Goal: Task Accomplishment & Management: Manage account settings

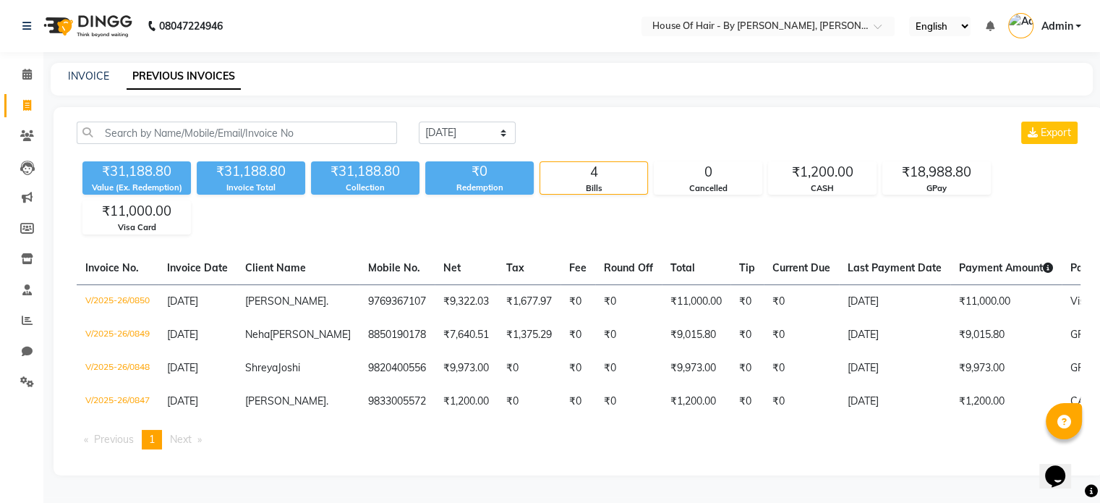
click at [505, 126] on select "[DATE] [DATE] Custom Range" at bounding box center [467, 132] width 97 height 22
select select "range"
click at [419, 121] on select "[DATE] [DATE] Custom Range" at bounding box center [467, 132] width 97 height 22
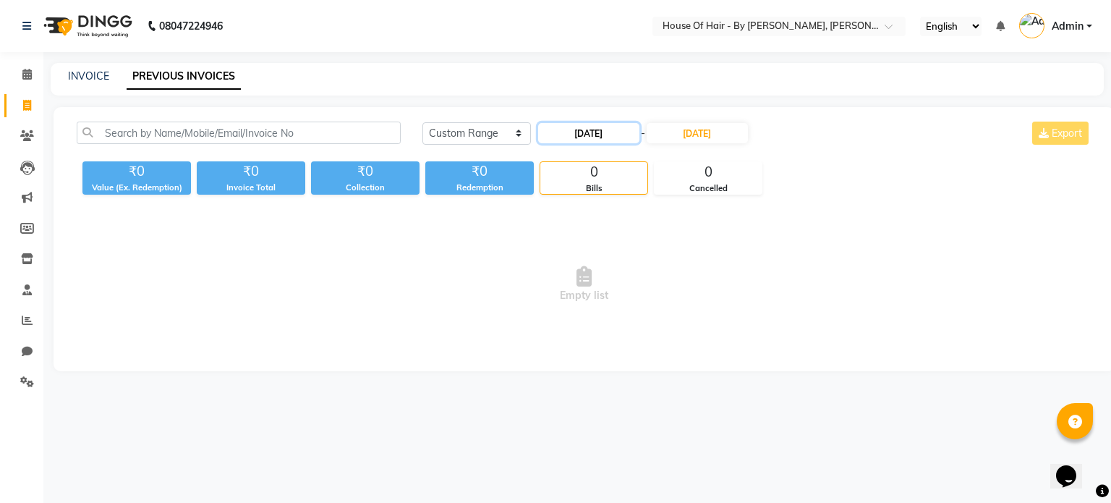
click at [588, 132] on input "[DATE]" at bounding box center [588, 133] width 101 height 20
select select "9"
select select "2025"
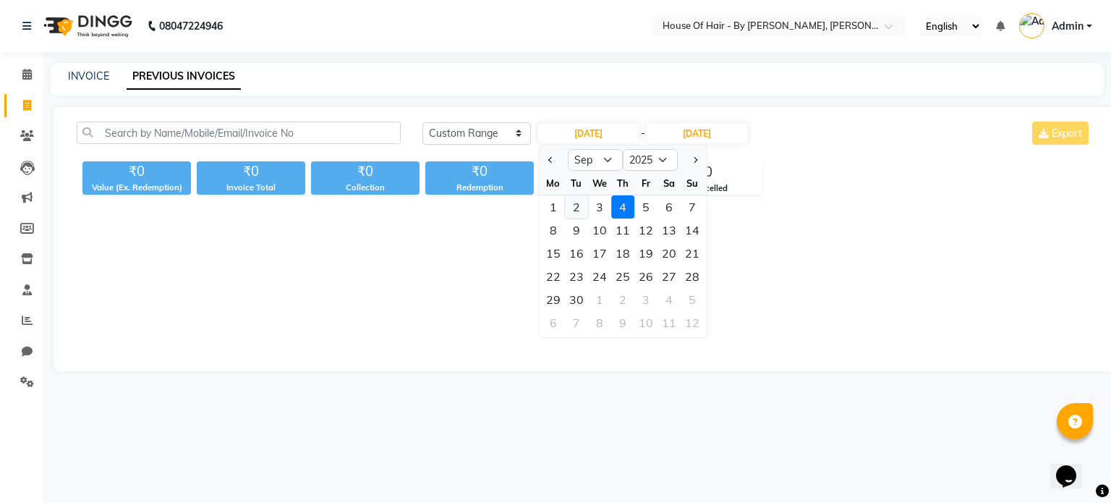
click at [578, 203] on div "2" at bounding box center [576, 206] width 23 height 23
type input "02-09-2025"
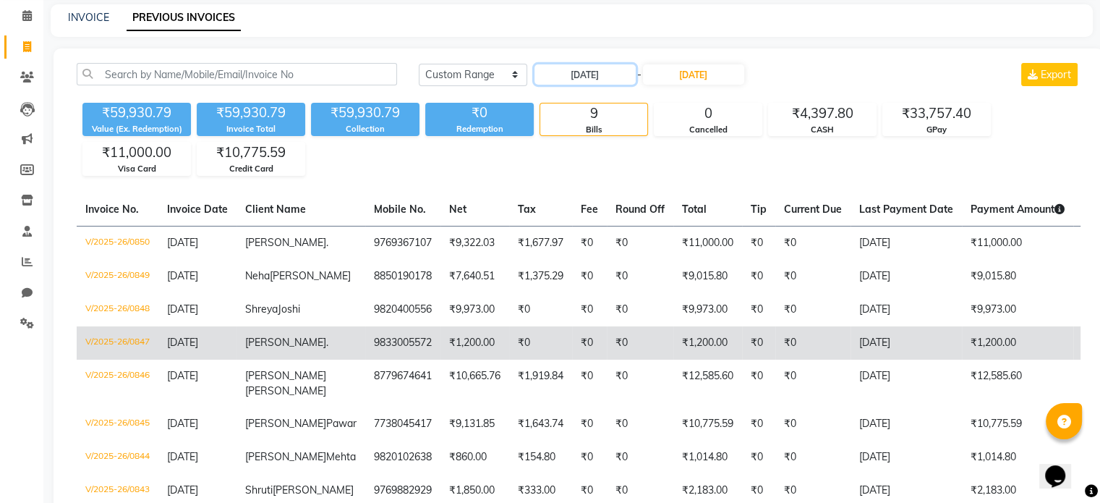
scroll to position [58, 0]
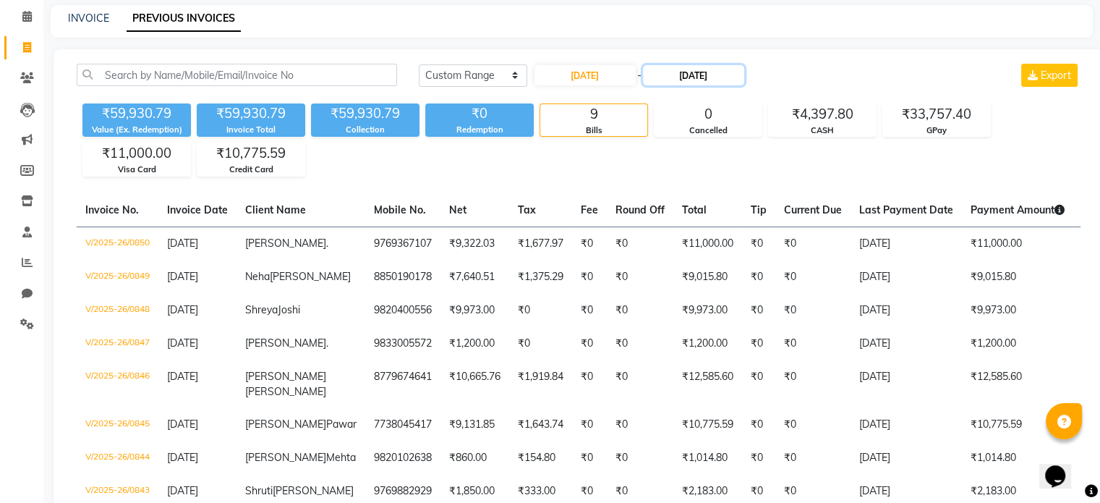
click at [688, 74] on input "[DATE]" at bounding box center [693, 75] width 101 height 20
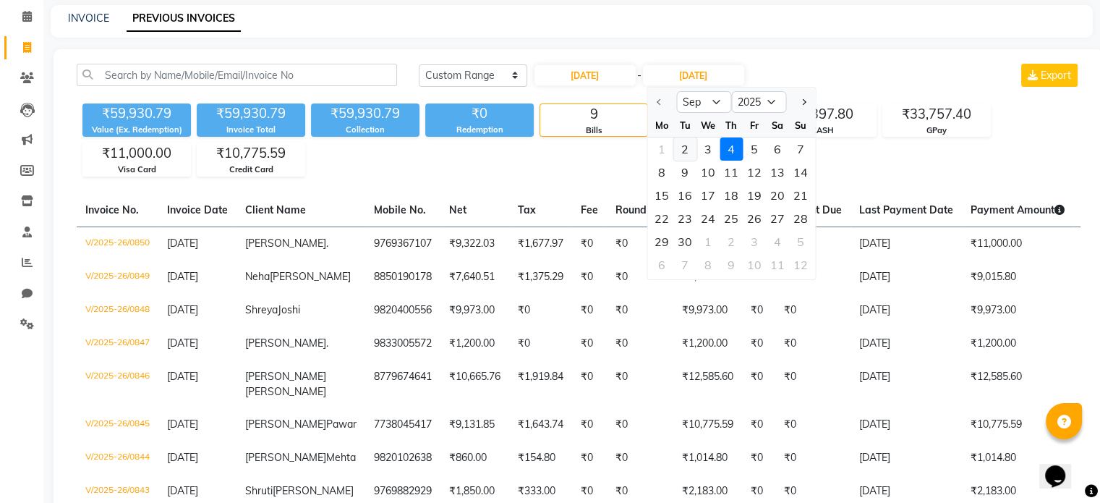
click at [684, 150] on div "2" at bounding box center [684, 148] width 23 height 23
type input "02-09-2025"
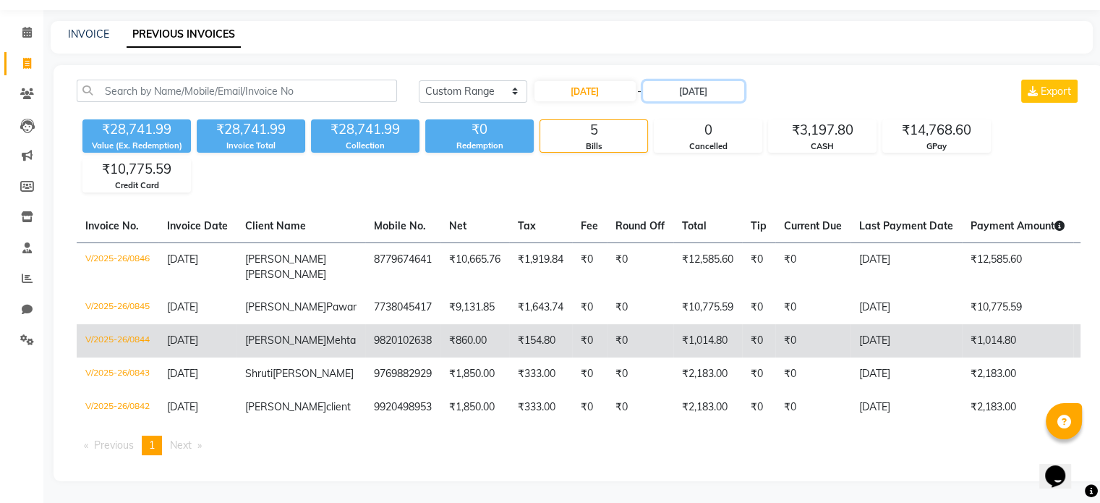
scroll to position [95, 0]
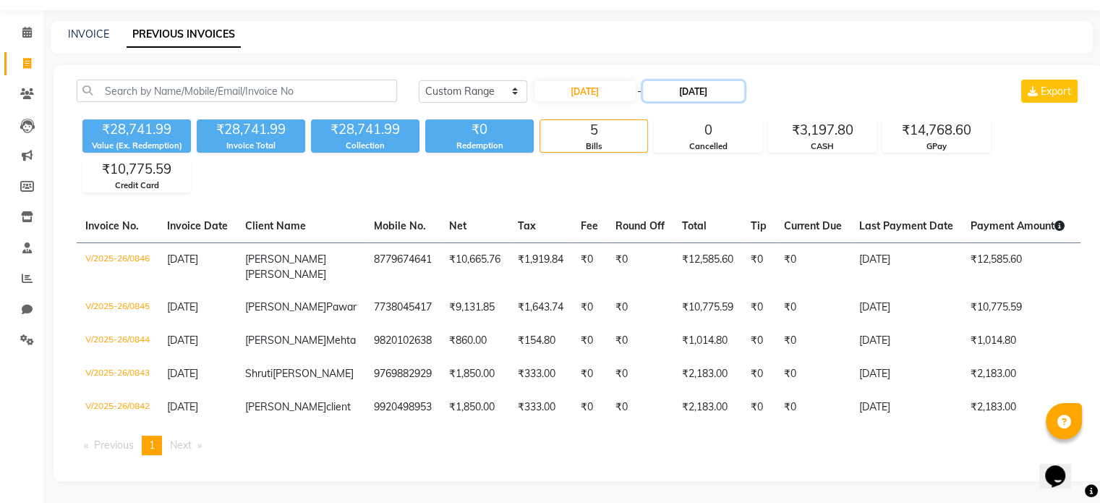
click at [704, 81] on input "02-09-2025" at bounding box center [693, 91] width 101 height 20
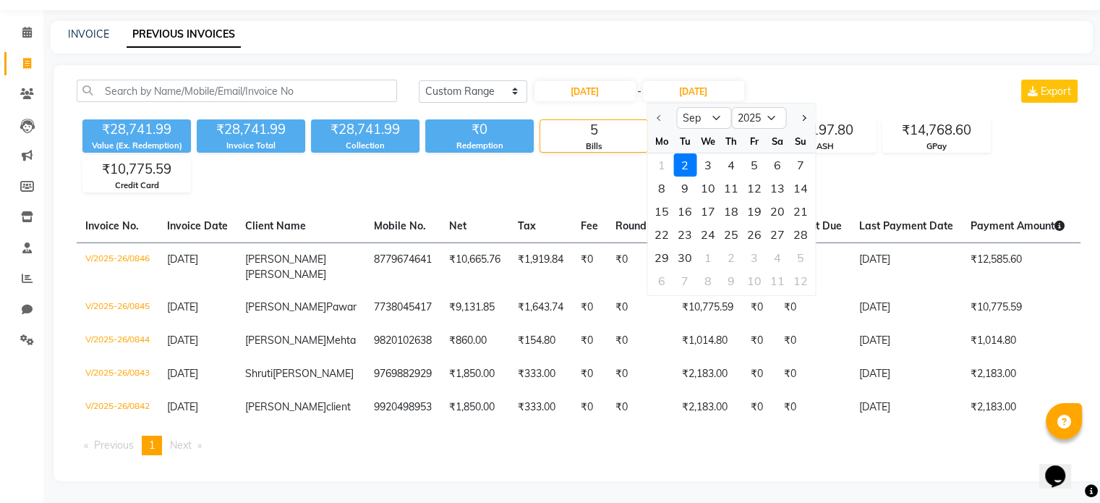
click at [654, 106] on div at bounding box center [661, 117] width 29 height 23
click at [657, 106] on div at bounding box center [661, 117] width 29 height 23
click at [695, 107] on select "Sep Oct Nov Dec" at bounding box center [703, 118] width 55 height 22
click at [615, 81] on input "02-09-2025" at bounding box center [584, 91] width 101 height 20
select select "9"
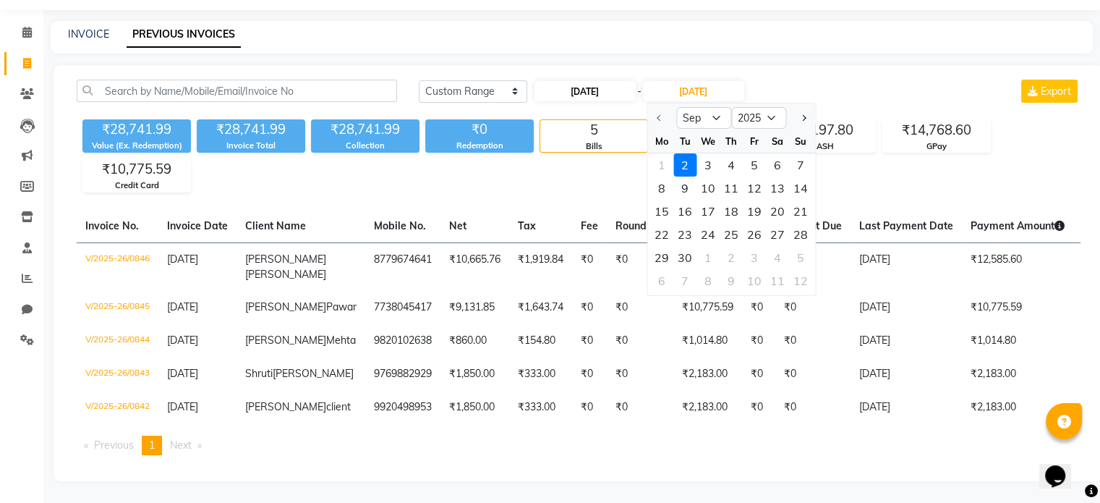
select select "2025"
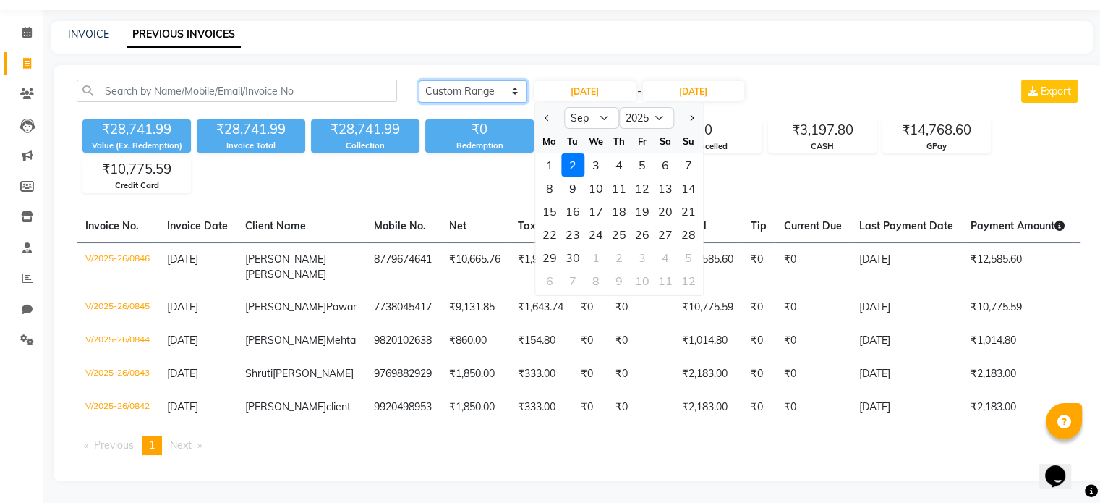
click at [503, 80] on select "Today Yesterday Custom Range" at bounding box center [473, 91] width 108 height 22
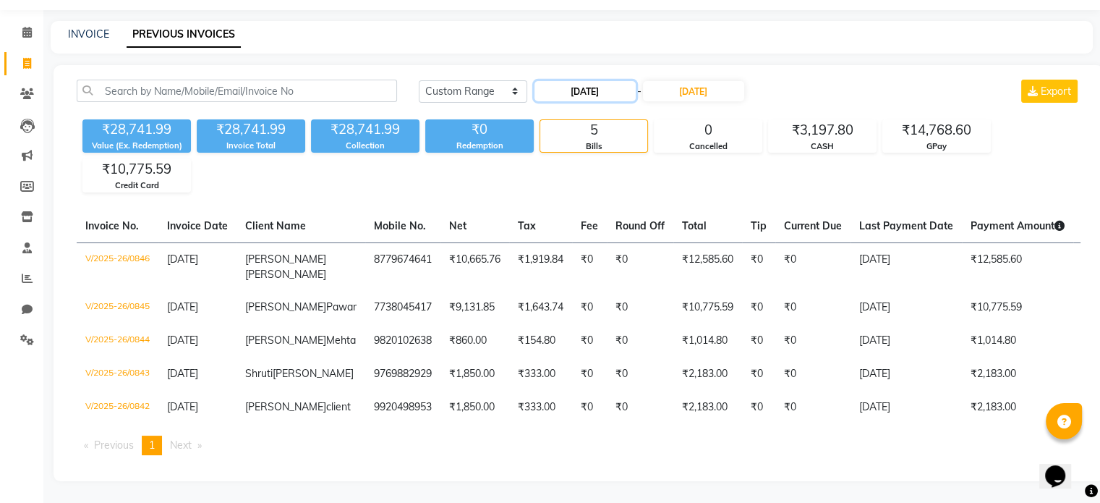
click at [577, 81] on input "02-09-2025" at bounding box center [584, 91] width 101 height 20
select select "9"
select select "2025"
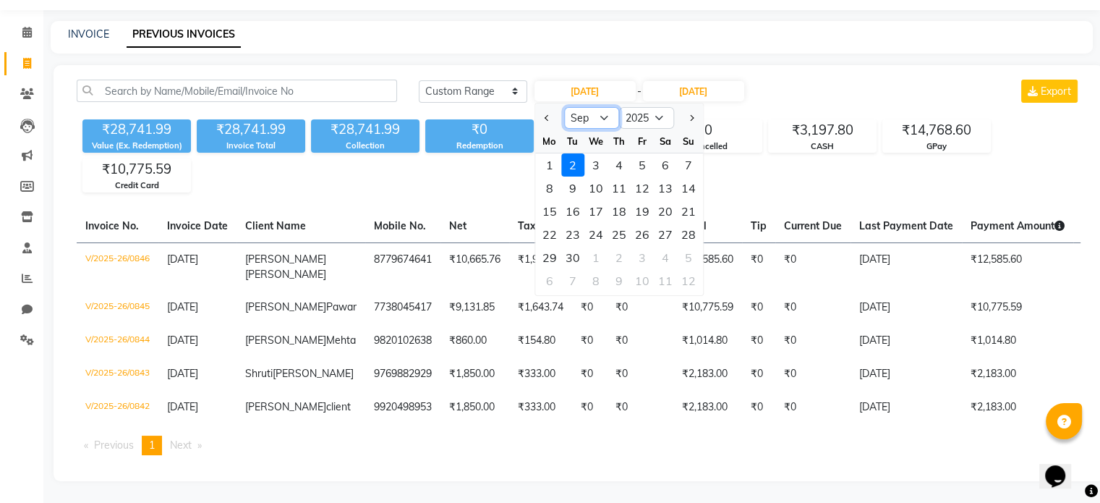
click at [590, 107] on select "Jan Feb Mar Apr May Jun Jul Aug Sep Oct Nov Dec" at bounding box center [591, 118] width 55 height 22
select select "8"
click at [564, 107] on select "Jan Feb Mar Apr May Jun Jul Aug Sep Oct Nov Dec" at bounding box center [591, 118] width 55 height 22
click at [666, 246] on div "30" at bounding box center [665, 257] width 23 height 23
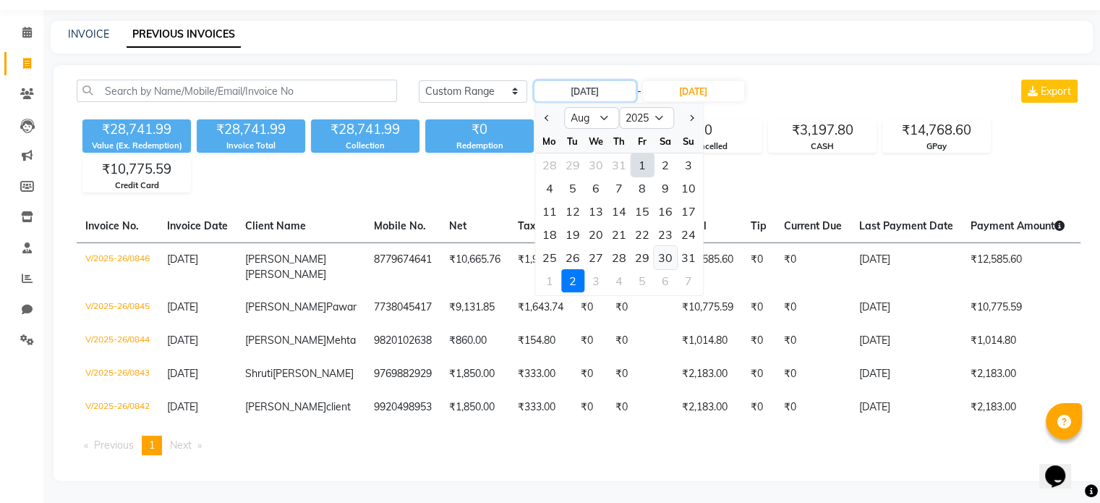
type input "30-08-2025"
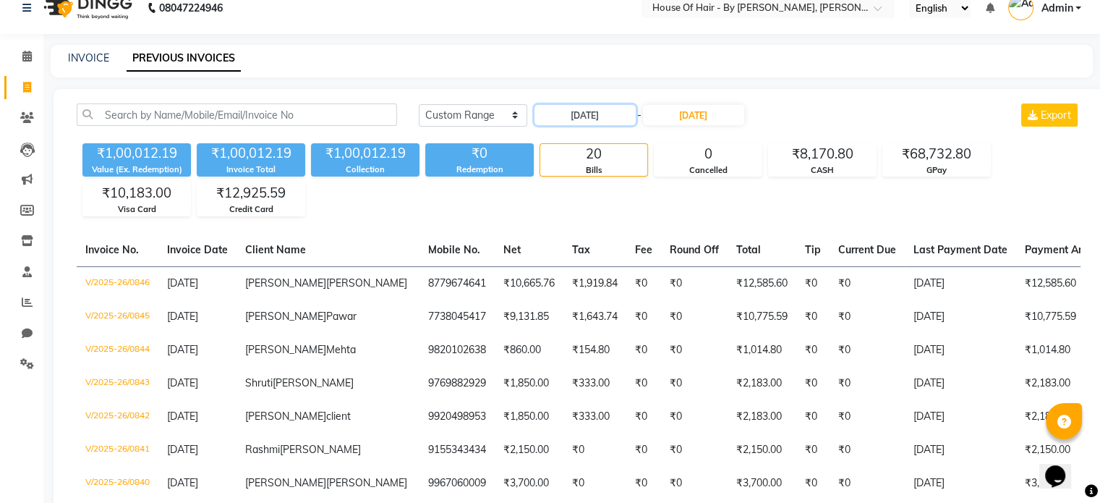
scroll to position [0, 0]
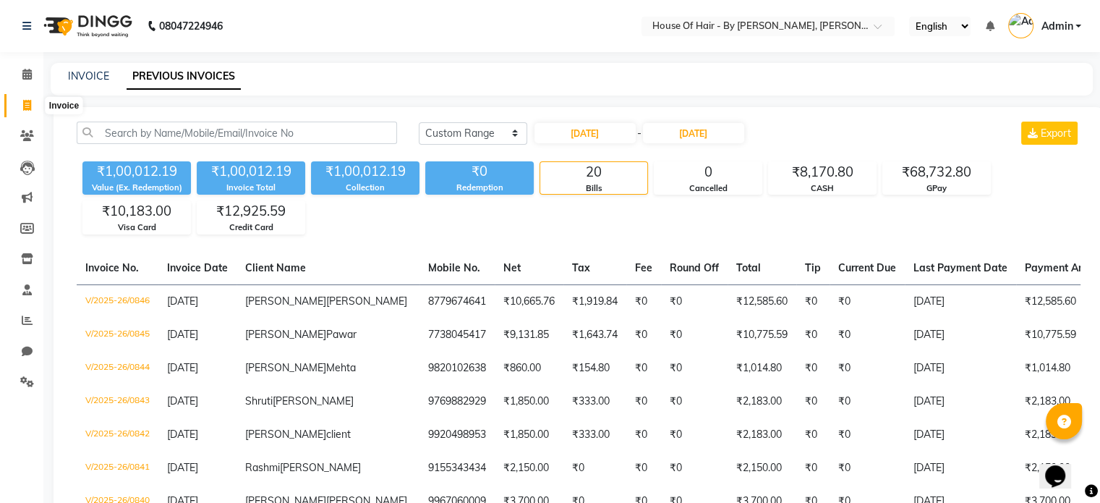
click at [34, 103] on span at bounding box center [26, 106] width 25 height 17
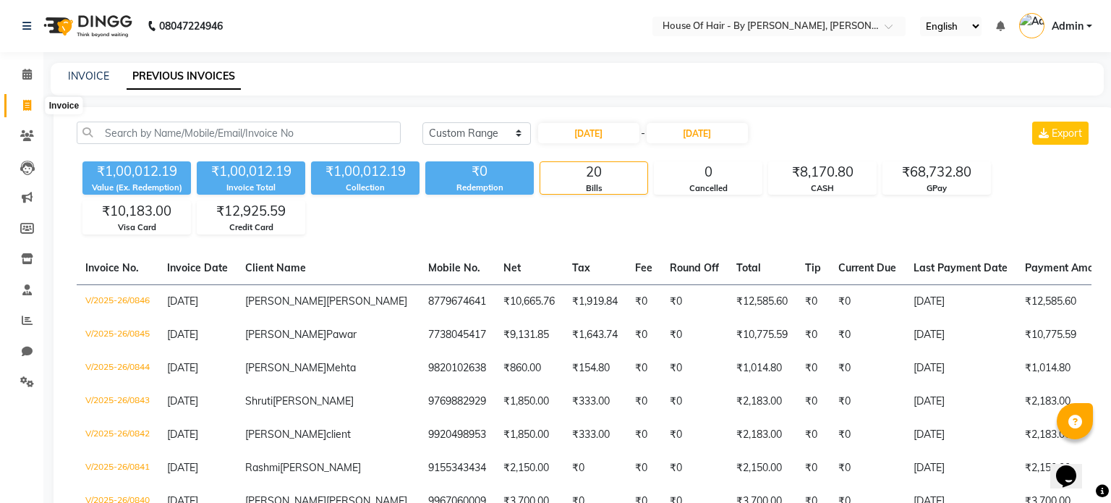
select select "7865"
select select "service"
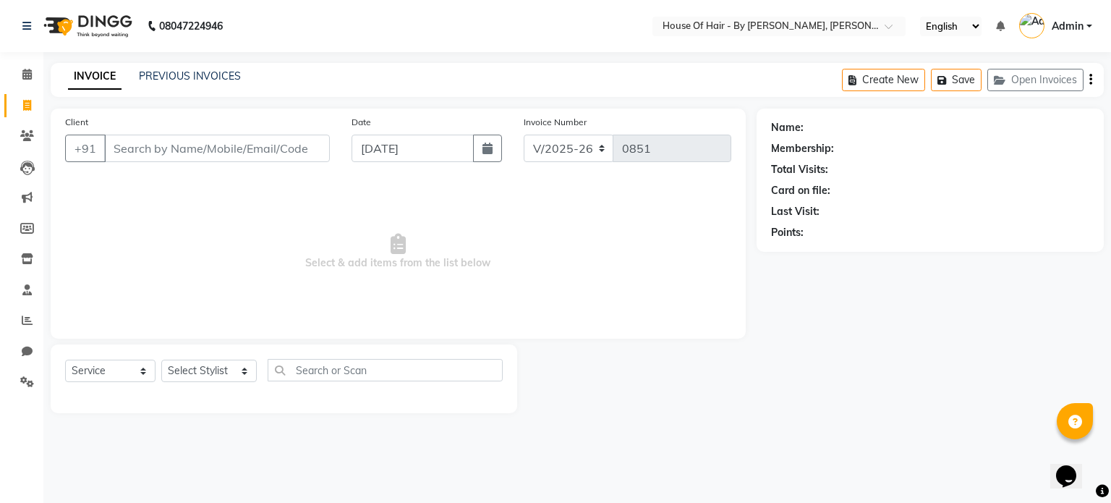
click at [216, 151] on input "Client" at bounding box center [217, 147] width 226 height 27
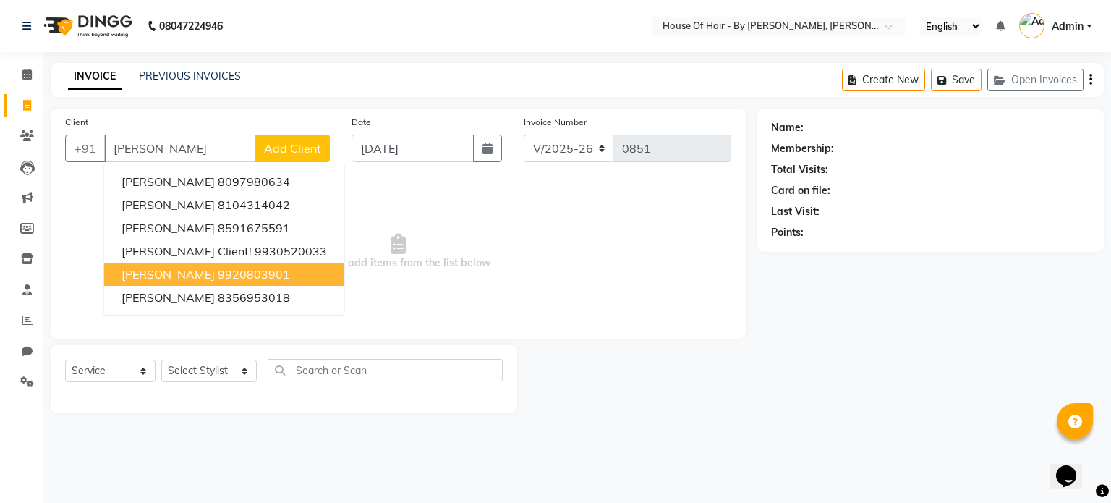
click at [237, 279] on ngb-highlight "9920803901" at bounding box center [254, 274] width 72 height 14
type input "9920803901"
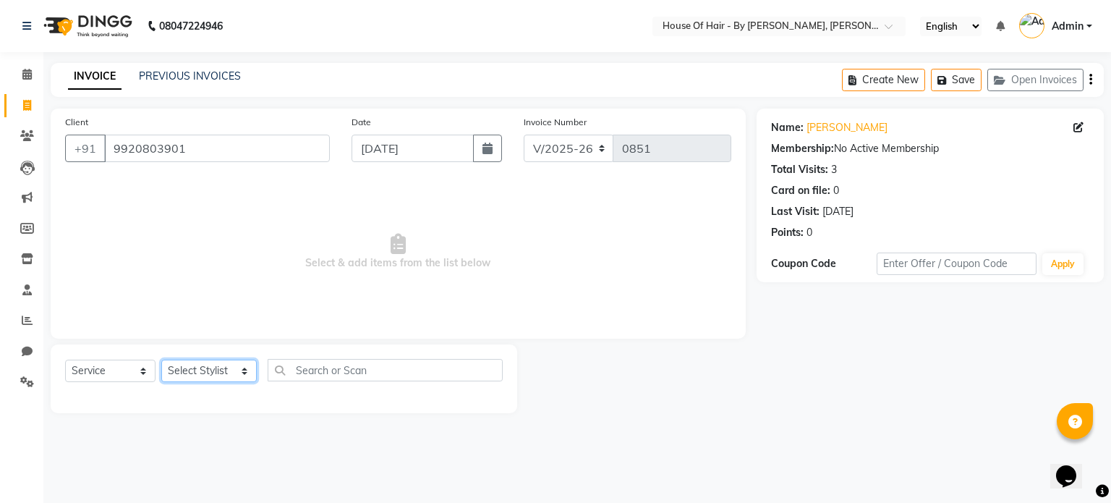
click at [234, 372] on select "Select Stylist AMEE GALA Amee Gala Wedding ANMOL SHARMA CHANDINI AHIRWAR MEET B…" at bounding box center [208, 370] width 95 height 22
select select "70376"
click at [161, 360] on select "Select Stylist AMEE GALA Amee Gala Wedding ANMOL SHARMA CHANDINI AHIRWAR MEET B…" at bounding box center [208, 370] width 95 height 22
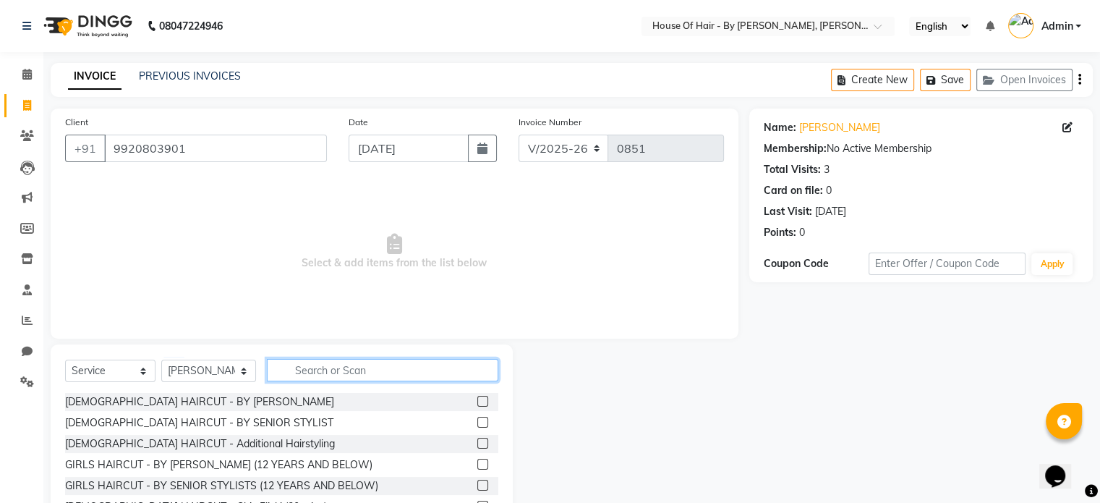
click at [301, 373] on input "text" at bounding box center [382, 370] width 231 height 22
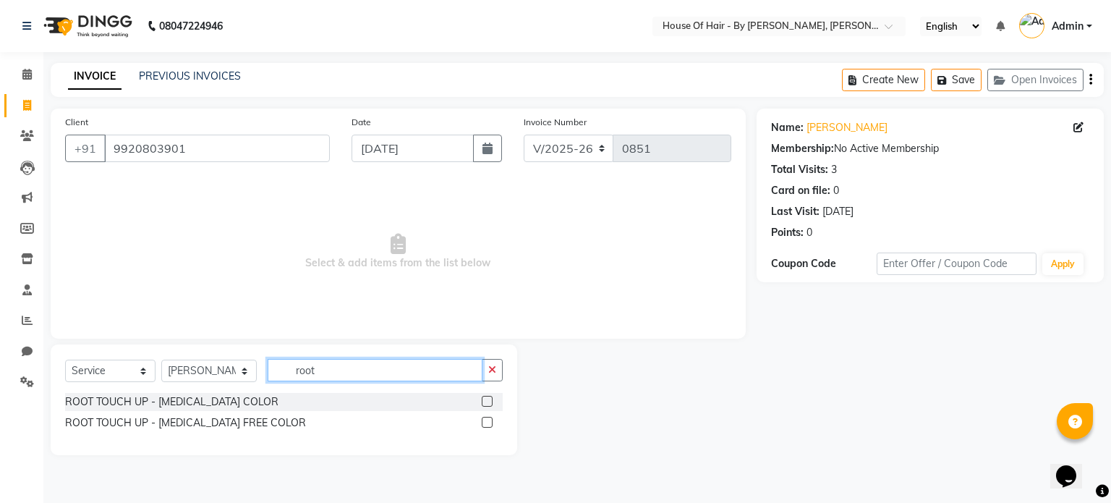
type input "root"
click at [487, 401] on label at bounding box center [487, 401] width 11 height 11
click at [487, 401] on input "checkbox" at bounding box center [486, 401] width 9 height 9
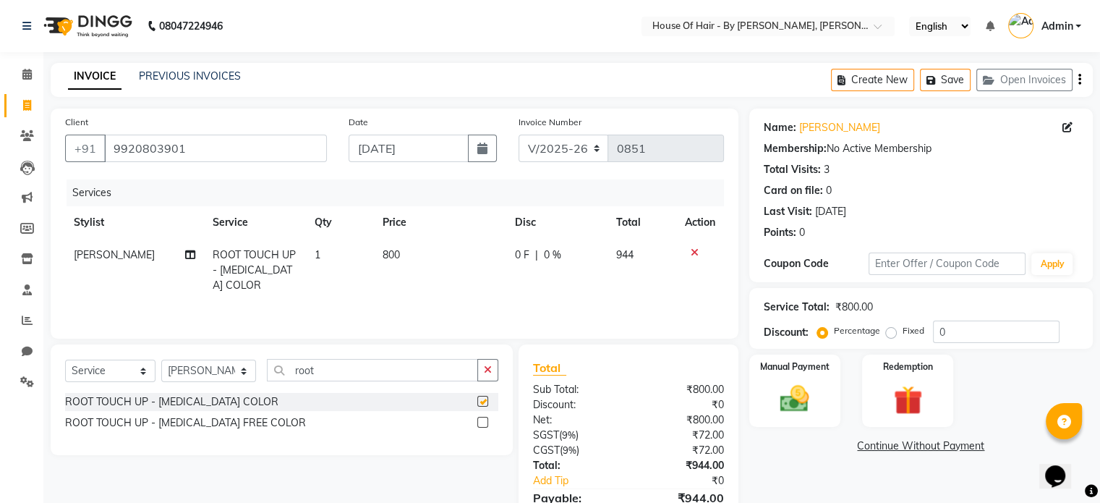
checkbox input "false"
click at [407, 262] on td "800" at bounding box center [440, 270] width 132 height 63
select select "70376"
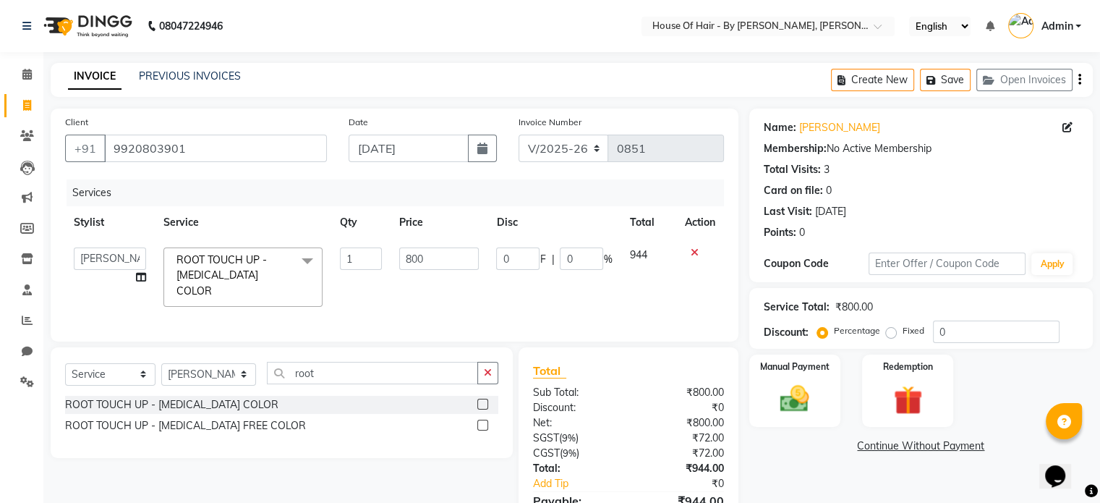
click at [407, 262] on input "800" at bounding box center [439, 258] width 80 height 22
type input "1050"
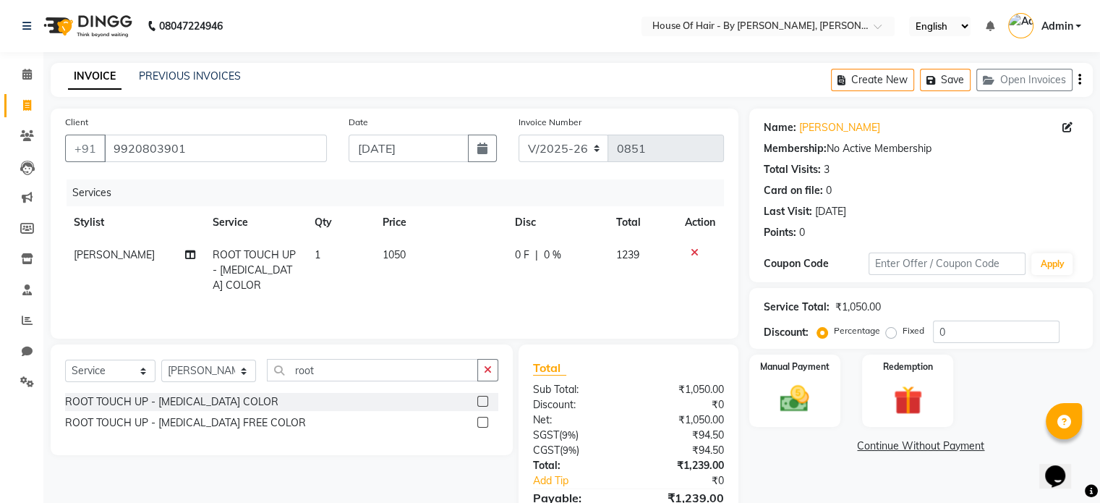
click at [1078, 80] on icon "button" at bounding box center [1079, 80] width 3 height 1
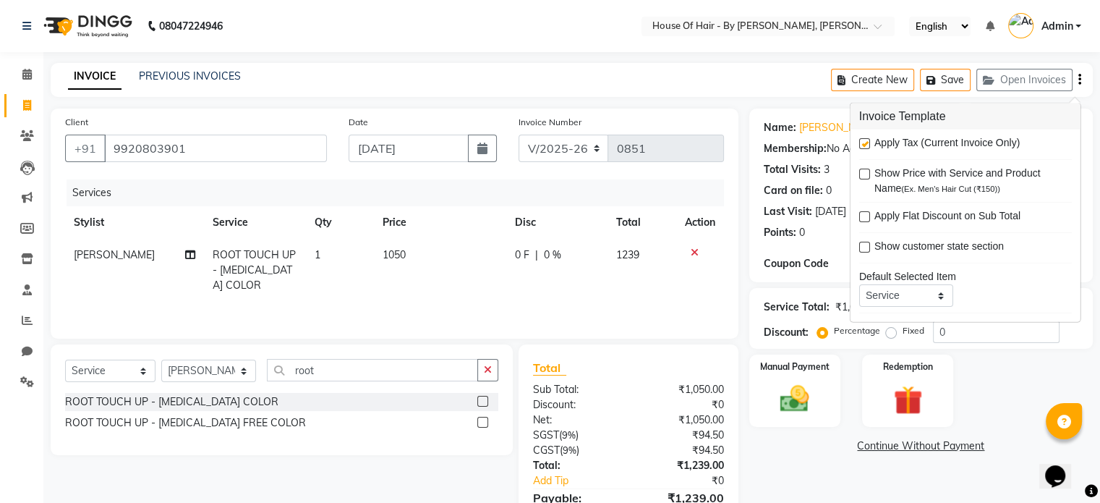
click at [863, 138] on label at bounding box center [864, 143] width 11 height 11
click at [863, 140] on input "checkbox" at bounding box center [863, 144] width 9 height 9
checkbox input "false"
click at [791, 390] on img at bounding box center [794, 399] width 48 height 35
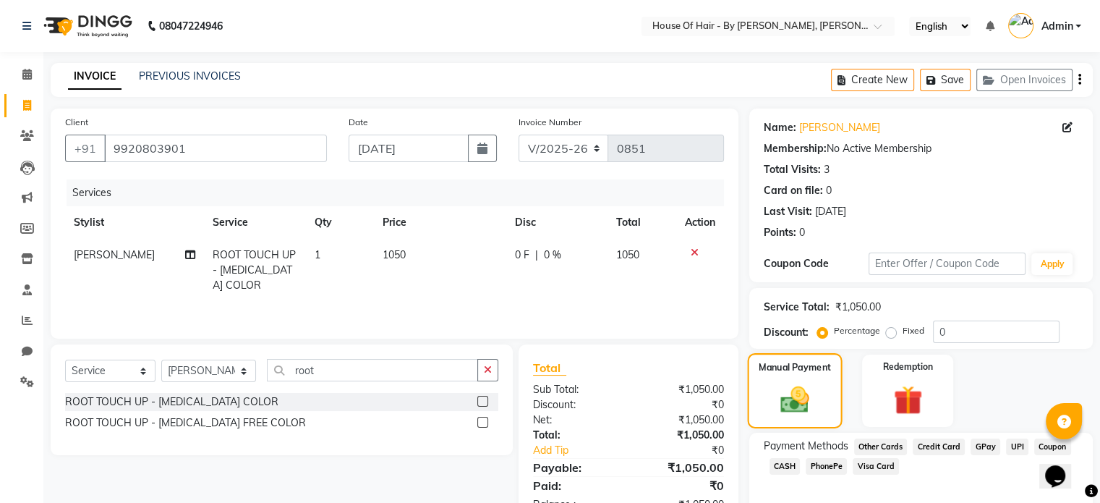
scroll to position [67, 0]
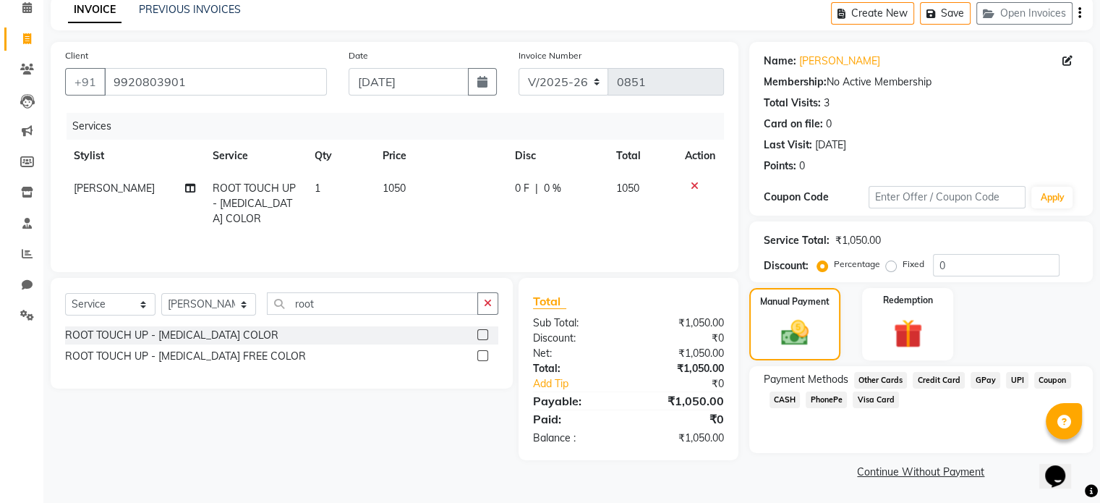
click at [789, 398] on span "CASH" at bounding box center [784, 399] width 31 height 17
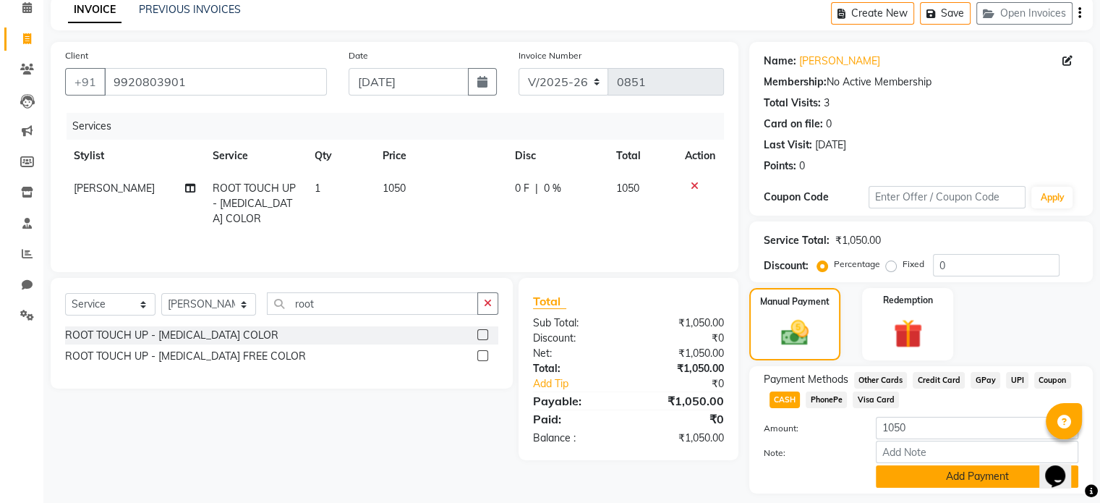
click at [887, 471] on button "Add Payment" at bounding box center [977, 476] width 202 height 22
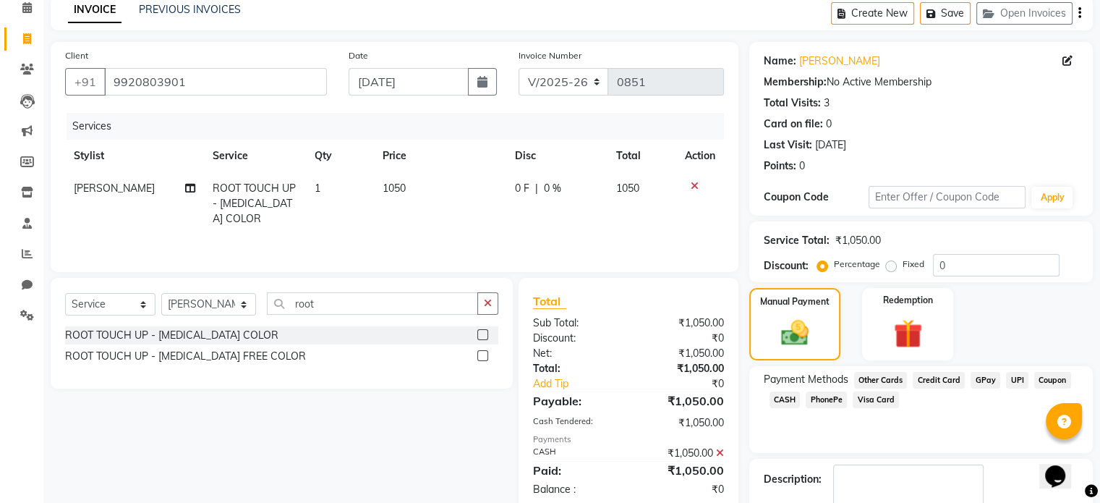
scroll to position [148, 0]
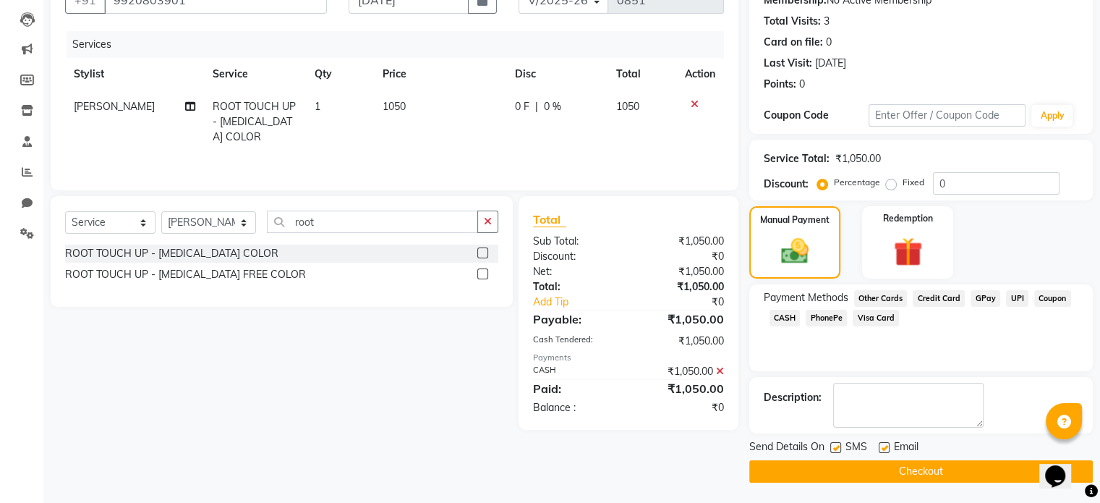
click at [836, 446] on label at bounding box center [835, 447] width 11 height 11
click at [836, 446] on input "checkbox" at bounding box center [834, 447] width 9 height 9
checkbox input "false"
click at [842, 471] on button "Checkout" at bounding box center [920, 471] width 343 height 22
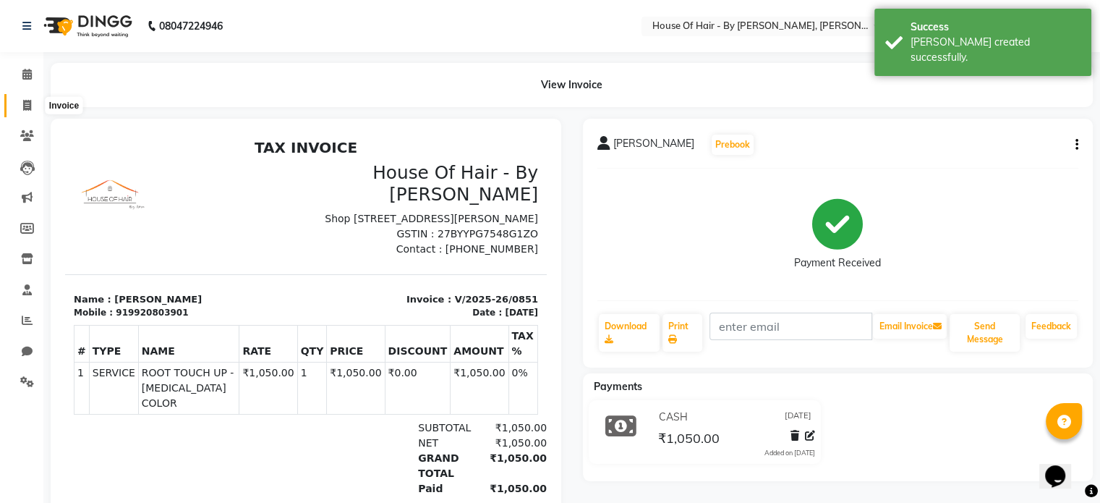
click at [26, 108] on icon at bounding box center [27, 105] width 8 height 11
select select "7865"
select select "service"
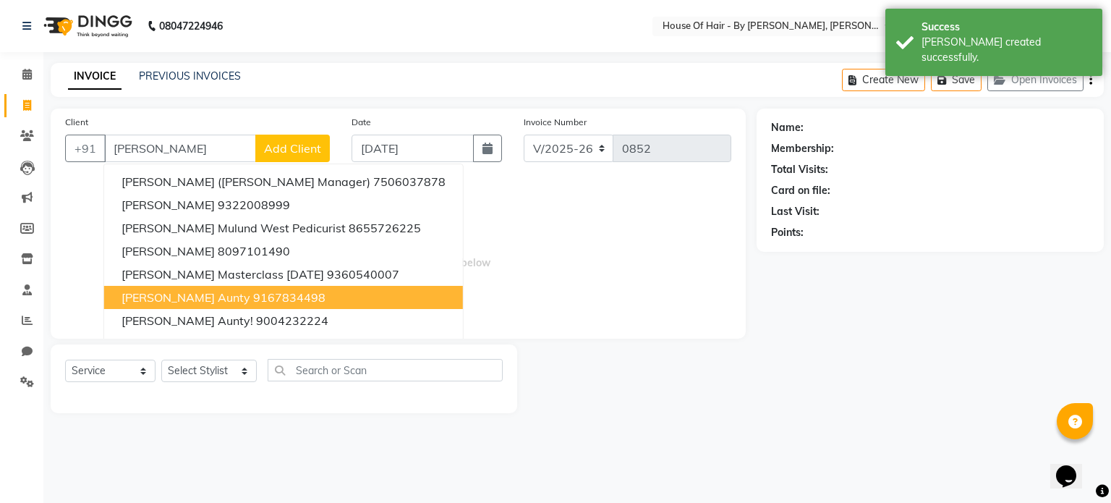
click at [194, 293] on span "[PERSON_NAME] Aunty" at bounding box center [185, 297] width 129 height 14
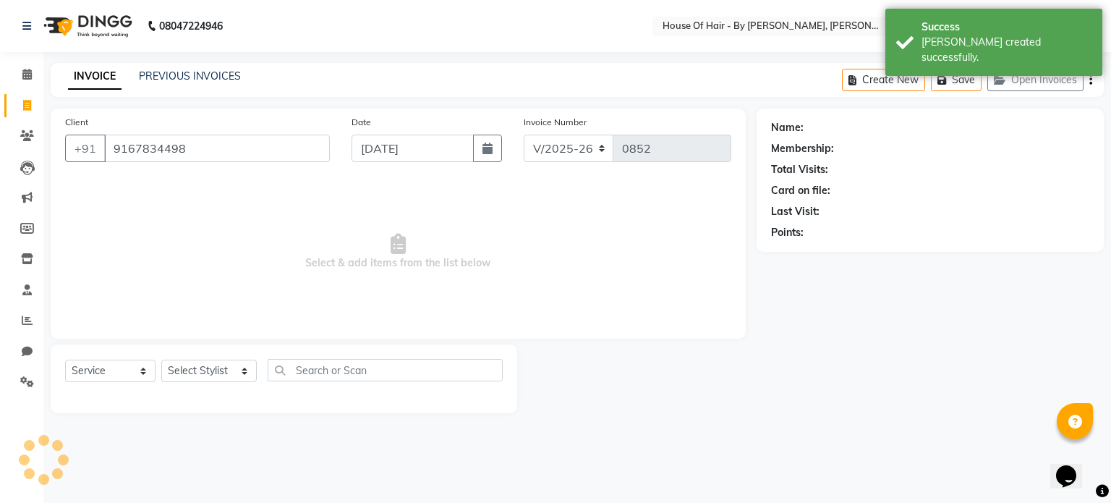
type input "9167834498"
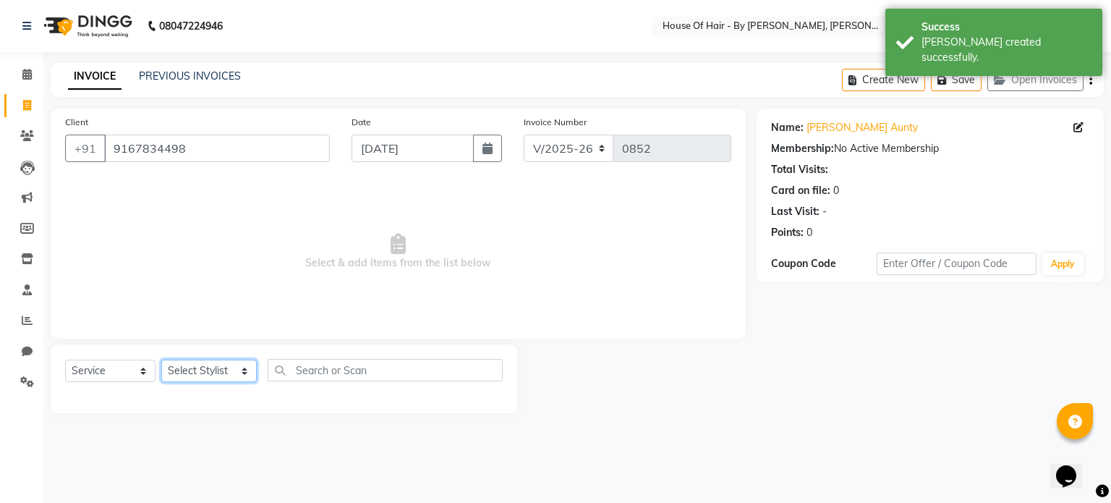
click at [202, 379] on select "Select Stylist AMEE GALA Amee Gala Wedding ANMOL SHARMA CHANDINI AHIRWAR MEET B…" at bounding box center [208, 370] width 95 height 22
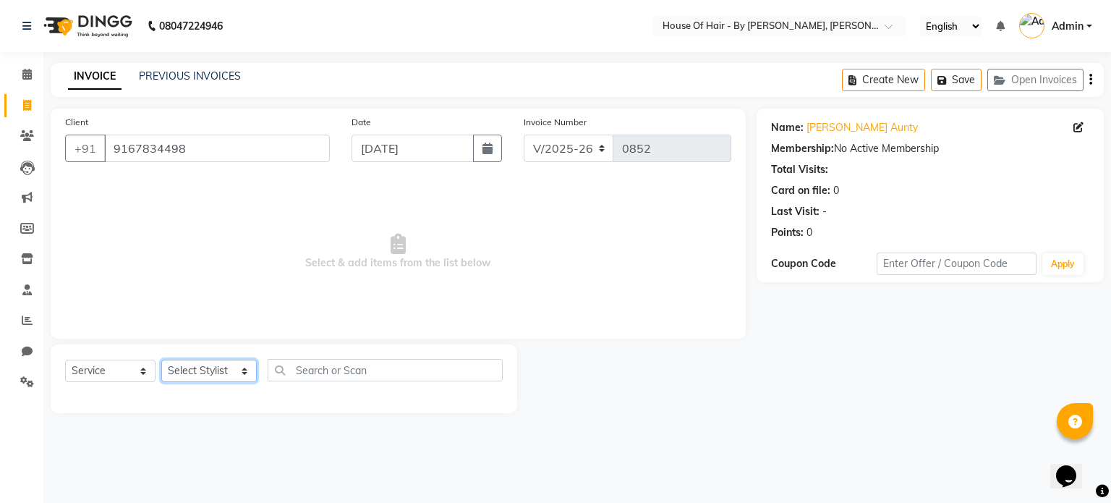
select select "70376"
click at [161, 360] on select "Select Stylist AMEE GALA Amee Gala Wedding ANMOL SHARMA CHANDINI AHIRWAR MEET B…" at bounding box center [208, 370] width 95 height 22
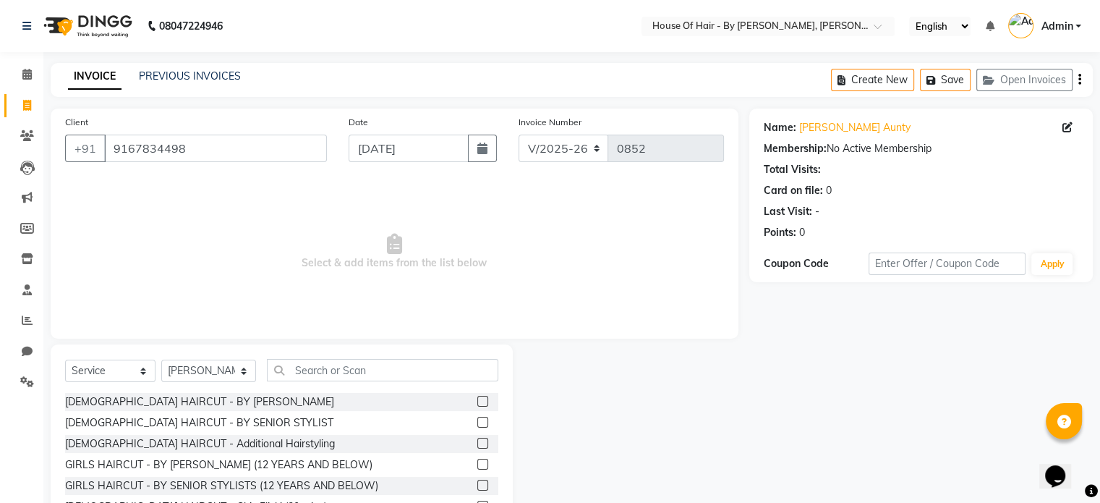
click at [477, 424] on label at bounding box center [482, 422] width 11 height 11
click at [477, 424] on input "checkbox" at bounding box center [481, 422] width 9 height 9
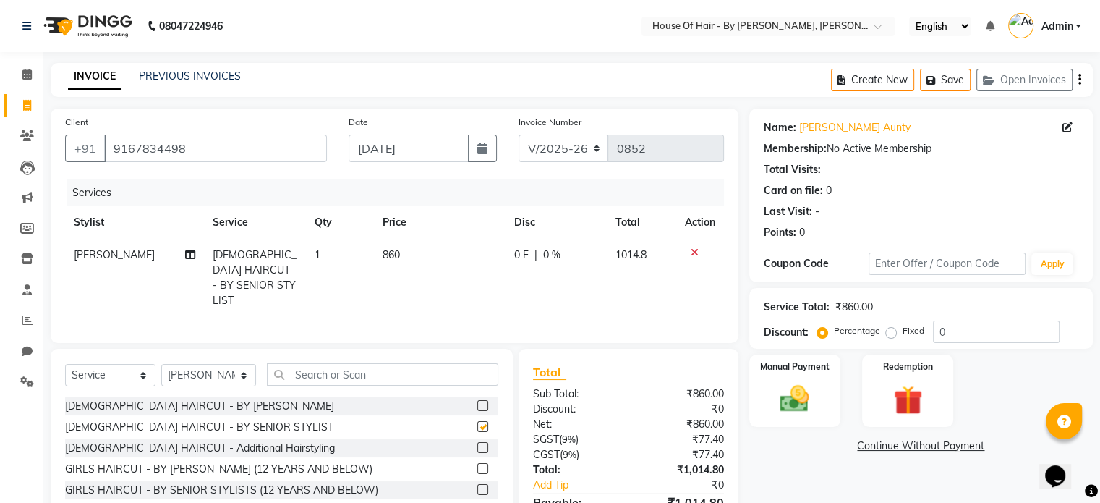
checkbox input "false"
click at [360, 372] on input "text" at bounding box center [382, 374] width 231 height 22
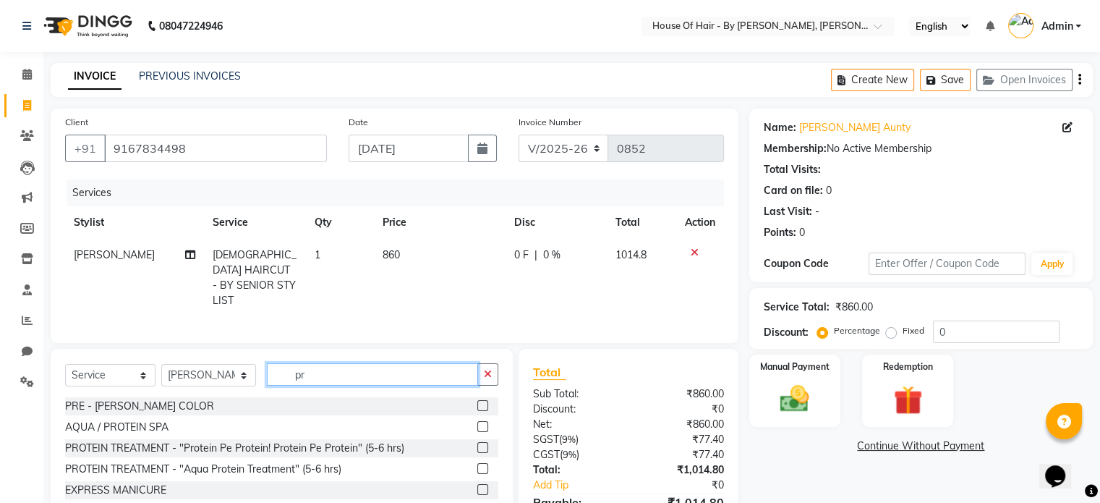
type input "p"
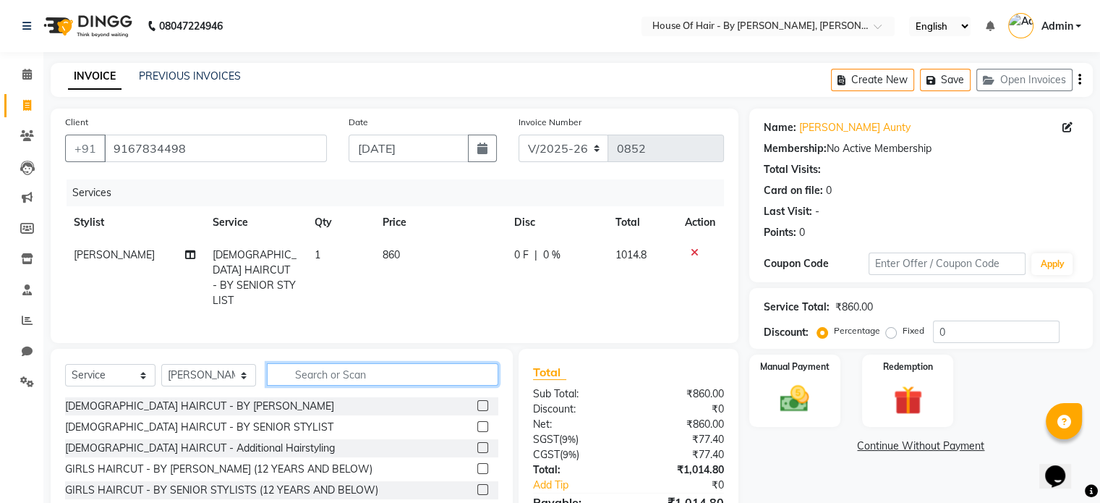
type input "p"
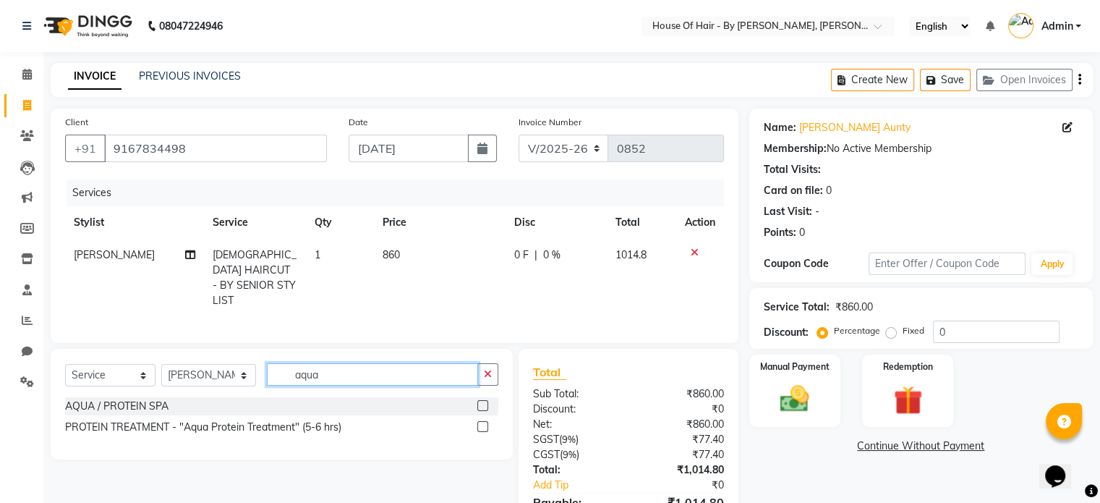
type input "aqua"
click at [483, 421] on label at bounding box center [482, 426] width 11 height 11
click at [483, 422] on input "checkbox" at bounding box center [481, 426] width 9 height 9
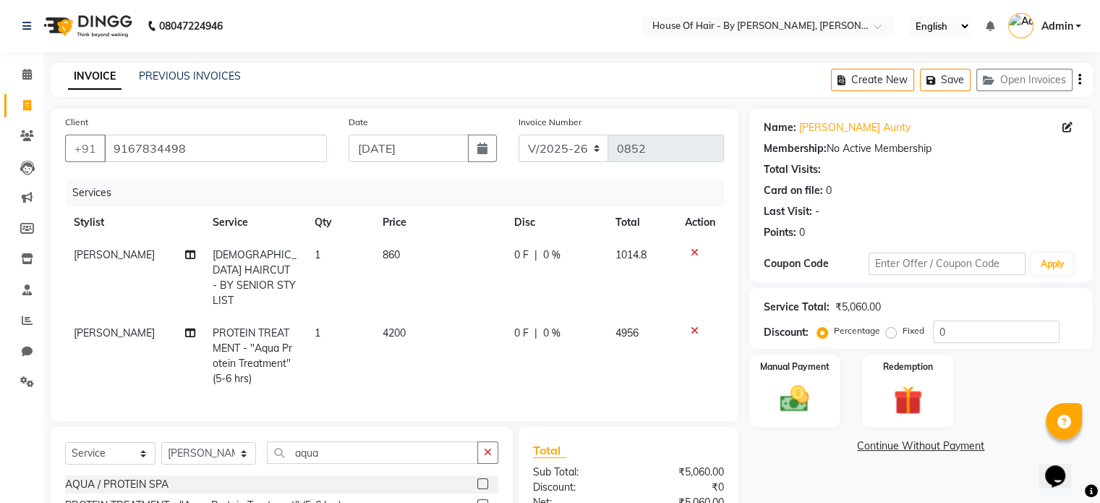
checkbox input "false"
click at [401, 326] on span "4200" at bounding box center [394, 332] width 23 height 13
select select "70376"
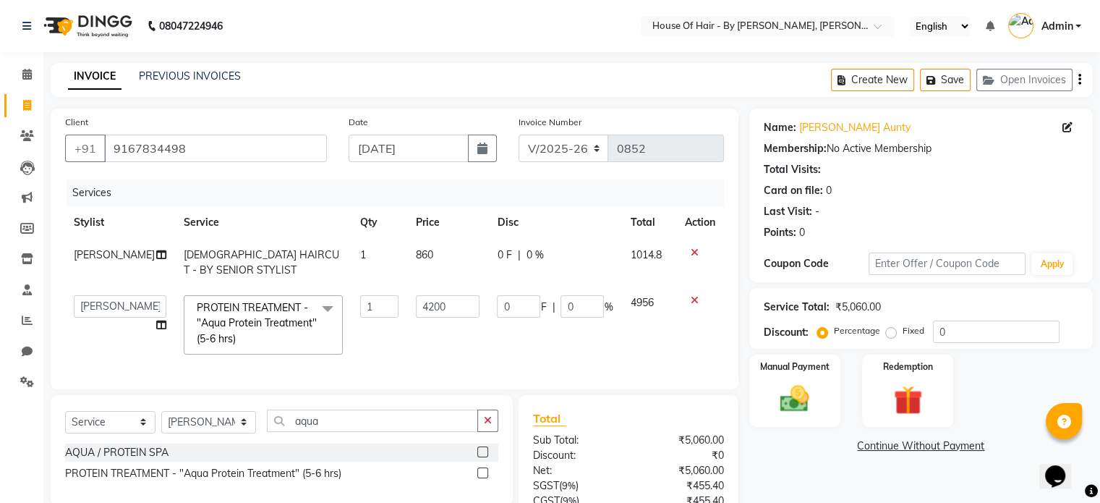
click at [407, 316] on td "4200" at bounding box center [448, 324] width 82 height 77
click at [417, 309] on input "4200" at bounding box center [448, 306] width 64 height 22
type input "7000"
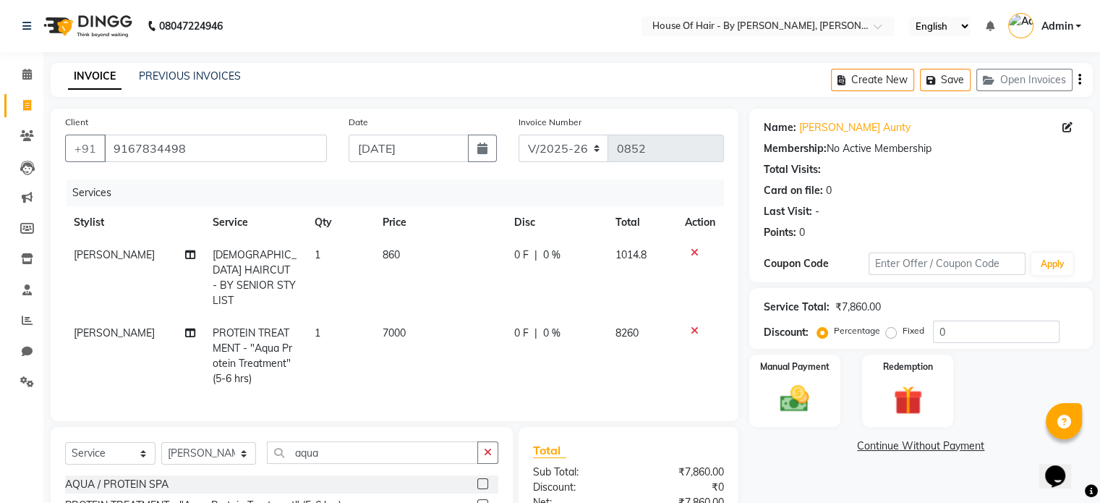
click at [1079, 80] on icon "button" at bounding box center [1079, 80] width 3 height 1
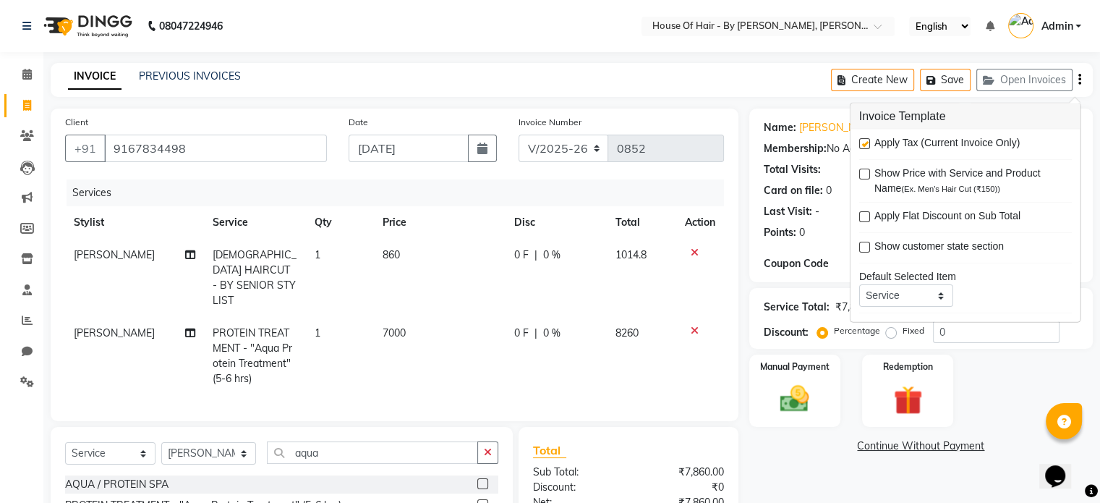
click at [866, 144] on label at bounding box center [864, 143] width 11 height 11
click at [866, 144] on input "checkbox" at bounding box center [863, 144] width 9 height 9
checkbox input "false"
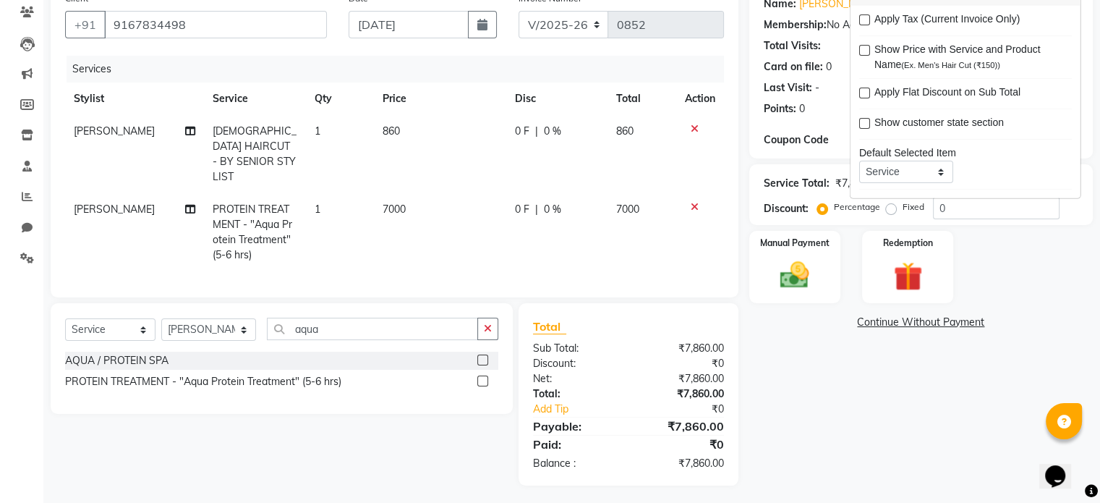
click at [816, 377] on div "Name: Varsha Indraprasad Aunty Membership: No Active Membership Total Visits: C…" at bounding box center [926, 235] width 354 height 500
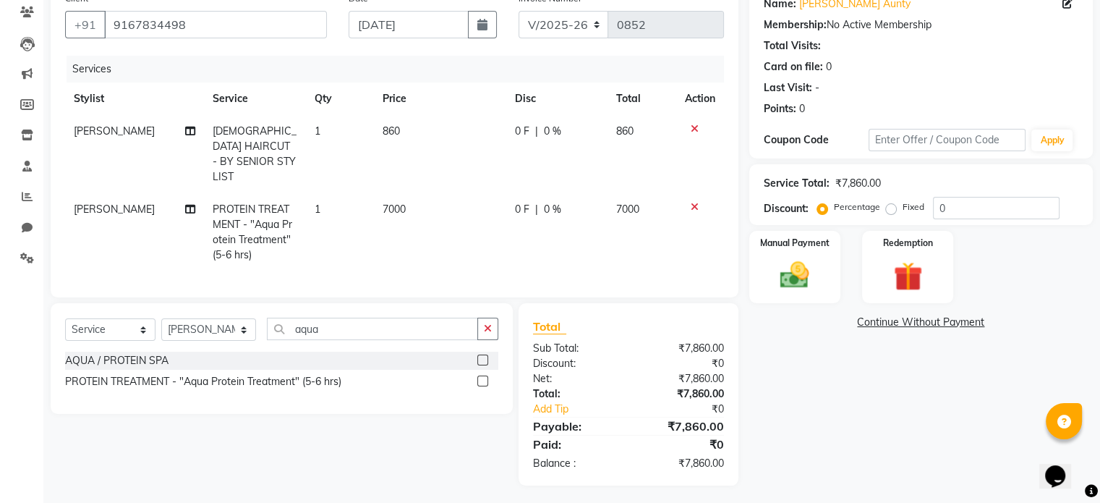
click at [408, 124] on td "860" at bounding box center [440, 154] width 132 height 78
select select "70376"
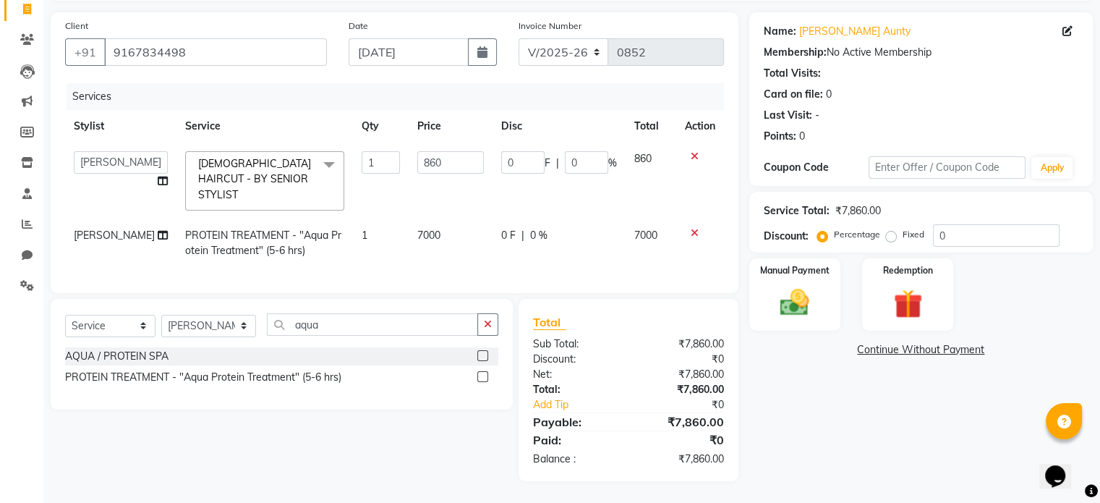
scroll to position [92, 0]
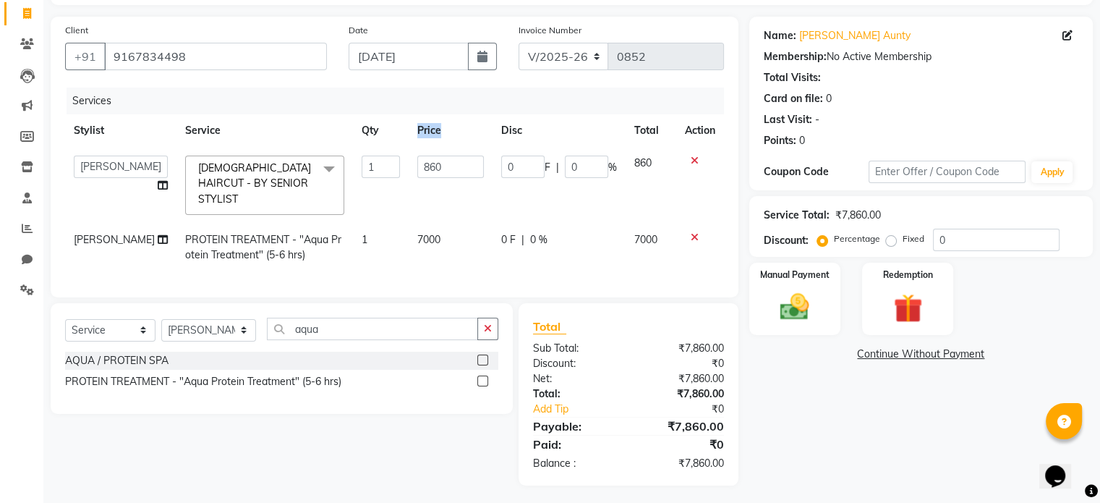
click at [409, 124] on th "Price" at bounding box center [451, 130] width 84 height 33
click at [424, 161] on input "860" at bounding box center [450, 166] width 67 height 22
type input "1015"
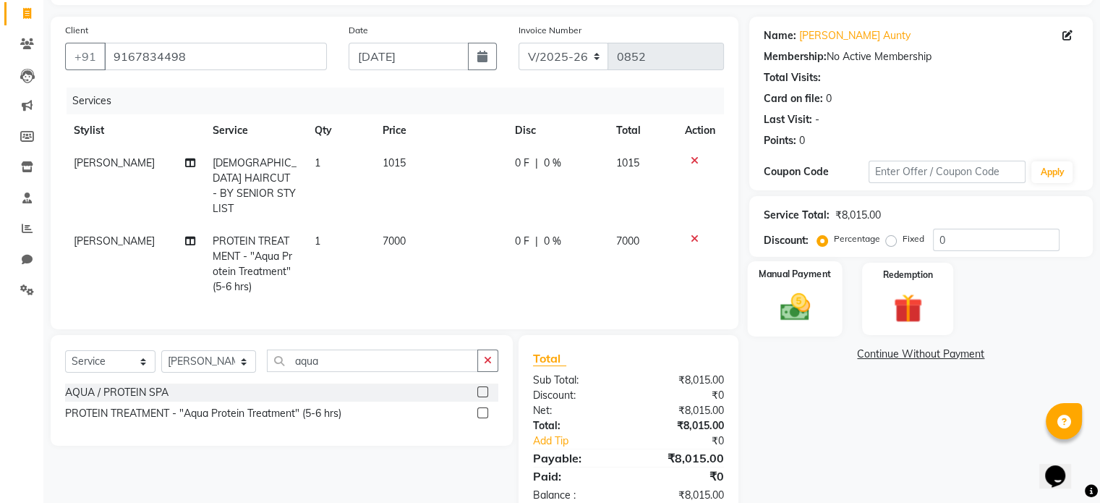
click at [790, 305] on img at bounding box center [794, 307] width 48 height 35
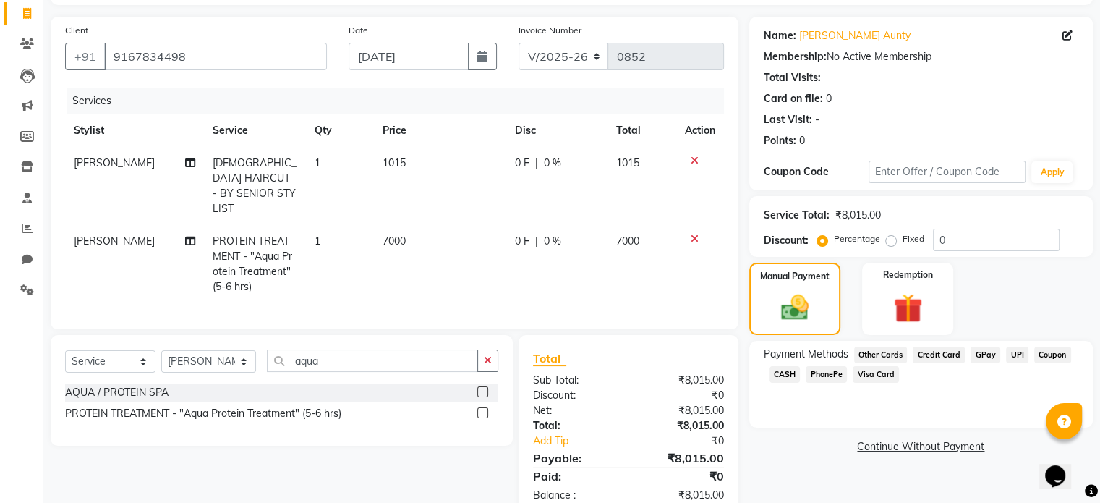
click at [795, 372] on span "CASH" at bounding box center [784, 374] width 31 height 17
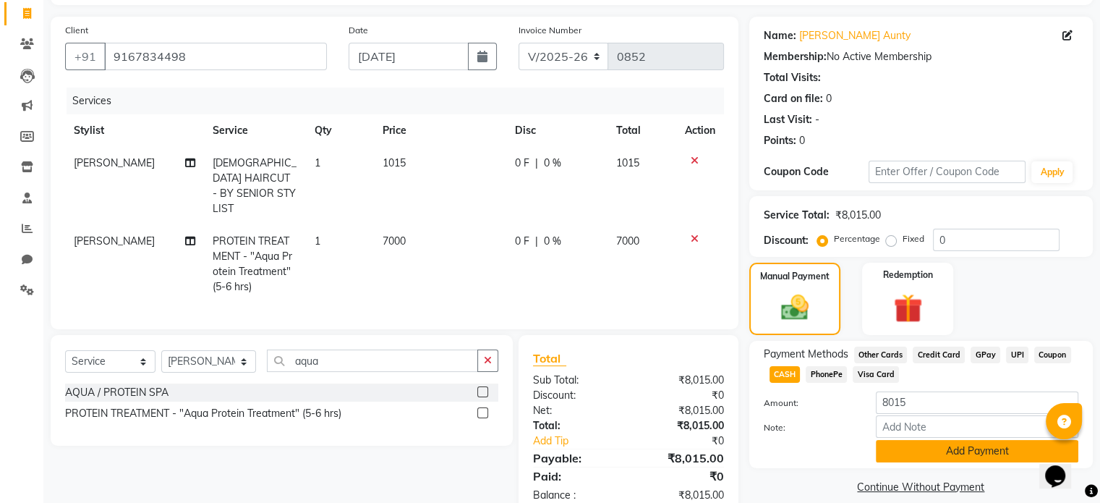
click at [895, 448] on button "Add Payment" at bounding box center [977, 451] width 202 height 22
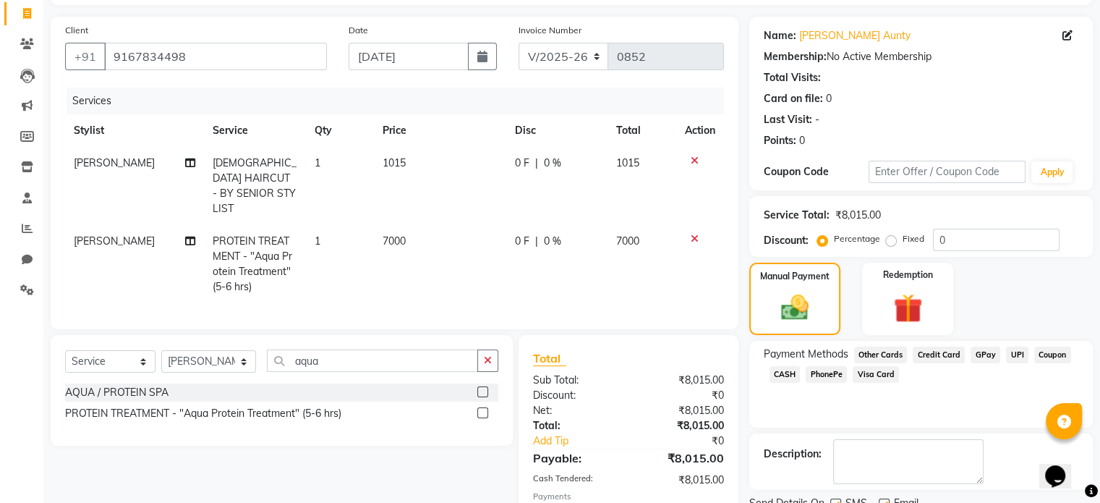
scroll to position [175, 0]
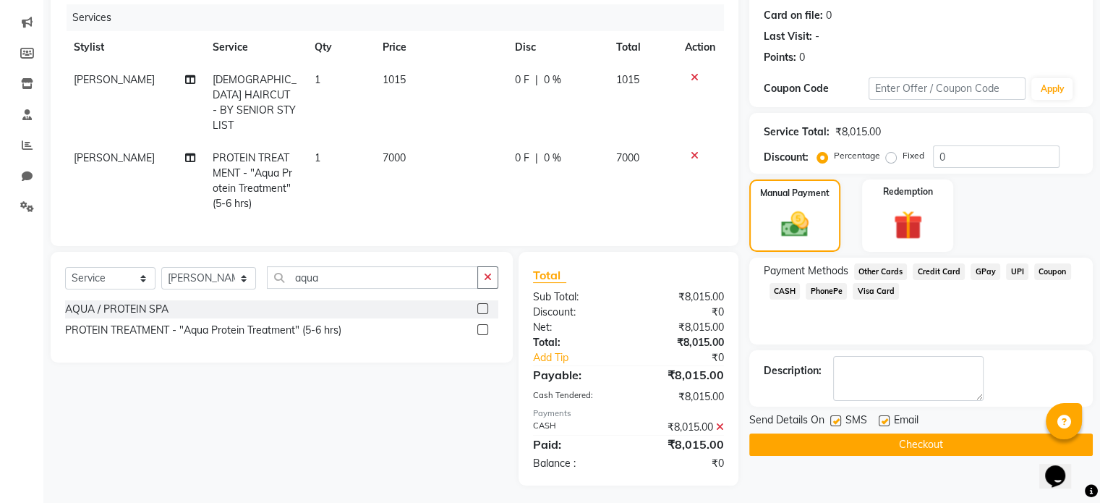
click at [834, 419] on label at bounding box center [835, 420] width 11 height 11
click at [834, 419] on input "checkbox" at bounding box center [834, 421] width 9 height 9
checkbox input "false"
click at [837, 446] on button "Checkout" at bounding box center [920, 444] width 343 height 22
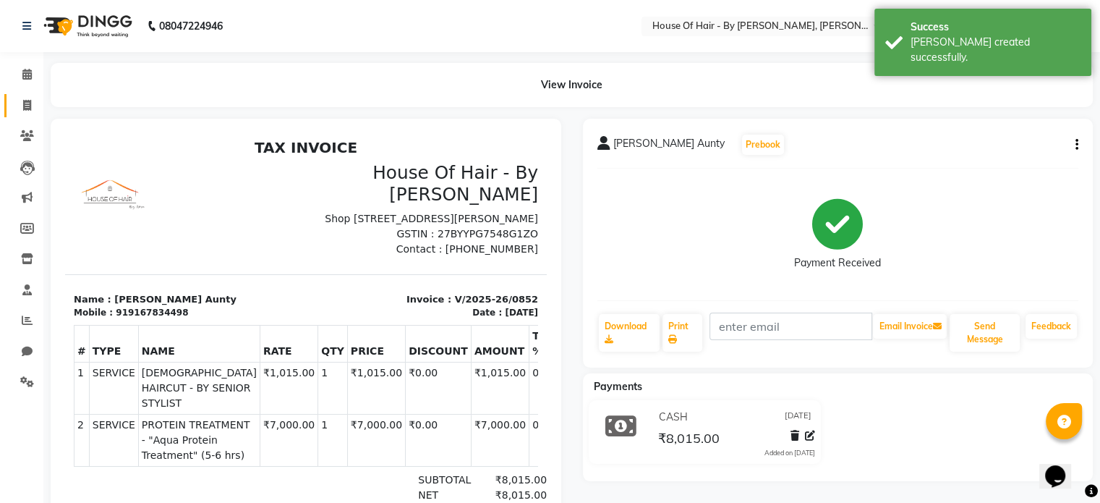
click at [20, 109] on span at bounding box center [26, 106] width 25 height 17
select select "service"
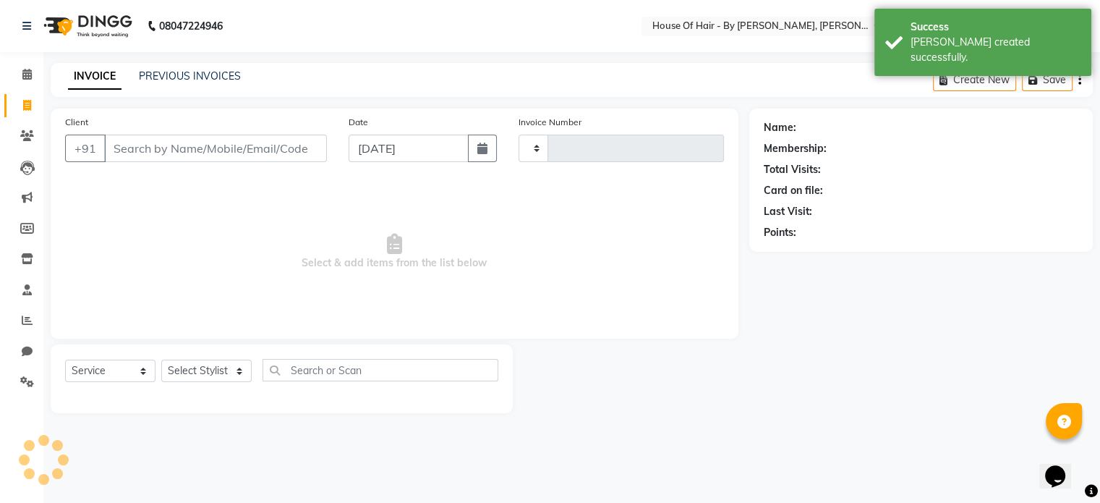
type input "0853"
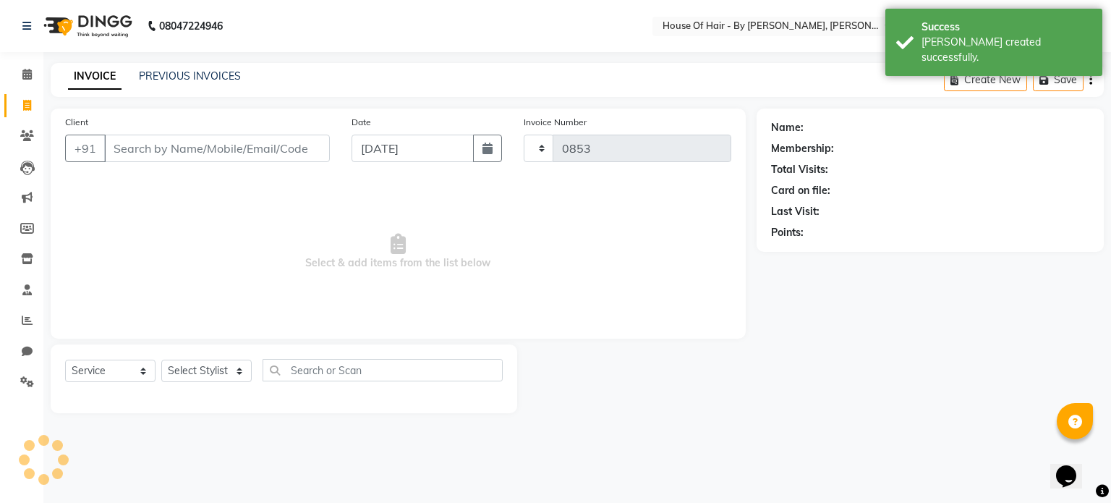
select select "7865"
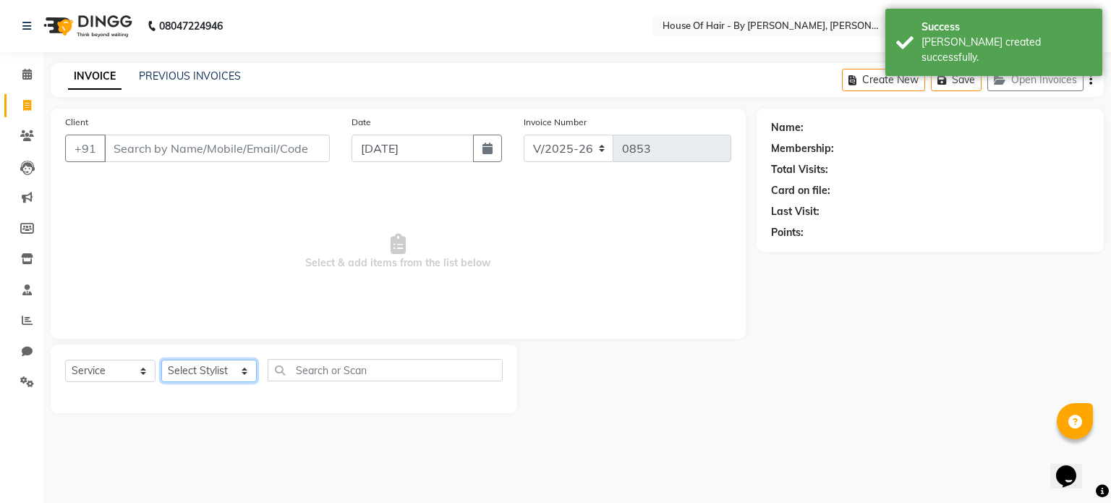
click at [201, 365] on select "Select Stylist AMEE GALA Amee Gala Wedding ANMOL SHARMA CHANDINI AHIRWAR MEET B…" at bounding box center [208, 370] width 95 height 22
select select "70376"
click at [161, 360] on select "Select Stylist AMEE GALA Amee Gala Wedding ANMOL SHARMA CHANDINI AHIRWAR MEET B…" at bounding box center [208, 370] width 95 height 22
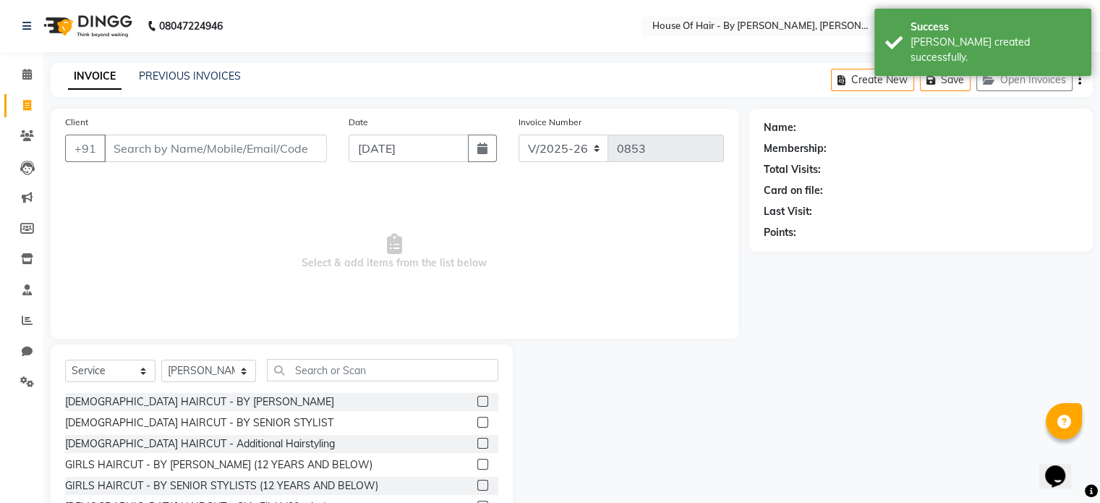
click at [477, 421] on label at bounding box center [482, 422] width 11 height 11
click at [477, 421] on input "checkbox" at bounding box center [481, 422] width 9 height 9
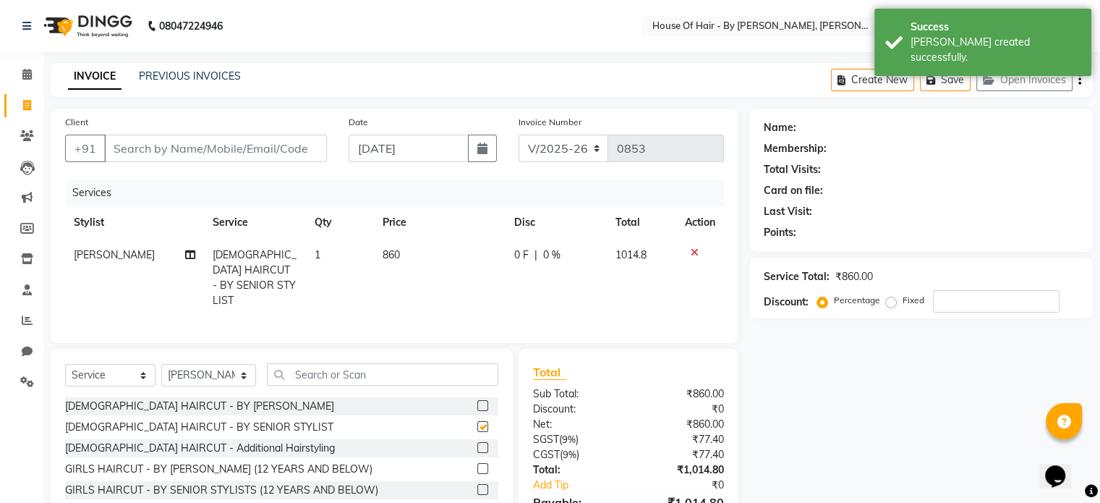
checkbox input "false"
click at [265, 149] on input "Client" at bounding box center [215, 147] width 223 height 27
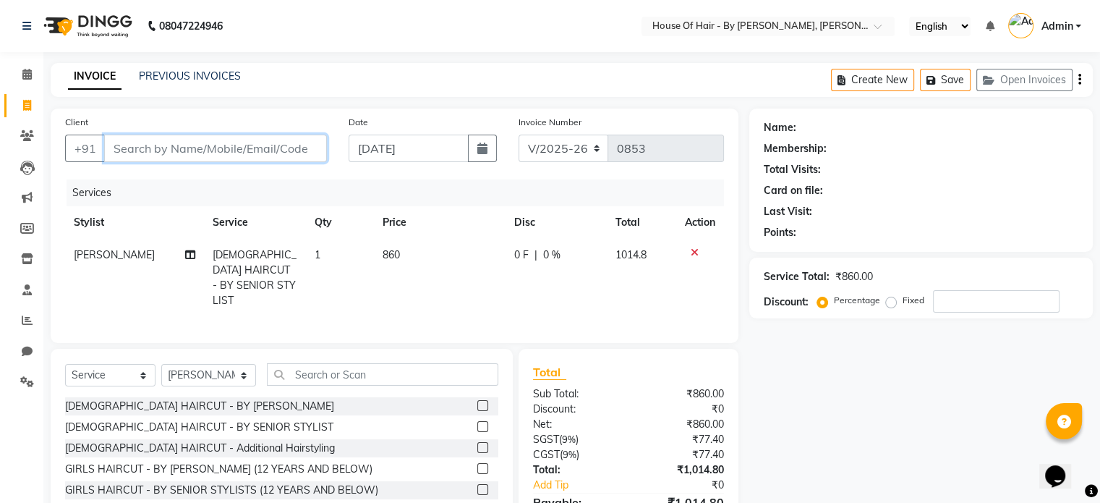
type input "P"
type input "0"
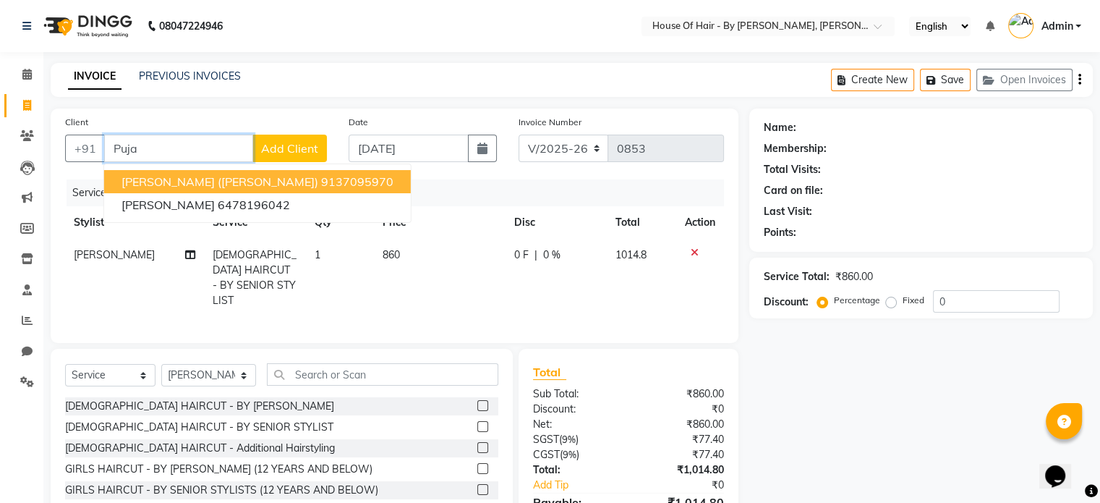
type input "Puja"
click at [304, 146] on span "Add Client" at bounding box center [289, 148] width 57 height 14
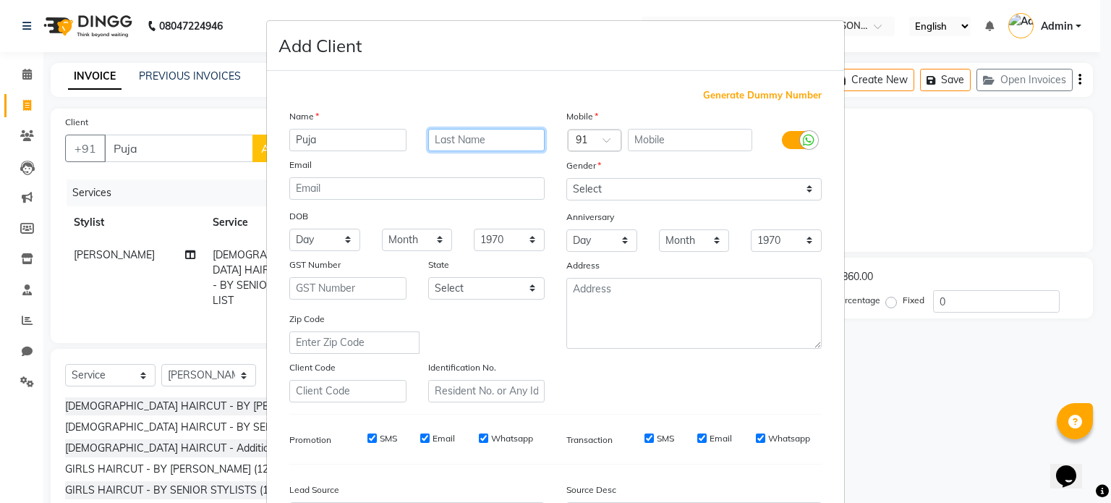
click at [462, 139] on input "text" at bounding box center [486, 140] width 117 height 22
click at [463, 140] on input "Kad" at bounding box center [486, 140] width 117 height 22
type input "Kadam"
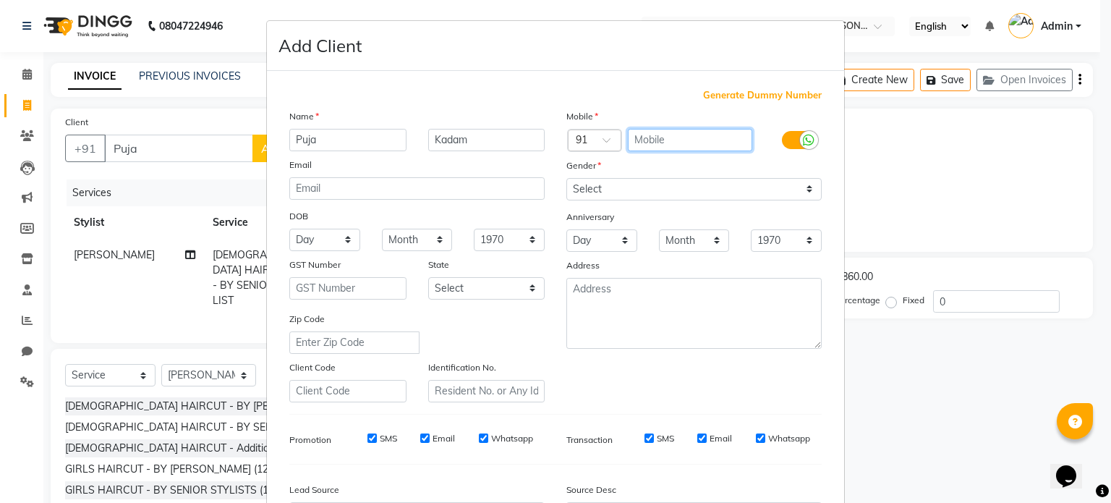
click at [664, 141] on input "text" at bounding box center [690, 140] width 125 height 22
type input "9619056453"
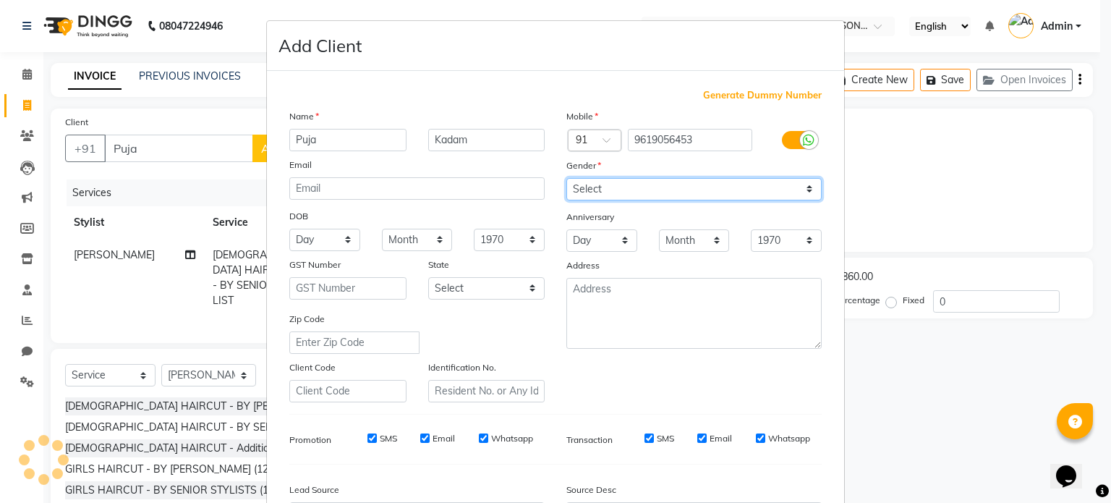
click at [652, 187] on select "Select Male Female Other Prefer Not To Say" at bounding box center [693, 189] width 255 height 22
select select "female"
click at [566, 179] on select "Select Male Female Other Prefer Not To Say" at bounding box center [693, 189] width 255 height 22
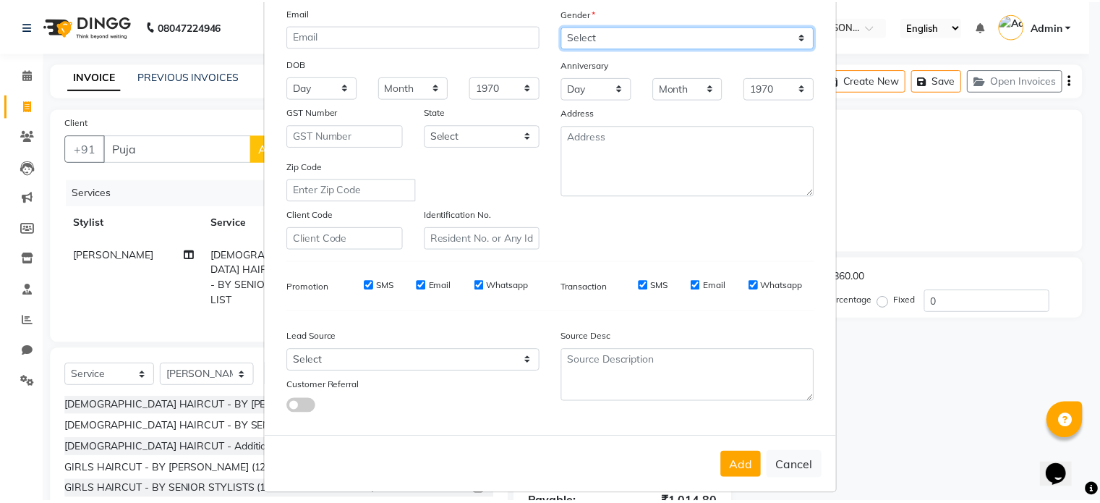
scroll to position [171, 0]
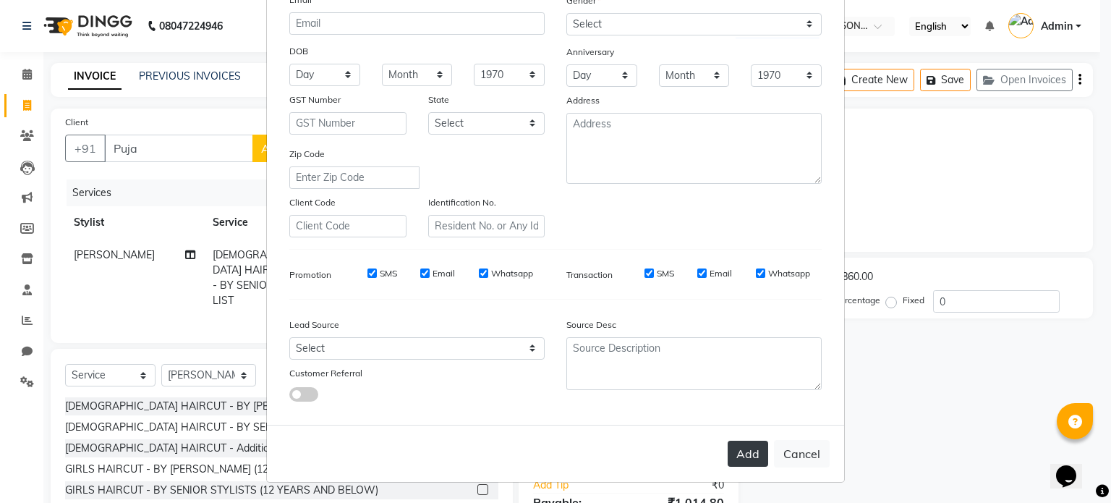
click at [748, 449] on button "Add" at bounding box center [747, 453] width 40 height 26
type input "9619056453"
select select
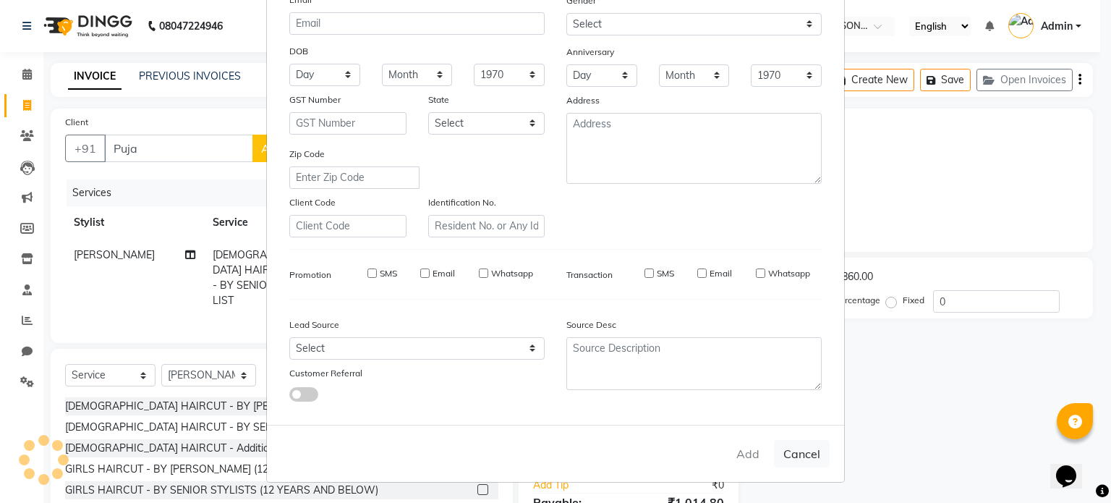
select select
checkbox input "false"
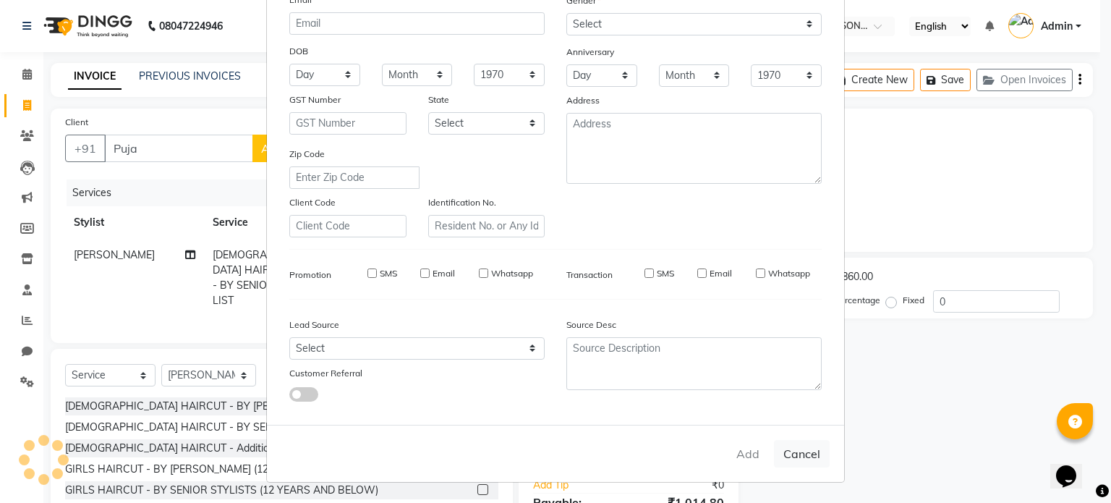
checkbox input "false"
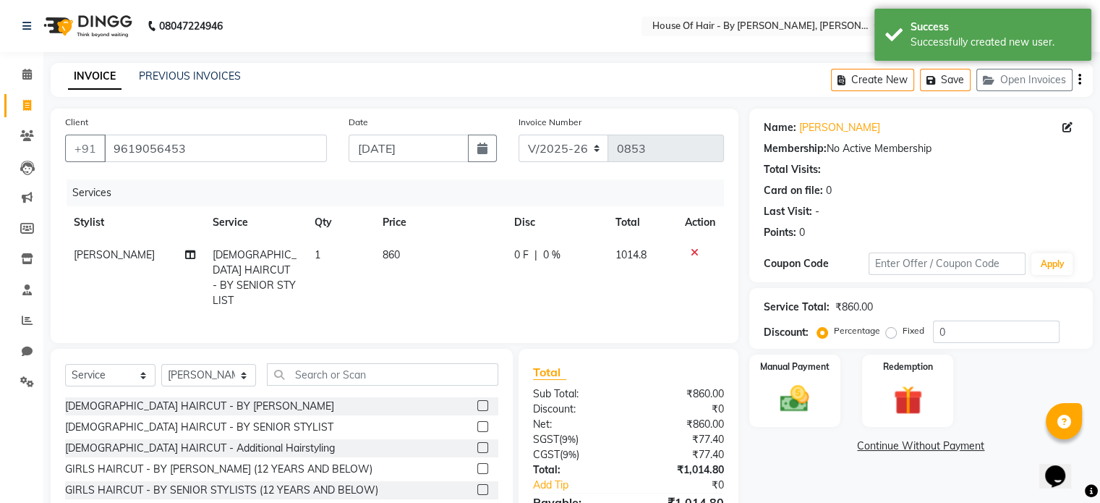
scroll to position [77, 0]
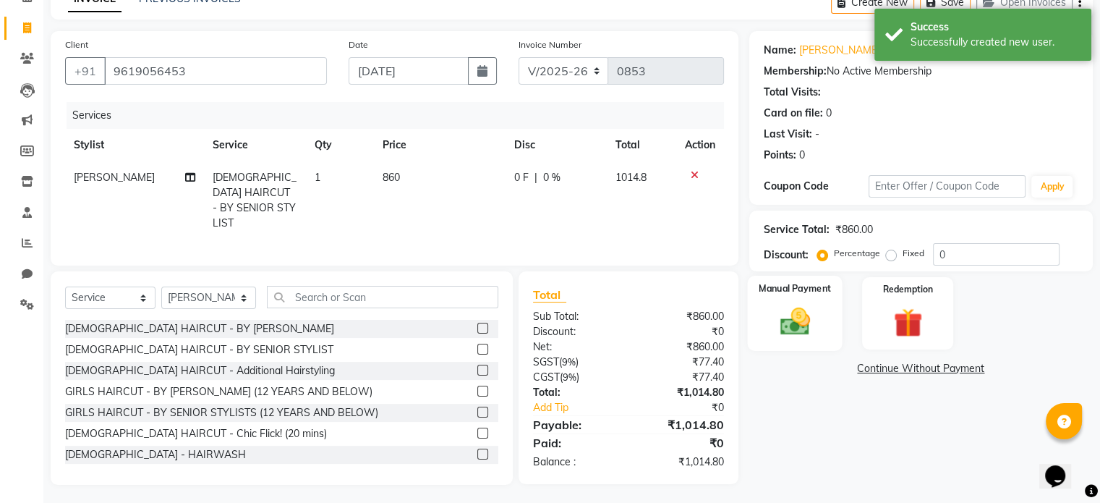
click at [788, 335] on img at bounding box center [794, 321] width 48 height 35
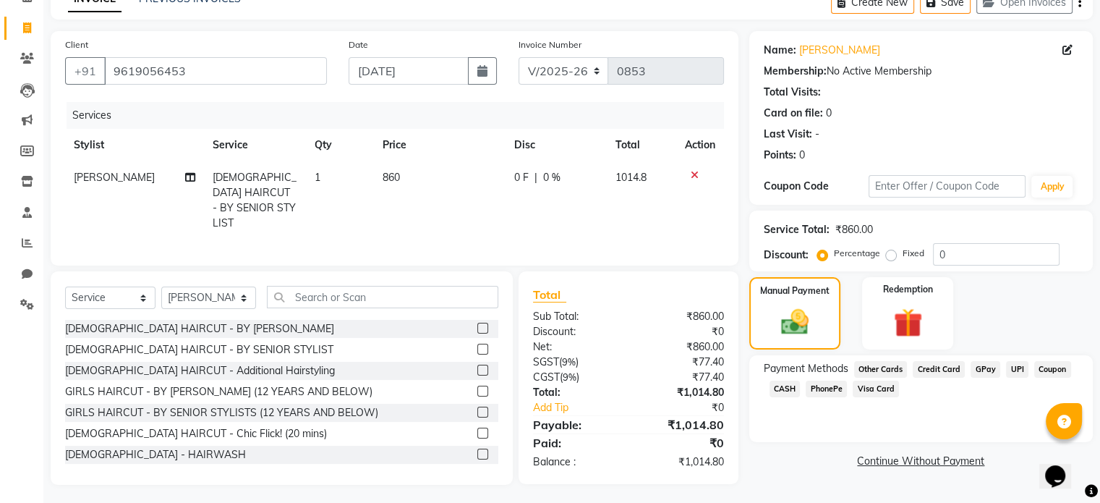
click at [793, 386] on span "CASH" at bounding box center [784, 388] width 31 height 17
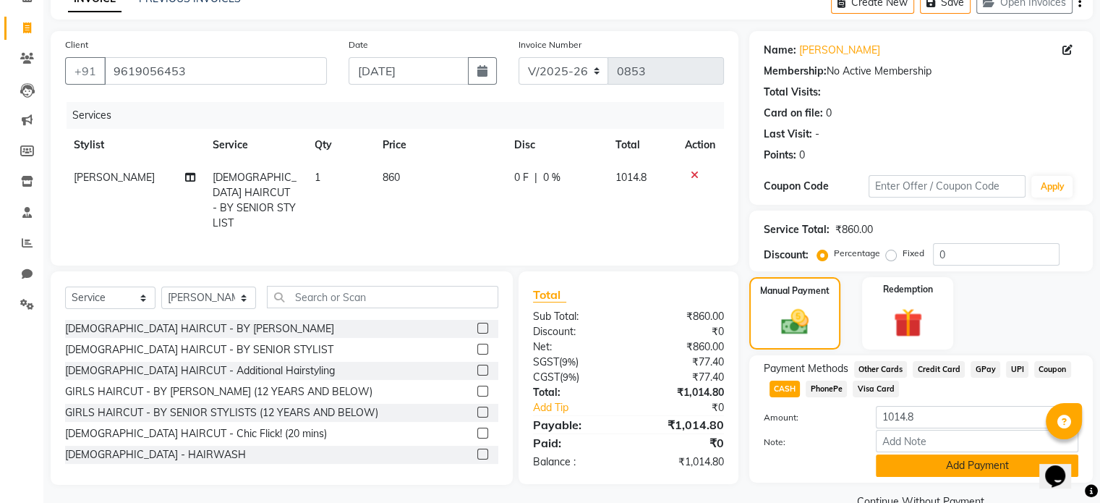
click at [909, 464] on button "Add Payment" at bounding box center [977, 465] width 202 height 22
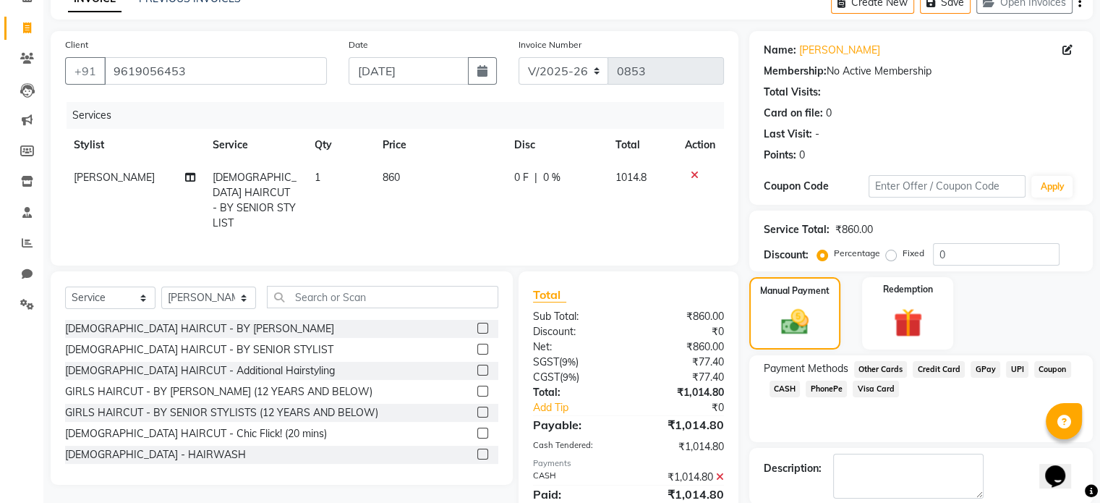
scroll to position [148, 0]
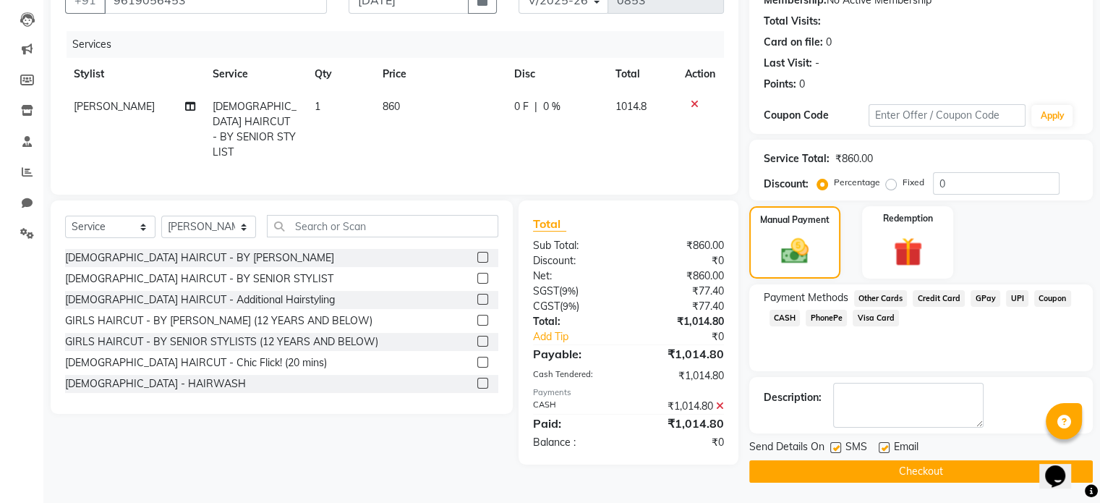
click at [855, 471] on button "Checkout" at bounding box center [920, 471] width 343 height 22
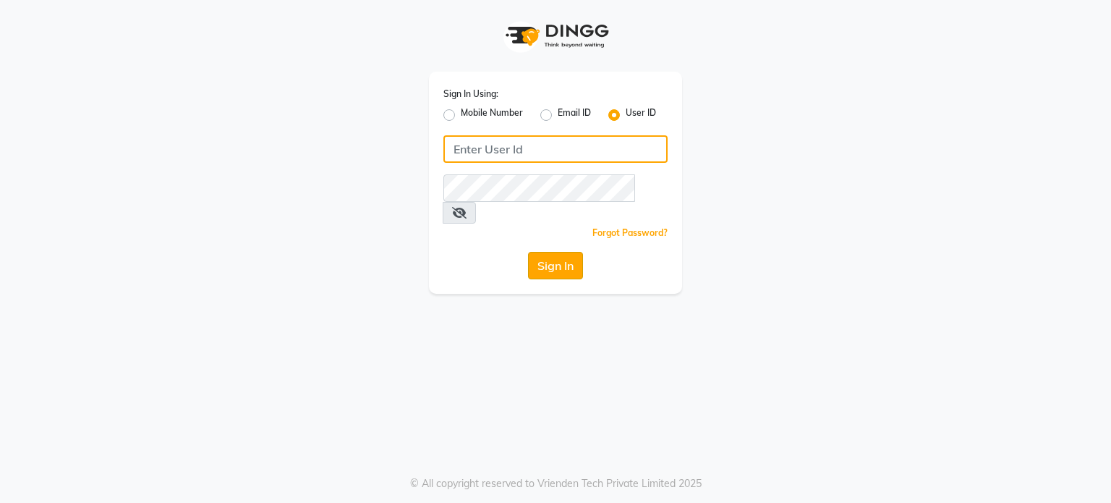
type input "amee@123"
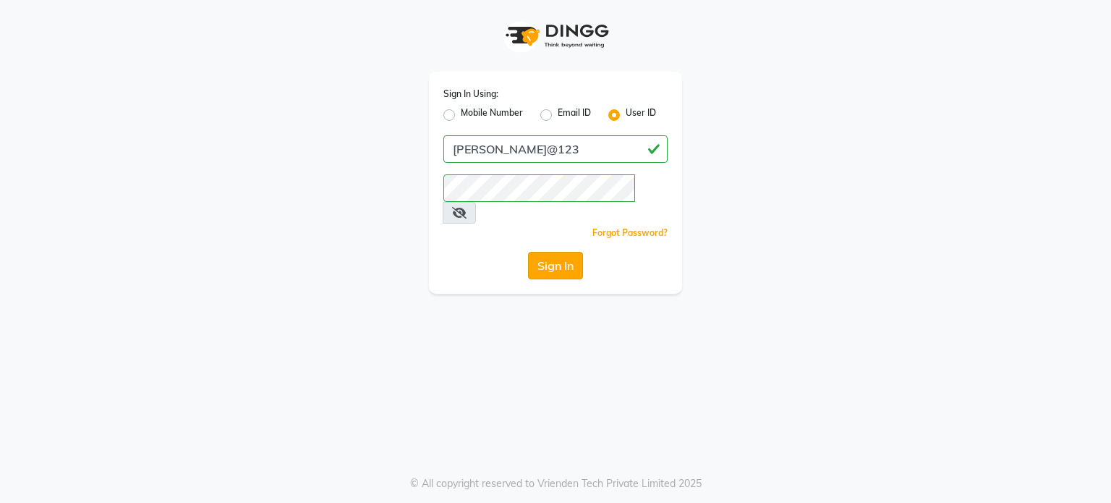
click at [532, 252] on button "Sign In" at bounding box center [555, 265] width 55 height 27
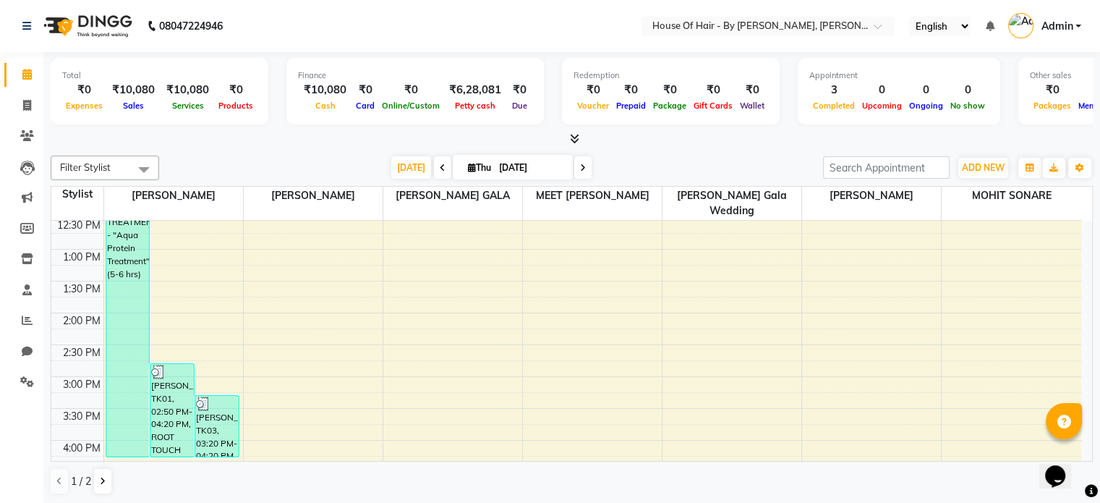
click at [90, 106] on span "Expenses" at bounding box center [84, 106] width 44 height 10
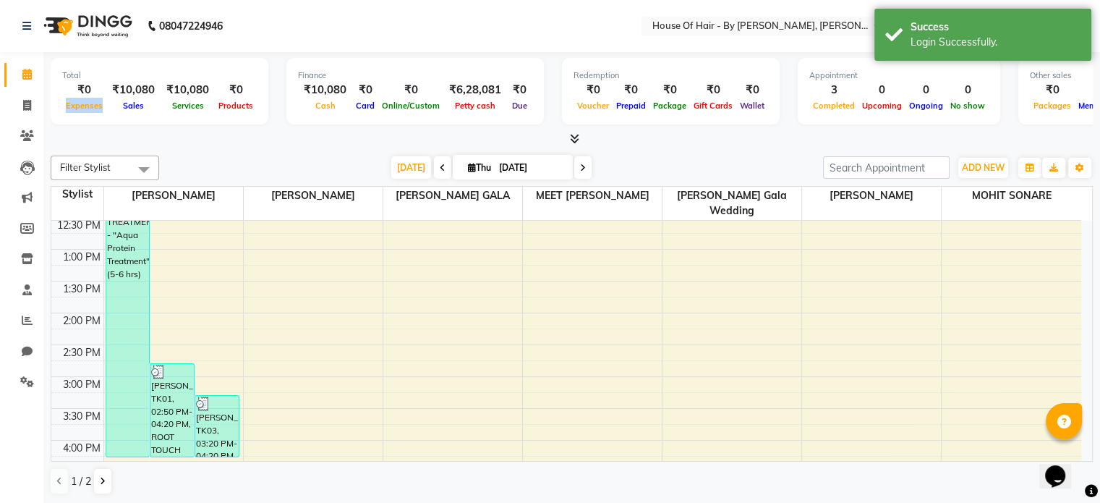
click at [90, 106] on span "Expenses" at bounding box center [84, 106] width 44 height 10
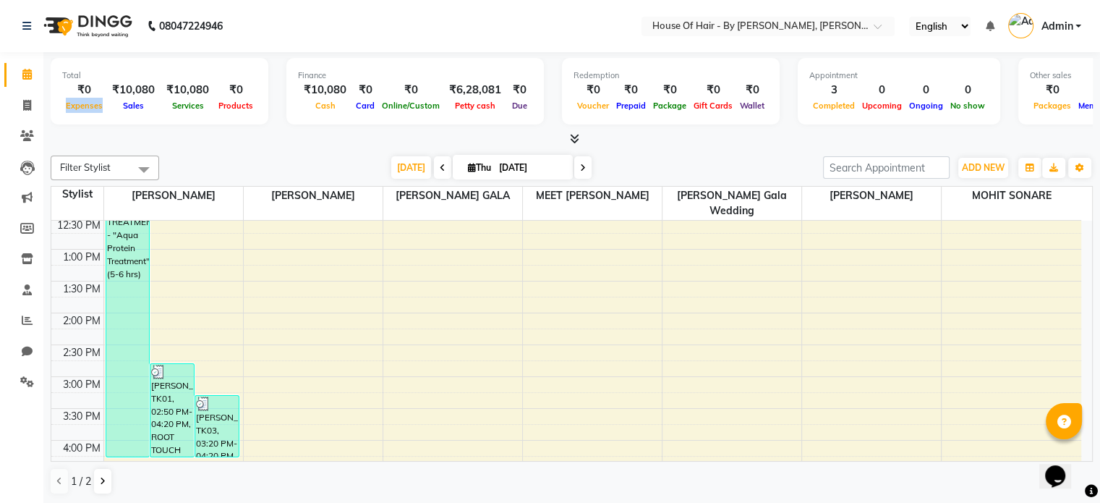
click at [90, 106] on span "Expenses" at bounding box center [84, 106] width 44 height 10
click at [14, 292] on span at bounding box center [26, 290] width 25 height 17
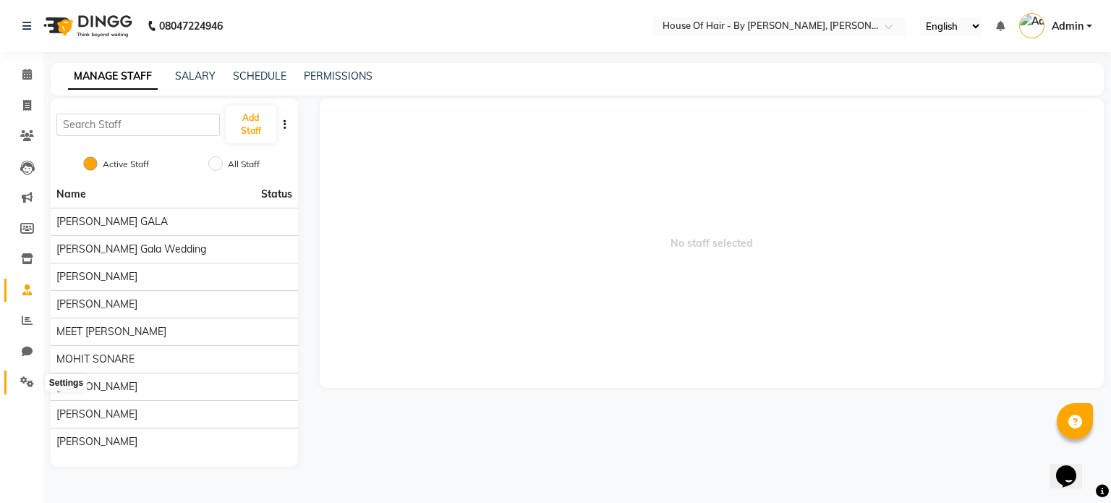
click at [25, 384] on icon at bounding box center [27, 381] width 14 height 11
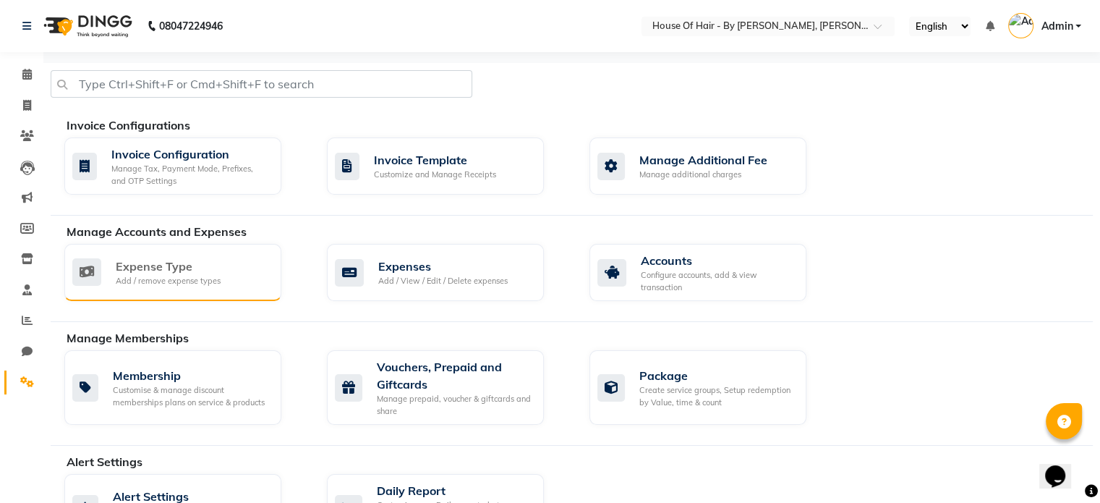
click at [189, 256] on div "Expense Type Add / remove expense types" at bounding box center [172, 272] width 217 height 57
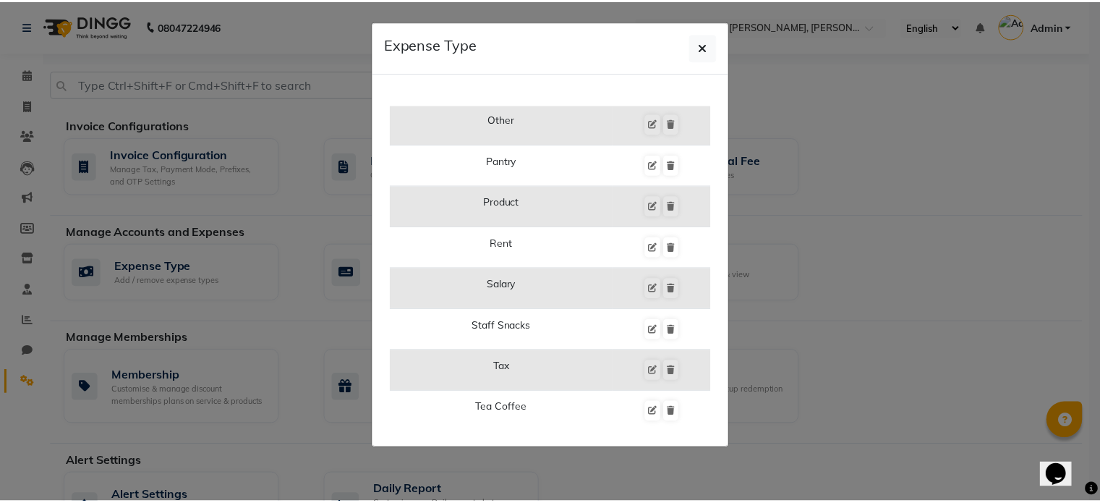
scroll to position [910, 0]
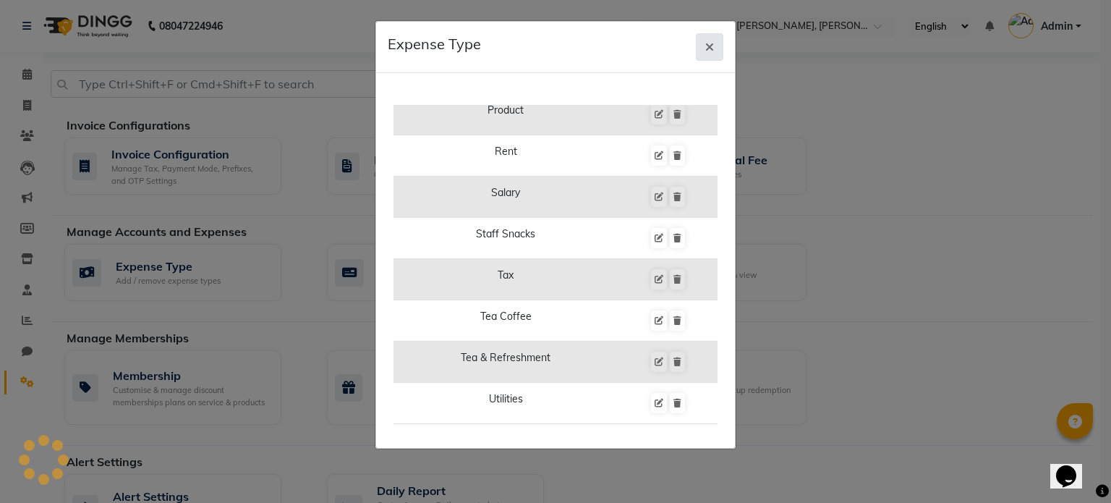
click at [709, 40] on span "button" at bounding box center [709, 47] width 9 height 14
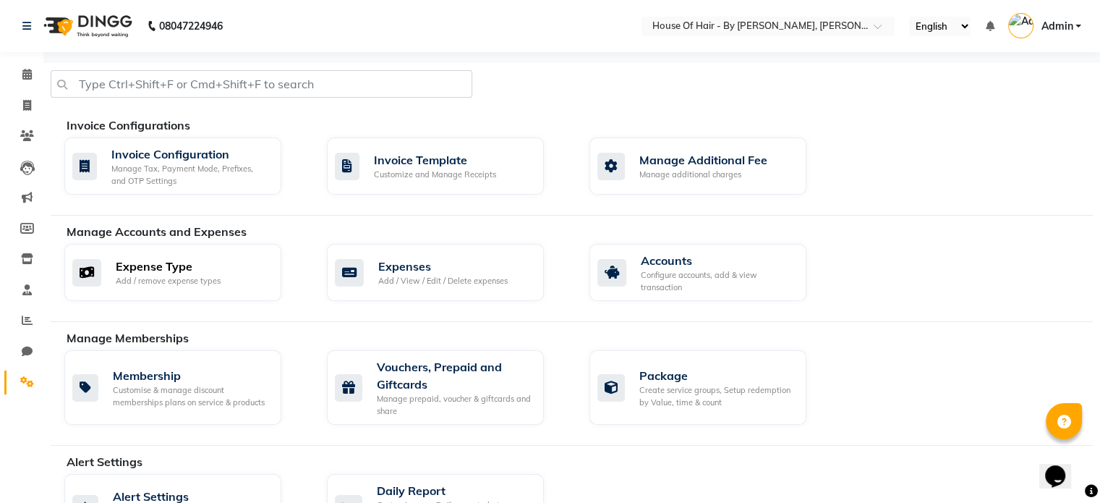
scroll to position [78, 0]
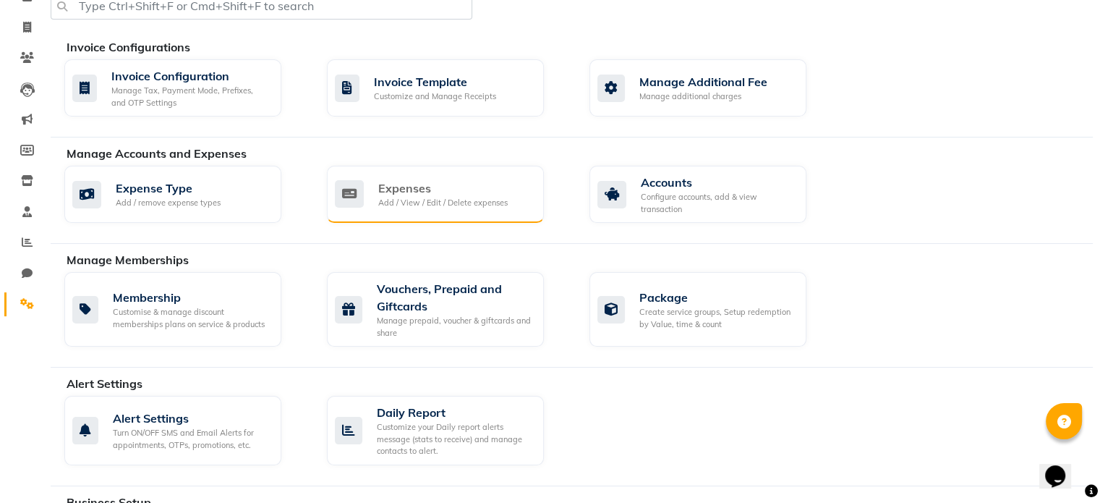
click at [446, 206] on div "Add / View / Edit / Delete expenses" at bounding box center [442, 203] width 129 height 12
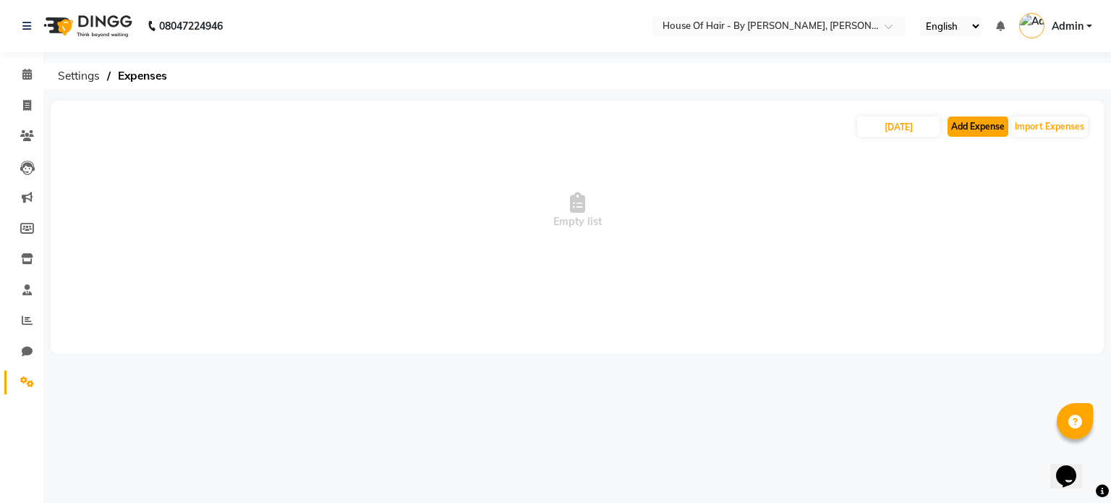
click at [981, 124] on button "Add Expense" at bounding box center [977, 126] width 61 height 20
select select "1"
select select "7010"
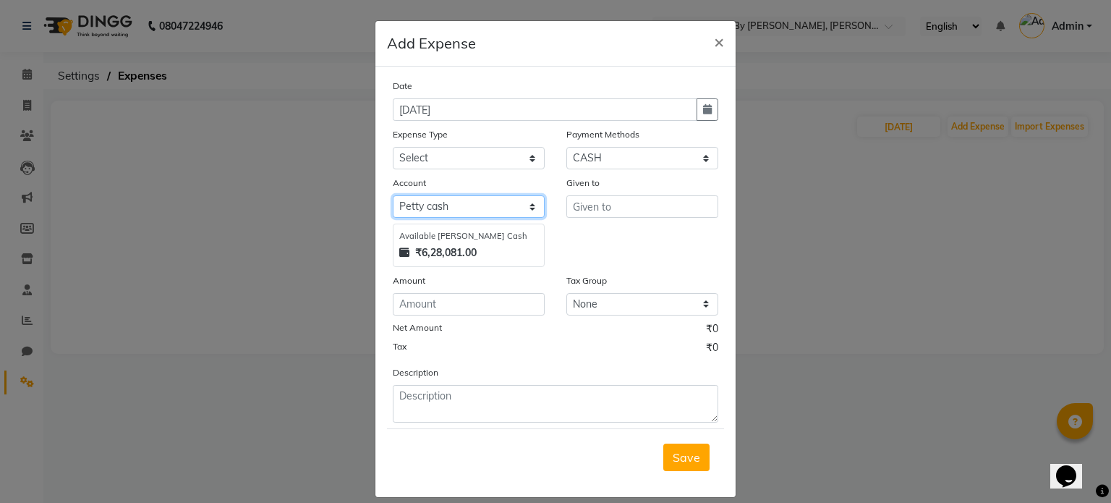
click at [496, 213] on select "Select Petty cash Default account" at bounding box center [469, 206] width 152 height 22
click at [393, 197] on select "Select Petty cash Default account" at bounding box center [469, 206] width 152 height 22
click at [589, 214] on input "text" at bounding box center [642, 206] width 152 height 22
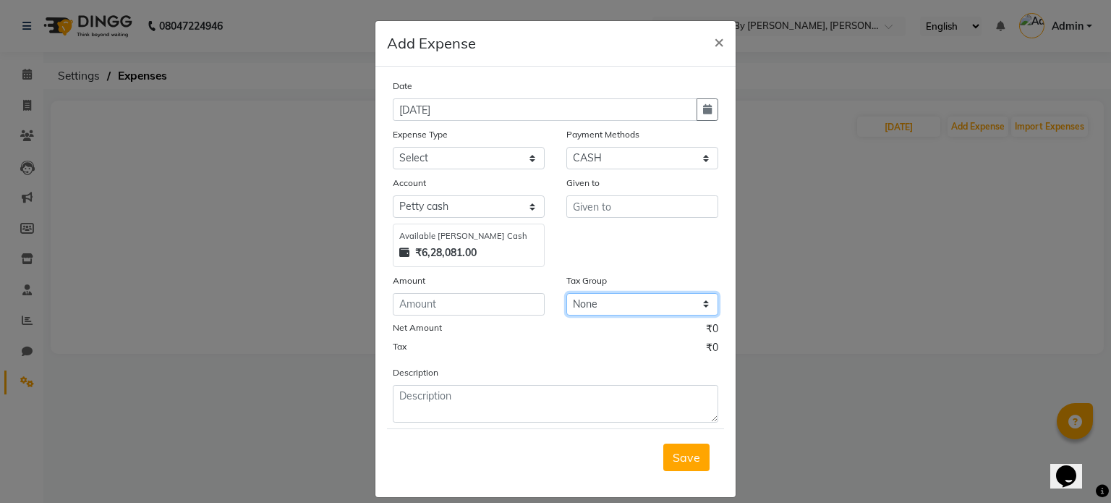
click at [590, 303] on select "None GST" at bounding box center [642, 304] width 152 height 22
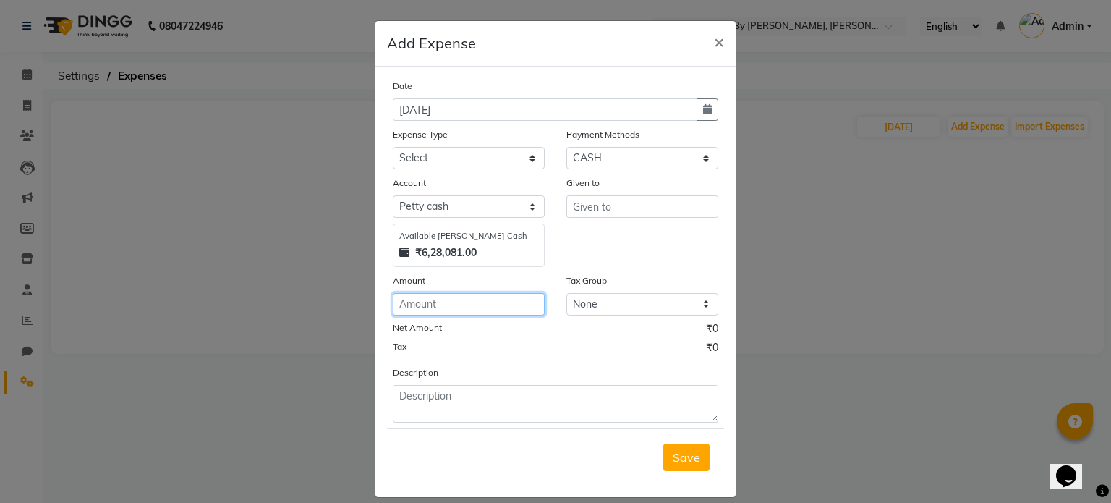
click at [454, 312] on input "number" at bounding box center [469, 304] width 152 height 22
click at [717, 40] on span "×" at bounding box center [719, 41] width 10 height 22
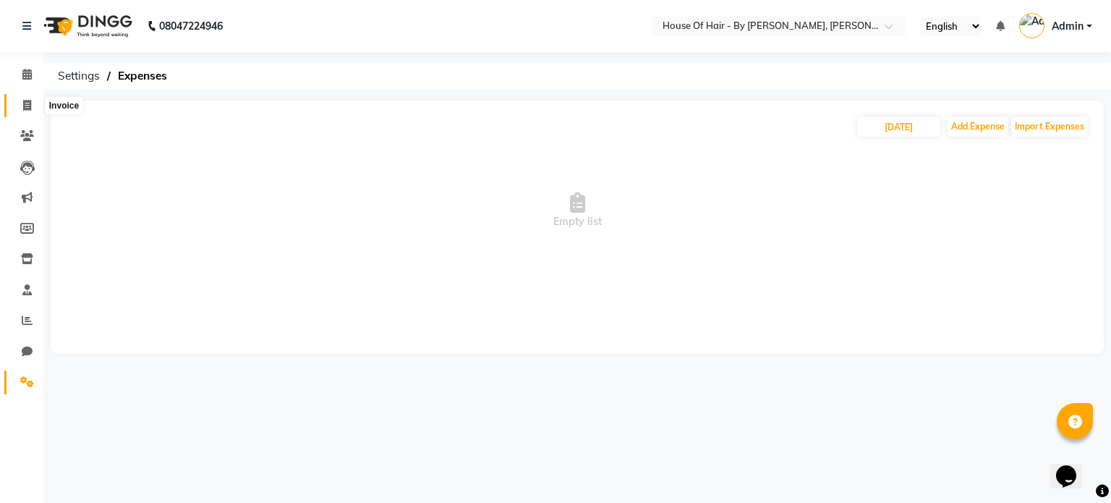
click at [29, 108] on icon at bounding box center [27, 105] width 8 height 11
select select "7865"
select select "service"
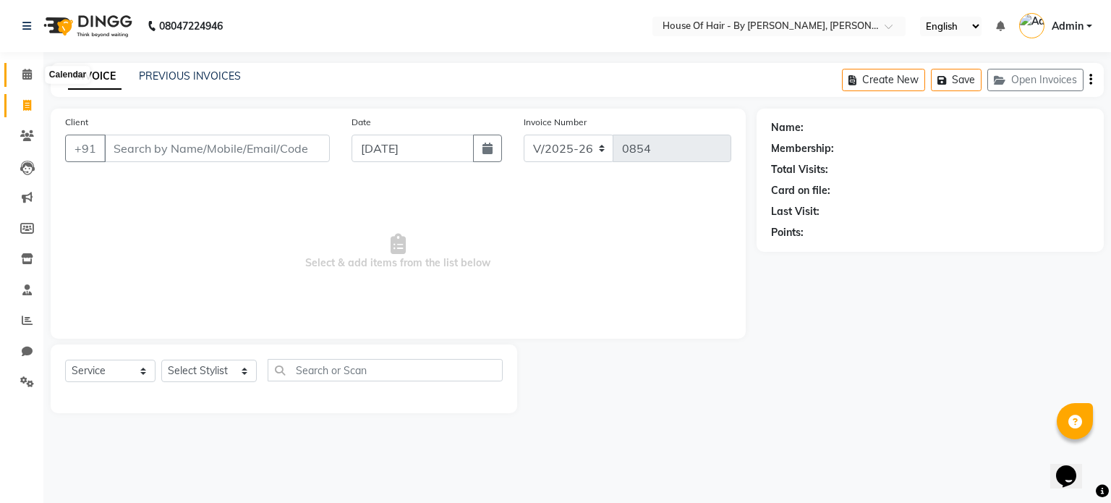
click at [23, 78] on icon at bounding box center [26, 74] width 9 height 11
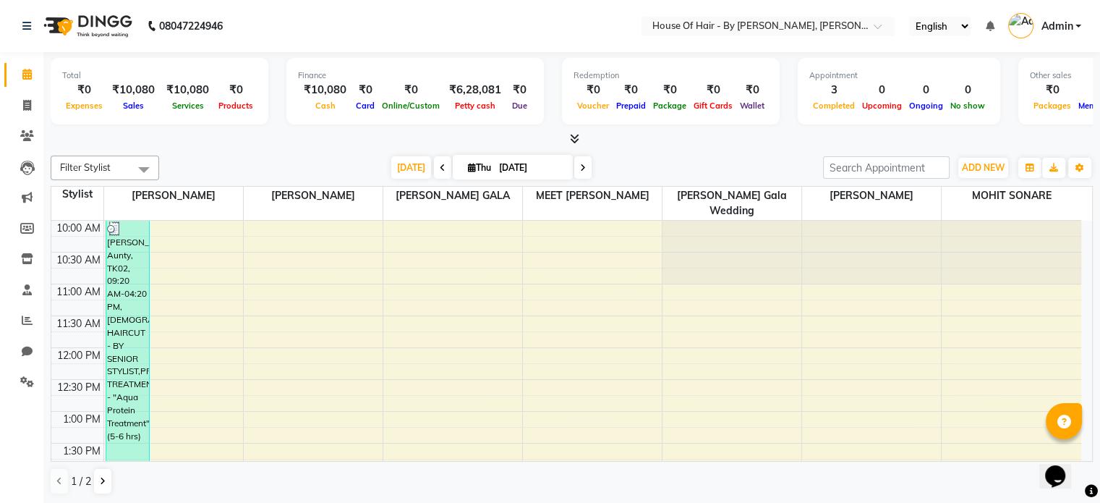
click at [80, 85] on div "₹0" at bounding box center [84, 90] width 44 height 17
click at [202, 268] on td at bounding box center [592, 276] width 978 height 16
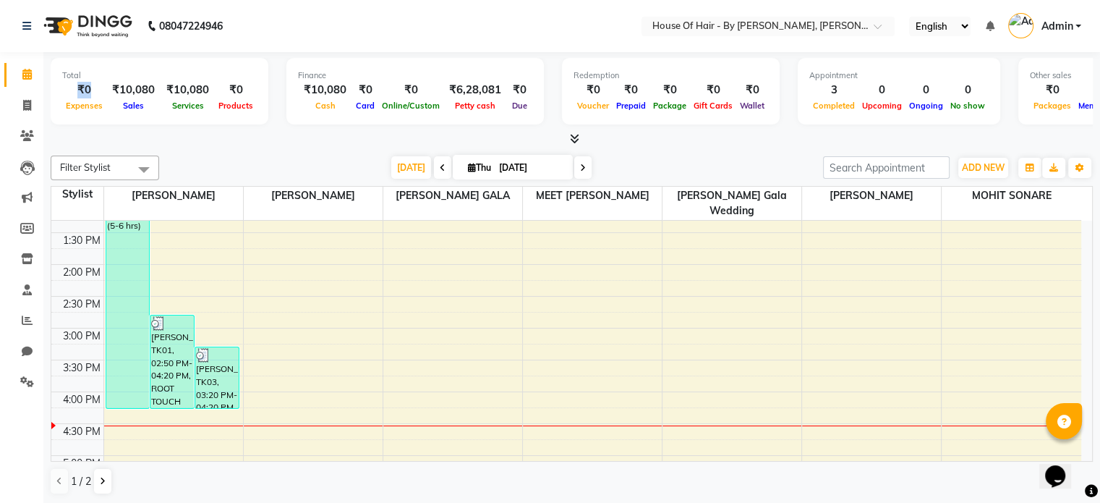
scroll to position [172, 0]
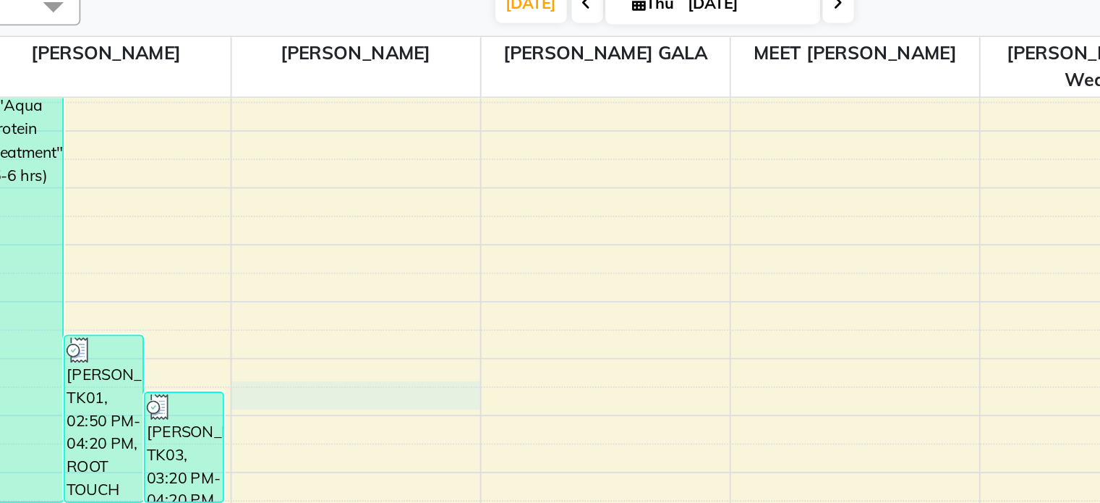
click at [259, 377] on div "10:00 AM 10:30 AM 11:00 AM 11:30 AM 12:00 PM 12:30 PM 1:00 PM 1:30 PM 2:00 PM 2…" at bounding box center [566, 397] width 1030 height 699
select select "70377"
select select "tentative"
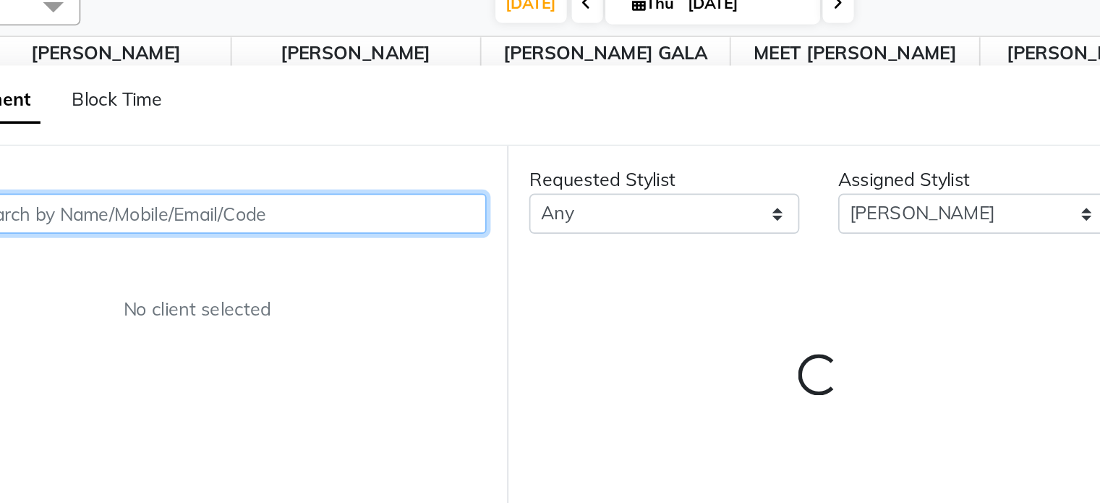
scroll to position [0, 0]
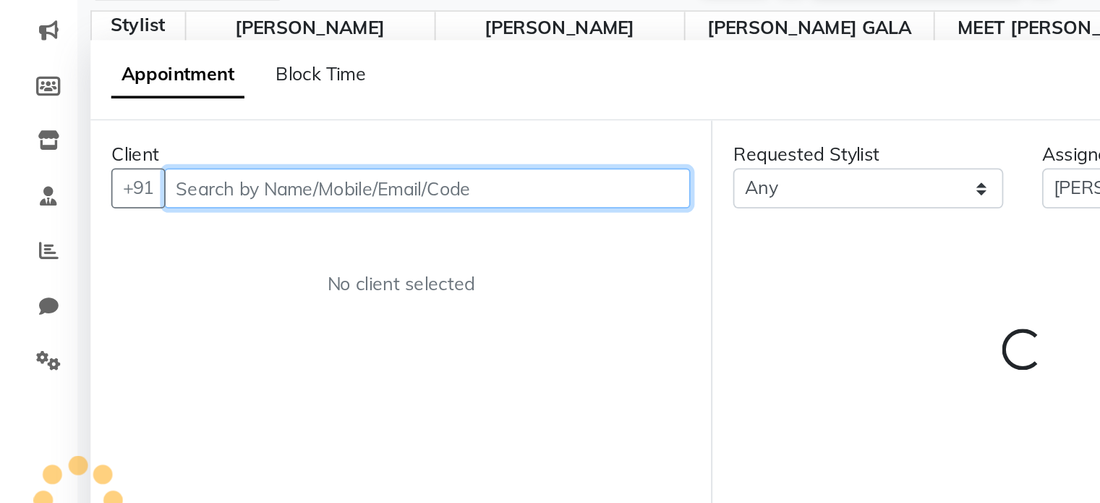
select select "915"
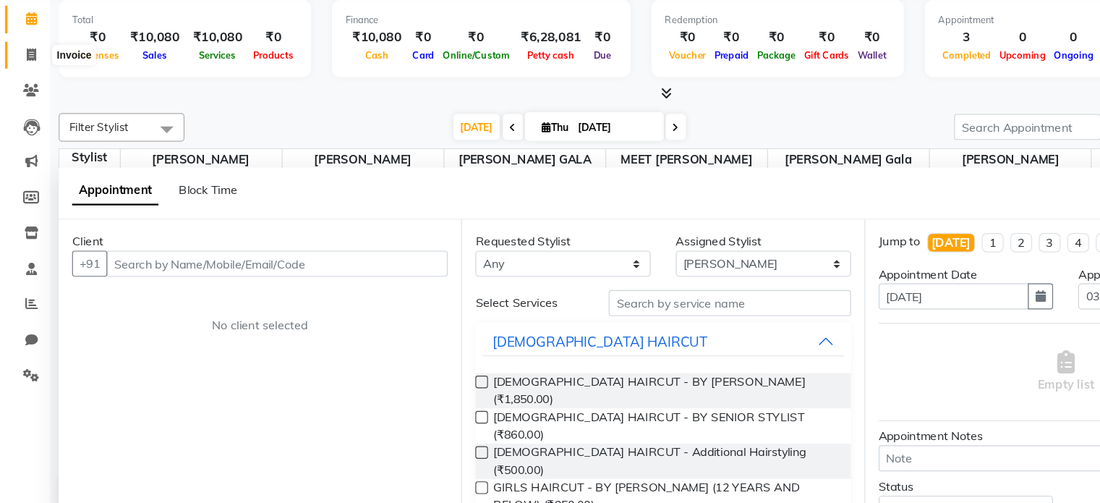
click at [27, 106] on icon at bounding box center [27, 105] width 8 height 11
select select "7865"
select select "service"
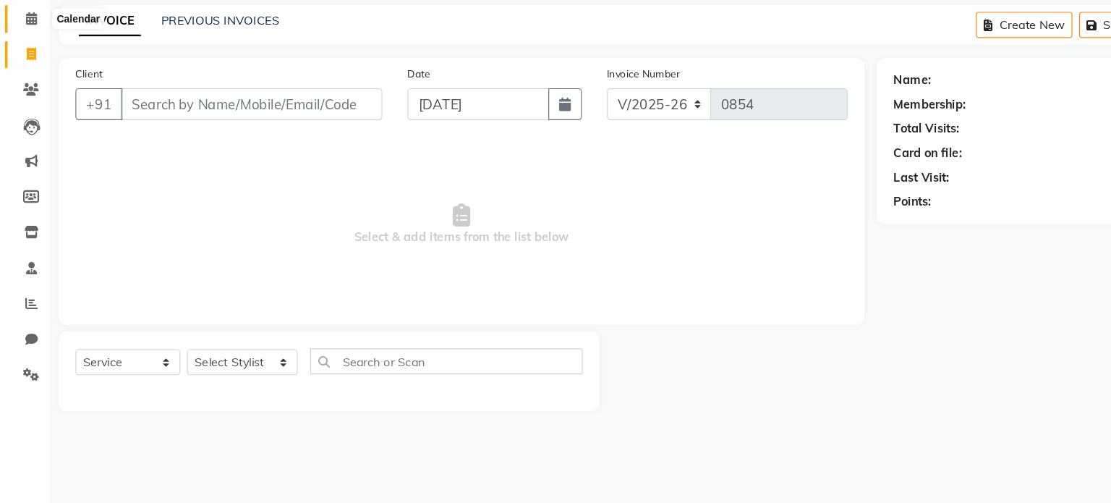
click at [24, 72] on icon at bounding box center [26, 74] width 9 height 11
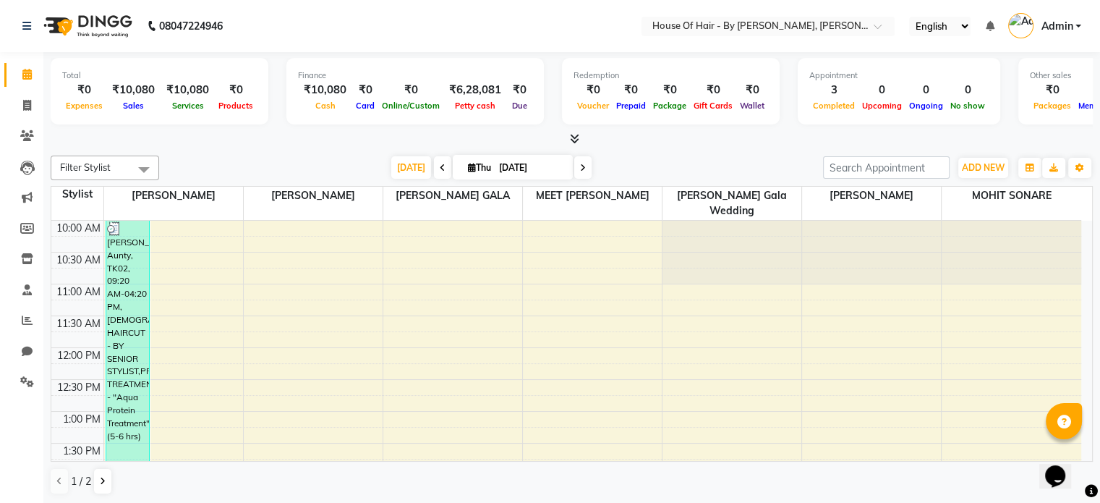
click at [133, 87] on div "₹10,080" at bounding box center [133, 90] width 54 height 17
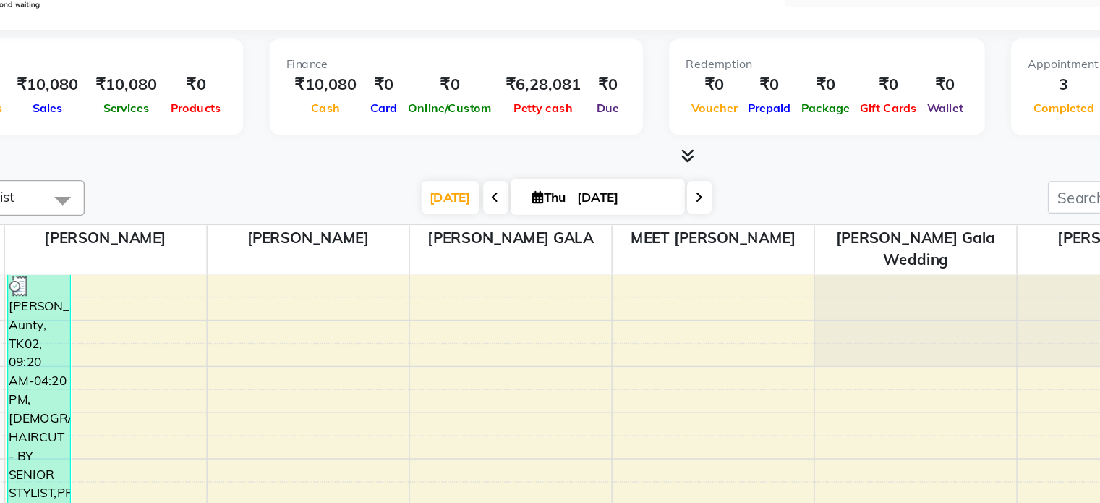
click at [324, 101] on span "Cash" at bounding box center [325, 106] width 27 height 10
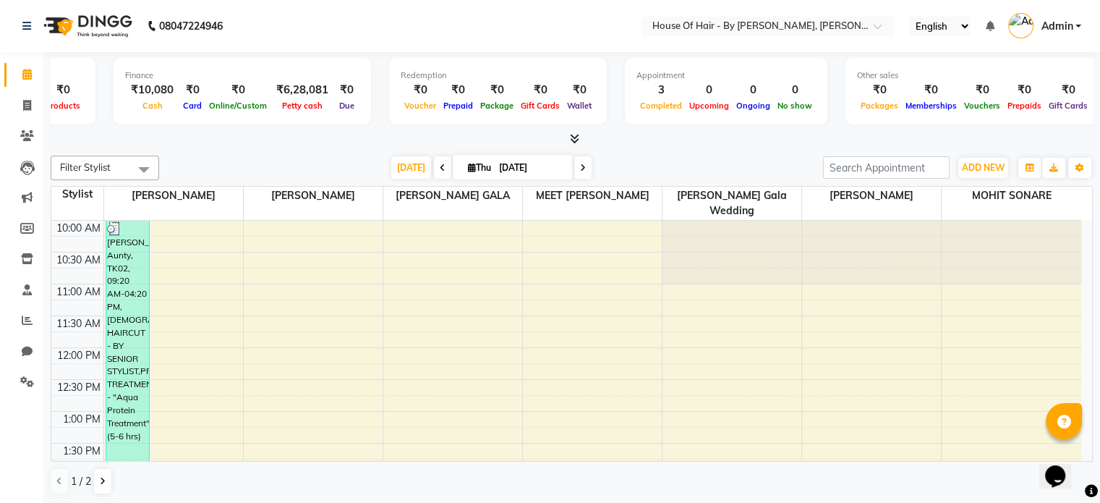
scroll to position [0, 179]
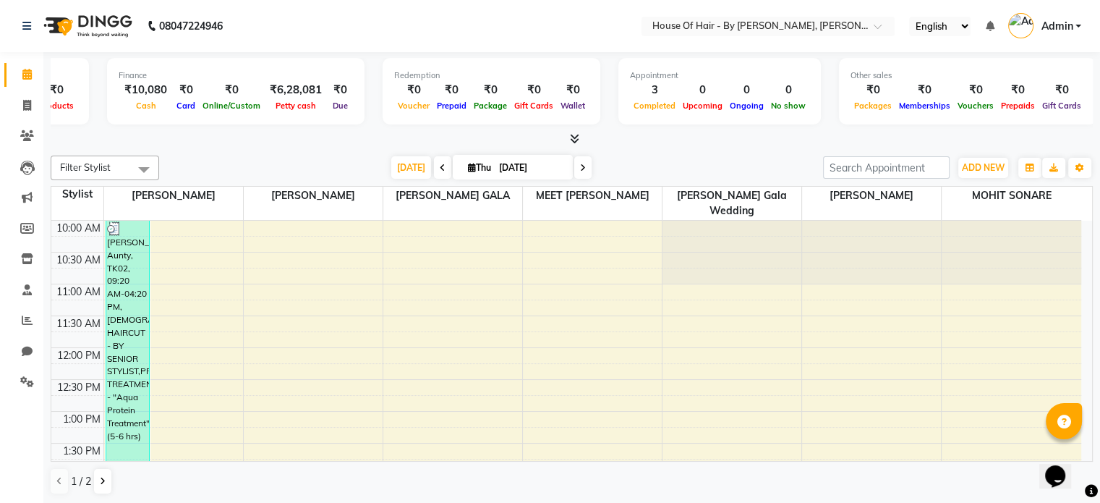
click at [915, 98] on div "Memberships" at bounding box center [924, 105] width 59 height 15
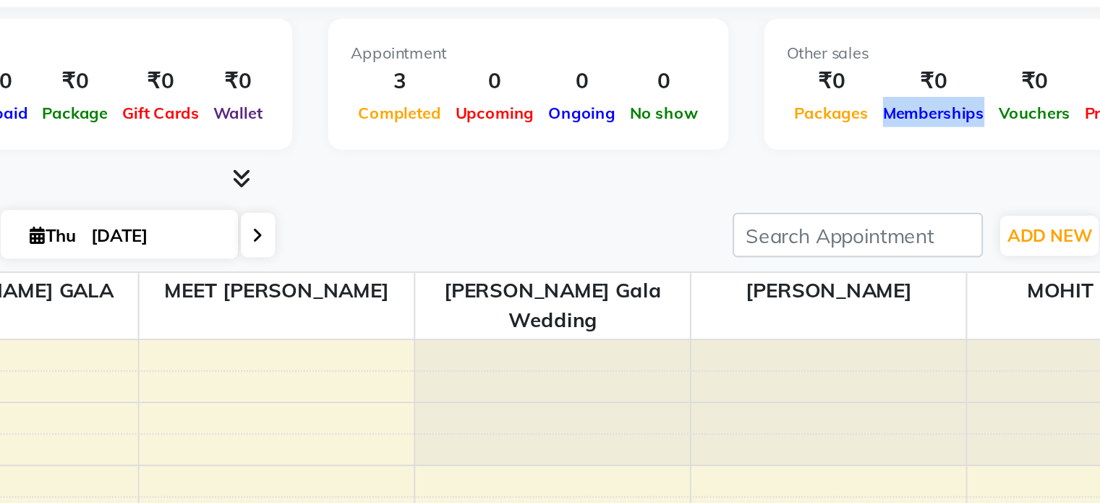
click at [915, 98] on div "Memberships" at bounding box center [924, 105] width 59 height 15
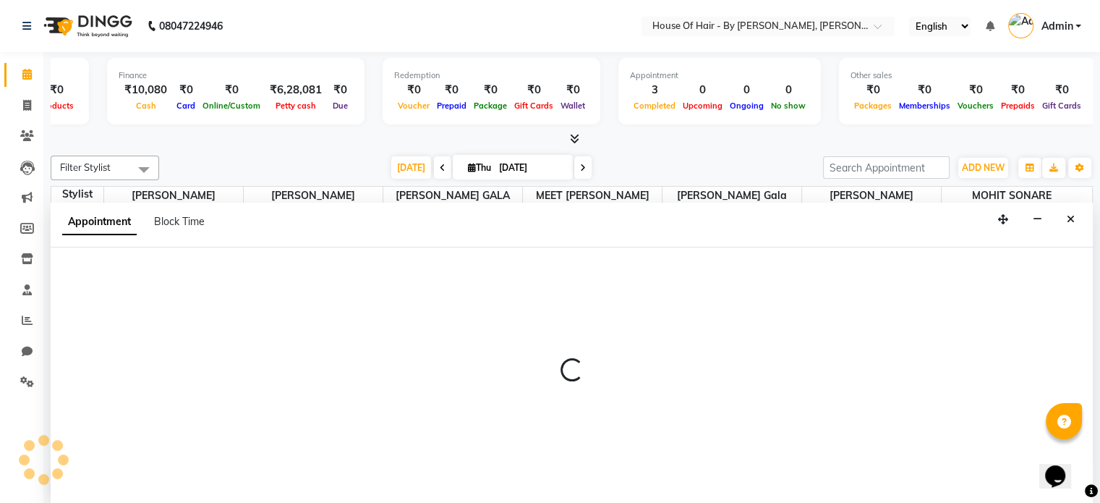
scroll to position [0, 0]
select select "70377"
select select "705"
select select "tentative"
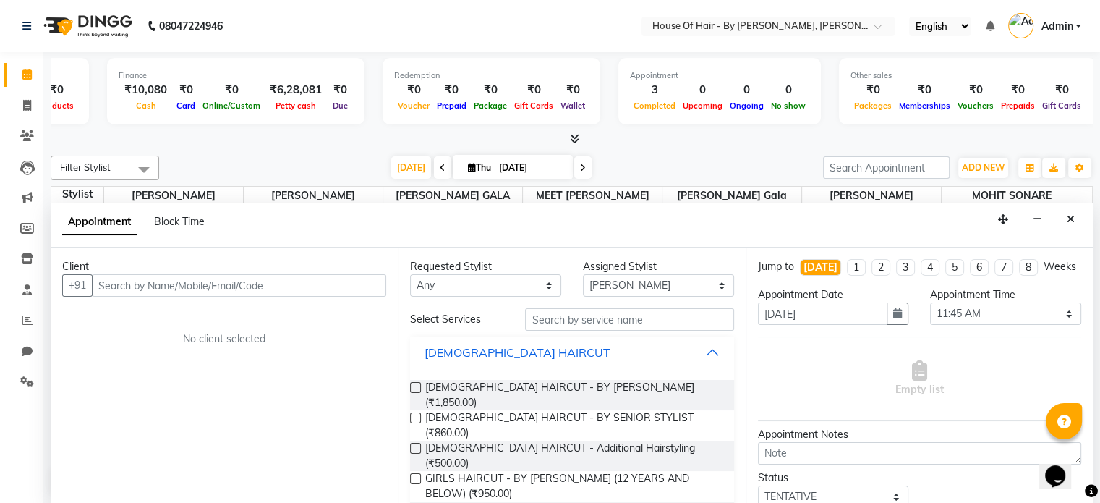
click at [496, 317] on div "Select Services" at bounding box center [456, 319] width 115 height 15
click at [191, 187] on span "[PERSON_NAME]" at bounding box center [173, 196] width 139 height 18
click at [979, 325] on select "Select 11:00 AM 11:15 AM 11:30 AM 11:45 AM 12:00 PM 12:15 PM 12:30 PM 12:45 PM …" at bounding box center [1005, 313] width 151 height 22
click at [930, 314] on select "Select 11:00 AM 11:15 AM 11:30 AM 11:45 AM 12:00 PM 12:15 PM 12:30 PM 12:45 PM …" at bounding box center [1005, 313] width 151 height 22
click at [969, 320] on select "Select 11:00 AM 11:15 AM 11:30 AM 11:45 AM 12:00 PM 12:15 PM 12:30 PM 12:45 PM …" at bounding box center [1005, 313] width 151 height 22
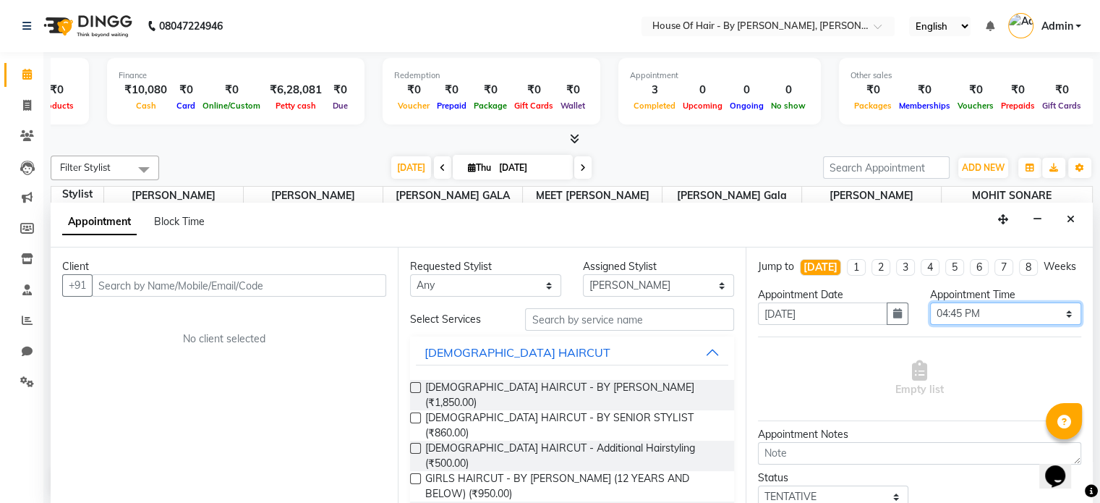
select select "1080"
click at [930, 314] on select "Select 11:00 AM 11:15 AM 11:30 AM 11:45 AM 12:00 PM 12:15 PM 12:30 PM 12:45 PM …" at bounding box center [1005, 313] width 151 height 22
click at [413, 412] on label at bounding box center [415, 417] width 11 height 11
click at [413, 414] on input "checkbox" at bounding box center [414, 418] width 9 height 9
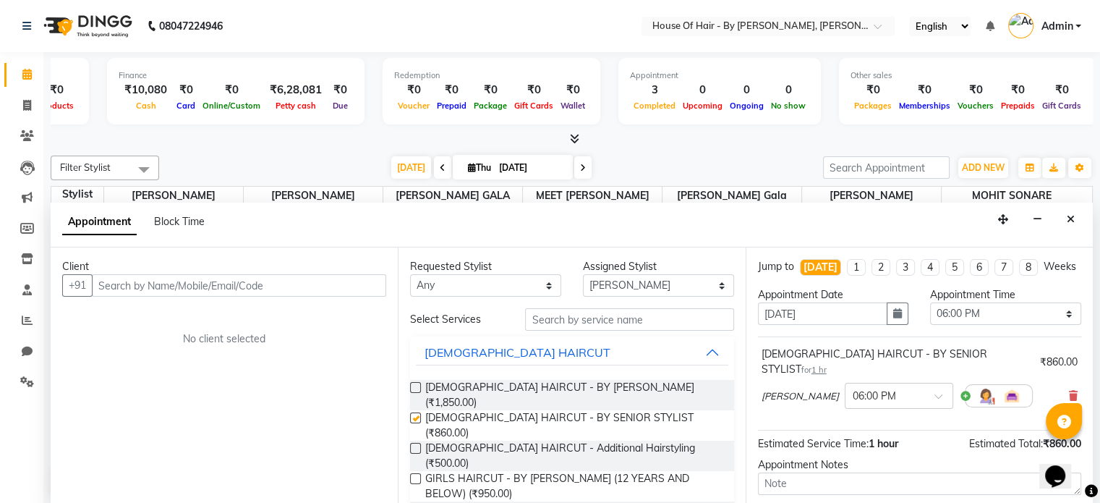
checkbox input "false"
click at [667, 278] on select "Select AMEE GALA Amee Gala Wedding ANMOL SHARMA CHANDINI AHIRWAR MEET BHANUSHAL…" at bounding box center [658, 285] width 151 height 22
select select "70376"
click at [583, 274] on select "Select AMEE GALA Amee Gala Wedding ANMOL SHARMA CHANDINI AHIRWAR MEET BHANUSHAL…" at bounding box center [658, 285] width 151 height 22
click at [824, 393] on span "[PERSON_NAME]" at bounding box center [799, 396] width 77 height 14
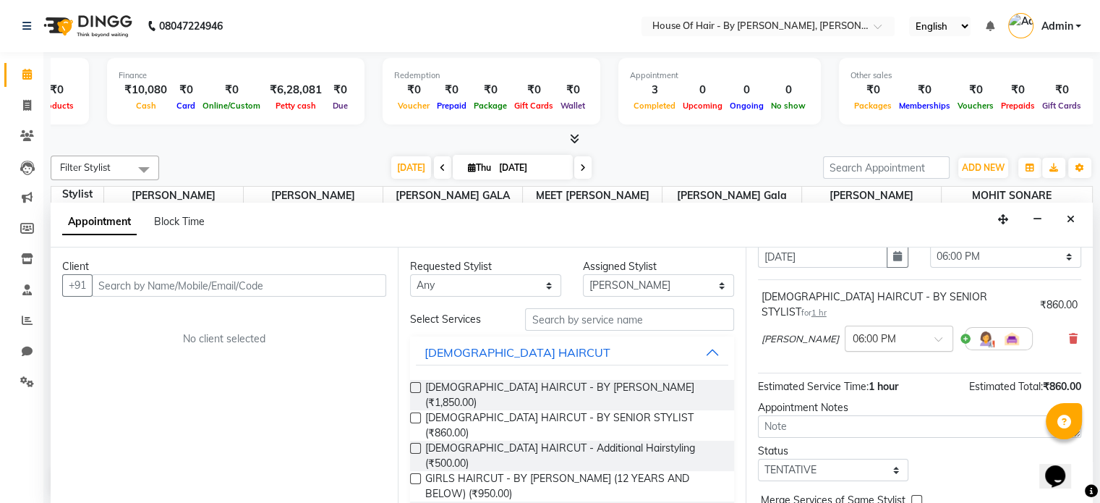
scroll to position [59, 0]
click at [1069, 333] on icon at bounding box center [1073, 336] width 9 height 10
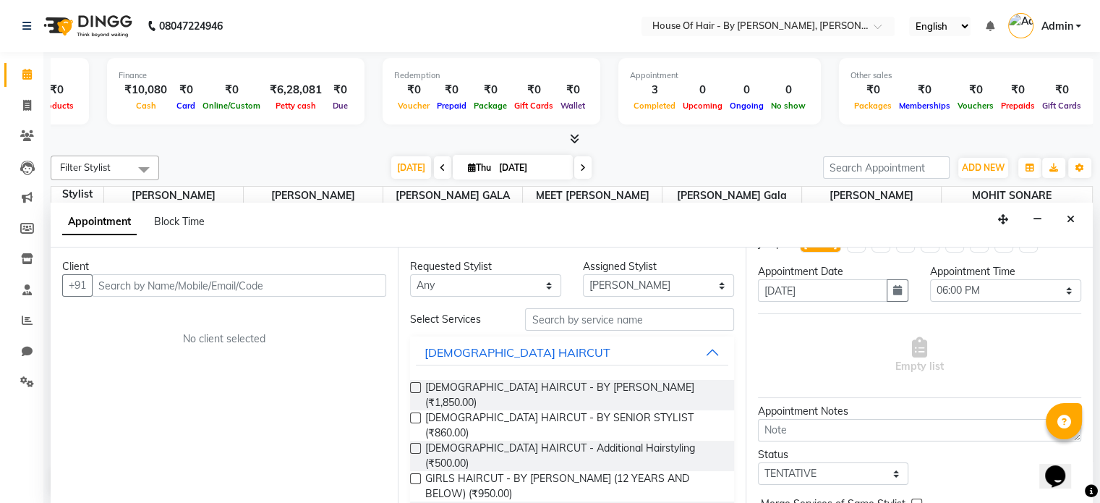
scroll to position [14, 0]
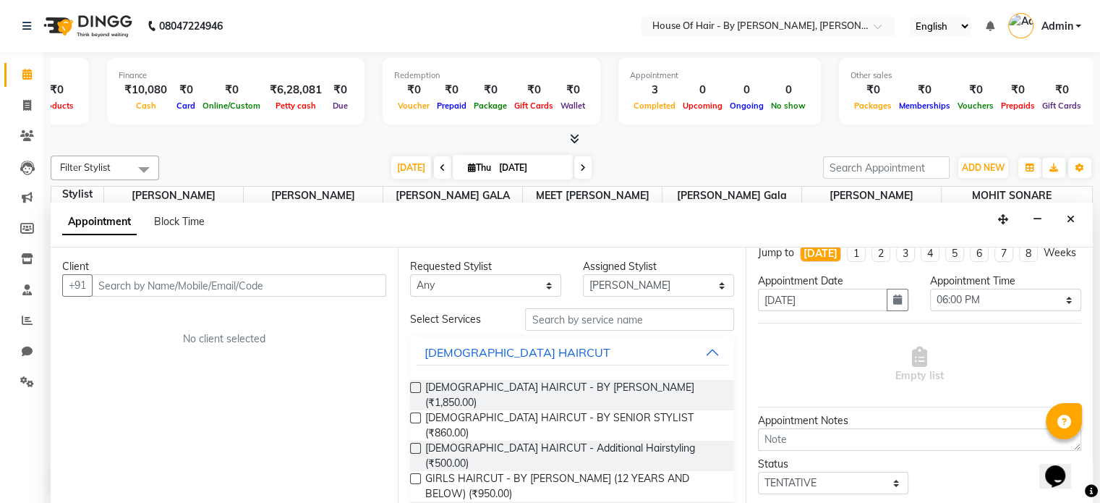
click at [417, 412] on label at bounding box center [415, 417] width 11 height 11
click at [417, 414] on input "checkbox" at bounding box center [414, 418] width 9 height 9
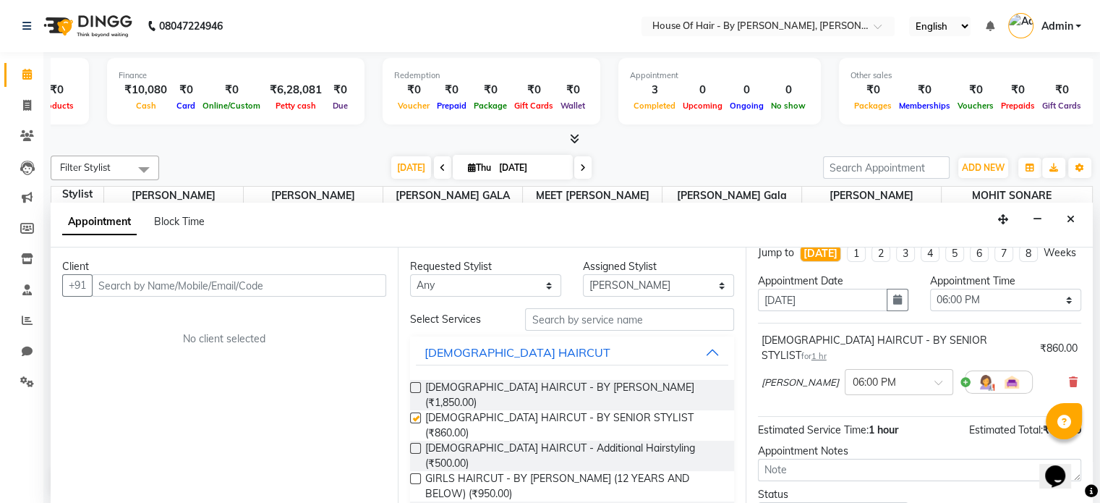
checkbox input "false"
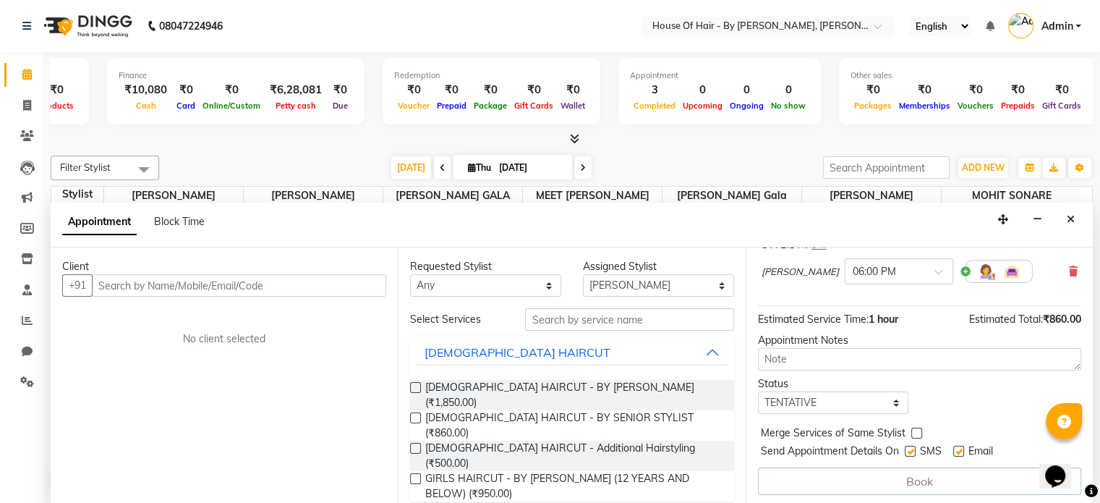
scroll to position [0, 0]
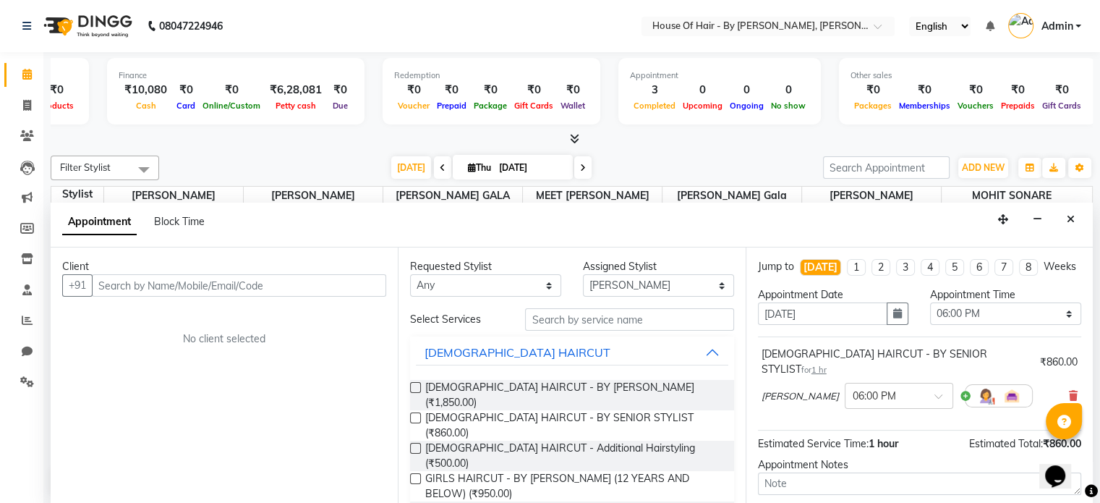
click at [778, 105] on span "No show" at bounding box center [788, 106] width 42 height 10
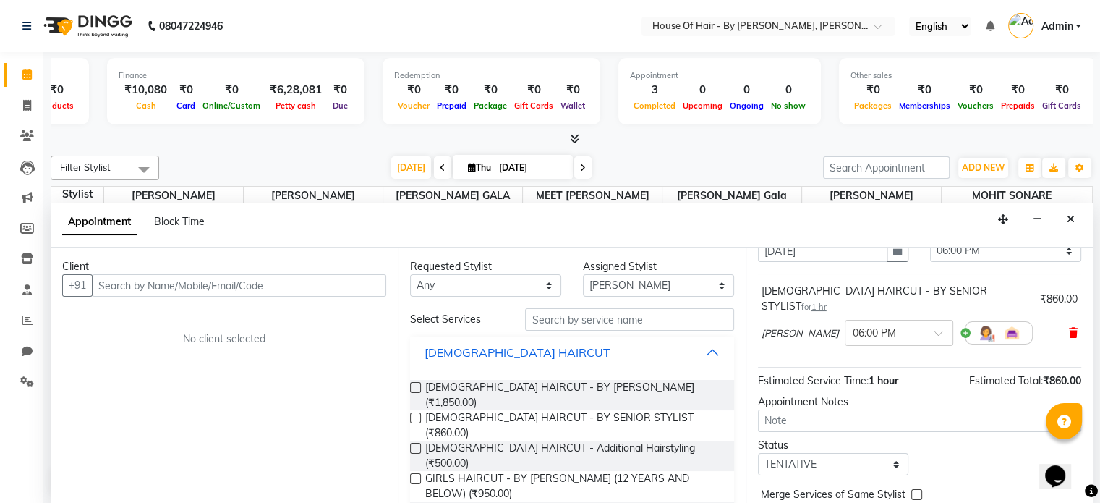
click at [1069, 325] on span at bounding box center [1073, 332] width 9 height 15
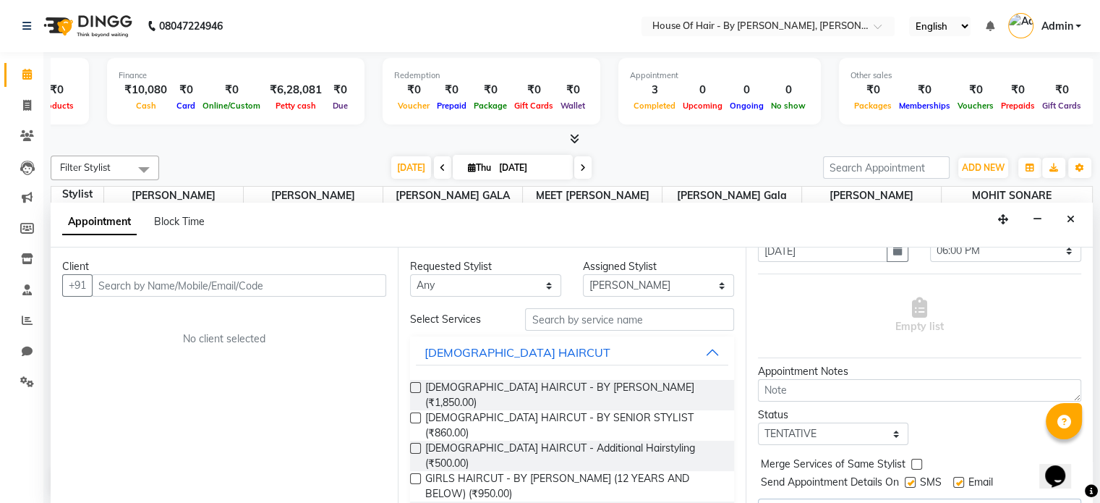
scroll to position [0, 0]
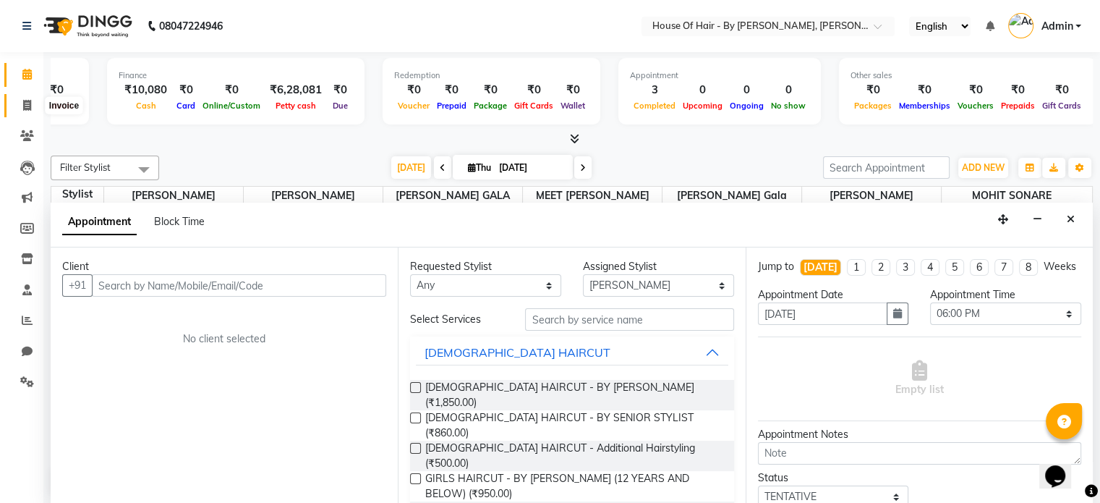
click at [23, 106] on icon at bounding box center [27, 105] width 8 height 11
select select "service"
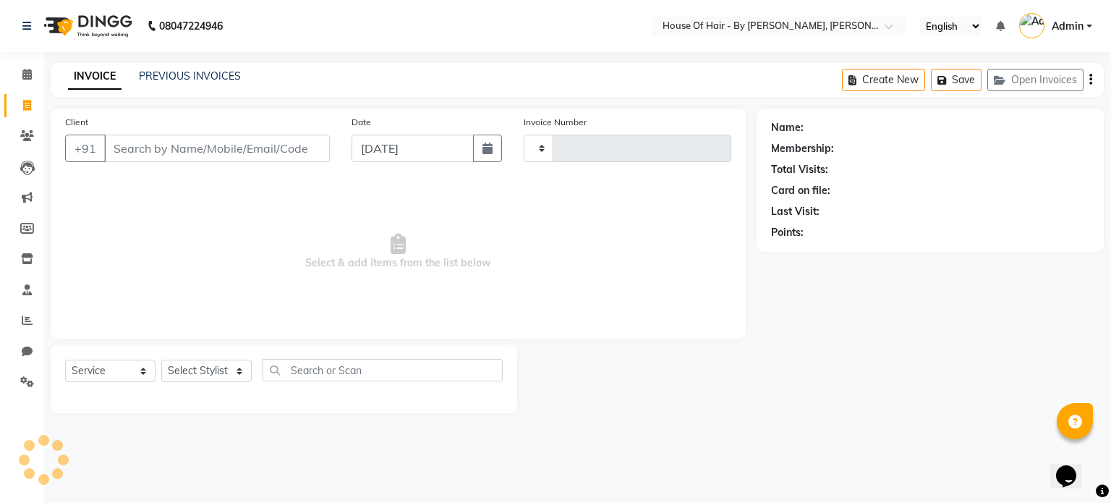
type input "0854"
select select "7865"
click at [184, 156] on input "Client" at bounding box center [217, 147] width 226 height 27
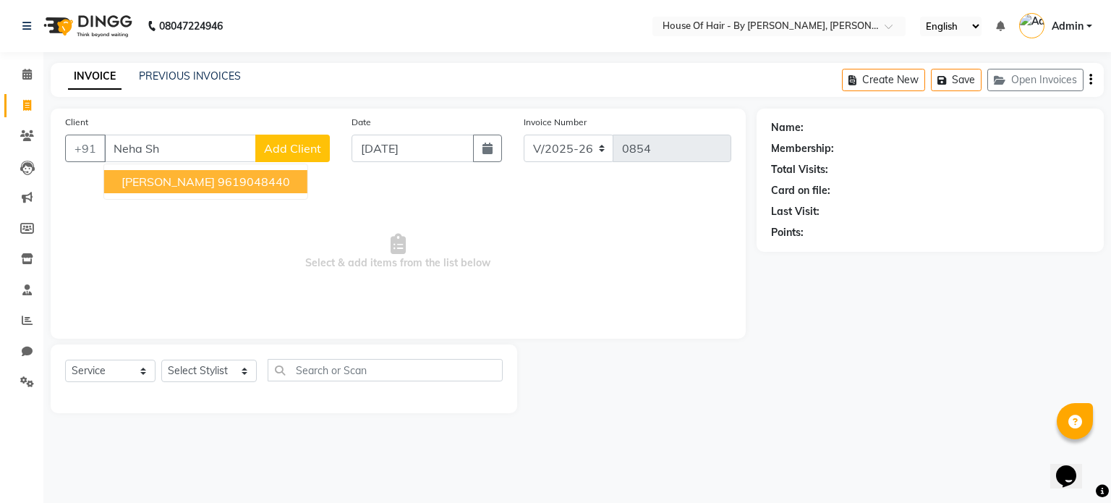
click at [233, 188] on ngb-highlight "9619048440" at bounding box center [254, 181] width 72 height 14
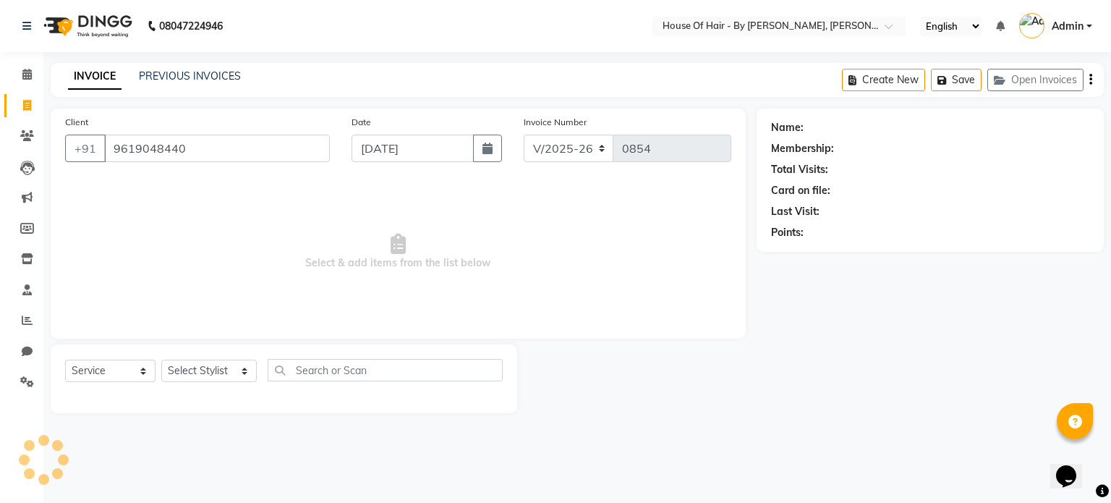
type input "9619048440"
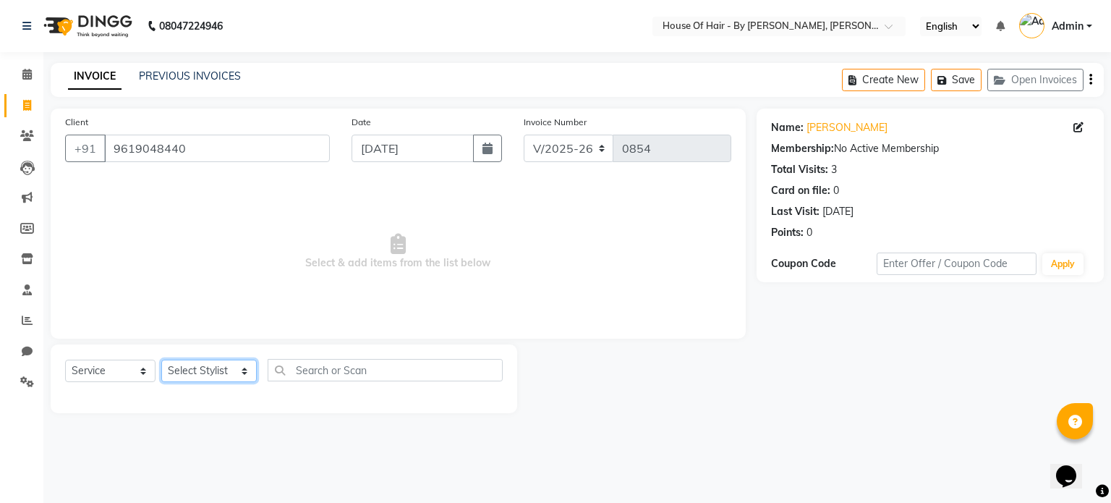
click at [229, 379] on select "Select Stylist [PERSON_NAME] GALA [PERSON_NAME] Gala Wedding [PERSON_NAME] [PER…" at bounding box center [208, 370] width 95 height 22
select select "70376"
click at [161, 360] on select "Select Stylist [PERSON_NAME] GALA [PERSON_NAME] Gala Wedding [PERSON_NAME] [PER…" at bounding box center [208, 370] width 95 height 22
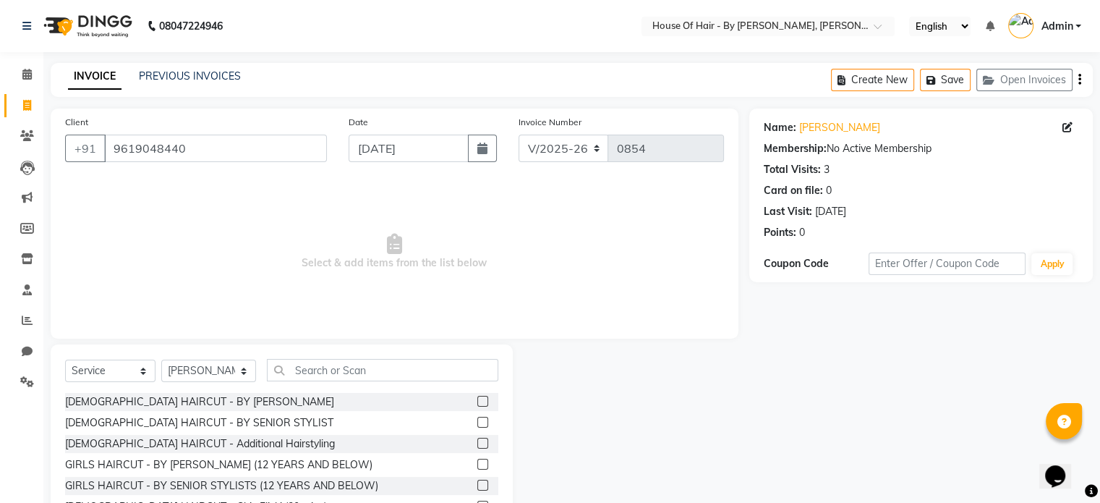
click at [477, 424] on label at bounding box center [482, 422] width 11 height 11
click at [477, 424] on input "checkbox" at bounding box center [481, 422] width 9 height 9
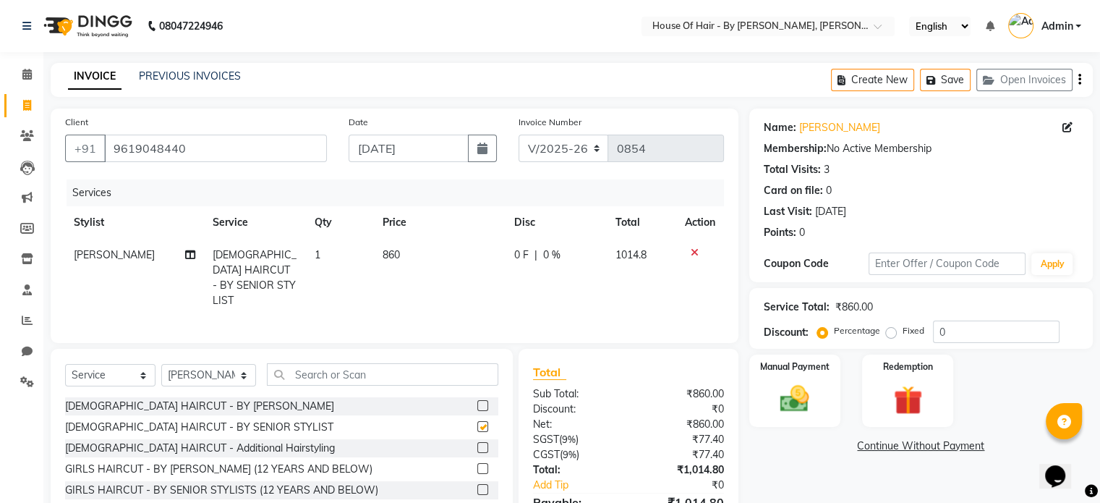
checkbox input "false"
click at [327, 377] on input "text" at bounding box center [382, 374] width 231 height 22
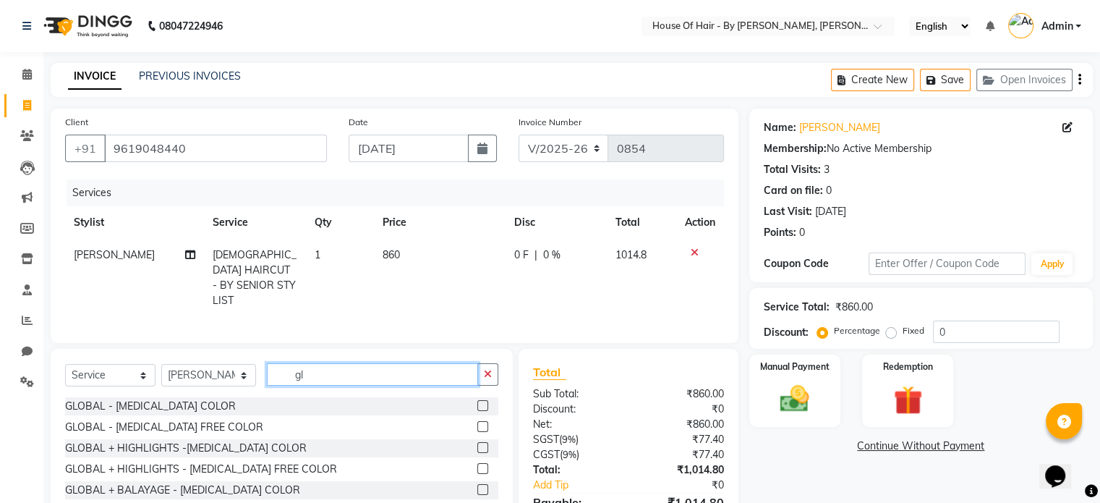
type input "g"
type input "GLOBAL"
click at [482, 404] on label at bounding box center [482, 405] width 11 height 11
click at [482, 404] on input "checkbox" at bounding box center [481, 405] width 9 height 9
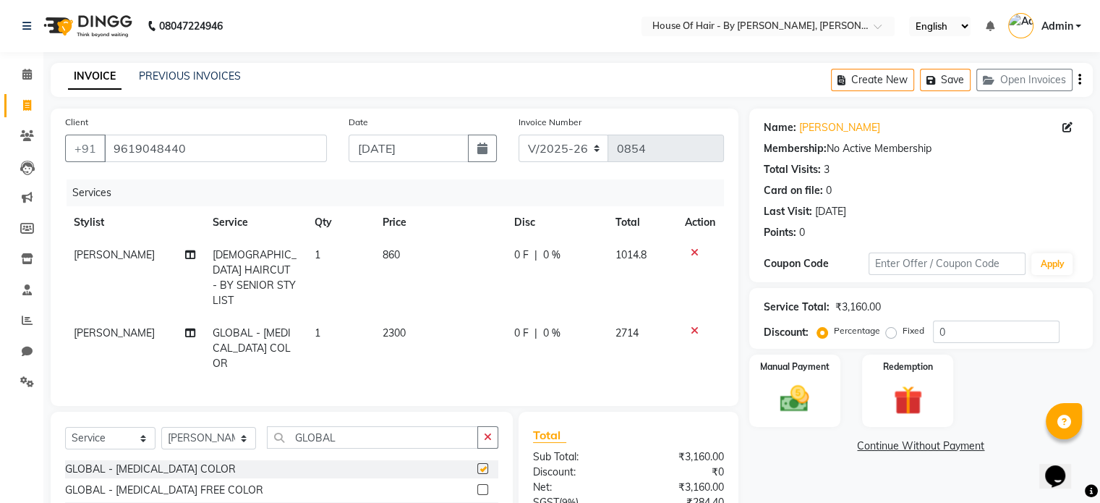
checkbox input "false"
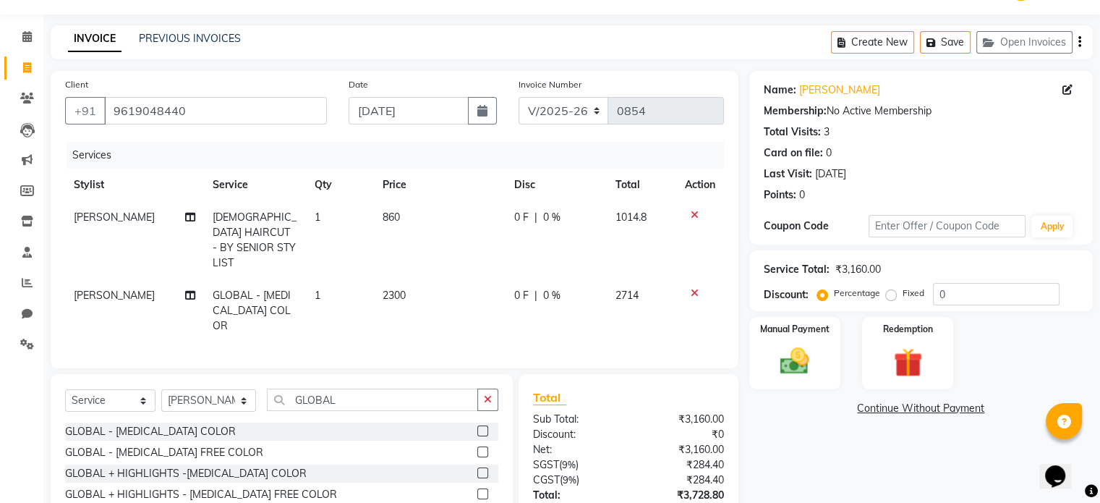
click at [401, 289] on span "2300" at bounding box center [394, 295] width 23 height 13
select select "70376"
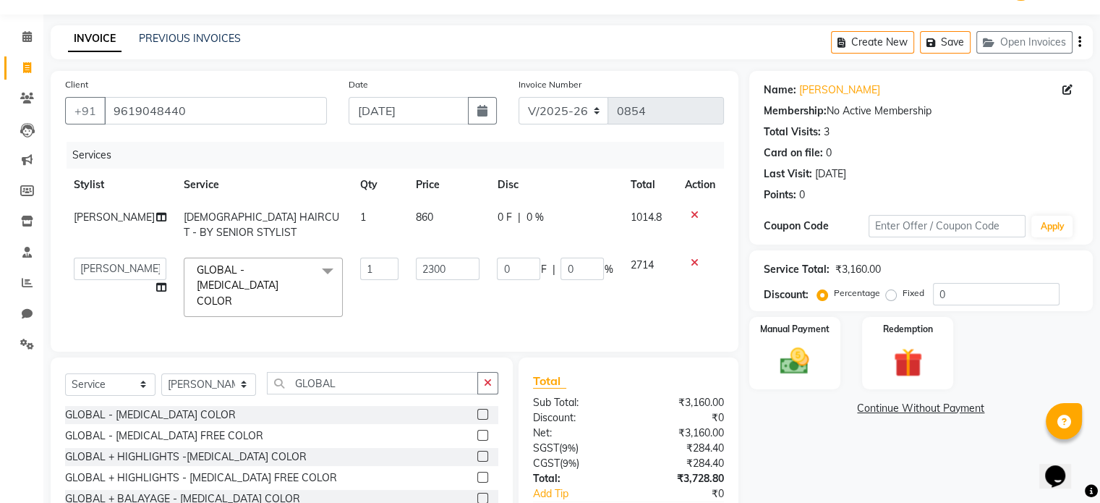
click at [407, 286] on td "2300" at bounding box center [448, 287] width 82 height 77
click at [423, 268] on input "2300" at bounding box center [448, 268] width 64 height 22
type input "8000"
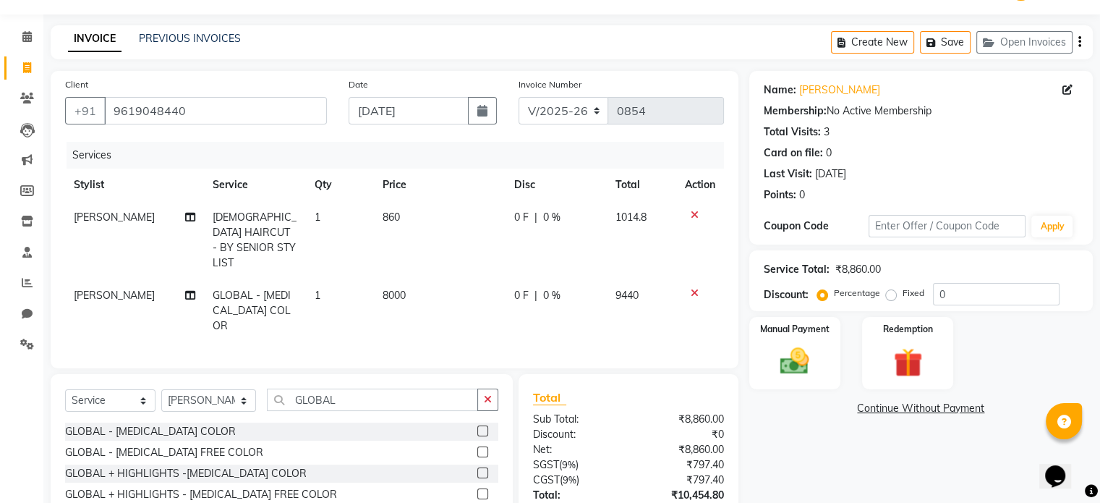
click at [401, 289] on span "8000" at bounding box center [394, 295] width 23 height 13
select select "70376"
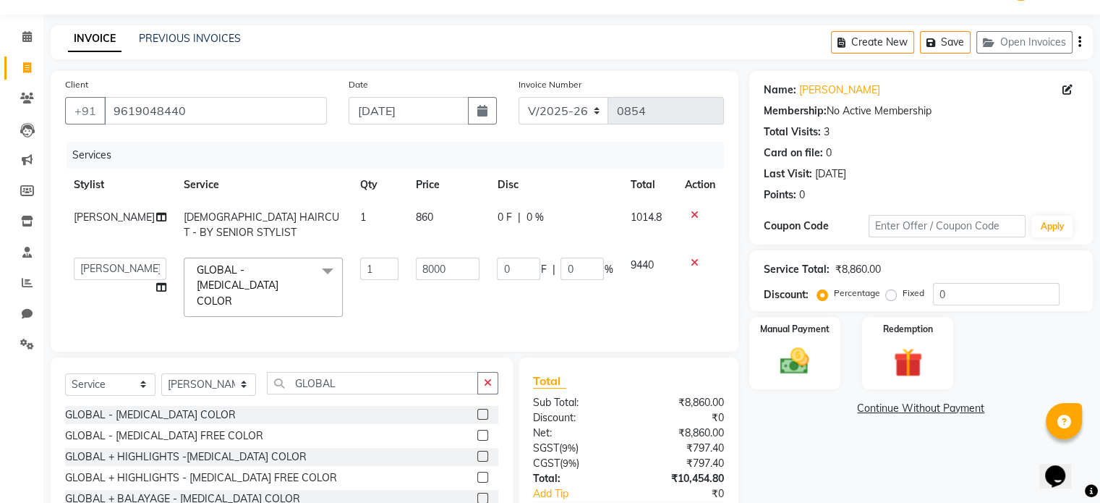
click at [416, 221] on span "860" at bounding box center [424, 216] width 17 height 13
select select "70376"
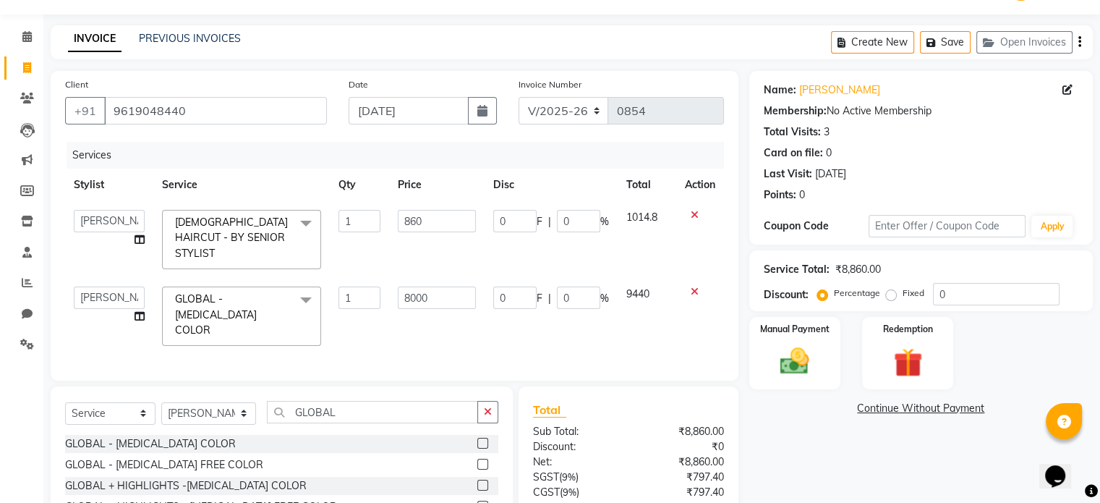
scroll to position [135, 0]
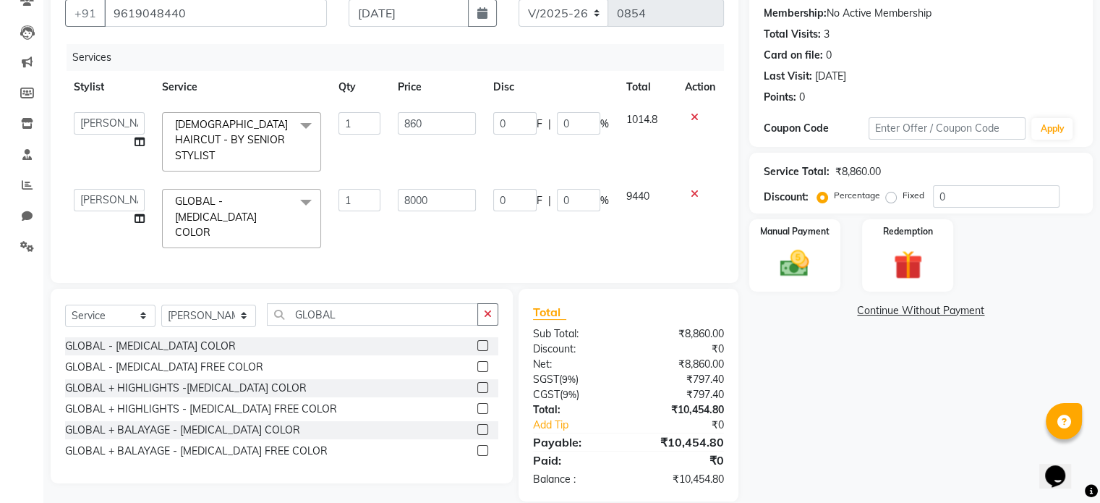
click at [915, 392] on div "Name: Neha Sharma Membership: No Active Membership Total Visits: 3 Card on file…" at bounding box center [926, 237] width 354 height 528
click at [902, 195] on label "Fixed" at bounding box center [913, 195] width 22 height 13
click at [891, 195] on input "Fixed" at bounding box center [894, 195] width 10 height 10
radio input "true"
click at [951, 193] on input "0" at bounding box center [996, 196] width 127 height 22
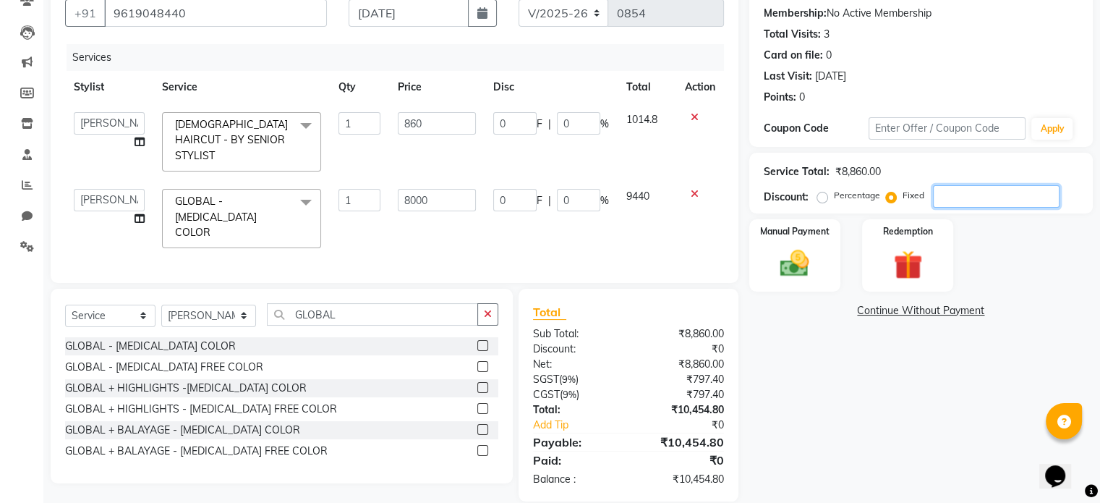
type input "1"
type input "0.9"
type input "0.01"
type input "0.1"
type input "0.01"
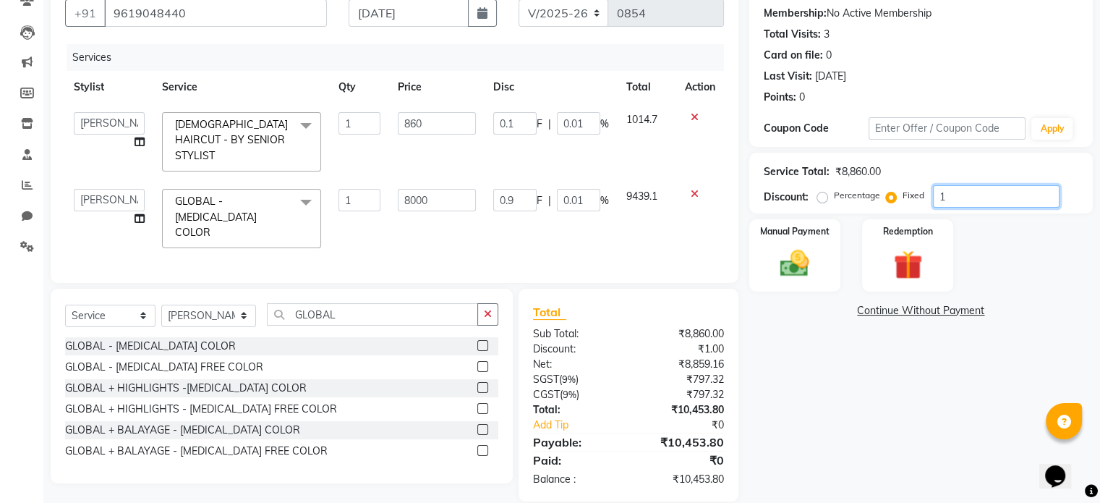
type input "14"
type input "12.64"
type input "0.16"
type input "1.36"
type input "0.16"
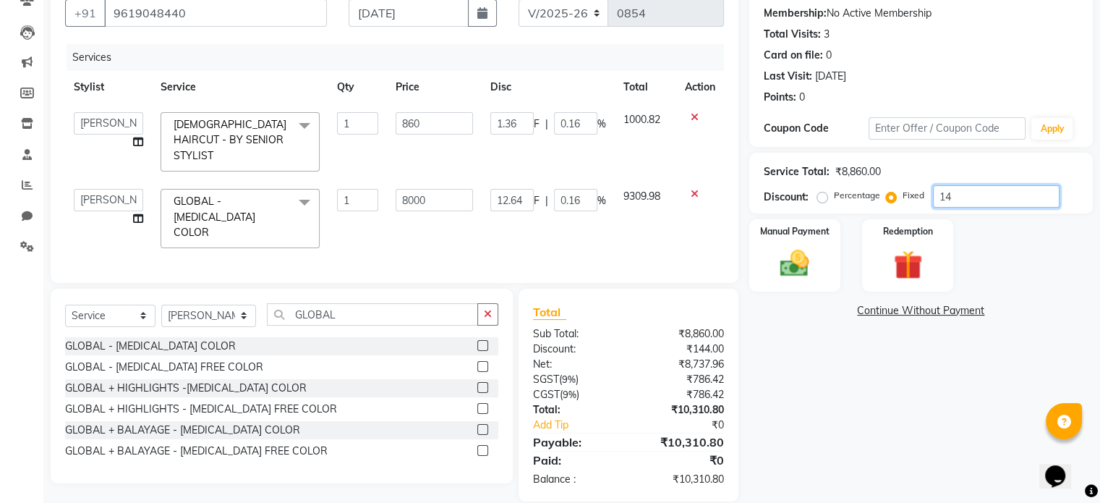
type input "144"
type input "130.02"
type input "1.63"
type input "13.98"
type input "1.63"
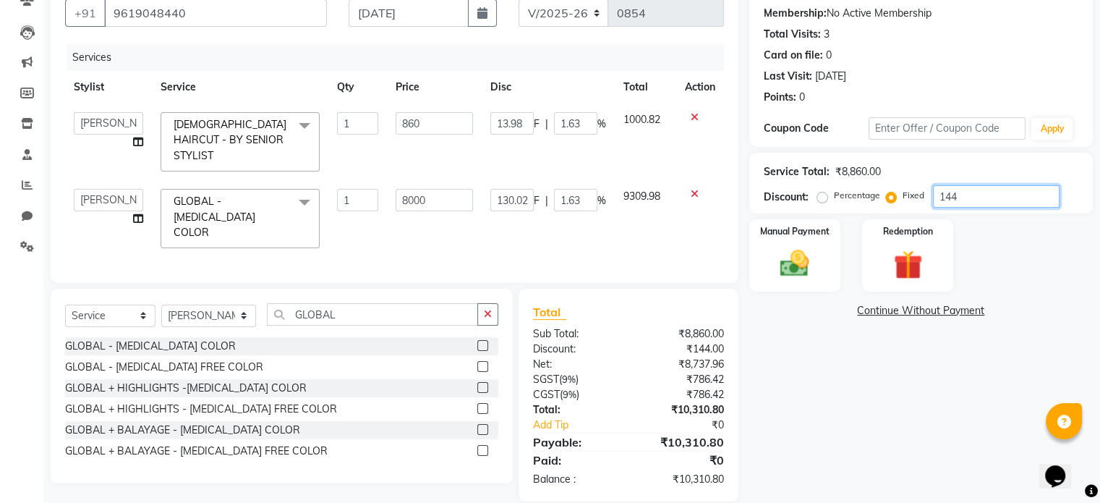
type input "1440"
type input "1300.23"
type input "16.25"
type input "139.77"
type input "16.25"
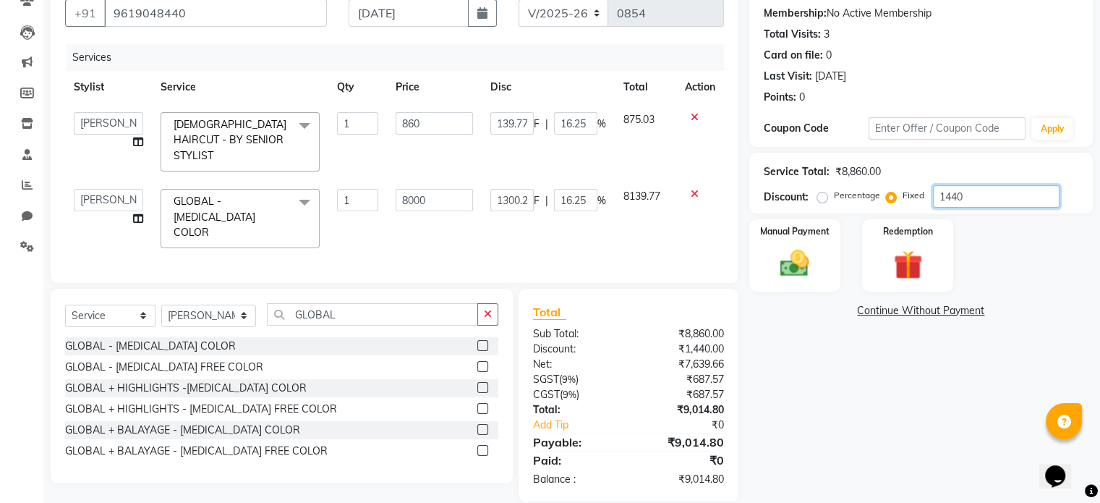
type input "144"
type input "130.02"
type input "1.63"
type input "13.98"
type input "1.63"
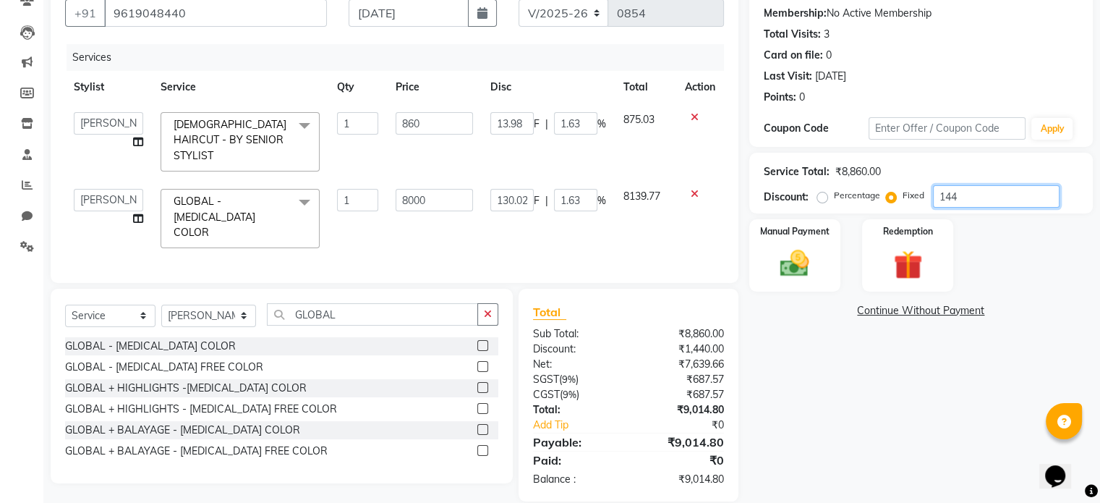
type input "14"
type input "12.64"
type input "0.16"
type input "1.36"
type input "0.16"
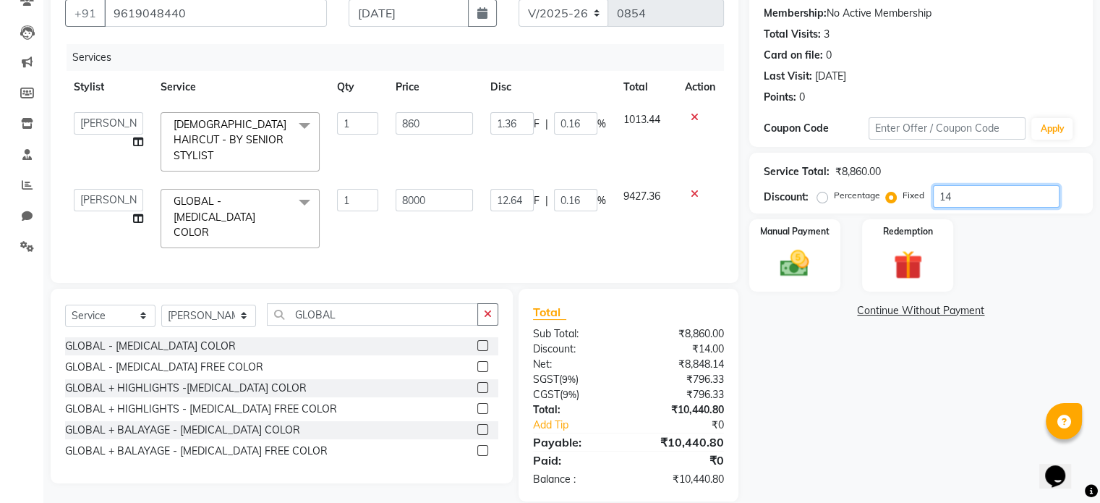
type input "1"
type input "0.9"
type input "0.01"
type input "0.1"
type input "0.01"
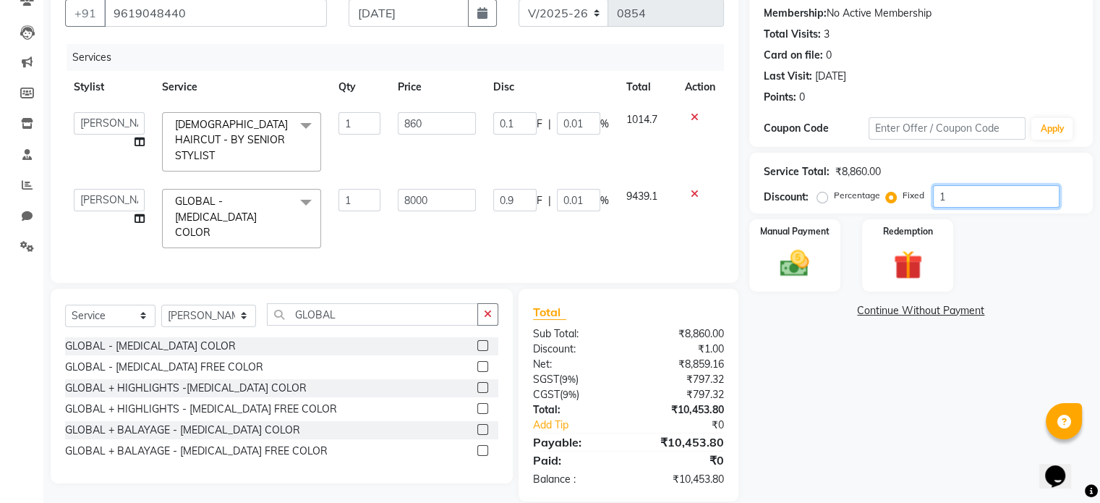
type input "0"
click at [421, 129] on input "860" at bounding box center [437, 123] width 78 height 22
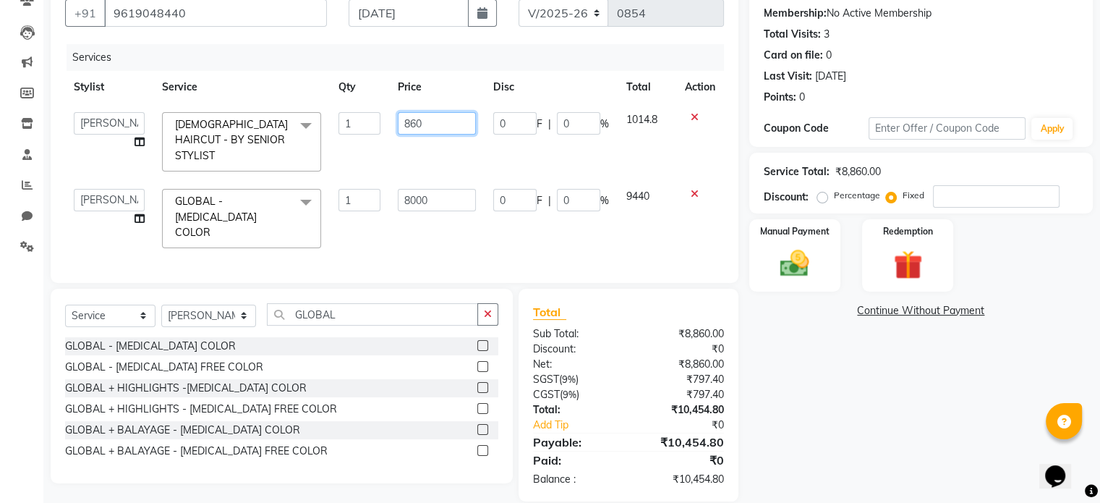
click at [421, 129] on input "860" at bounding box center [437, 123] width 78 height 22
click at [415, 127] on input "860" at bounding box center [437, 123] width 78 height 22
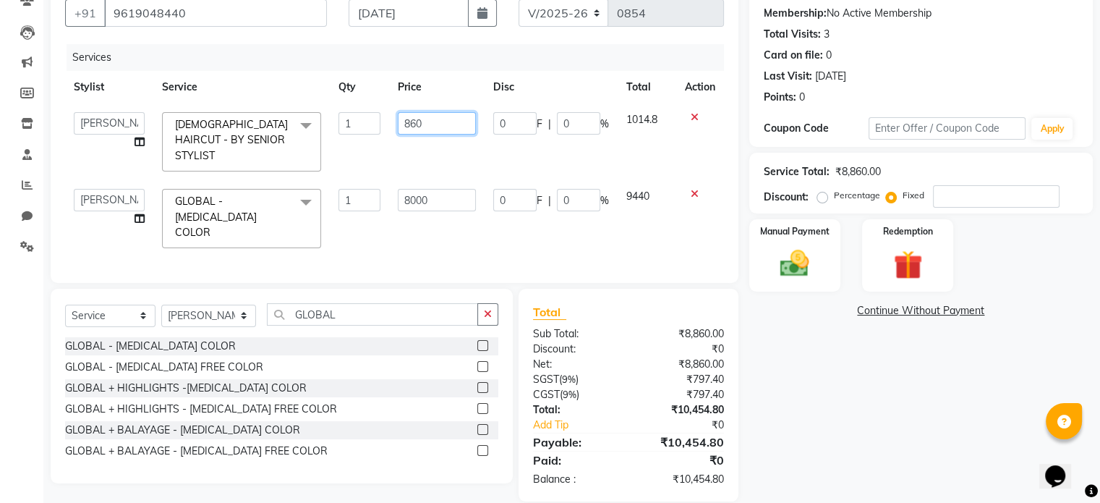
click at [415, 127] on input "860" at bounding box center [437, 123] width 78 height 22
type input "1015"
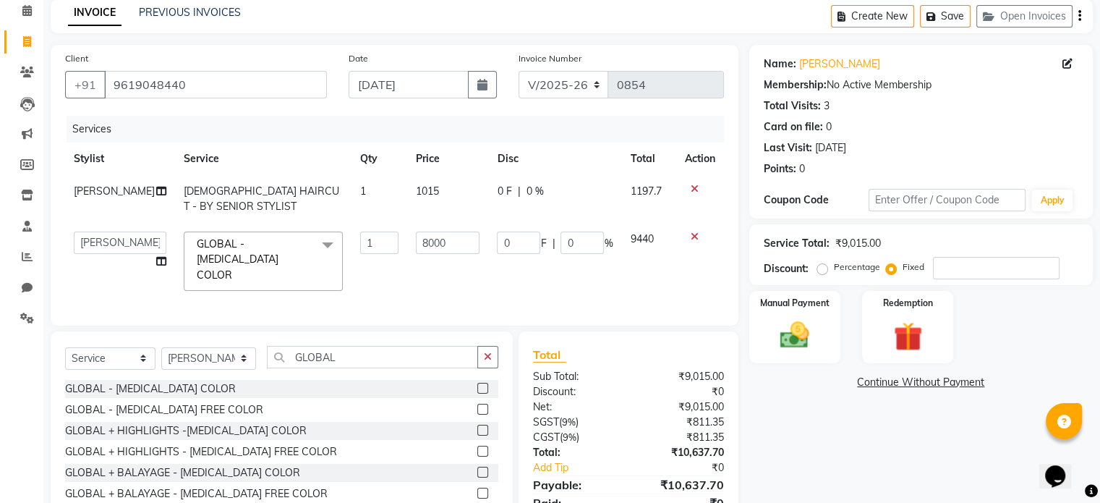
scroll to position [121, 0]
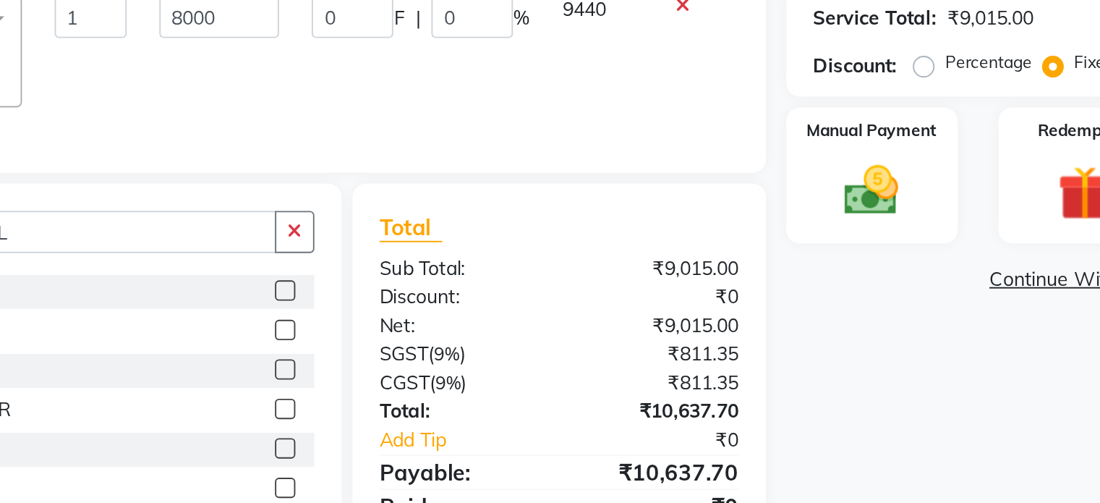
click at [706, 376] on div "₹811.35" at bounding box center [681, 379] width 106 height 15
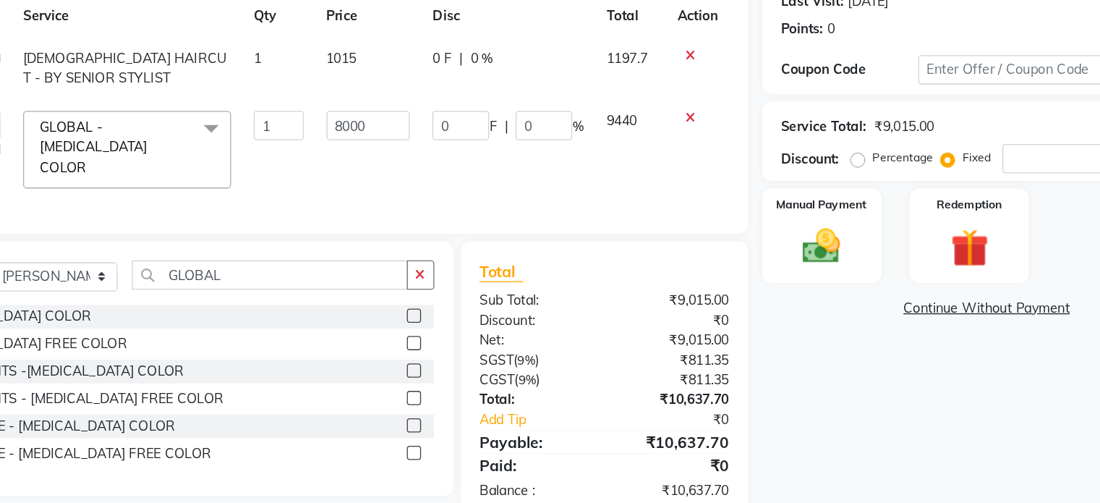
scroll to position [122, 0]
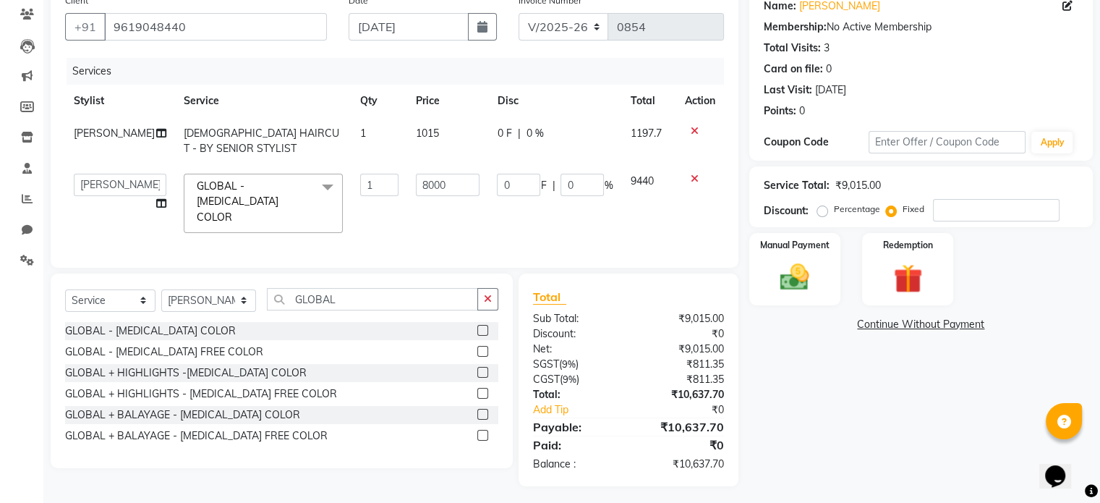
click at [707, 444] on div "₹0" at bounding box center [681, 444] width 106 height 17
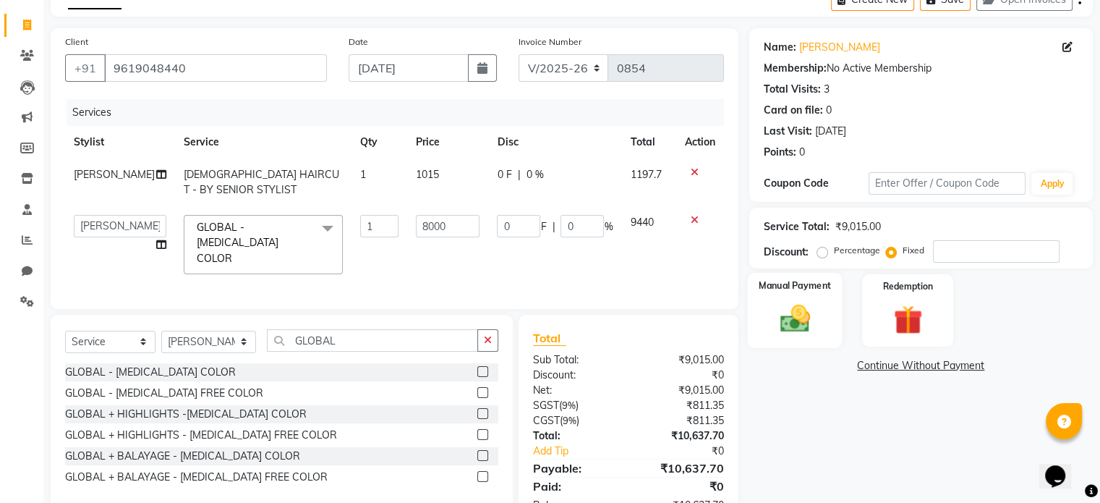
scroll to position [0, 0]
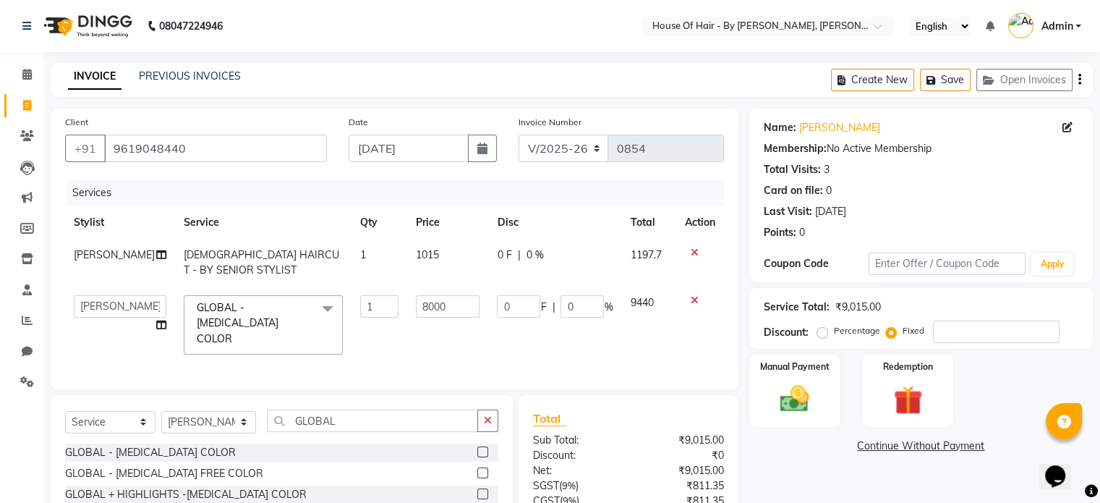
click at [1079, 80] on icon "button" at bounding box center [1079, 80] width 3 height 1
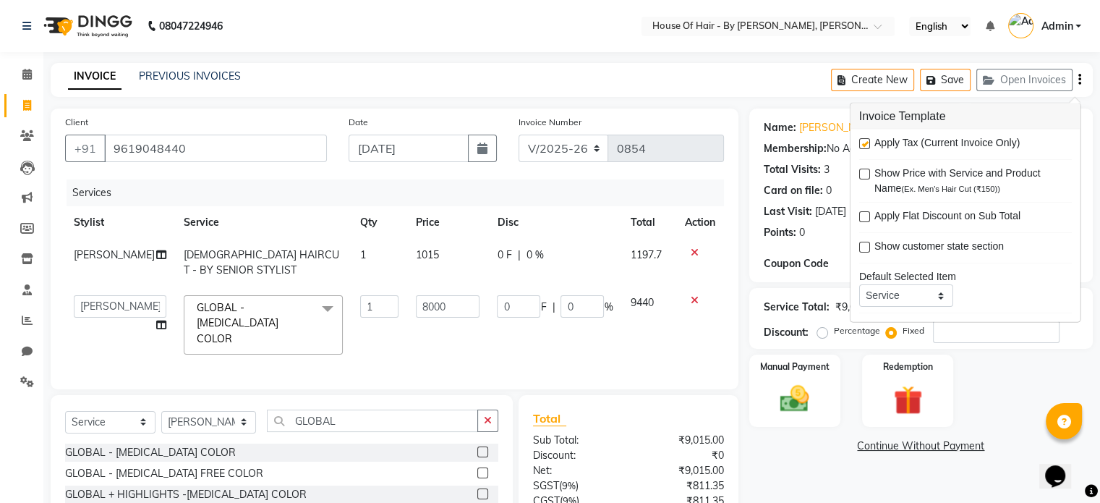
click at [859, 144] on label at bounding box center [864, 143] width 11 height 11
click at [859, 144] on input "checkbox" at bounding box center [863, 144] width 9 height 9
checkbox input "false"
click at [838, 477] on div "Name: Neha Sharma Membership: No Active Membership Total Visits: 3 Card on file…" at bounding box center [926, 348] width 354 height 481
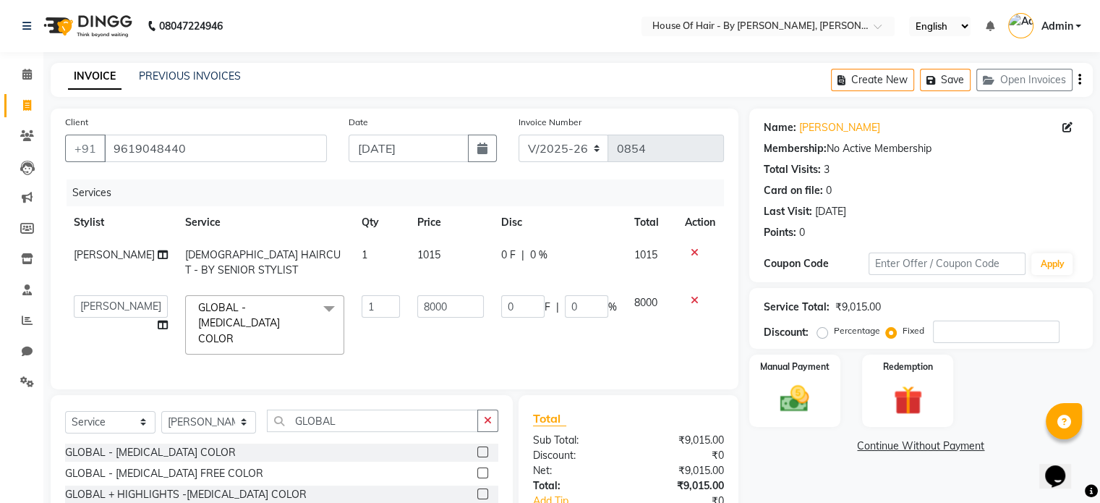
scroll to position [104, 0]
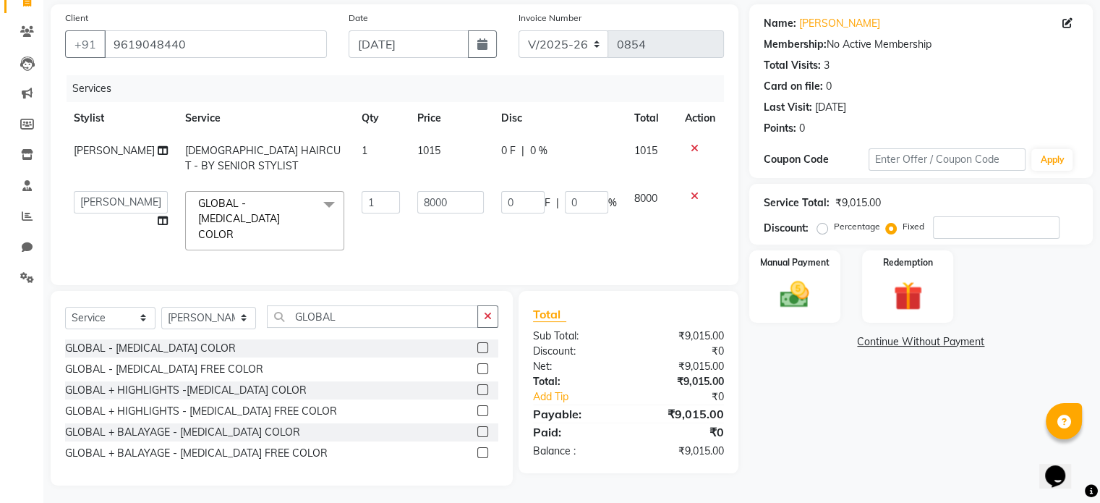
click at [656, 384] on div "₹9,015.00" at bounding box center [681, 381] width 106 height 15
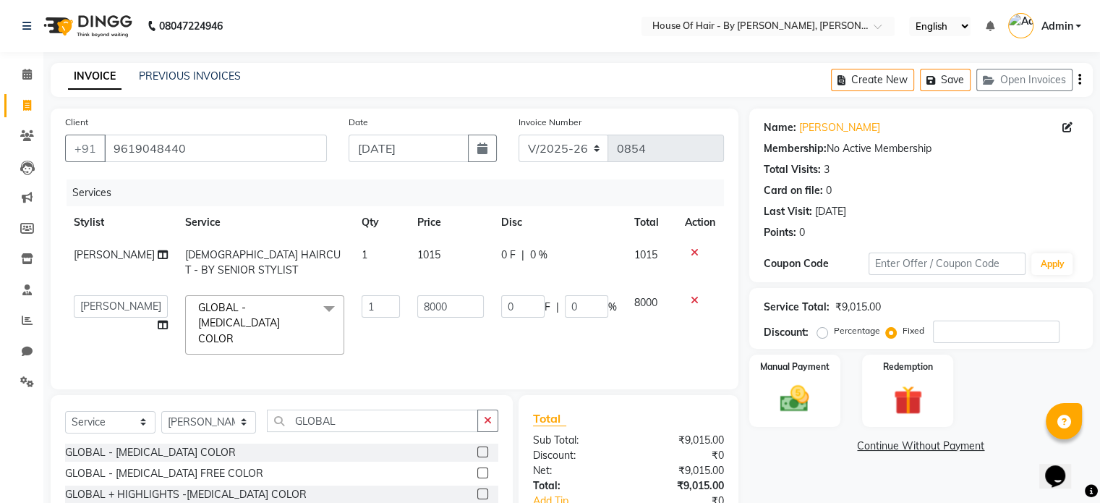
click at [1077, 81] on div "Create New Save Open Invoices" at bounding box center [962, 80] width 262 height 34
click at [1078, 80] on icon "button" at bounding box center [1079, 80] width 3 height 1
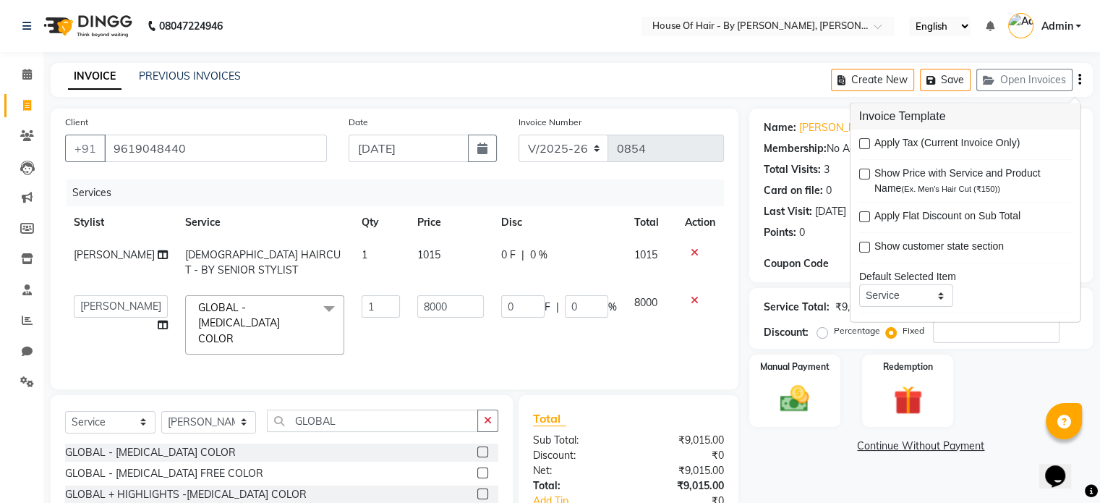
click at [868, 142] on label at bounding box center [864, 143] width 11 height 11
click at [868, 142] on input "checkbox" at bounding box center [863, 144] width 9 height 9
checkbox input "true"
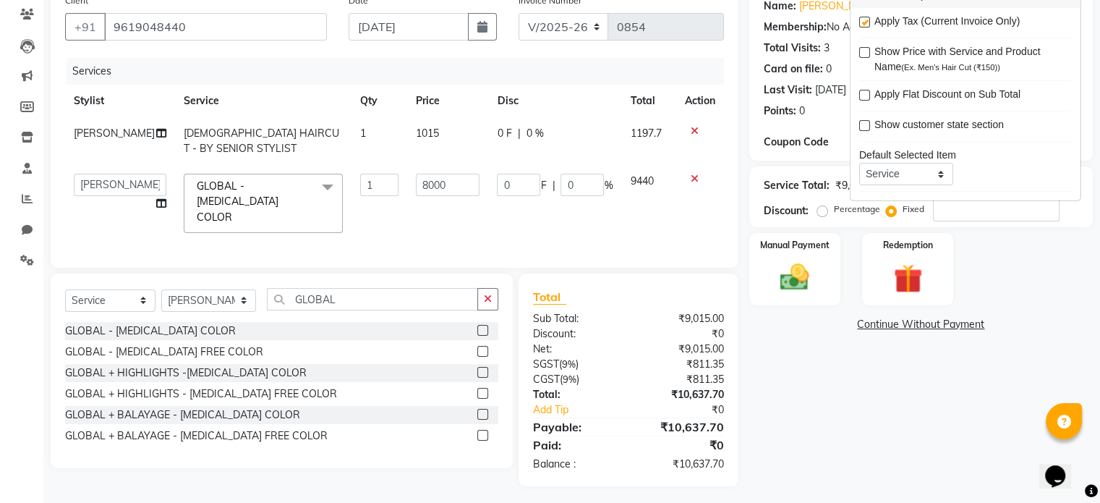
click at [774, 374] on div "Name: Neha Sharma Membership: No Active Membership Total Visits: 3 Card on file…" at bounding box center [926, 236] width 354 height 499
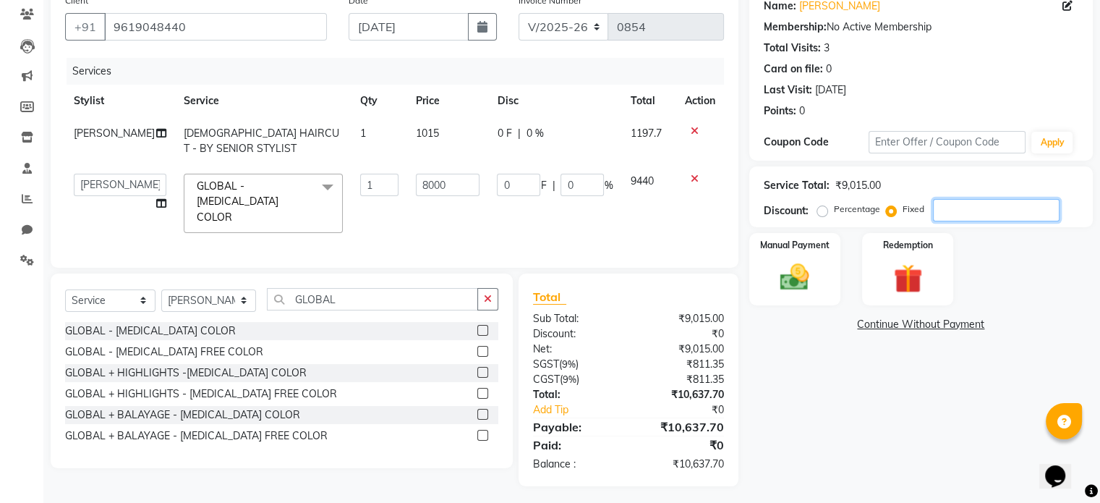
click at [936, 202] on input "number" at bounding box center [996, 210] width 127 height 22
type input "1"
type input "0.89"
type input "0.01"
type input "14"
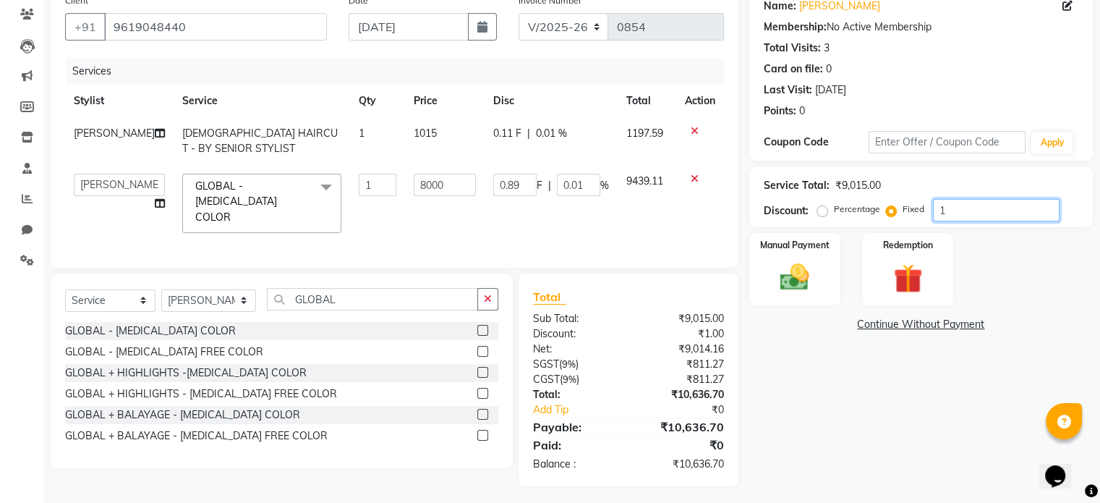
type input "12.42"
type input "0.16"
type input "145"
type input "128.67"
type input "1.61"
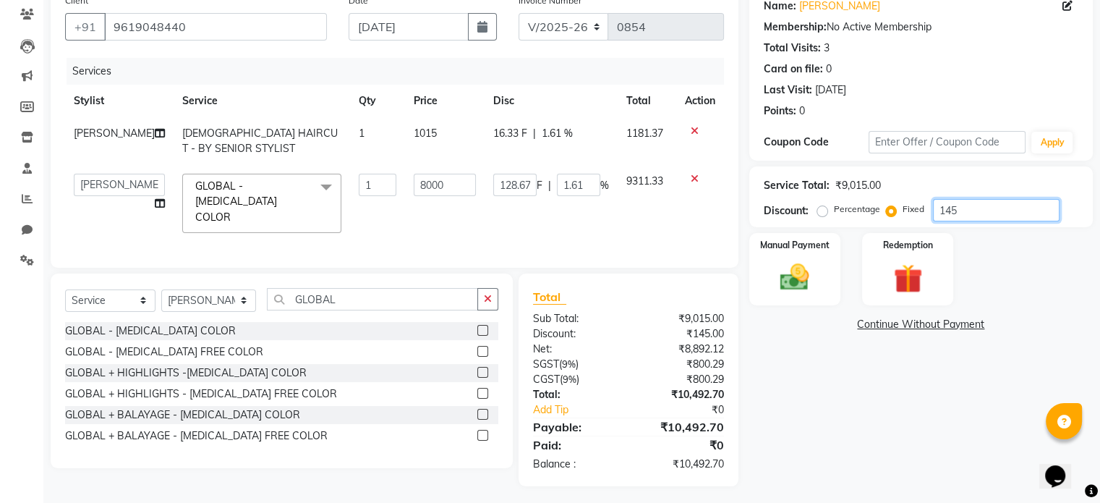
type input "1458"
type input "1293.84"
type input "16.17"
type input "145"
type input "128.67"
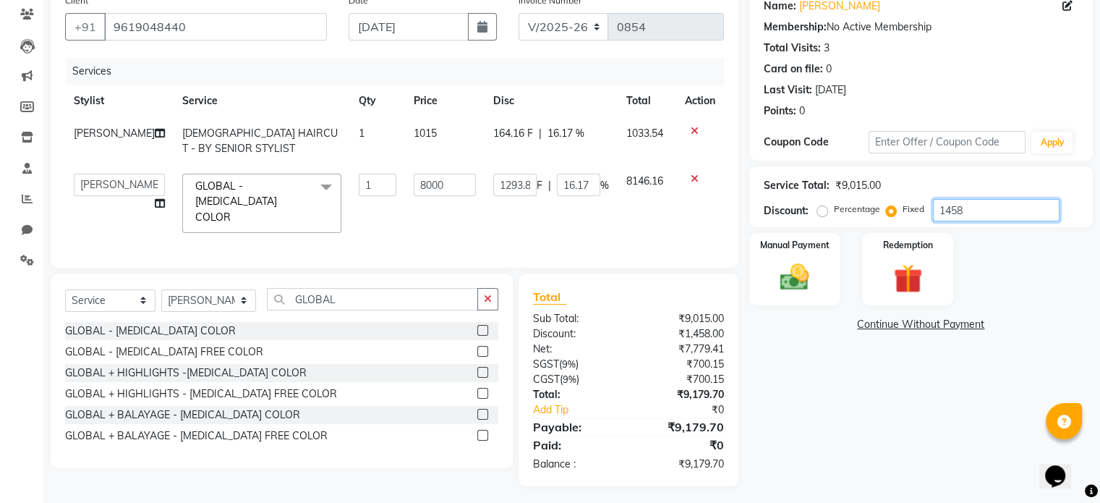
type input "1.61"
type input "14"
type input "12.42"
type input "0.16"
type input "1"
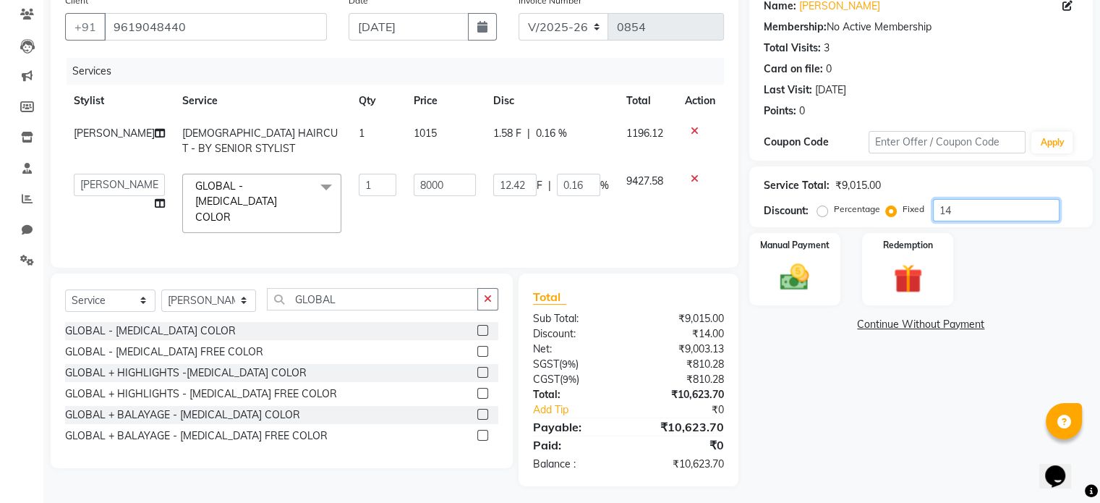
type input "0.89"
type input "0.01"
type input "15"
type input "13.31"
type input "0.17"
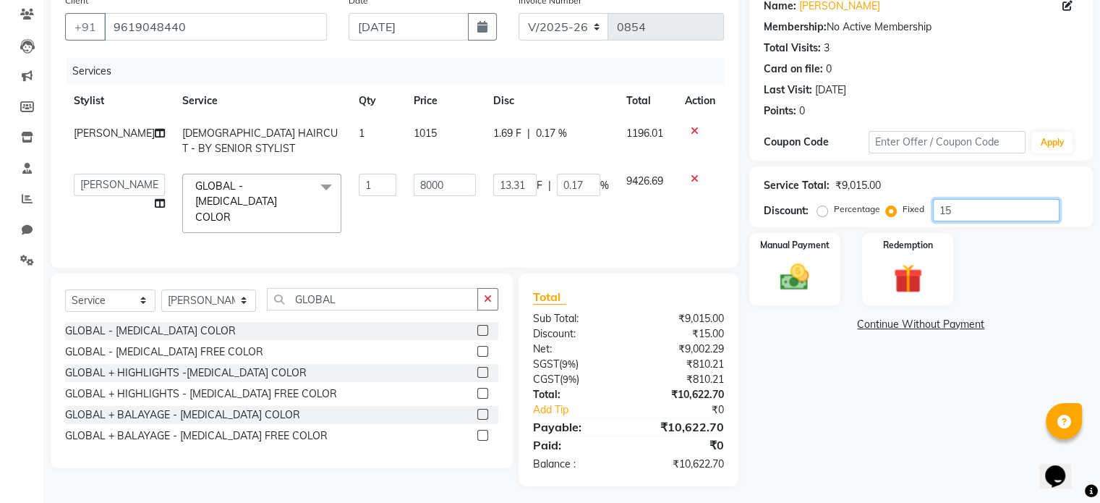
type input "150"
type input "133.11"
type input "1.66"
type input "15"
type input "13.31"
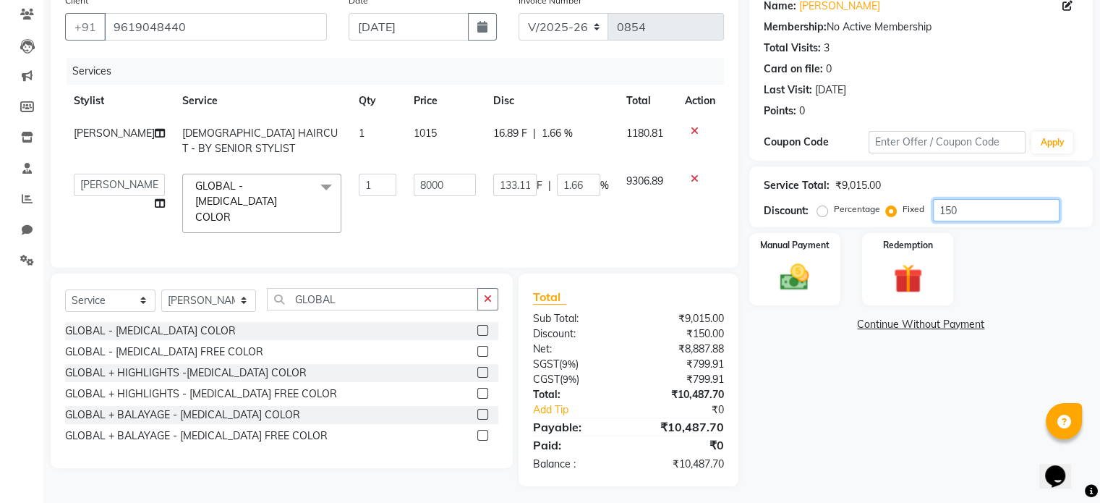
type input "0.17"
type input "1"
type input "0.89"
type input "0.01"
type input "0"
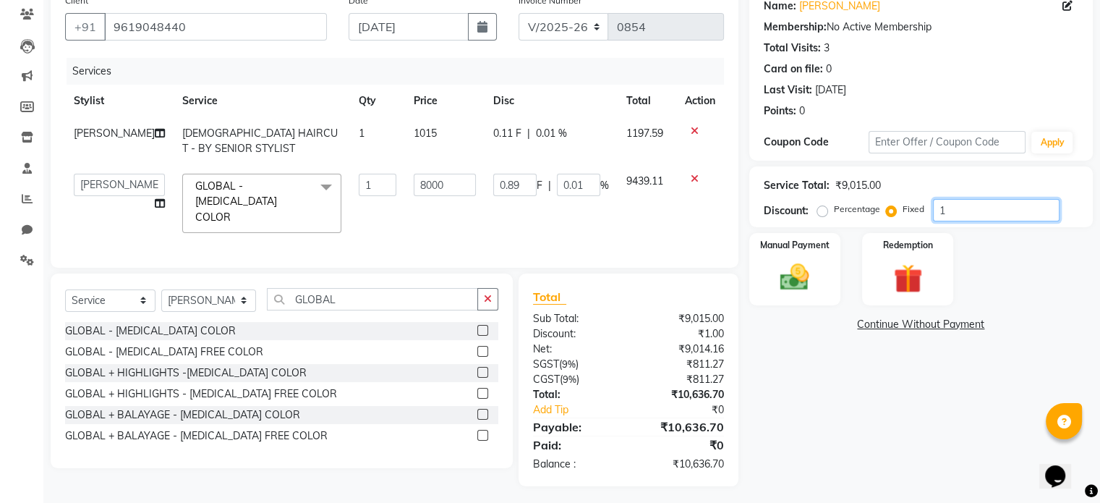
type input "0"
type input "1"
type input "0.89"
type input "0.01"
type input "14"
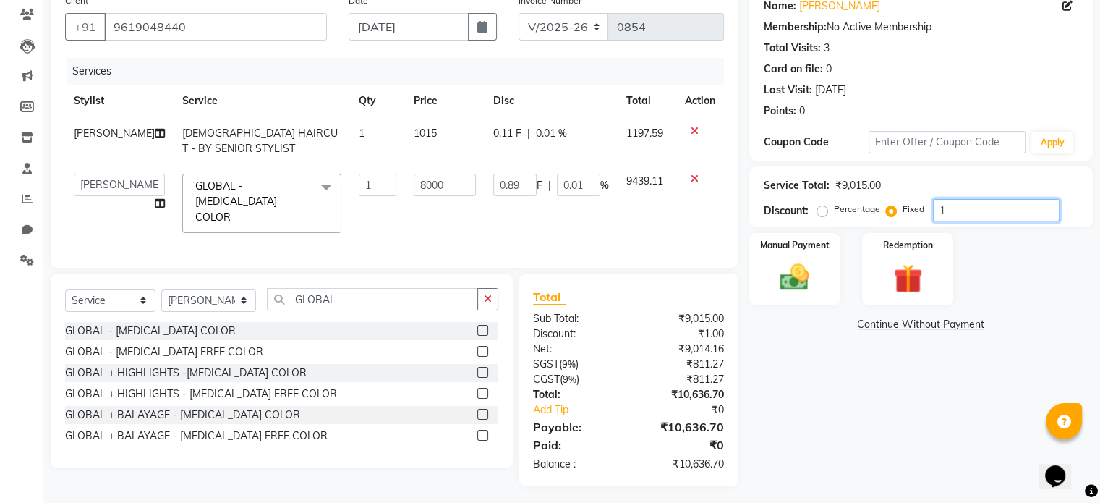
type input "12.42"
type input "0.16"
type input "144"
type input "127.79"
type input "1.6"
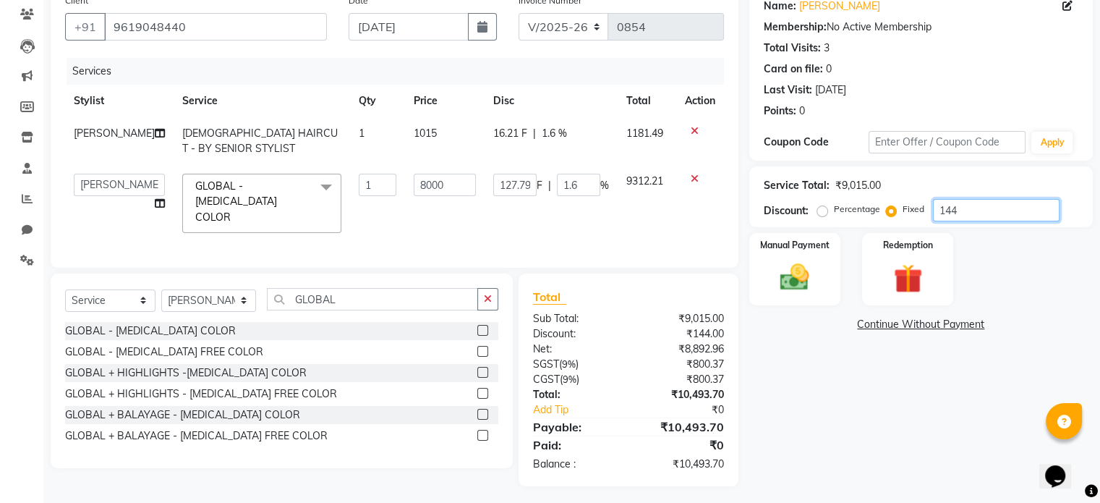
type input "1440"
type input "1277.87"
type input "15.97"
type input "144"
type input "127.79"
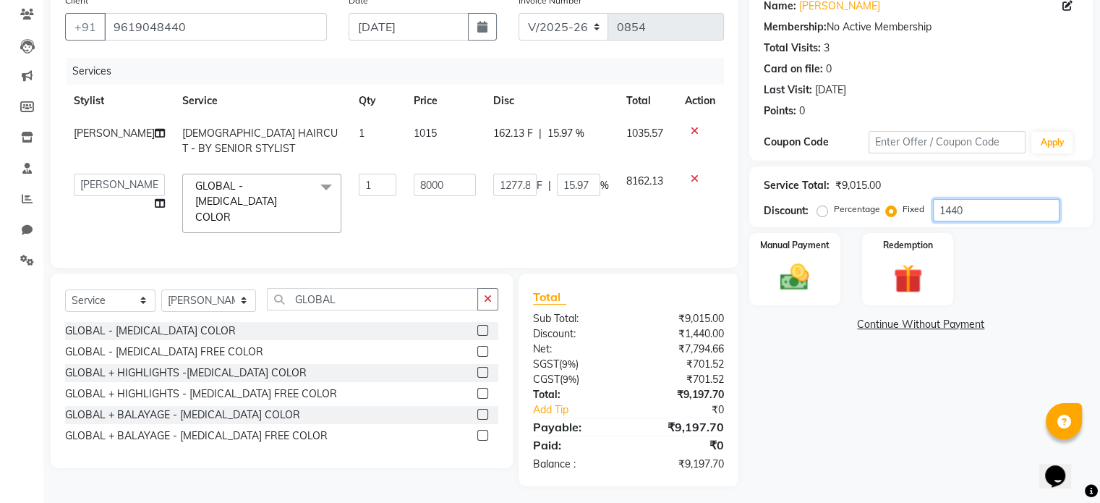
type input "1.6"
type input "14"
type input "12.42"
type input "0.16"
type input "148"
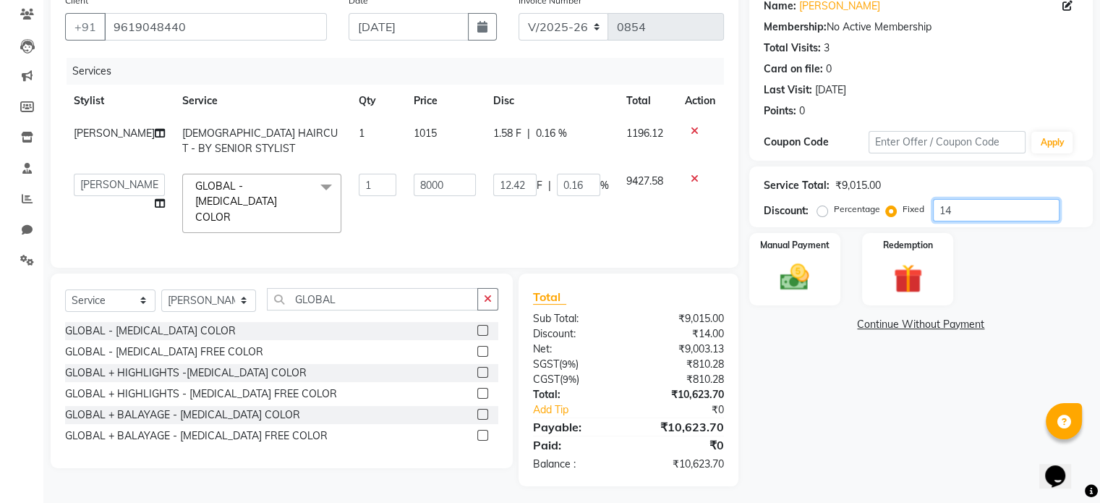
type input "131.34"
type input "1.64"
type input "1480"
type input "1313.37"
type input "16.42"
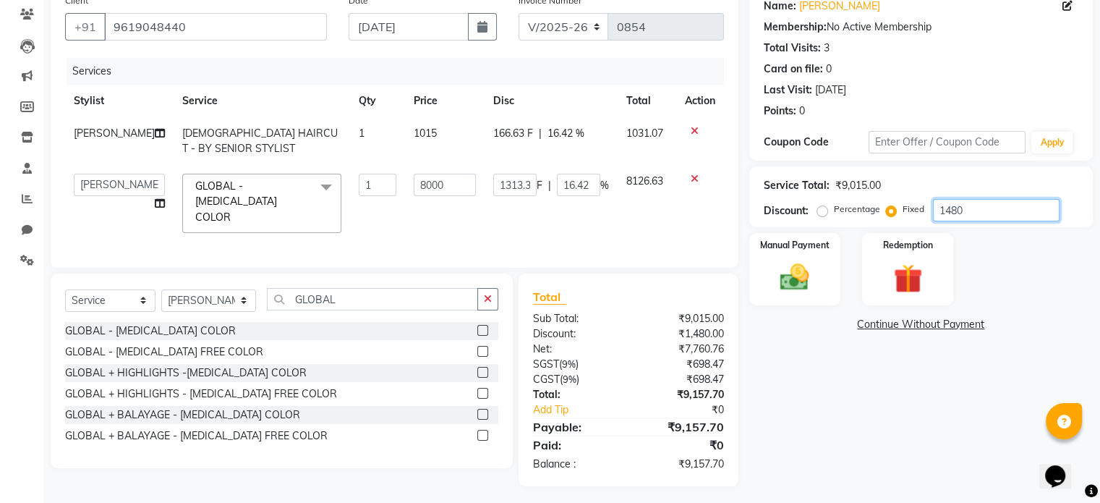
type input "148"
type input "131.34"
type input "1.64"
type input "14"
type input "12.42"
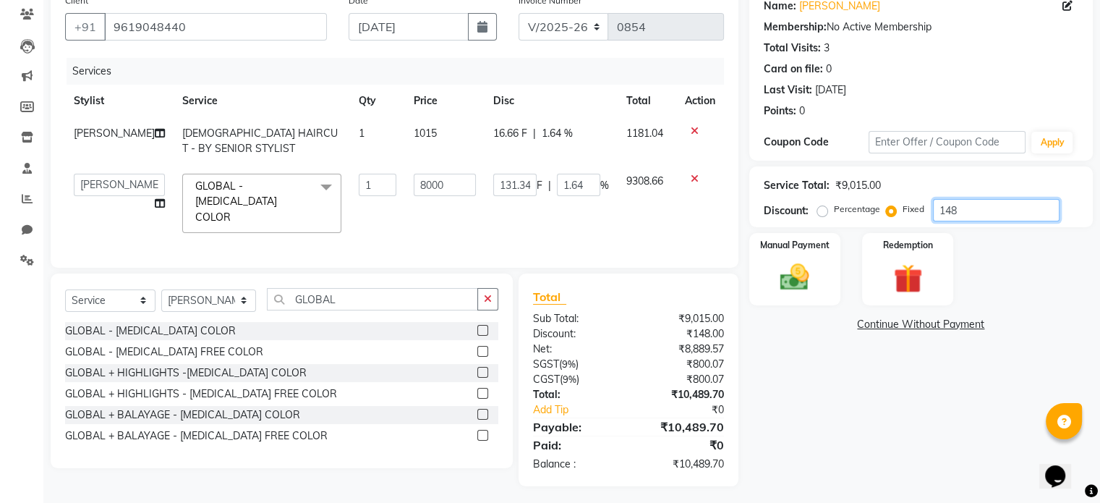
type input "0.16"
type input "149"
type input "132.22"
type input "1.65"
type input "1499"
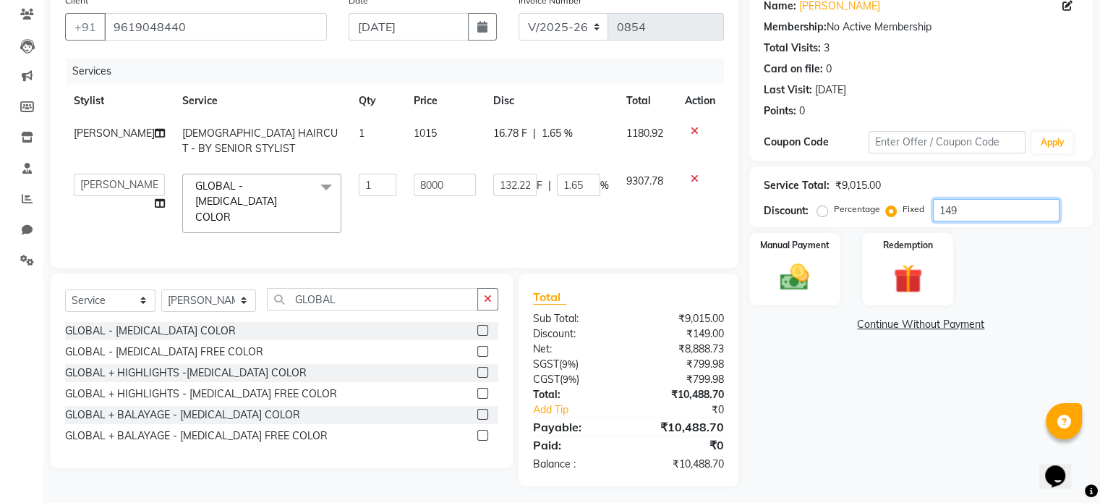
type input "1330.23"
type input "16.63"
type input "149"
type input "132.22"
type input "1.65"
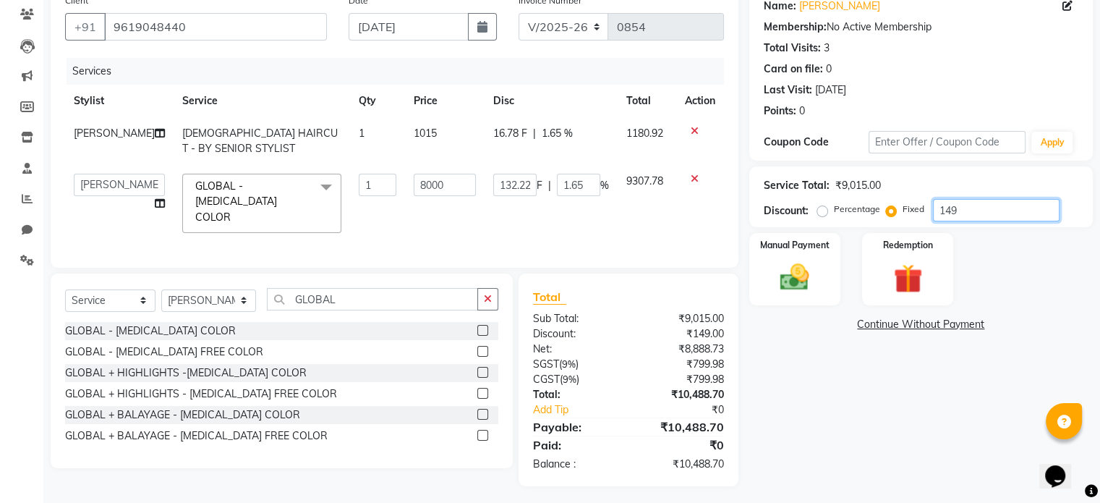
type input "14"
type input "12.42"
type input "0.16"
type input "1"
type input "0.89"
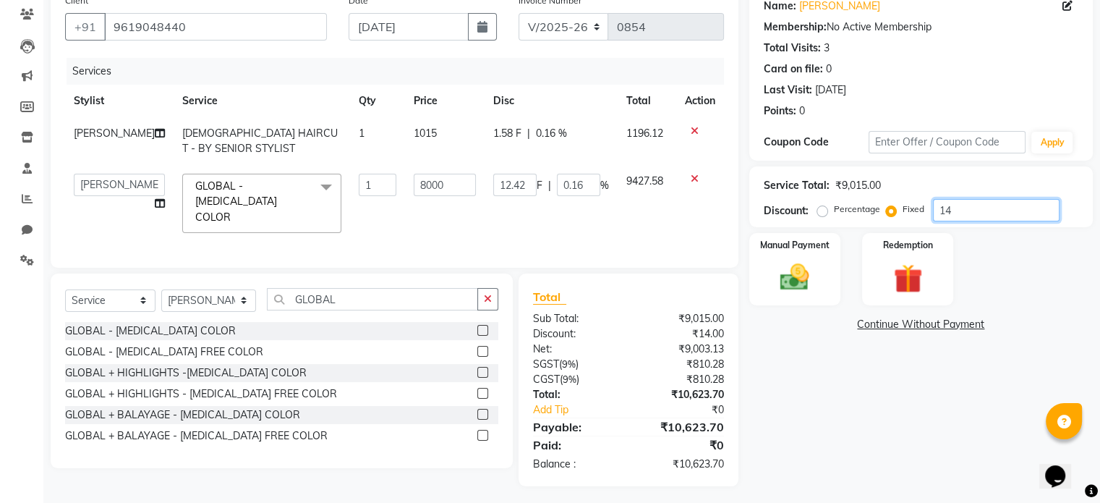
type input "0.01"
type input "0"
type input "1"
type input "0.89"
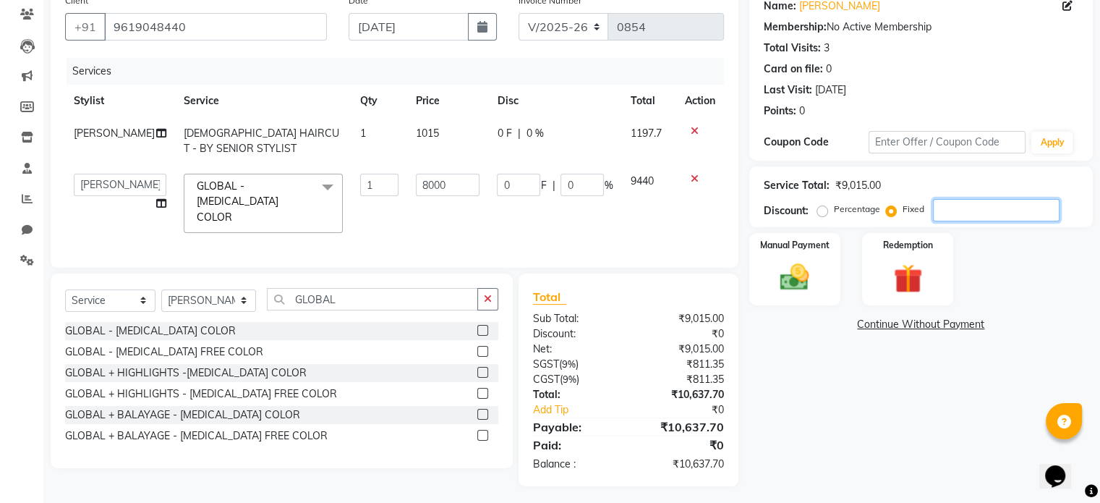
type input "0.01"
type input "15"
type input "13.31"
type input "0.17"
type input "154"
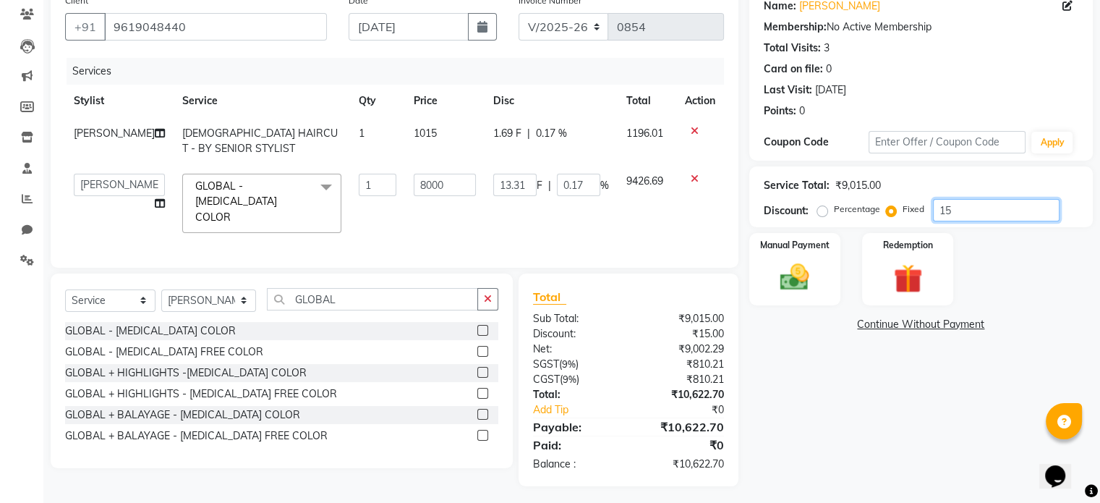
type input "136.66"
type input "1.71"
type input "1540"
type input "1366.61"
type input "17.08"
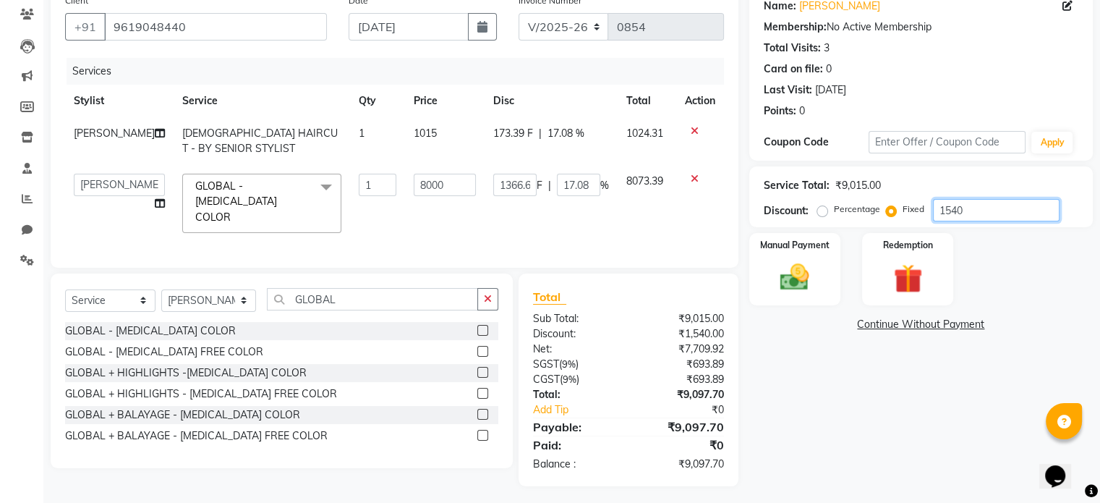
type input "154"
type input "136.66"
type input "1.71"
type input "15"
type input "13.31"
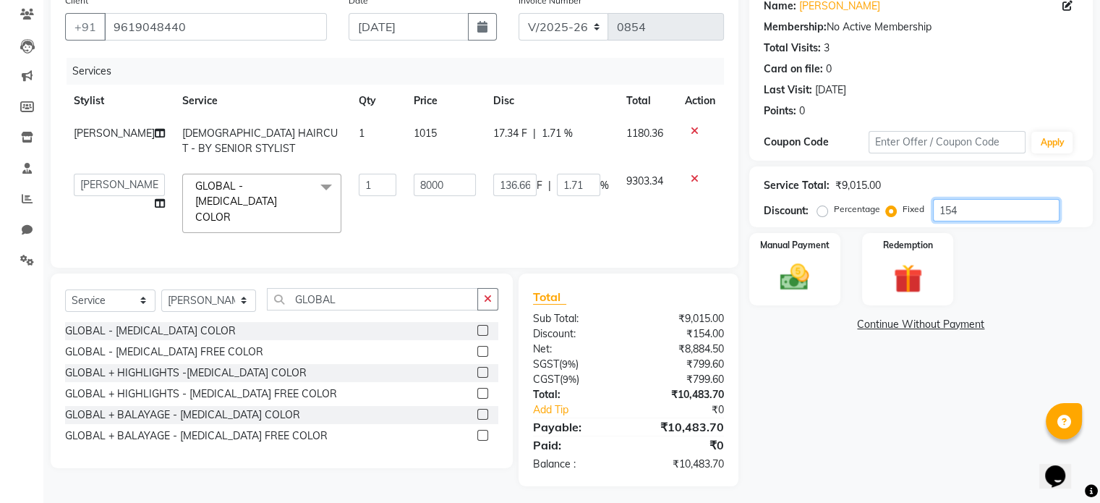
type input "0.17"
type input "157"
type input "139.32"
type input "1.74"
type input "1570"
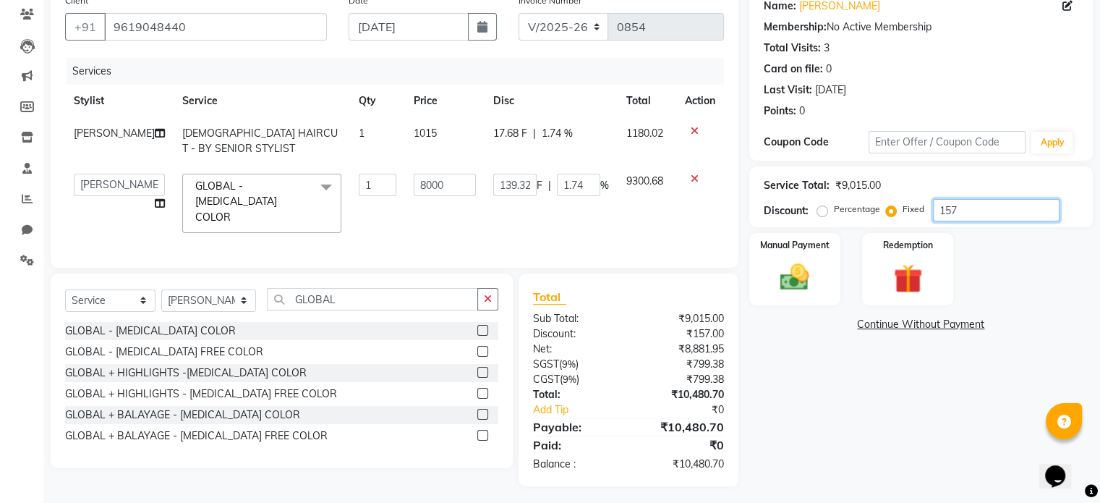
type input "1393.23"
type input "17.42"
type input "157"
type input "139.32"
type input "1.74"
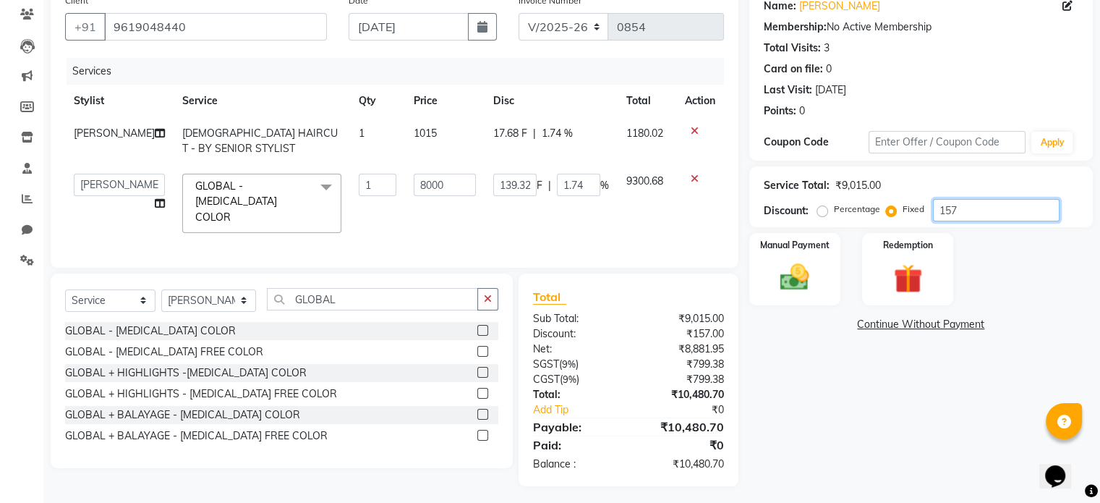
type input "1579"
type input "1401.22"
type input "17.52"
type input "15790"
type input "8000"
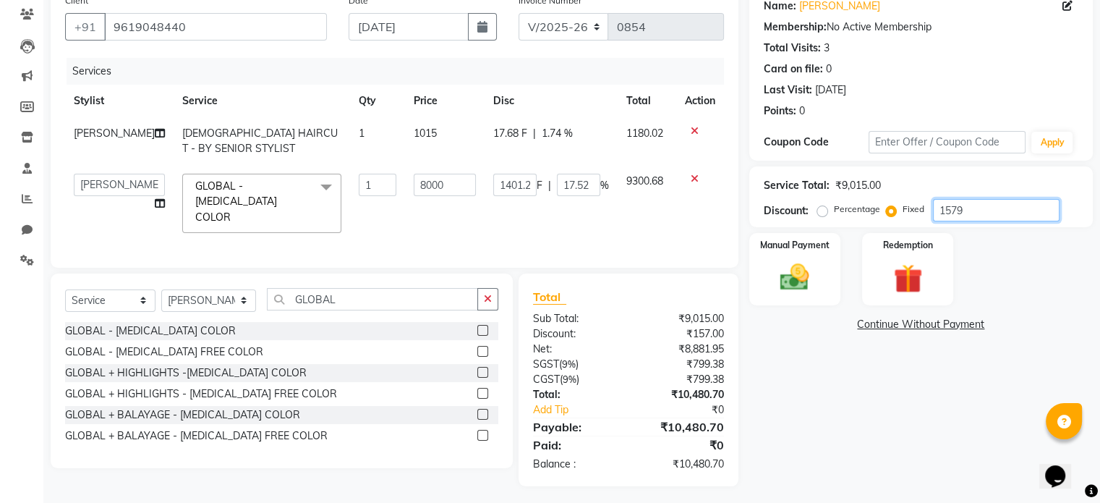
type input "100"
type input "1579"
type input "1401.22"
type input "17.52"
type input "157"
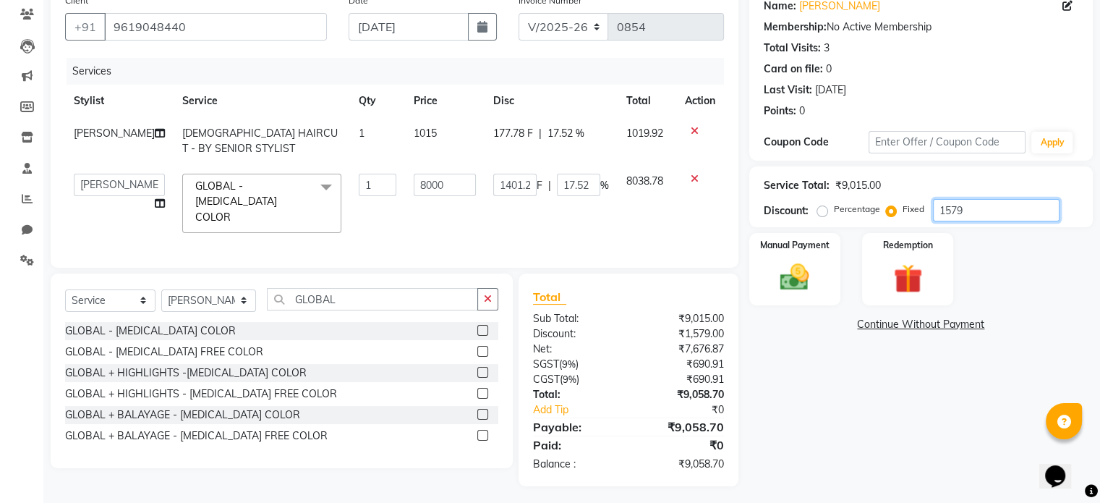
type input "139.32"
type input "1.74"
type input "1578"
type input "1400.33"
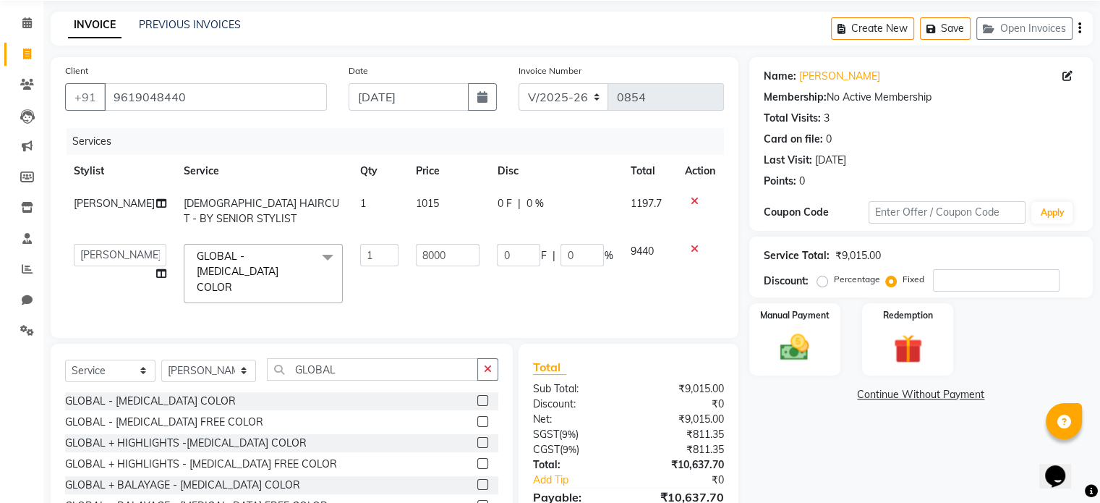
click at [1079, 29] on icon "button" at bounding box center [1079, 28] width 3 height 1
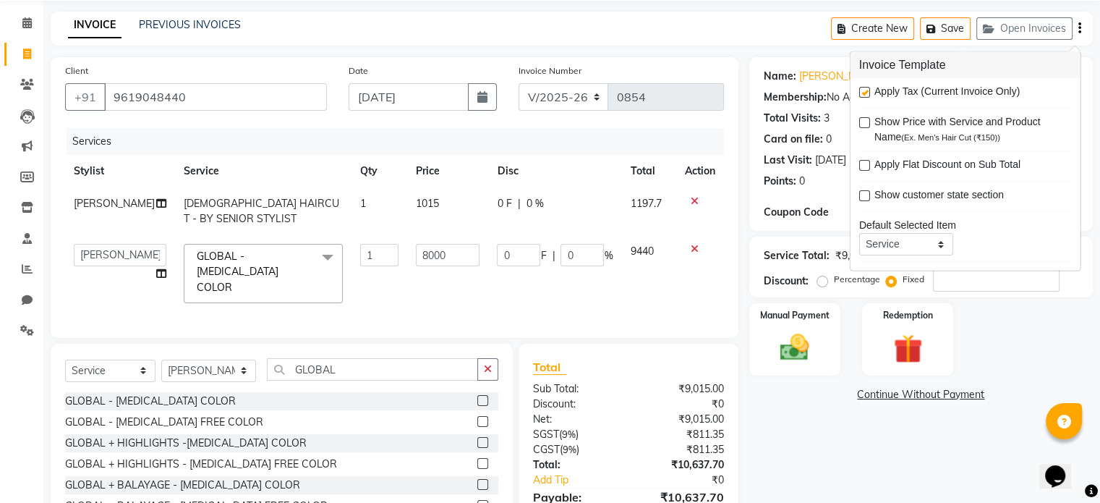
click at [836, 400] on link "Continue Without Payment" at bounding box center [921, 394] width 338 height 15
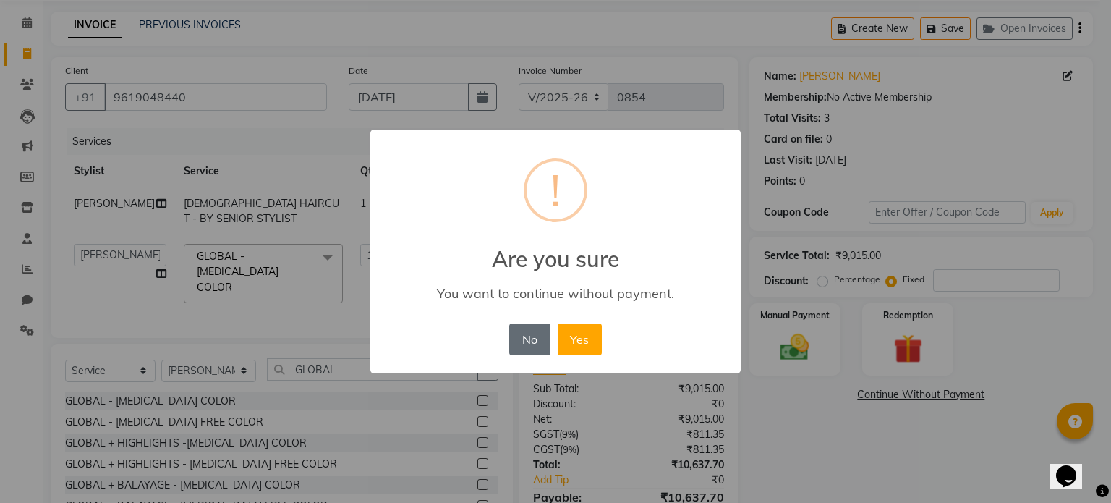
click at [526, 343] on button "No" at bounding box center [529, 339] width 40 height 32
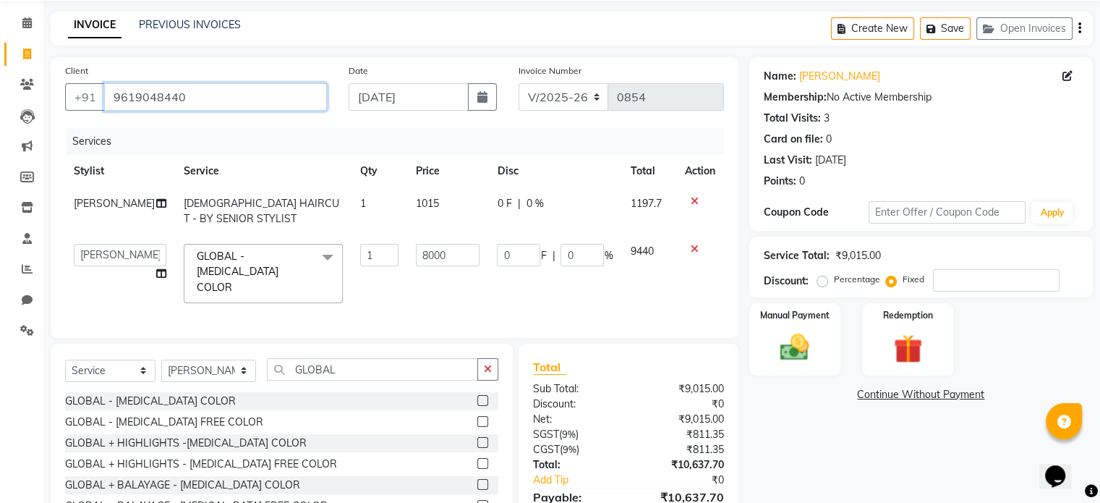
click at [254, 102] on input "9619048440" at bounding box center [215, 96] width 223 height 27
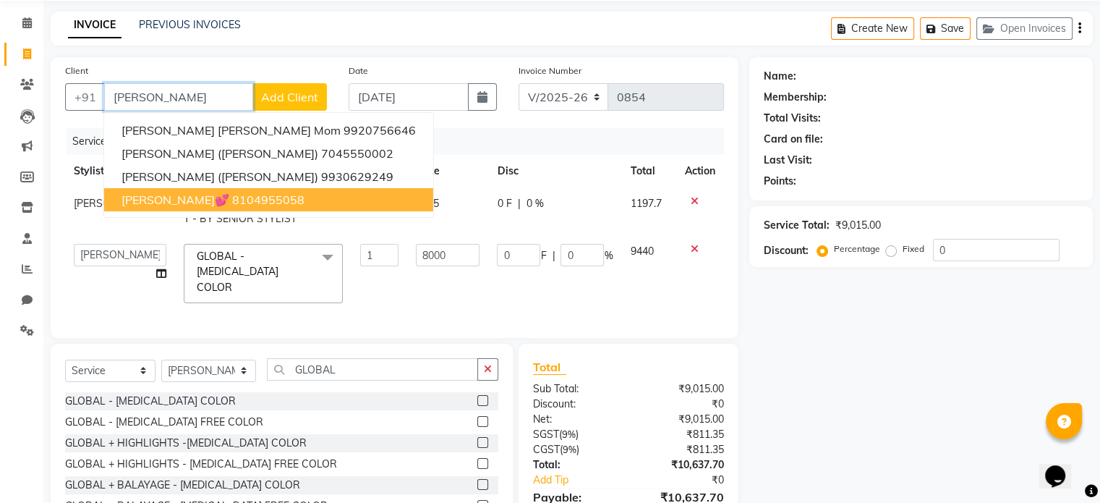
click at [232, 196] on ngb-highlight "8104955058" at bounding box center [268, 199] width 72 height 14
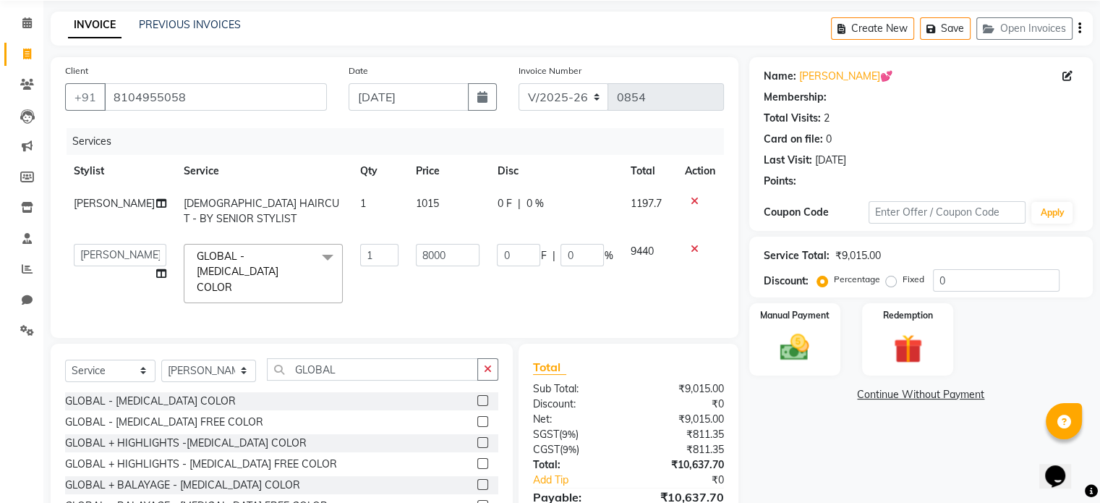
scroll to position [92, 0]
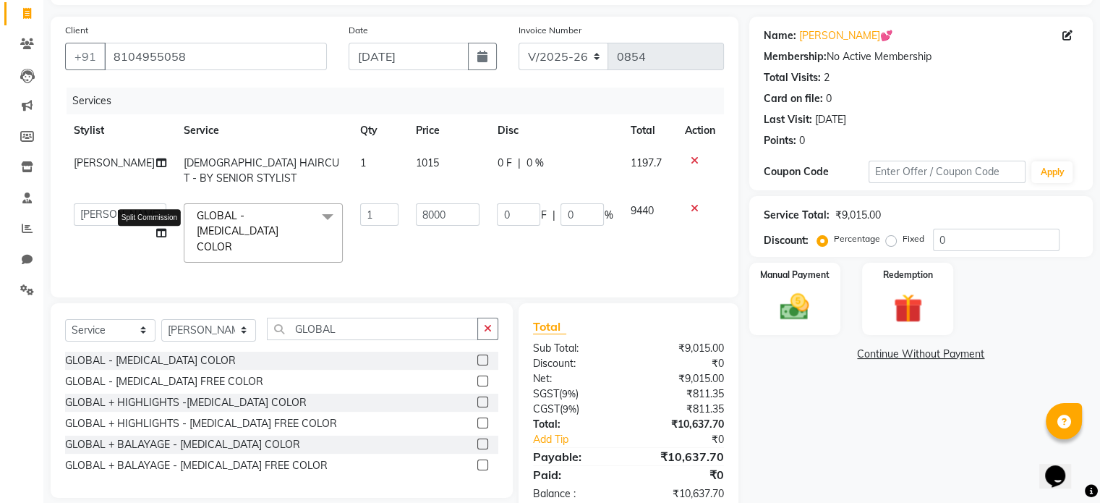
click at [156, 235] on icon at bounding box center [161, 233] width 10 height 10
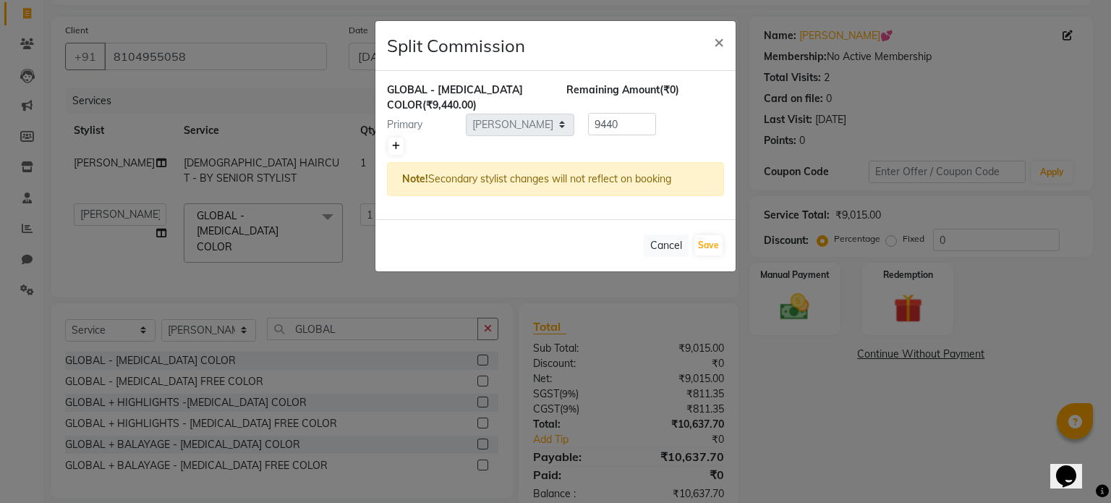
click at [396, 146] on icon at bounding box center [396, 146] width 8 height 9
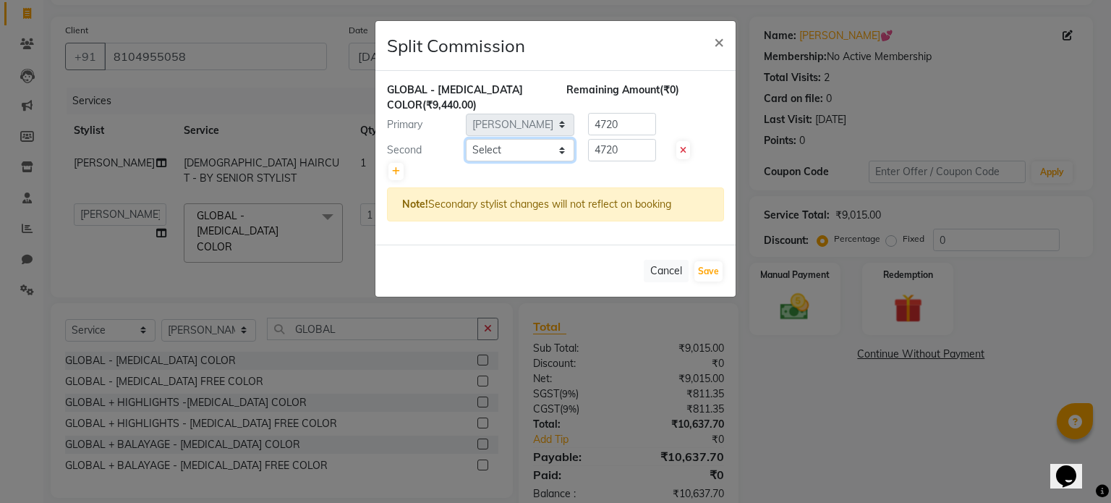
click at [526, 151] on select "Select [PERSON_NAME] GALA [PERSON_NAME] Gala Wedding [PERSON_NAME] [PERSON_NAME…" at bounding box center [520, 150] width 108 height 22
click at [466, 139] on select "Select [PERSON_NAME] GALA [PERSON_NAME] Gala Wedding [PERSON_NAME] [PERSON_NAME…" at bounding box center [520, 150] width 108 height 22
click at [706, 268] on button "Save" at bounding box center [708, 271] width 28 height 20
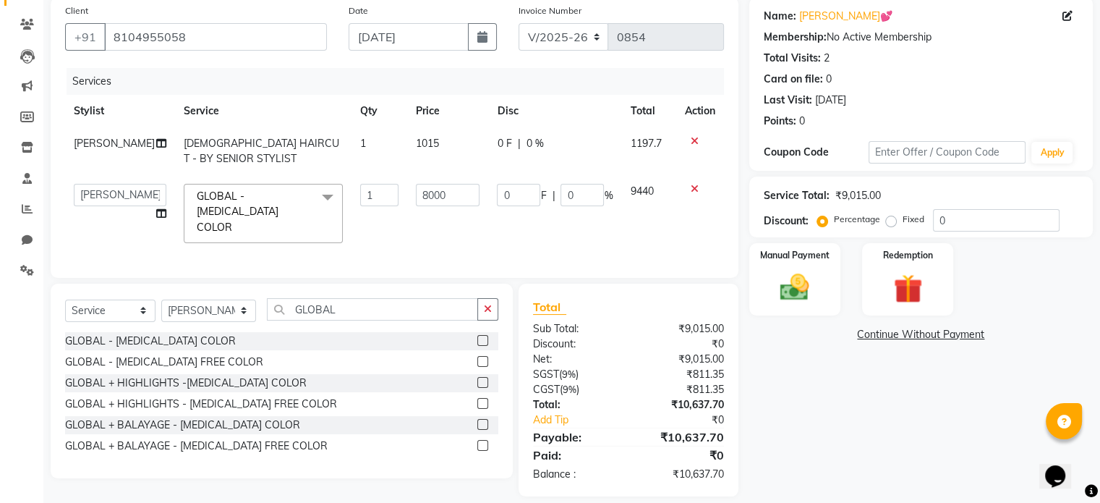
scroll to position [116, 0]
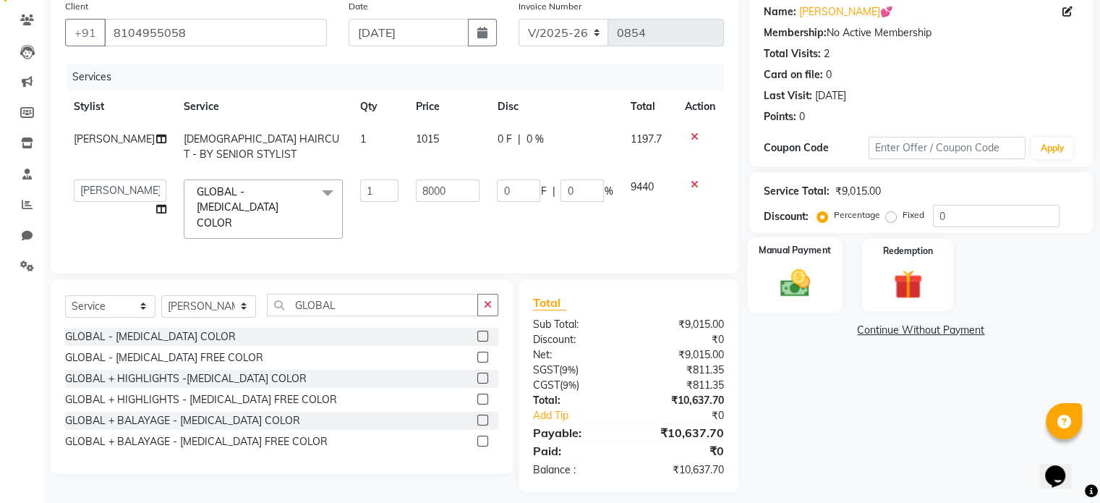
click at [792, 289] on img at bounding box center [794, 283] width 48 height 35
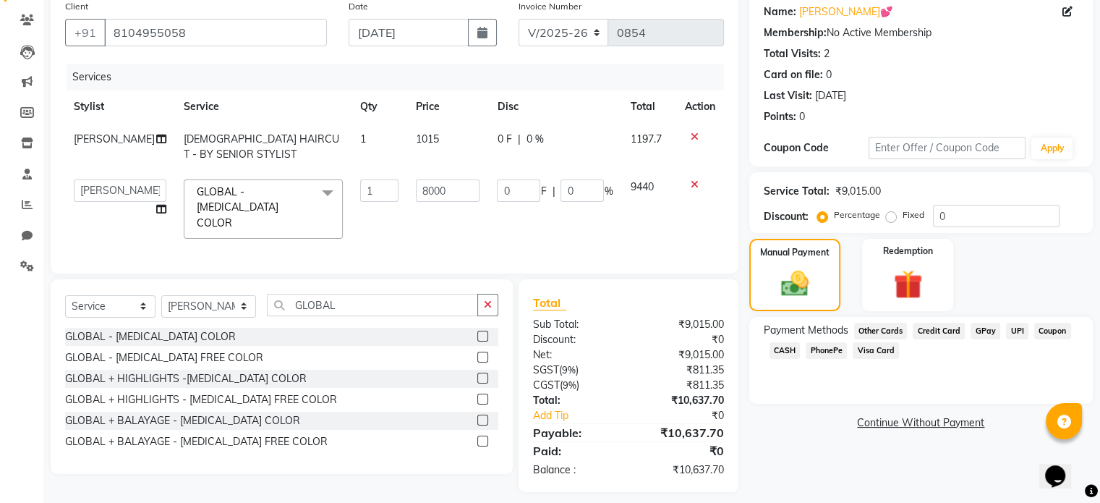
click at [793, 351] on span "CASH" at bounding box center [784, 350] width 31 height 17
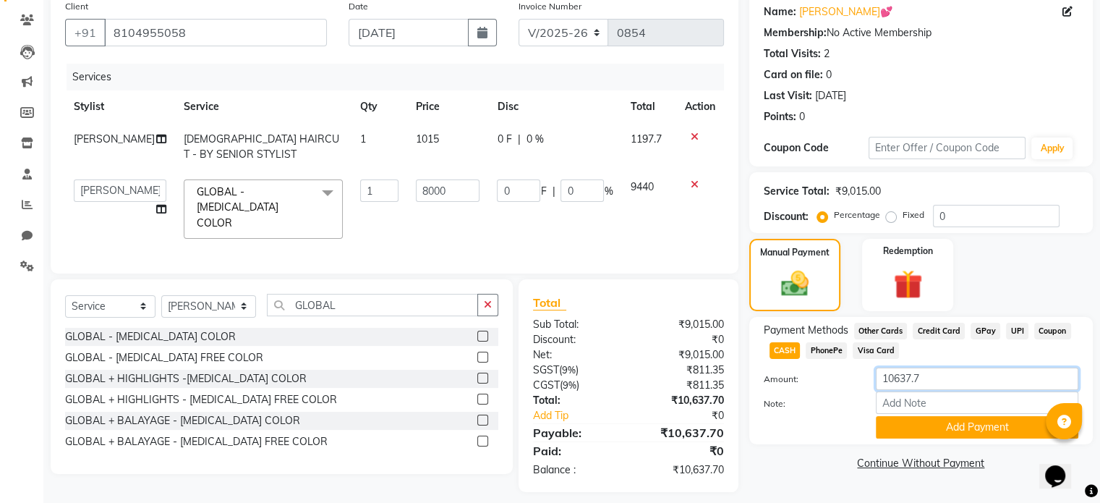
click at [928, 380] on input "10637.7" at bounding box center [977, 378] width 202 height 22
click at [931, 429] on button "Add Payment" at bounding box center [977, 427] width 202 height 22
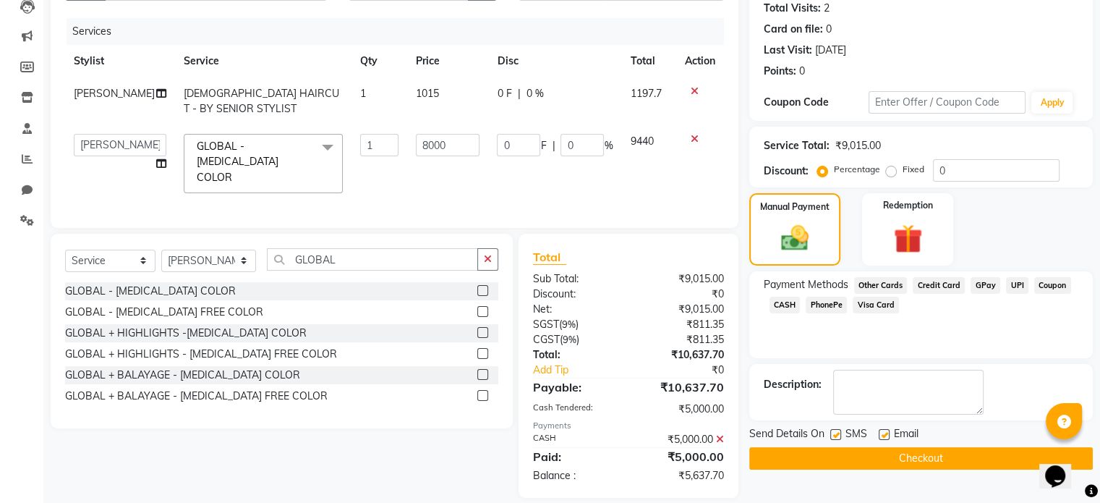
scroll to position [162, 0]
click at [978, 281] on span "GPay" at bounding box center [985, 284] width 30 height 17
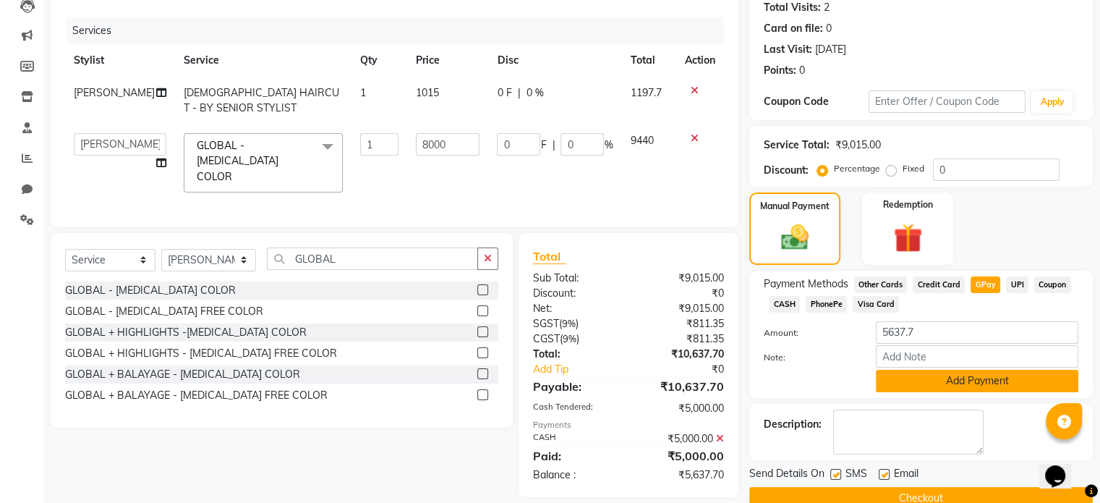
click at [914, 384] on button "Add Payment" at bounding box center [977, 381] width 202 height 22
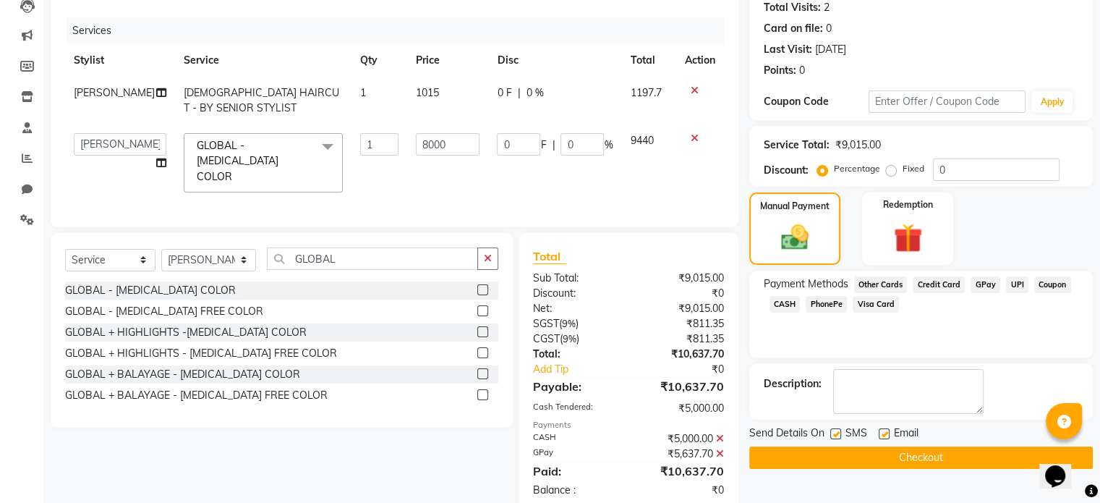
scroll to position [188, 0]
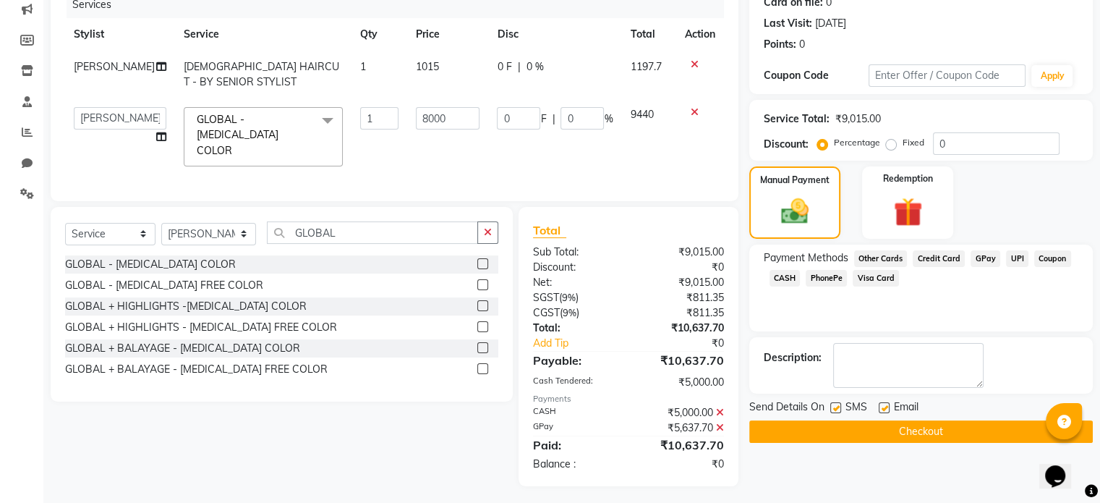
click at [847, 429] on button "Checkout" at bounding box center [920, 431] width 343 height 22
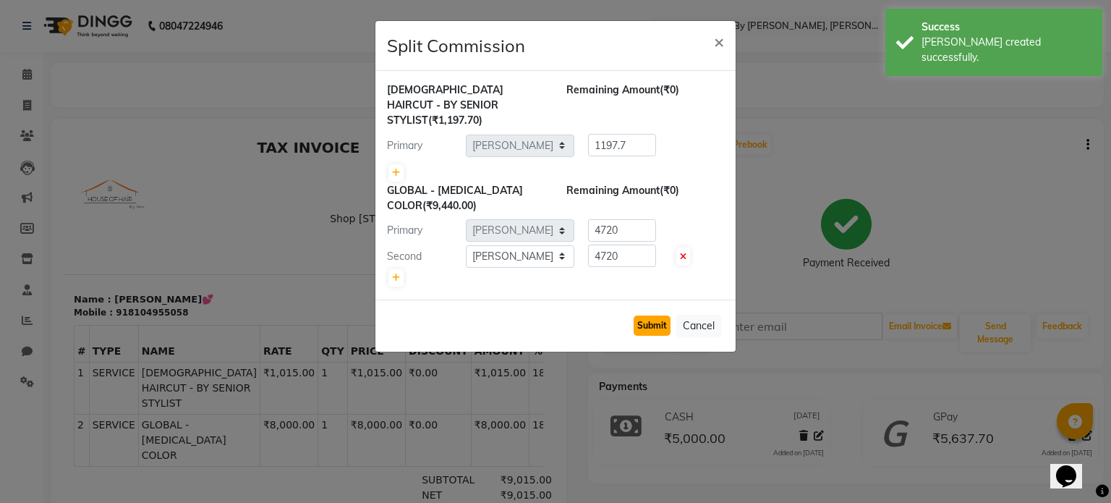
click at [648, 315] on button "Submit" at bounding box center [651, 325] width 37 height 20
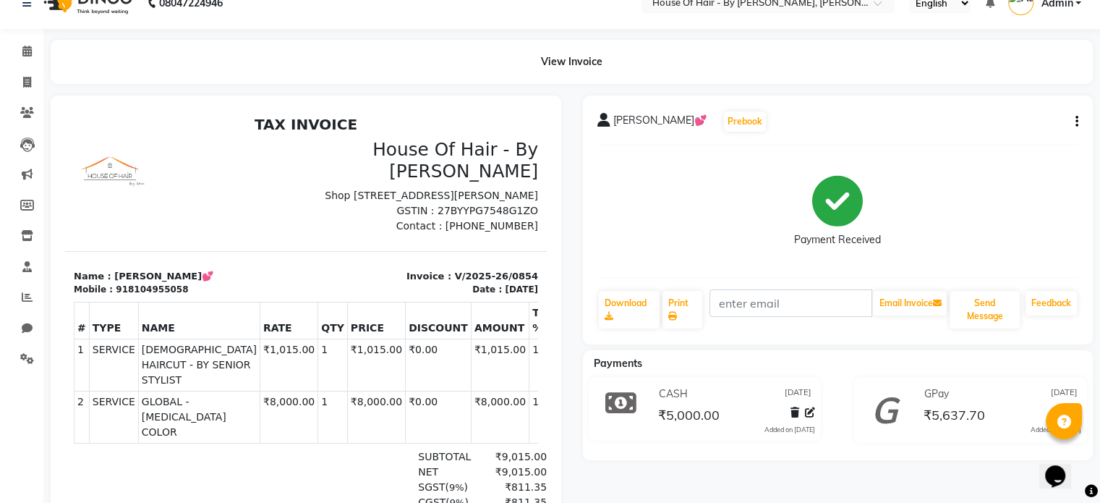
scroll to position [133, 0]
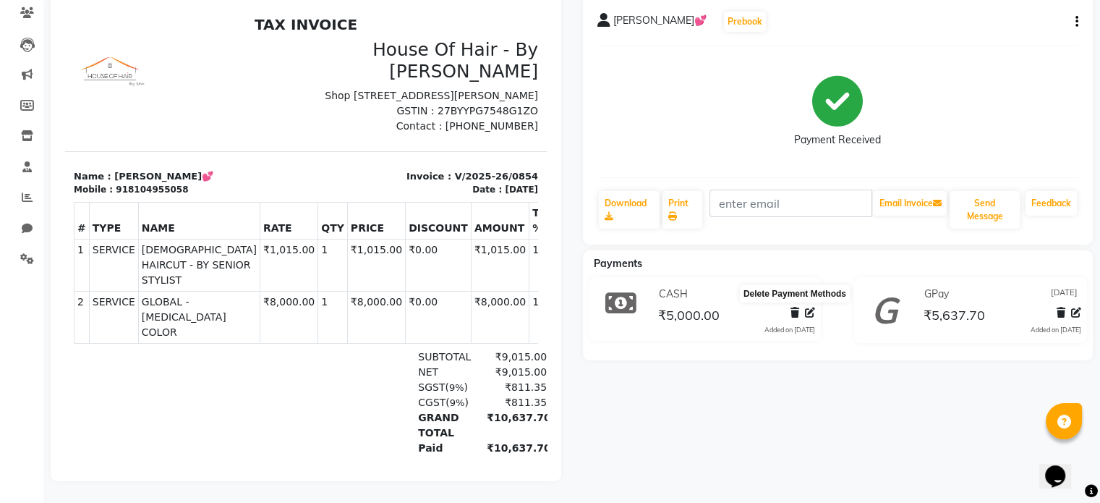
click at [793, 307] on icon at bounding box center [794, 312] width 9 height 10
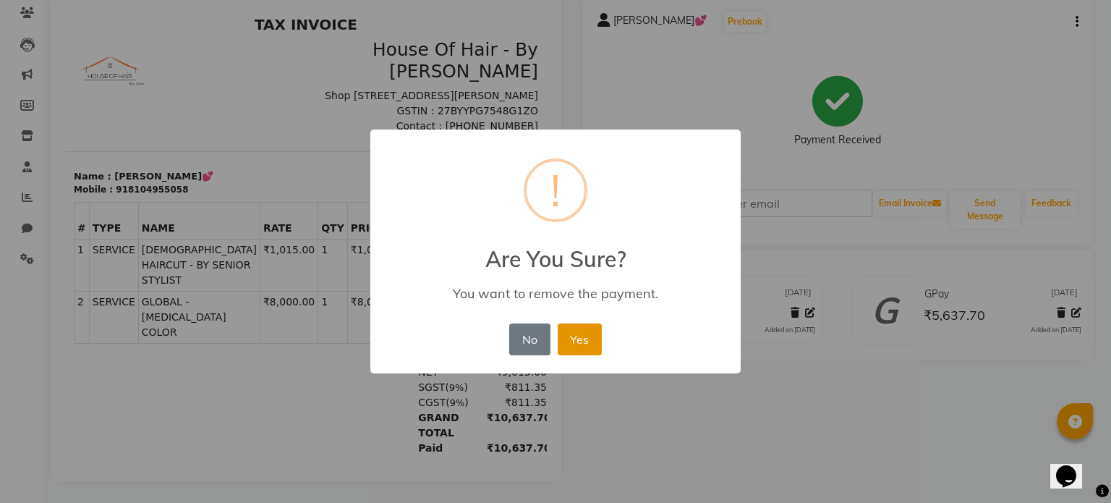
click at [587, 331] on button "Yes" at bounding box center [580, 339] width 44 height 32
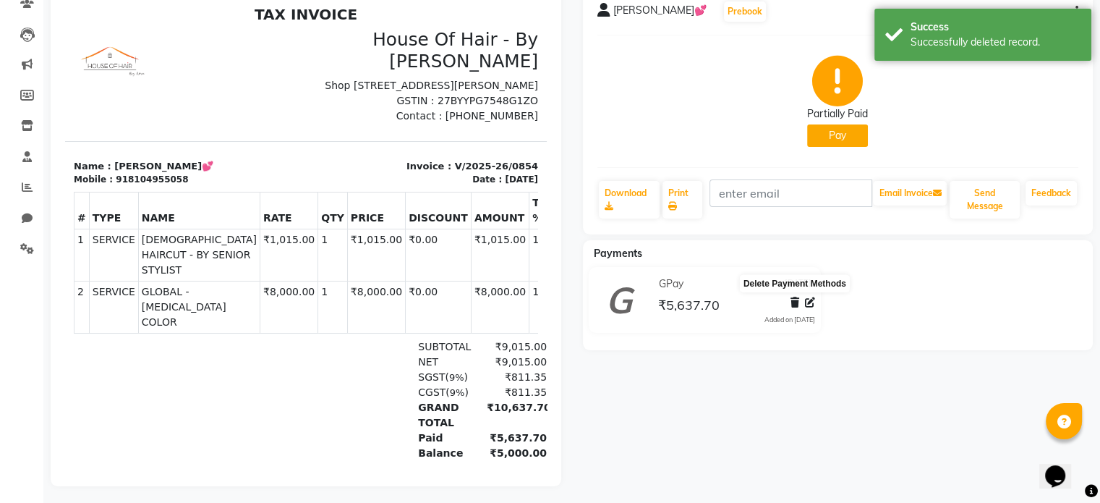
click at [793, 301] on icon at bounding box center [794, 302] width 9 height 10
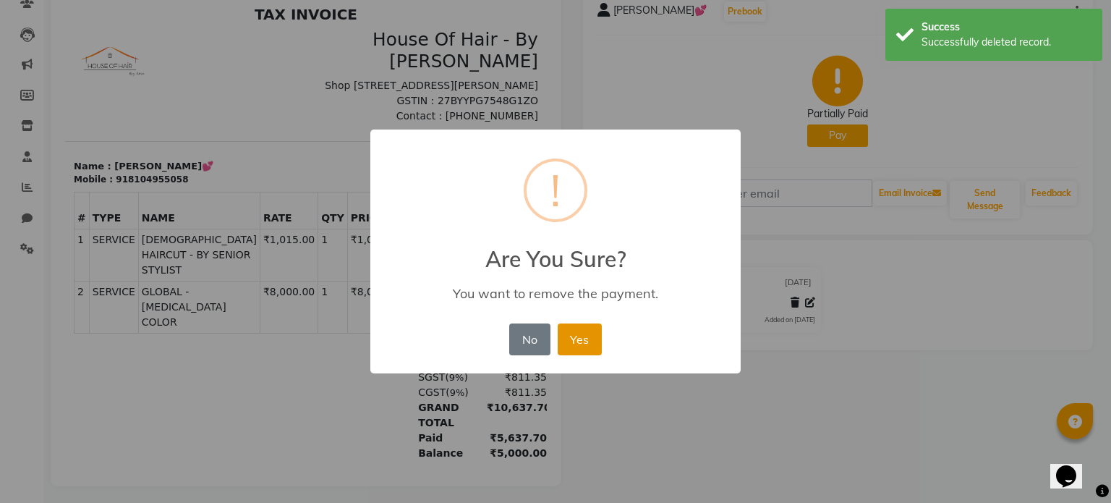
click at [570, 342] on button "Yes" at bounding box center [580, 339] width 44 height 32
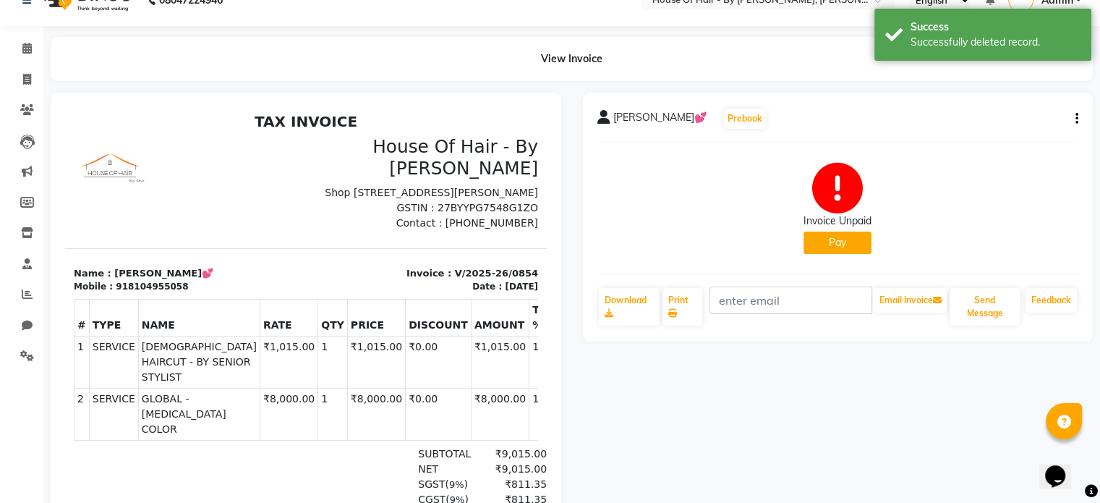
scroll to position [25, 0]
click at [836, 242] on button "Pay" at bounding box center [837, 243] width 68 height 22
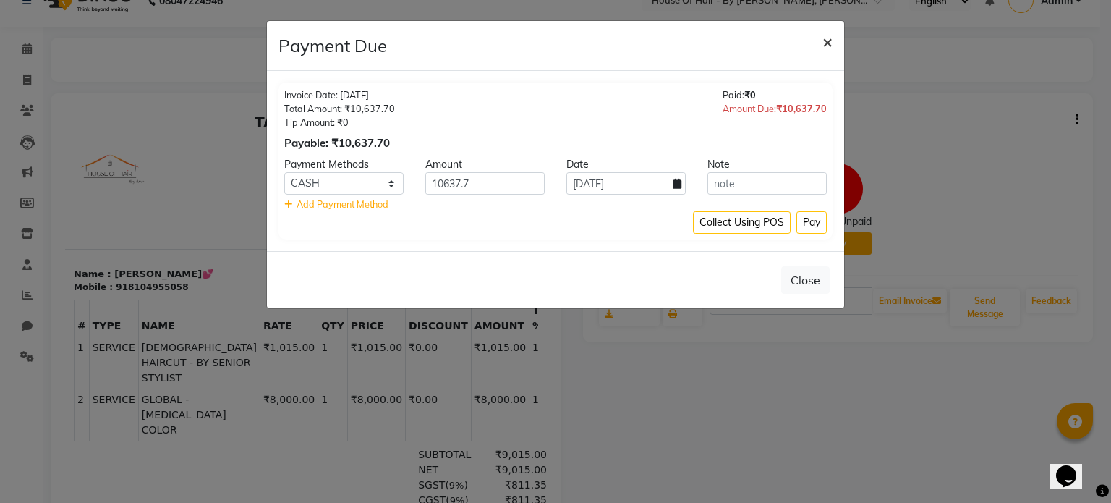
click at [830, 34] on span "×" at bounding box center [827, 41] width 10 height 22
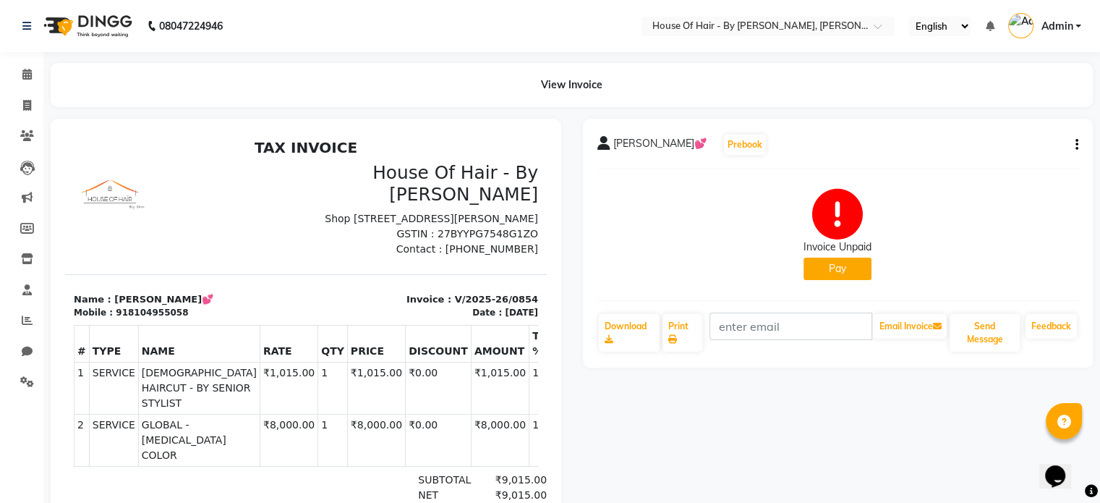
scroll to position [0, 0]
click at [1076, 145] on icon "button" at bounding box center [1076, 145] width 3 height 1
click at [1000, 109] on div "Cancel Invoice" at bounding box center [1003, 109] width 99 height 18
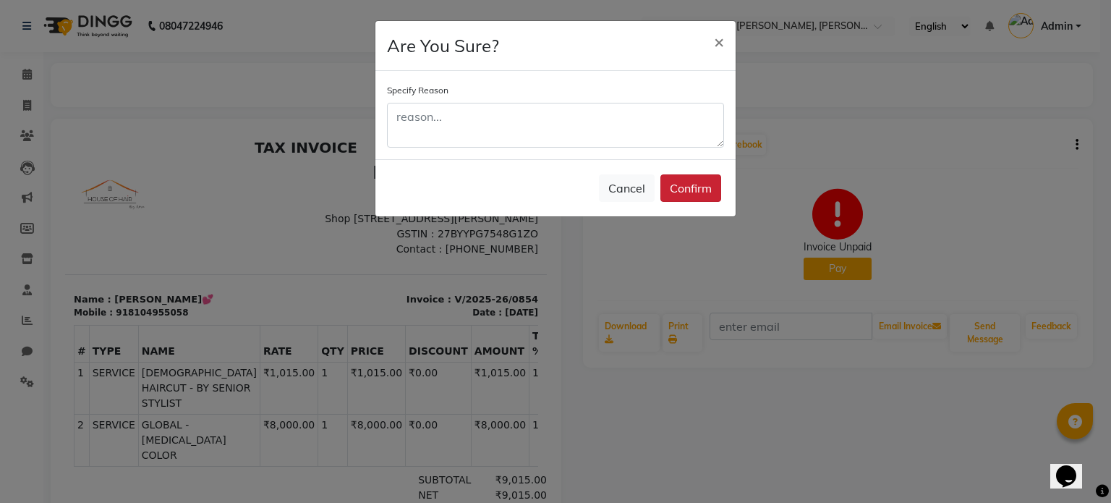
click at [688, 196] on button "Confirm" at bounding box center [690, 187] width 61 height 27
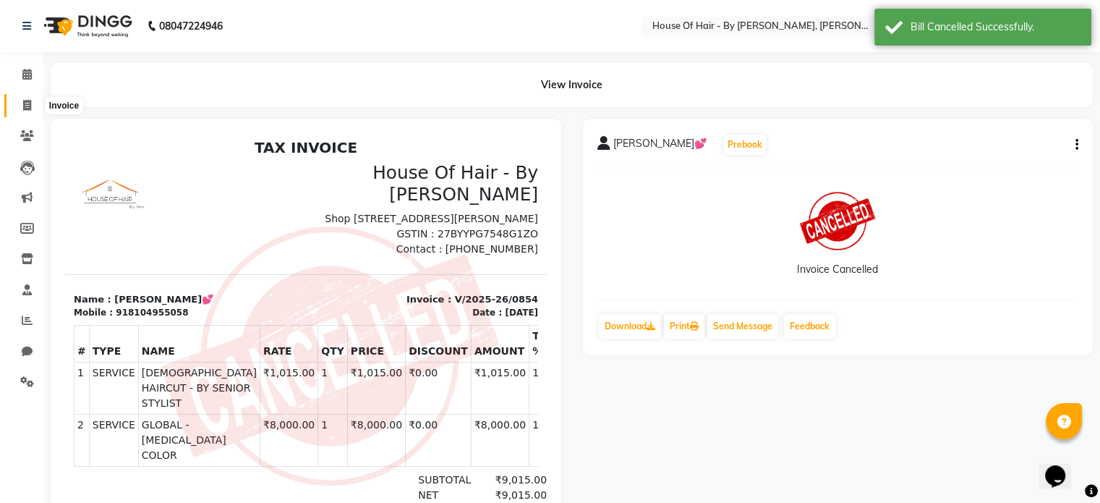
click at [21, 109] on span at bounding box center [26, 106] width 25 height 17
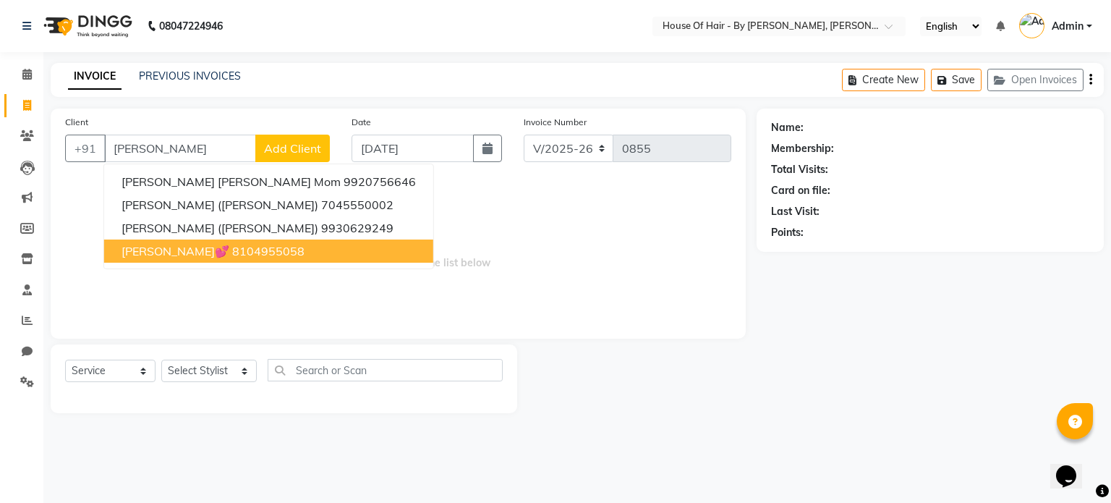
click at [162, 253] on span "Pratiksha💕" at bounding box center [175, 251] width 108 height 14
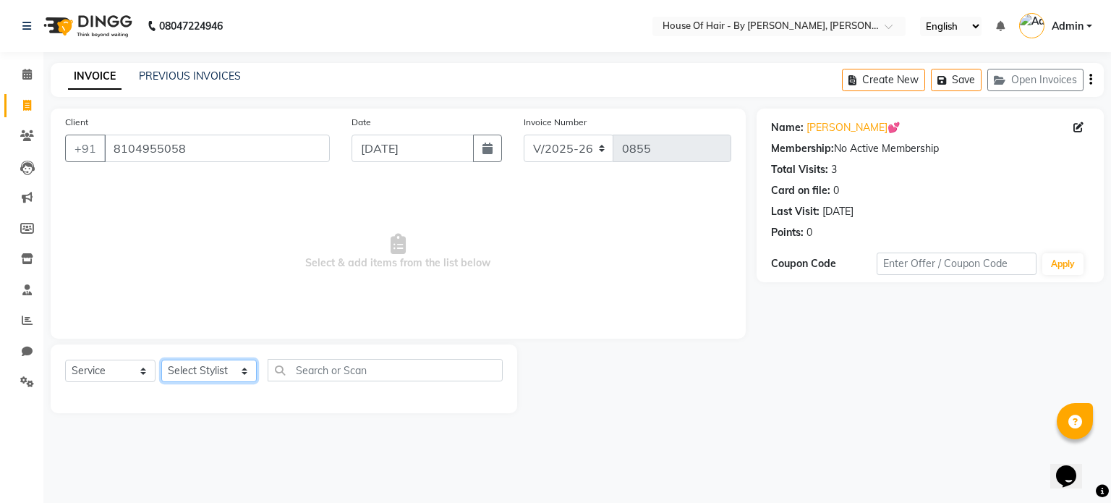
click at [200, 373] on select "Select Stylist [PERSON_NAME] GALA [PERSON_NAME] Gala Wedding [PERSON_NAME] [PER…" at bounding box center [208, 370] width 95 height 22
click at [161, 360] on select "Select Stylist [PERSON_NAME] GALA [PERSON_NAME] Gala Wedding [PERSON_NAME] [PER…" at bounding box center [208, 370] width 95 height 22
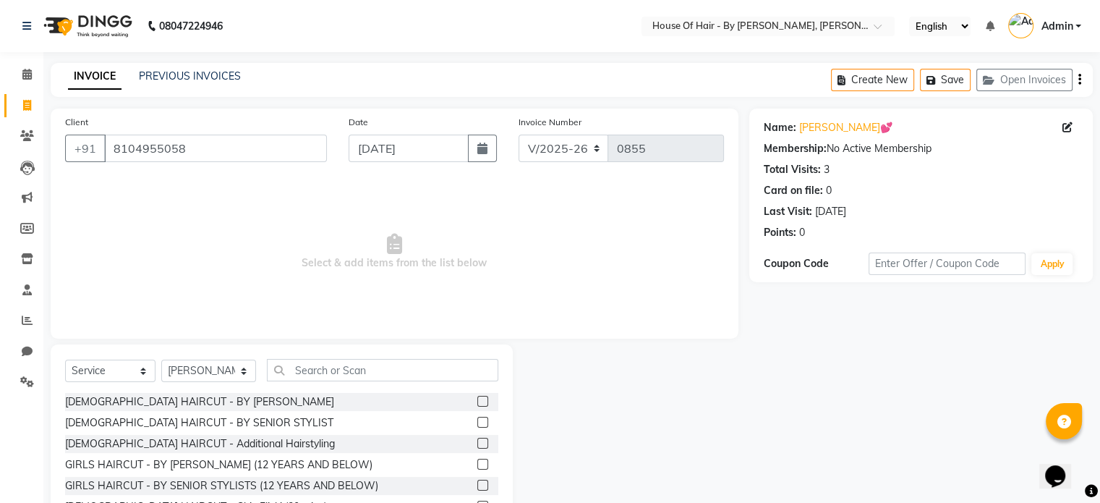
click at [477, 422] on label at bounding box center [482, 422] width 11 height 11
click at [477, 422] on input "checkbox" at bounding box center [481, 422] width 9 height 9
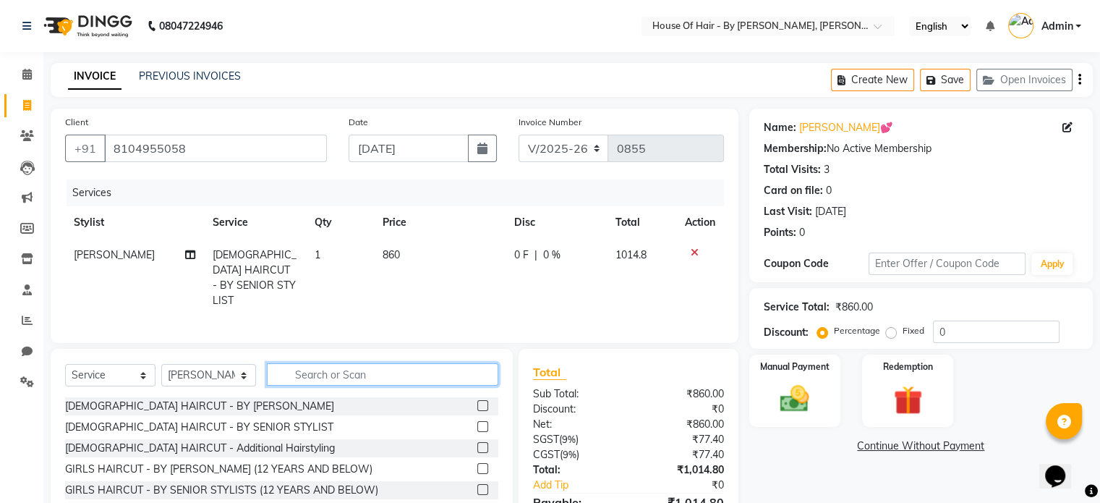
click at [390, 369] on input "text" at bounding box center [382, 374] width 231 height 22
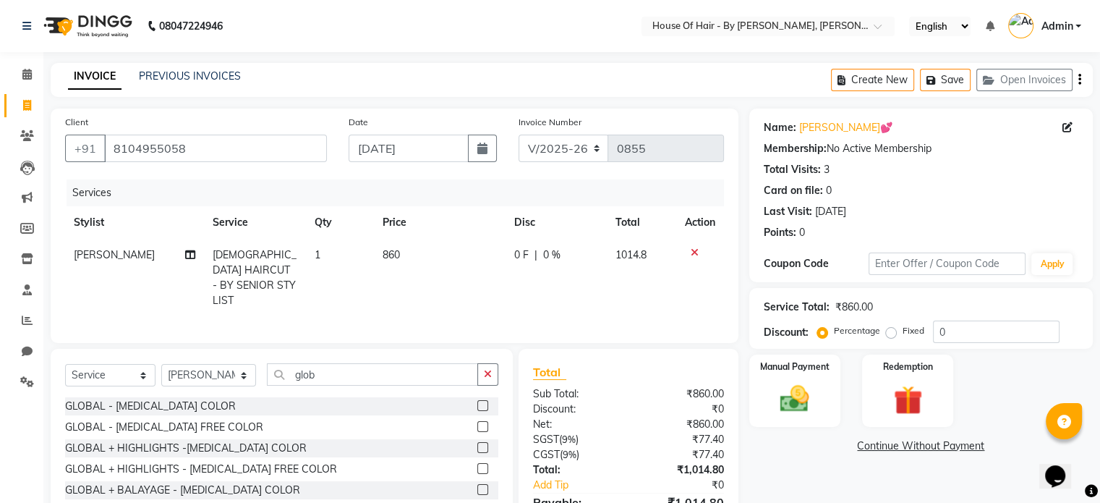
click at [480, 397] on div at bounding box center [487, 406] width 21 height 18
click at [480, 401] on label at bounding box center [482, 405] width 11 height 11
click at [480, 401] on input "checkbox" at bounding box center [481, 405] width 9 height 9
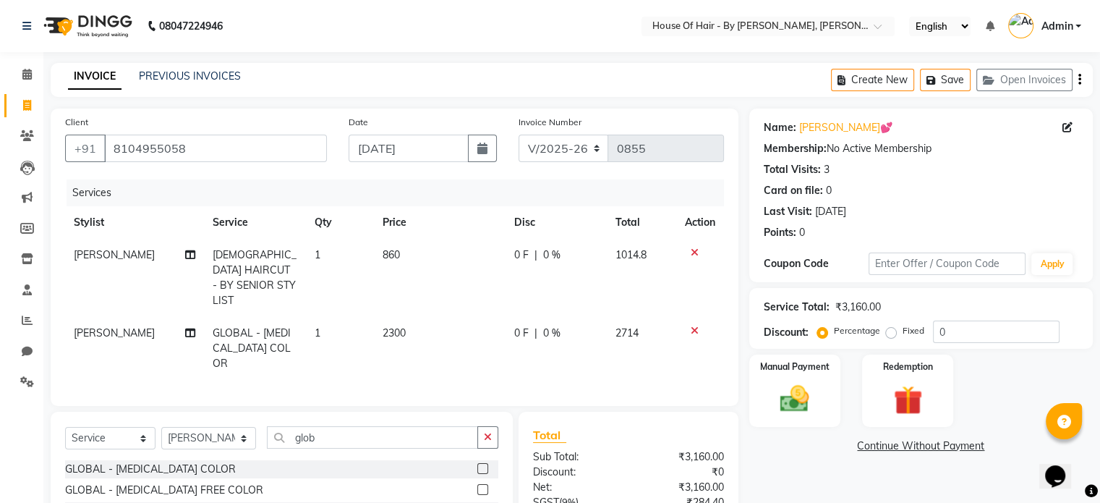
click at [399, 326] on td "2300" at bounding box center [440, 348] width 132 height 63
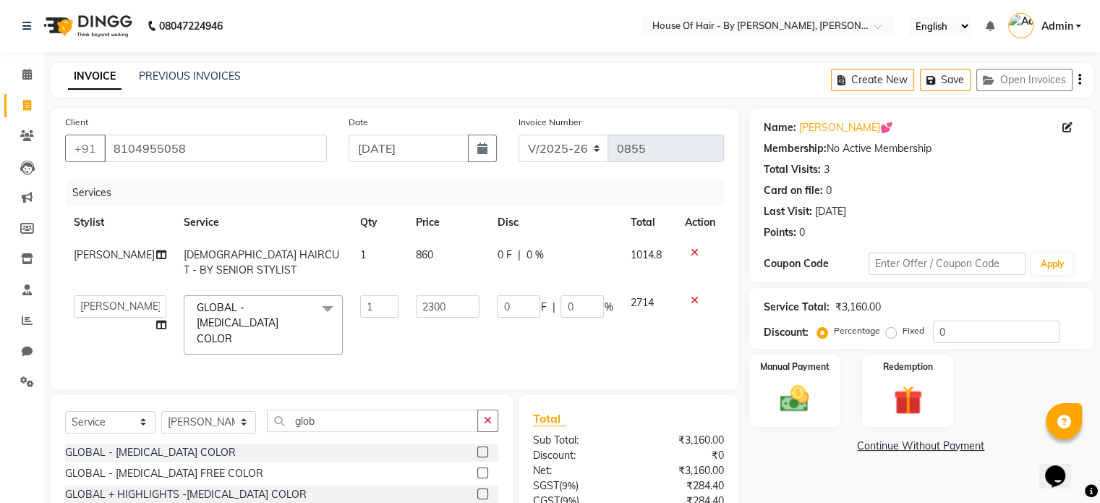
click at [407, 326] on td "2300" at bounding box center [448, 324] width 82 height 77
click at [416, 306] on input "2300" at bounding box center [448, 306] width 64 height 22
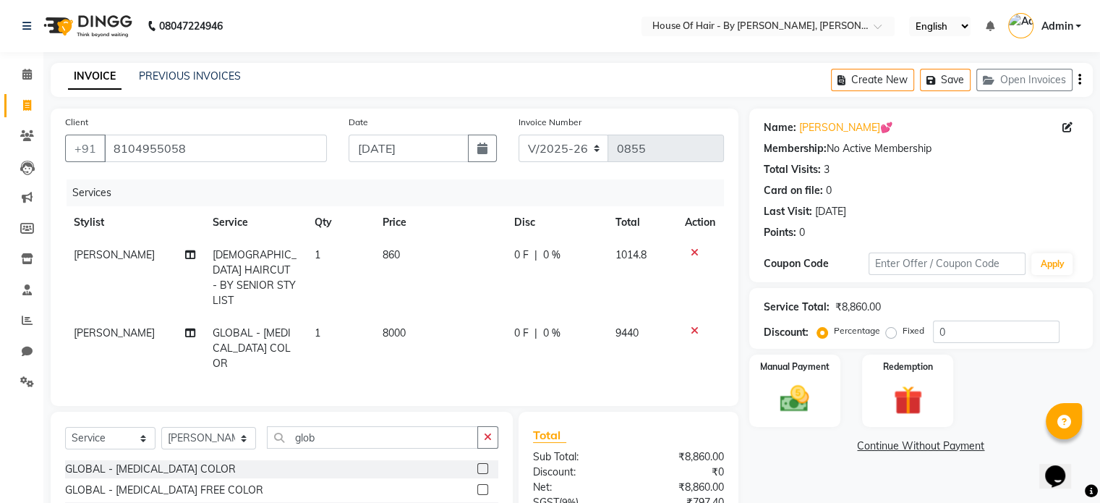
click at [772, 450] on link "Continue Without Payment" at bounding box center [921, 445] width 338 height 15
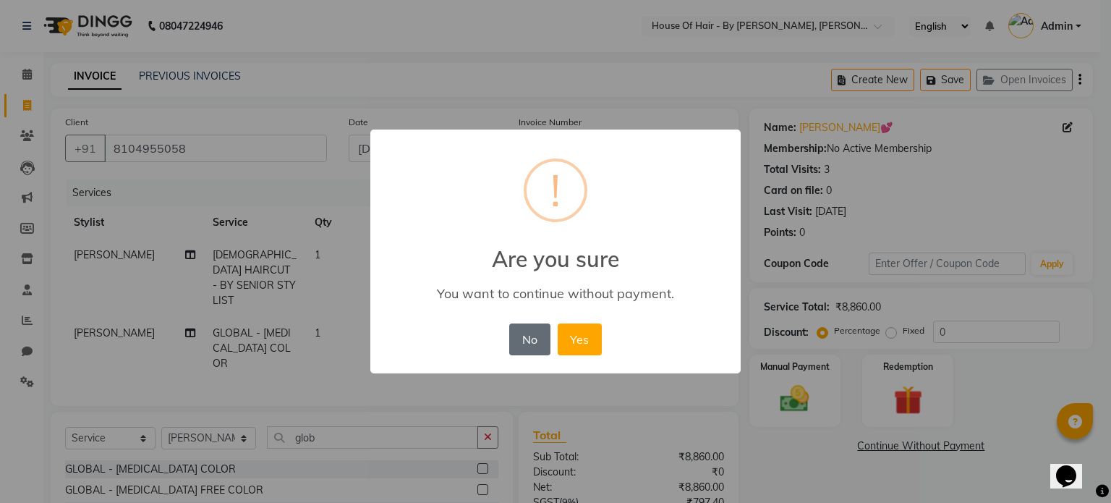
click at [529, 335] on button "No" at bounding box center [529, 339] width 40 height 32
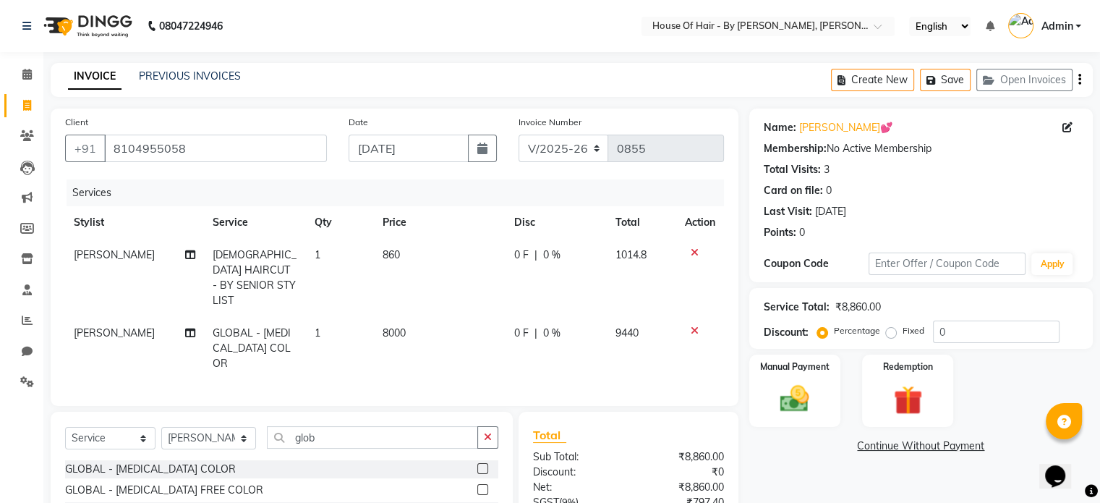
click at [1079, 80] on icon "button" at bounding box center [1079, 80] width 3 height 1
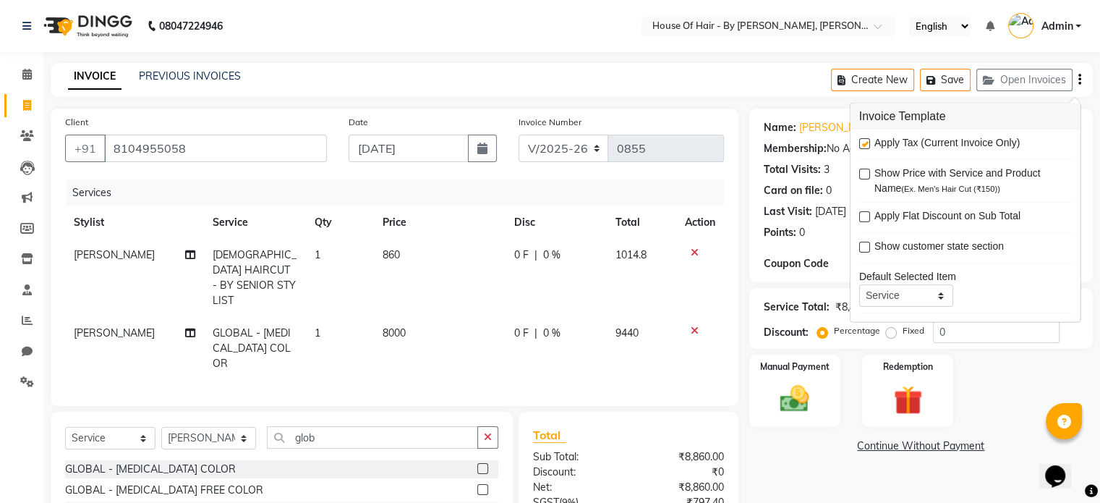
click at [862, 141] on label at bounding box center [864, 143] width 11 height 11
click at [862, 141] on input "checkbox" at bounding box center [863, 144] width 9 height 9
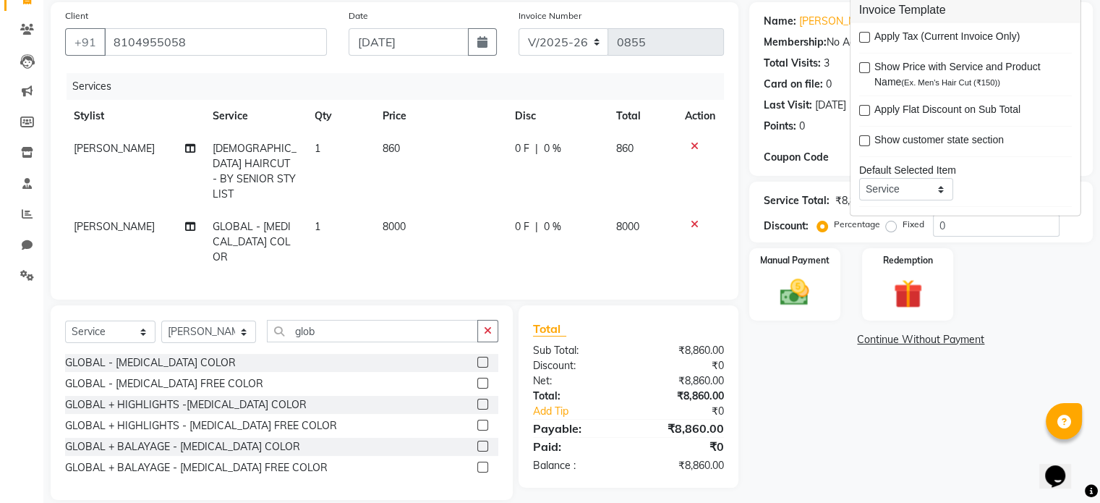
click at [407, 145] on td "860" at bounding box center [440, 171] width 132 height 78
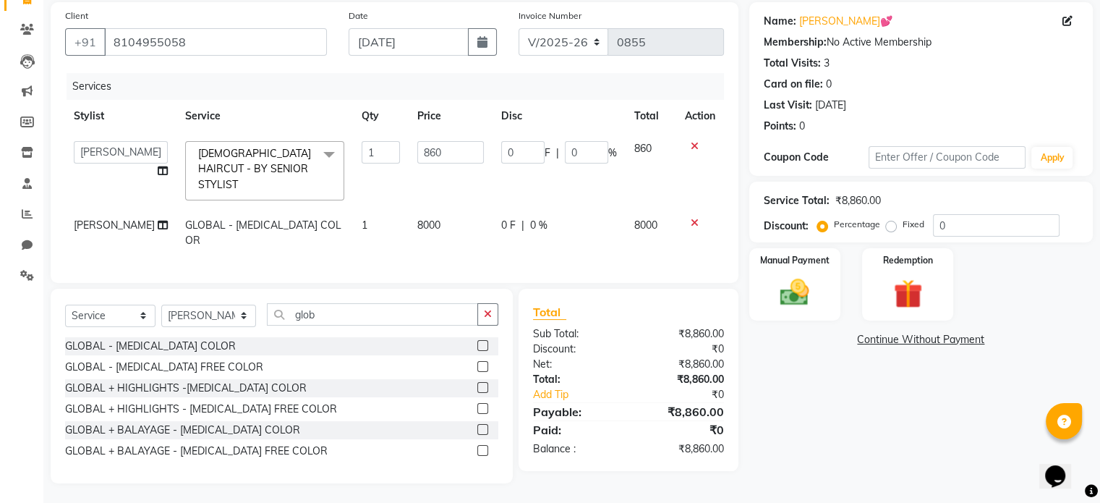
scroll to position [104, 0]
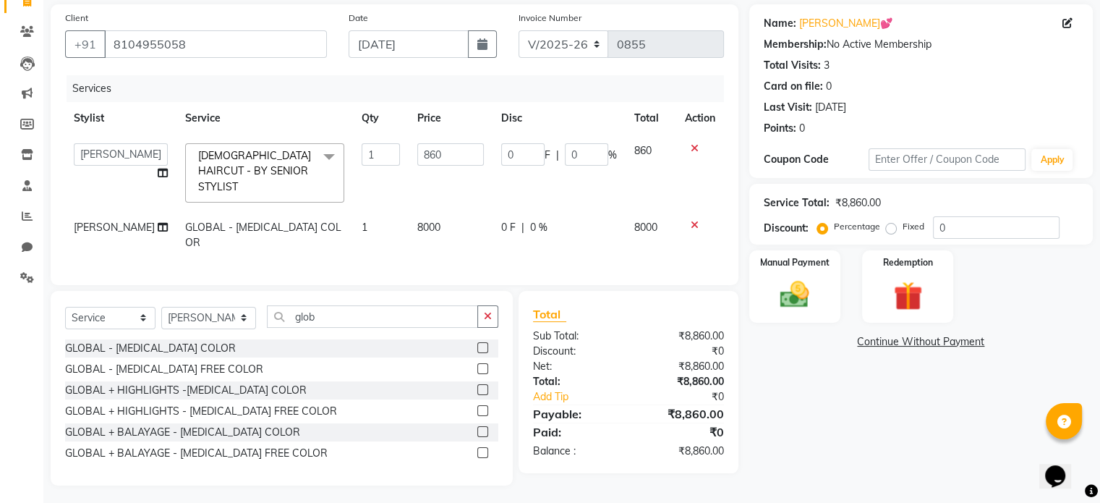
click at [417, 145] on input "860" at bounding box center [450, 154] width 67 height 22
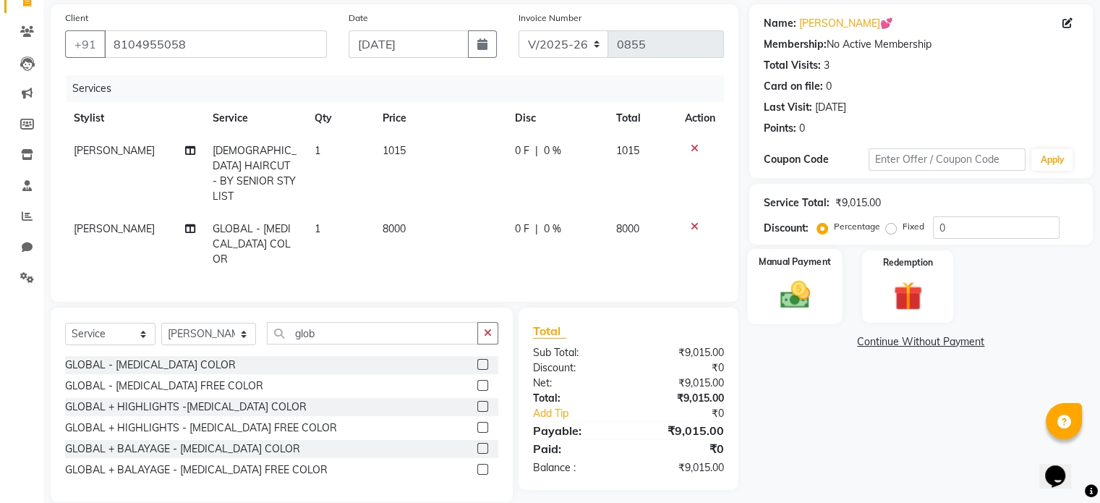
click at [789, 294] on img at bounding box center [794, 295] width 48 height 35
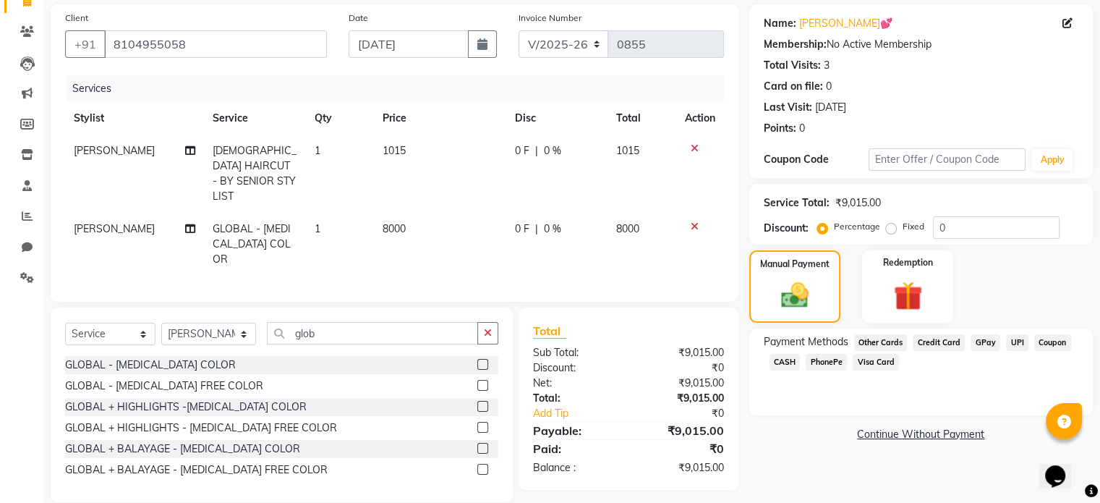
click at [781, 360] on span "CASH" at bounding box center [784, 362] width 31 height 17
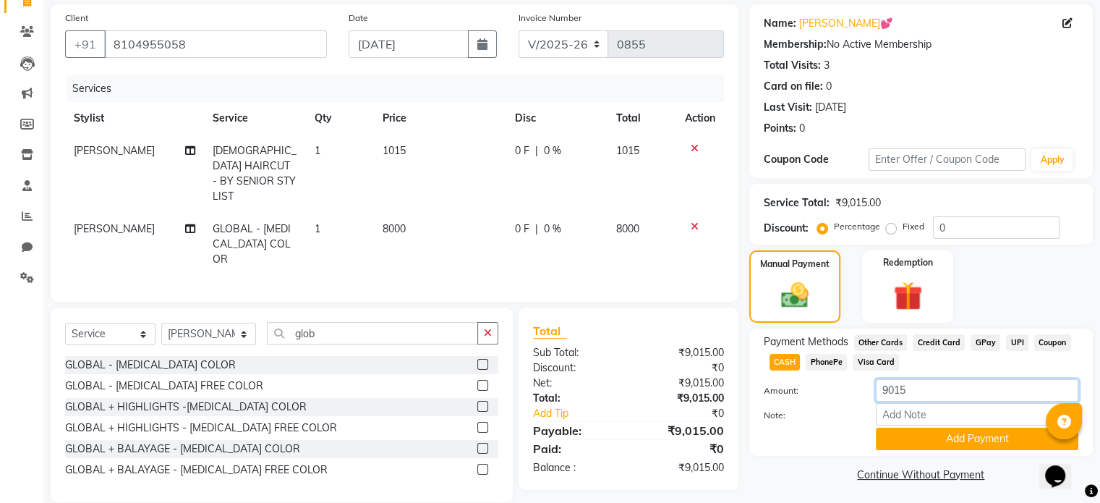
click at [902, 384] on input "9015" at bounding box center [977, 390] width 202 height 22
click at [926, 439] on button "Add Payment" at bounding box center [977, 438] width 202 height 22
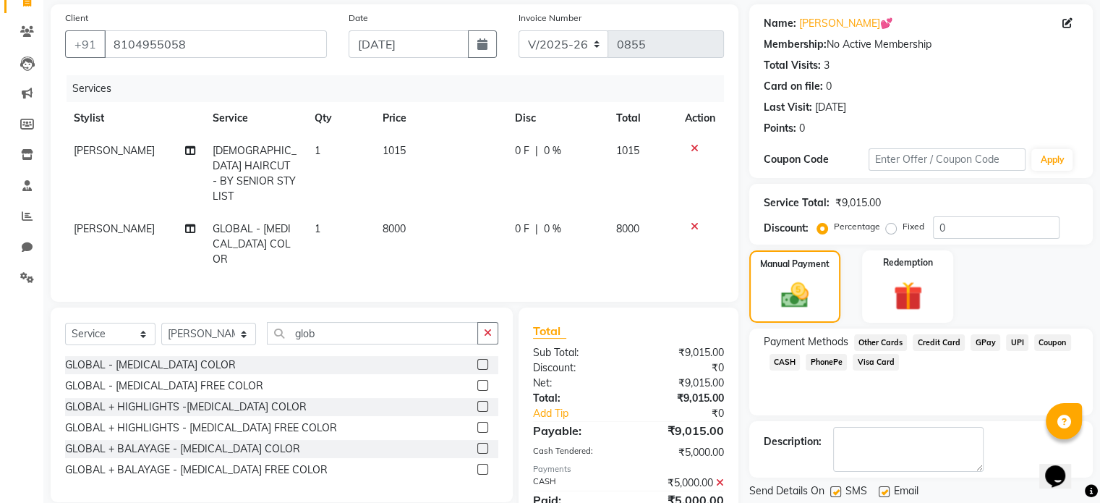
click at [944, 349] on span "Credit Card" at bounding box center [939, 342] width 52 height 17
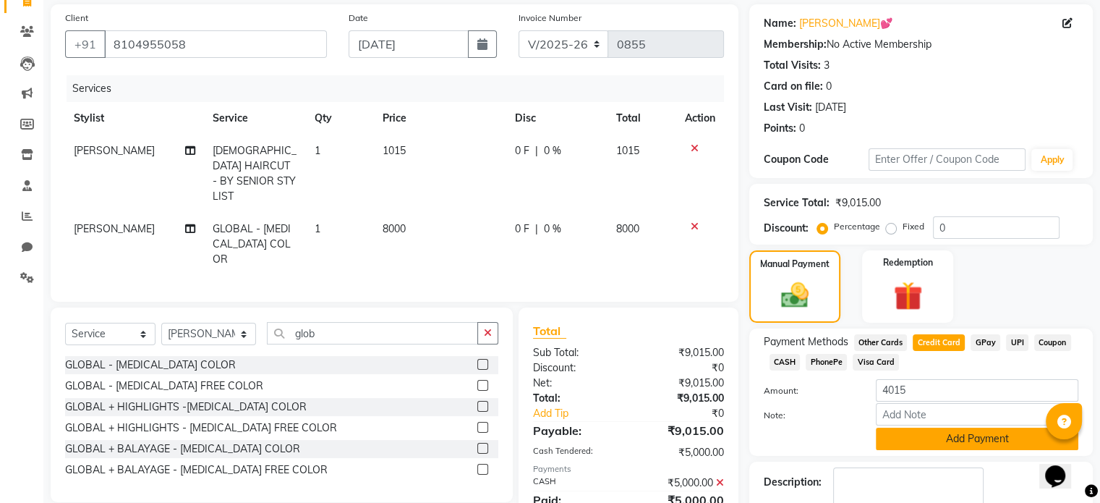
click at [933, 440] on button "Add Payment" at bounding box center [977, 438] width 202 height 22
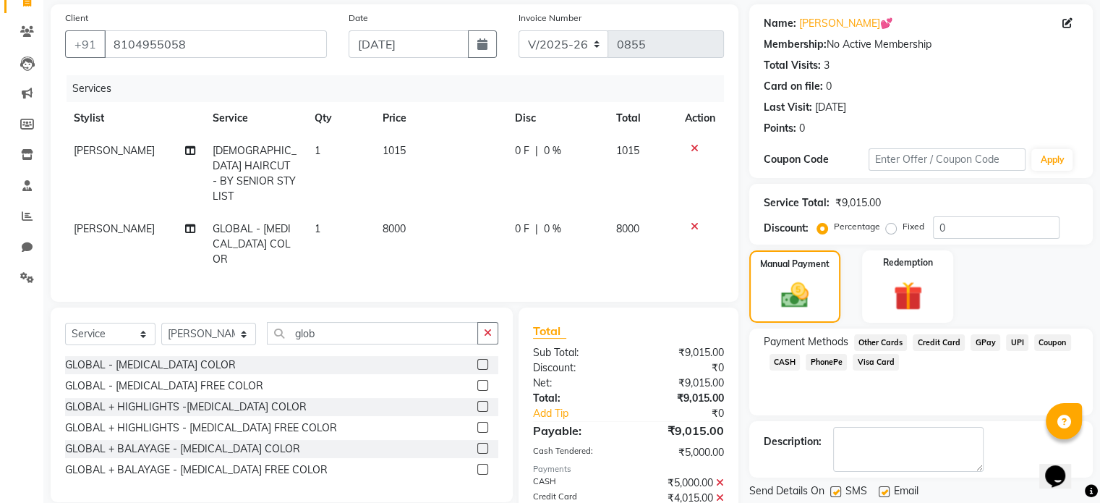
scroll to position [160, 0]
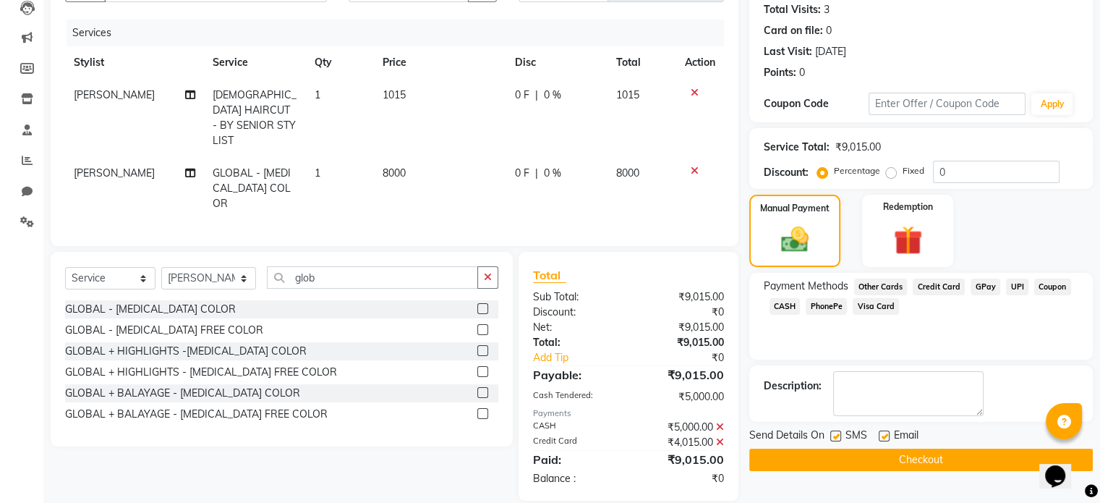
click at [872, 453] on button "Checkout" at bounding box center [920, 459] width 343 height 22
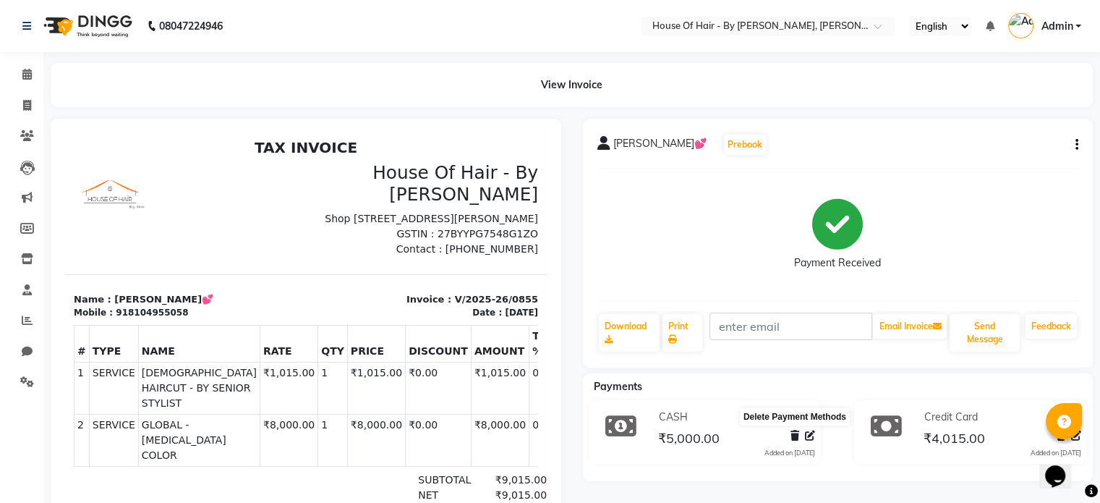
click at [793, 437] on icon at bounding box center [794, 435] width 9 height 10
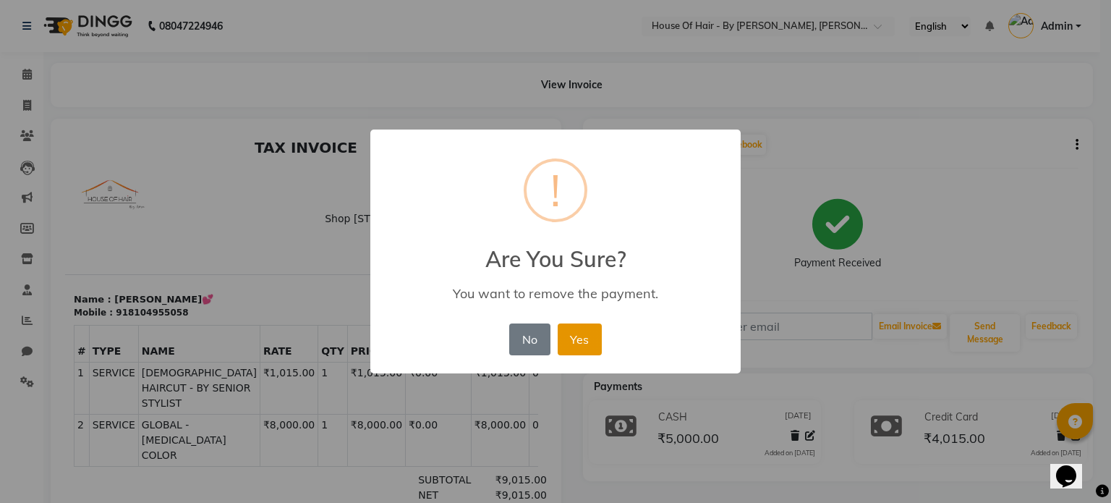
click at [582, 338] on button "Yes" at bounding box center [580, 339] width 44 height 32
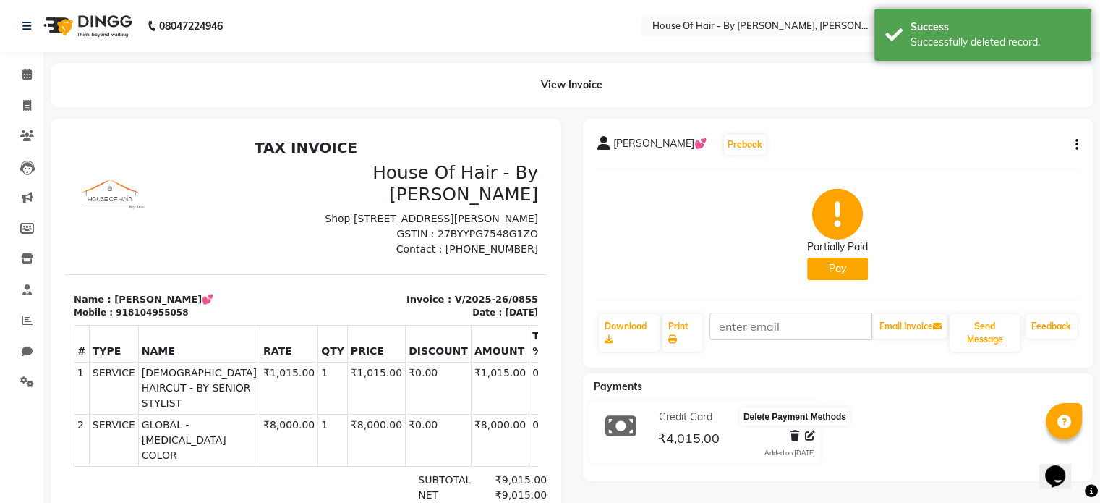
click at [793, 435] on icon at bounding box center [794, 435] width 9 height 10
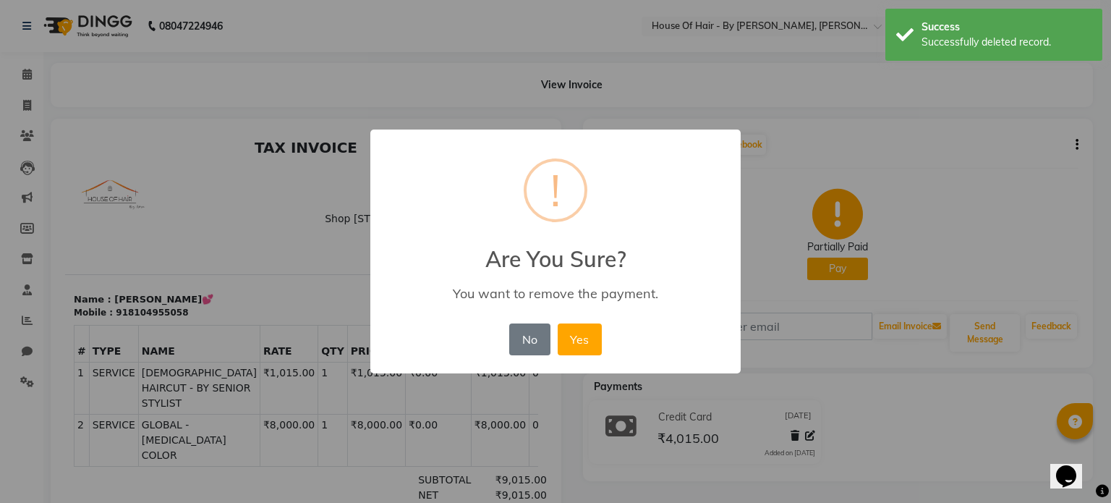
click at [779, 407] on div "× ! Are You Sure? You want to remove the payment. No No Yes" at bounding box center [555, 251] width 1111 height 503
click at [533, 343] on button "No" at bounding box center [529, 339] width 40 height 32
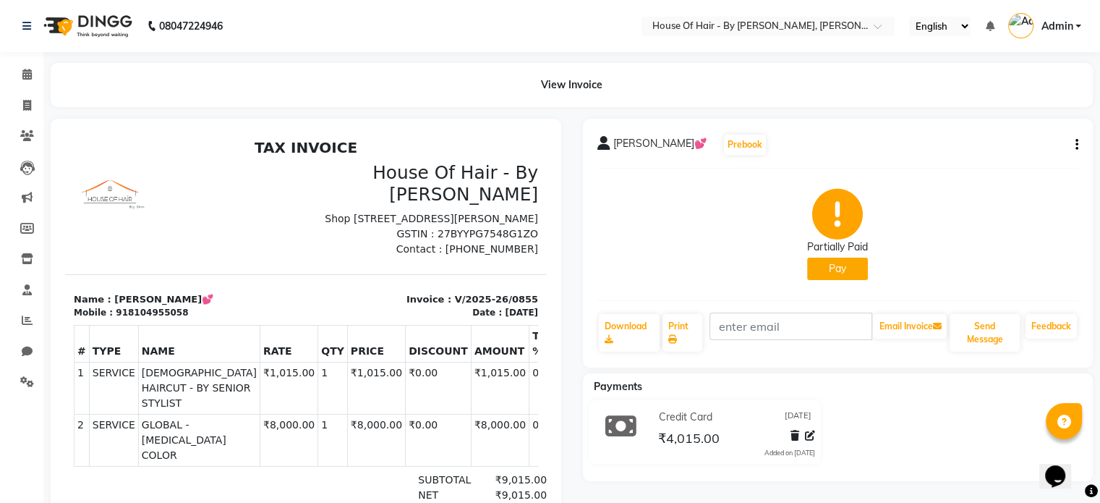
click at [838, 273] on button "Pay" at bounding box center [837, 268] width 61 height 22
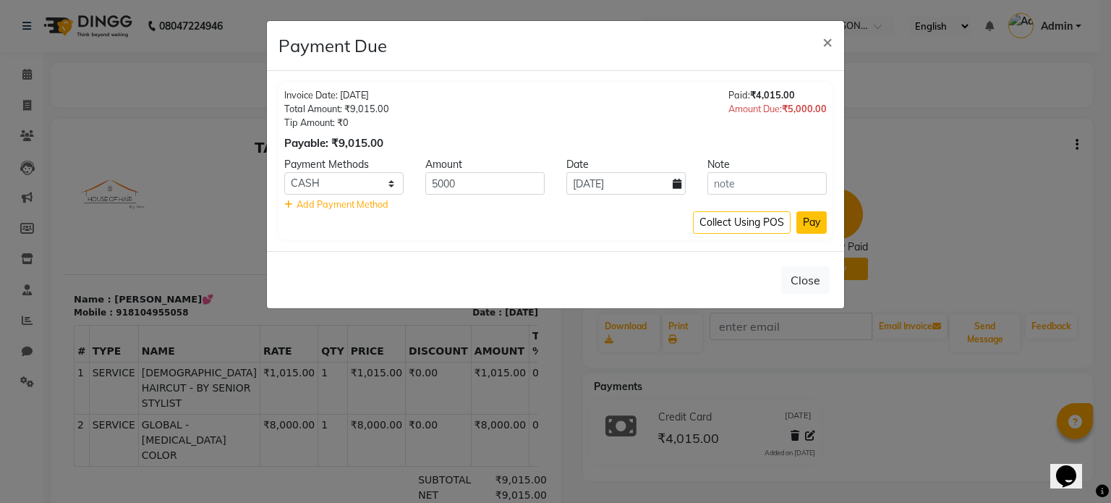
click at [804, 227] on button "Pay" at bounding box center [811, 222] width 30 height 22
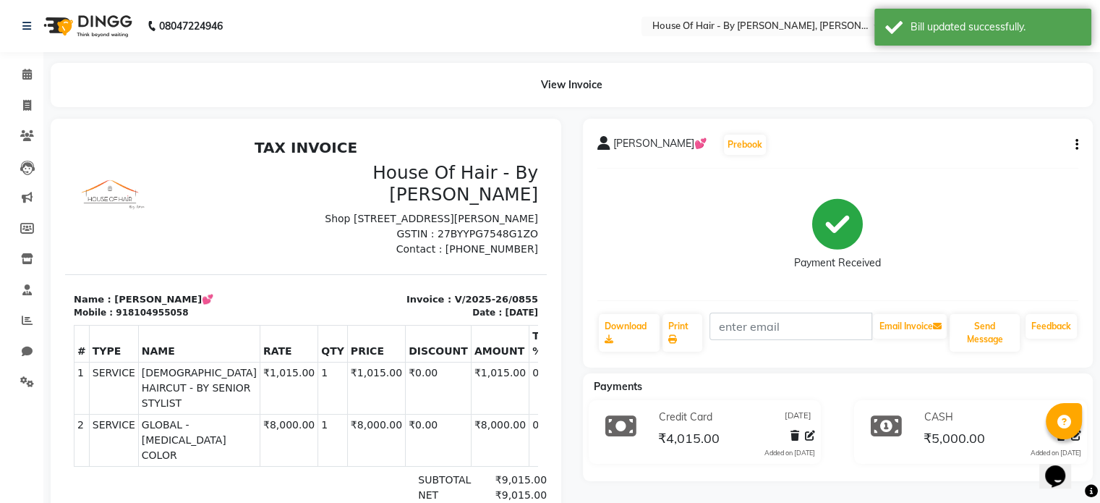
click at [1076, 145] on icon "button" at bounding box center [1076, 145] width 3 height 1
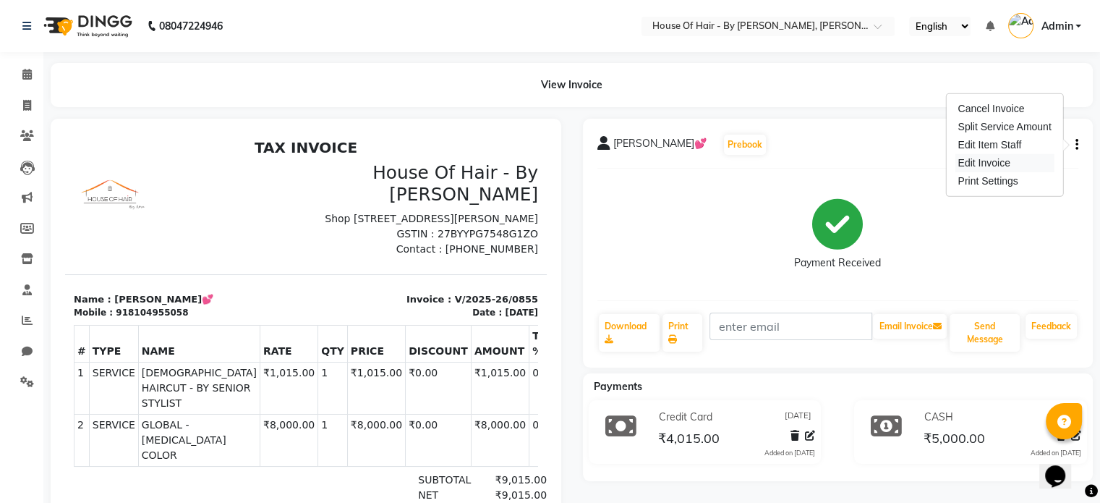
click at [1001, 167] on div "Edit Invoice" at bounding box center [1003, 163] width 99 height 18
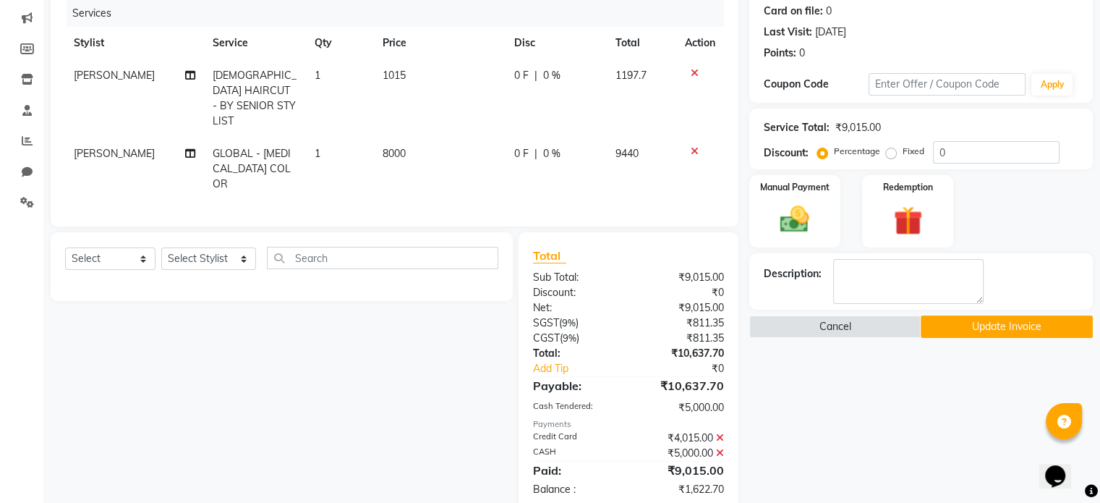
scroll to position [190, 0]
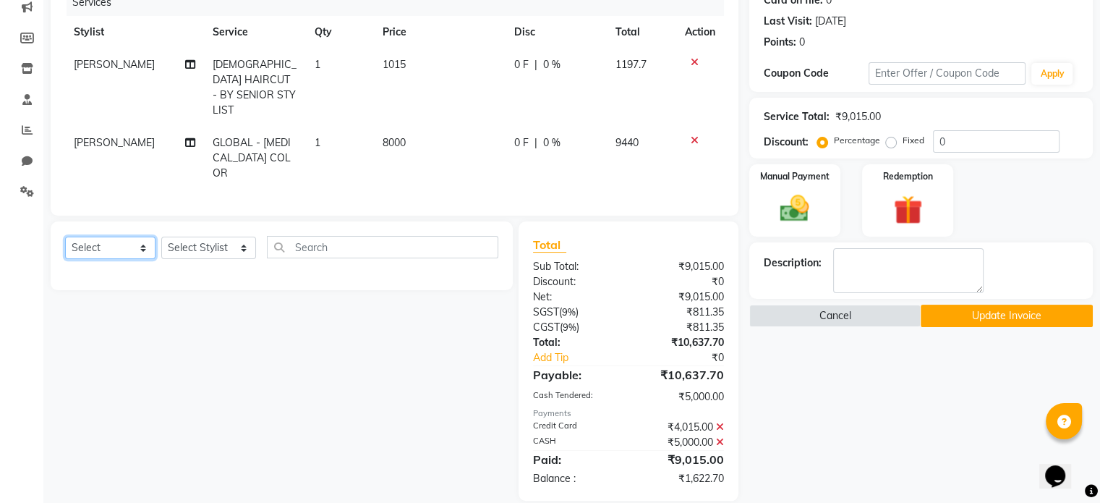
click at [81, 236] on select "Select Service Product Membership Package Voucher Prepaid Gift Card" at bounding box center [110, 247] width 90 height 22
click at [65, 236] on select "Select Service Product Membership Package Voucher Prepaid Gift Card" at bounding box center [110, 247] width 90 height 22
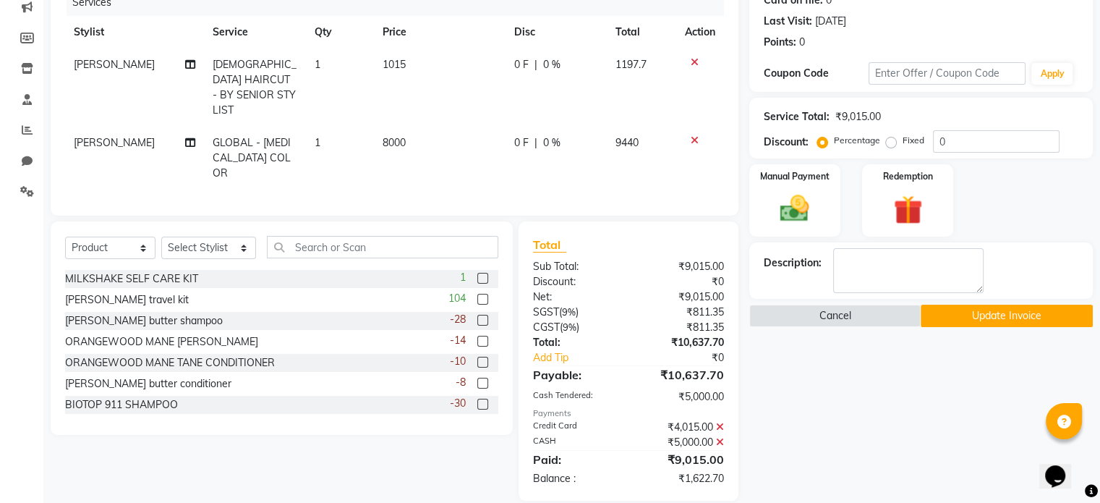
click at [477, 294] on label at bounding box center [482, 299] width 11 height 11
click at [477, 295] on input "checkbox" at bounding box center [481, 299] width 9 height 9
click at [477, 294] on label at bounding box center [482, 299] width 11 height 11
click at [477, 295] on input "checkbox" at bounding box center [481, 299] width 9 height 9
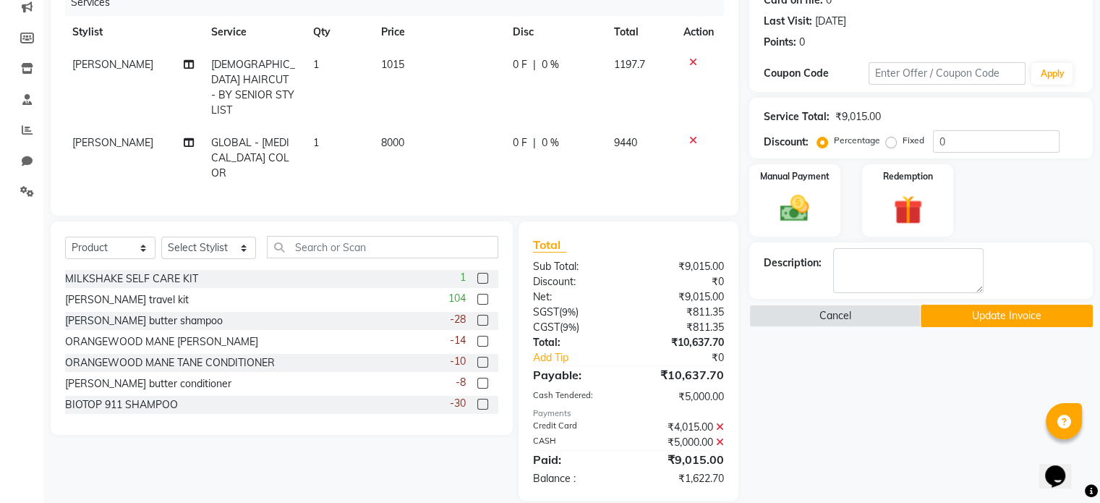
click at [477, 294] on label at bounding box center [482, 299] width 11 height 11
click at [477, 295] on input "checkbox" at bounding box center [481, 299] width 9 height 9
click at [477, 294] on label at bounding box center [482, 299] width 11 height 11
click at [477, 295] on input "checkbox" at bounding box center [481, 299] width 9 height 9
click at [477, 294] on label at bounding box center [482, 299] width 11 height 11
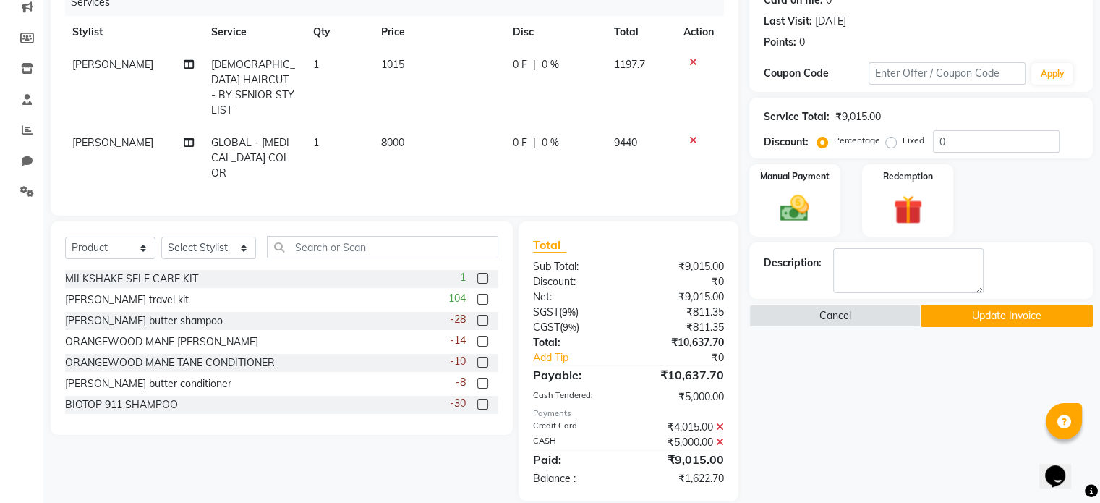
click at [477, 295] on input "checkbox" at bounding box center [481, 299] width 9 height 9
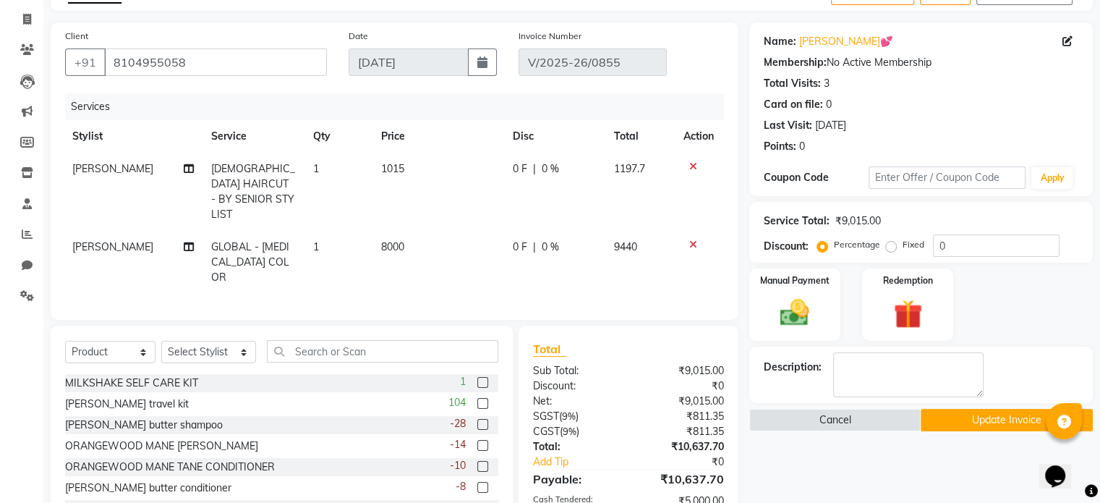
scroll to position [0, 10]
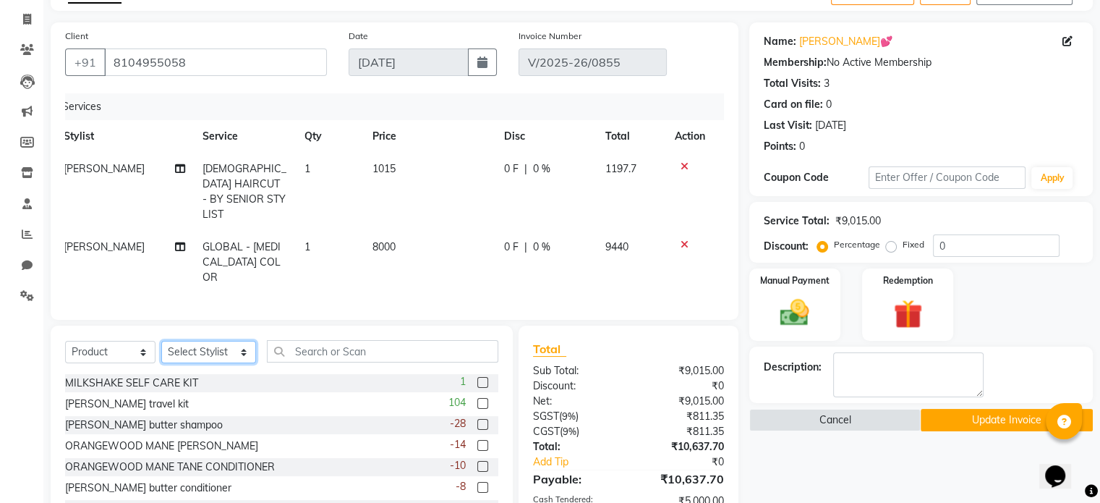
click at [188, 341] on select "Select Stylist [PERSON_NAME] GALA [PERSON_NAME] Gala Wedding [PERSON_NAME] [PER…" at bounding box center [208, 352] width 95 height 22
click at [161, 341] on select "Select Stylist [PERSON_NAME] GALA [PERSON_NAME] Gala Wedding [PERSON_NAME] [PER…" at bounding box center [208, 352] width 95 height 22
click at [477, 398] on label at bounding box center [482, 403] width 11 height 11
click at [477, 399] on input "checkbox" at bounding box center [481, 403] width 9 height 9
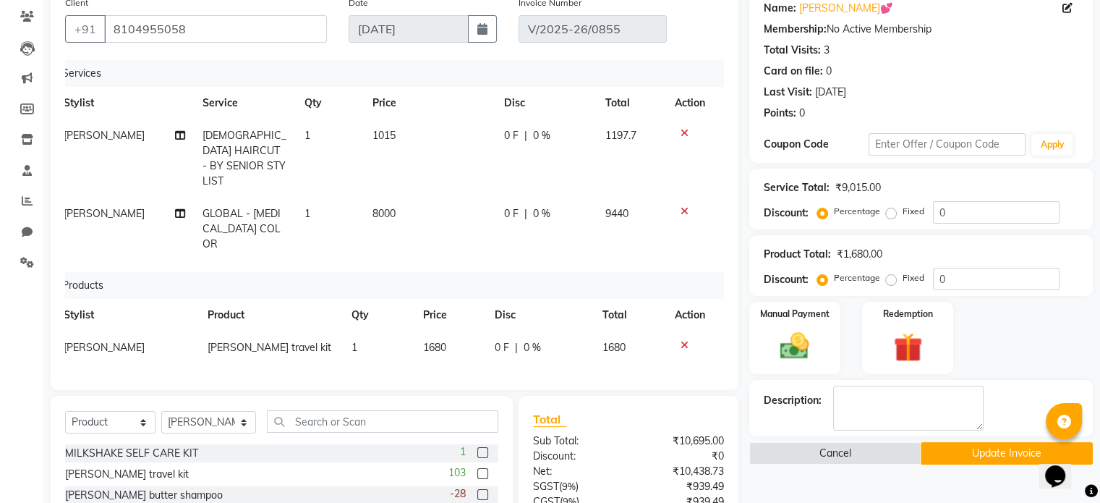
scroll to position [0, 0]
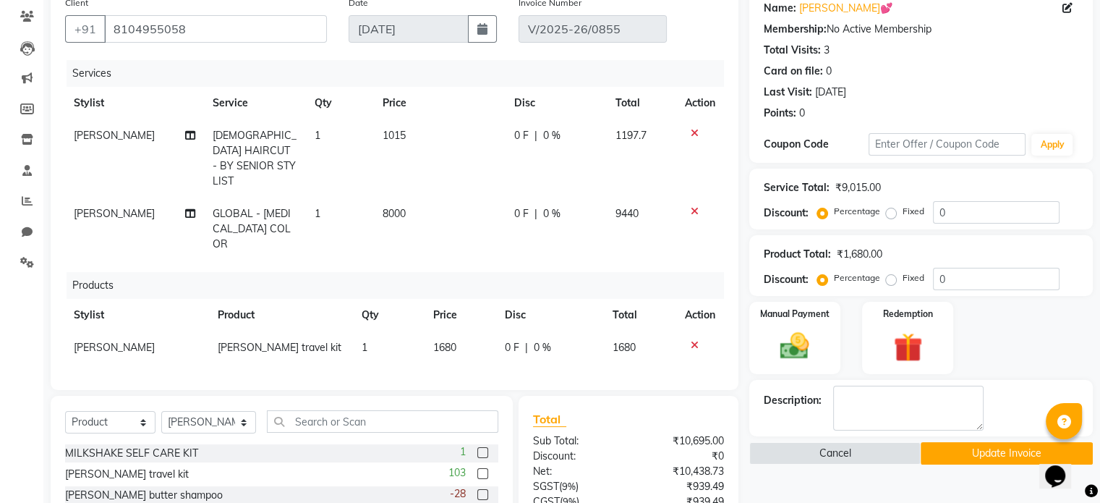
click at [97, 341] on span "[PERSON_NAME]" at bounding box center [114, 347] width 81 height 13
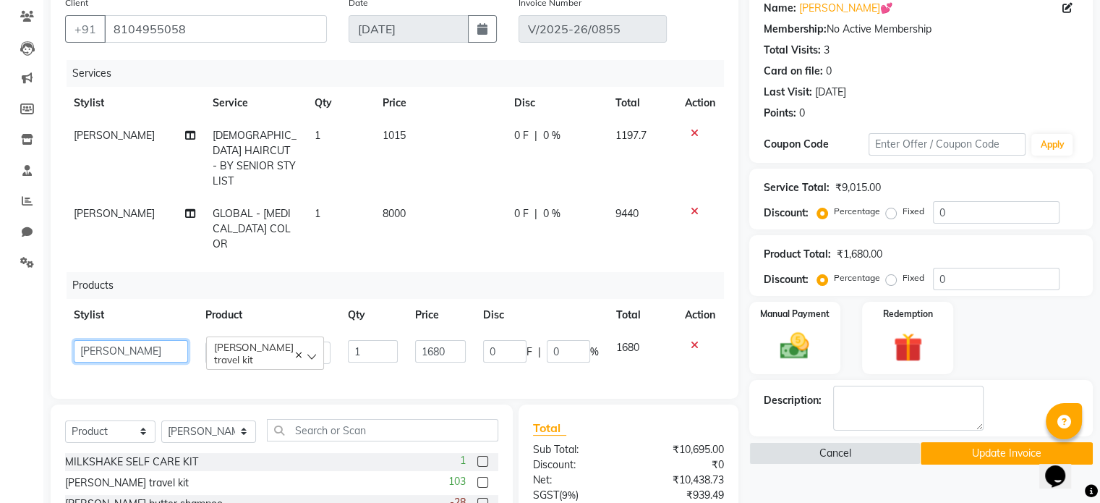
click at [97, 340] on select "[PERSON_NAME] GALA [PERSON_NAME] Gala Wedding [PERSON_NAME] [PERSON_NAME] MEET …" at bounding box center [131, 351] width 114 height 22
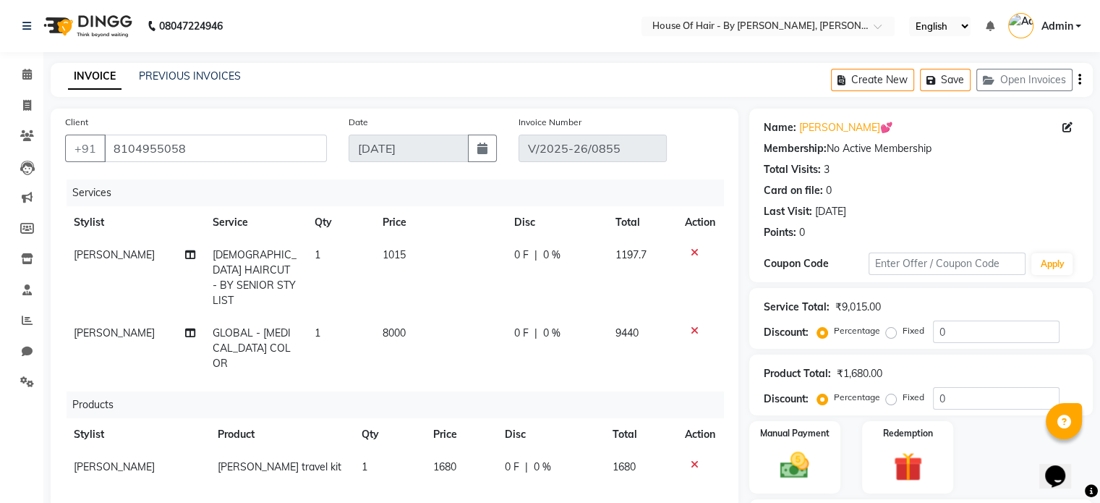
click at [1079, 80] on icon "button" at bounding box center [1079, 80] width 3 height 1
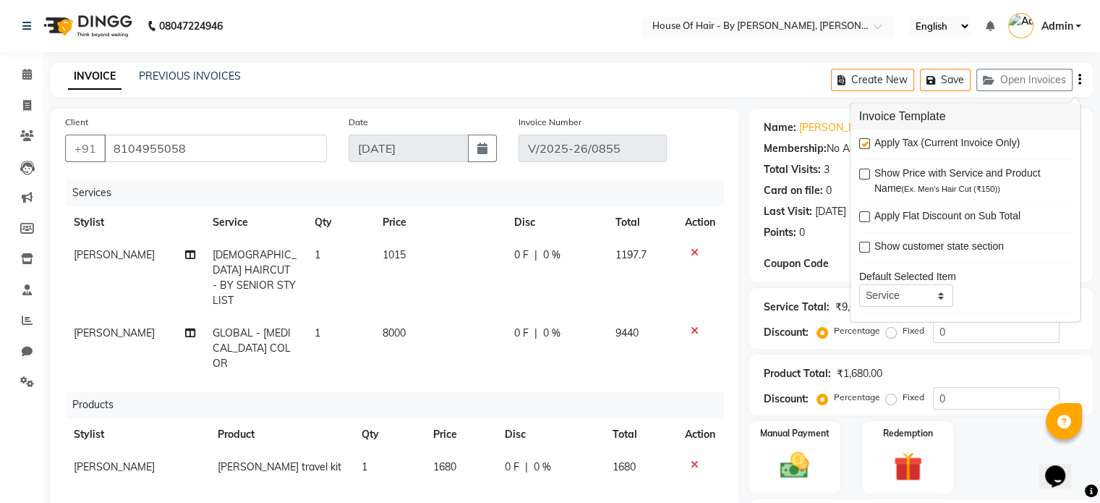
click at [868, 141] on label at bounding box center [864, 143] width 11 height 11
click at [868, 141] on input "checkbox" at bounding box center [863, 144] width 9 height 9
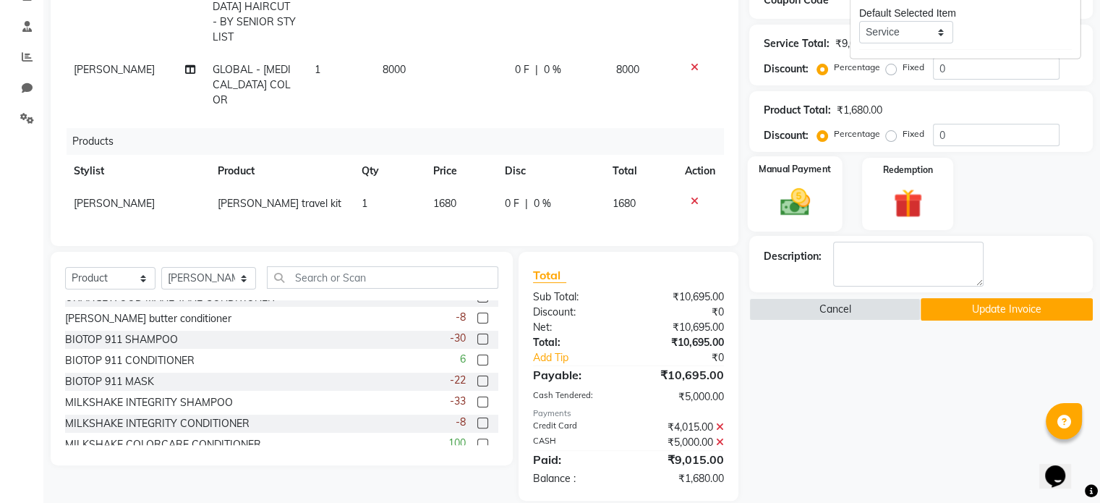
click at [793, 197] on img at bounding box center [794, 202] width 48 height 35
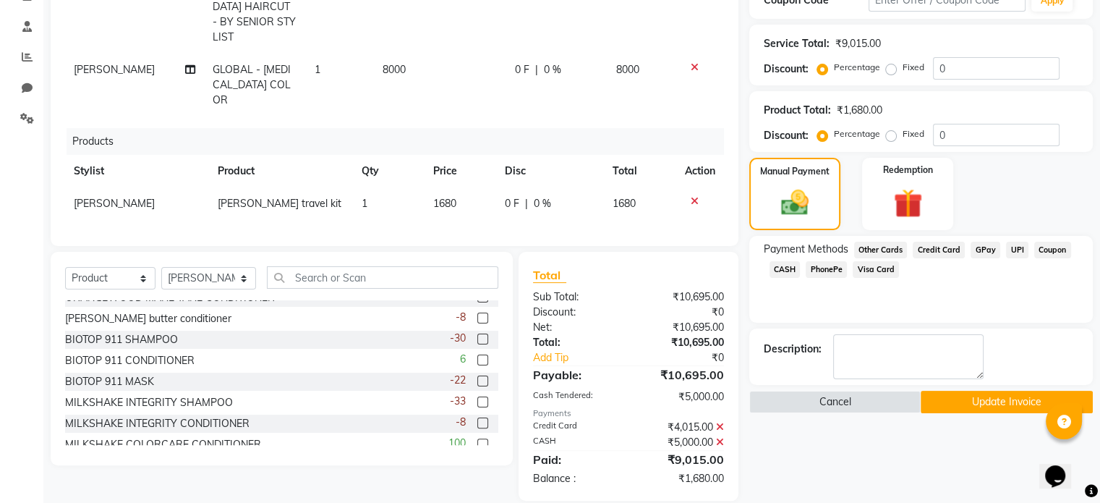
click at [719, 422] on icon at bounding box center [720, 427] width 8 height 10
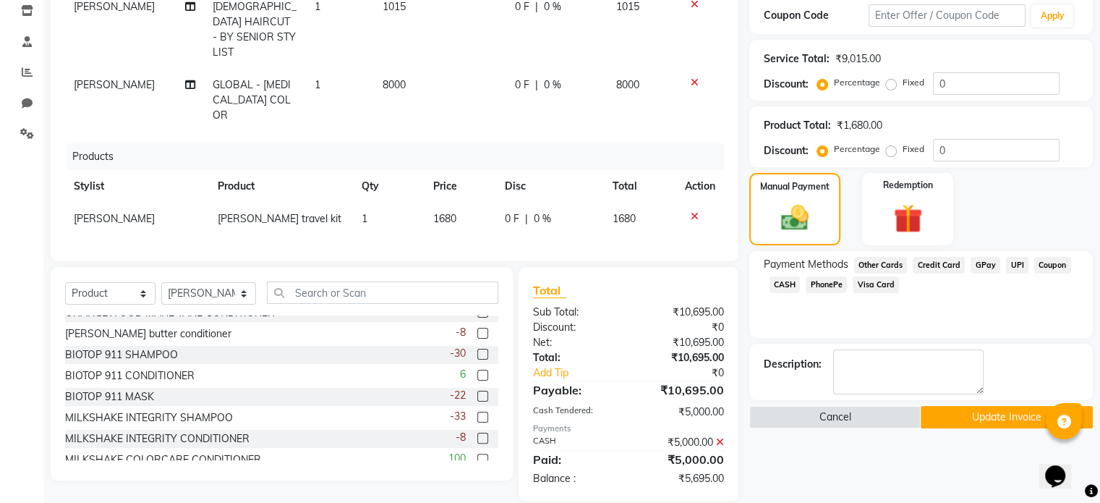
click at [720, 437] on icon at bounding box center [720, 442] width 8 height 10
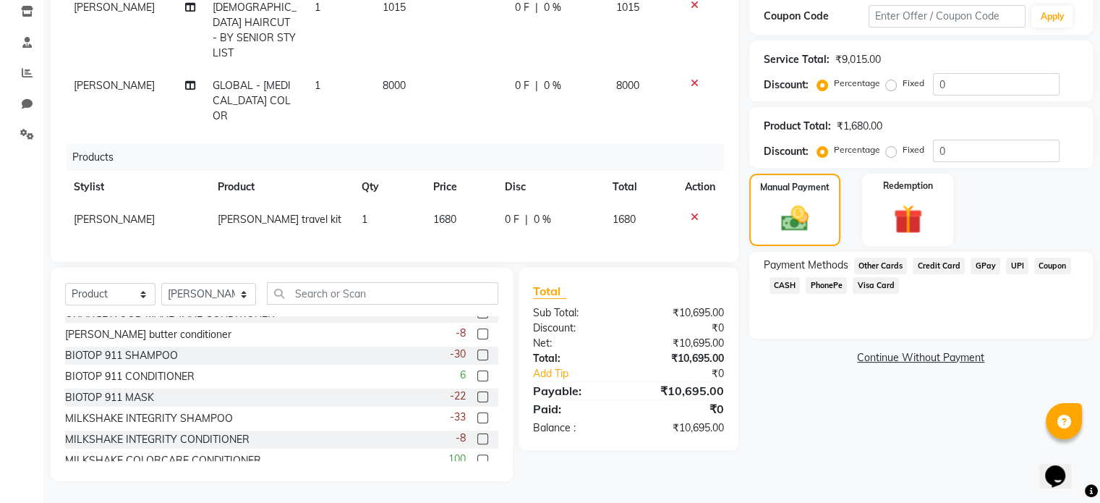
scroll to position [228, 0]
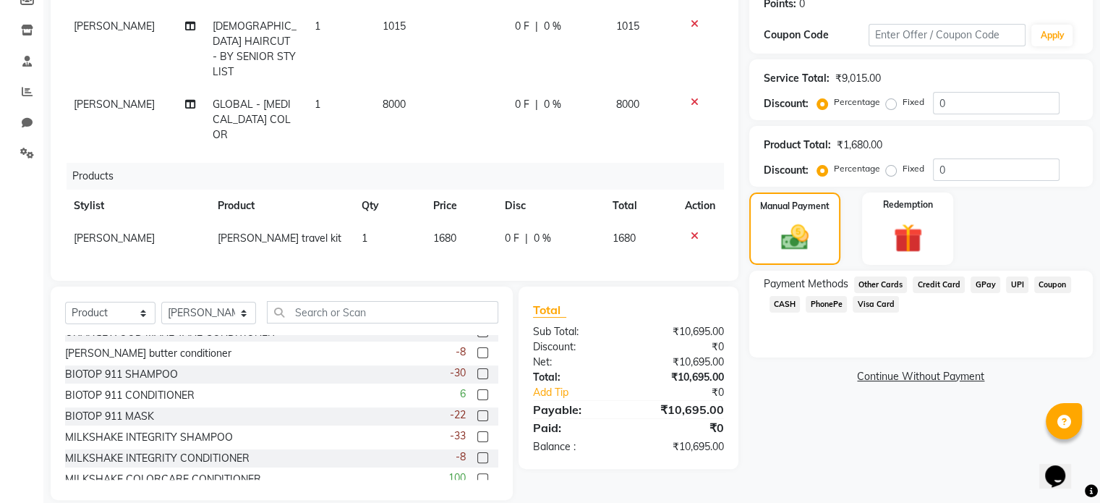
click at [902, 172] on label "Fixed" at bounding box center [913, 168] width 22 height 13
click at [889, 172] on input "Fixed" at bounding box center [894, 168] width 10 height 10
click at [992, 176] on input "0" at bounding box center [996, 169] width 127 height 22
click at [834, 172] on label "Percentage" at bounding box center [857, 168] width 46 height 13
click at [822, 172] on input "Percentage" at bounding box center [825, 168] width 10 height 10
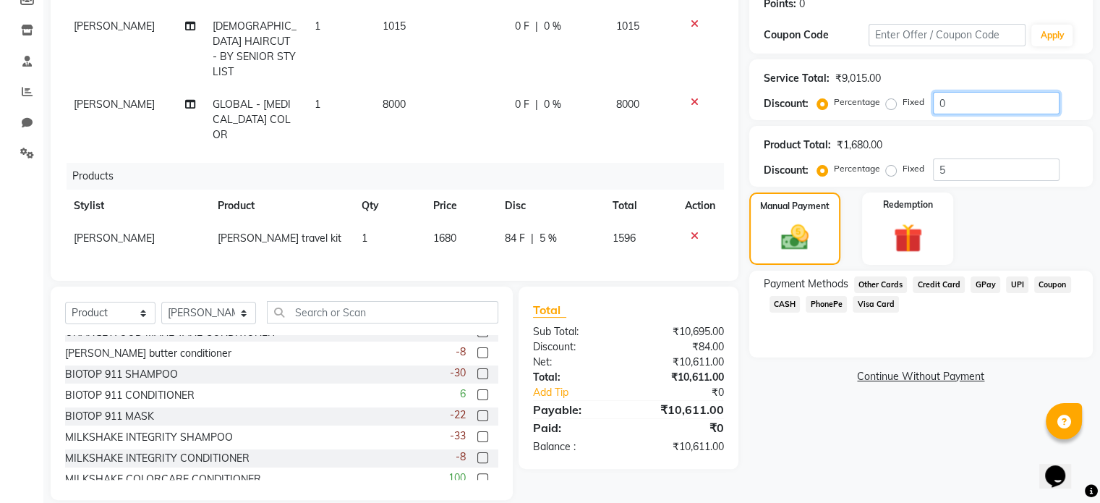
click at [946, 106] on input "0" at bounding box center [996, 103] width 127 height 22
click at [902, 103] on label "Fixed" at bounding box center [913, 101] width 22 height 13
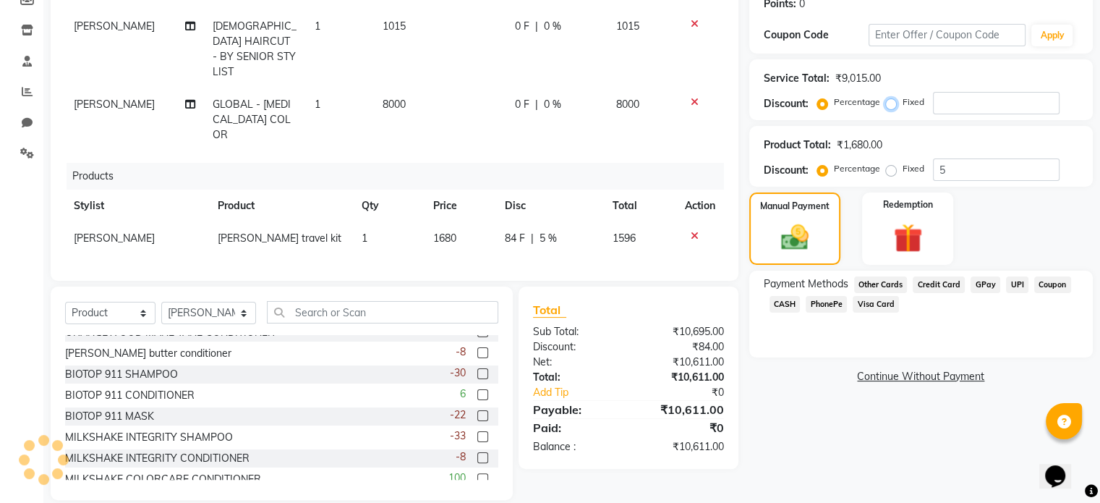
click at [890, 103] on input "Fixed" at bounding box center [894, 102] width 10 height 10
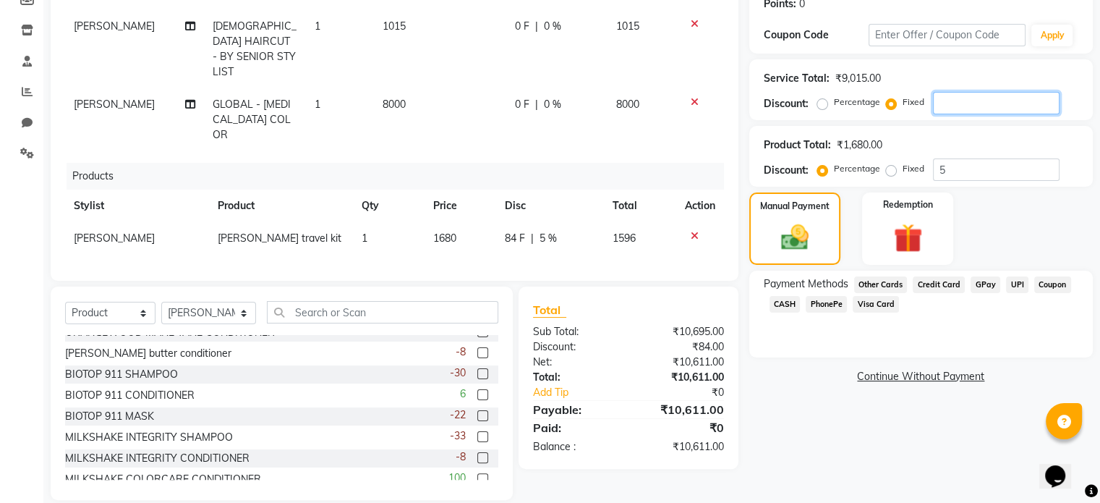
click at [941, 107] on input "number" at bounding box center [996, 103] width 127 height 22
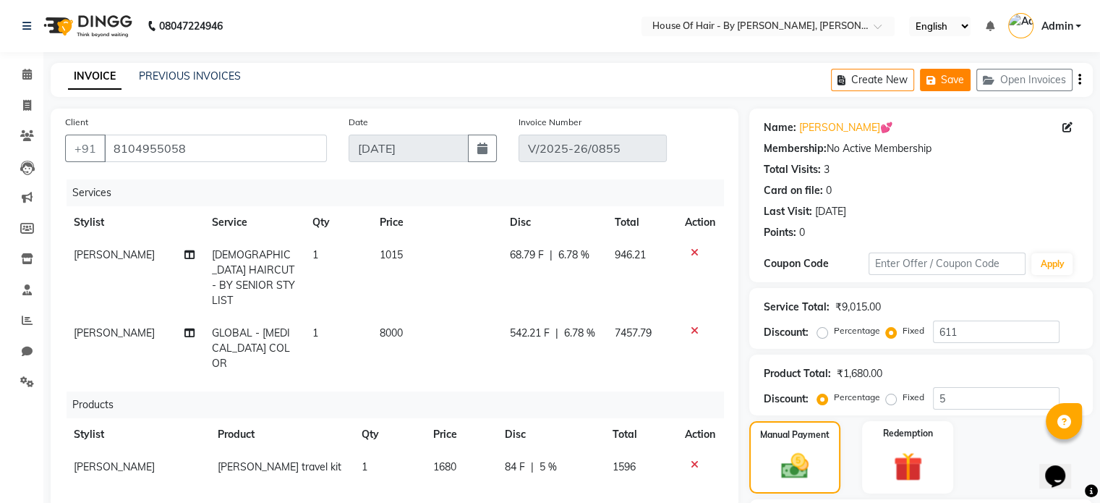
click at [952, 86] on button "Save" at bounding box center [945, 80] width 51 height 22
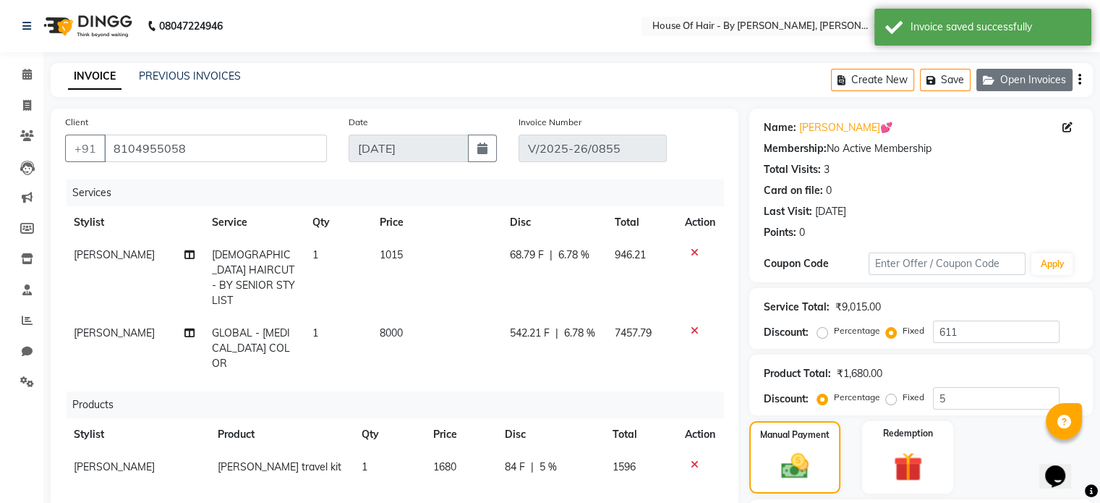
click at [1021, 74] on button "Open Invoices" at bounding box center [1024, 80] width 96 height 22
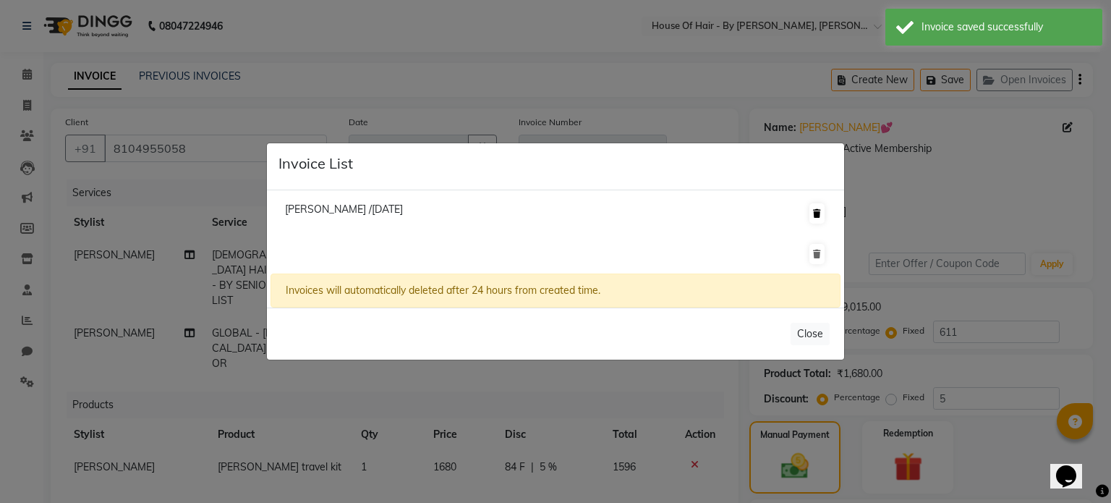
click at [819, 216] on icon at bounding box center [817, 213] width 8 height 9
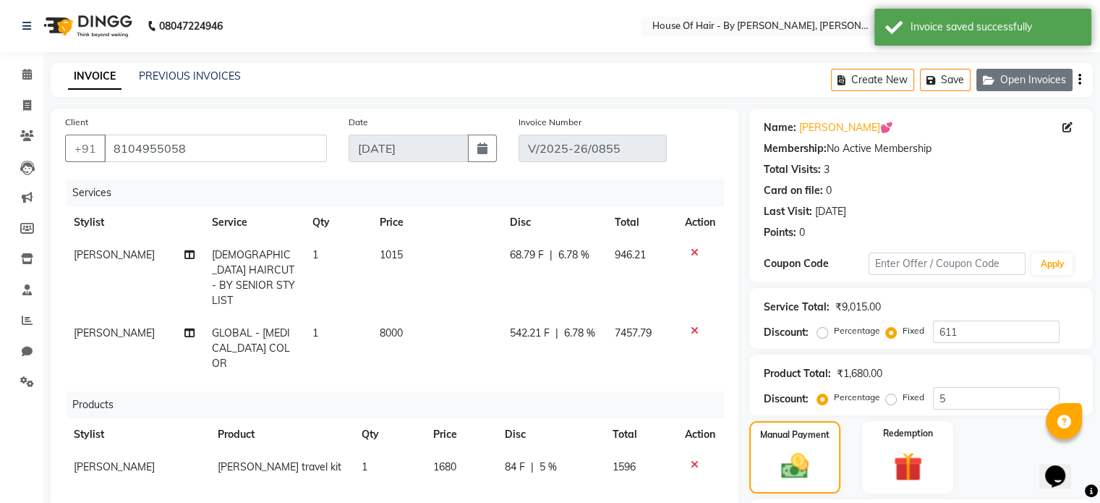
click at [1012, 82] on button "Open Invoices" at bounding box center [1024, 80] width 96 height 22
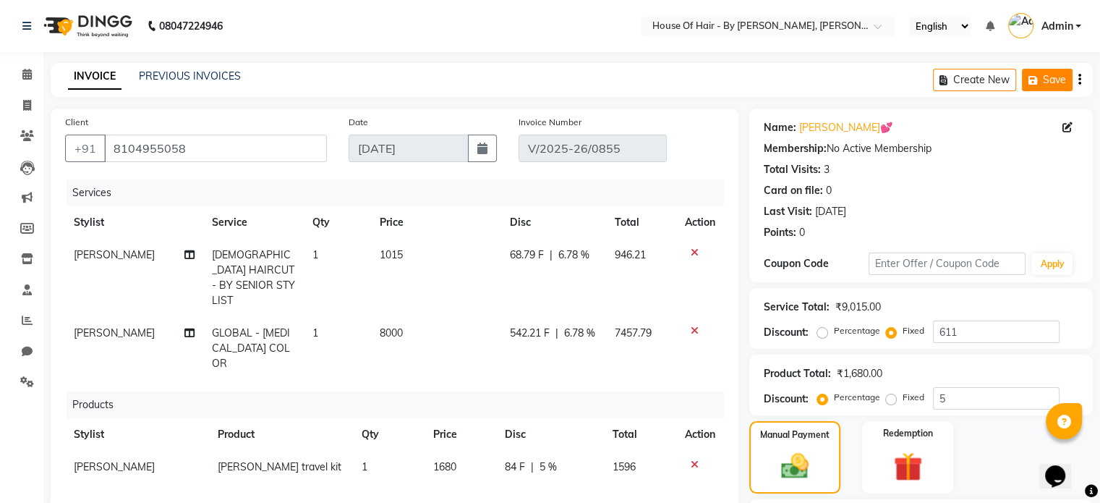
click at [1050, 89] on button "Save" at bounding box center [1047, 80] width 51 height 22
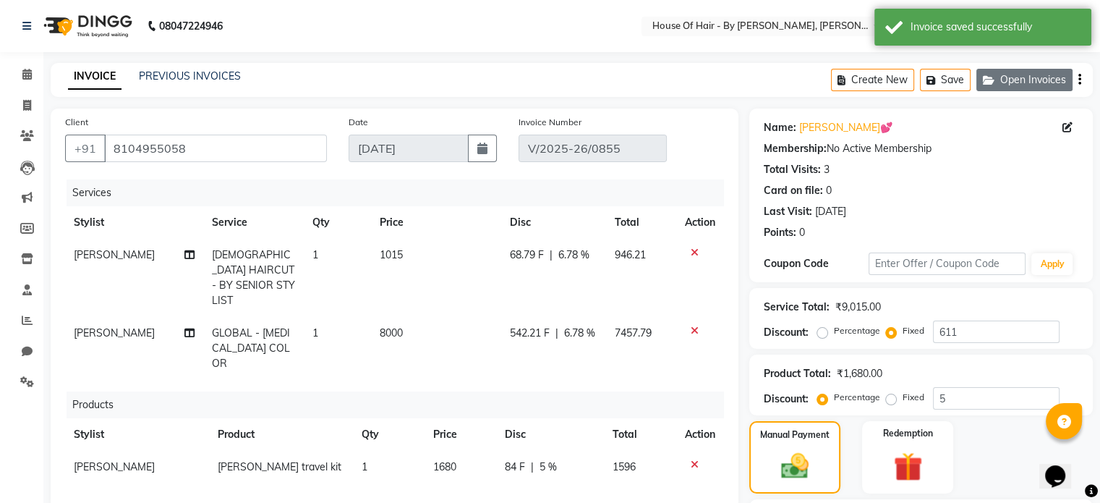
click at [1025, 74] on button "Open Invoices" at bounding box center [1024, 80] width 96 height 22
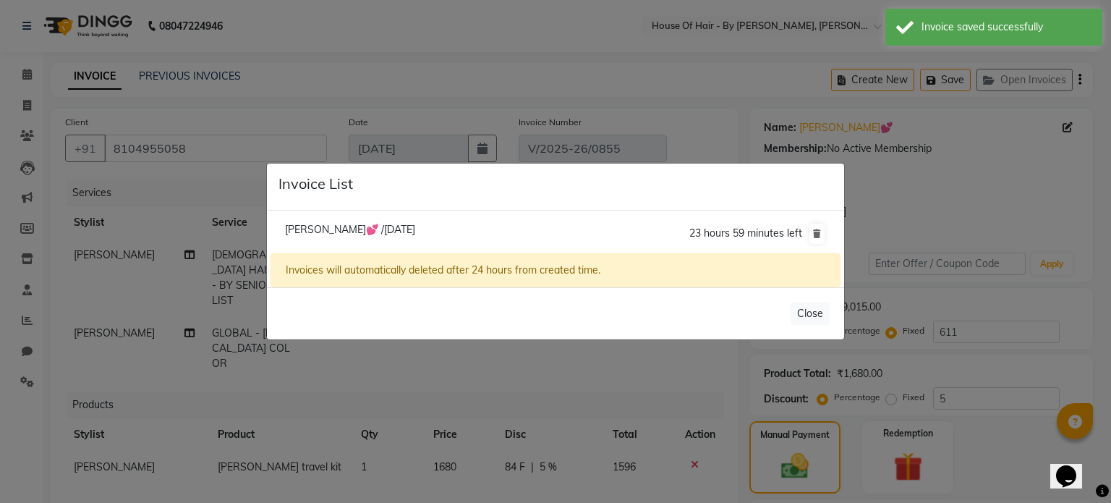
click at [405, 226] on span "Pratiksha💕 /04 September 2025" at bounding box center [350, 229] width 130 height 13
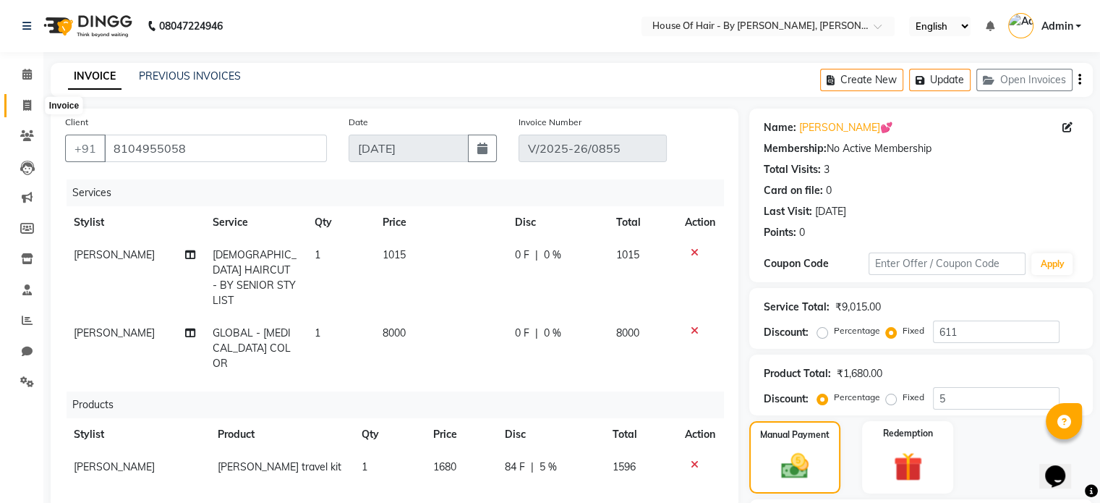
click at [23, 108] on icon at bounding box center [27, 105] width 8 height 11
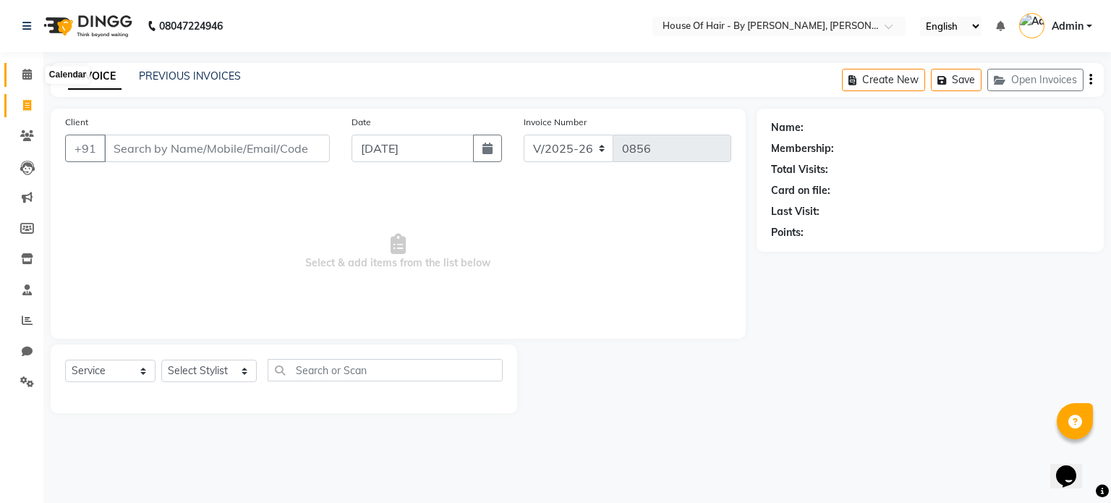
click at [22, 77] on icon at bounding box center [26, 74] width 9 height 11
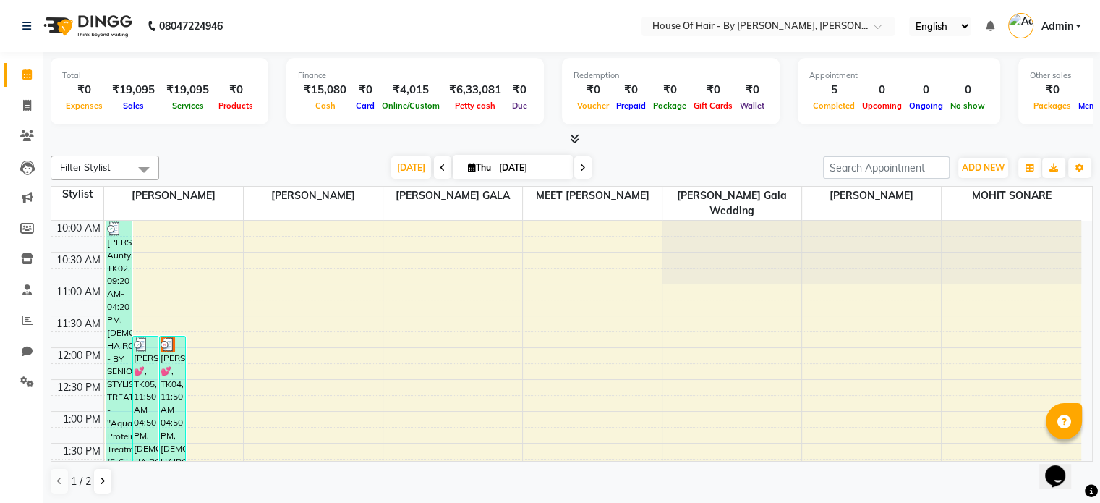
scroll to position [93, 0]
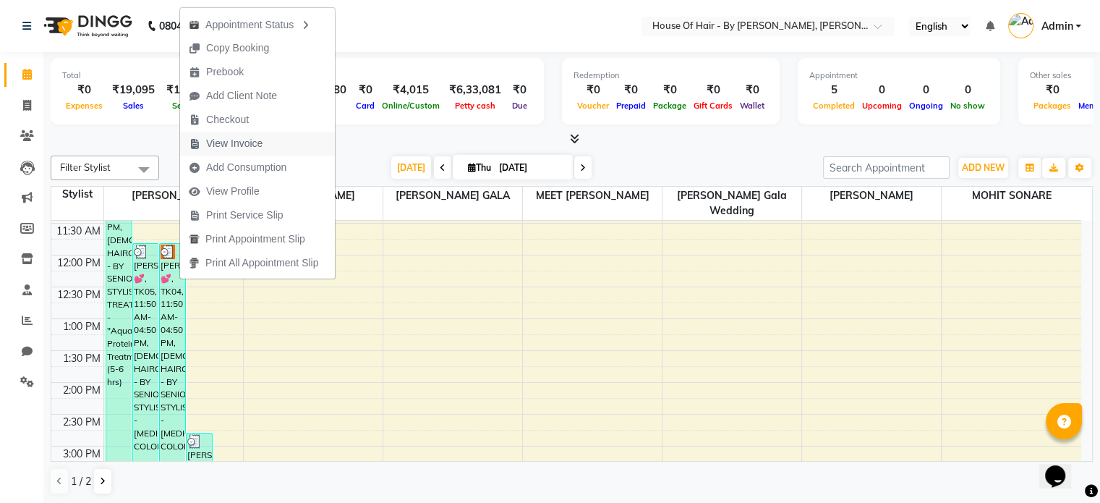
click at [237, 145] on span "View Invoice" at bounding box center [234, 143] width 56 height 15
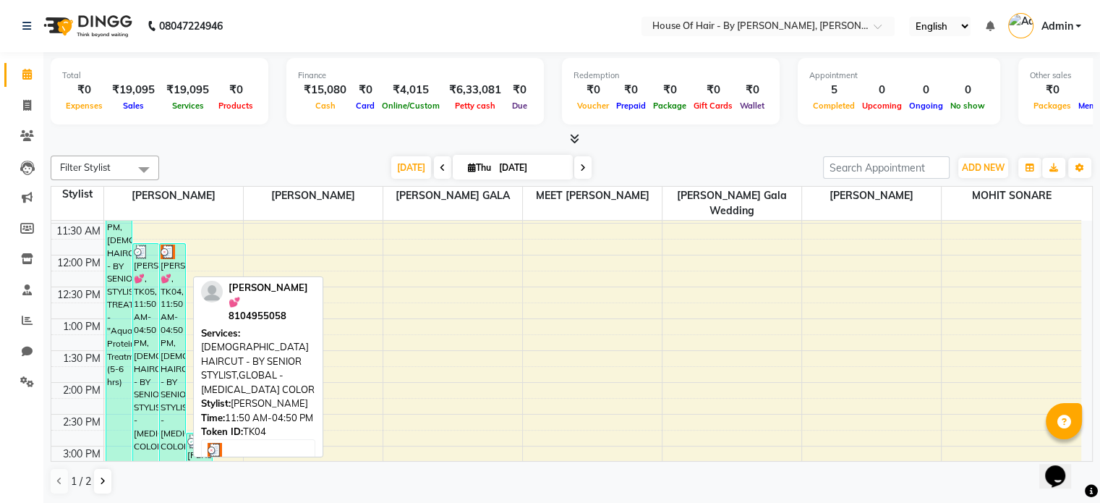
click at [174, 271] on div "[PERSON_NAME]💕, TK04, 11:50 AM-04:50 PM, [DEMOGRAPHIC_DATA] HAIRCUT - BY SENIOR…" at bounding box center [172, 400] width 25 height 313
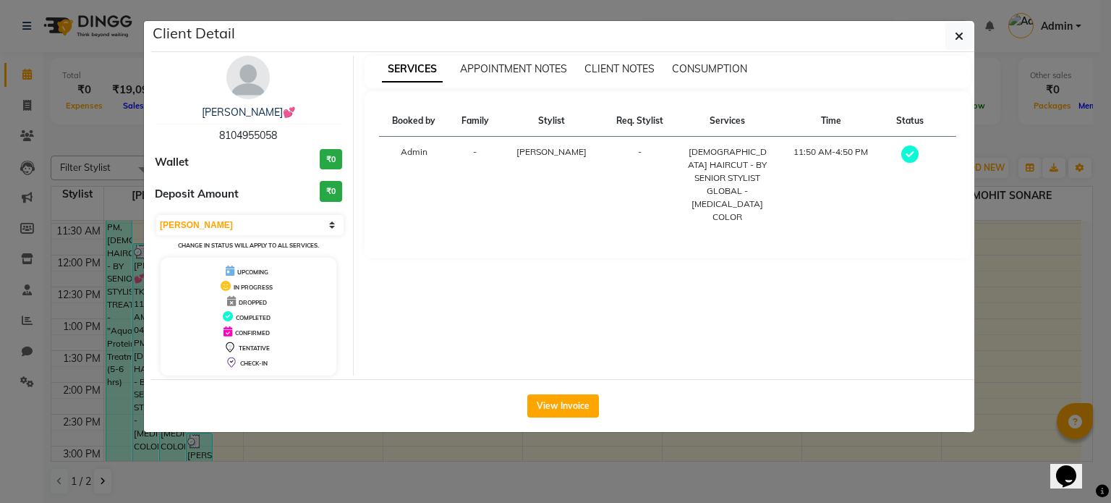
drag, startPoint x: 174, startPoint y: 271, endPoint x: 503, endPoint y: 332, distance: 334.6
click at [503, 332] on div "SERVICES APPOINTMENT NOTES CLIENT NOTES CONSUMPTION Booked by Family Stylist Re…" at bounding box center [668, 216] width 628 height 320
click at [908, 153] on icon at bounding box center [909, 153] width 17 height 17
click at [307, 224] on select "Select MARK DONE UPCOMING" at bounding box center [249, 225] width 187 height 20
drag, startPoint x: 492, startPoint y: 257, endPoint x: 547, endPoint y: 402, distance: 155.4
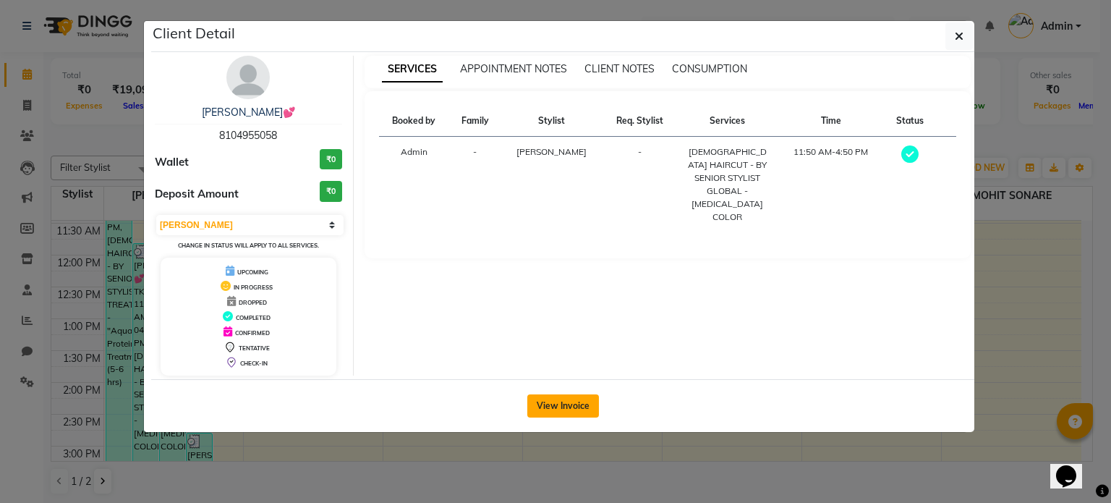
click at [547, 402] on div "Client Detail Pratiksha💕 8104955058 Wallet ₹0 Deposit Amount ₹0 Select MARK DON…" at bounding box center [562, 226] width 823 height 411
click at [547, 402] on button "View Invoice" at bounding box center [563, 405] width 72 height 23
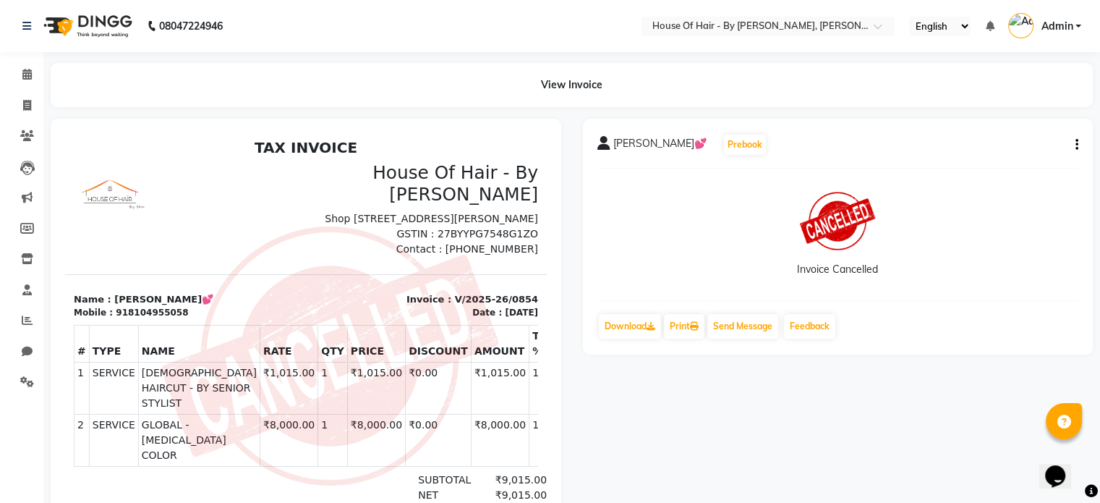
click at [1076, 145] on icon "button" at bounding box center [1076, 145] width 3 height 1
click at [768, 372] on div "Pratiksha💕 Prebook Invoice Cancelled Download Print Send Message Feedback" at bounding box center [838, 369] width 532 height 500
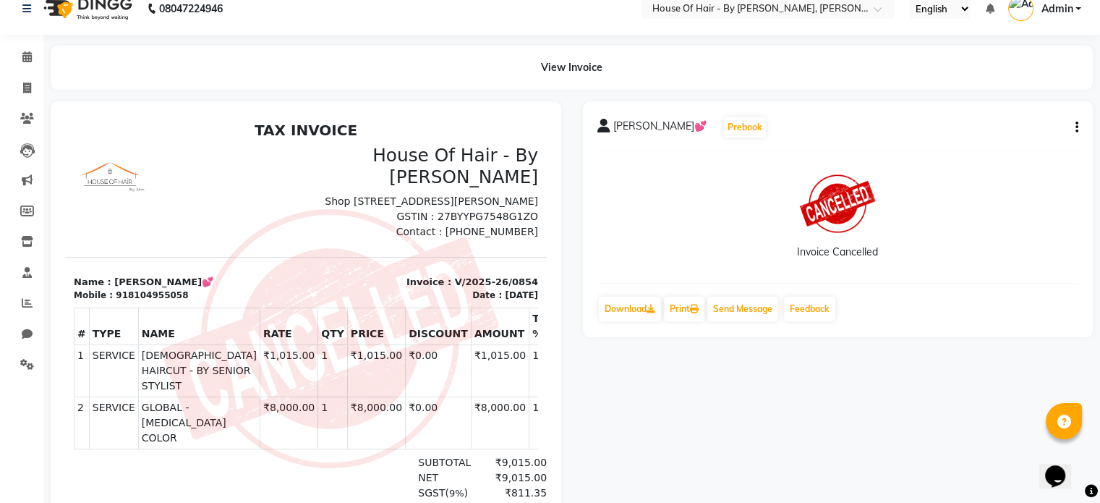
scroll to position [15, 0]
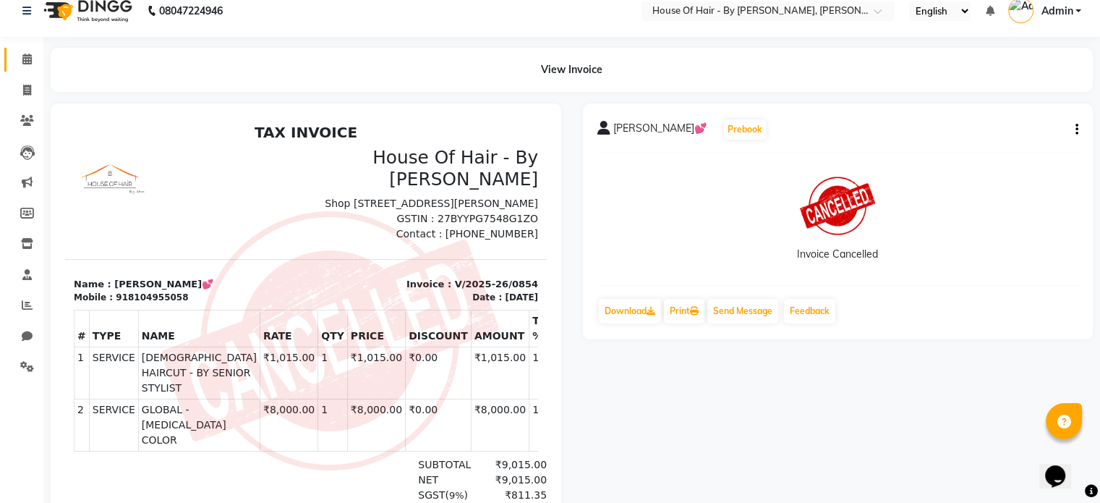
click at [23, 68] on link "Calendar" at bounding box center [21, 60] width 35 height 24
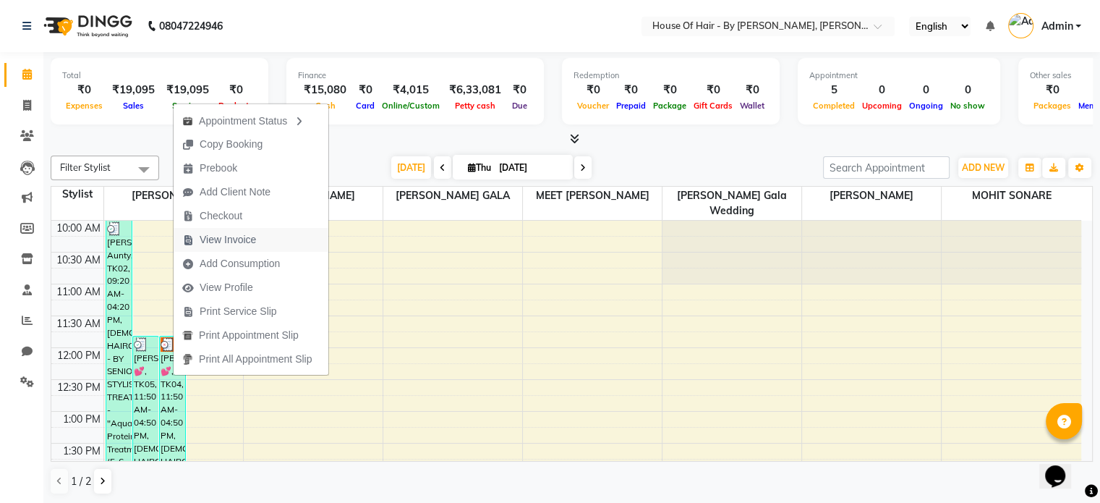
click at [227, 235] on span "View Invoice" at bounding box center [228, 239] width 56 height 15
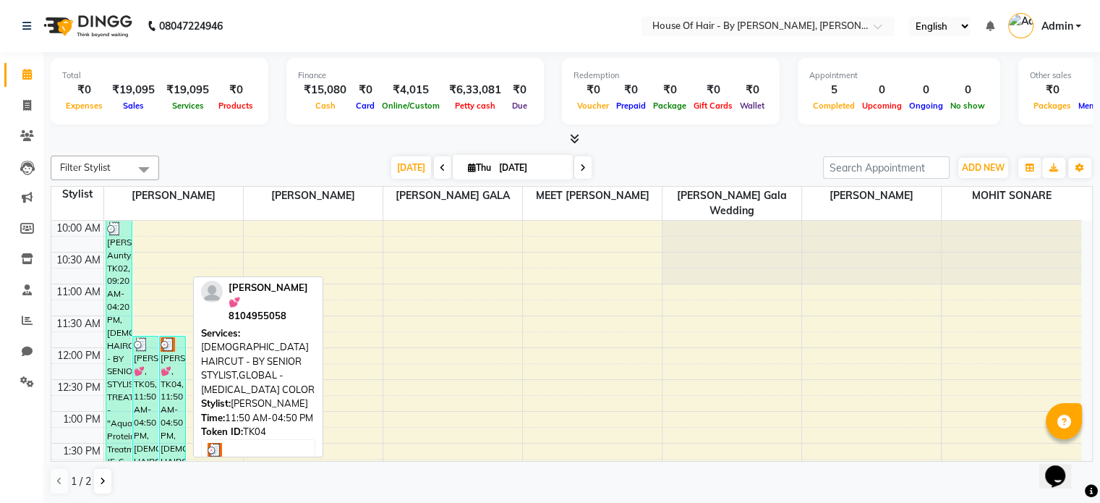
click at [178, 346] on div "[PERSON_NAME]💕, TK04, 11:50 AM-04:50 PM, [DEMOGRAPHIC_DATA] HAIRCUT - BY SENIOR…" at bounding box center [172, 492] width 25 height 313
select select "3"
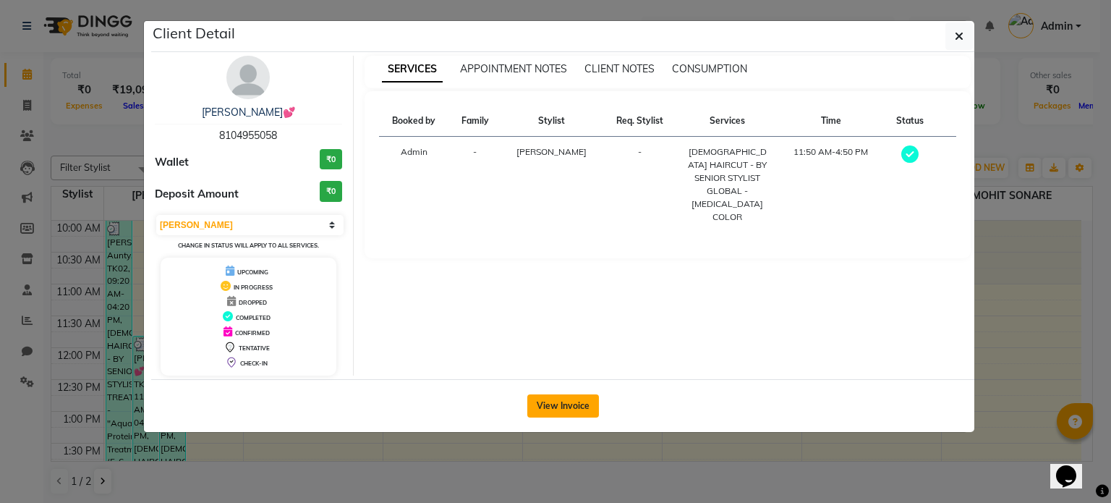
drag, startPoint x: 178, startPoint y: 346, endPoint x: 537, endPoint y: 404, distance: 364.0
click at [537, 404] on button "View Invoice" at bounding box center [563, 405] width 72 height 23
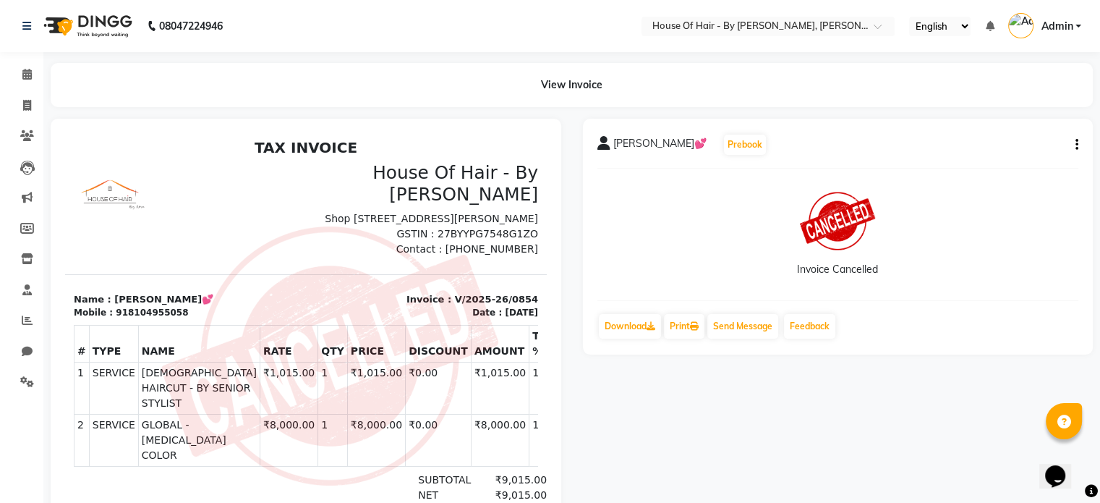
click at [1077, 152] on button "button" at bounding box center [1073, 144] width 9 height 15
click at [23, 101] on icon at bounding box center [27, 105] width 8 height 11
select select "7865"
select select "service"
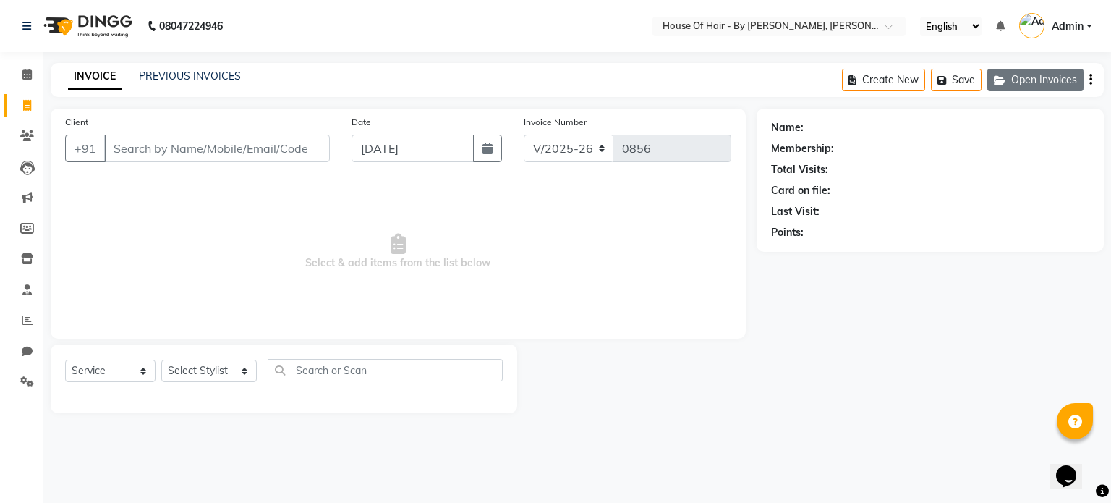
click at [1015, 80] on button "Open Invoices" at bounding box center [1035, 80] width 96 height 22
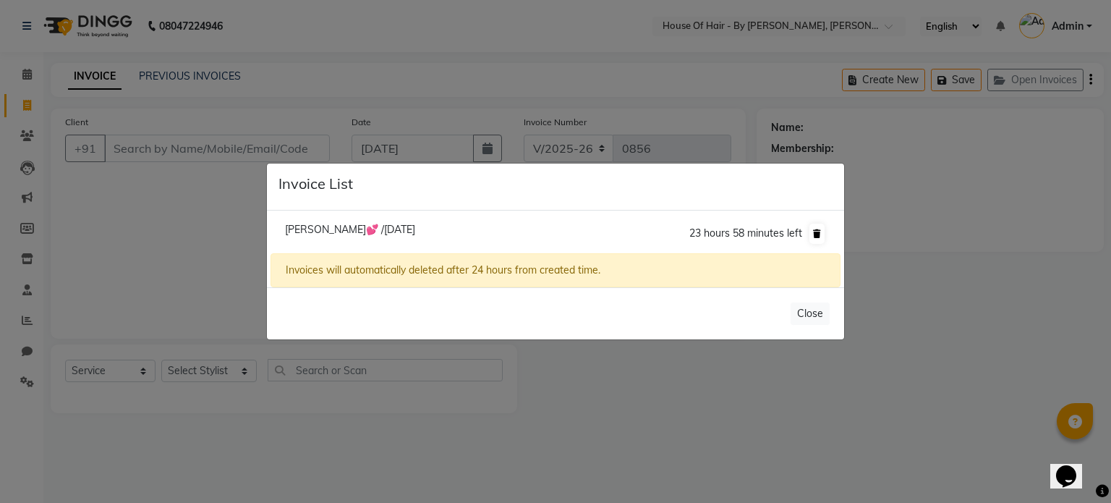
click at [816, 230] on icon at bounding box center [817, 233] width 8 height 9
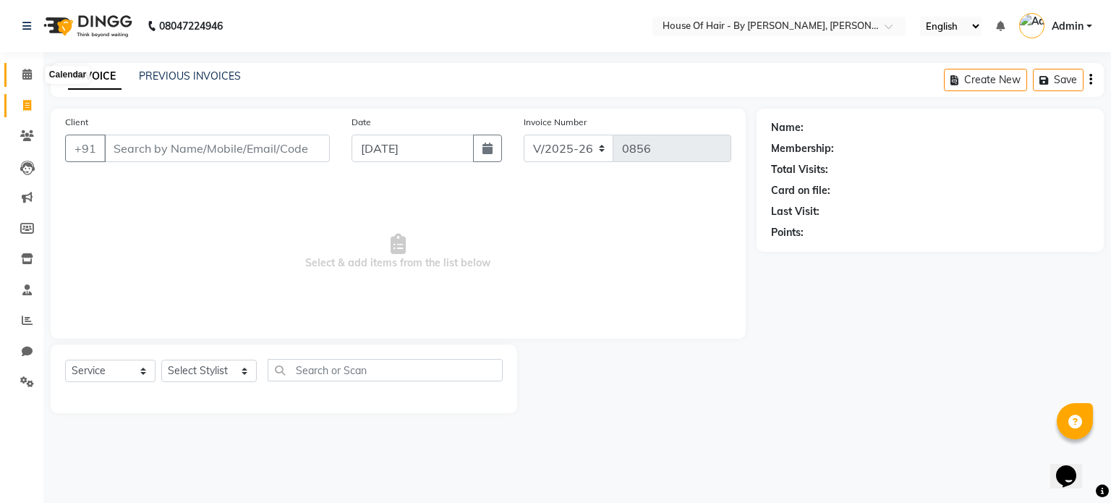
click at [22, 79] on icon at bounding box center [26, 74] width 9 height 11
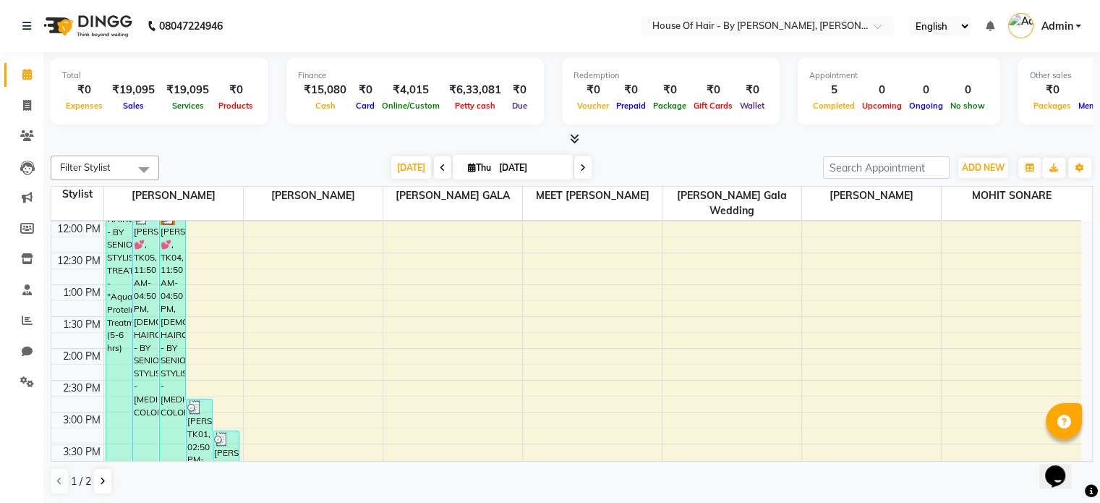
scroll to position [213, 0]
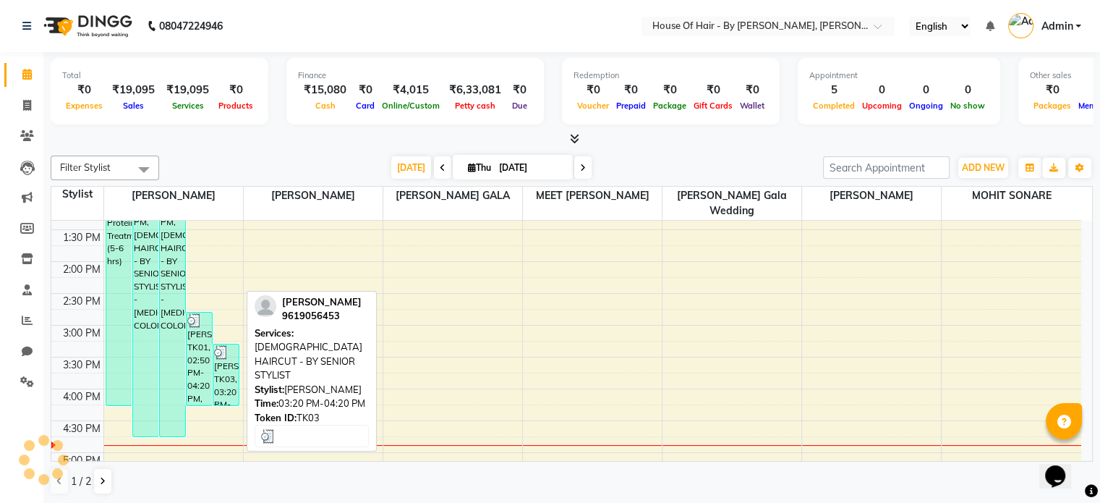
click at [215, 359] on div "[PERSON_NAME], TK03, 03:20 PM-04:20 PM, [DEMOGRAPHIC_DATA] HAIRCUT - BY SENIOR …" at bounding box center [225, 374] width 25 height 61
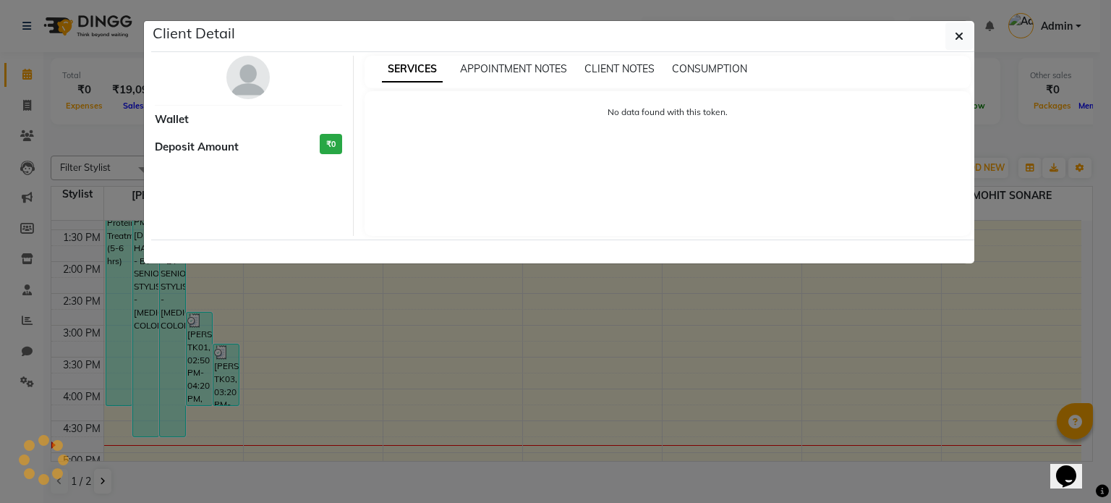
select select "3"
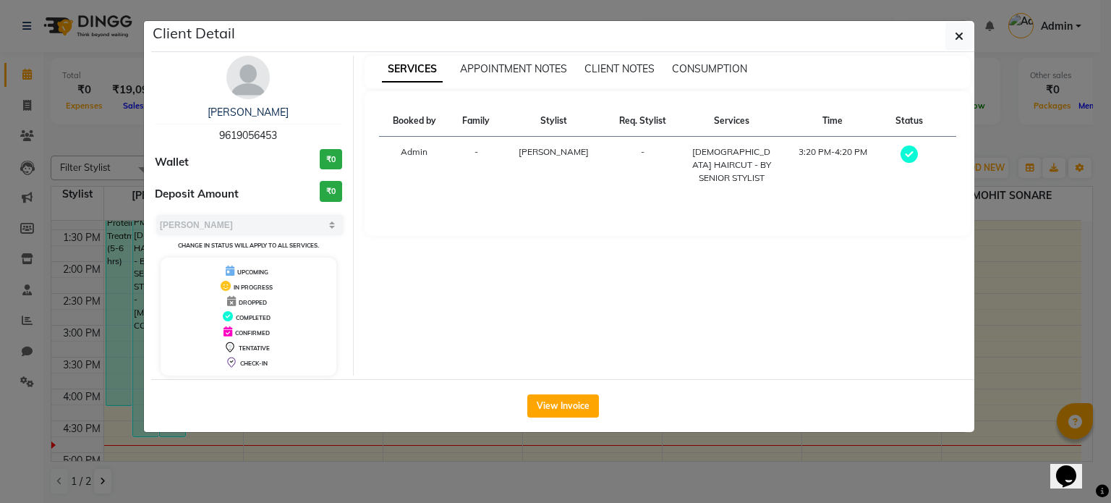
click at [526, 61] on div "APPOINTMENT NOTES" at bounding box center [513, 68] width 107 height 15
click at [525, 67] on span "APPOINTMENT NOTES" at bounding box center [513, 68] width 107 height 13
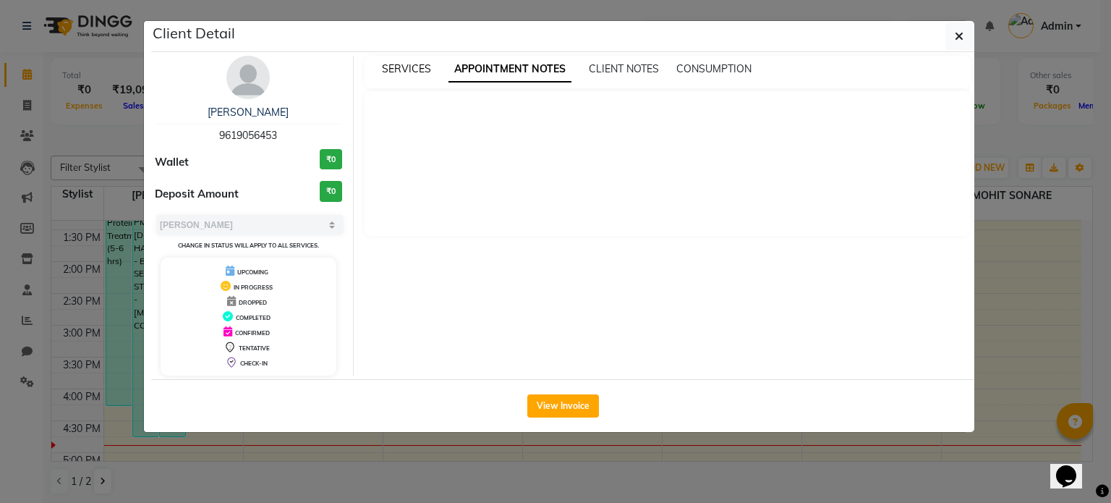
click at [409, 66] on span "SERVICES" at bounding box center [406, 68] width 49 height 13
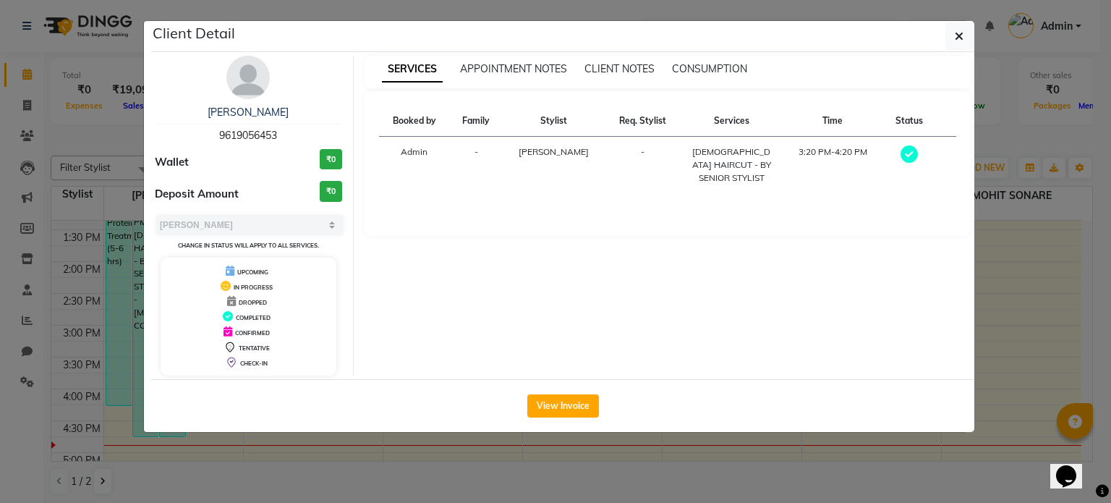
click at [906, 149] on icon at bounding box center [908, 153] width 17 height 17
click at [967, 36] on button "button" at bounding box center [958, 35] width 27 height 27
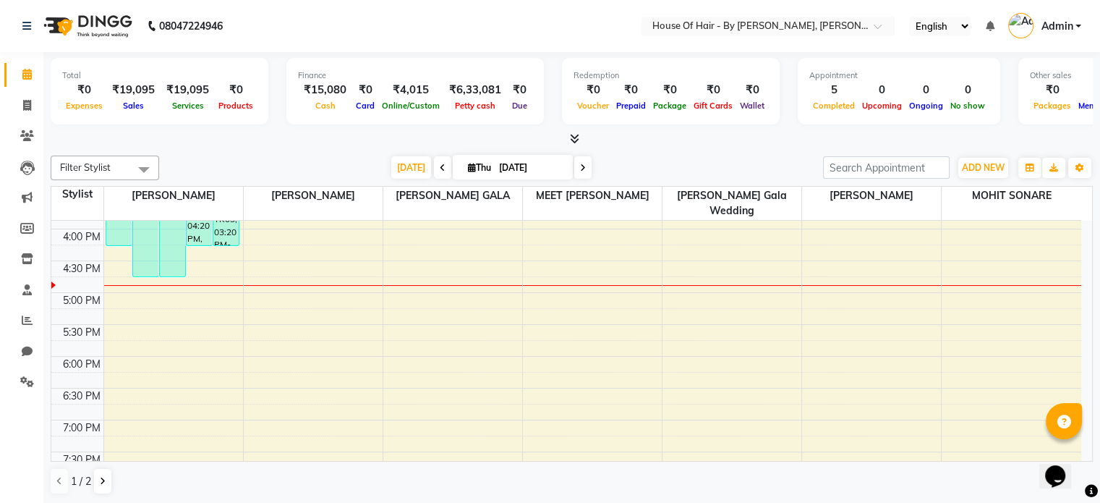
scroll to position [0, 0]
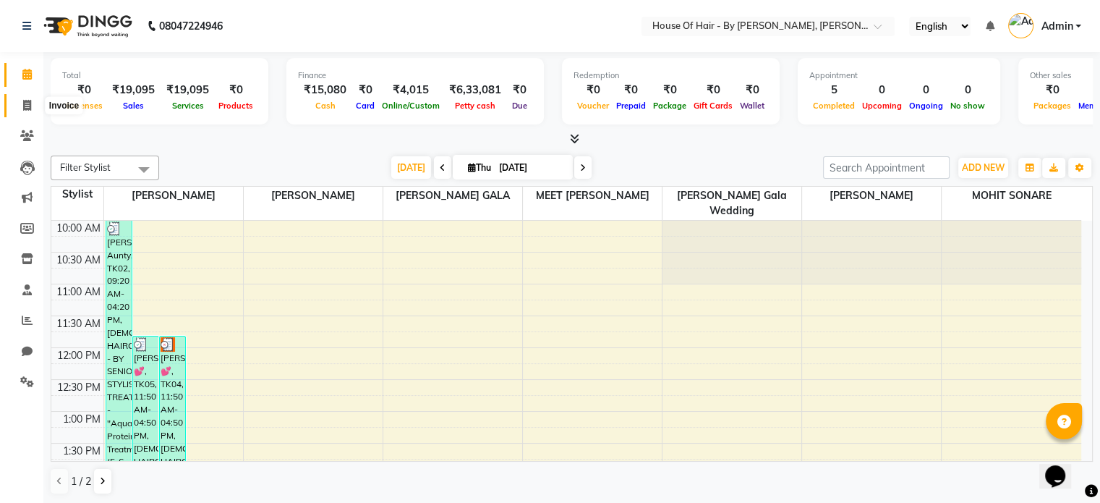
click at [18, 103] on span at bounding box center [26, 106] width 25 height 17
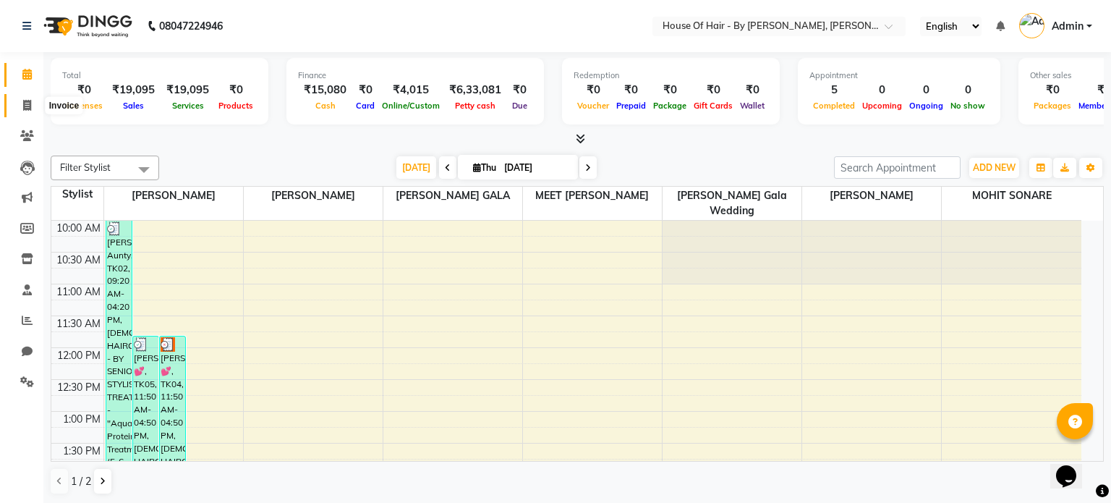
select select "7865"
select select "service"
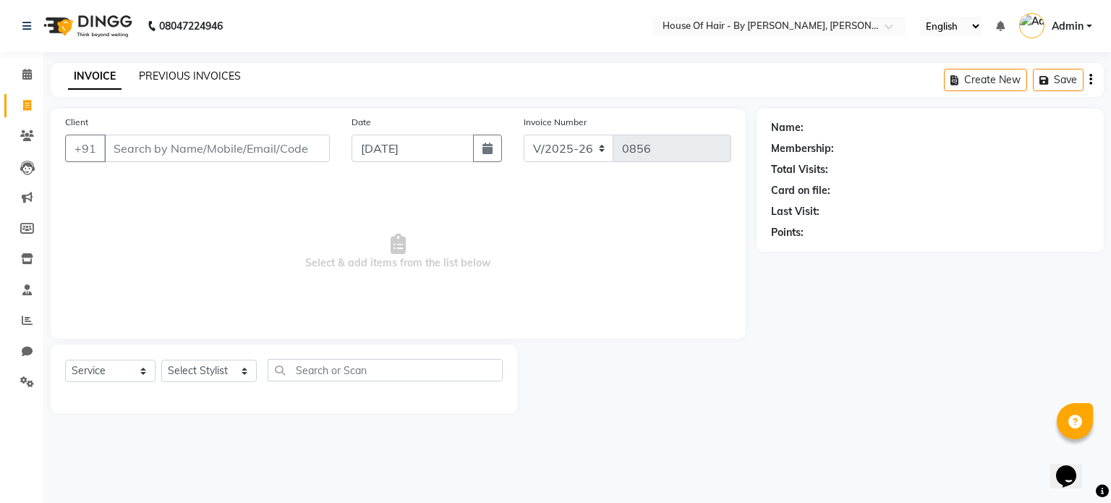
click at [194, 72] on link "PREVIOUS INVOICES" at bounding box center [190, 75] width 102 height 13
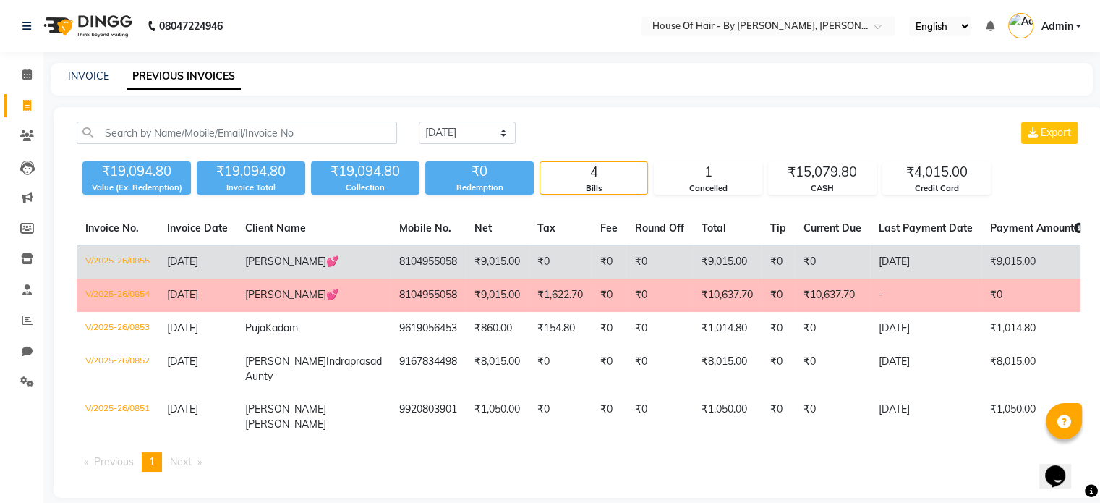
click at [466, 270] on td "₹9,015.00" at bounding box center [497, 262] width 63 height 34
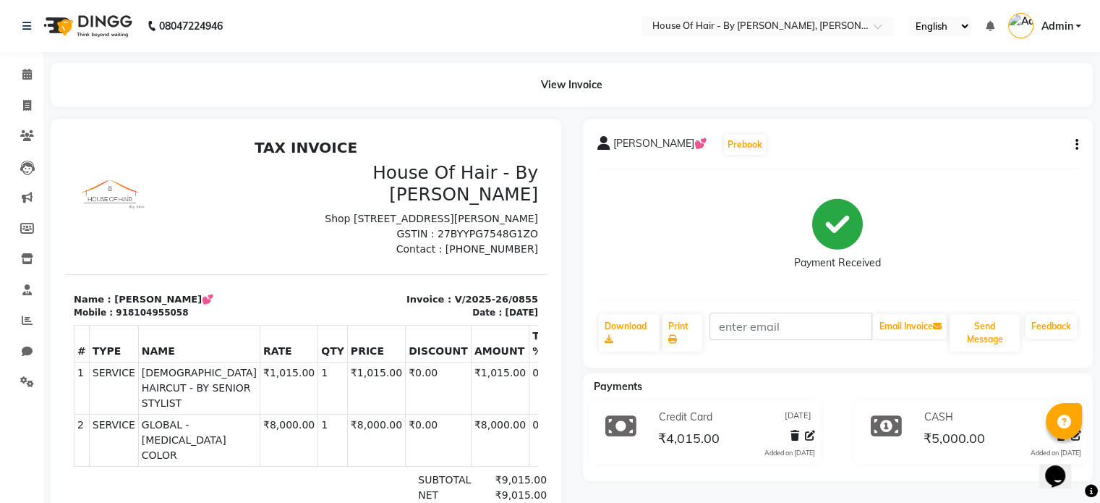
click at [1077, 145] on icon "button" at bounding box center [1076, 145] width 3 height 1
click at [1007, 111] on div "Cancel Invoice" at bounding box center [1003, 109] width 99 height 18
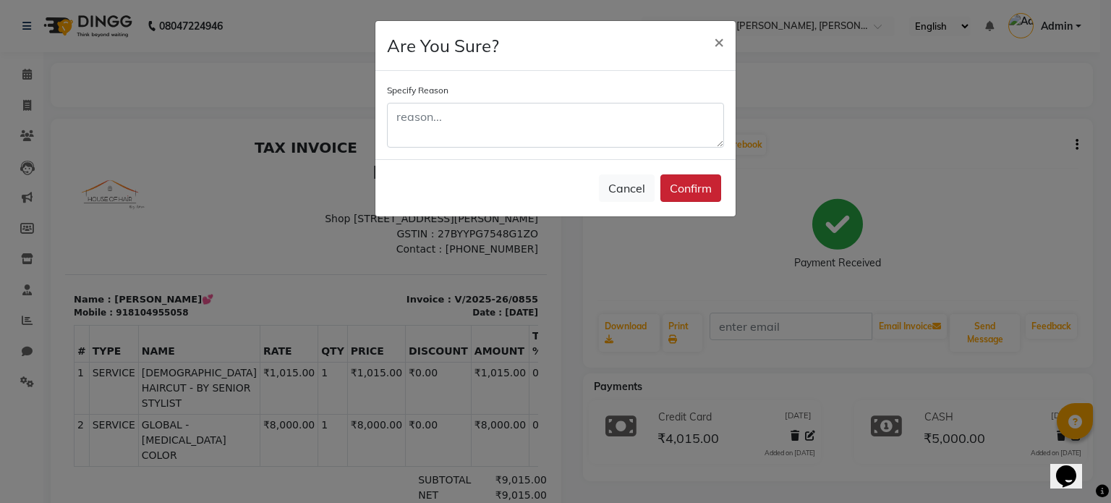
click at [710, 181] on button "Confirm" at bounding box center [690, 187] width 61 height 27
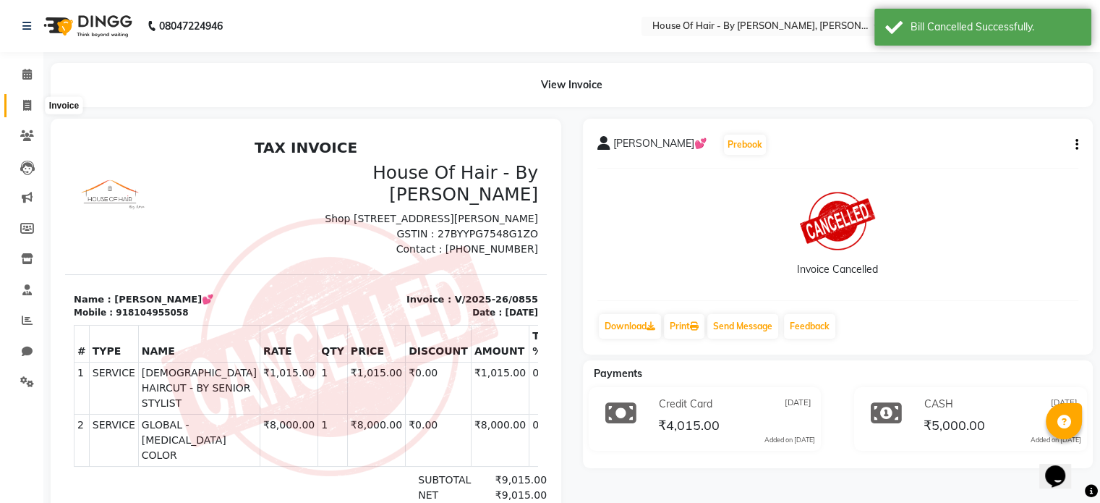
click at [26, 100] on icon at bounding box center [27, 105] width 8 height 11
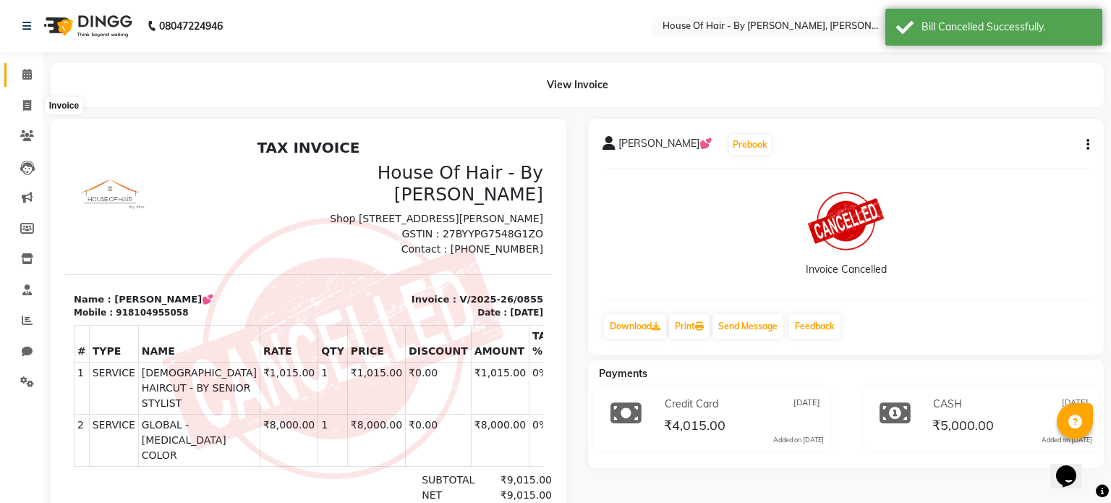
select select "7865"
select select "service"
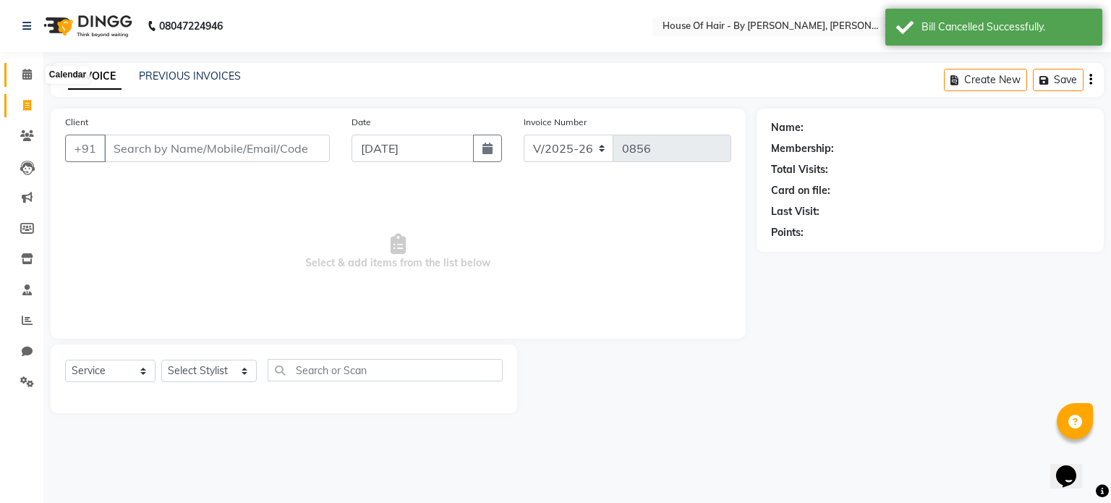
click at [27, 70] on icon at bounding box center [26, 74] width 9 height 11
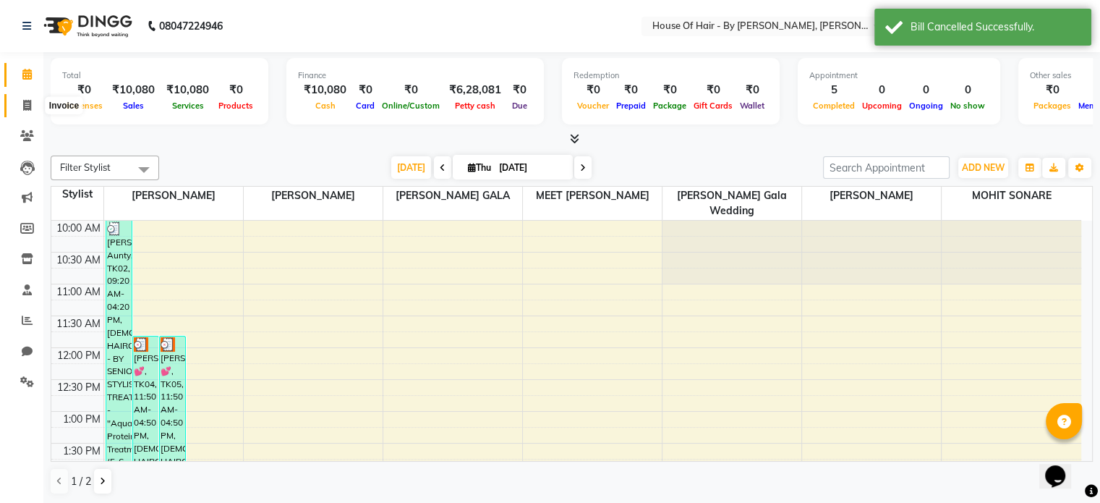
click at [19, 103] on span at bounding box center [26, 106] width 25 height 17
select select "7865"
select select "service"
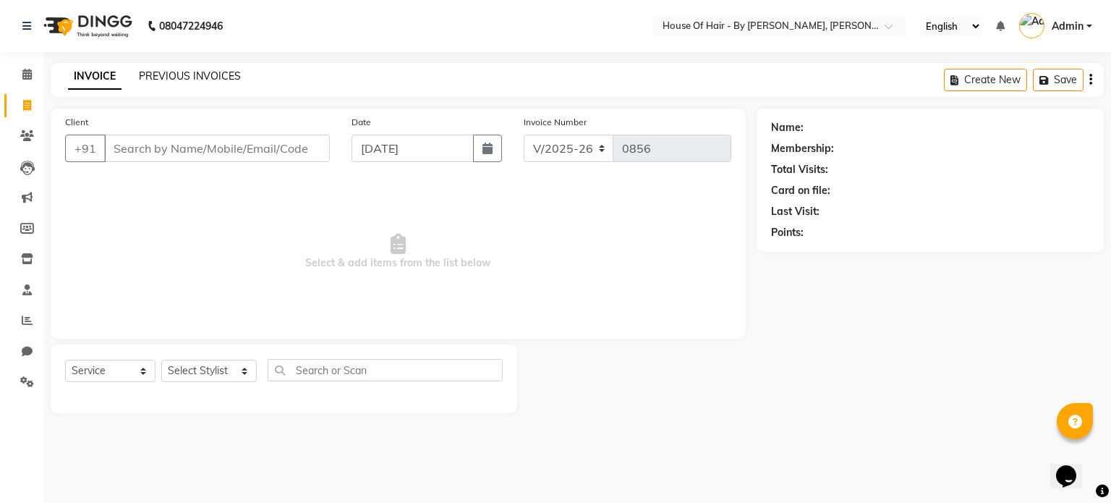
click at [185, 79] on link "PREVIOUS INVOICES" at bounding box center [190, 75] width 102 height 13
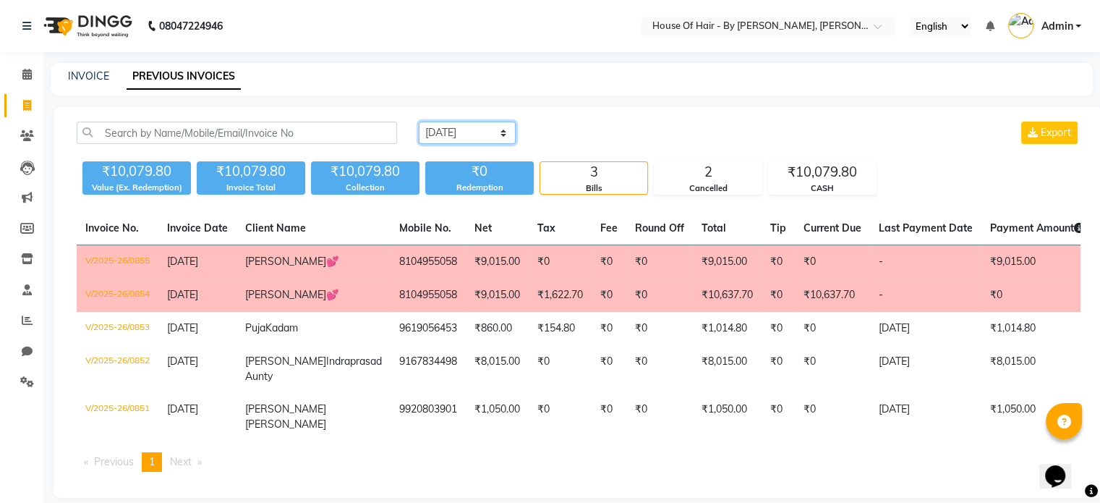
click at [463, 136] on select "Today Yesterday Custom Range" at bounding box center [467, 132] width 97 height 22
select select "yesterday"
click at [419, 121] on select "Today Yesterday Custom Range" at bounding box center [467, 132] width 97 height 22
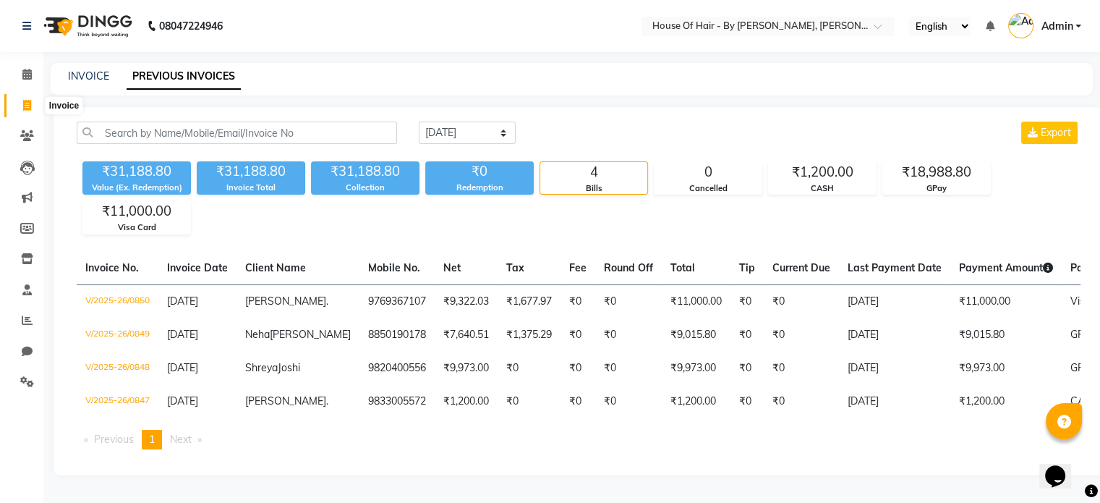
click at [25, 106] on icon at bounding box center [27, 105] width 8 height 11
select select "service"
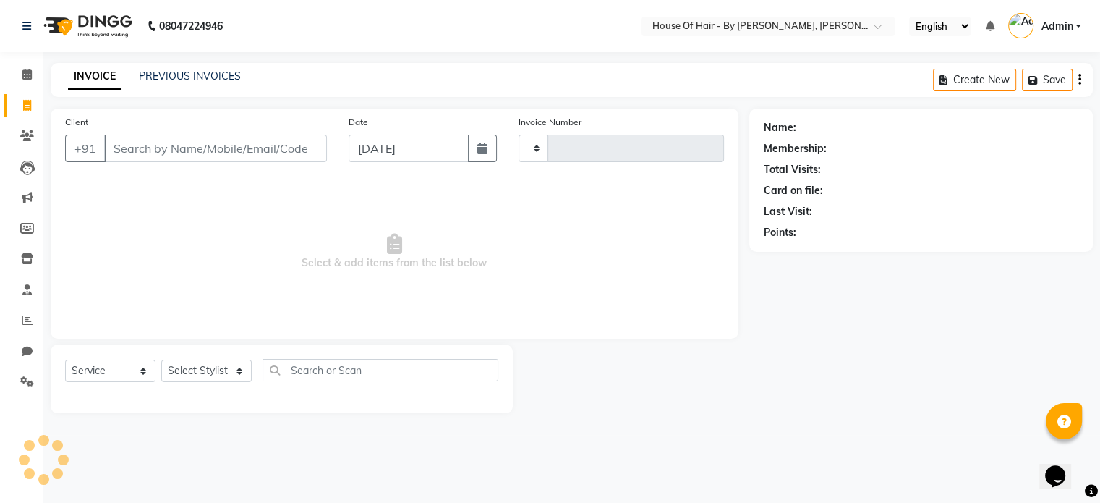
type input "0856"
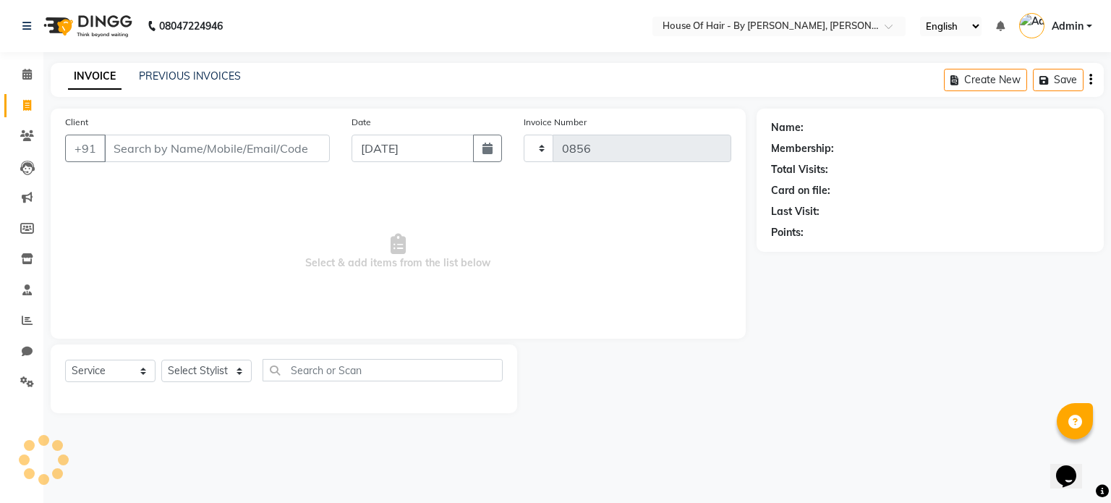
select select "7865"
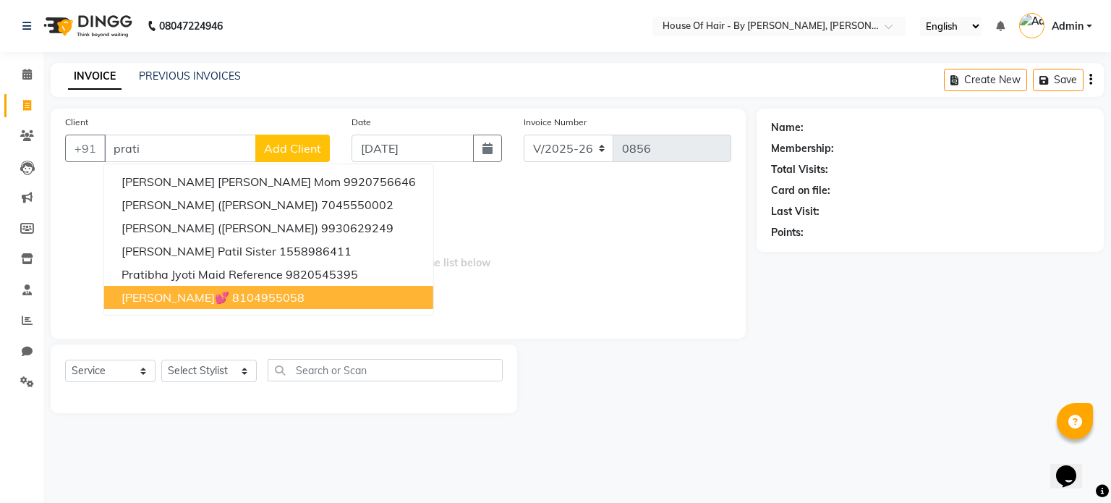
click at [232, 297] on ngb-highlight "8104955058" at bounding box center [268, 297] width 72 height 14
type input "8104955058"
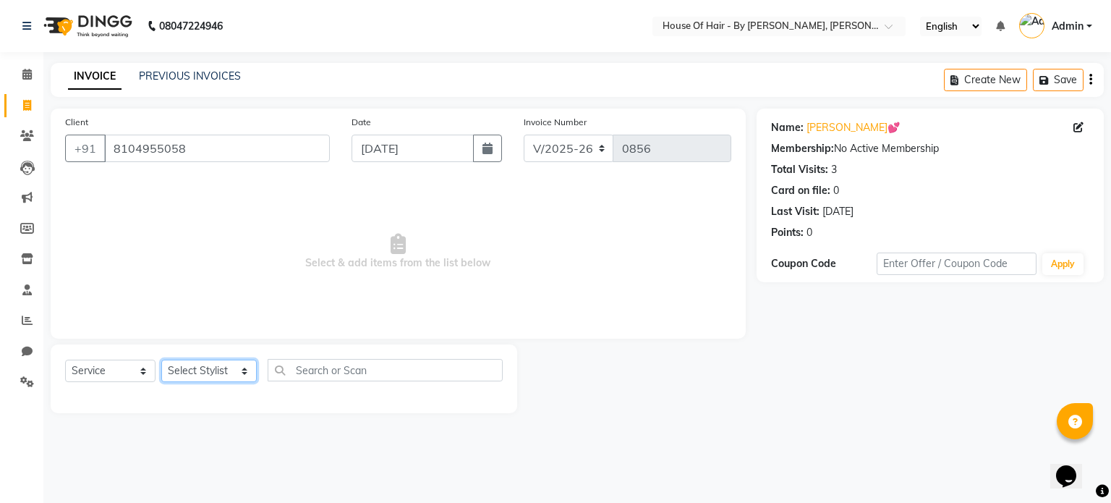
click at [213, 367] on select "Select Stylist AMEE GALA Amee Gala Wedding ANMOL SHARMA CHANDINI AHIRWAR MEET B…" at bounding box center [208, 370] width 95 height 22
select select "70376"
click at [161, 360] on select "Select Stylist AMEE GALA Amee Gala Wedding ANMOL SHARMA CHANDINI AHIRWAR MEET B…" at bounding box center [208, 370] width 95 height 22
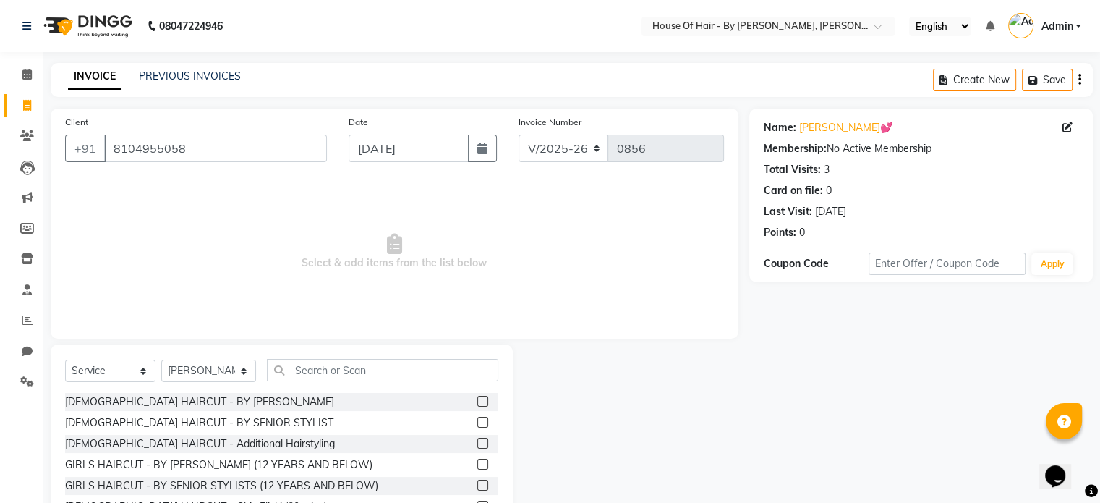
click at [477, 405] on label at bounding box center [482, 401] width 11 height 11
click at [477, 405] on input "checkbox" at bounding box center [481, 401] width 9 height 9
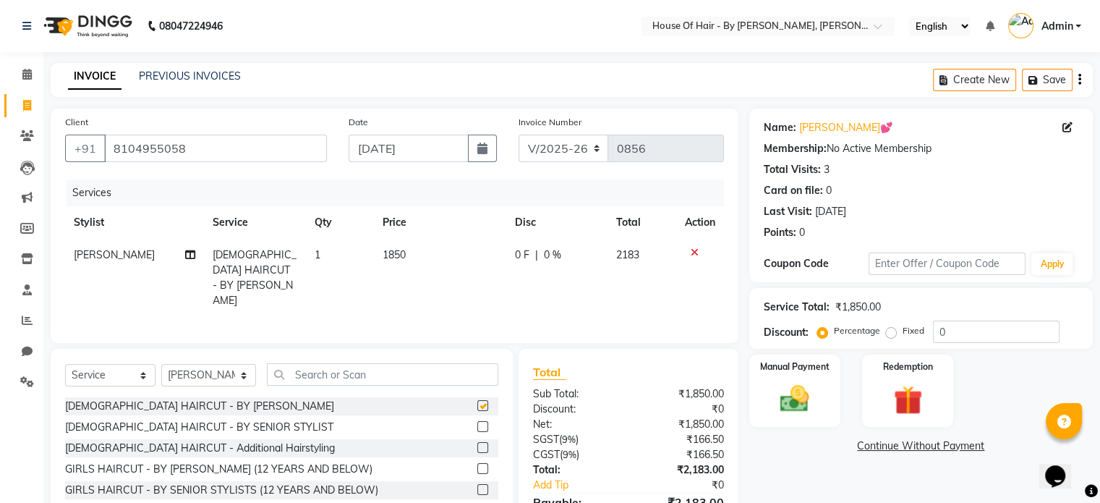
checkbox input "false"
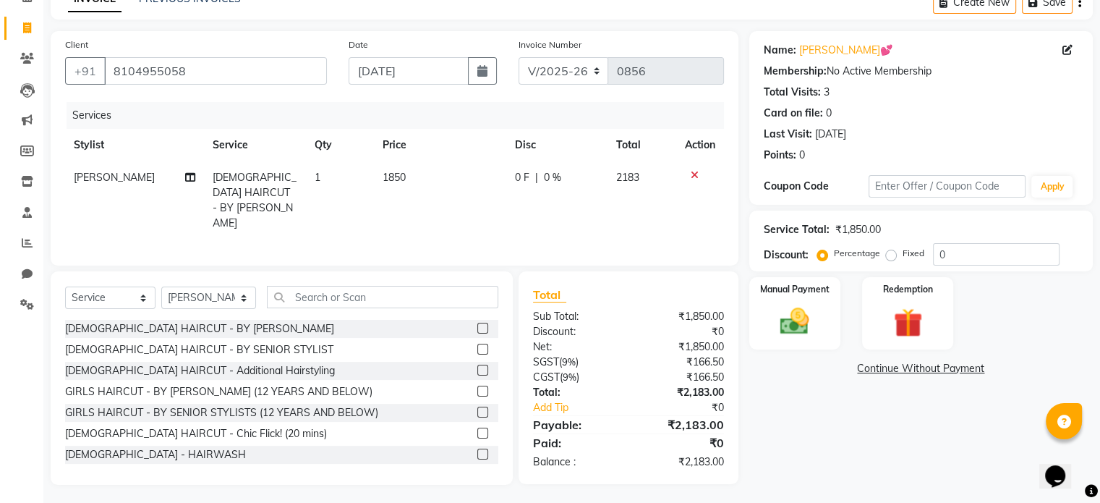
click at [477, 366] on label at bounding box center [482, 369] width 11 height 11
click at [477, 366] on input "checkbox" at bounding box center [481, 370] width 9 height 9
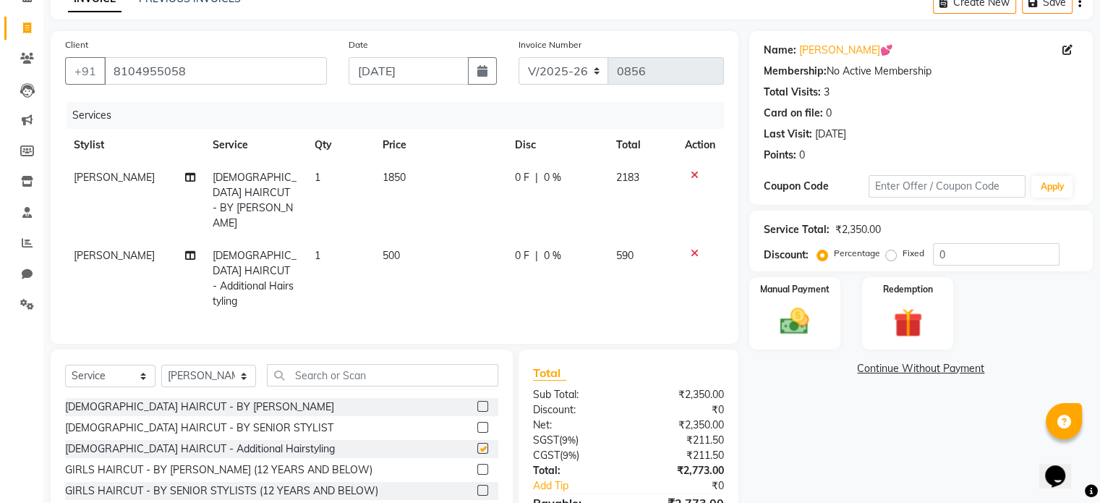
checkbox input "false"
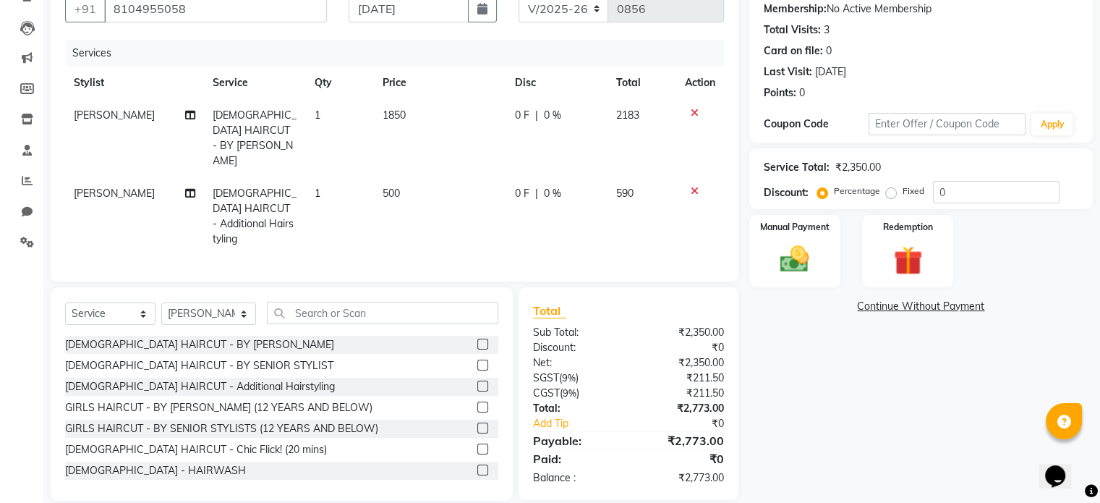
click at [691, 186] on icon at bounding box center [695, 191] width 8 height 10
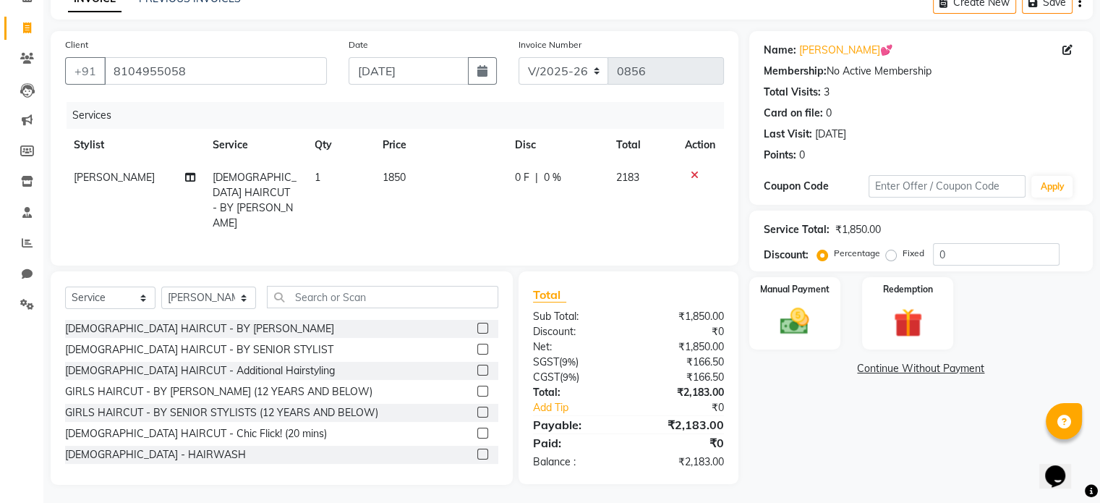
click at [410, 170] on td "1850" at bounding box center [440, 200] width 132 height 78
select select "70376"
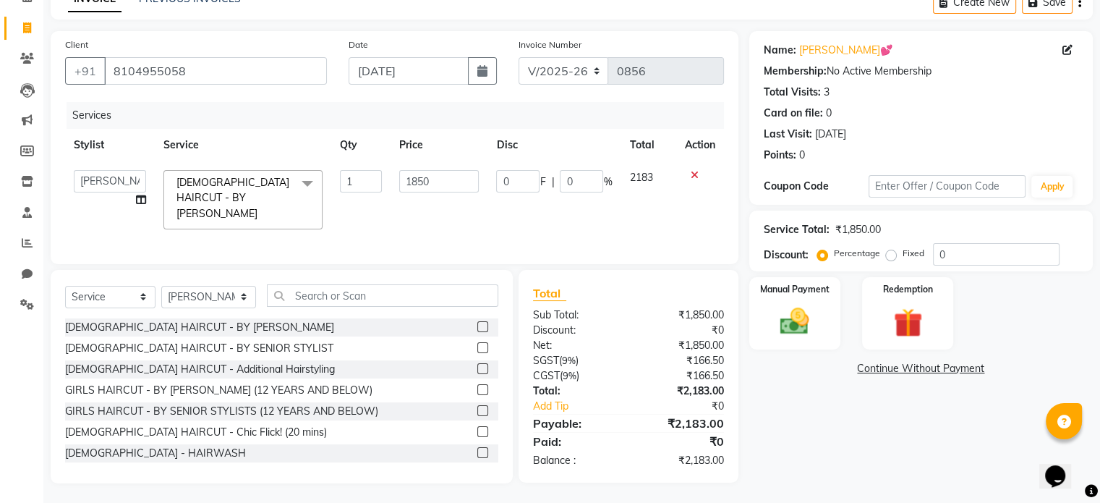
scroll to position [77, 0]
click at [410, 170] on td "1850" at bounding box center [438, 200] width 97 height 77
click at [411, 179] on input "1850" at bounding box center [439, 182] width 80 height 22
type input "10000"
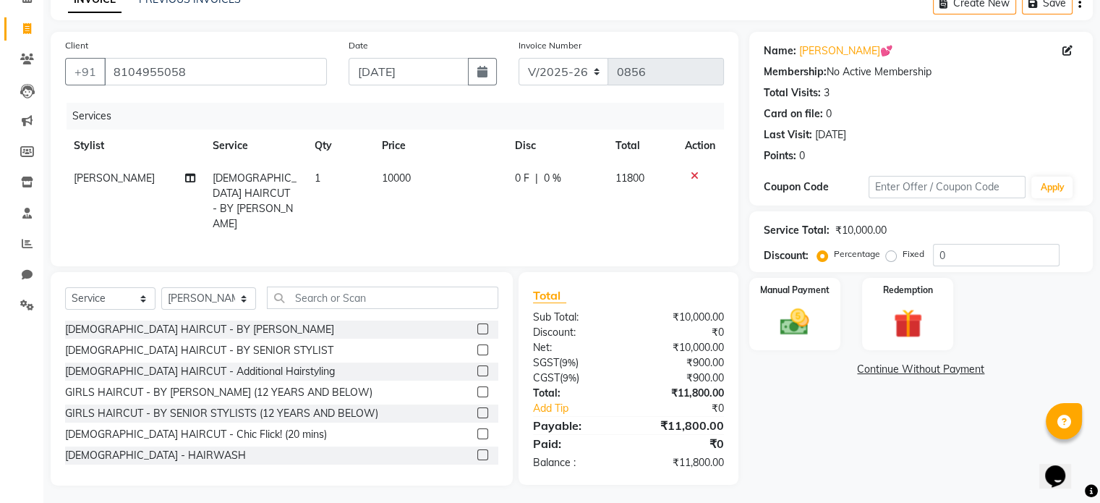
click at [826, 437] on div "Name: Pratiksha💕 Membership: No Active Membership Total Visits: 3 Card on file:…" at bounding box center [926, 258] width 354 height 453
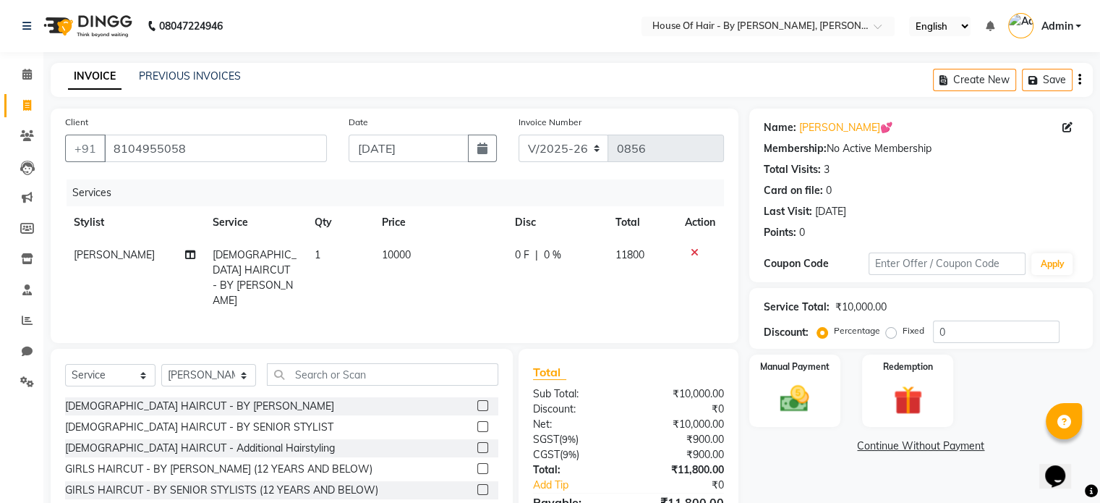
click at [1079, 80] on icon "button" at bounding box center [1079, 80] width 3 height 1
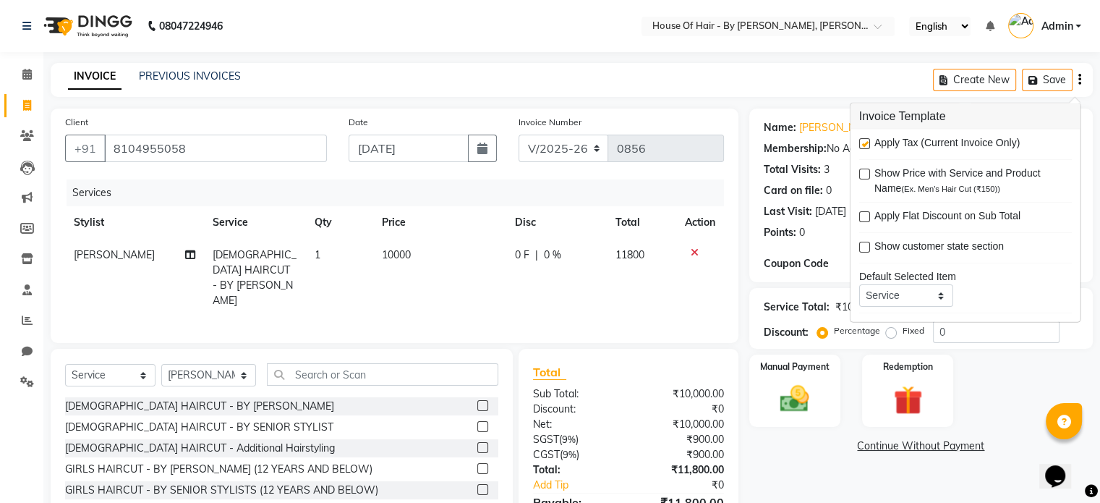
click at [863, 141] on label at bounding box center [864, 143] width 11 height 11
click at [863, 141] on input "checkbox" at bounding box center [863, 144] width 9 height 9
checkbox input "false"
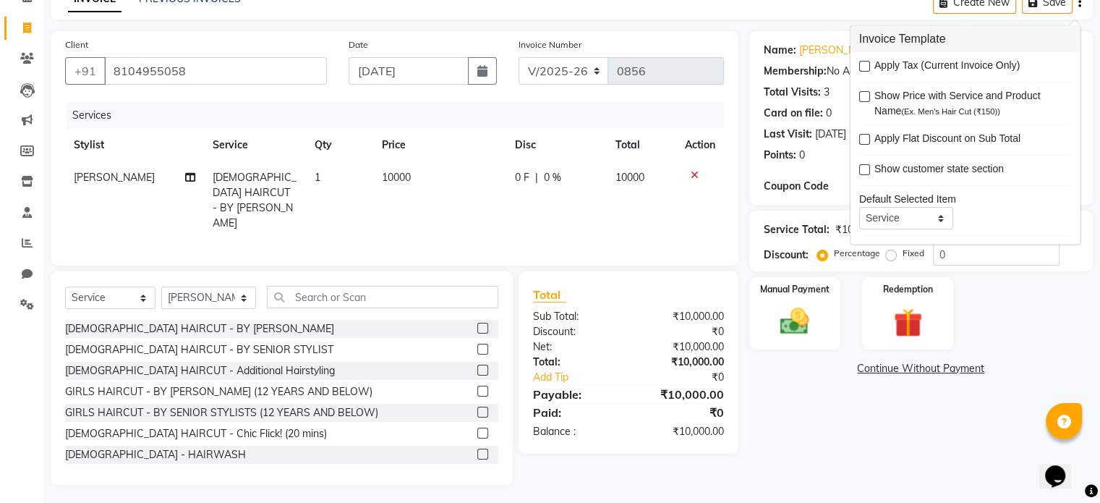
click at [805, 397] on div "Name: Pratiksha💕 Membership: No Active Membership Total Visits: 3 Card on file:…" at bounding box center [926, 257] width 354 height 453
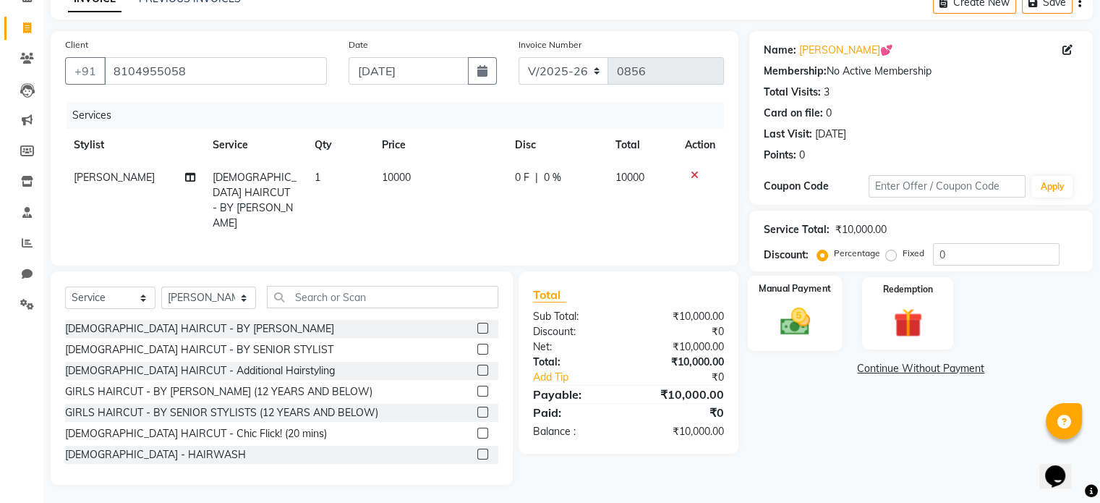
click at [806, 323] on img at bounding box center [794, 321] width 48 height 35
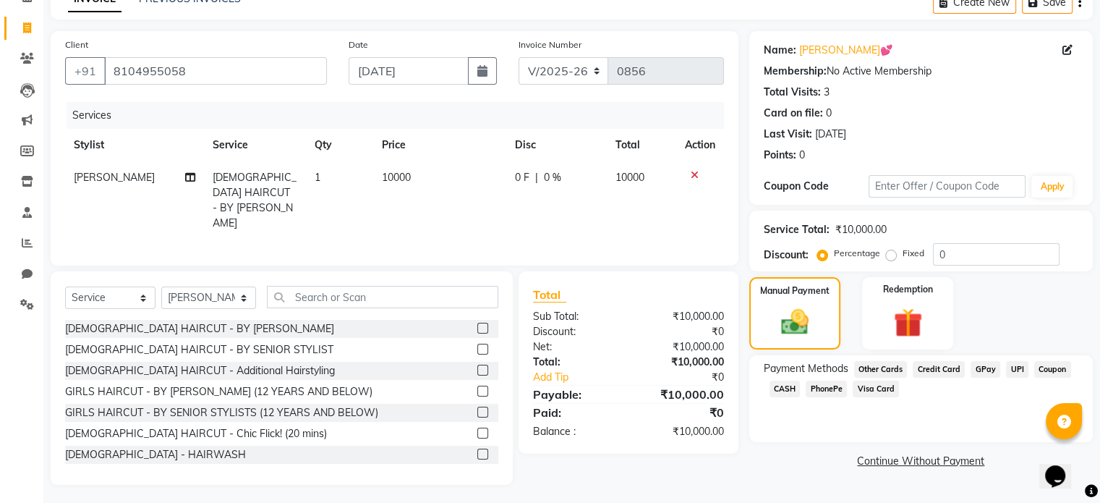
click at [979, 369] on span "GPay" at bounding box center [985, 369] width 30 height 17
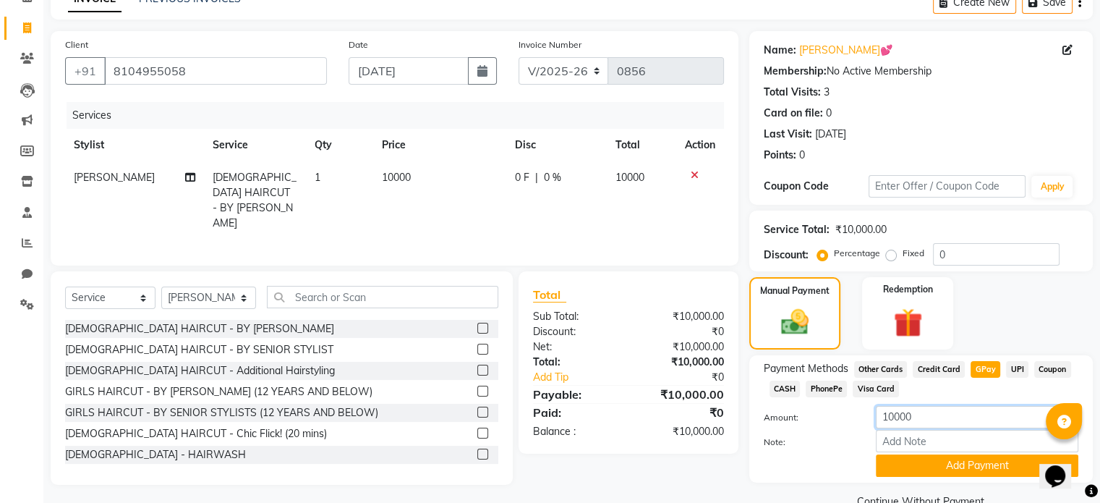
click at [899, 423] on input "10000" at bounding box center [977, 417] width 202 height 22
type input "1200"
click at [909, 466] on button "Add Payment" at bounding box center [977, 465] width 202 height 22
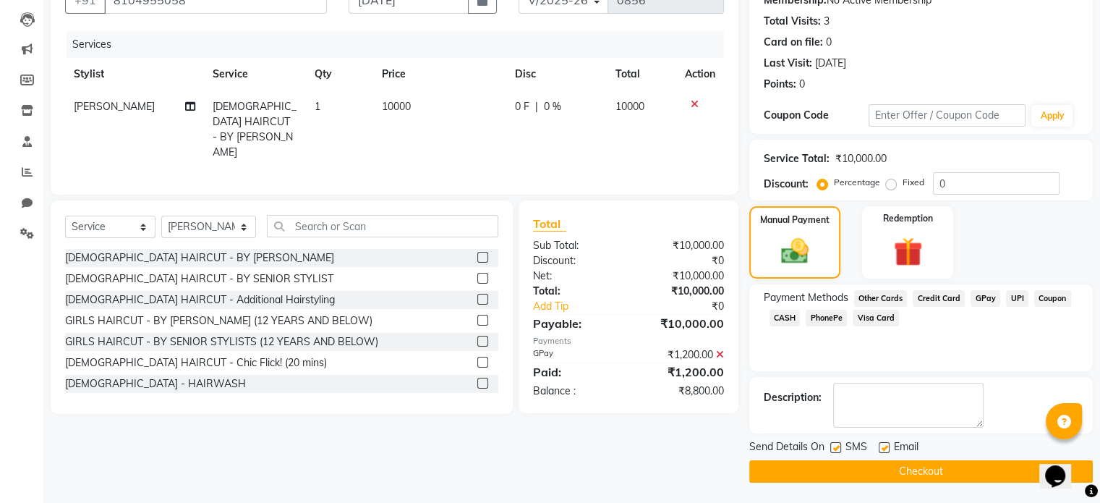
scroll to position [0, 0]
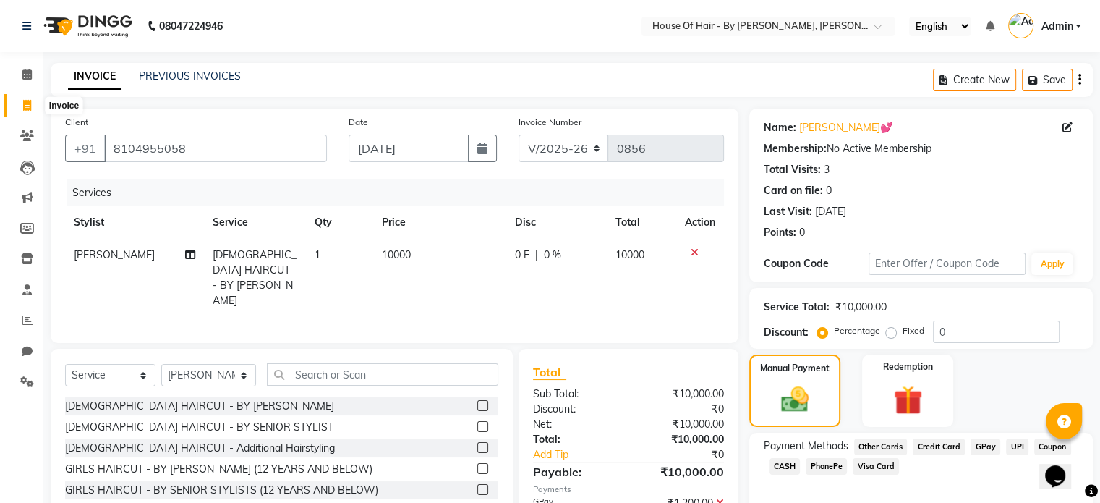
click at [26, 98] on span at bounding box center [26, 106] width 25 height 17
select select "7865"
select select "service"
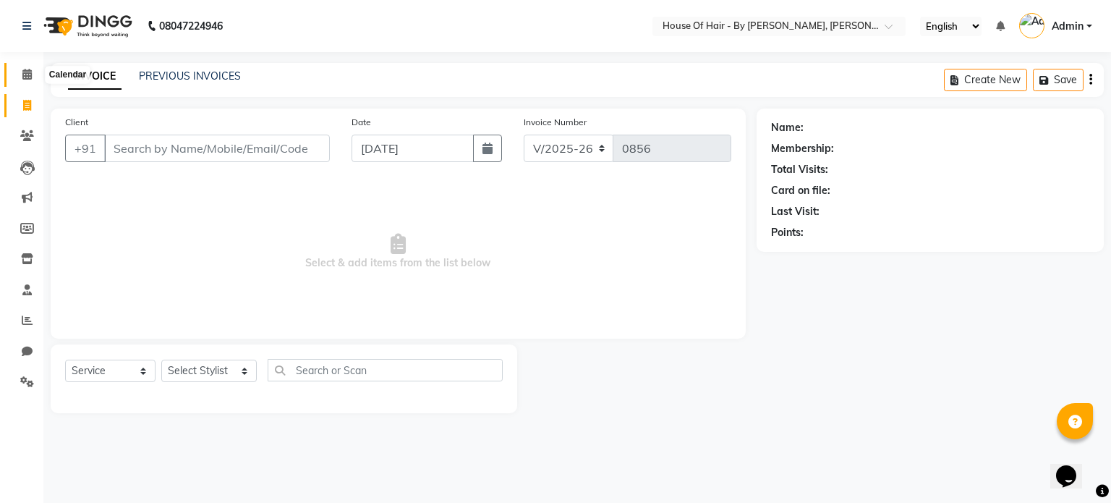
click at [26, 77] on icon at bounding box center [26, 74] width 9 height 11
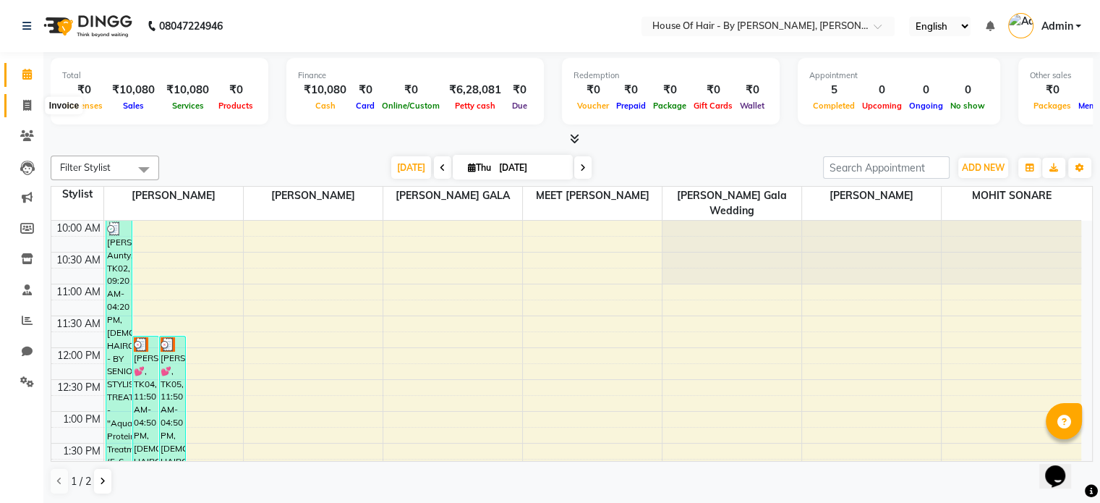
click at [20, 107] on span at bounding box center [26, 106] width 25 height 17
select select "service"
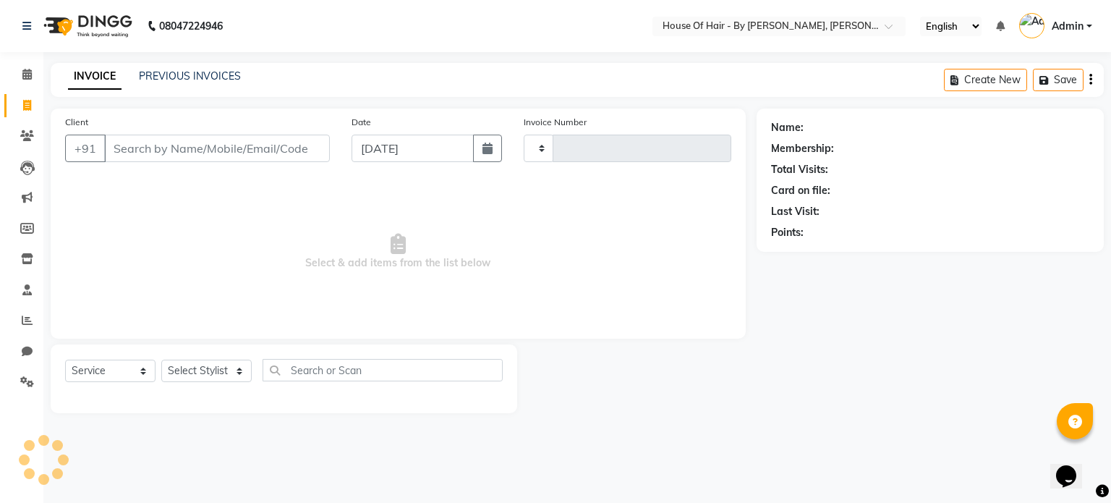
type input "0856"
select select "7865"
click at [181, 143] on input "Client" at bounding box center [217, 147] width 226 height 27
click at [487, 158] on button "button" at bounding box center [487, 147] width 29 height 27
select select "9"
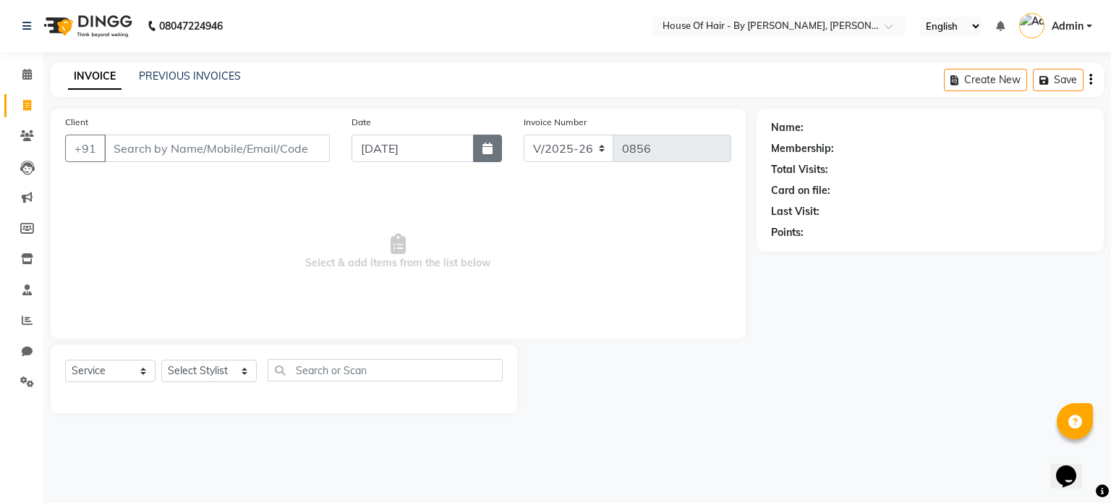
select select "2025"
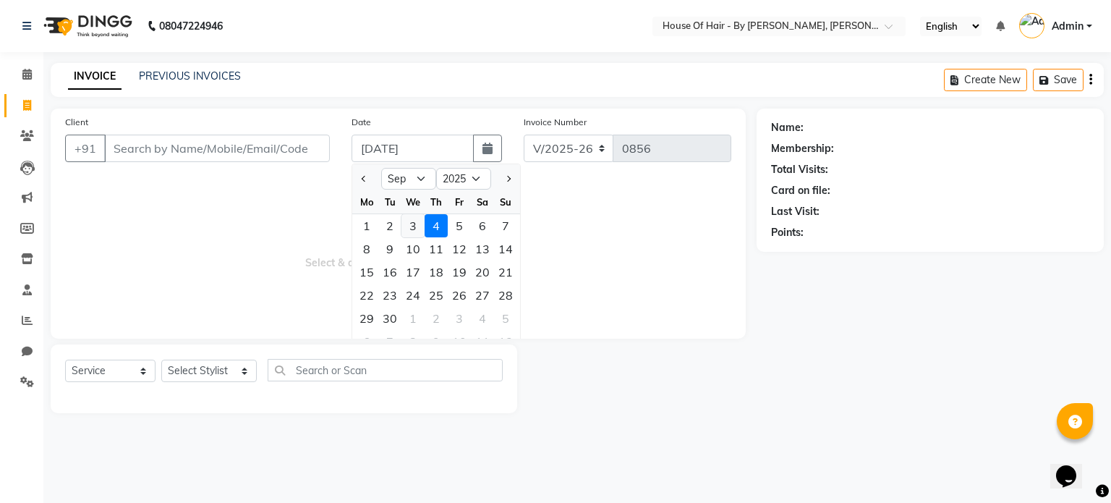
click at [413, 231] on div "3" at bounding box center [412, 225] width 23 height 23
type input "03-09-2025"
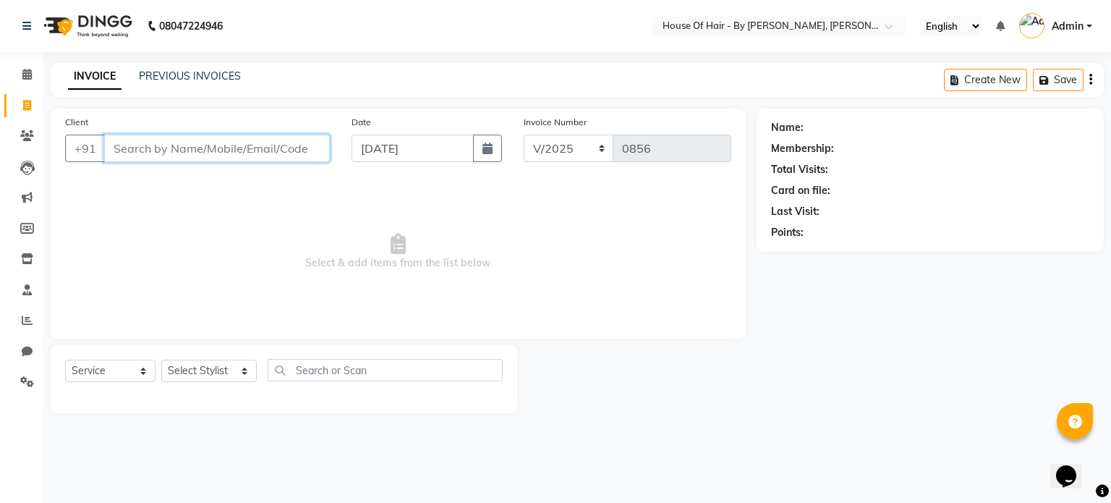
click at [269, 150] on input "Client" at bounding box center [217, 147] width 226 height 27
type input "p"
click at [151, 155] on input "Client" at bounding box center [217, 147] width 226 height 27
type input "9920888087"
click at [308, 155] on button "Add Client" at bounding box center [292, 147] width 74 height 27
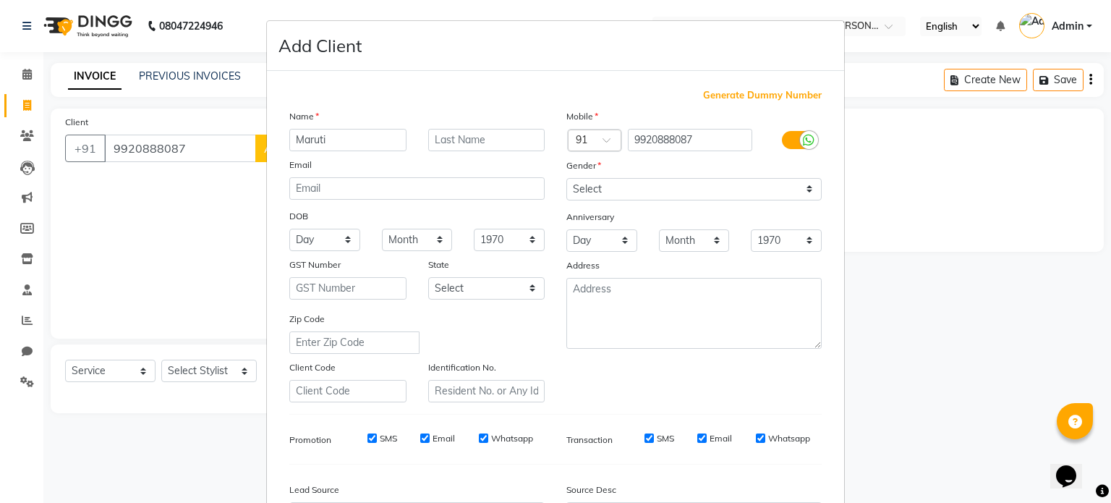
type input "Maruti"
type input "Kondre"
click at [593, 195] on select "Select Male Female Other Prefer Not To Say" at bounding box center [693, 189] width 255 height 22
click at [566, 179] on select "Select Male Female Other Prefer Not To Say" at bounding box center [693, 189] width 255 height 22
drag, startPoint x: 615, startPoint y: 184, endPoint x: 612, endPoint y: 236, distance: 52.9
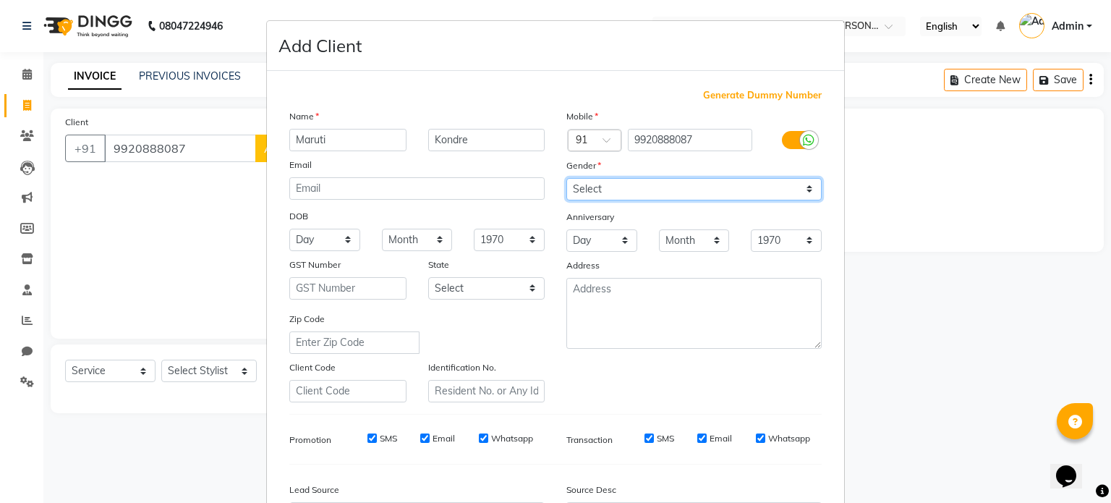
click at [612, 236] on div "Mobile Country Code × 91 9920888087 Gender Select Male Female Other Prefer Not …" at bounding box center [693, 255] width 277 height 294
select select "male"
click at [566, 179] on select "Select Male Female Other Prefer Not To Say" at bounding box center [693, 189] width 255 height 22
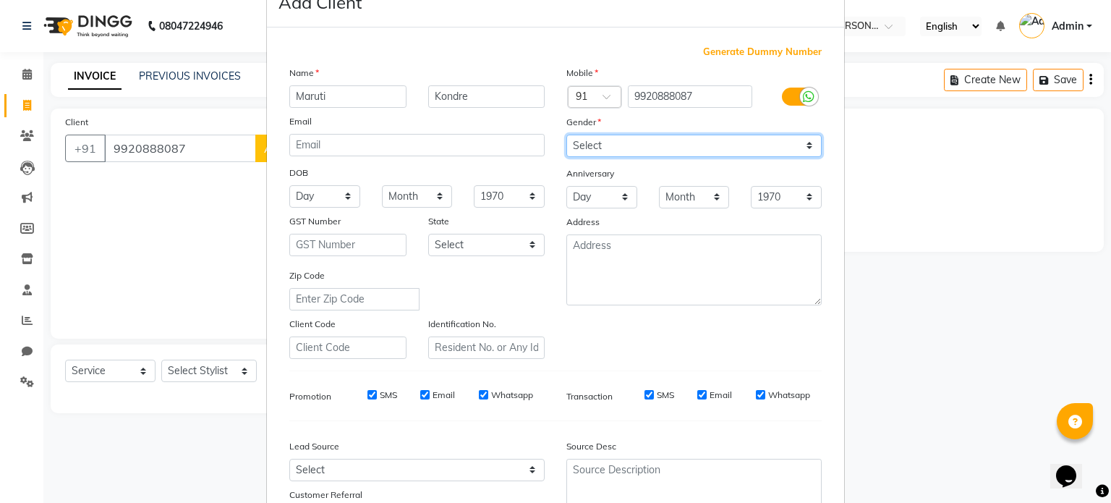
scroll to position [43, 0]
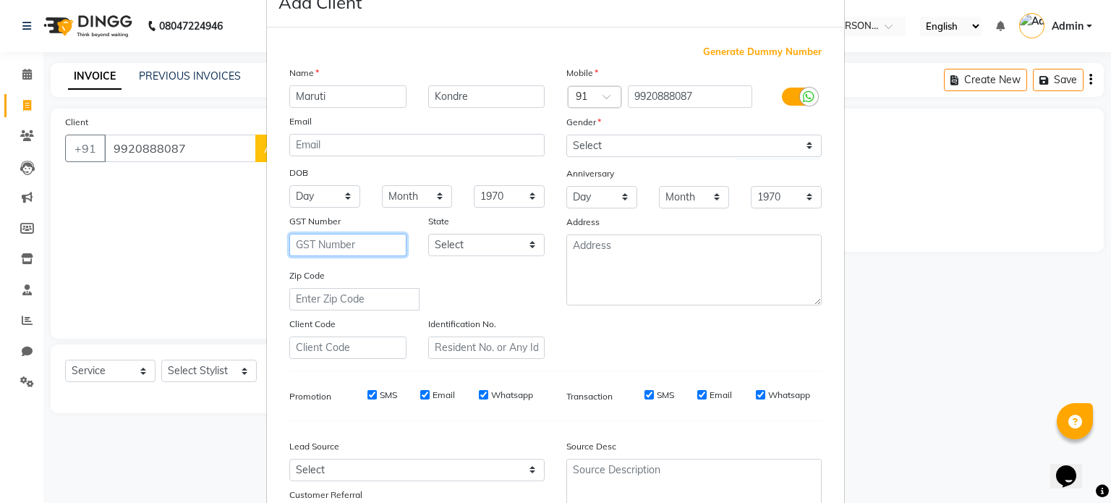
click at [343, 248] on input "text" at bounding box center [347, 245] width 117 height 22
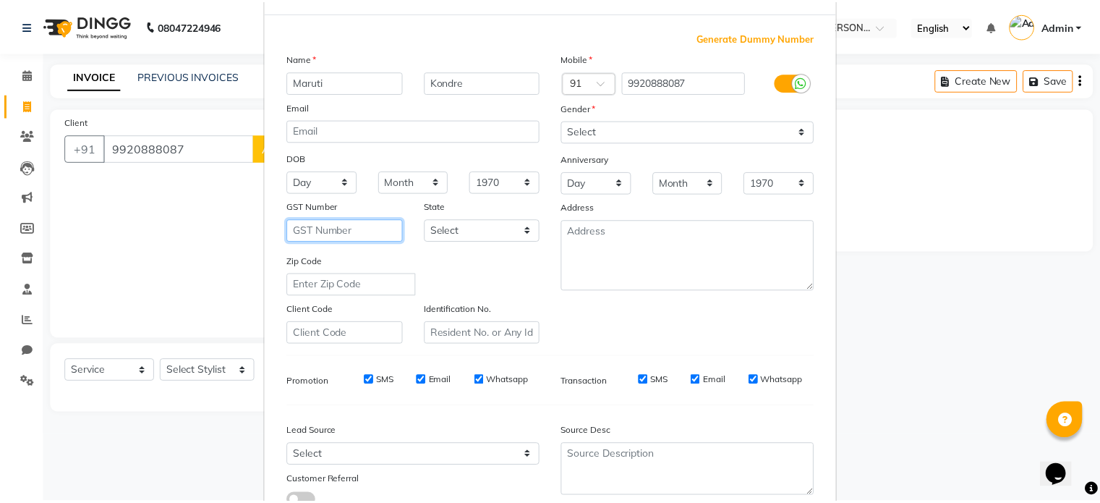
scroll to position [171, 0]
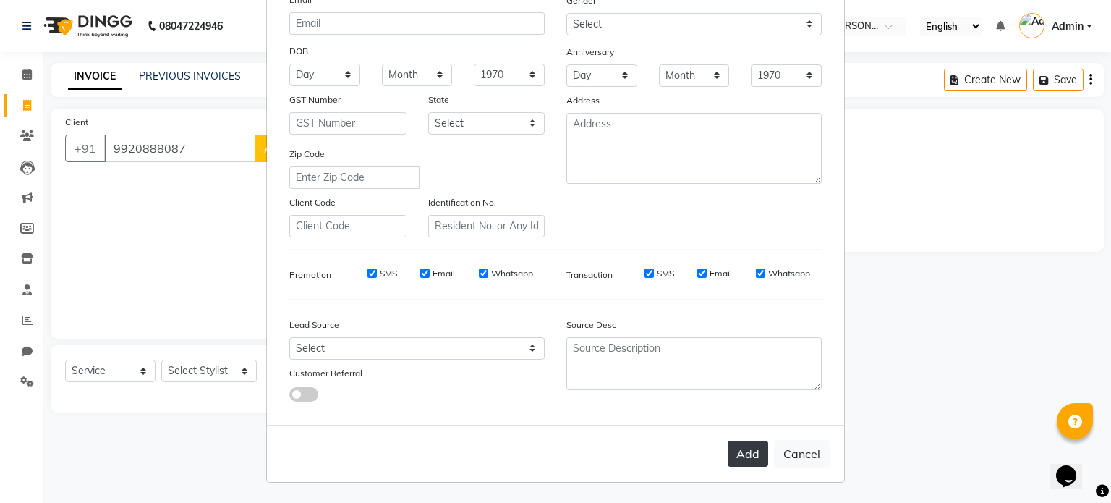
click at [751, 457] on button "Add" at bounding box center [747, 453] width 40 height 26
select select
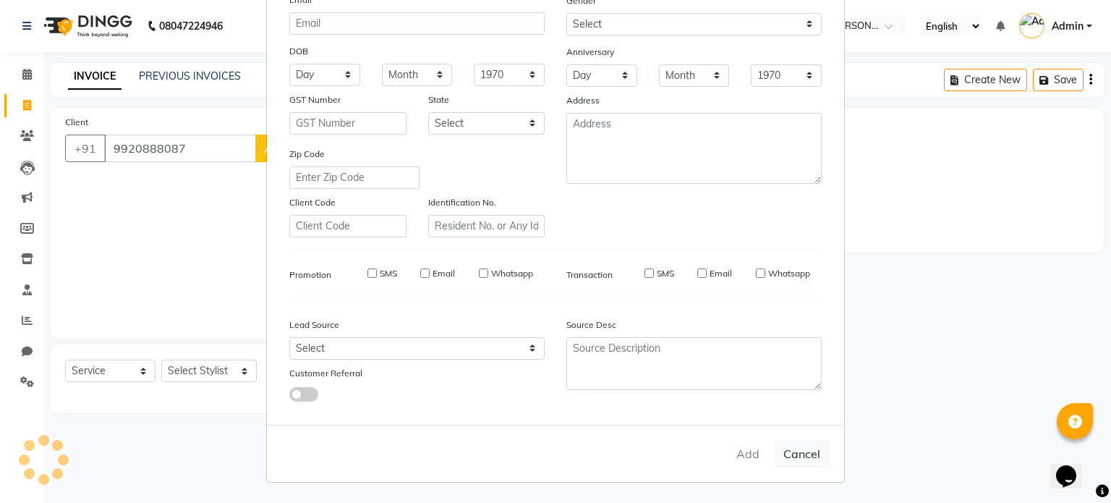
select select
checkbox input "false"
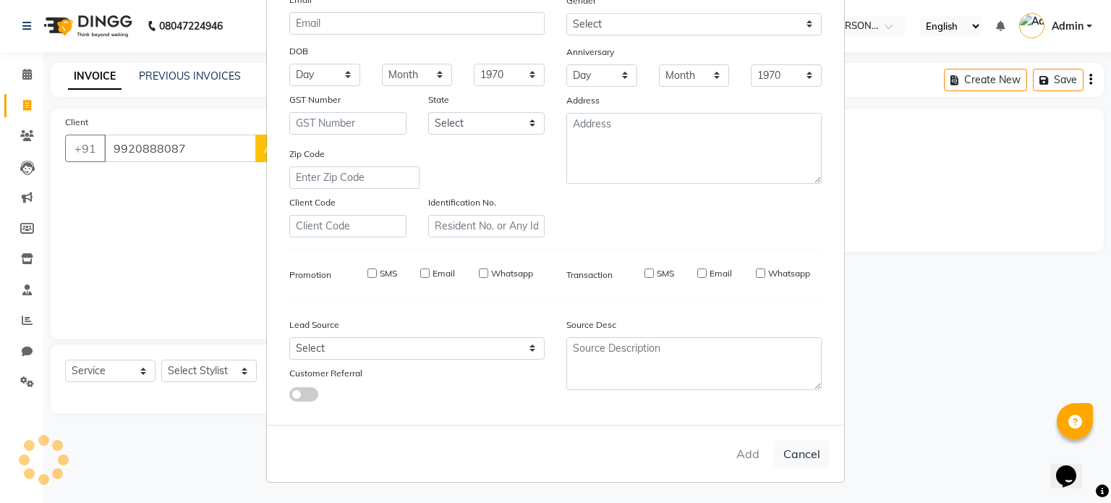
checkbox input "false"
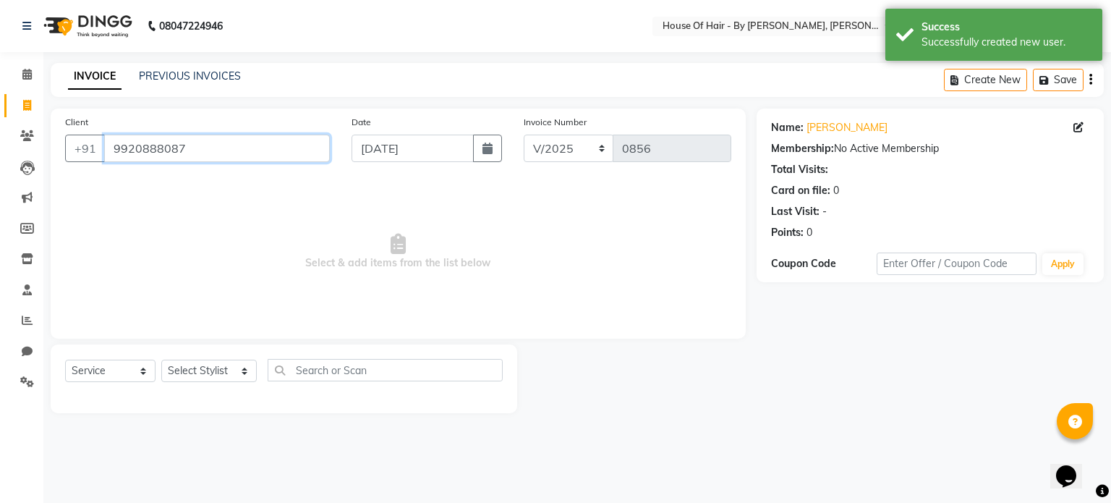
click at [275, 158] on input "9920888087" at bounding box center [217, 147] width 226 height 27
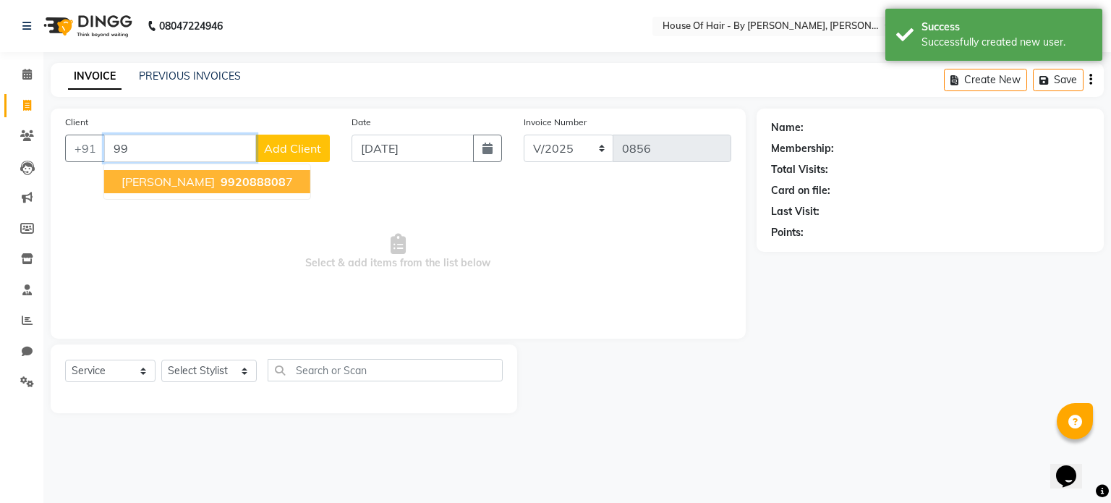
type input "9"
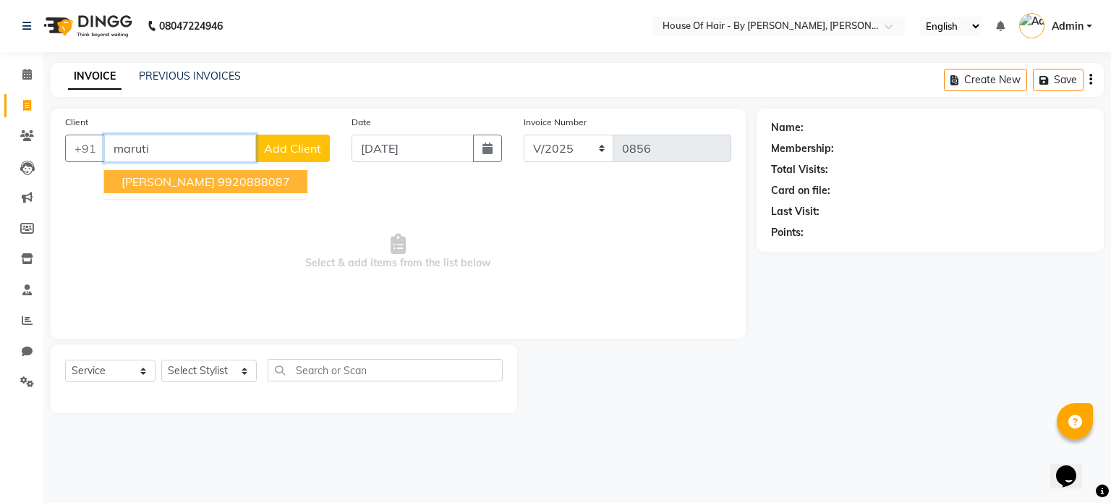
click at [239, 180] on ngb-highlight "9920888087" at bounding box center [254, 181] width 72 height 14
type input "9920888087"
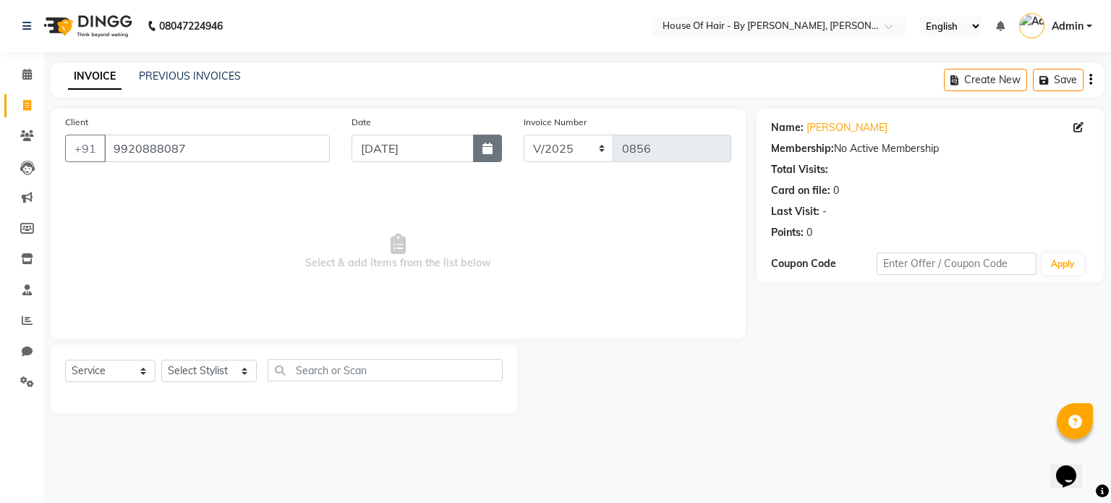
click at [490, 155] on button "button" at bounding box center [487, 147] width 29 height 27
select select "9"
select select "2025"
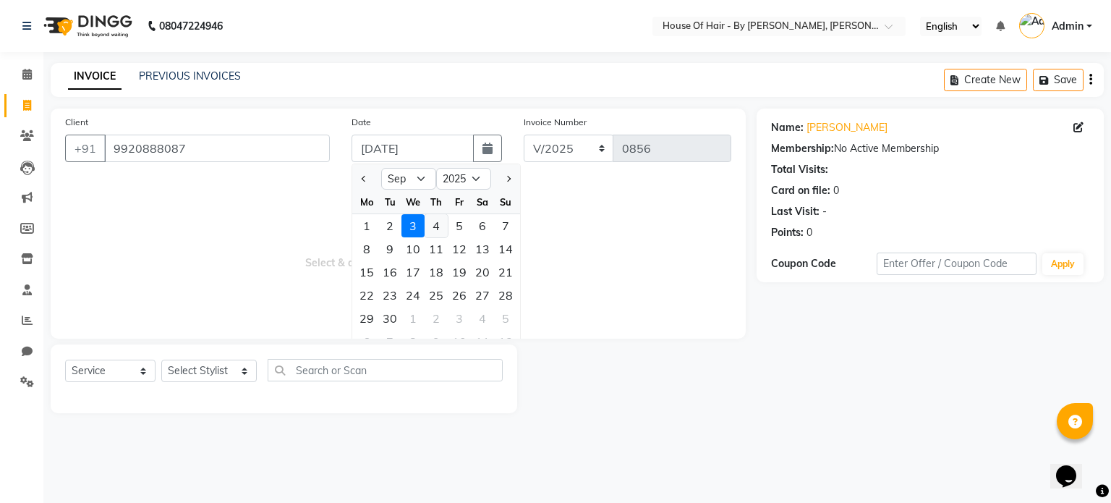
click at [437, 226] on div "4" at bounding box center [435, 225] width 23 height 23
type input "[DATE]"
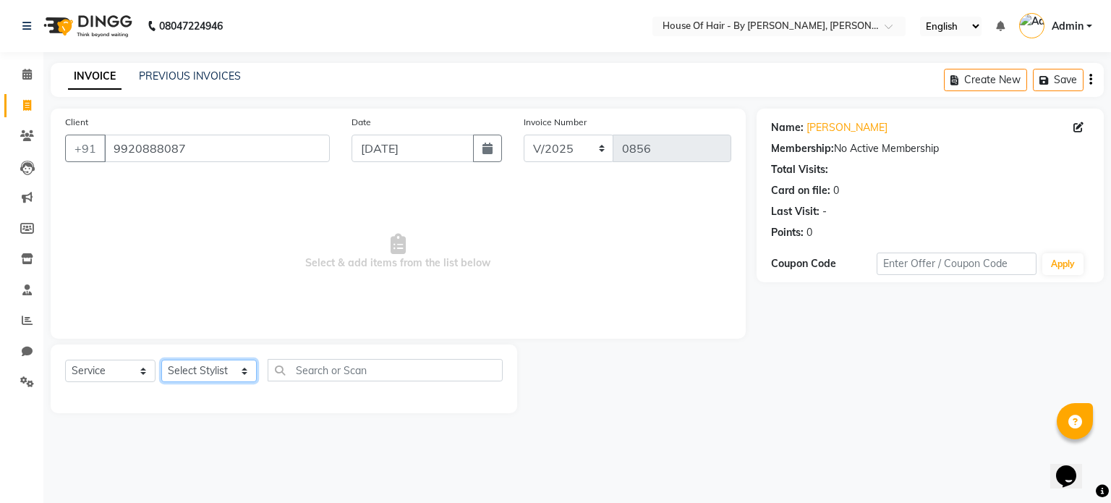
click at [222, 379] on select "Select Stylist [PERSON_NAME] GALA [PERSON_NAME] Gala Wedding [PERSON_NAME] [PER…" at bounding box center [208, 370] width 95 height 22
click at [485, 406] on div "Select Service Product Membership Package Voucher Prepaid Gift Card Select Styl…" at bounding box center [284, 378] width 466 height 69
click at [126, 380] on select "Select Service Product Membership Package Voucher Prepaid Gift Card" at bounding box center [110, 370] width 90 height 22
click at [65, 360] on select "Select Service Product Membership Package Voucher Prepaid Gift Card" at bounding box center [110, 370] width 90 height 22
click at [226, 375] on select "Select Stylist [PERSON_NAME] GALA [PERSON_NAME] Gala Wedding [PERSON_NAME] [PER…" at bounding box center [208, 370] width 95 height 22
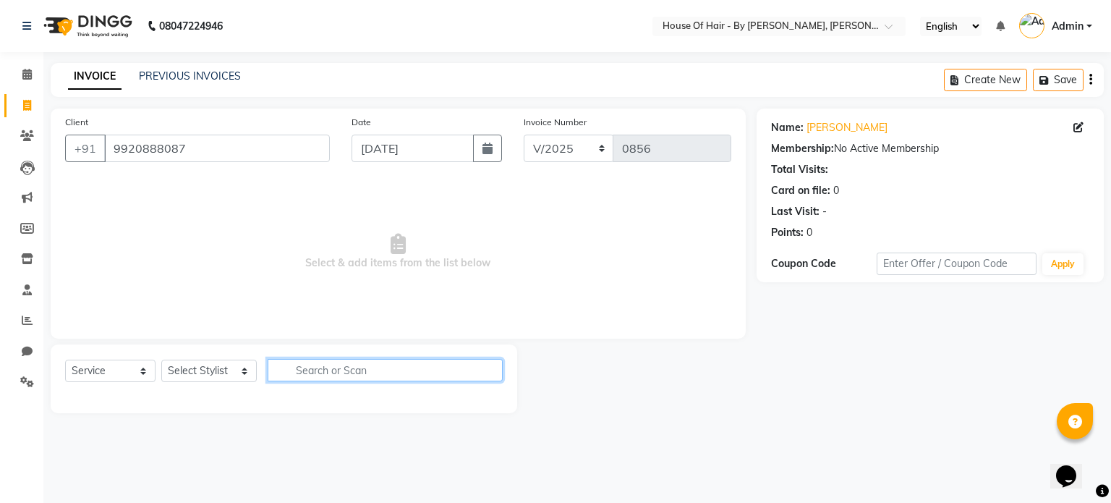
click at [325, 372] on input "text" at bounding box center [386, 370] width 236 height 22
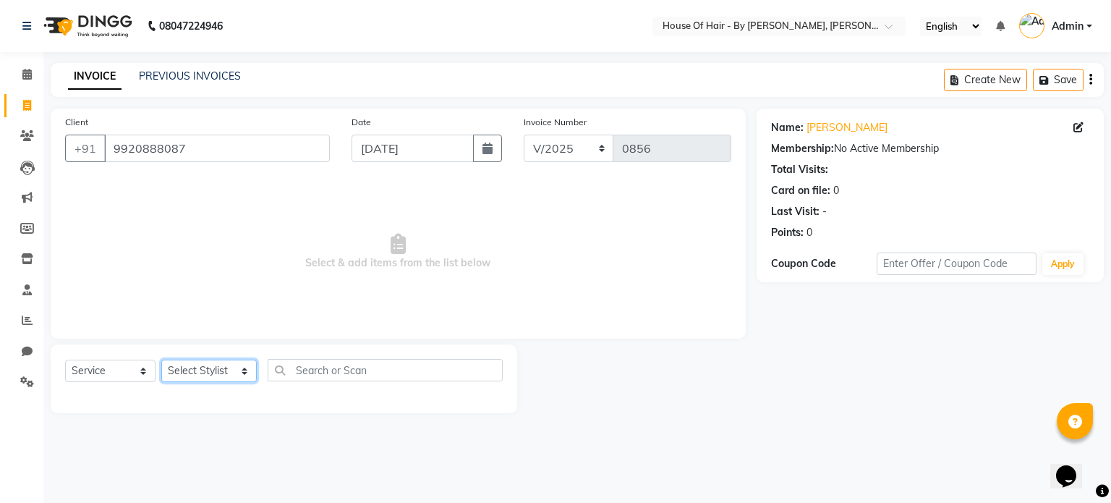
click at [220, 372] on select "Select Stylist [PERSON_NAME] GALA [PERSON_NAME] Gala Wedding [PERSON_NAME] [PER…" at bounding box center [208, 370] width 95 height 22
select select "70378"
click at [161, 360] on select "Select Stylist [PERSON_NAME] GALA [PERSON_NAME] Gala Wedding [PERSON_NAME] [PER…" at bounding box center [208, 370] width 95 height 22
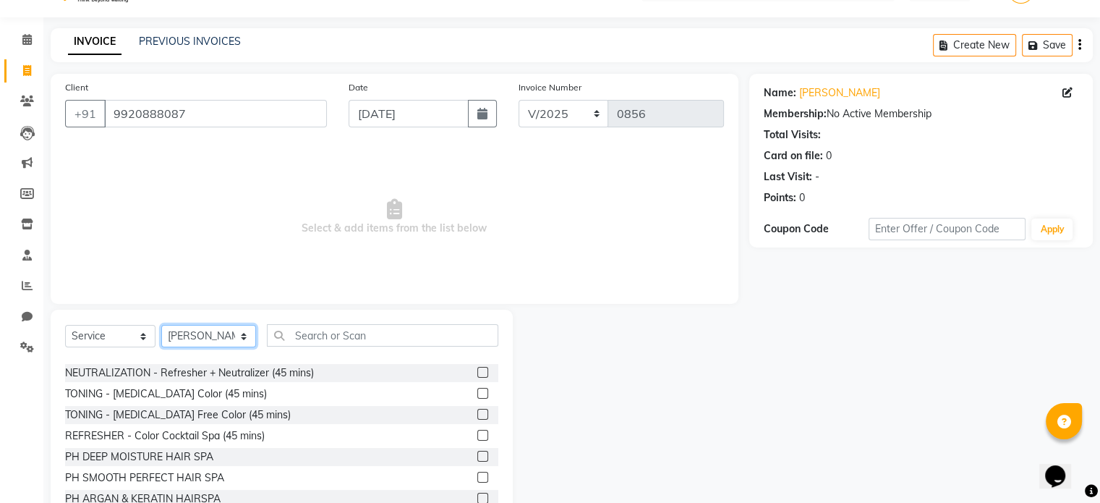
scroll to position [994, 0]
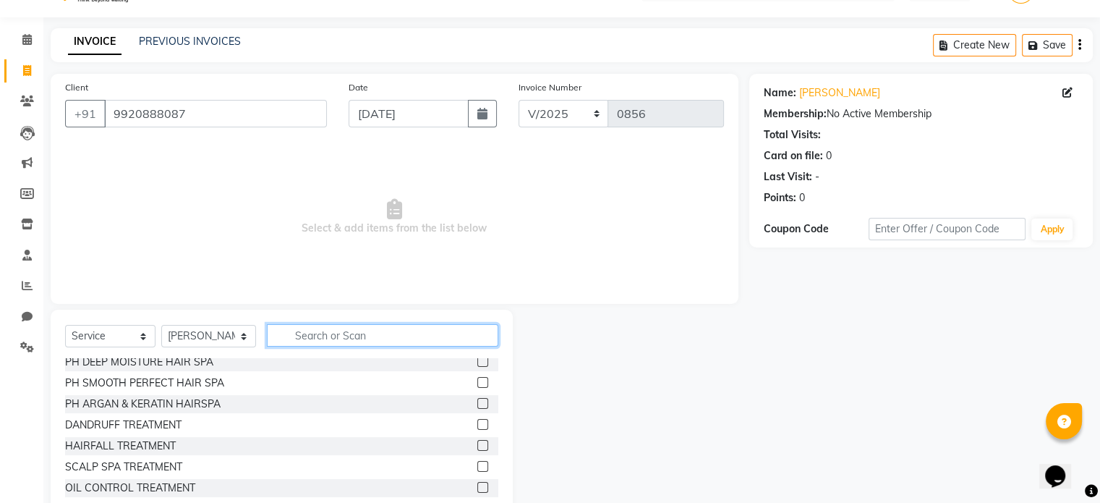
click at [325, 337] on input "text" at bounding box center [382, 335] width 231 height 22
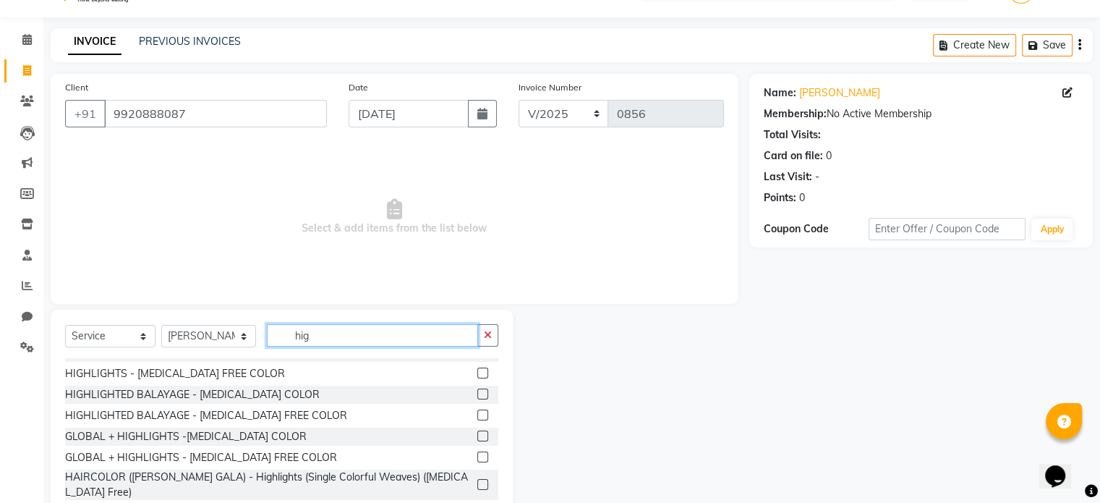
scroll to position [43, 0]
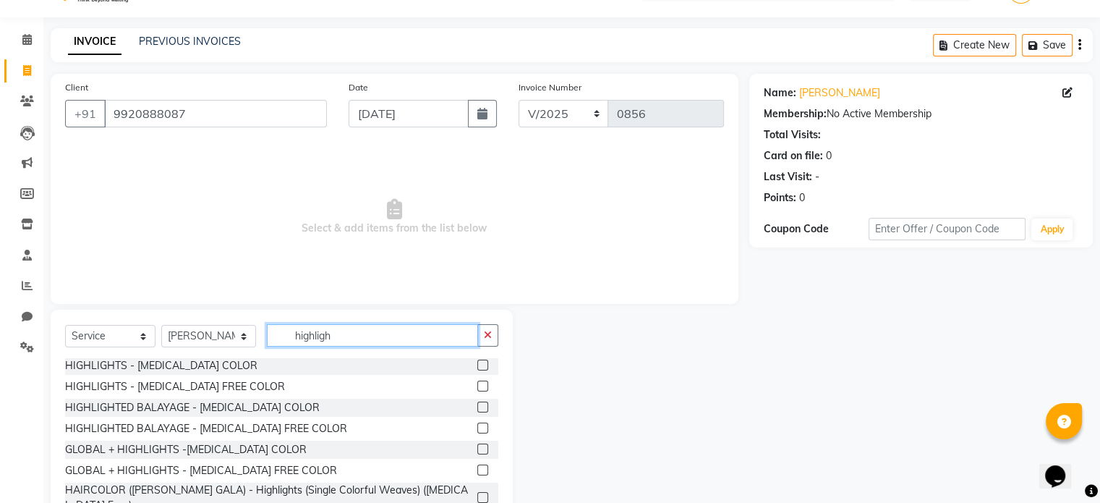
type input "highligh"
click at [477, 363] on label at bounding box center [482, 364] width 11 height 11
click at [477, 363] on input "checkbox" at bounding box center [481, 365] width 9 height 9
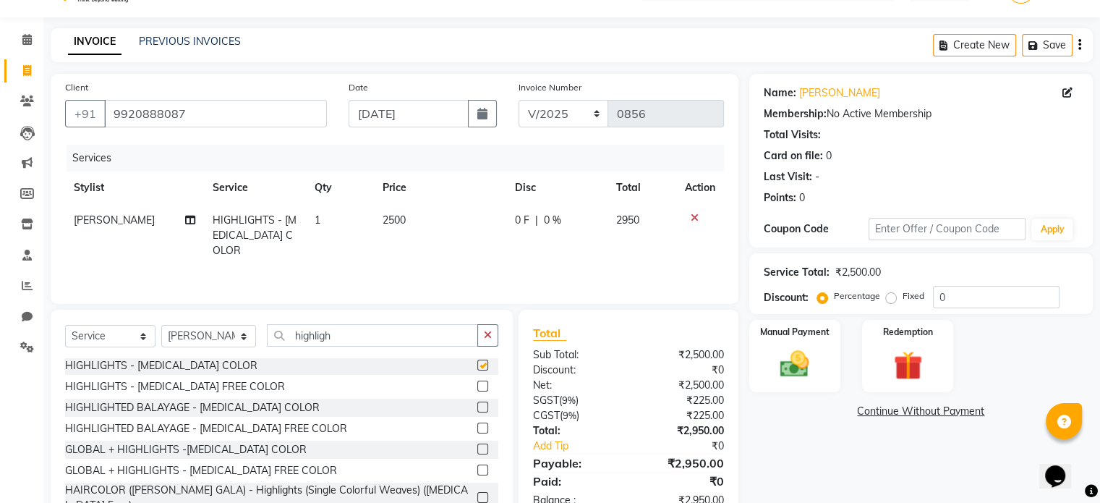
checkbox input "false"
click at [399, 224] on span "2500" at bounding box center [394, 219] width 23 height 13
select select "70378"
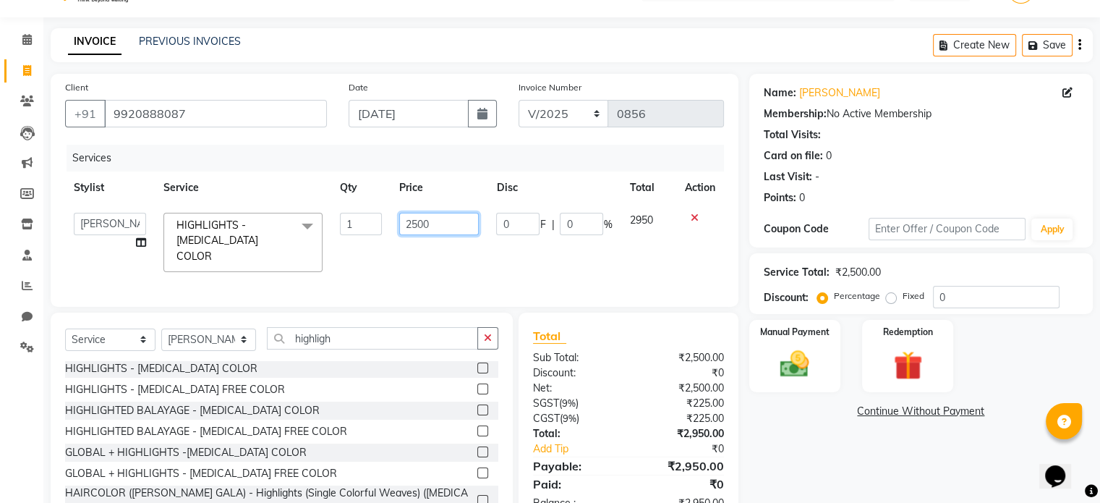
click at [399, 224] on input "2500" at bounding box center [439, 224] width 80 height 22
type input "7000"
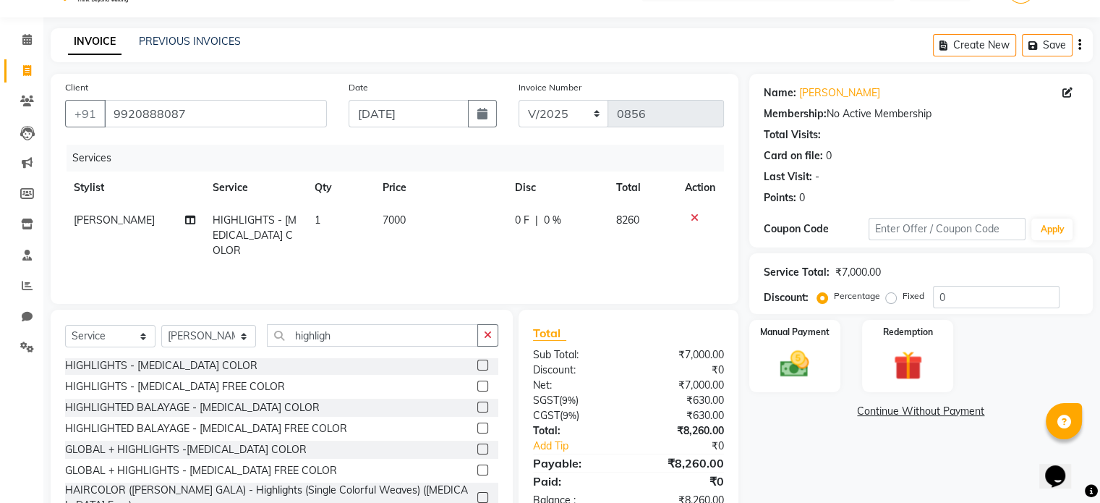
click at [640, 241] on td "8260" at bounding box center [641, 235] width 69 height 63
select select "70378"
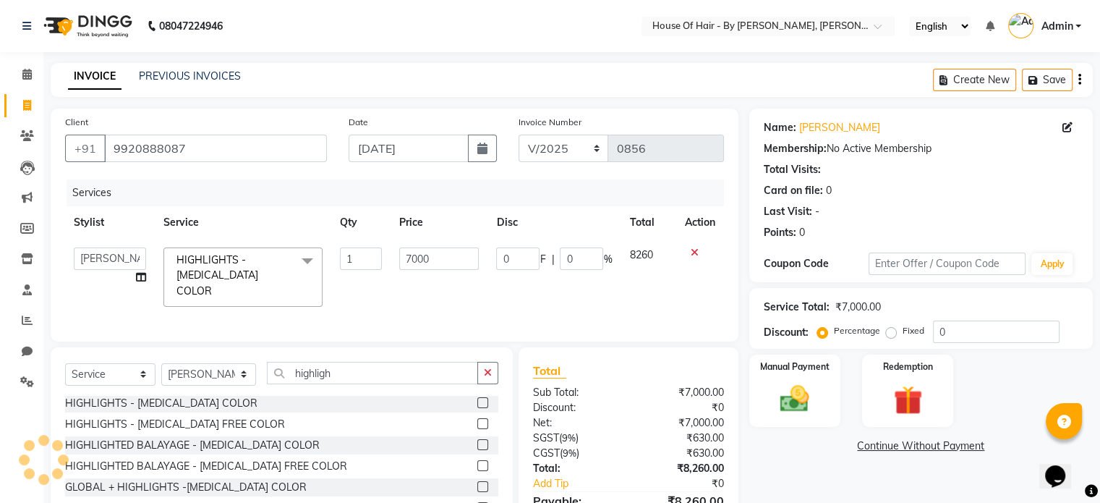
scroll to position [77, 0]
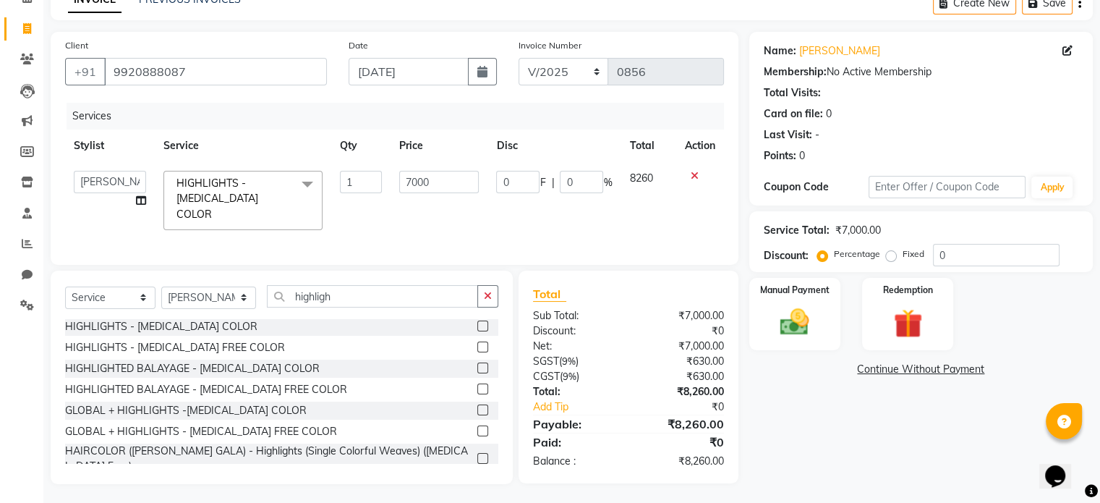
click at [902, 254] on label "Fixed" at bounding box center [913, 253] width 22 height 13
click at [889, 254] on input "Fixed" at bounding box center [894, 254] width 10 height 10
radio input "true"
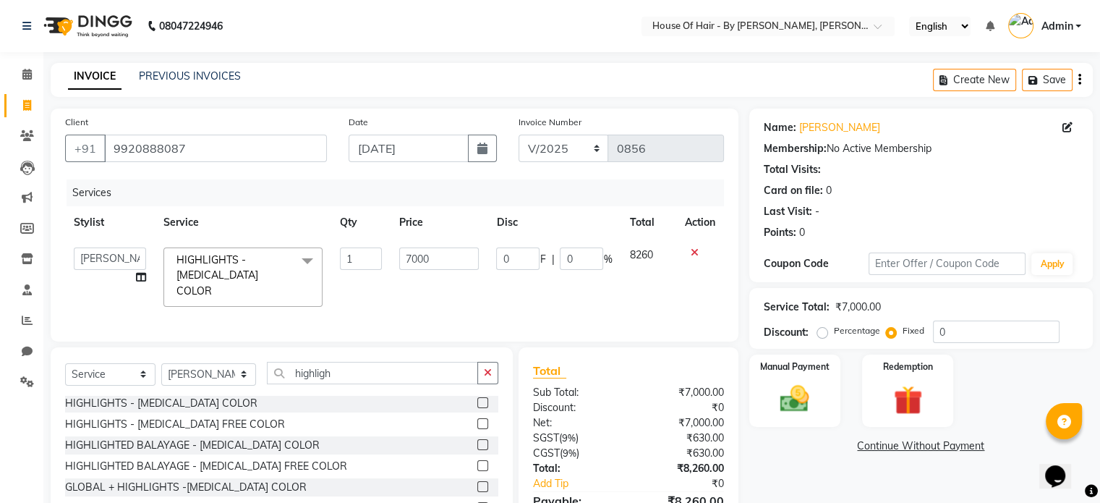
click at [1080, 80] on icon "button" at bounding box center [1079, 80] width 3 height 1
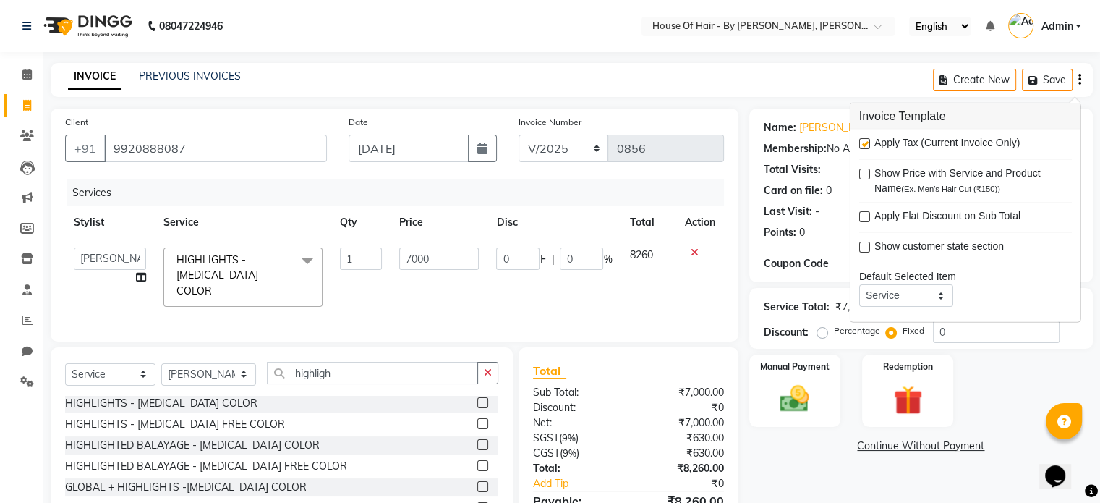
click at [859, 144] on label at bounding box center [864, 143] width 11 height 11
click at [859, 144] on input "checkbox" at bounding box center [863, 144] width 9 height 9
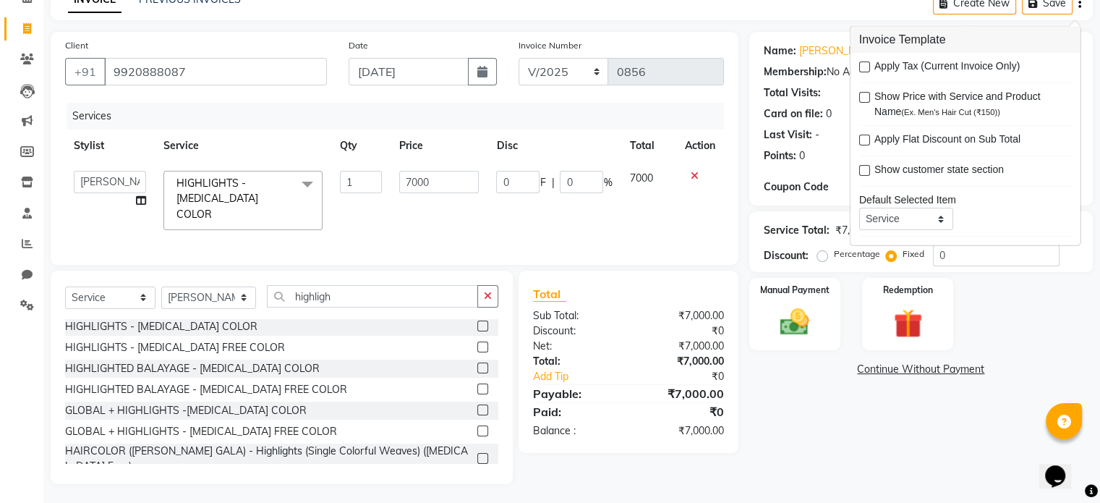
click at [867, 65] on label at bounding box center [864, 66] width 11 height 11
click at [867, 65] on input "checkbox" at bounding box center [863, 67] width 9 height 9
checkbox input "true"
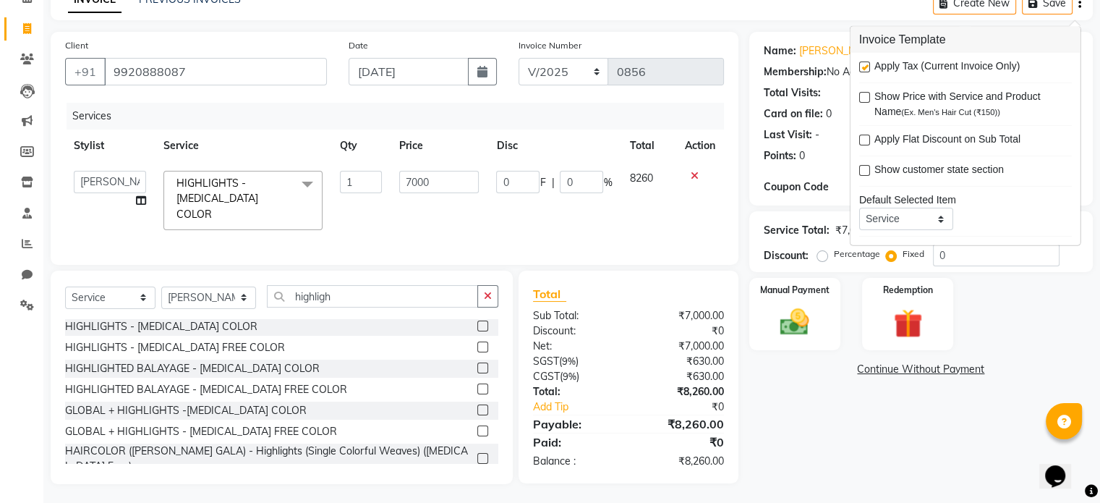
scroll to position [51, 0]
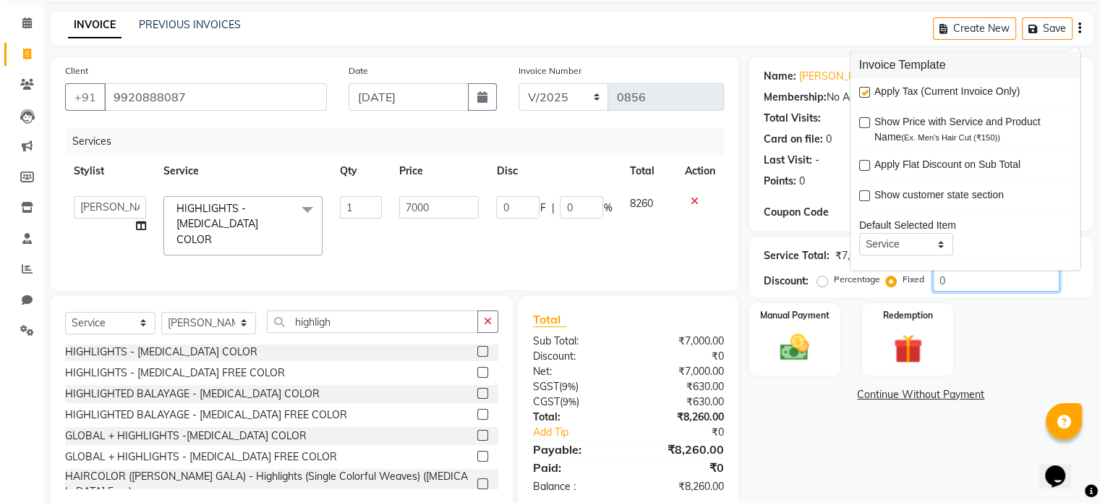
click at [952, 283] on input "0" at bounding box center [996, 280] width 127 height 22
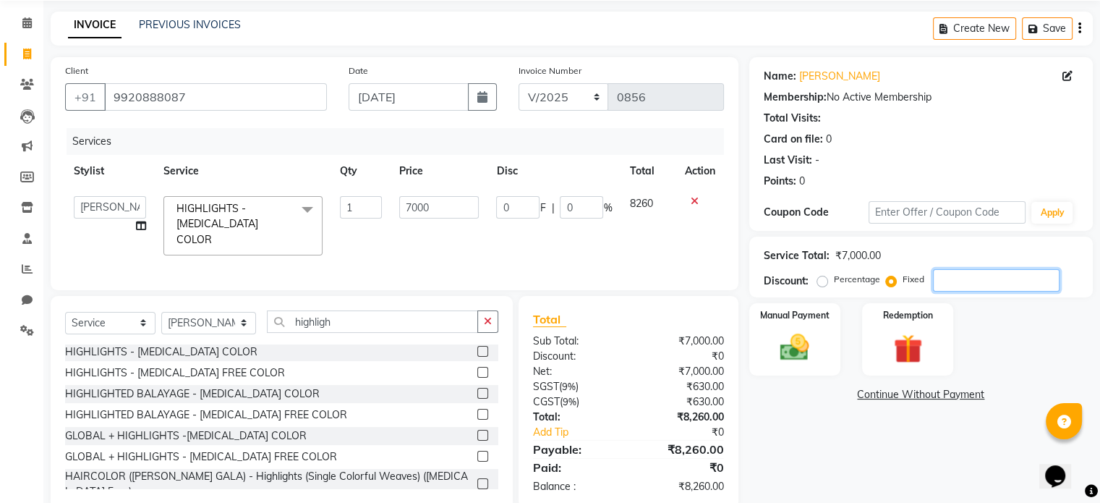
type input "1"
type input "0.01"
type input "12"
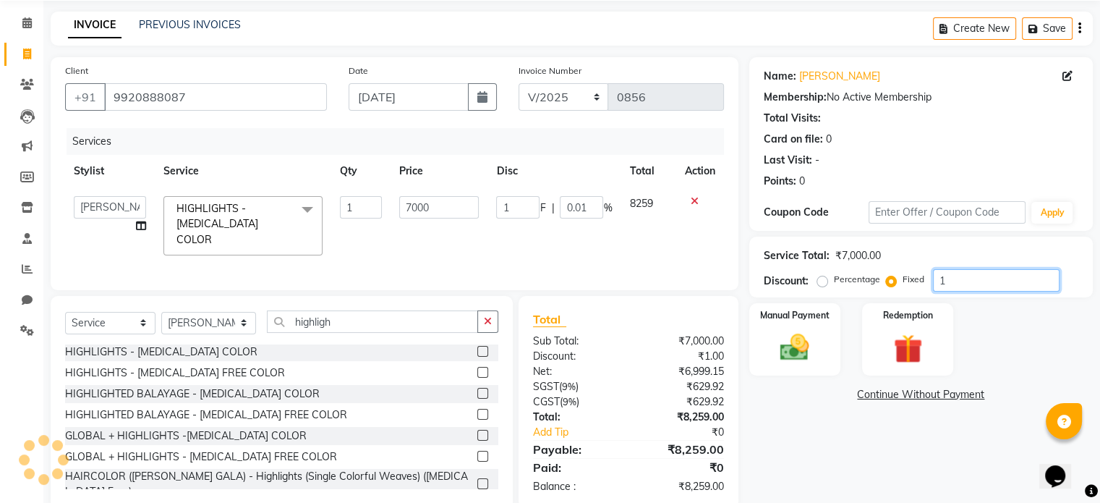
type input "0.17"
type input "126"
type input "1.8"
type input "1260"
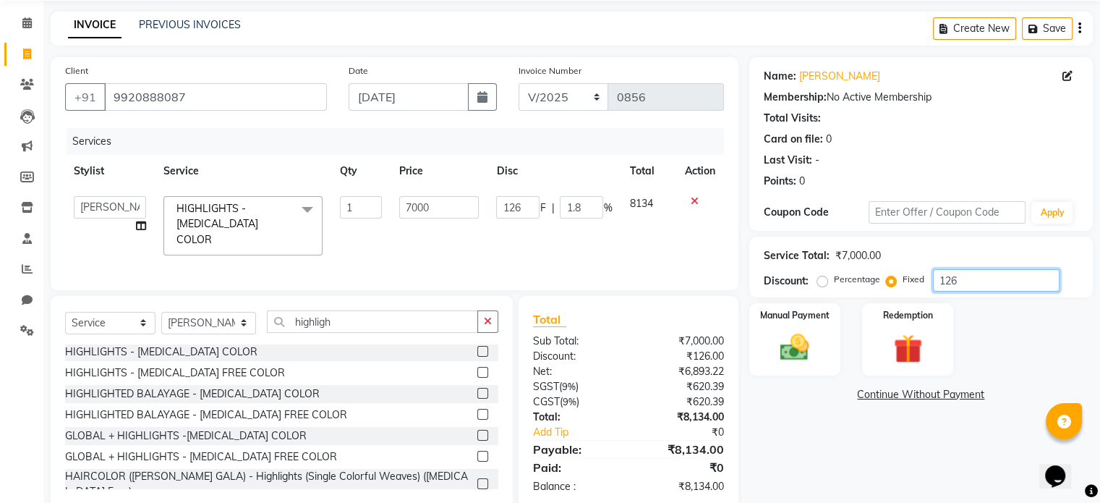
type input "1260"
type input "18"
type input "1260"
click at [798, 358] on img at bounding box center [794, 347] width 48 height 35
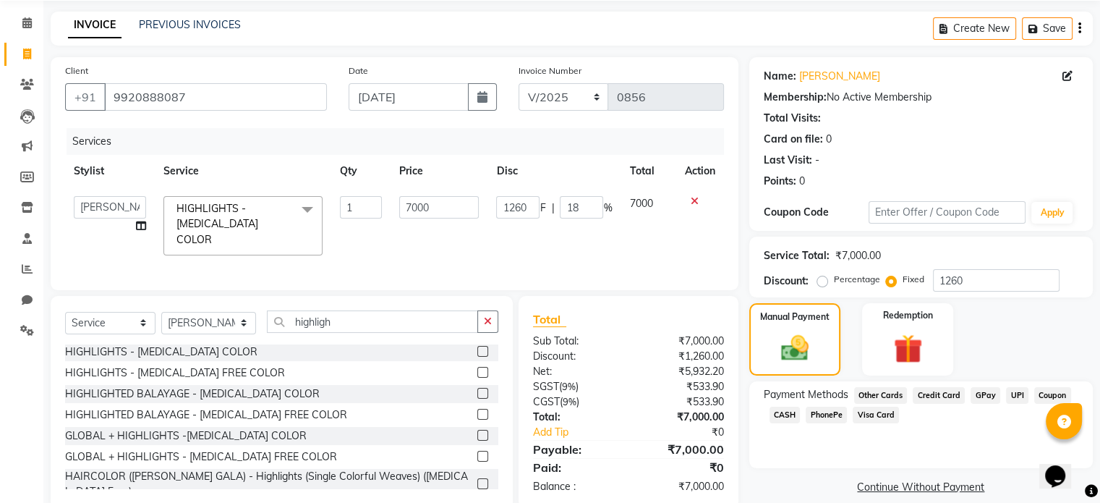
click at [785, 414] on span "CASH" at bounding box center [784, 414] width 31 height 17
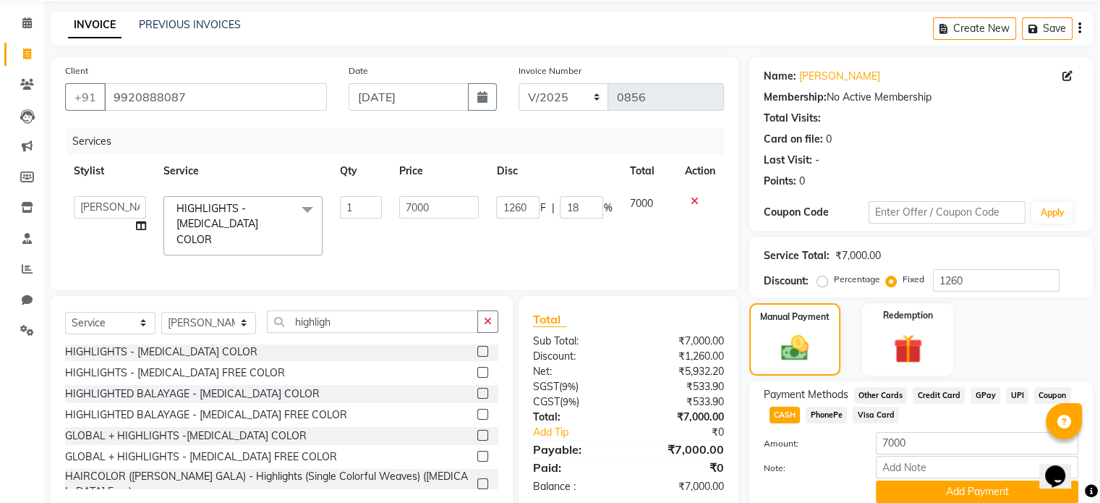
scroll to position [110, 0]
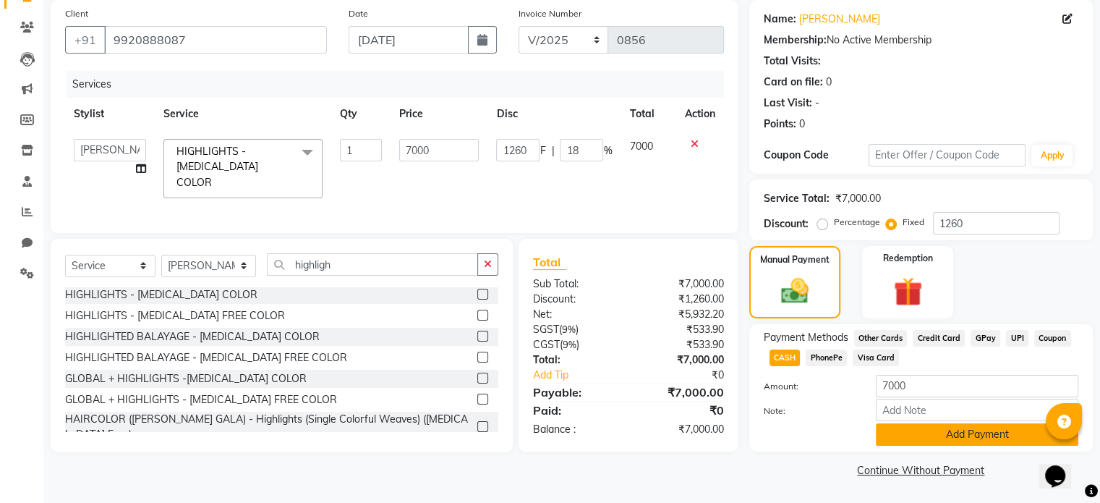
click at [902, 439] on button "Add Payment" at bounding box center [977, 434] width 202 height 22
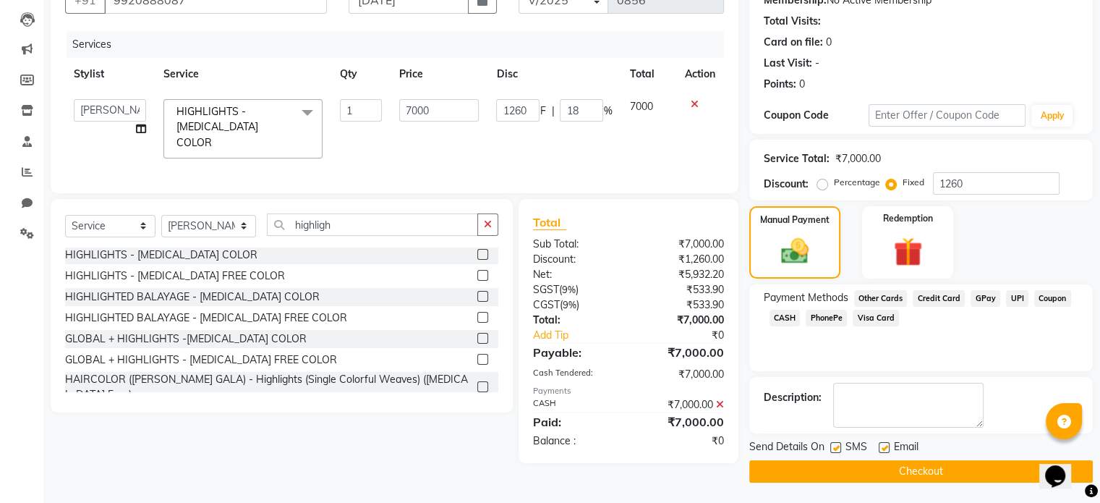
scroll to position [0, 0]
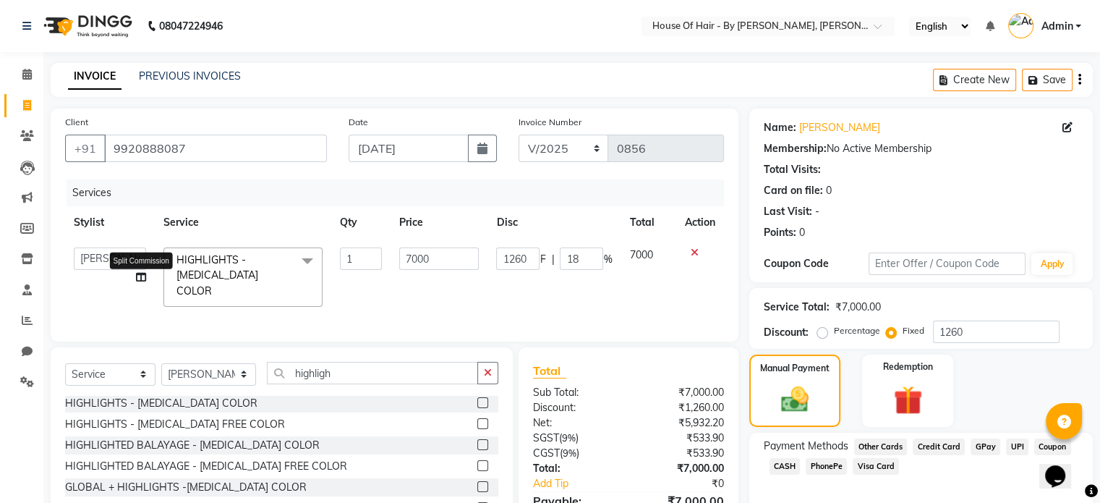
click at [139, 279] on icon at bounding box center [141, 277] width 10 height 10
select select "70378"
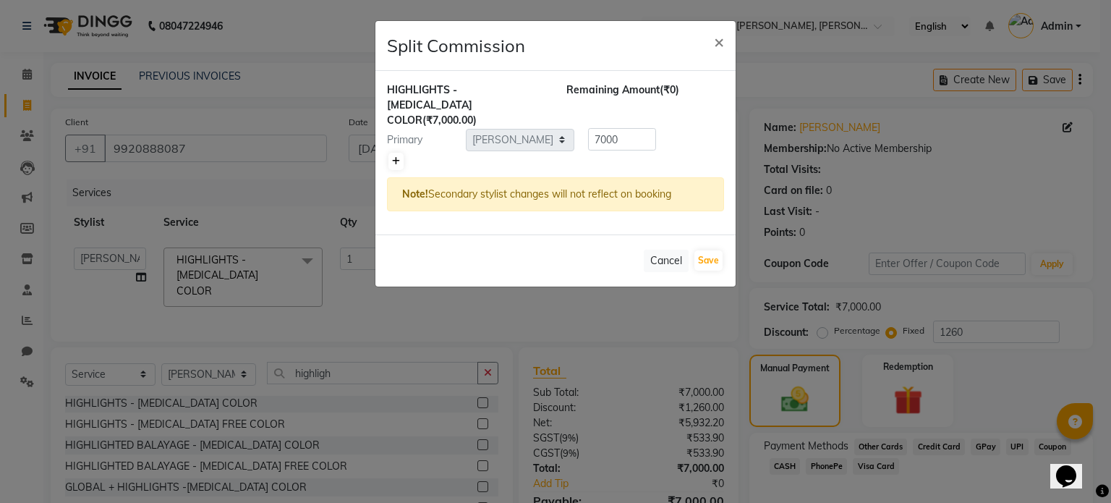
click at [396, 157] on icon at bounding box center [396, 161] width 8 height 9
type input "3500"
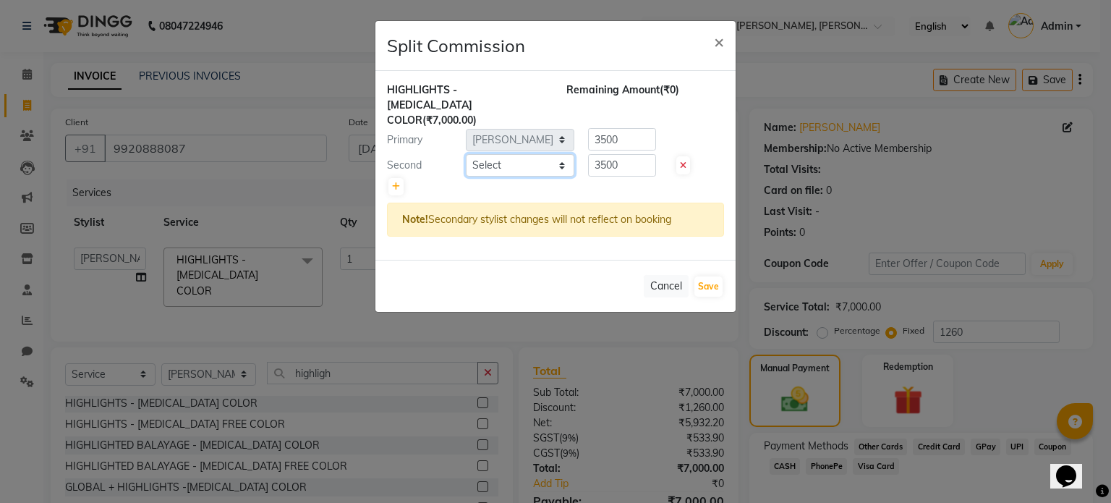
click at [508, 157] on select "Select [PERSON_NAME] GALA [PERSON_NAME] Gala Wedding [PERSON_NAME] [PERSON_NAME…" at bounding box center [520, 165] width 108 height 22
select select "71584"
click at [466, 154] on select "Select [PERSON_NAME] GALA [PERSON_NAME] Gala Wedding [PERSON_NAME] [PERSON_NAME…" at bounding box center [520, 165] width 108 height 22
click at [708, 276] on button "Save" at bounding box center [708, 286] width 28 height 20
select select "Select"
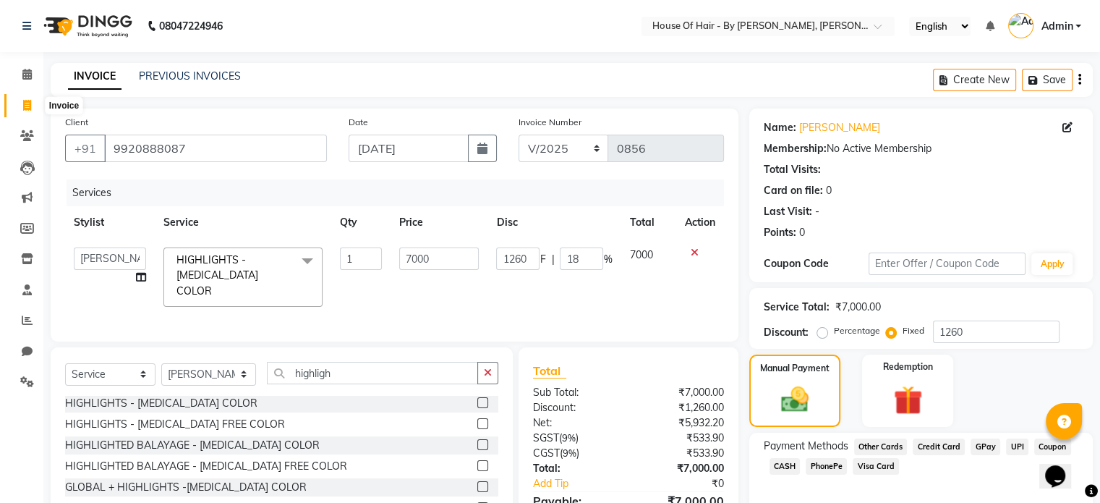
click at [23, 105] on icon at bounding box center [27, 105] width 8 height 11
select select "7865"
select select "service"
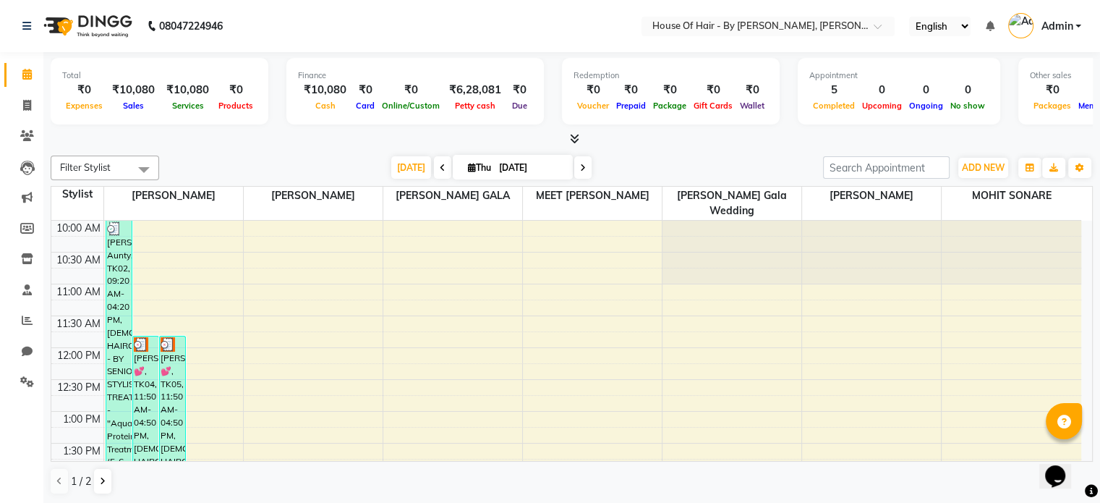
click at [129, 95] on div "₹10,080" at bounding box center [133, 90] width 54 height 17
click at [124, 95] on div "₹10,080" at bounding box center [133, 90] width 54 height 17
click at [24, 101] on icon at bounding box center [27, 105] width 8 height 11
select select "7865"
select select "service"
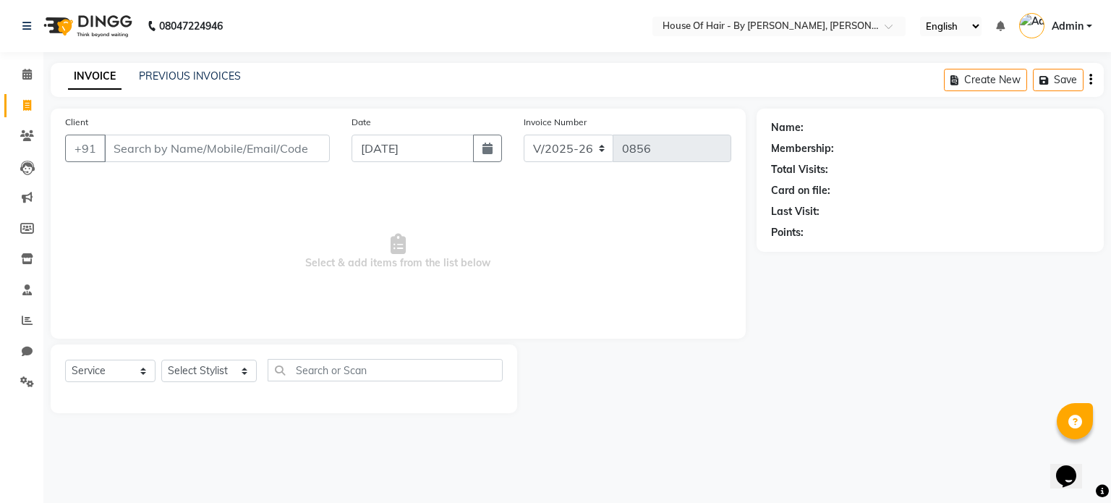
click at [155, 149] on input "Client" at bounding box center [217, 147] width 226 height 27
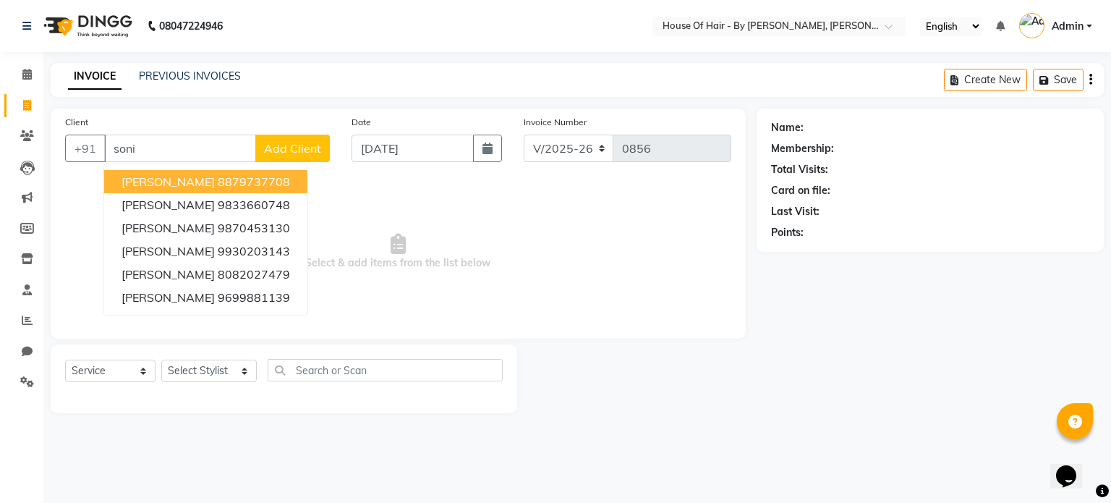
click at [187, 180] on span "[PERSON_NAME]" at bounding box center [167, 181] width 93 height 14
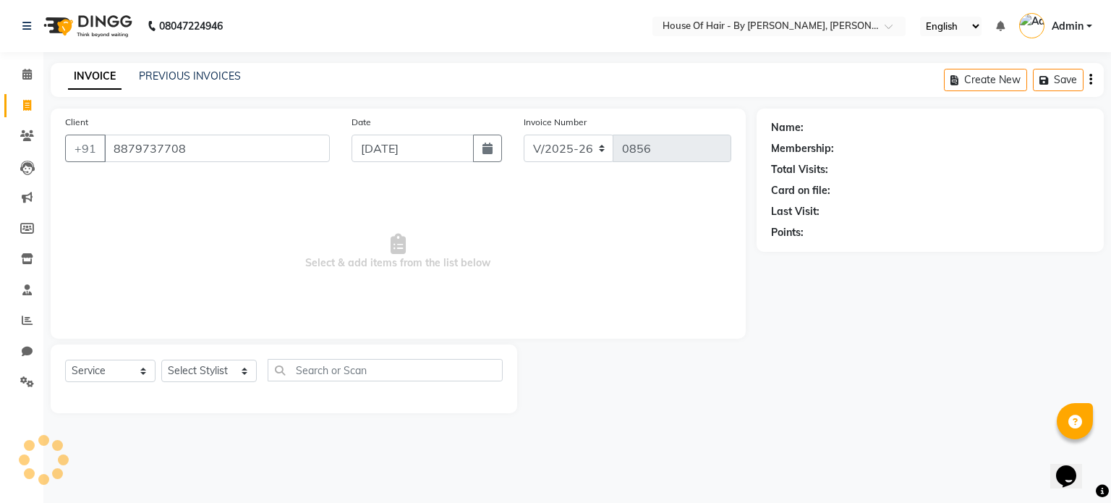
type input "8879737708"
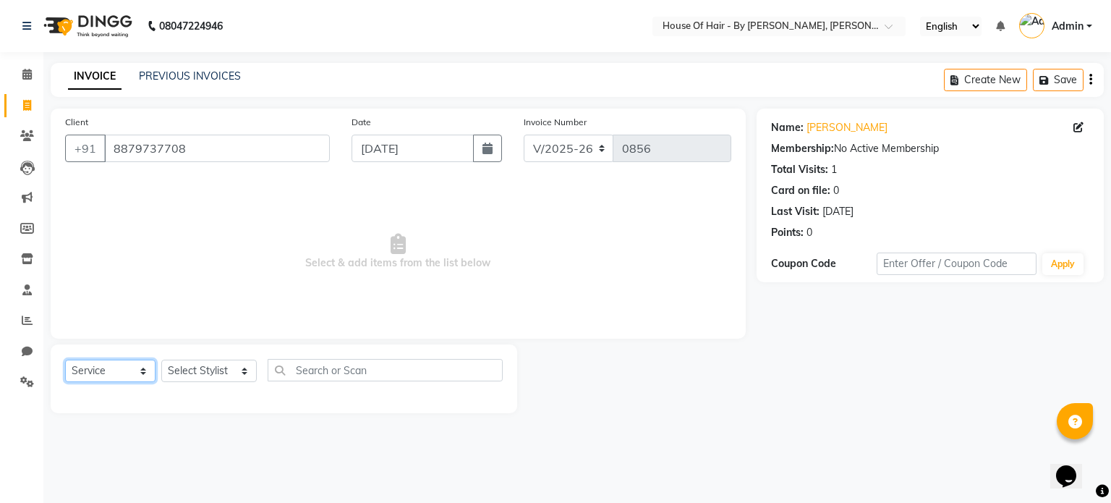
click at [123, 367] on select "Select Service Product Membership Package Voucher Prepaid Gift Card" at bounding box center [110, 370] width 90 height 22
click at [235, 370] on select "Select Stylist [PERSON_NAME] GALA [PERSON_NAME] Gala Wedding [PERSON_NAME] [PER…" at bounding box center [208, 370] width 95 height 22
select select "70376"
click at [161, 360] on select "Select Stylist [PERSON_NAME] GALA [PERSON_NAME] Gala Wedding [PERSON_NAME] [PER…" at bounding box center [208, 370] width 95 height 22
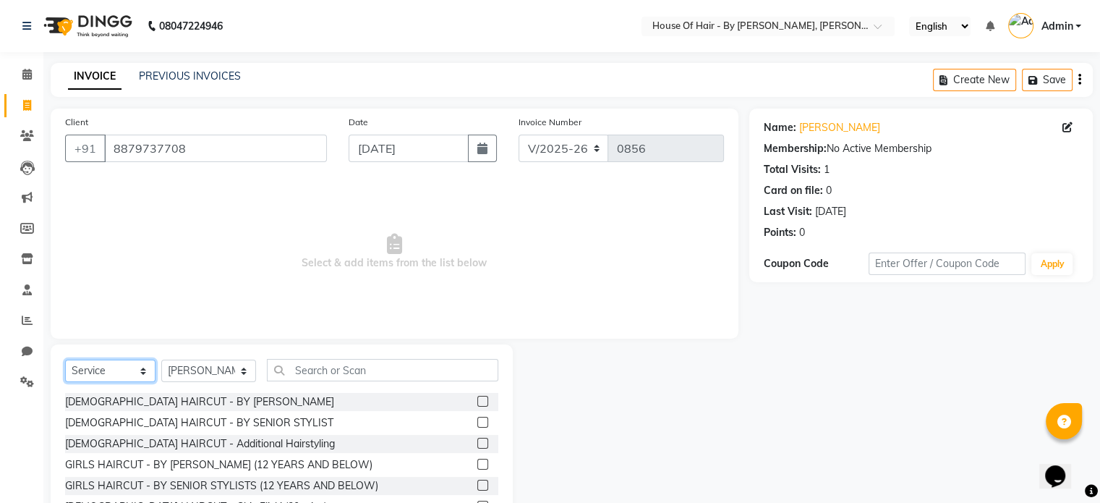
click at [106, 367] on select "Select Service Product Membership Package Voucher Prepaid Gift Card" at bounding box center [110, 370] width 90 height 22
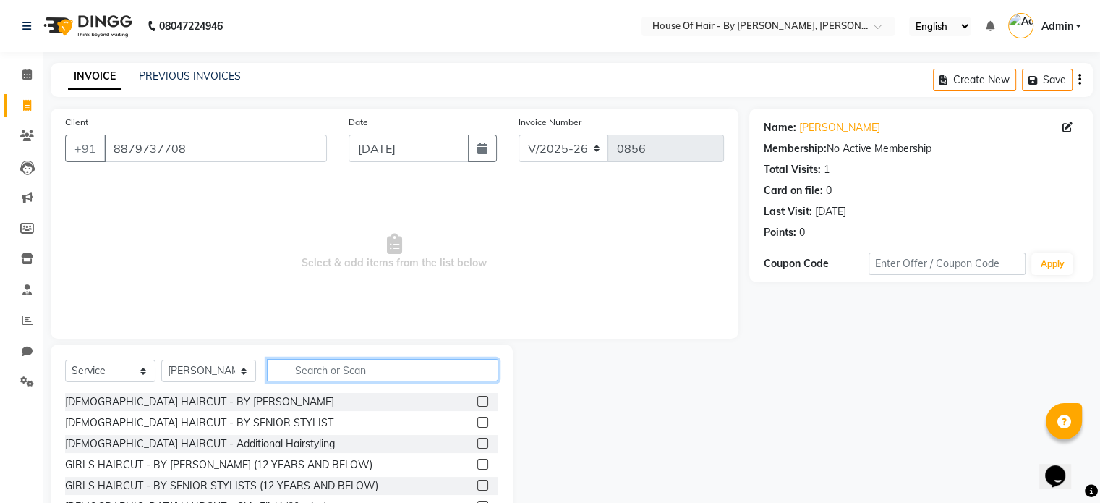
click at [321, 367] on input "text" at bounding box center [382, 370] width 231 height 22
click at [477, 422] on label at bounding box center [482, 422] width 11 height 11
click at [477, 422] on input "checkbox" at bounding box center [481, 422] width 9 height 9
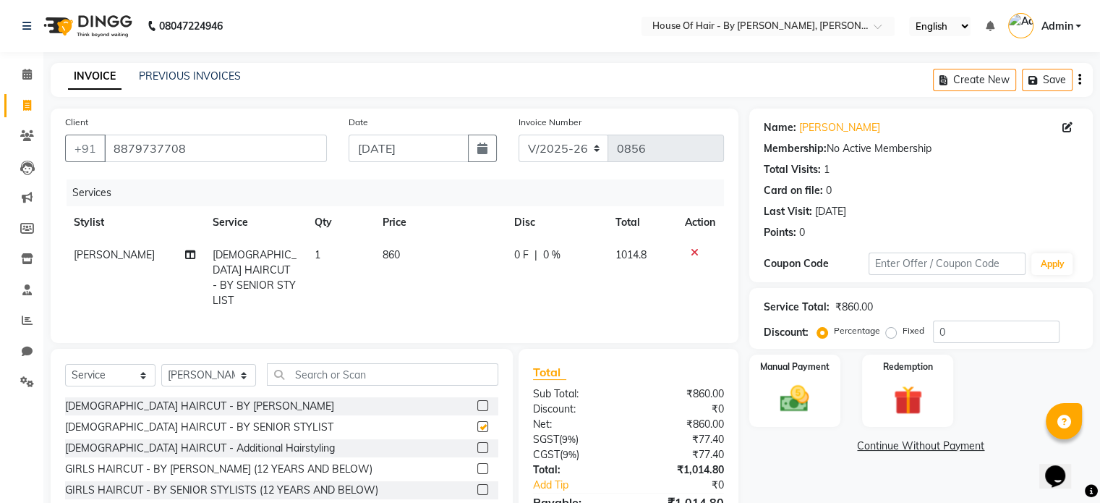
checkbox input "false"
click at [117, 372] on select "Select Service Product Membership Package Voucher Prepaid Gift Card" at bounding box center [110, 375] width 90 height 22
select select "product"
click at [65, 364] on select "Select Service Product Membership Package Voucher Prepaid Gift Card" at bounding box center [110, 375] width 90 height 22
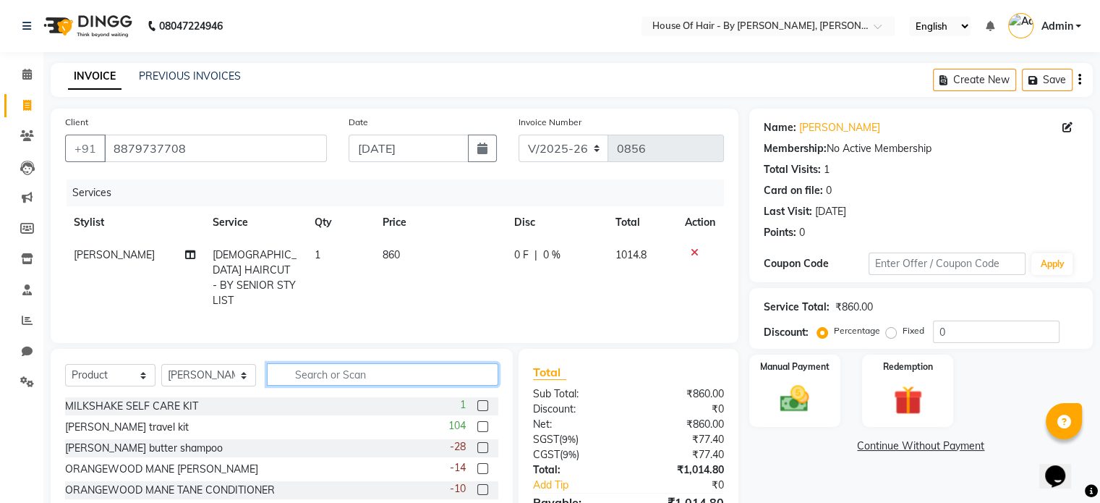
click at [423, 364] on input "text" at bounding box center [382, 374] width 231 height 22
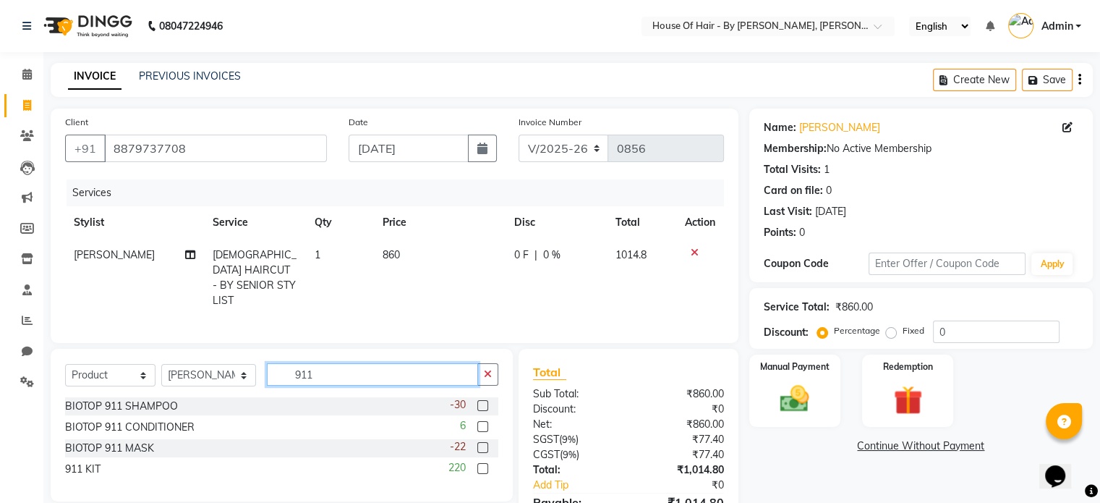
type input "911"
click at [484, 400] on label at bounding box center [482, 405] width 11 height 11
click at [484, 401] on input "checkbox" at bounding box center [481, 405] width 9 height 9
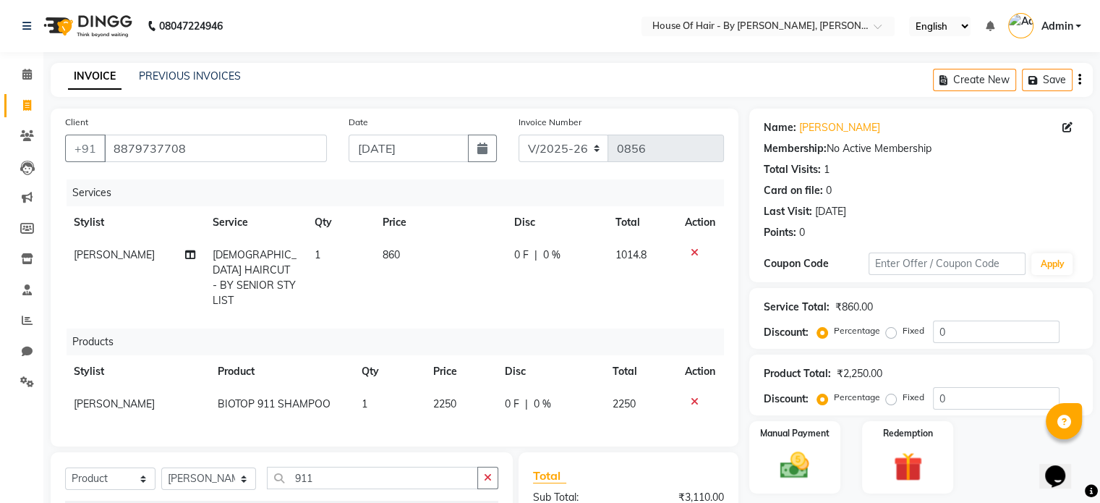
checkbox input "false"
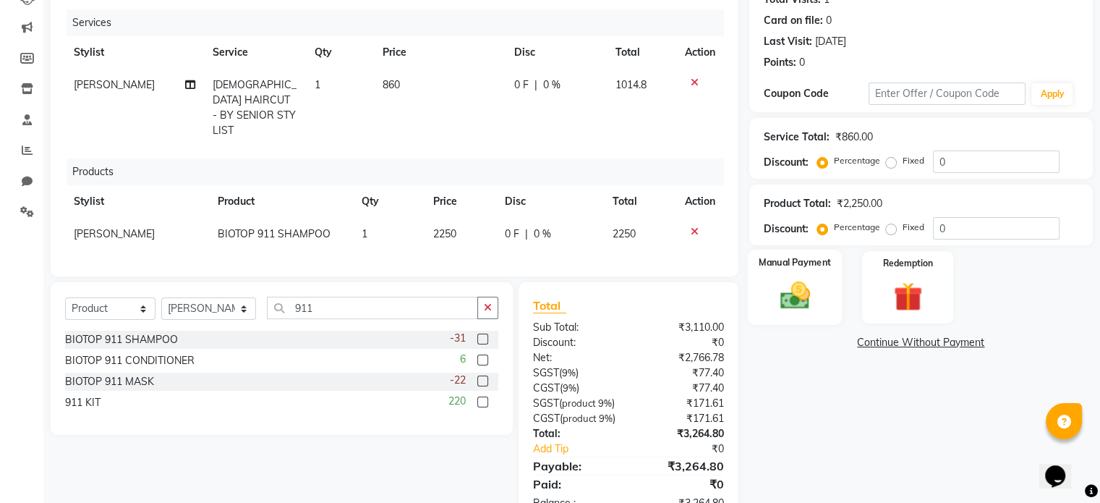
scroll to position [226, 0]
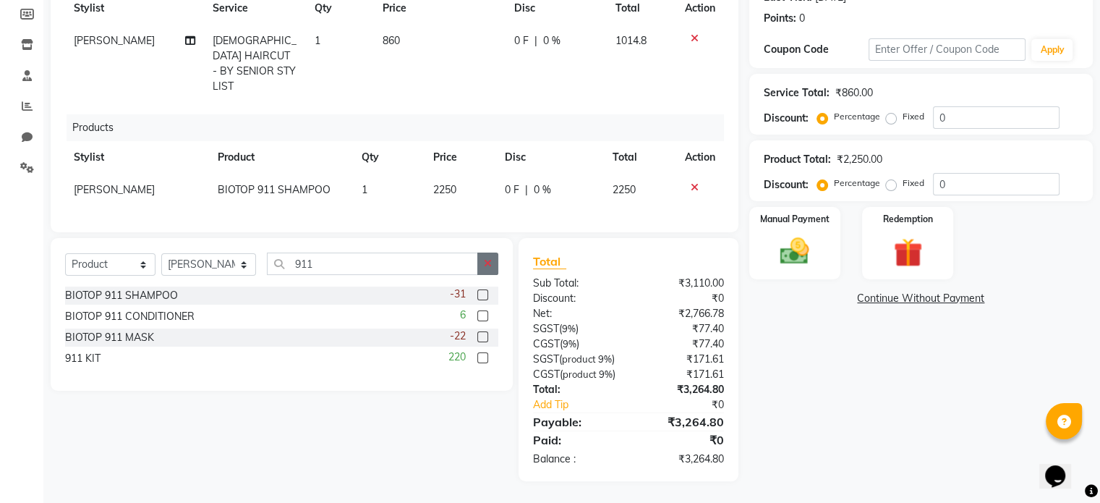
click at [489, 258] on icon "button" at bounding box center [488, 263] width 8 height 10
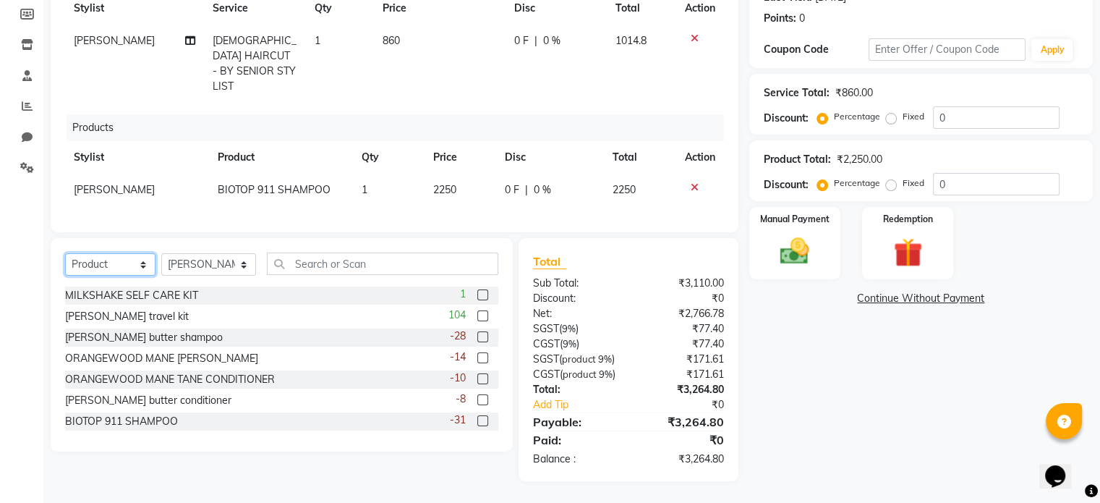
click at [142, 253] on select "Select Service Product Membership Package Voucher Prepaid Gift Card" at bounding box center [110, 264] width 90 height 22
select select "service"
click at [65, 253] on select "Select Service Product Membership Package Voucher Prepaid Gift Card" at bounding box center [110, 264] width 90 height 22
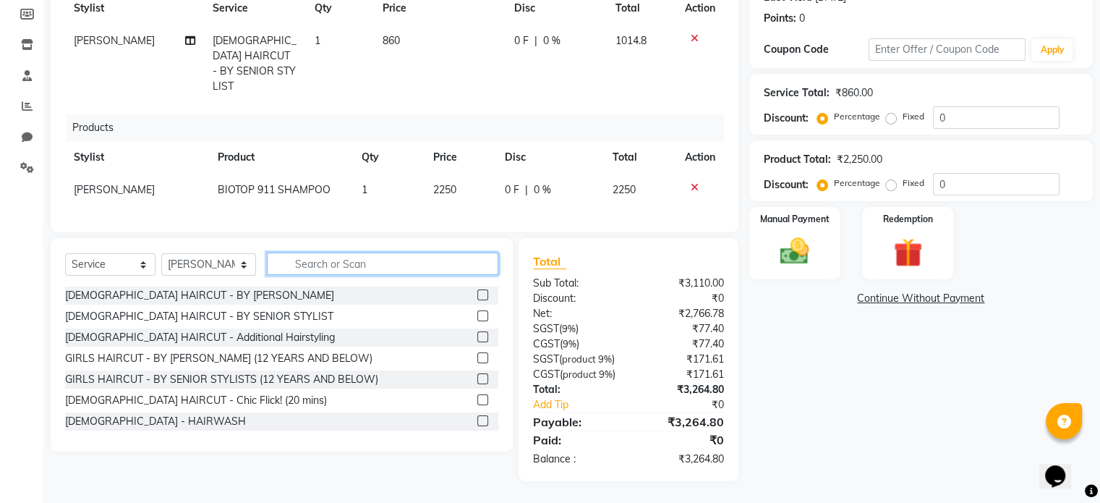
click at [324, 252] on input "text" at bounding box center [382, 263] width 231 height 22
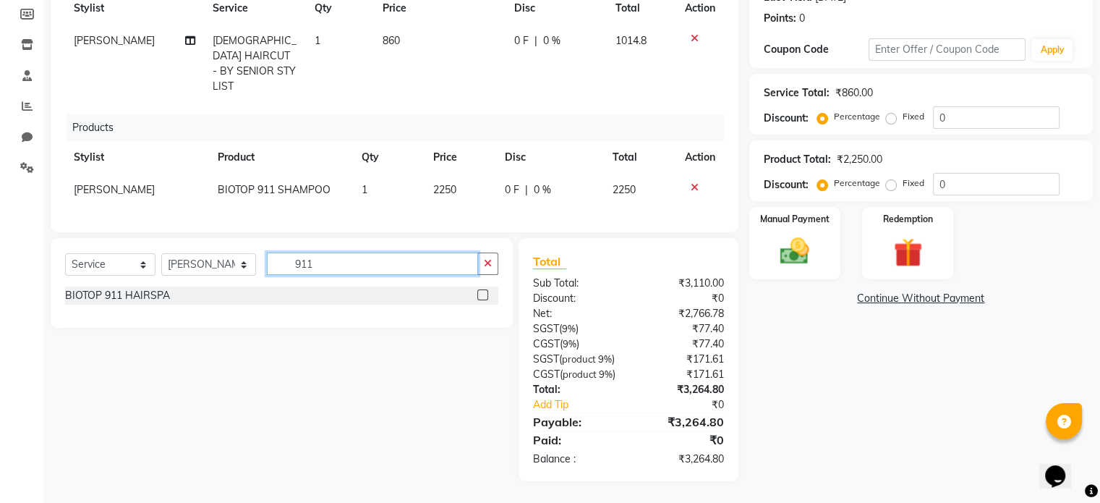
type input "911"
click at [484, 289] on label at bounding box center [482, 294] width 11 height 11
click at [484, 291] on input "checkbox" at bounding box center [481, 295] width 9 height 9
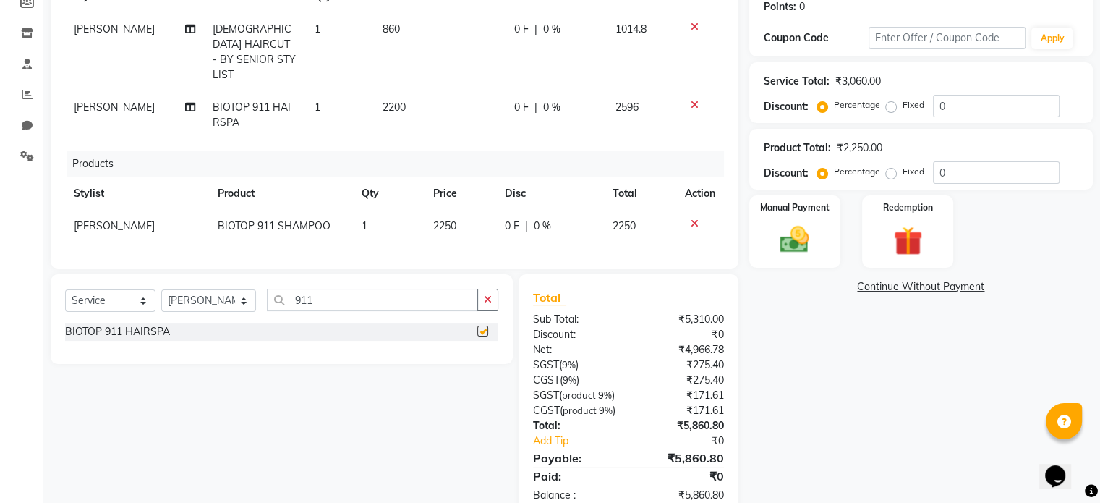
checkbox input "false"
click at [390, 101] on span "2200" at bounding box center [394, 107] width 23 height 13
select select "70376"
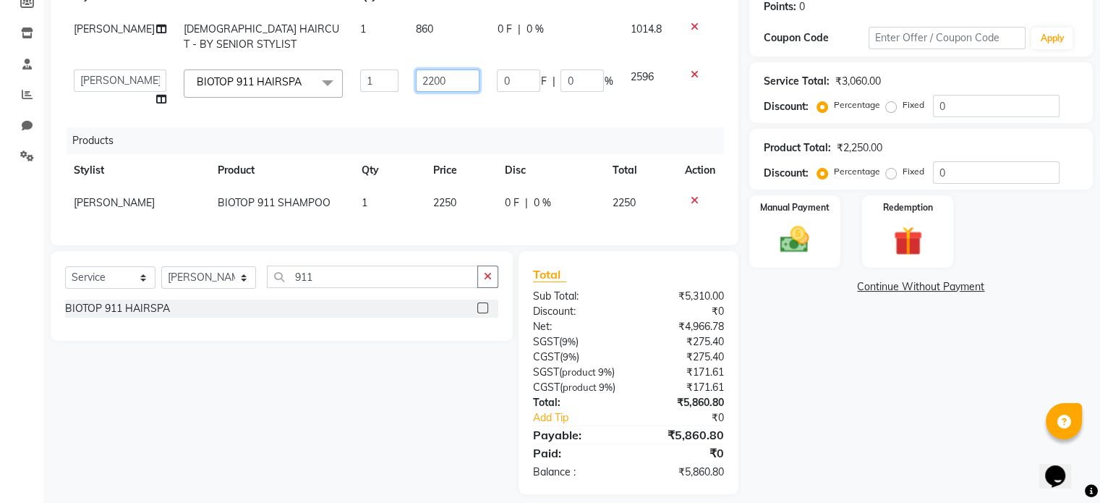
click at [440, 85] on input "2200" at bounding box center [448, 80] width 64 height 22
type input "2600"
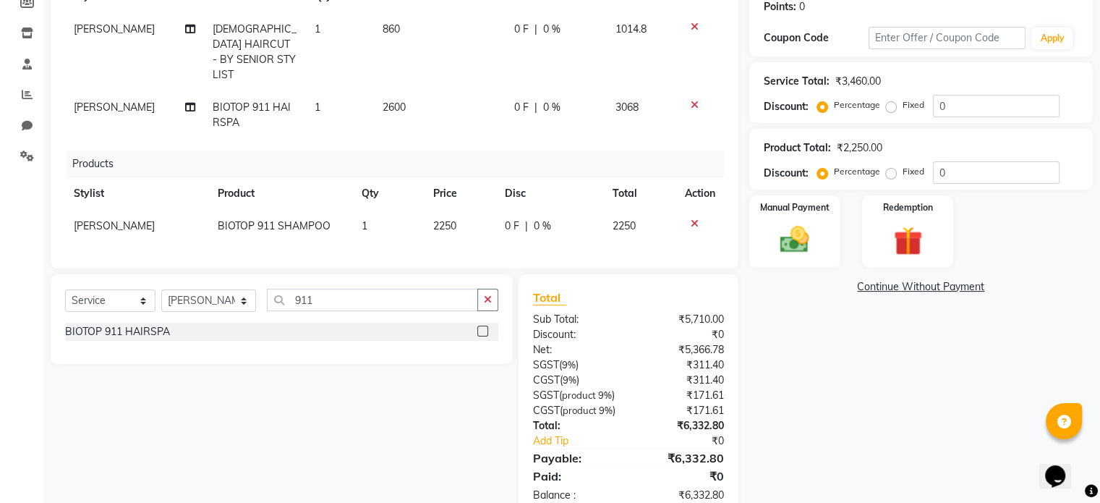
click at [429, 25] on td "860" at bounding box center [440, 52] width 132 height 78
select select "70376"
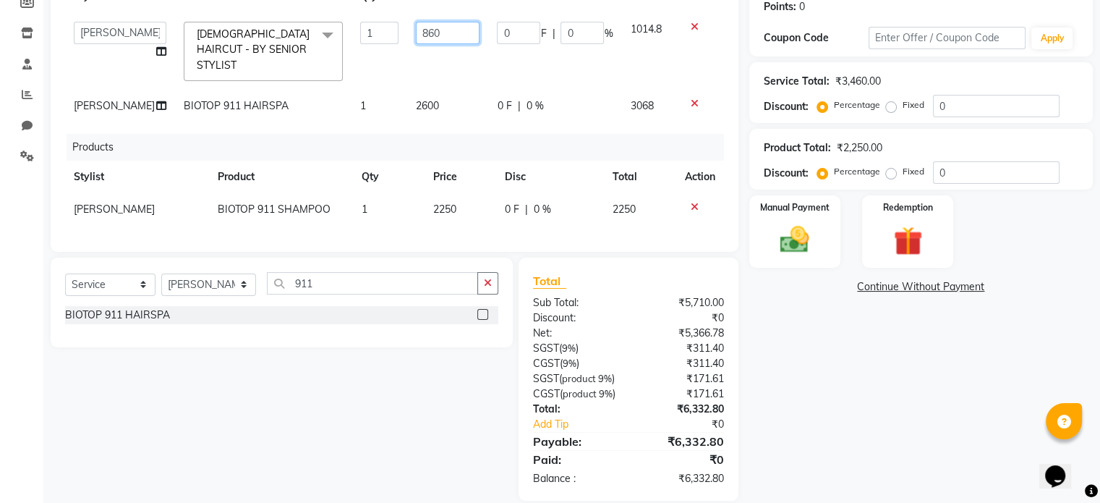
click at [441, 31] on input "860" at bounding box center [448, 33] width 64 height 22
type input "8"
type input "1015"
click at [636, 289] on div "Total" at bounding box center [628, 280] width 191 height 17
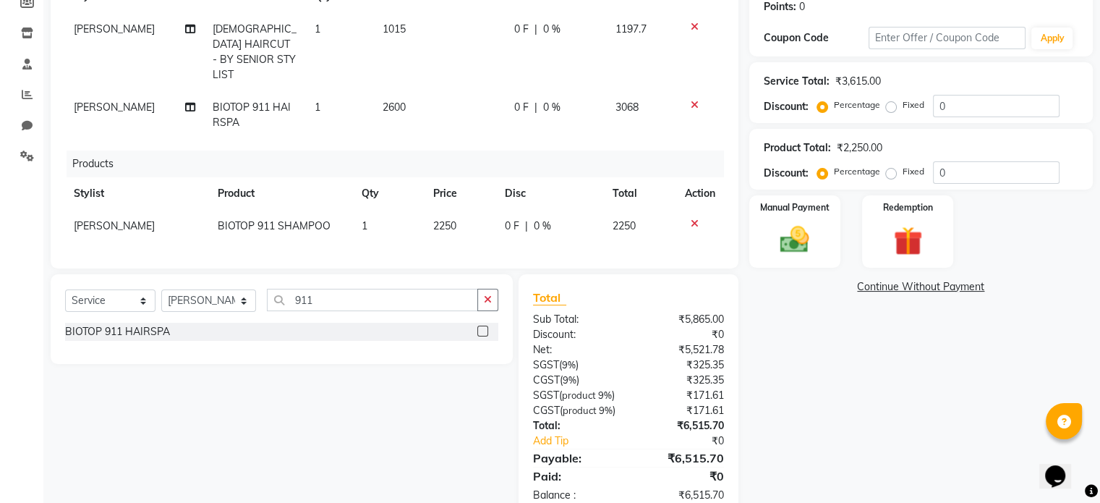
click at [642, 312] on div "₹5,865.00" at bounding box center [681, 319] width 106 height 15
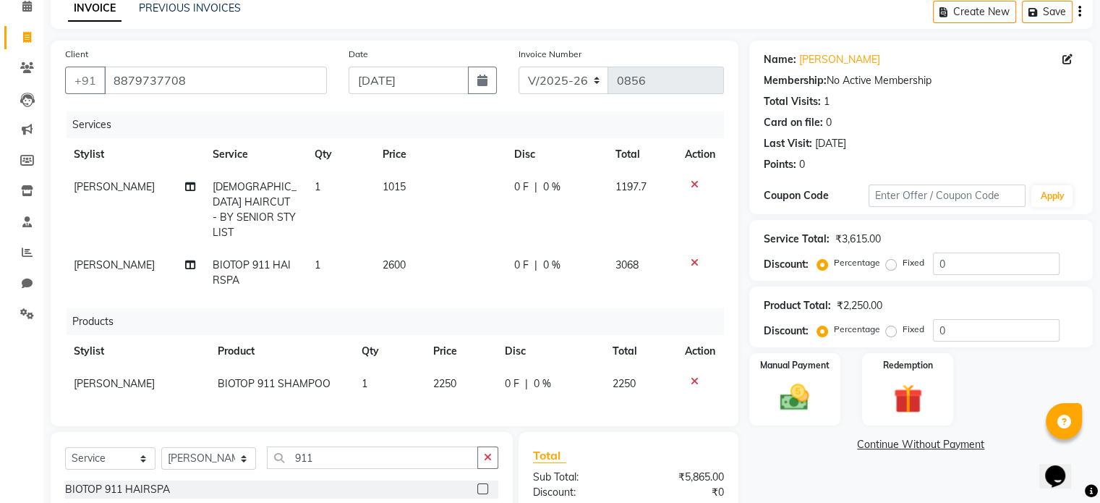
scroll to position [45, 0]
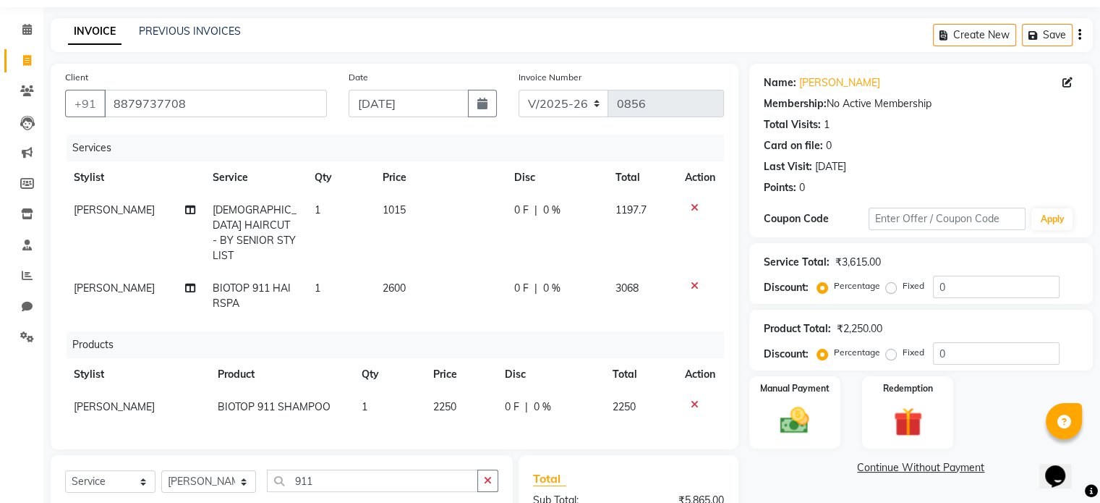
click at [1080, 35] on icon "button" at bounding box center [1079, 35] width 3 height 1
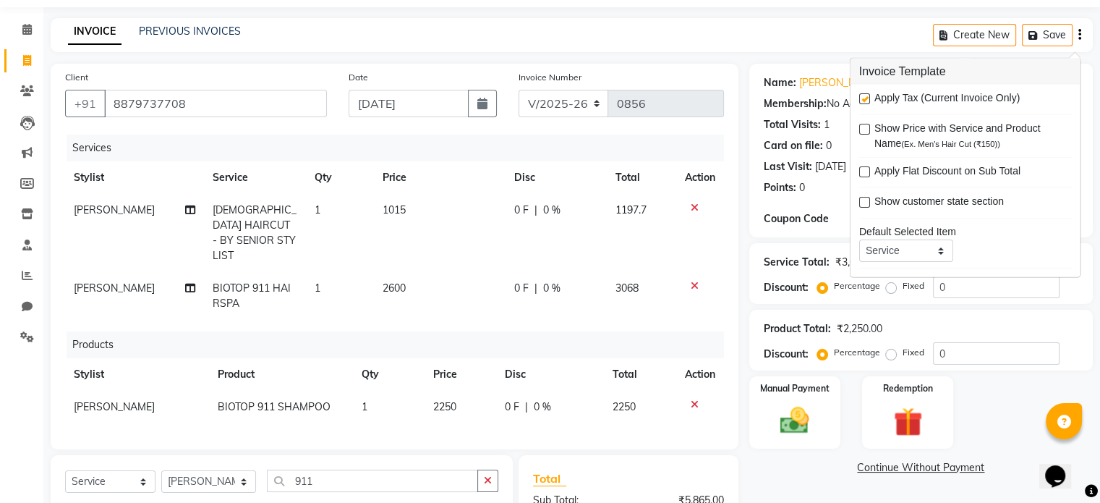
click at [867, 98] on label at bounding box center [864, 98] width 11 height 11
click at [867, 98] on input "checkbox" at bounding box center [863, 99] width 9 height 9
click at [868, 100] on label at bounding box center [864, 98] width 11 height 11
click at [868, 100] on input "checkbox" at bounding box center [863, 99] width 9 height 9
checkbox input "true"
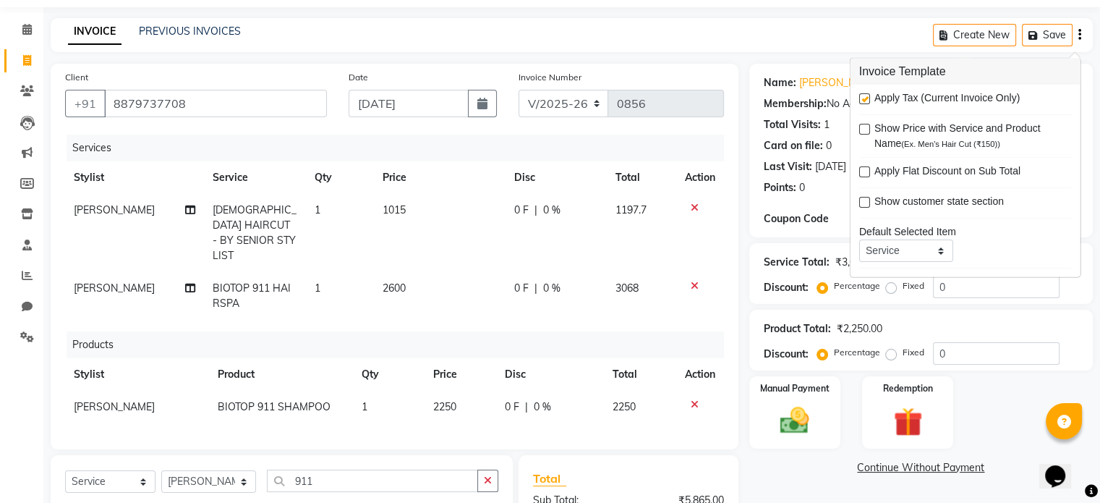
scroll to position [96, 0]
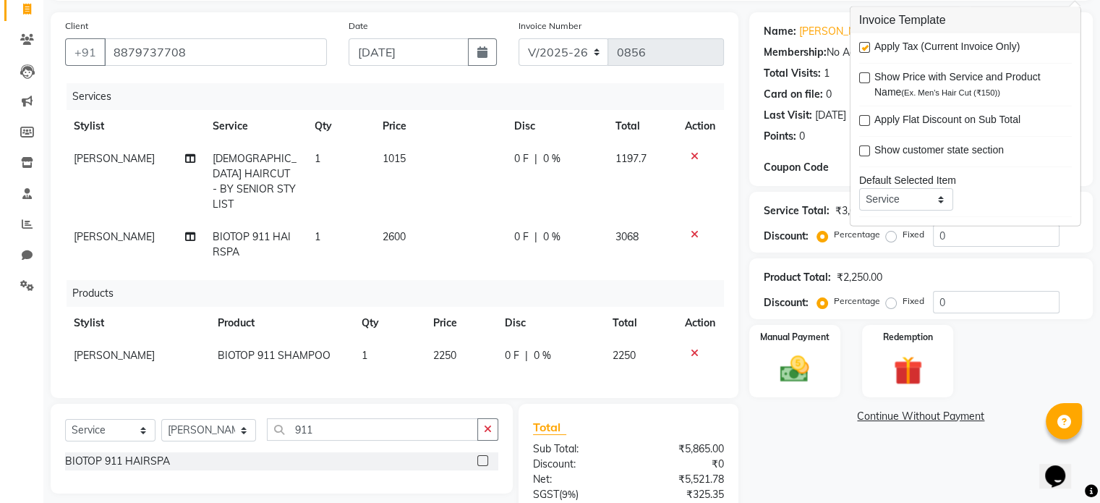
click at [808, 445] on div "Name: Sonia Kamat Membership: No Active Membership Total Visits: 1 Card on file…" at bounding box center [926, 329] width 354 height 634
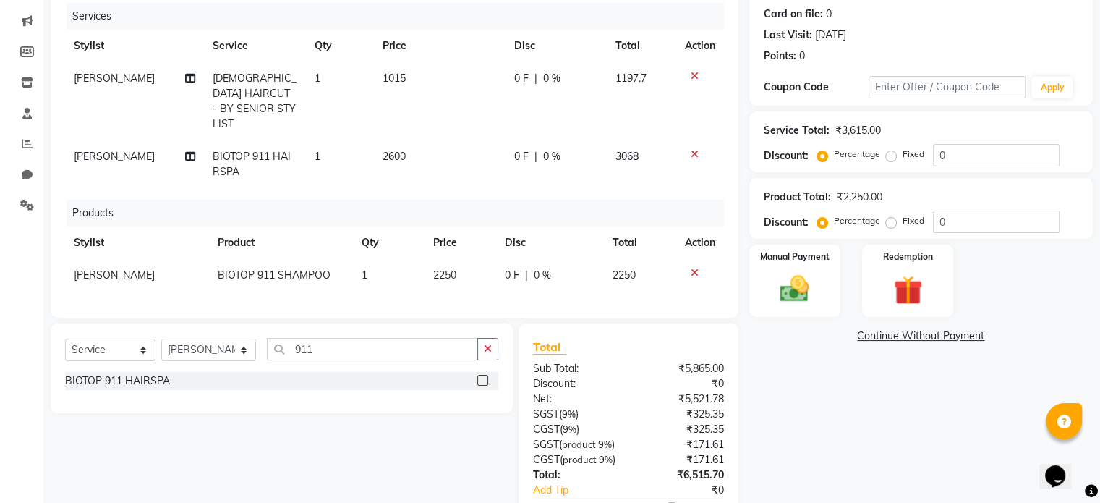
scroll to position [154, 0]
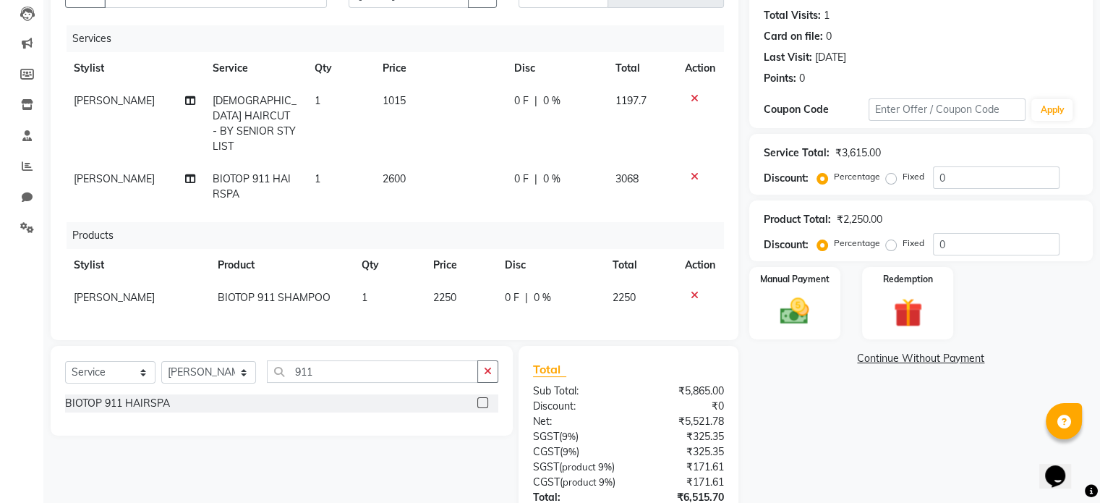
click at [691, 290] on icon at bounding box center [695, 295] width 8 height 10
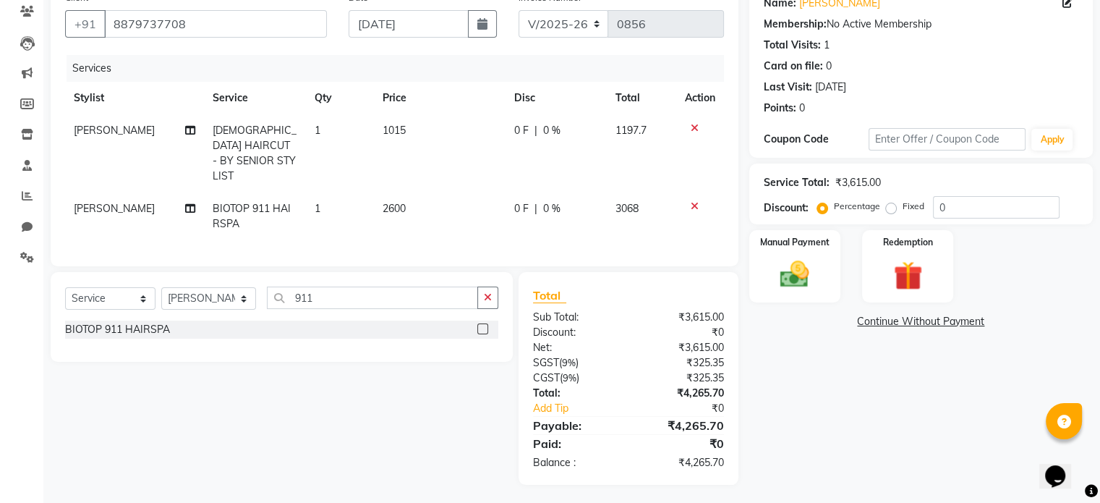
click at [902, 207] on label "Fixed" at bounding box center [913, 206] width 22 height 13
click at [890, 207] on input "Fixed" at bounding box center [894, 206] width 10 height 10
radio input "true"
click at [945, 205] on input "0" at bounding box center [996, 207] width 127 height 22
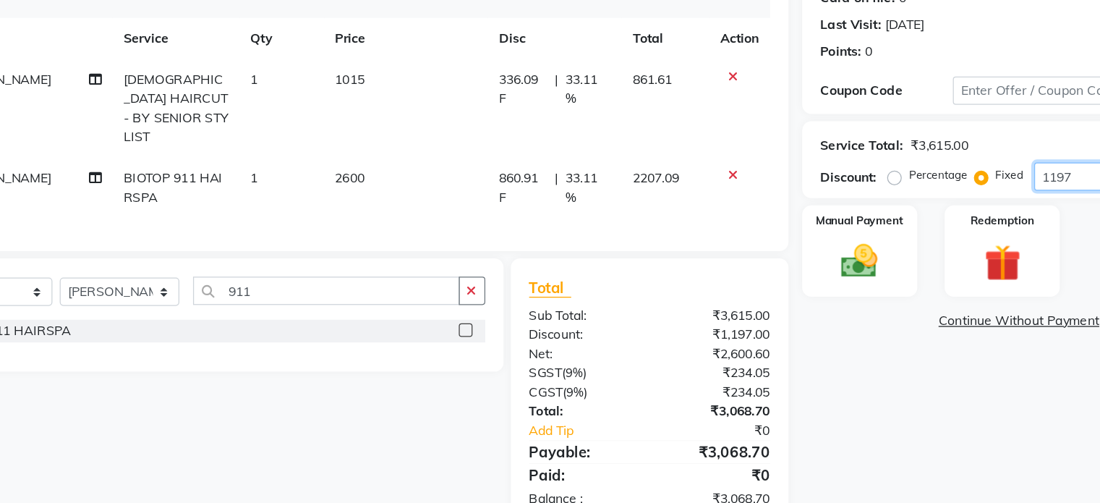
scroll to position [124, 0]
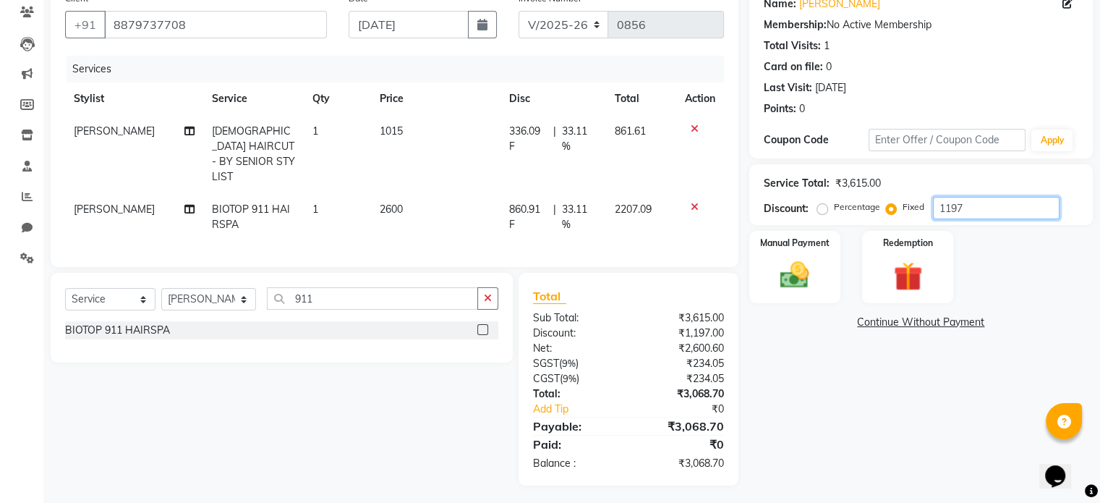
type input "1197"
click at [407, 132] on td "1015" at bounding box center [436, 154] width 130 height 78
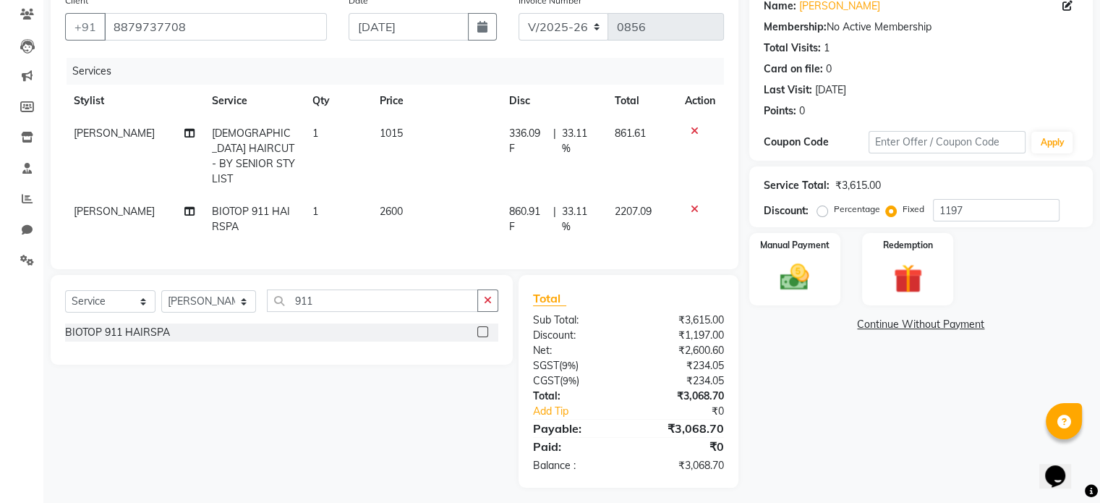
select select "70376"
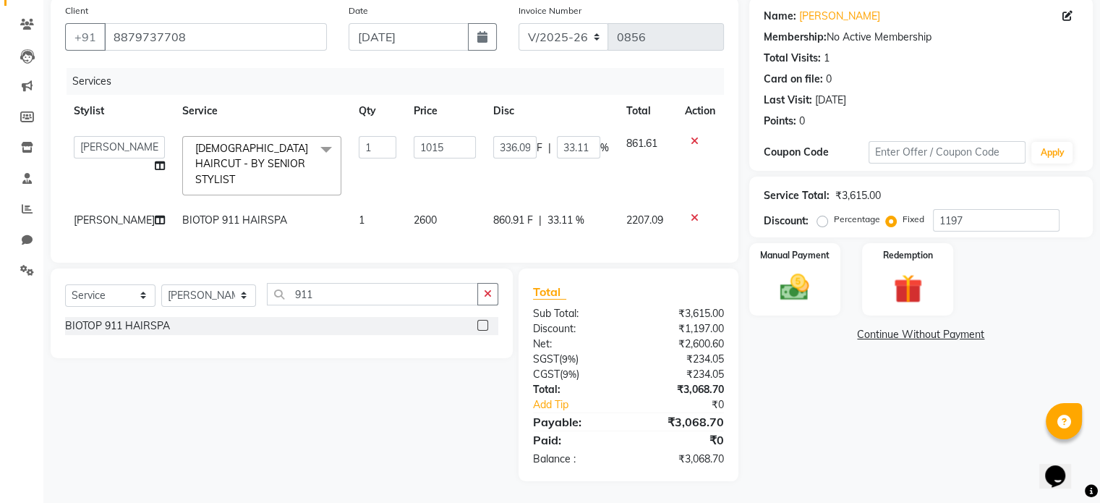
click at [414, 136] on input "1015" at bounding box center [445, 147] width 62 height 22
type input "860"
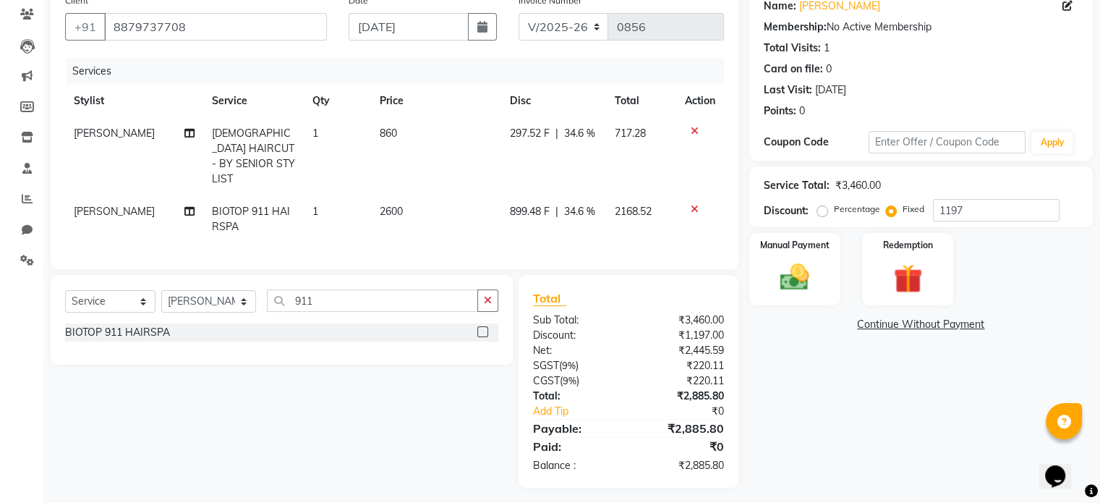
scroll to position [124, 0]
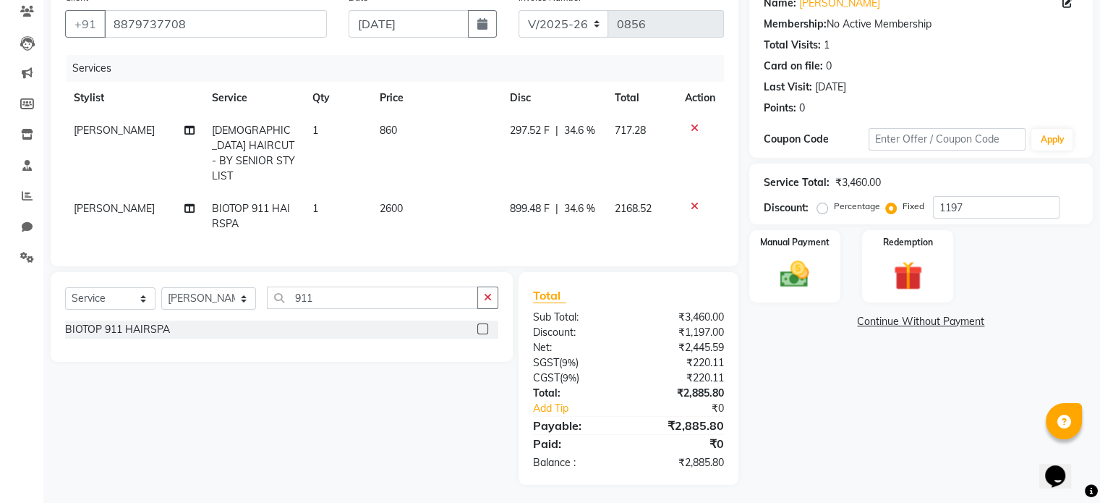
click at [966, 220] on div "Service Total: ₹3,460.00 Discount: Percentage Fixed 1197" at bounding box center [920, 193] width 343 height 61
click at [978, 200] on input "1197" at bounding box center [996, 207] width 127 height 22
type input "1"
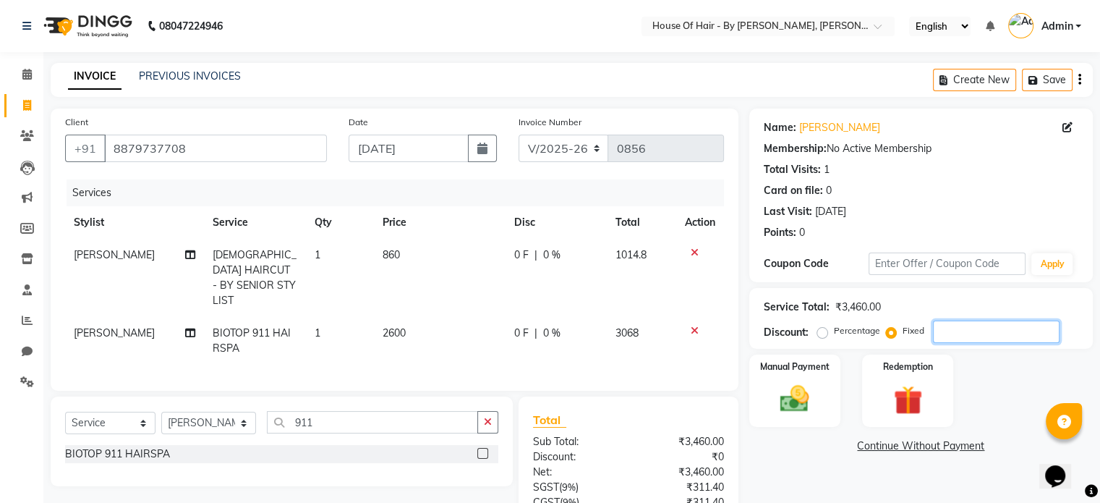
scroll to position [109, 0]
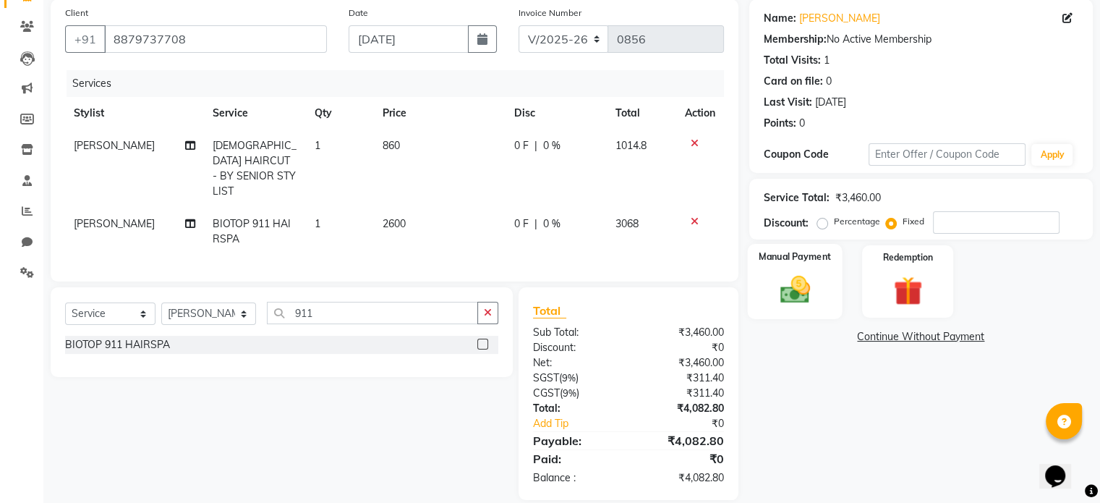
click at [778, 292] on img at bounding box center [794, 290] width 48 height 35
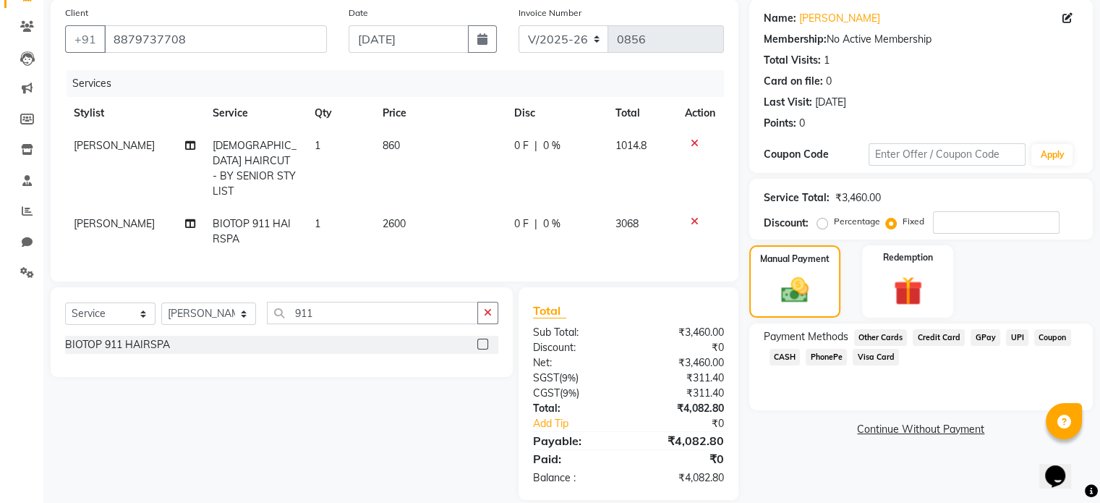
click at [785, 354] on span "CASH" at bounding box center [784, 357] width 31 height 17
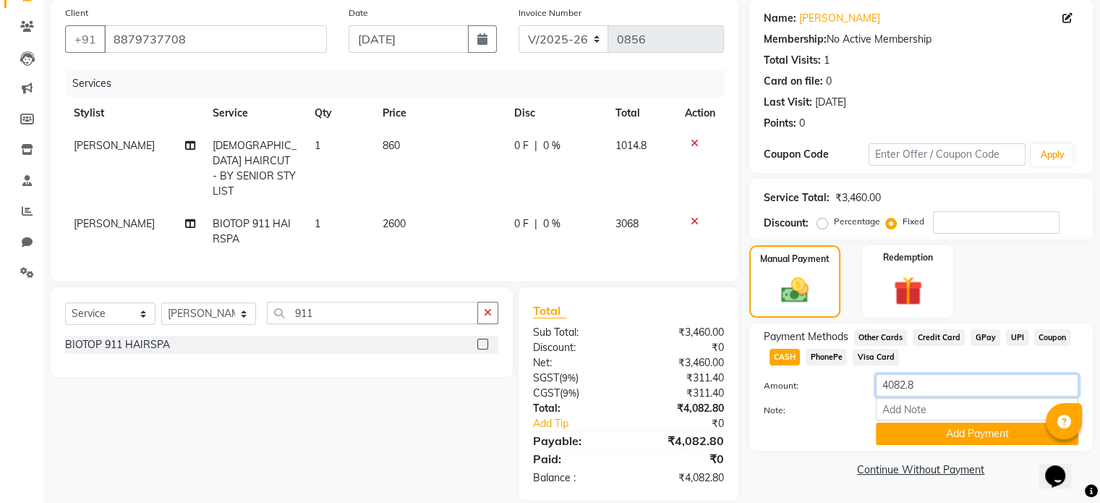
click at [923, 390] on input "4082.8" at bounding box center [977, 385] width 202 height 22
type input "4"
type input "2000"
click at [924, 437] on button "Add Payment" at bounding box center [977, 433] width 202 height 22
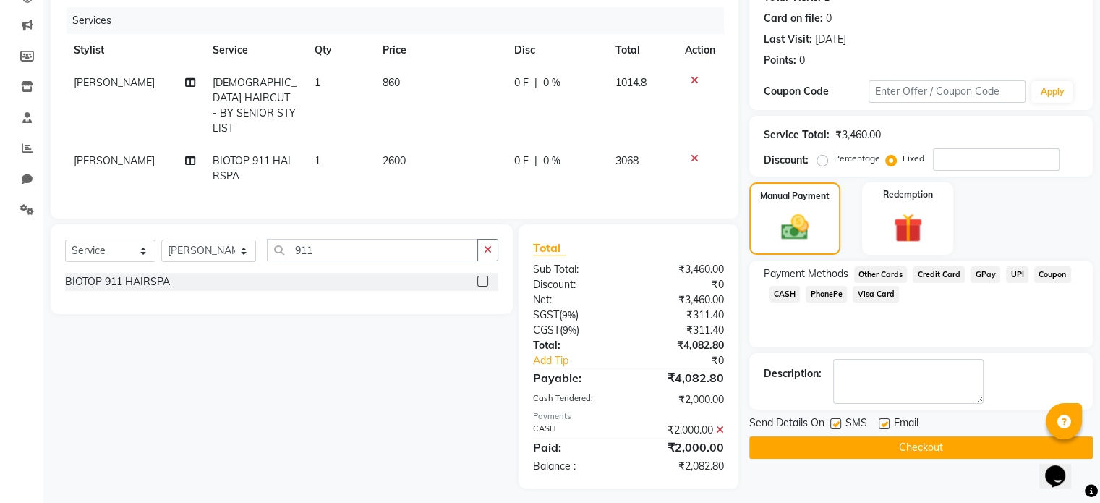
scroll to position [175, 0]
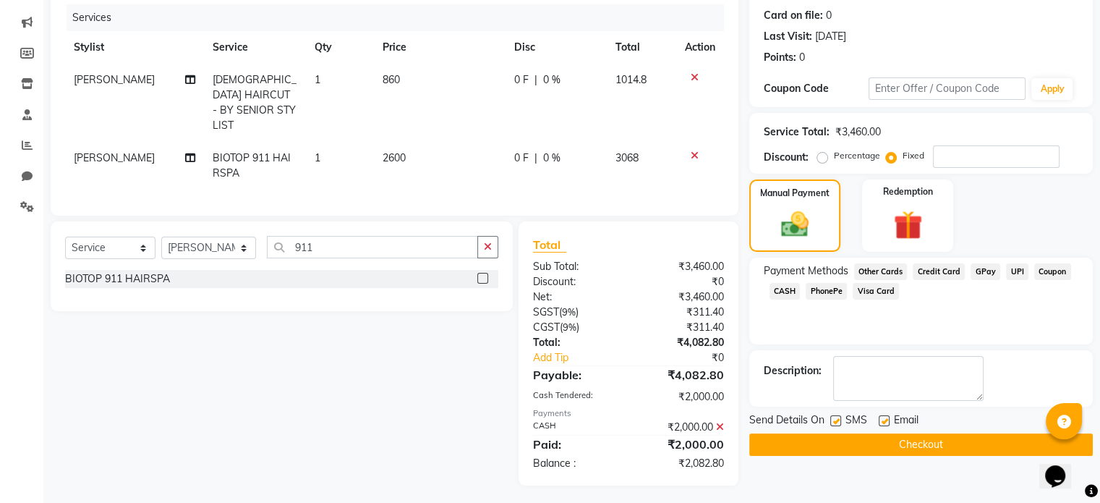
click at [984, 268] on span "GPay" at bounding box center [985, 271] width 30 height 17
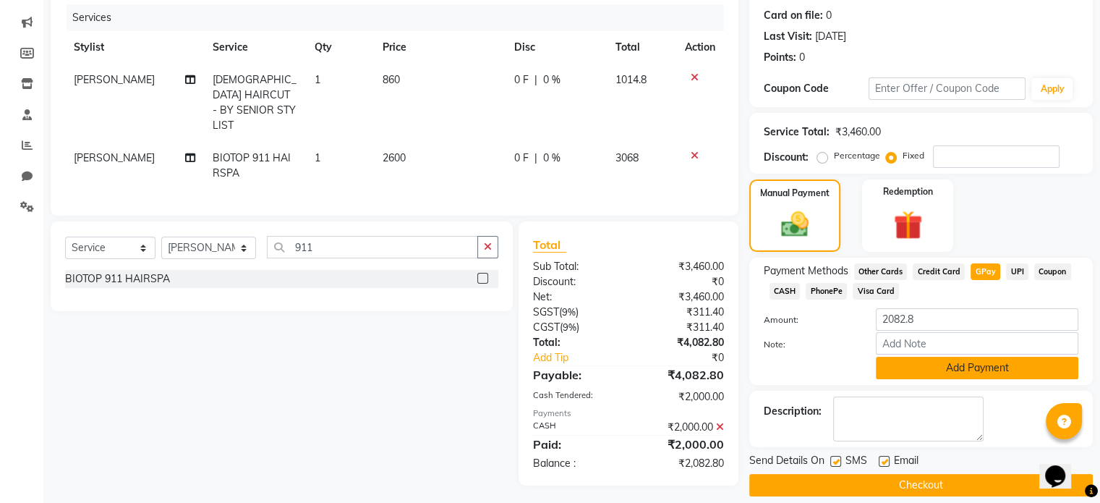
click at [920, 362] on button "Add Payment" at bounding box center [977, 367] width 202 height 22
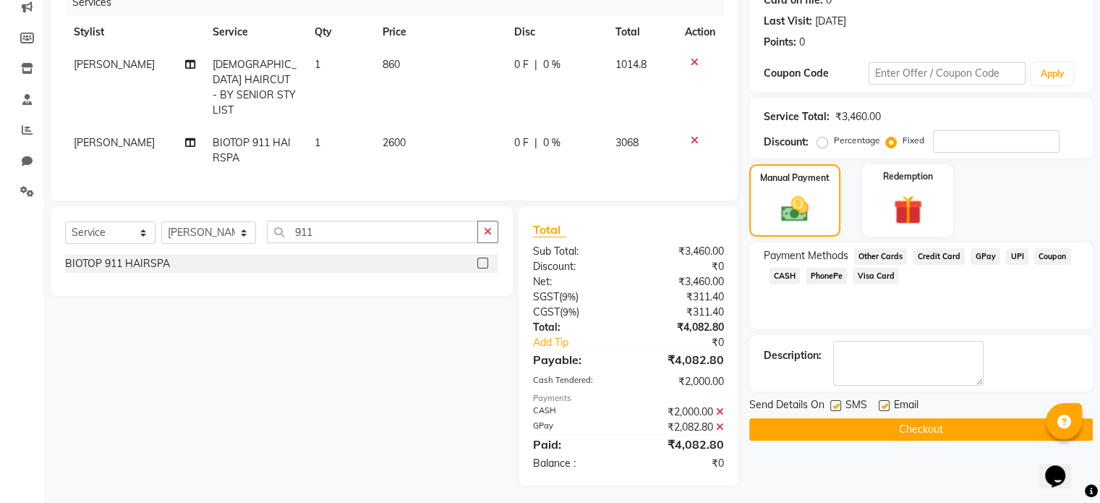
scroll to position [0, 0]
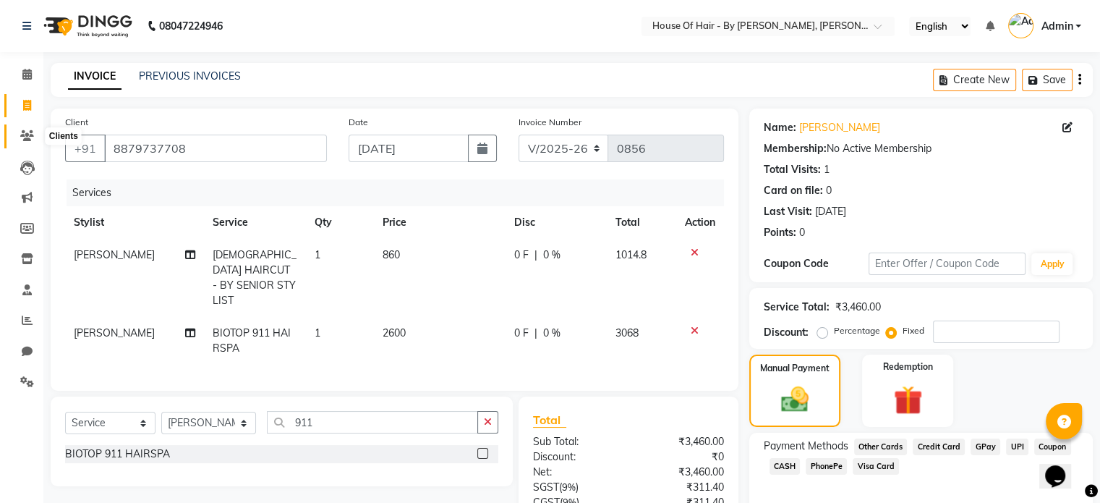
click at [27, 134] on icon at bounding box center [27, 135] width 14 height 11
click at [24, 67] on span at bounding box center [26, 75] width 25 height 17
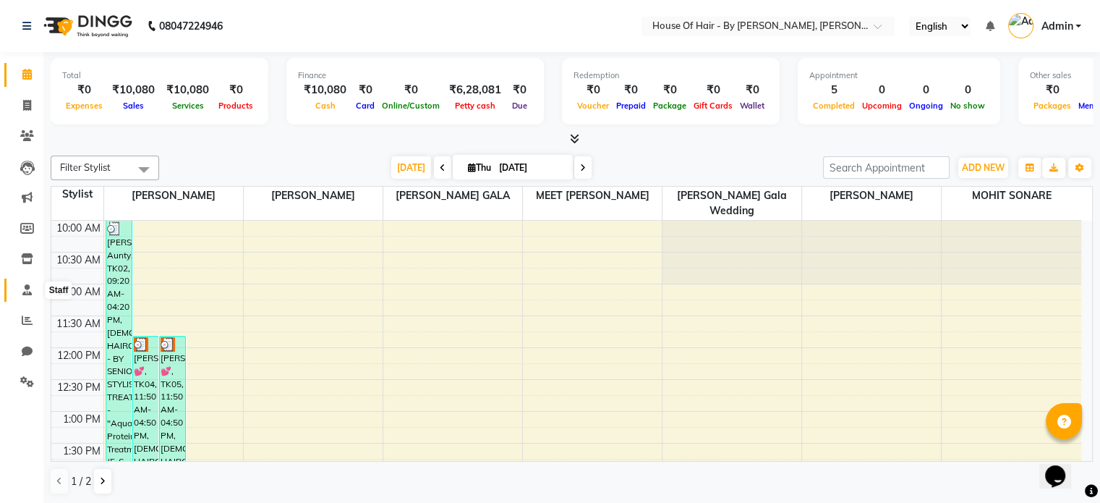
click at [27, 290] on icon at bounding box center [26, 289] width 9 height 11
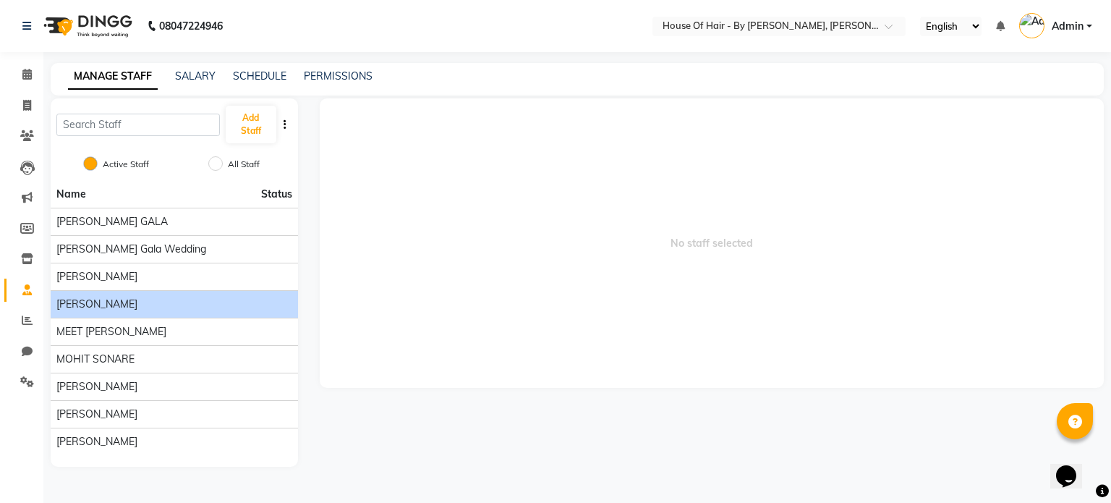
click at [142, 294] on li "[PERSON_NAME]" at bounding box center [174, 303] width 247 height 27
click at [132, 306] on span "[PERSON_NAME]" at bounding box center [96, 303] width 81 height 15
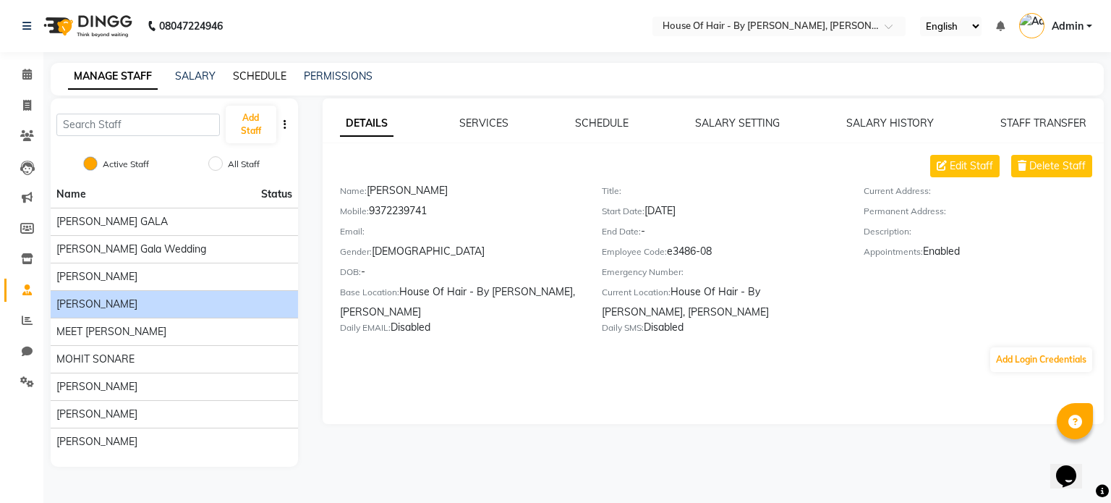
click at [272, 79] on link "SCHEDULE" at bounding box center [260, 75] width 54 height 13
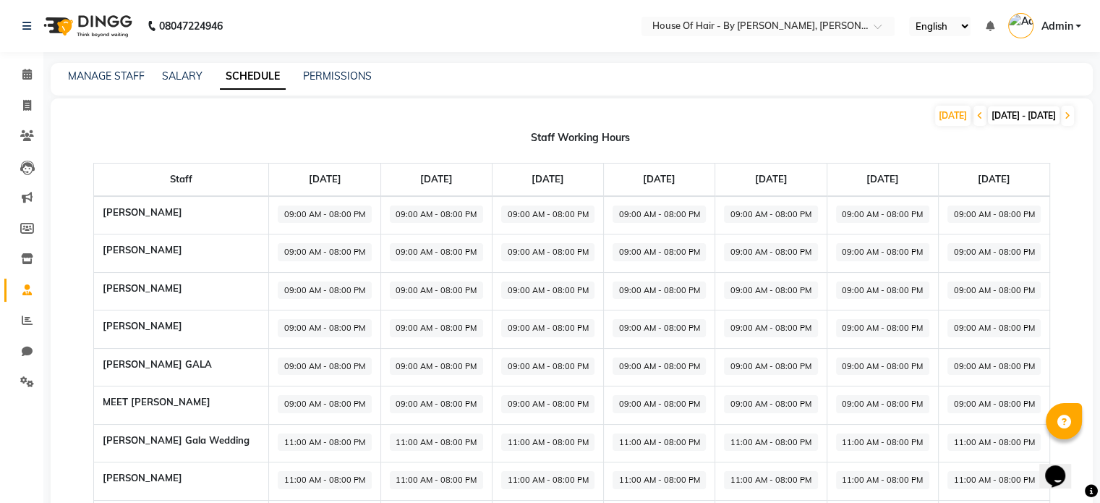
click at [278, 213] on span "09:00 AM - 08:00 PM" at bounding box center [324, 214] width 93 height 18
select select "09:00 AM"
select select "08:00 PM"
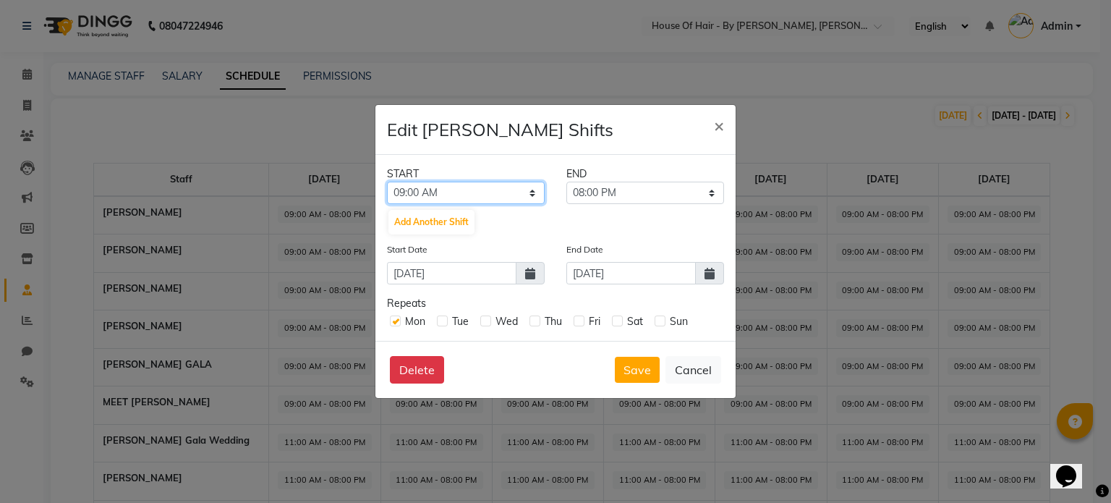
click at [477, 195] on select "12:00 AM 12:15 AM 12:30 AM 12:45 AM 01:00 AM 01:15 AM 01:30 AM 01:45 AM 02:00 A…" at bounding box center [466, 192] width 158 height 22
select select "10:30 AM"
click at [387, 181] on select "12:00 AM 12:15 AM 12:30 AM 12:45 AM 01:00 AM 01:15 AM 01:30 AM 01:45 AM 02:00 A…" at bounding box center [466, 192] width 158 height 22
click at [636, 374] on button "Save" at bounding box center [637, 369] width 45 height 26
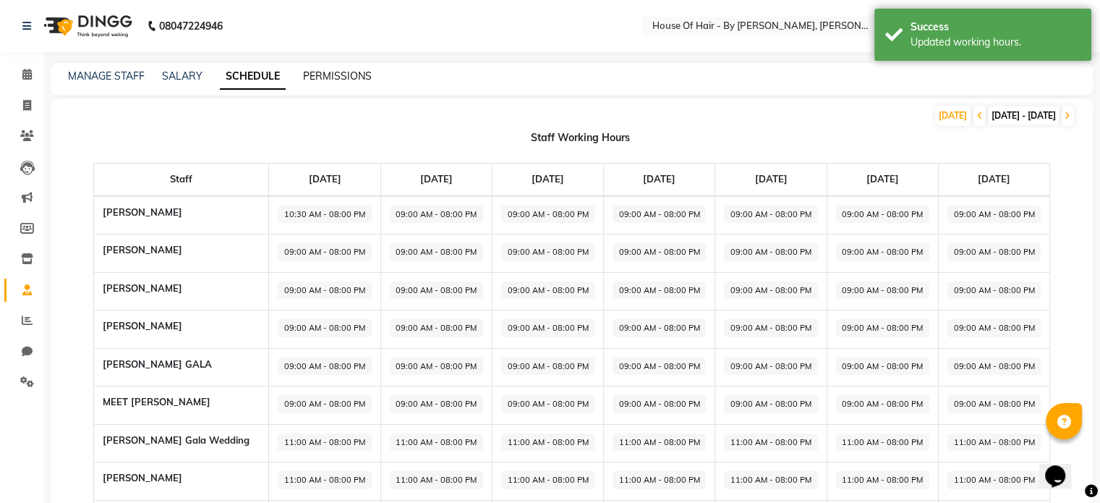
click at [325, 80] on link "PERMISSIONS" at bounding box center [337, 75] width 69 height 13
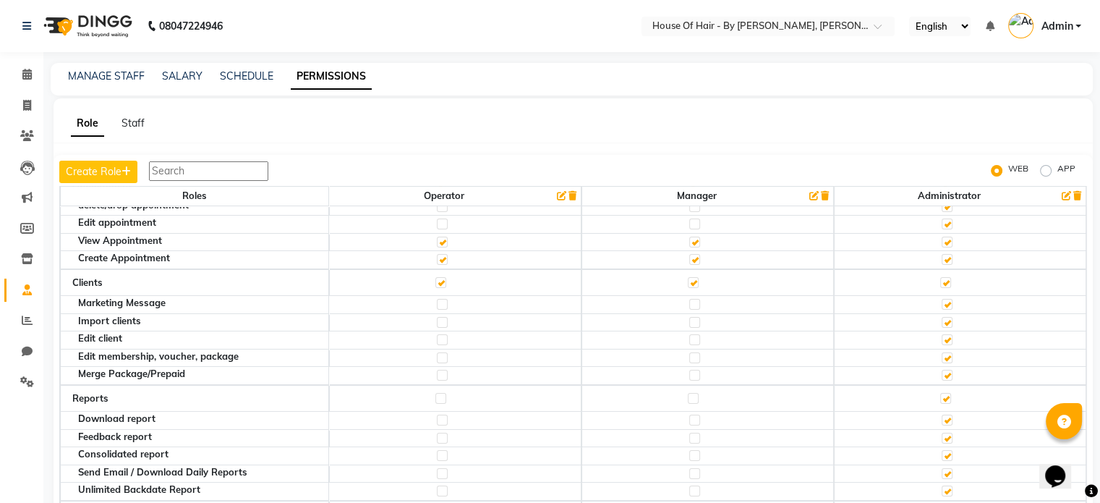
scroll to position [170, 0]
click at [129, 80] on link "MANAGE STAFF" at bounding box center [106, 75] width 77 height 13
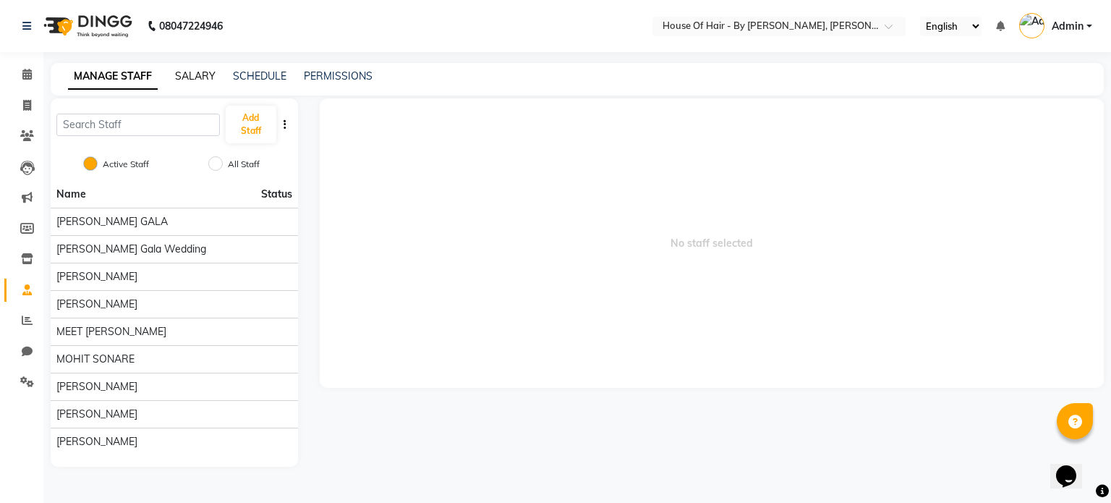
click at [180, 72] on link "SALARY" at bounding box center [195, 75] width 40 height 13
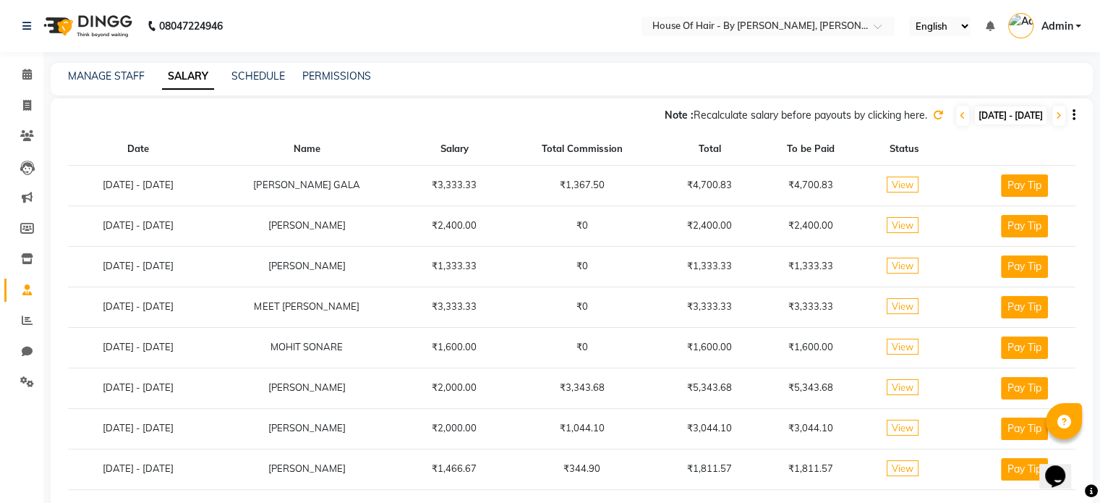
scroll to position [22, 0]
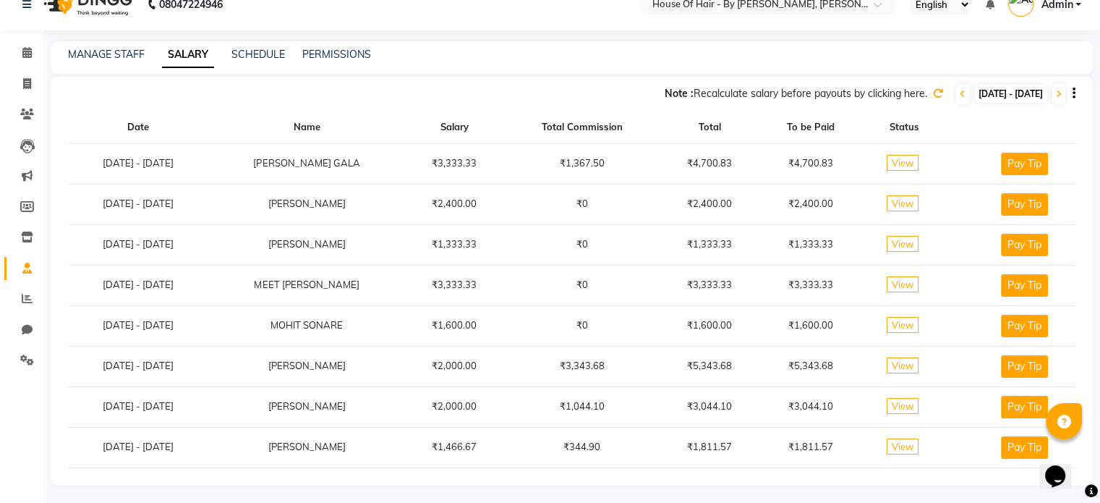
click at [933, 92] on icon at bounding box center [938, 93] width 10 height 10
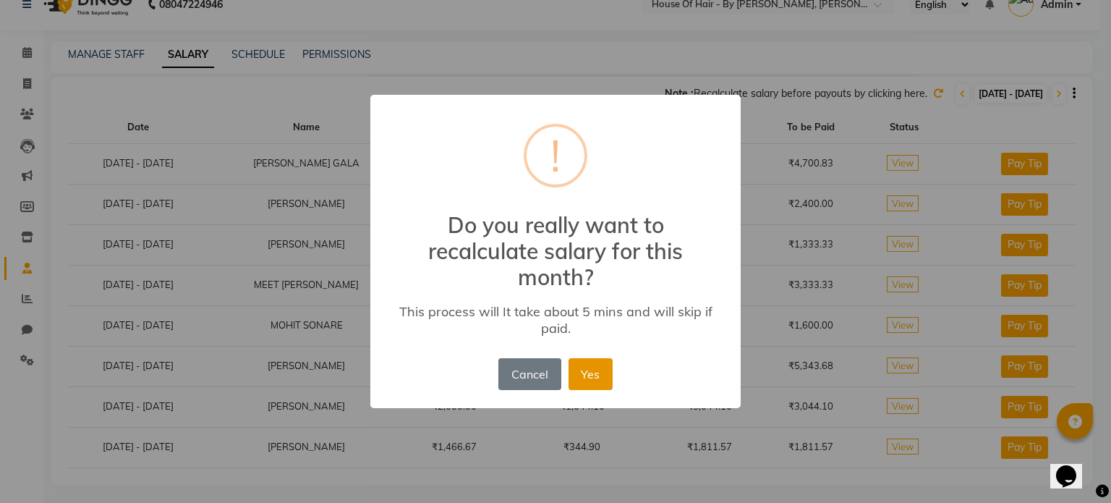
click at [584, 368] on button "Yes" at bounding box center [590, 374] width 44 height 32
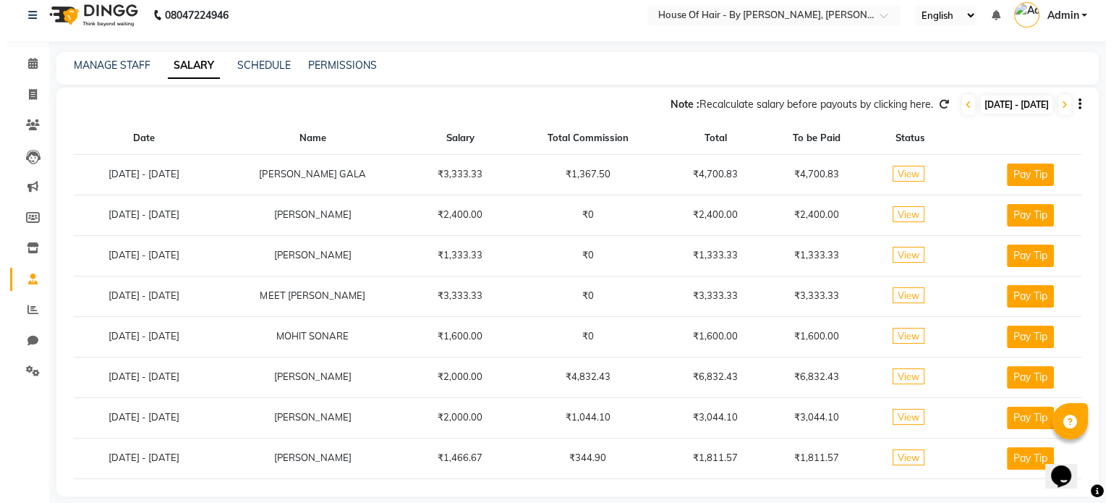
scroll to position [0, 0]
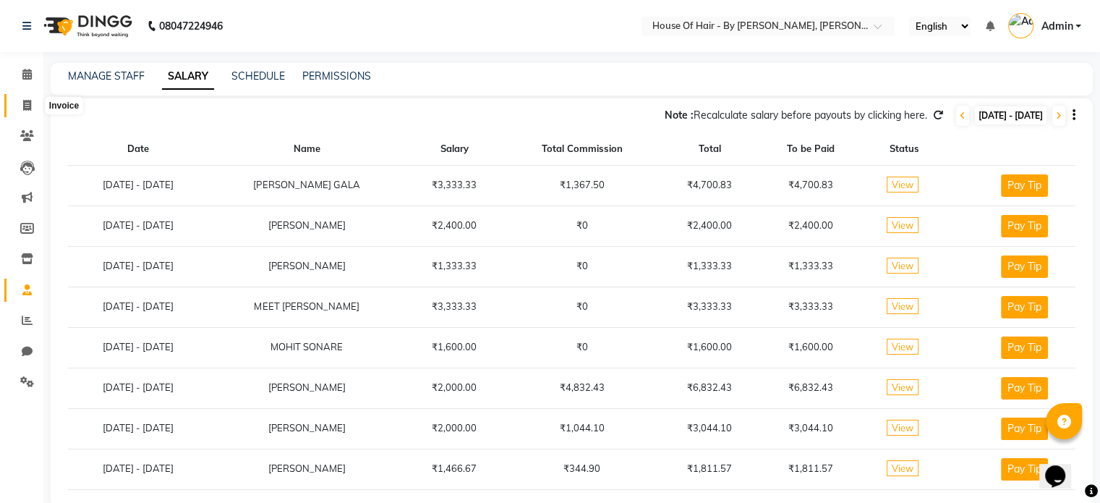
click at [35, 103] on span at bounding box center [26, 106] width 25 height 17
select select "7865"
select select "service"
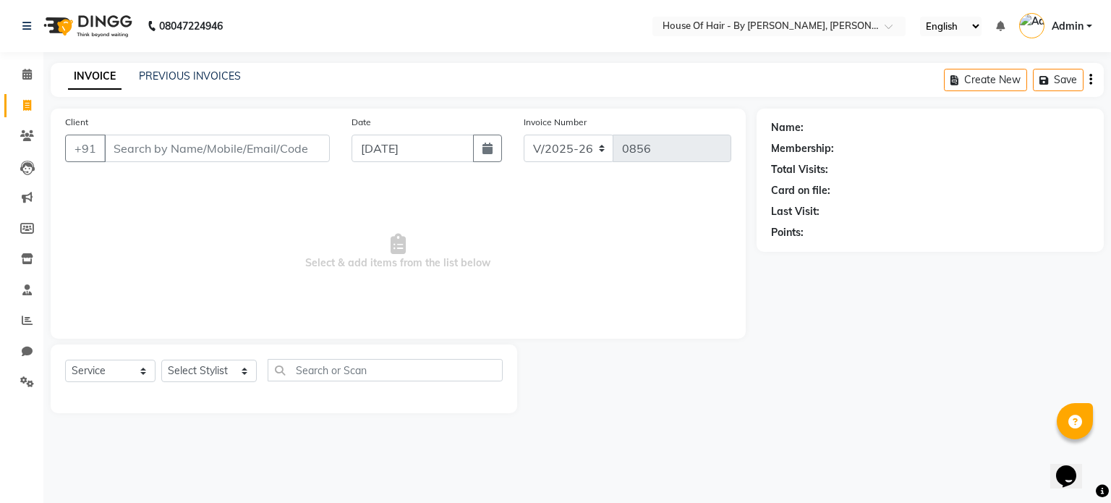
click at [184, 156] on input "Client" at bounding box center [217, 147] width 226 height 27
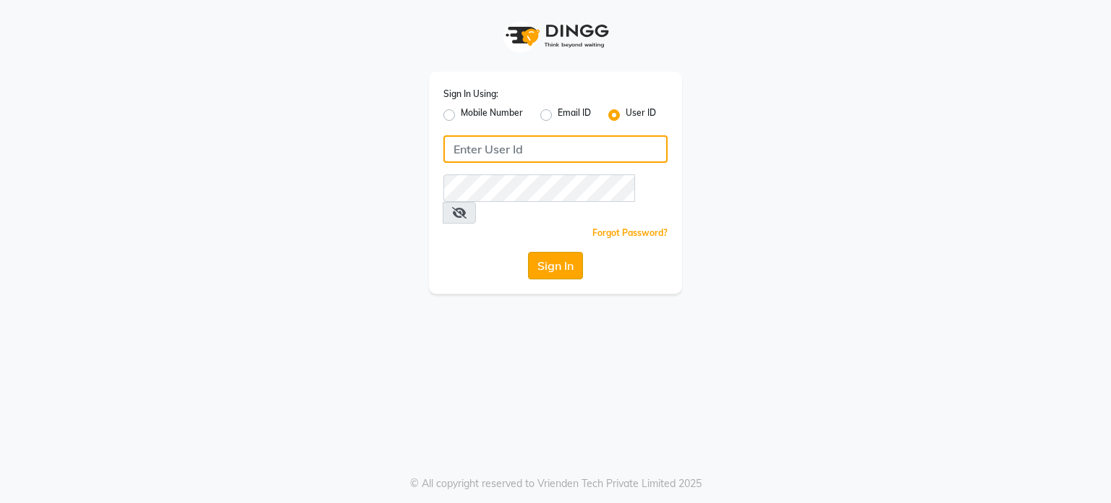
type input "[PERSON_NAME]@123"
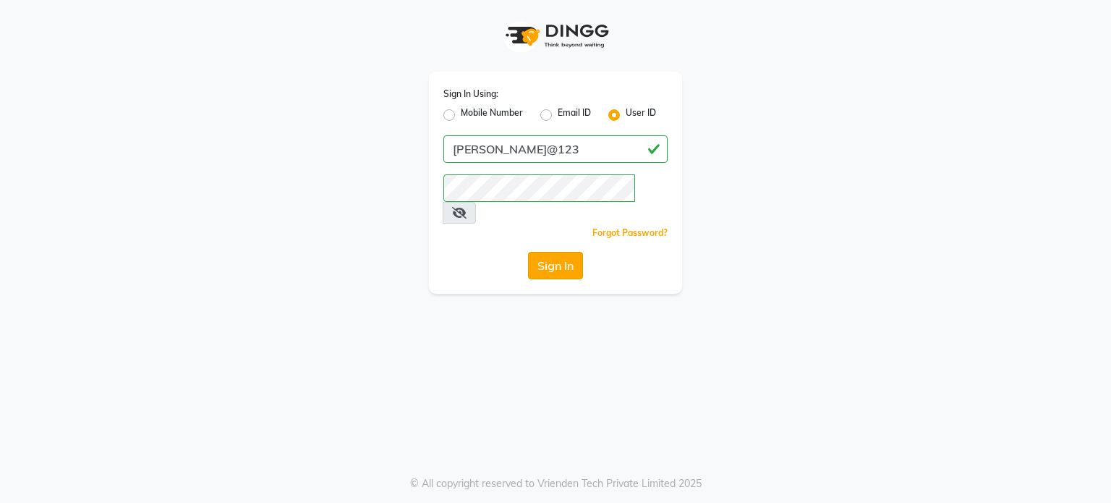
click at [557, 252] on button "Sign In" at bounding box center [555, 265] width 55 height 27
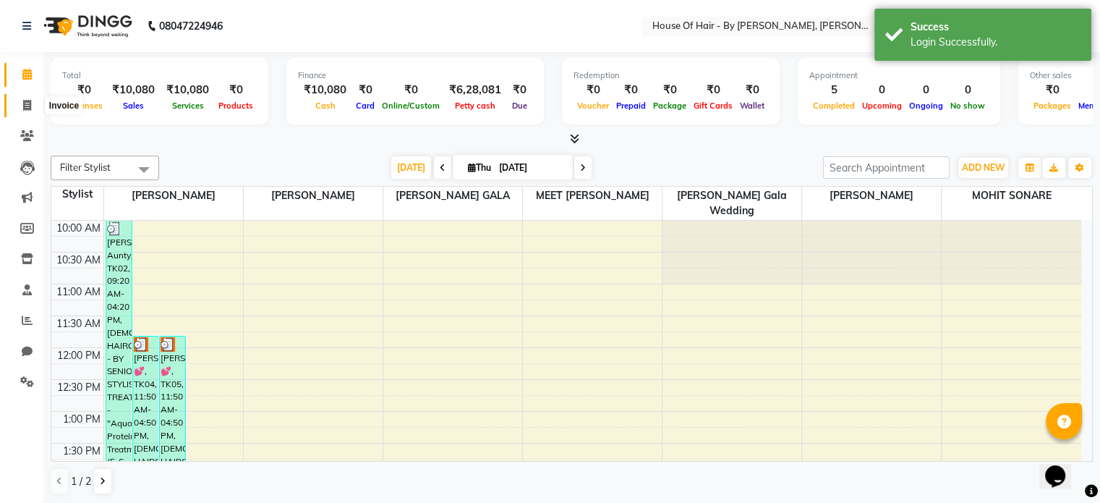
click at [28, 98] on span at bounding box center [26, 106] width 25 height 17
select select "7865"
select select "service"
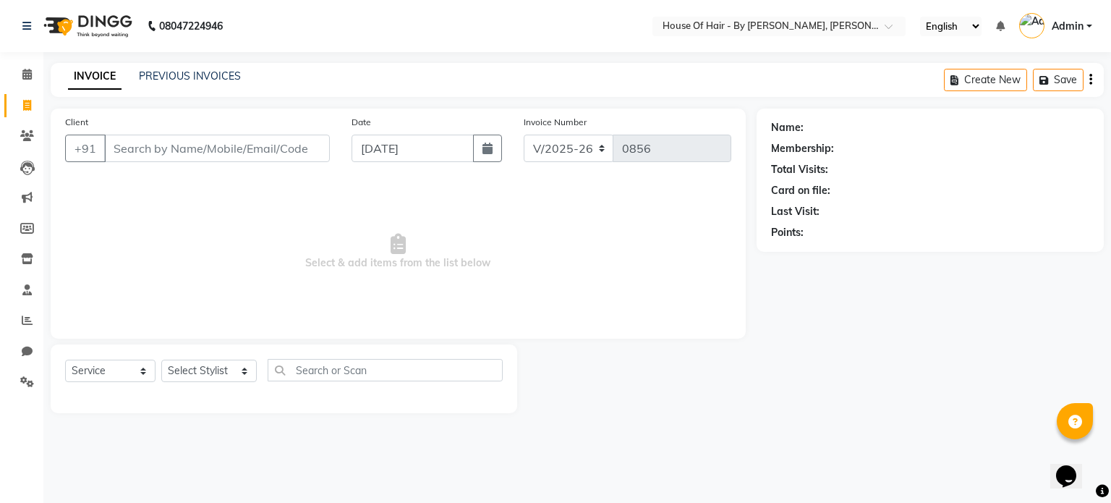
click at [176, 150] on input "Client" at bounding box center [217, 147] width 226 height 27
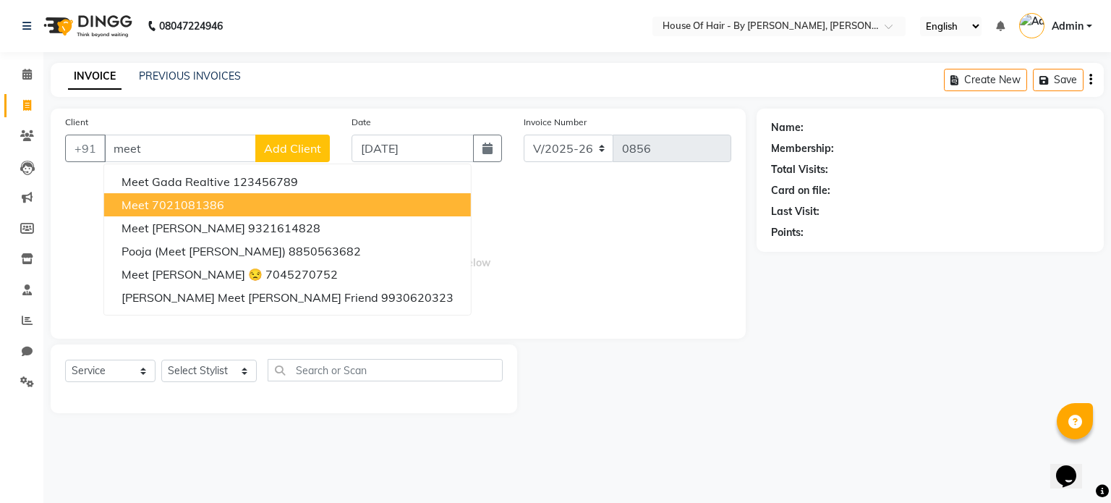
click at [217, 210] on ngb-highlight "7021081386" at bounding box center [188, 204] width 72 height 14
type input "7021081386"
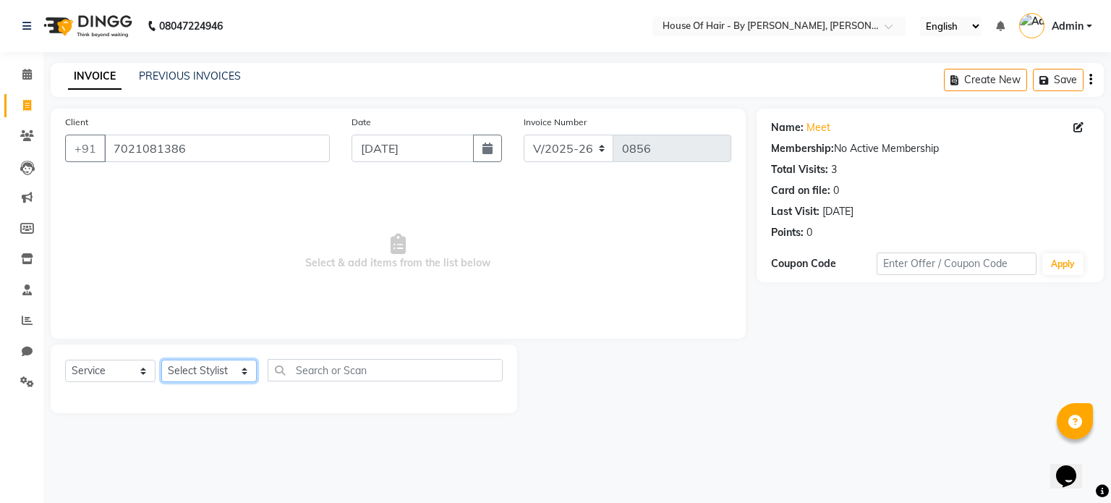
click at [188, 377] on select "Select Stylist [PERSON_NAME] GALA [PERSON_NAME] Gala Wedding [PERSON_NAME] [PER…" at bounding box center [208, 370] width 95 height 22
select select "71585"
click at [161, 360] on select "Select Stylist [PERSON_NAME] GALA [PERSON_NAME] Gala Wedding [PERSON_NAME] [PER…" at bounding box center [208, 370] width 95 height 22
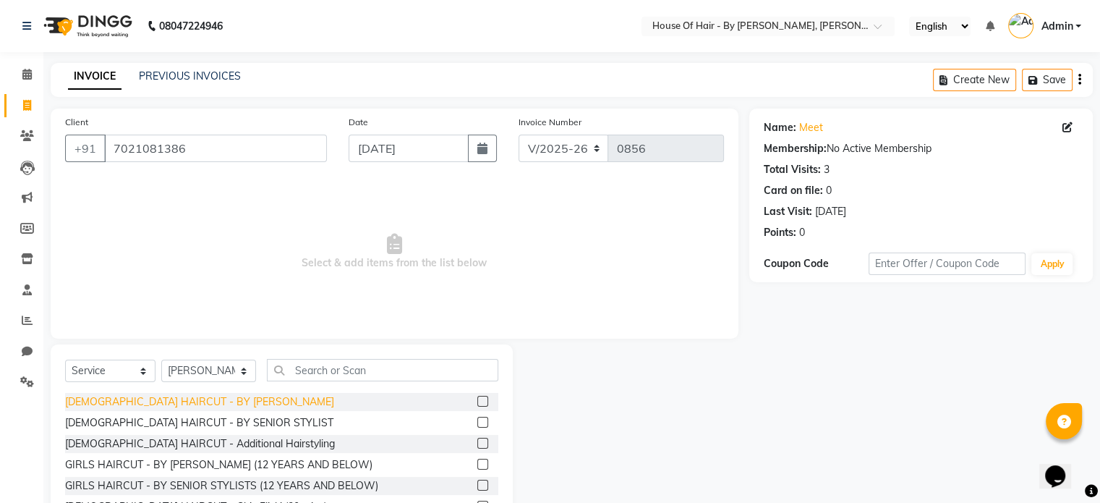
click at [143, 396] on div "[DEMOGRAPHIC_DATA] HAIRCUT - BY [PERSON_NAME]" at bounding box center [199, 401] width 269 height 15
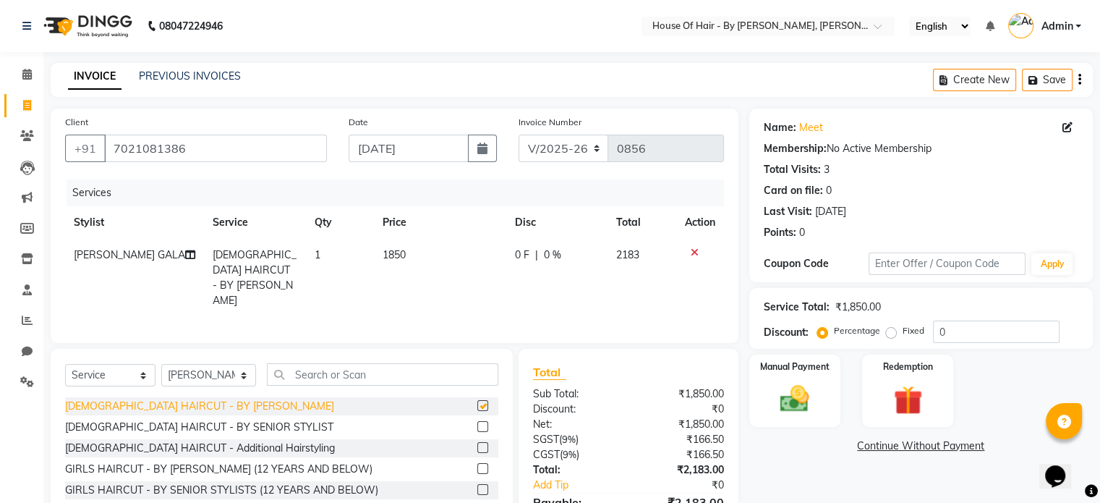
checkbox input "false"
click at [122, 368] on select "Select Service Product Membership Package Voucher Prepaid Gift Card" at bounding box center [110, 375] width 90 height 22
drag, startPoint x: 193, startPoint y: 375, endPoint x: 196, endPoint y: 382, distance: 7.8
click at [196, 382] on select "Select Stylist [PERSON_NAME] GALA [PERSON_NAME] Gala Wedding [PERSON_NAME] [PER…" at bounding box center [208, 375] width 95 height 22
select select "70376"
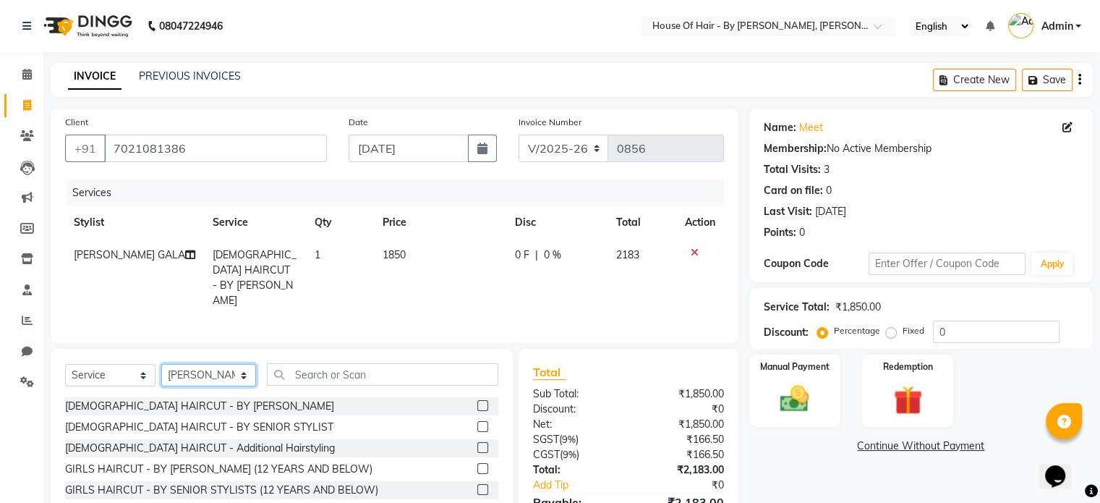
click at [161, 364] on select "Select Stylist [PERSON_NAME] GALA [PERSON_NAME] Gala Wedding [PERSON_NAME] [PER…" at bounding box center [208, 375] width 95 height 22
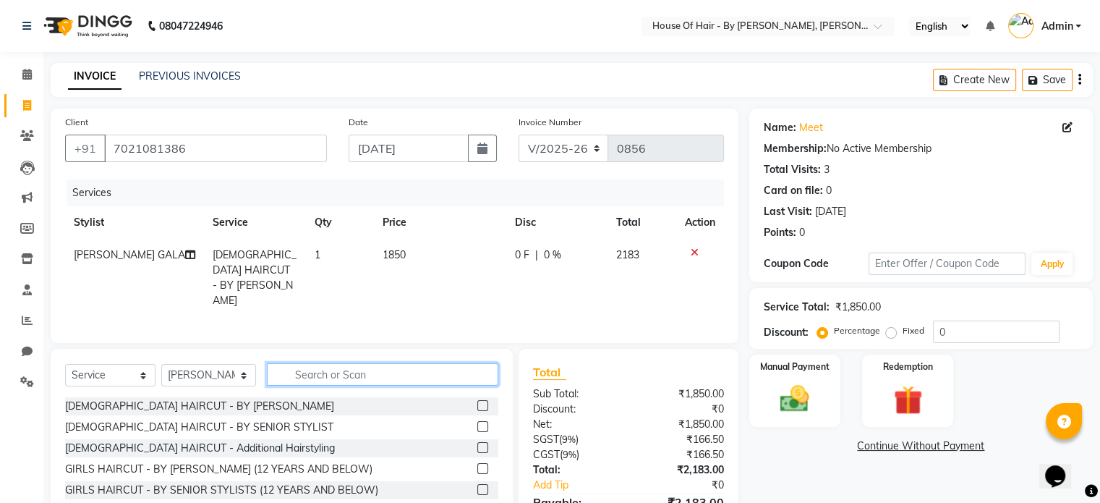
click at [323, 367] on input "text" at bounding box center [382, 374] width 231 height 22
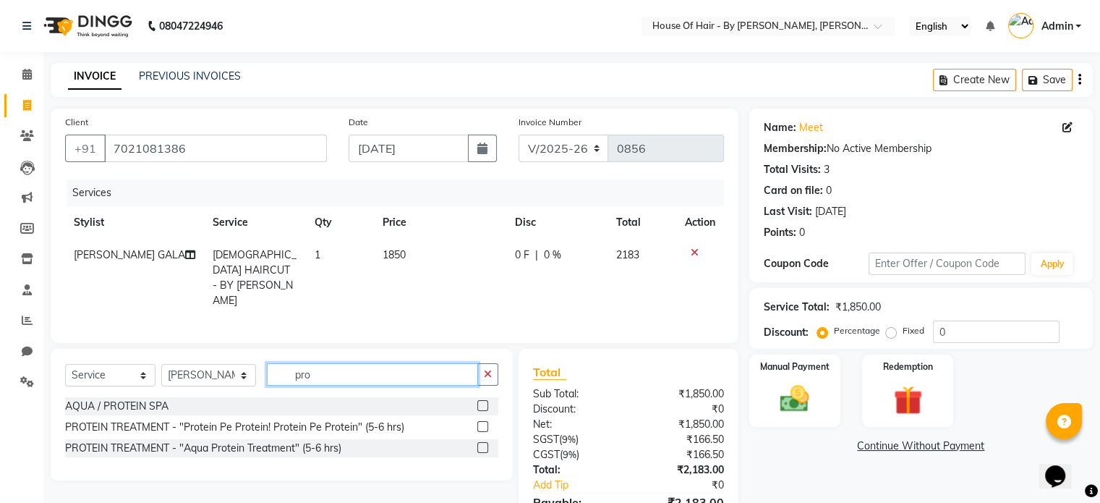
type input "pro"
click at [483, 400] on label at bounding box center [482, 405] width 11 height 11
click at [483, 401] on input "checkbox" at bounding box center [481, 405] width 9 height 9
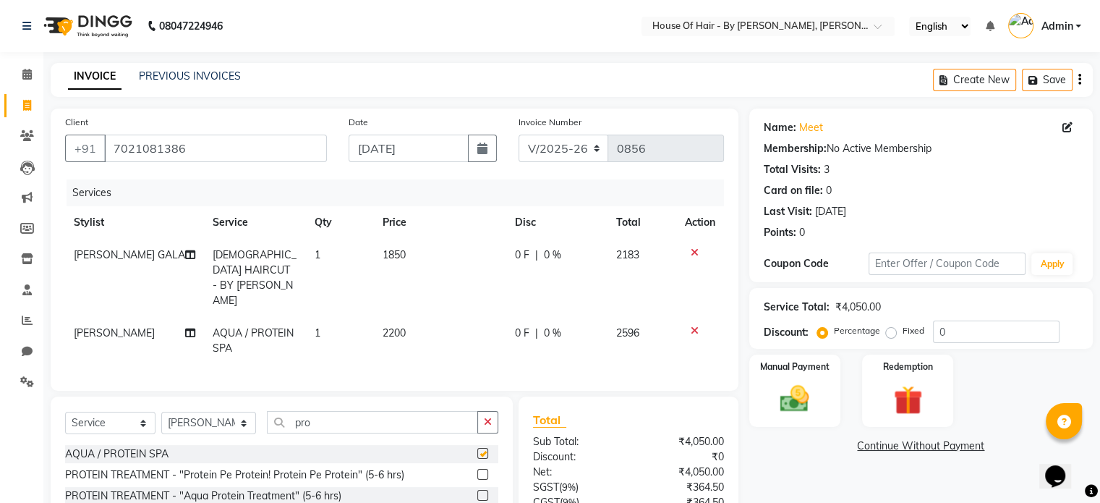
checkbox input "false"
click at [318, 413] on input "pro" at bounding box center [372, 422] width 211 height 22
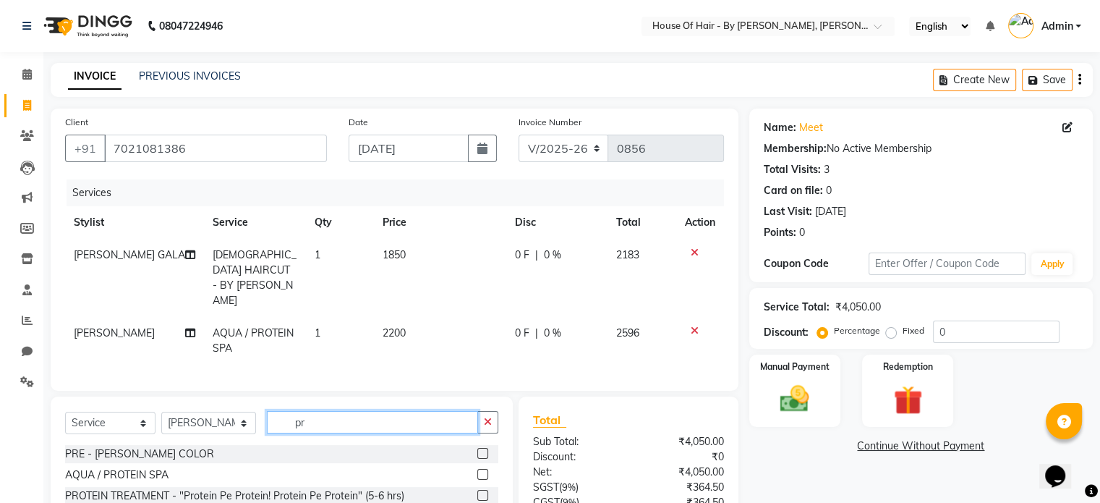
type input "p"
type input "global"
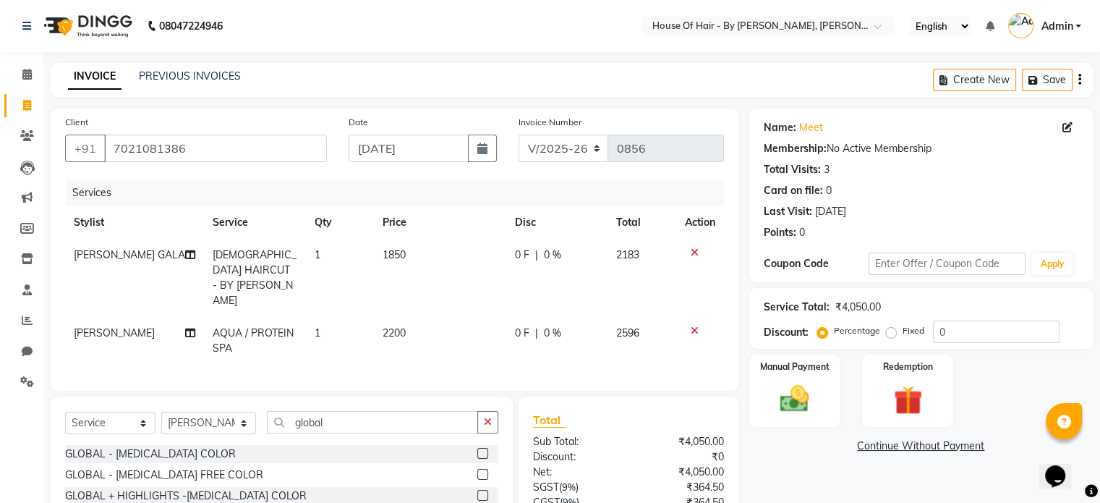
click at [292, 488] on div "GLOBAL + HIGHLIGHTS -[MEDICAL_DATA] COLOR" at bounding box center [281, 496] width 433 height 18
click at [202, 417] on select "Select Stylist [PERSON_NAME] GALA [PERSON_NAME] Gala Wedding [PERSON_NAME] [PER…" at bounding box center [208, 422] width 95 height 22
select select "70377"
click at [161, 411] on select "Select Stylist [PERSON_NAME] GALA [PERSON_NAME] Gala Wedding [PERSON_NAME] [PER…" at bounding box center [208, 422] width 95 height 22
click at [128, 427] on select "Select Service Product Membership Package Voucher Prepaid Gift Card" at bounding box center [110, 422] width 90 height 22
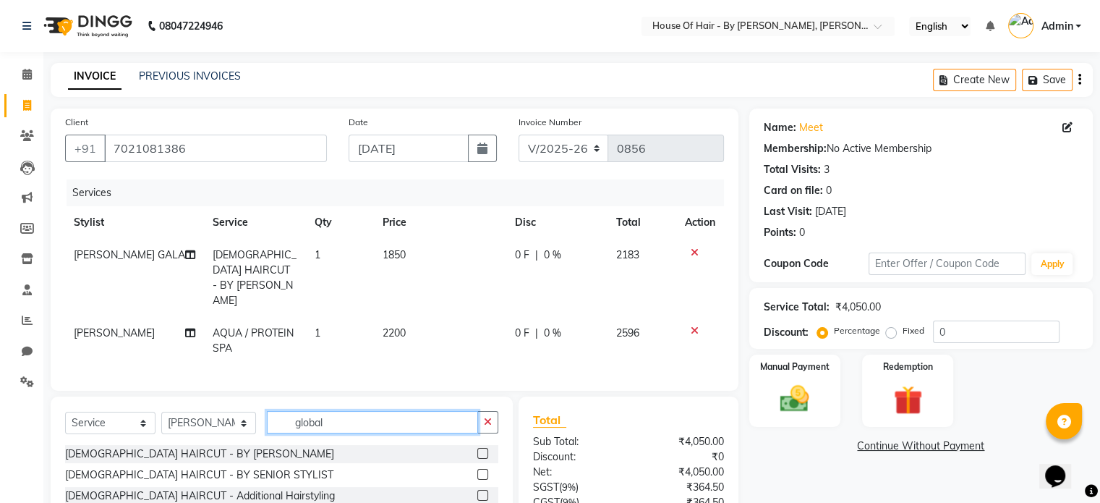
click at [330, 411] on input "global" at bounding box center [372, 422] width 211 height 22
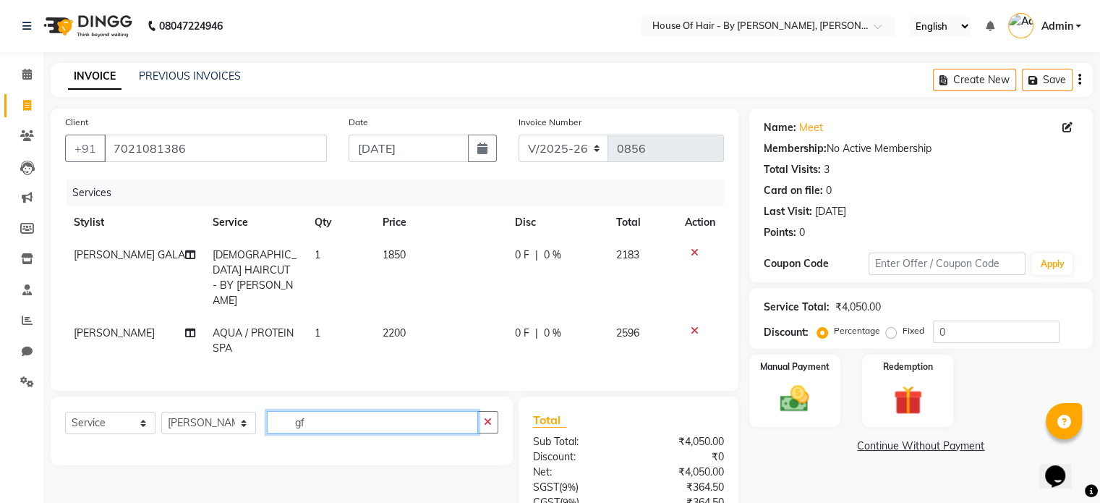
type input "g"
type input "foot"
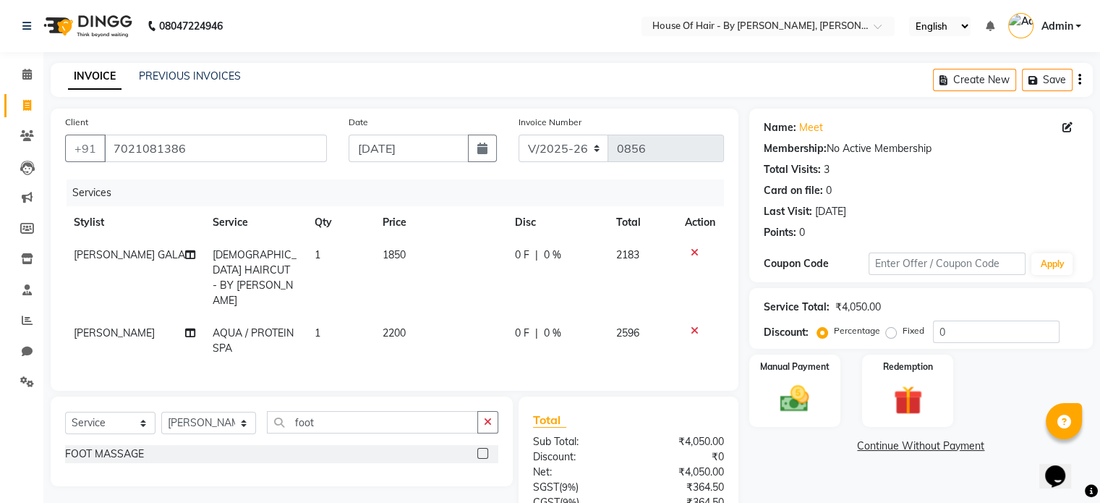
click at [294, 445] on div "FOOT MASSAGE" at bounding box center [281, 454] width 433 height 18
click at [477, 450] on label at bounding box center [482, 453] width 11 height 11
click at [477, 450] on input "checkbox" at bounding box center [481, 453] width 9 height 9
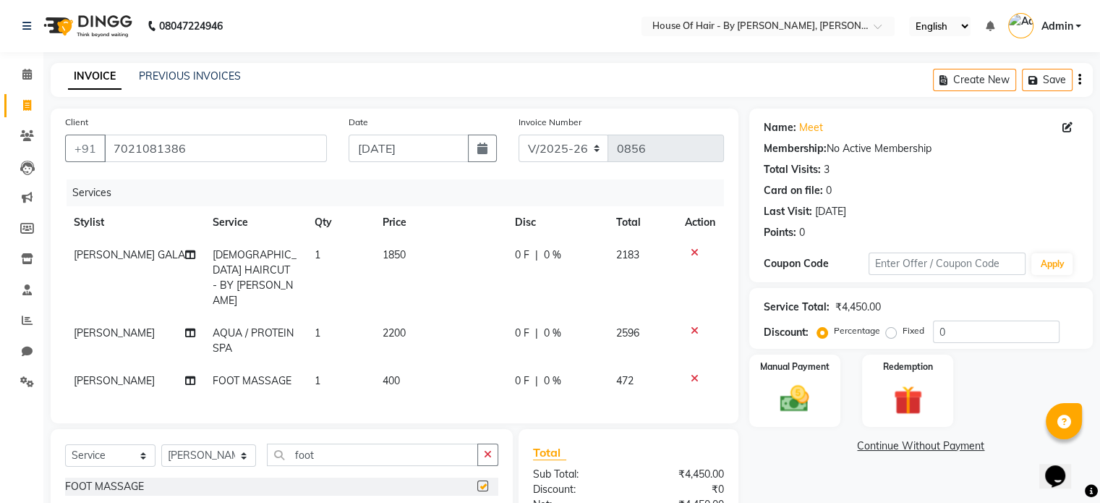
checkbox input "false"
click at [346, 443] on input "foot" at bounding box center [372, 454] width 211 height 22
type input "f"
type input "[PERSON_NAME]"
click at [278, 481] on div "[PERSON_NAME] BUTTER HAIRSPA" at bounding box center [281, 486] width 433 height 18
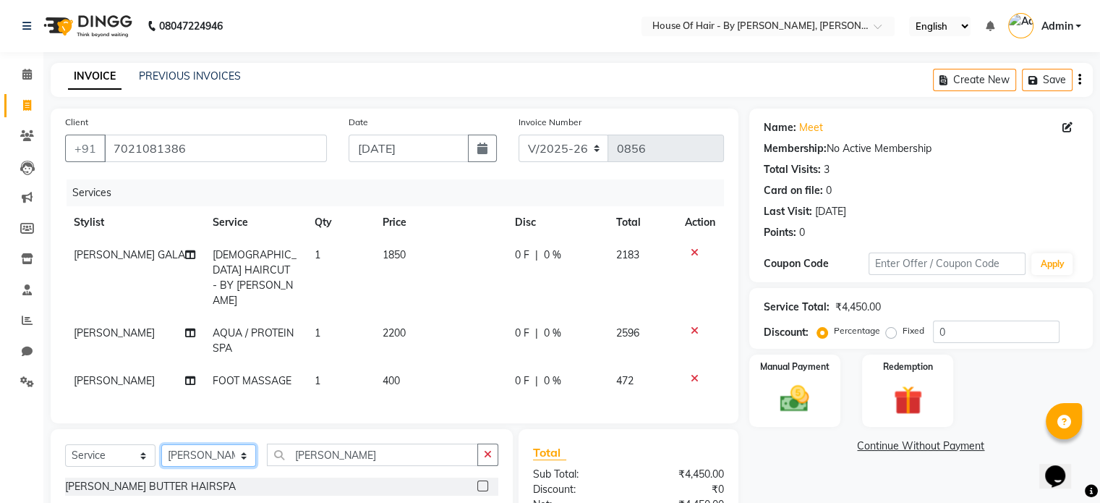
click at [220, 449] on select "Select Stylist [PERSON_NAME] GALA [PERSON_NAME] Gala Wedding [PERSON_NAME] [PER…" at bounding box center [208, 455] width 95 height 22
select select "85338"
click at [161, 444] on select "Select Stylist [PERSON_NAME] GALA [PERSON_NAME] Gala Wedding [PERSON_NAME] [PER…" at bounding box center [208, 455] width 95 height 22
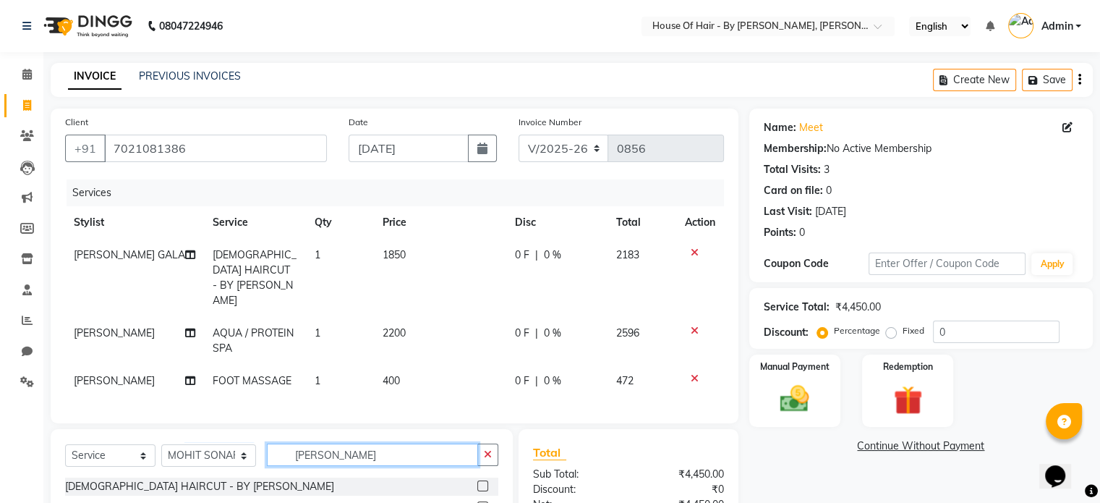
click at [373, 448] on input "[PERSON_NAME]" at bounding box center [372, 454] width 211 height 22
type input "[PERSON_NAME]"
click at [461, 482] on div "[PERSON_NAME] BUTTER HAIRSPA" at bounding box center [281, 486] width 433 height 18
click at [490, 482] on div at bounding box center [487, 486] width 21 height 18
click at [483, 480] on label at bounding box center [482, 485] width 11 height 11
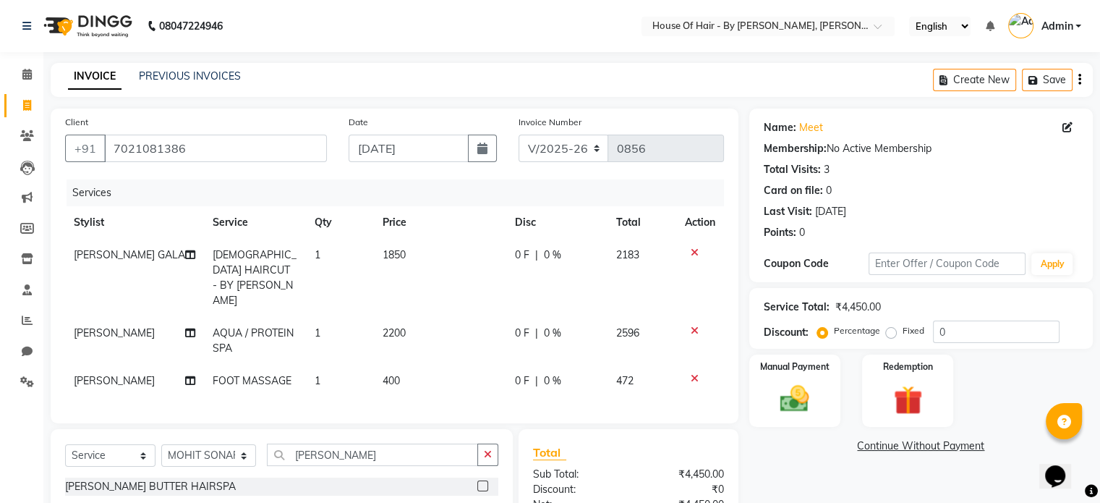
click at [483, 482] on input "checkbox" at bounding box center [481, 486] width 9 height 9
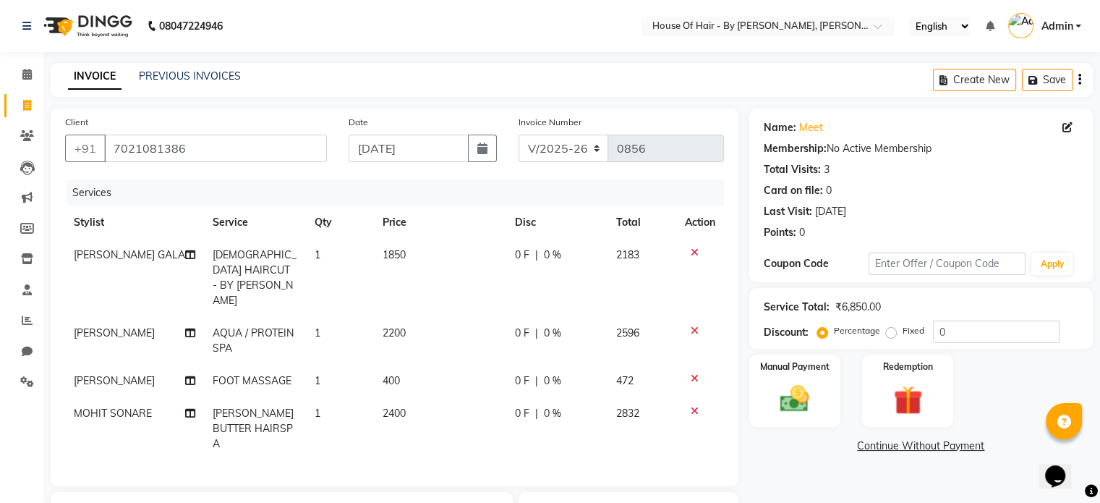
checkbox input "false"
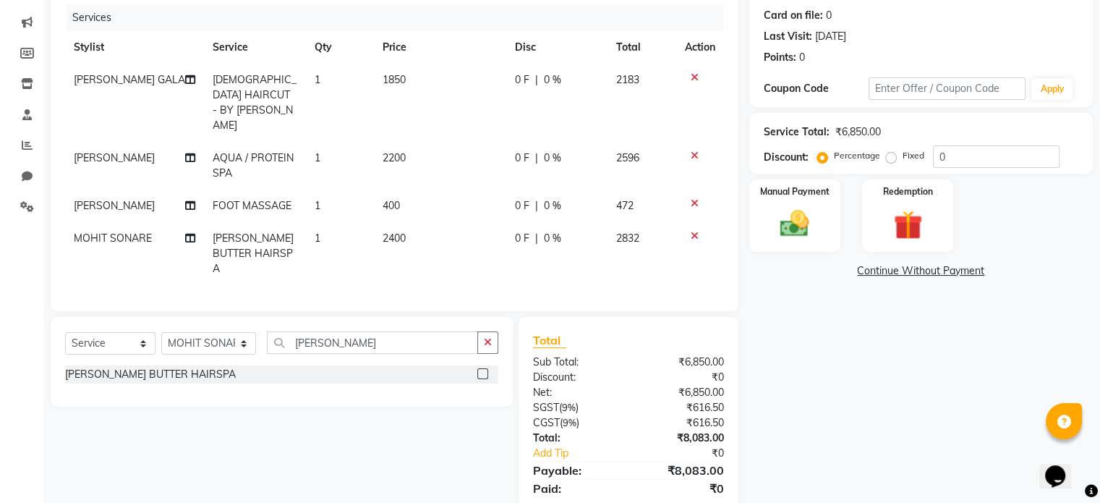
scroll to position [204, 0]
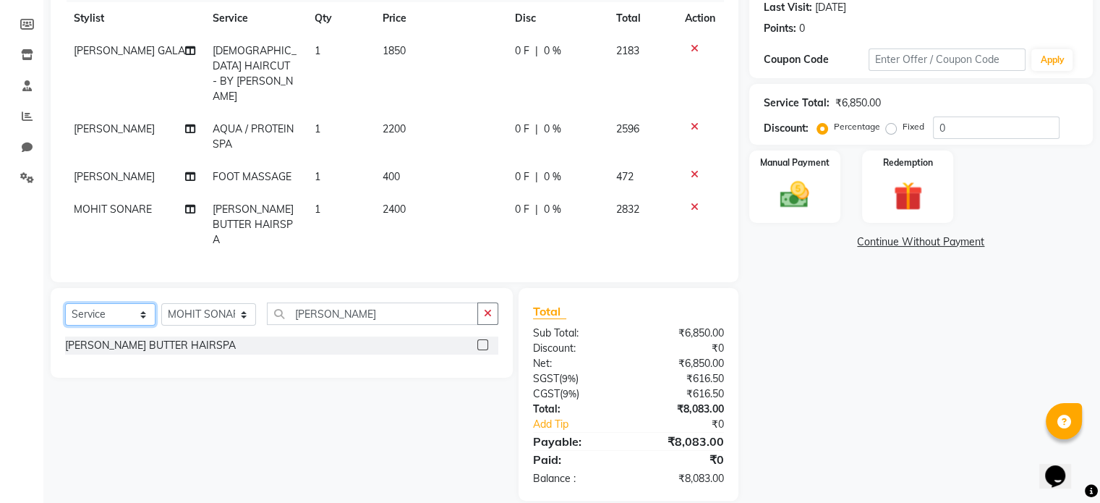
click at [98, 303] on select "Select Service Product Membership Package Voucher Prepaid Gift Card" at bounding box center [110, 314] width 90 height 22
select select "product"
click at [65, 303] on select "Select Service Product Membership Package Voucher Prepaid Gift Card" at bounding box center [110, 314] width 90 height 22
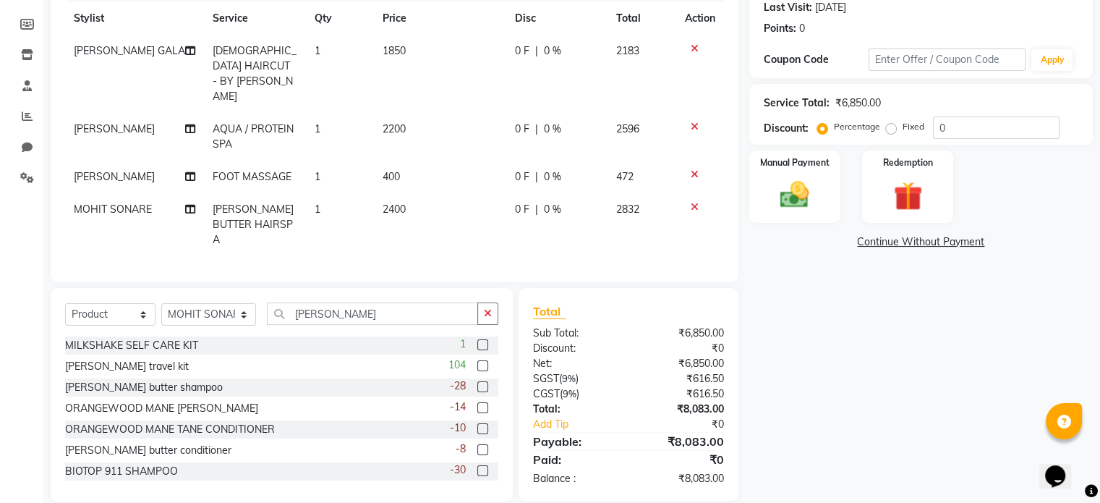
click at [477, 465] on div at bounding box center [481, 472] width 9 height 15
click at [477, 465] on label at bounding box center [482, 470] width 11 height 11
click at [477, 466] on input "checkbox" at bounding box center [481, 470] width 9 height 9
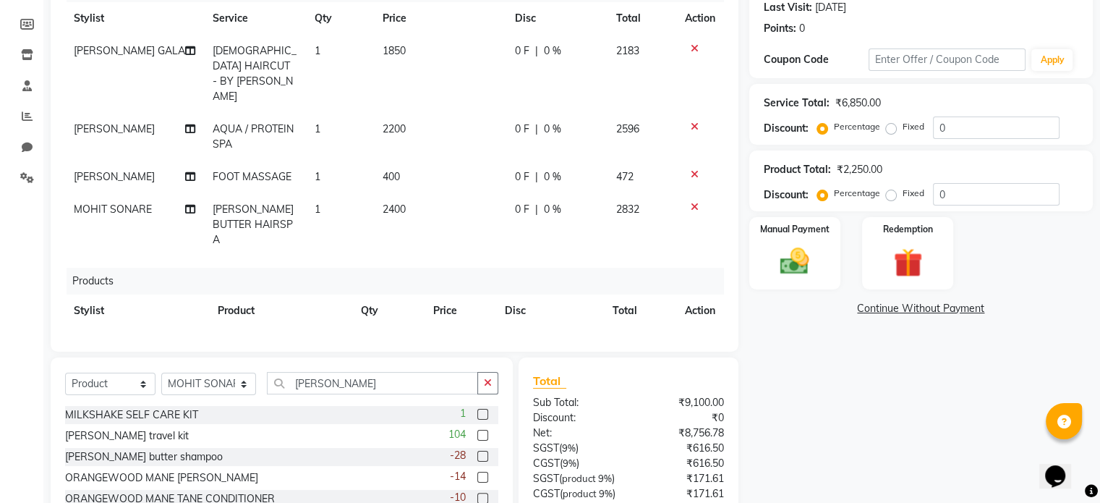
checkbox input "false"
click at [134, 336] on span "MOHIT SONARE" at bounding box center [113, 342] width 78 height 13
select select "85338"
click at [202, 392] on select "Select Stylist [PERSON_NAME] GALA [PERSON_NAME] Gala Wedding [PERSON_NAME] [PER…" at bounding box center [208, 383] width 95 height 22
select select "70376"
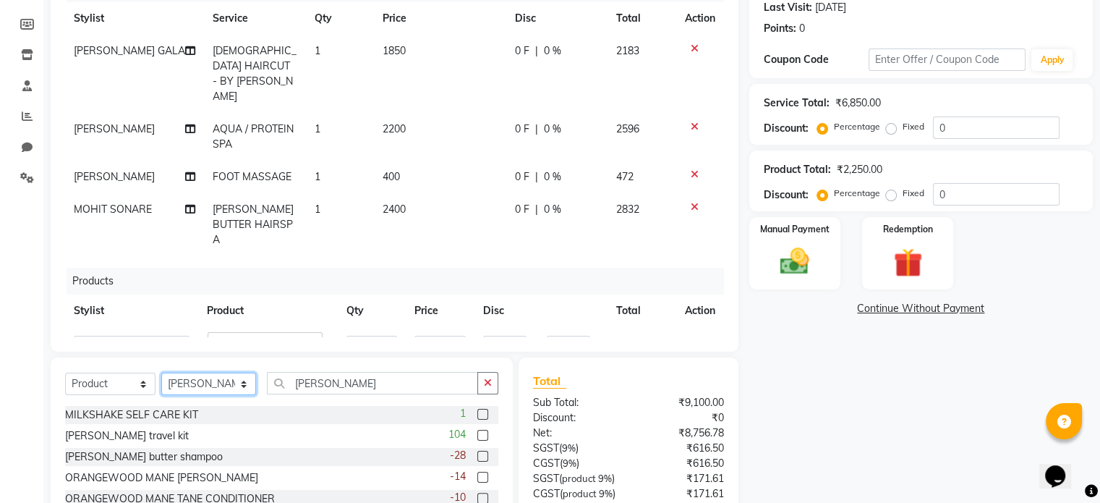
click at [161, 373] on select "Select Stylist [PERSON_NAME] GALA [PERSON_NAME] Gala Wedding [PERSON_NAME] [PER…" at bounding box center [208, 383] width 95 height 22
click at [158, 334] on select "[PERSON_NAME] GALA [PERSON_NAME] Gala Wedding [PERSON_NAME] [PERSON_NAME] MEET …" at bounding box center [132, 345] width 116 height 22
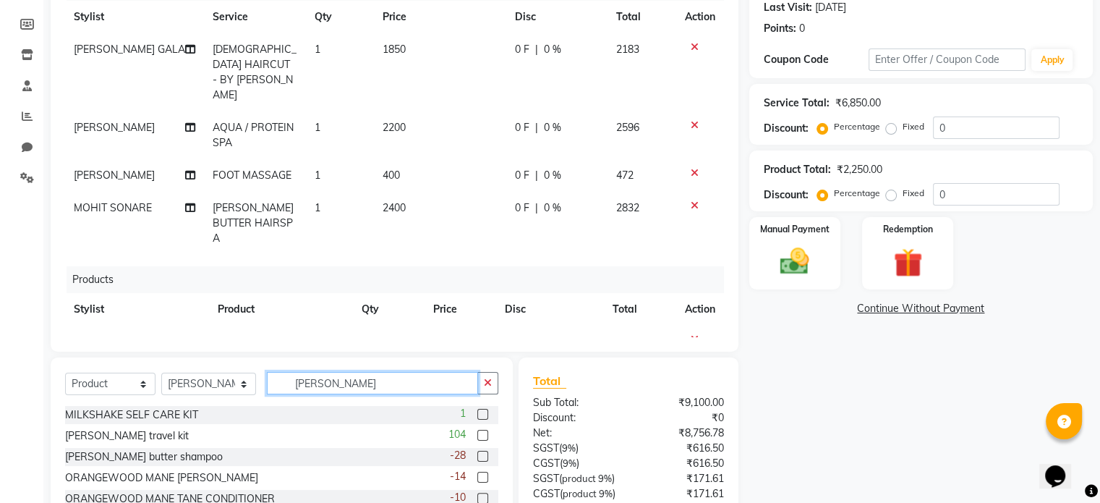
click at [336, 388] on input "[PERSON_NAME]" at bounding box center [372, 383] width 211 height 22
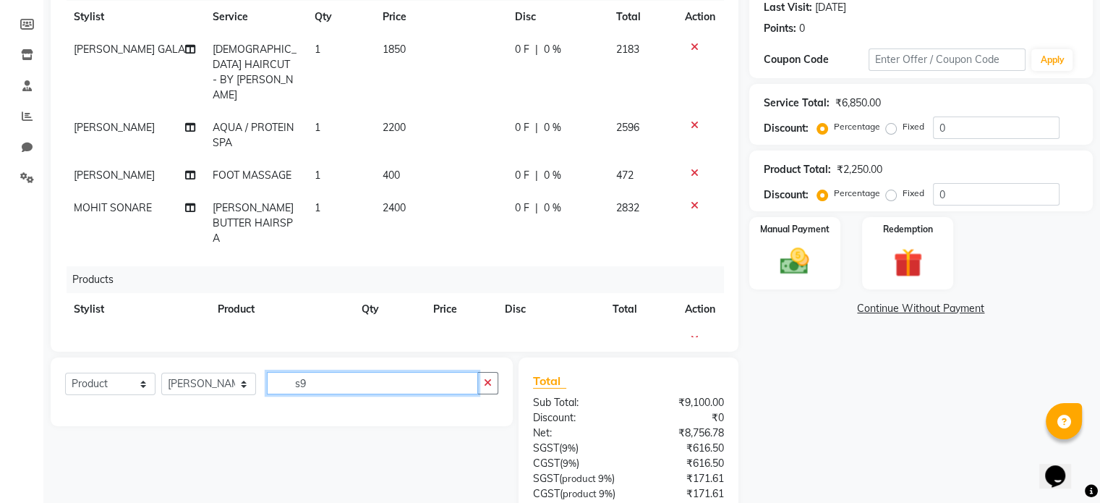
type input "s"
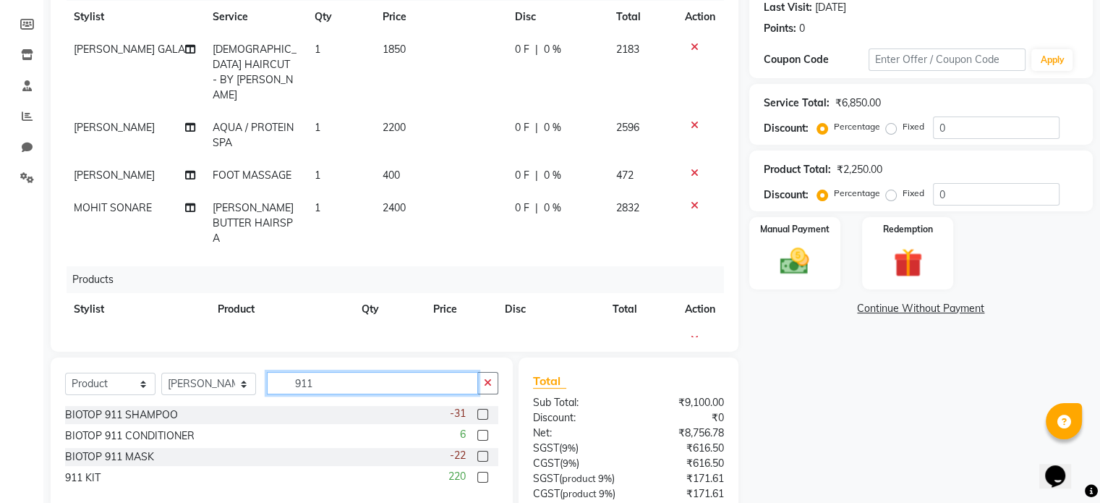
type input "911"
click at [328, 471] on div "911 KIT 220" at bounding box center [281, 478] width 433 height 18
click at [479, 480] on label at bounding box center [482, 476] width 11 height 11
click at [479, 480] on input "checkbox" at bounding box center [481, 477] width 9 height 9
checkbox input "false"
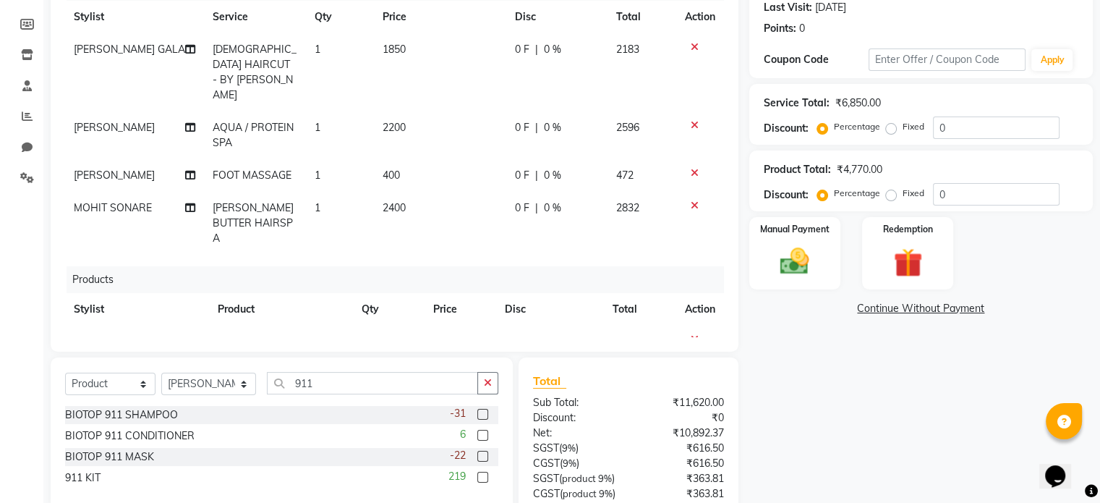
click at [364, 370] on div "Select Service Product Membership Package Voucher Prepaid Gift Card Select Styl…" at bounding box center [282, 433] width 462 height 153
click at [356, 381] on input "911" at bounding box center [372, 383] width 211 height 22
click at [479, 464] on div at bounding box center [481, 457] width 9 height 15
click at [489, 459] on div "-22" at bounding box center [474, 457] width 48 height 18
click at [483, 460] on label at bounding box center [482, 455] width 11 height 11
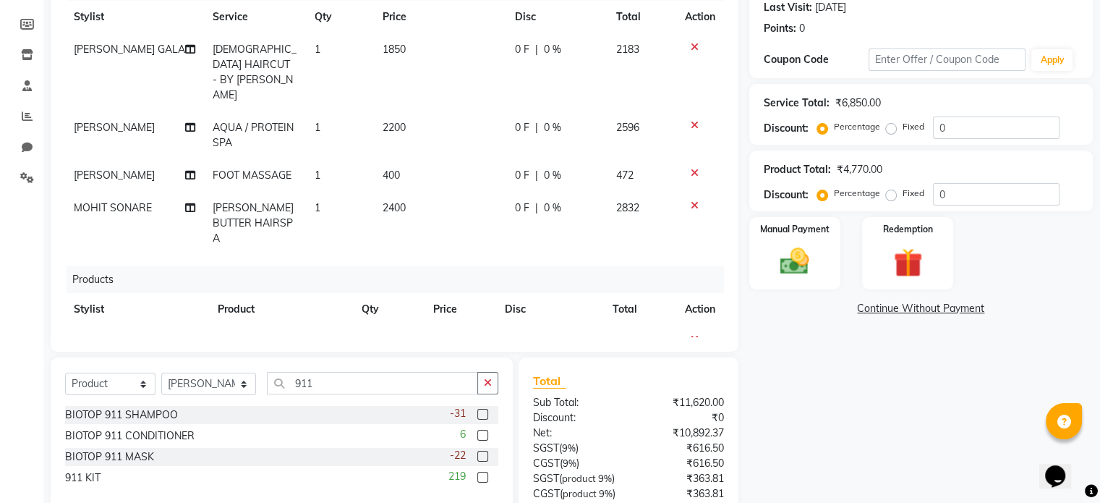
click at [483, 460] on input "checkbox" at bounding box center [481, 456] width 9 height 9
checkbox input "false"
click at [343, 385] on input "911" at bounding box center [372, 383] width 211 height 22
type input "9"
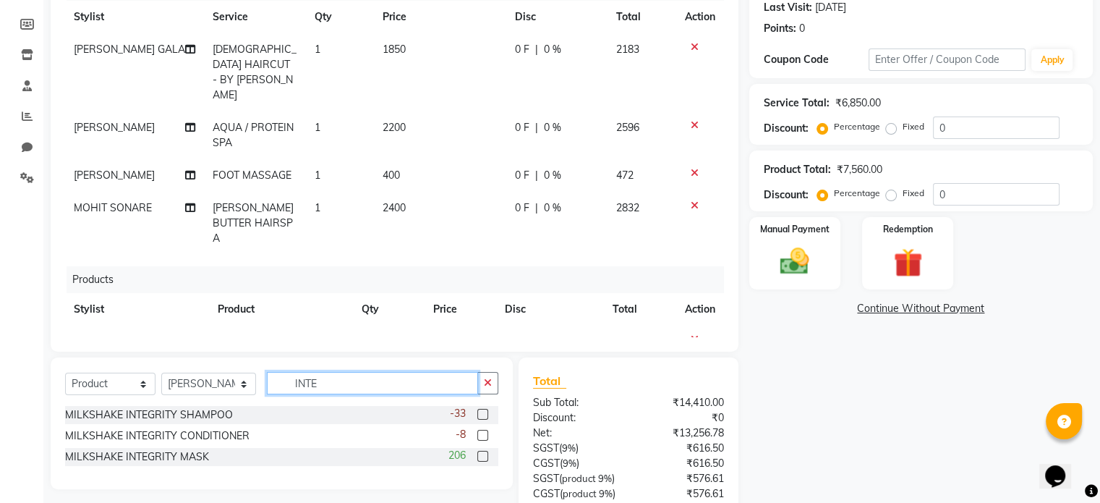
type input "INTE"
click at [487, 413] on label at bounding box center [482, 414] width 11 height 11
click at [487, 413] on input "checkbox" at bounding box center [481, 414] width 9 height 9
click at [482, 419] on label at bounding box center [482, 414] width 11 height 11
click at [482, 419] on input "checkbox" at bounding box center [481, 414] width 9 height 9
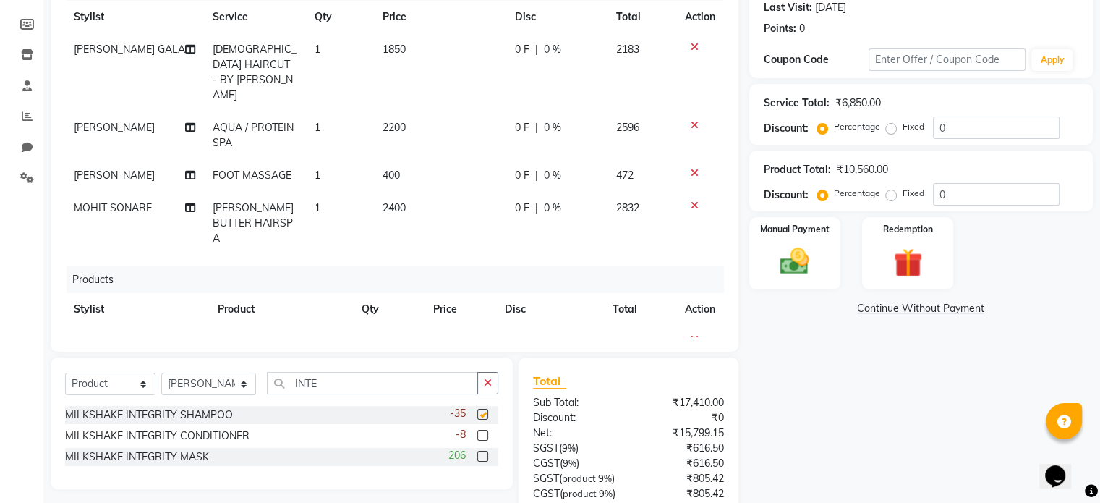
checkbox input "false"
click at [369, 384] on input "INTE" at bounding box center [372, 383] width 211 height 22
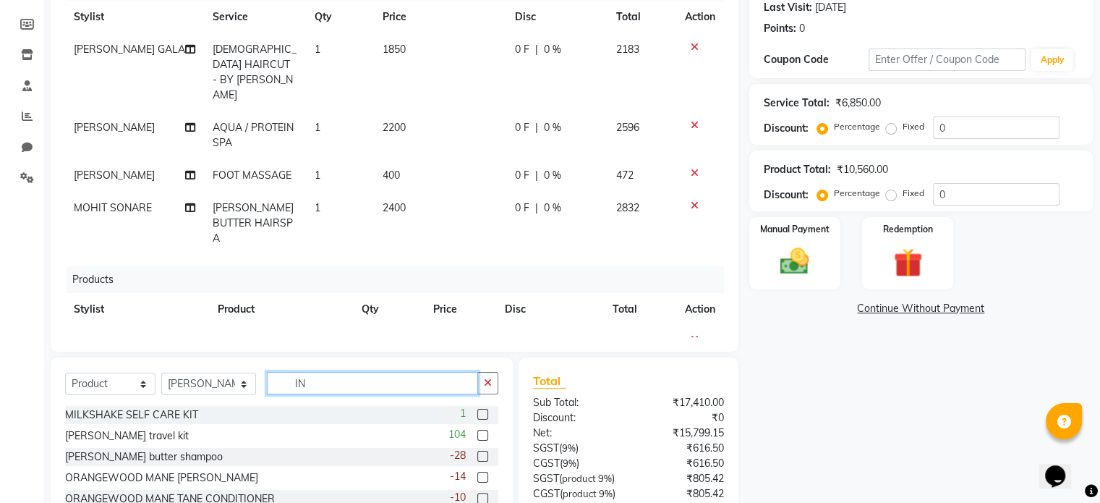
type input "I"
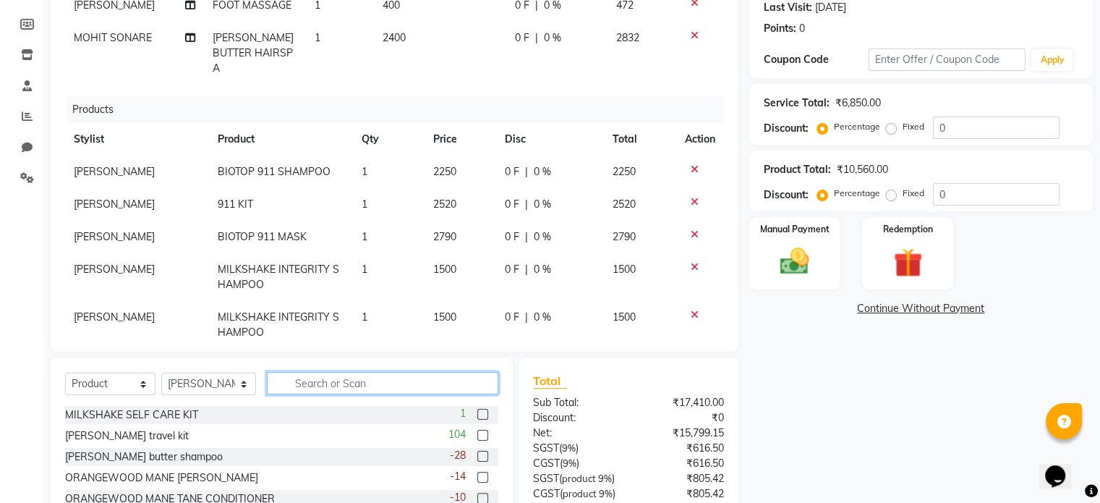
scroll to position [175, 0]
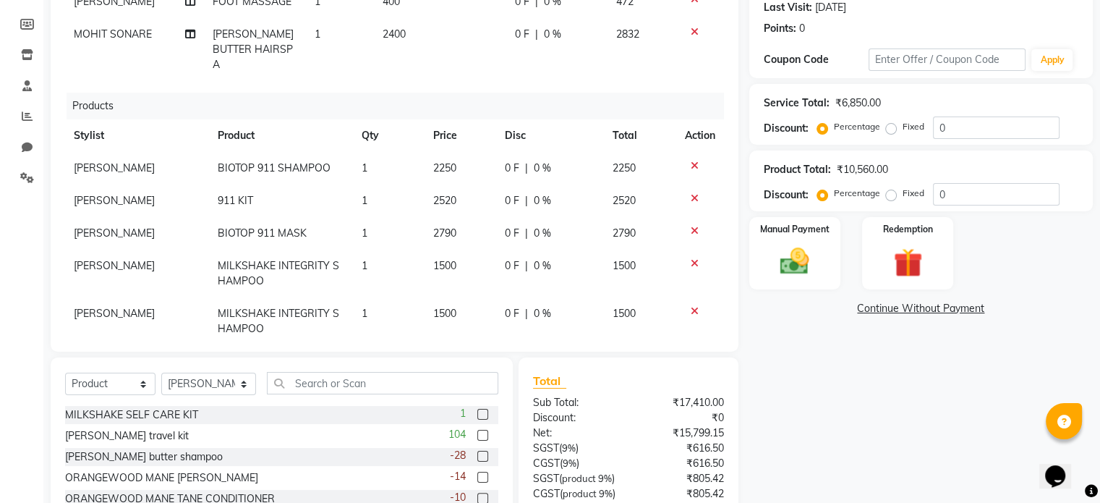
click at [691, 193] on icon at bounding box center [695, 198] width 8 height 10
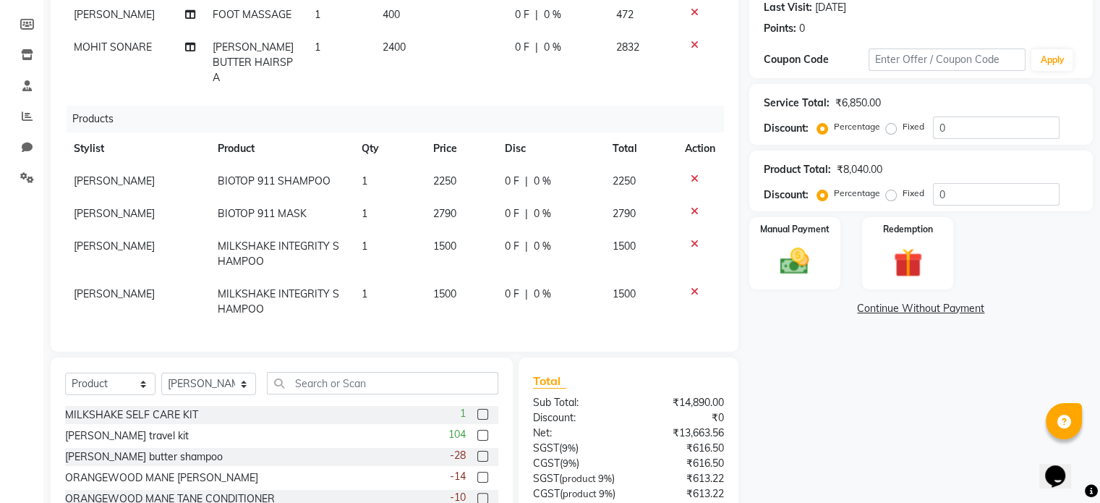
scroll to position [142, 0]
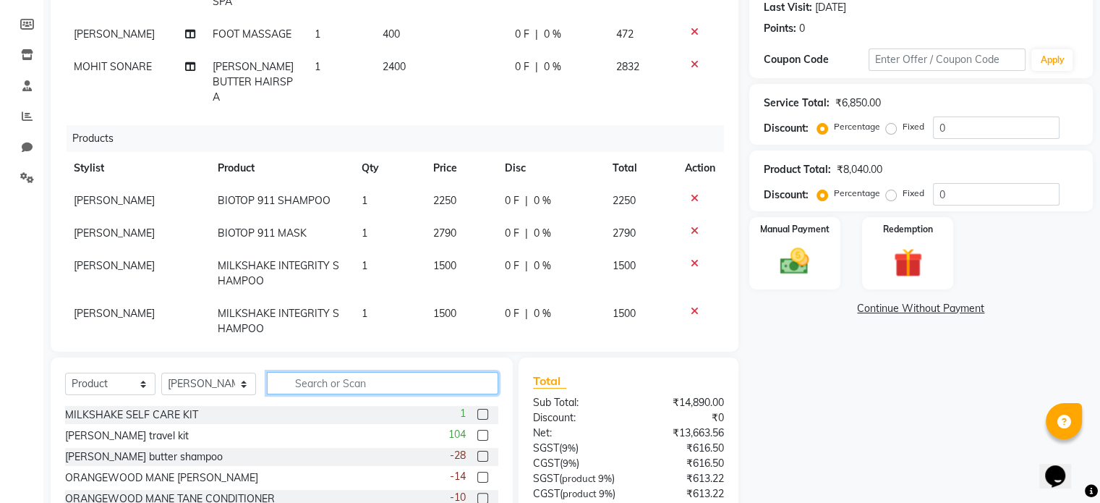
click at [324, 382] on input "text" at bounding box center [382, 383] width 231 height 22
click at [691, 306] on icon at bounding box center [695, 311] width 8 height 10
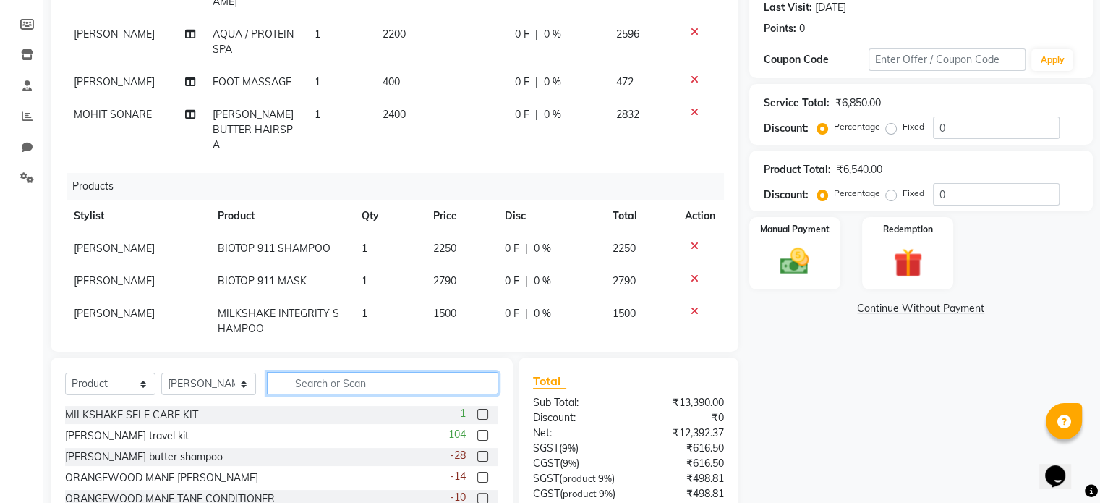
click at [391, 384] on input "text" at bounding box center [382, 383] width 231 height 22
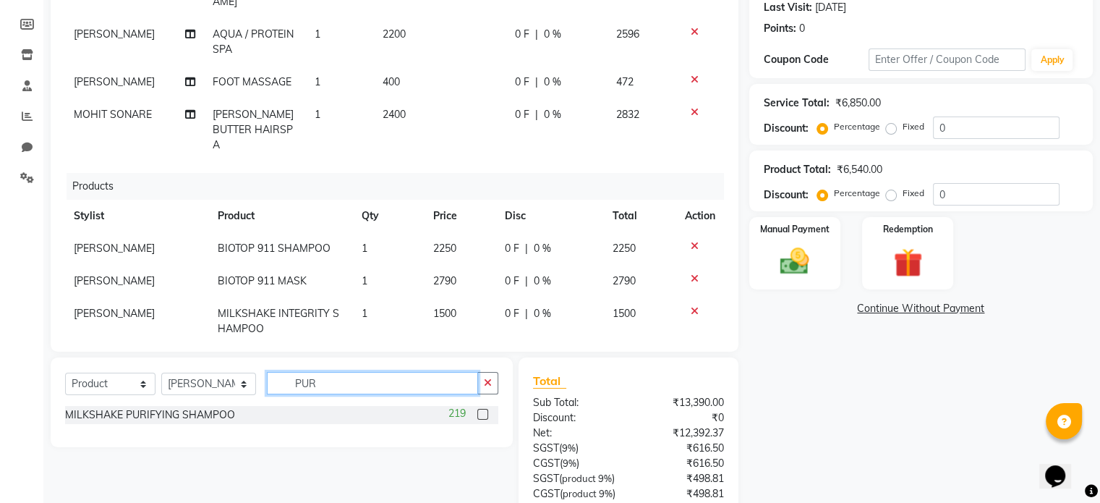
type input "PUR"
click at [480, 417] on label at bounding box center [482, 414] width 11 height 11
click at [480, 417] on input "checkbox" at bounding box center [481, 414] width 9 height 9
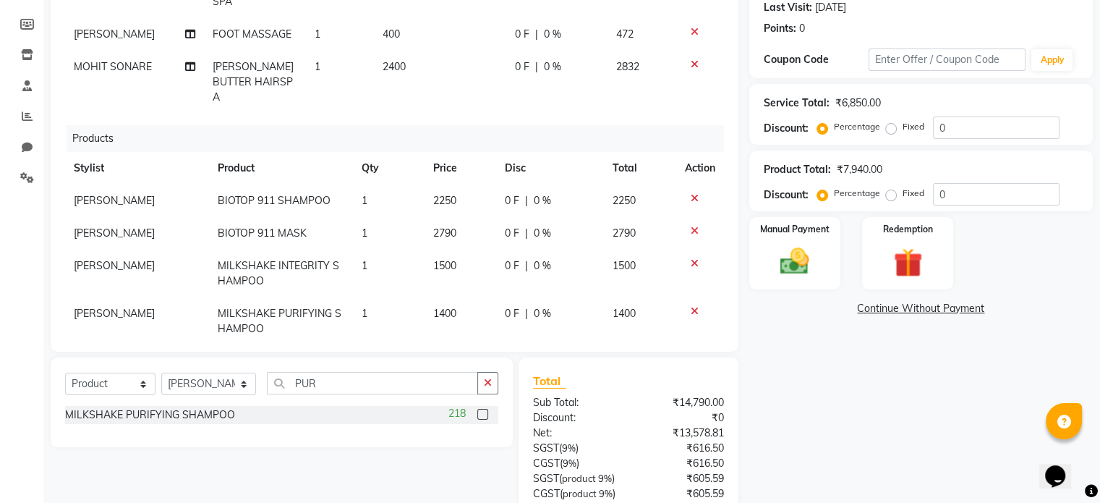
checkbox input "false"
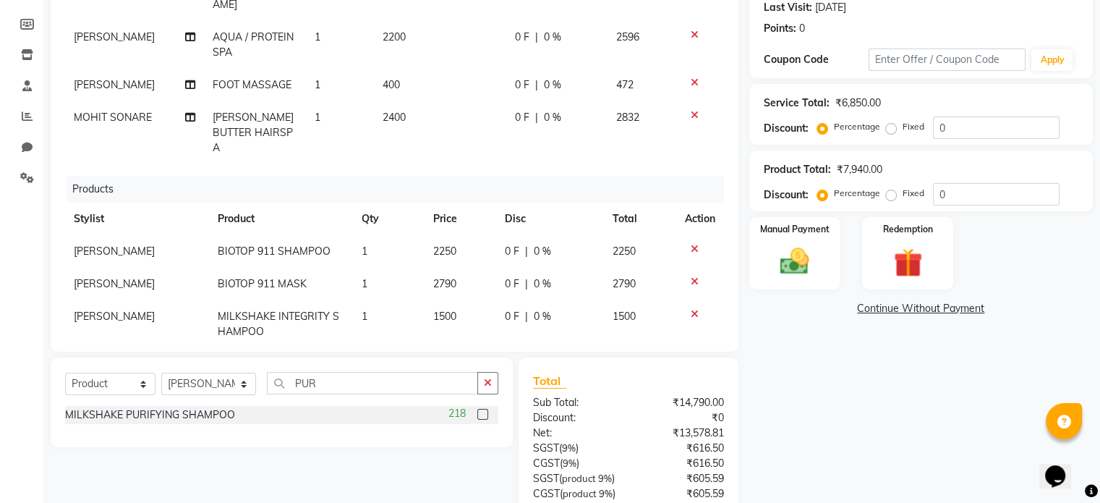
scroll to position [103, 0]
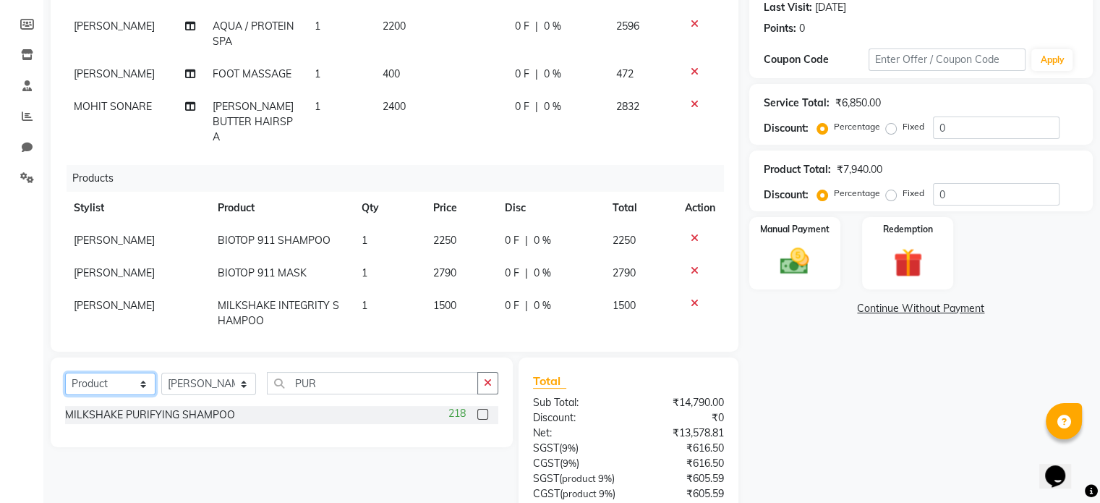
click at [134, 386] on select "Select Service Product Membership Package Voucher Prepaid Gift Card" at bounding box center [110, 383] width 90 height 22
select select "service"
click at [65, 373] on select "Select Service Product Membership Package Voucher Prepaid Gift Card" at bounding box center [110, 383] width 90 height 22
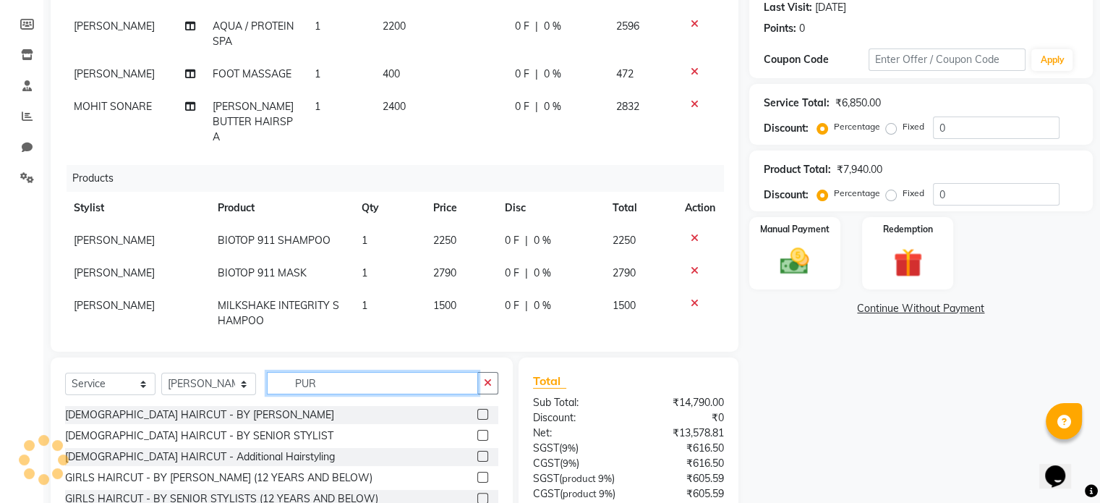
click at [299, 374] on input "PUR" at bounding box center [372, 383] width 211 height 22
click at [337, 389] on input "PUR" at bounding box center [372, 383] width 211 height 22
type input "P"
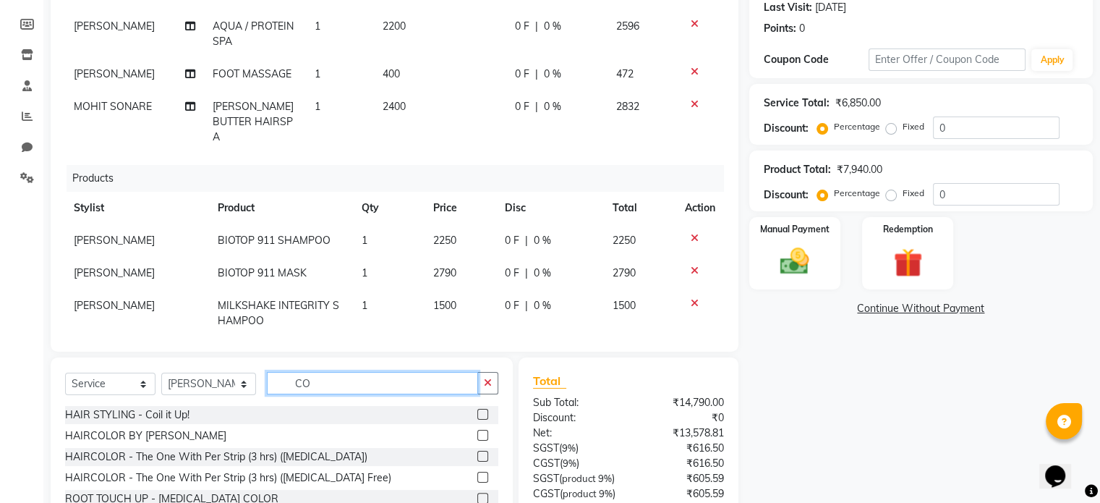
type input "C"
type input "GLOB"
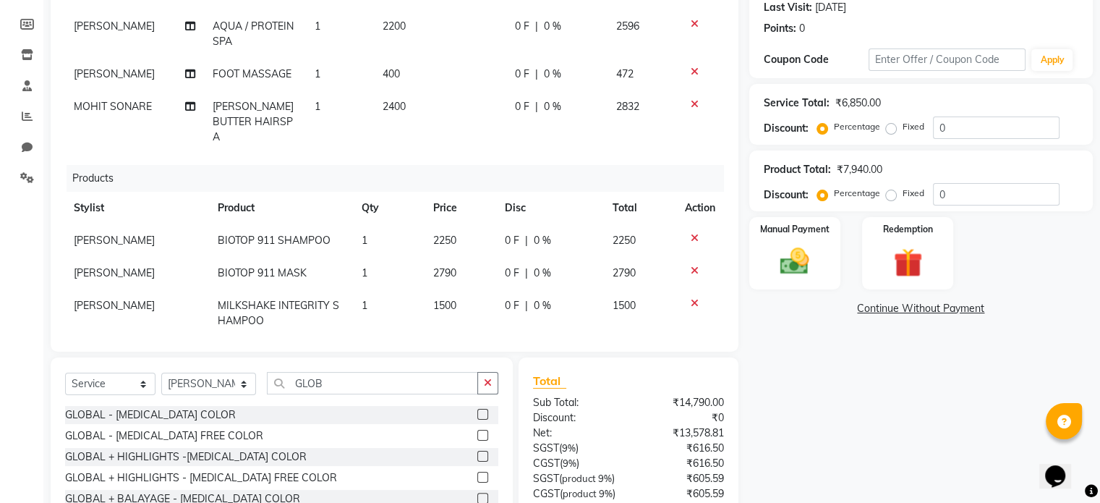
click at [483, 454] on label at bounding box center [482, 455] width 11 height 11
click at [483, 454] on input "checkbox" at bounding box center [481, 456] width 9 height 9
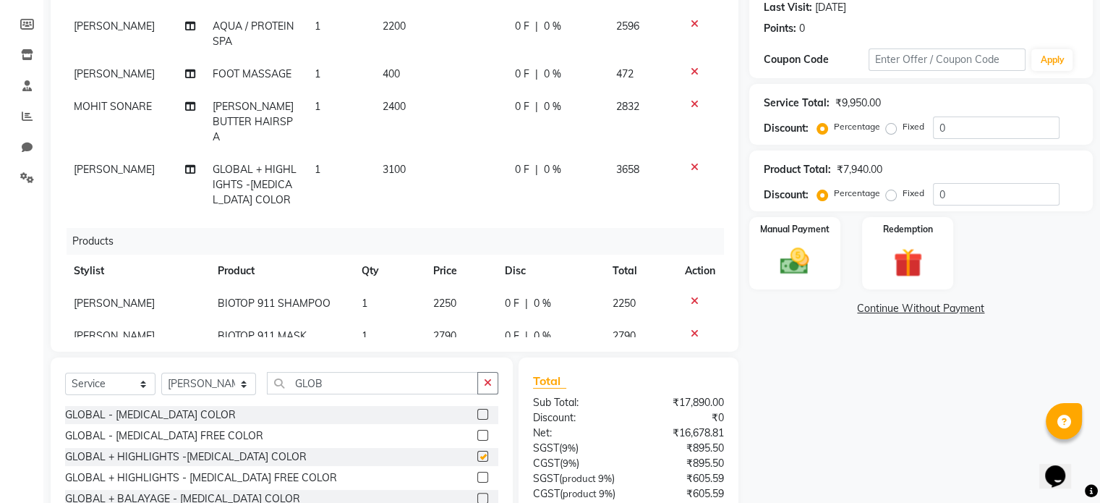
checkbox input "false"
drag, startPoint x: 725, startPoint y: 147, endPoint x: 723, endPoint y: 140, distance: 7.4
click at [723, 140] on div "Client [PHONE_NUMBER] Date [DATE] Invoice Number V/2025 V/[PHONE_NUMBER] Servic…" at bounding box center [395, 128] width 688 height 447
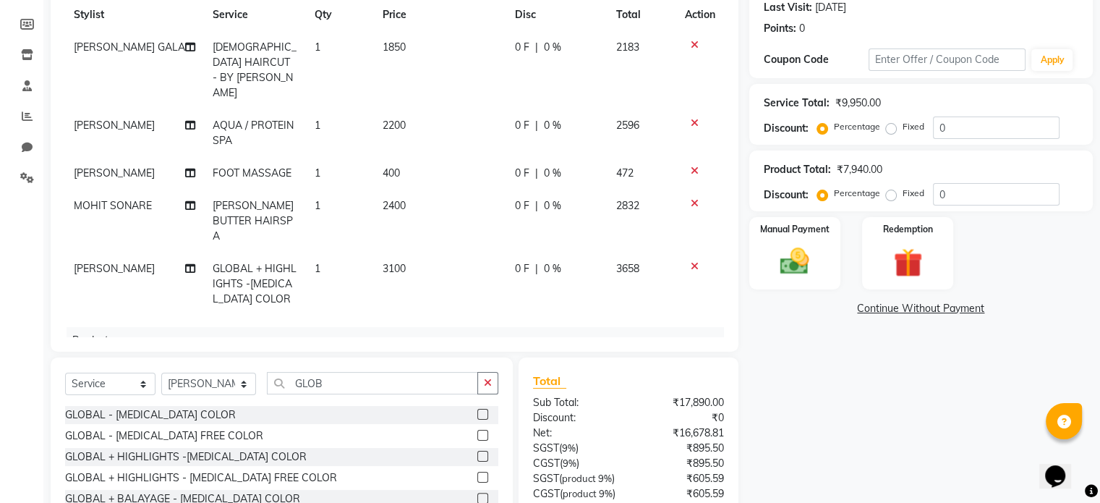
scroll to position [0, 0]
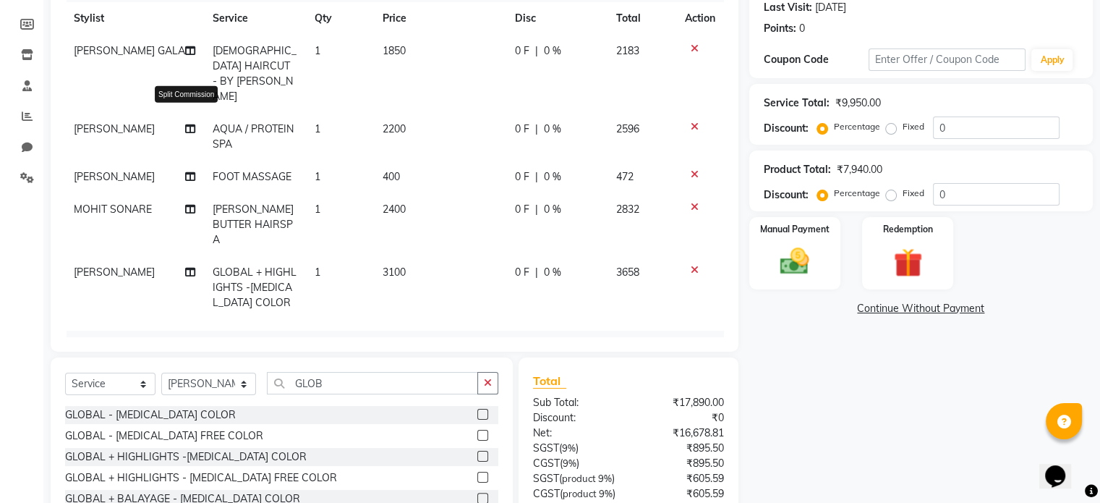
click at [185, 124] on icon at bounding box center [190, 129] width 10 height 10
select select "70376"
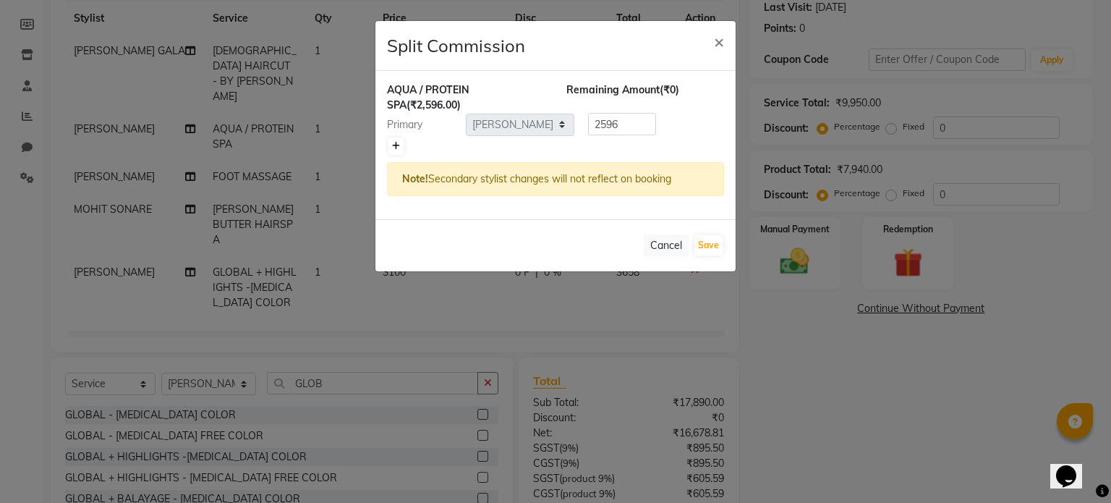
click at [394, 144] on icon at bounding box center [396, 146] width 8 height 9
type input "1298"
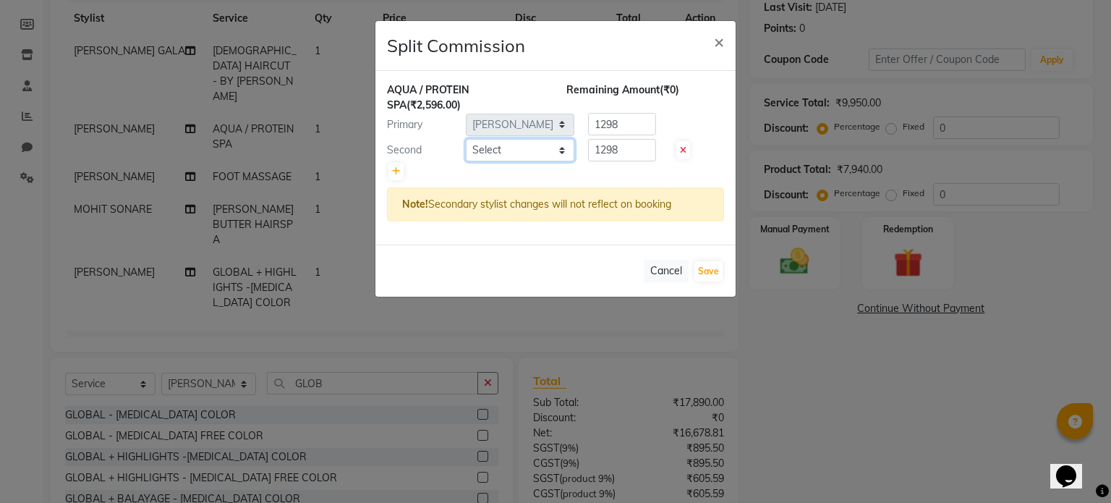
click at [495, 140] on select "Select [PERSON_NAME] GALA [PERSON_NAME] Gala Wedding [PERSON_NAME] [PERSON_NAME…" at bounding box center [520, 150] width 108 height 22
select select "71584"
click at [466, 139] on select "Select [PERSON_NAME] GALA [PERSON_NAME] Gala Wedding [PERSON_NAME] [PERSON_NAME…" at bounding box center [520, 150] width 108 height 22
click at [701, 265] on button "Save" at bounding box center [708, 271] width 28 height 20
select select "Select"
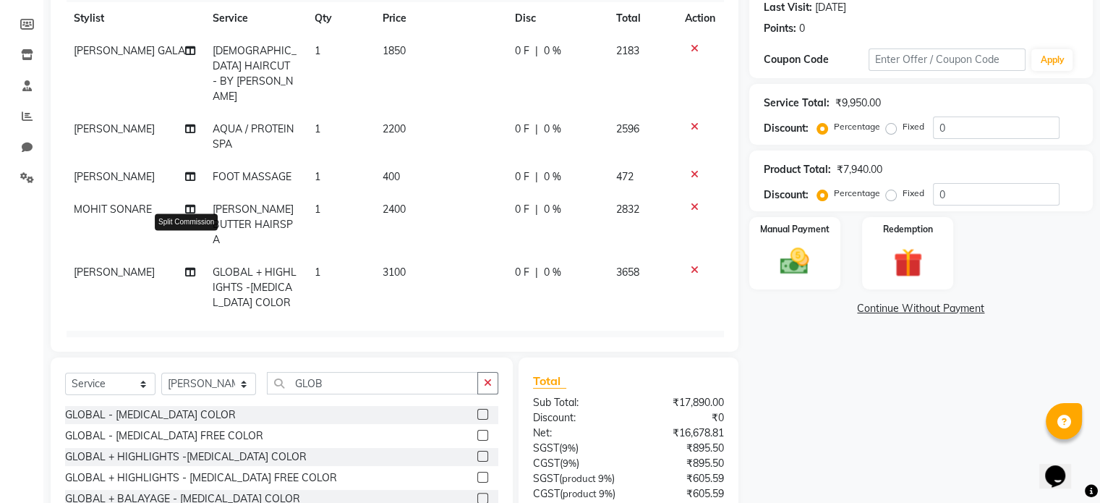
click at [187, 267] on icon at bounding box center [190, 272] width 10 height 10
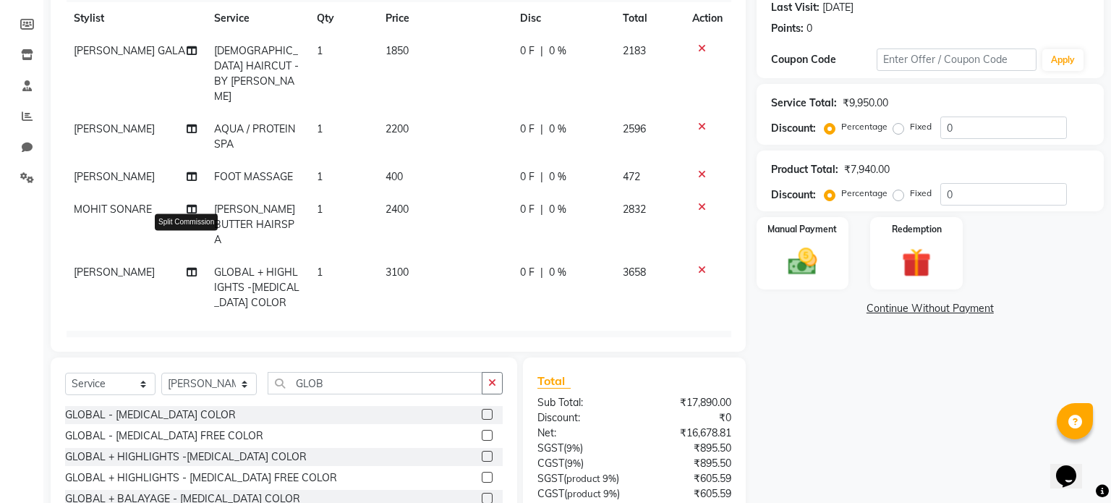
select select "70376"
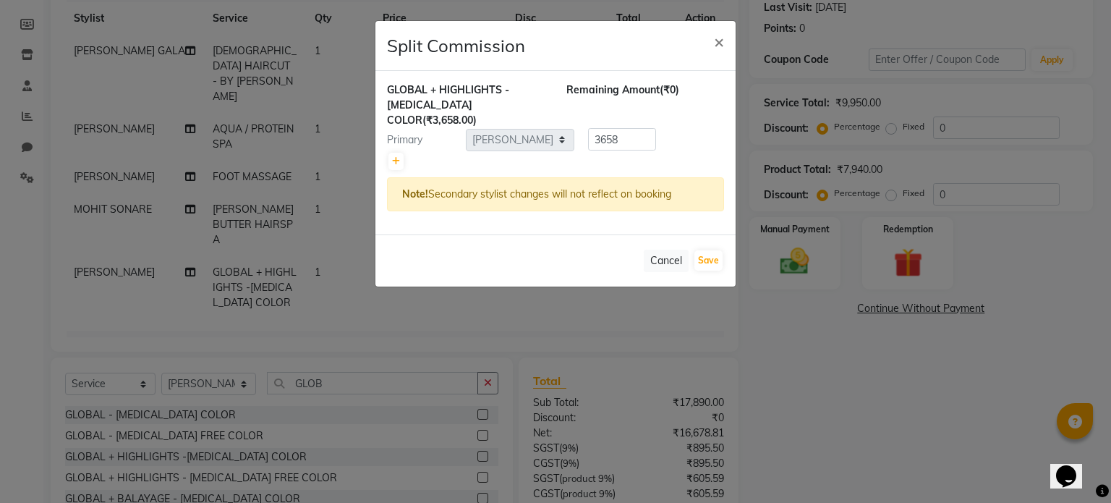
click at [399, 132] on div "Primary" at bounding box center [421, 139] width 90 height 15
click at [398, 157] on icon at bounding box center [396, 161] width 8 height 9
type input "1829"
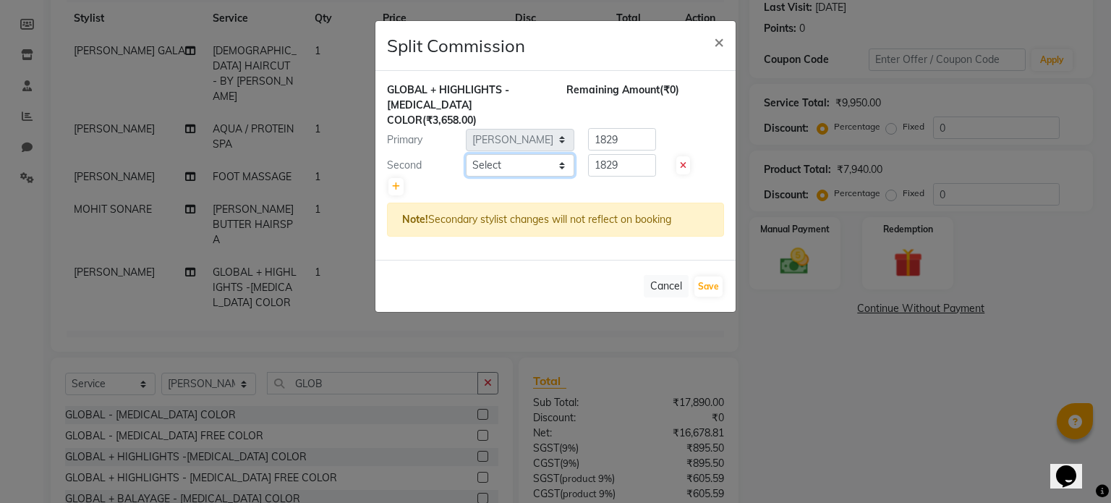
click at [497, 154] on select "Select [PERSON_NAME] GALA [PERSON_NAME] Gala Wedding [PERSON_NAME] [PERSON_NAME…" at bounding box center [520, 165] width 108 height 22
select select "71584"
click at [466, 154] on select "Select [PERSON_NAME] GALA [PERSON_NAME] Gala Wedding [PERSON_NAME] [PERSON_NAME…" at bounding box center [520, 165] width 108 height 22
click at [707, 276] on button "Save" at bounding box center [708, 286] width 28 height 20
select select "Select"
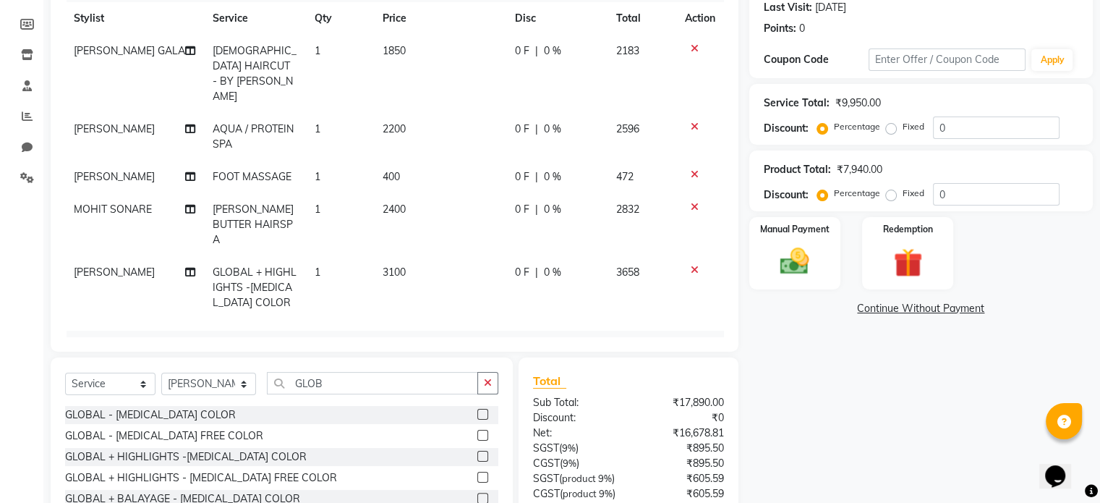
click at [438, 114] on td "2200" at bounding box center [440, 137] width 132 height 48
select select "70376"
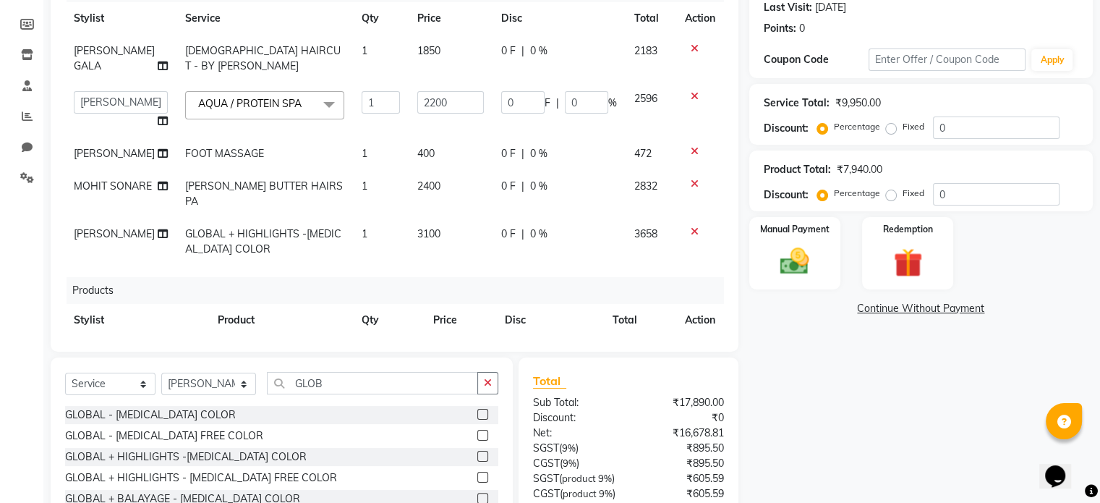
click at [476, 97] on td "2200" at bounding box center [451, 109] width 84 height 55
click at [457, 103] on input "2200" at bounding box center [450, 102] width 67 height 22
type input "2"
type input "1"
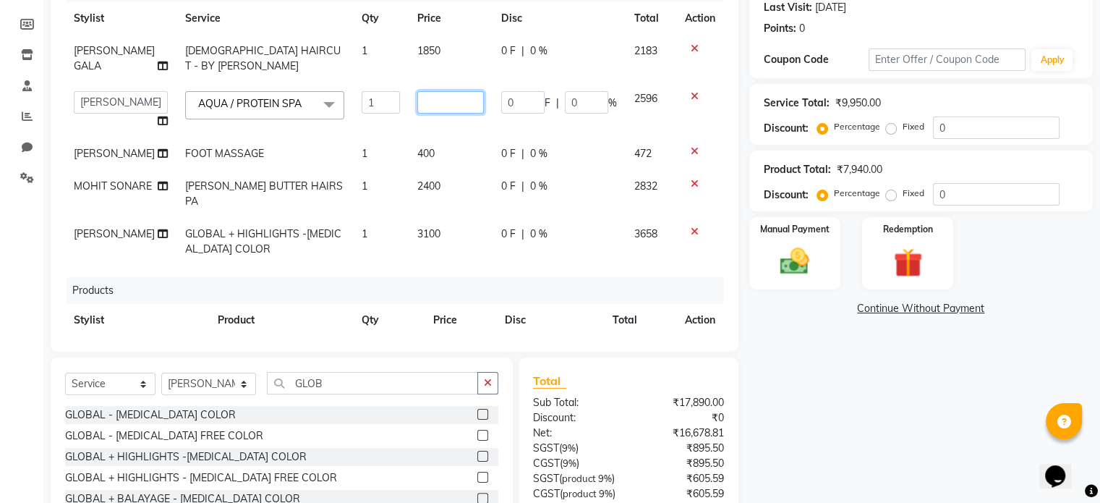
type input "1"
type input "6800"
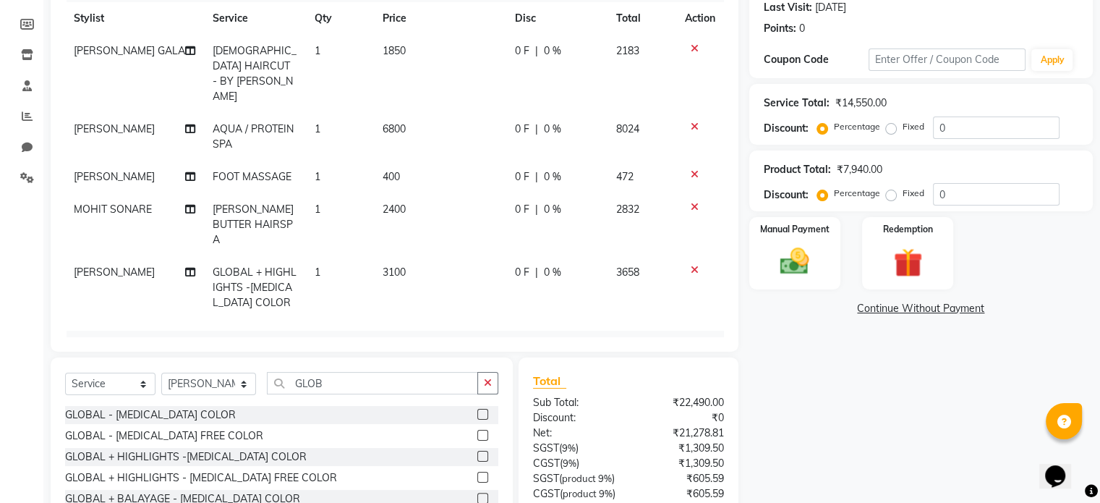
click at [454, 161] on td "400" at bounding box center [440, 177] width 132 height 33
select select "70377"
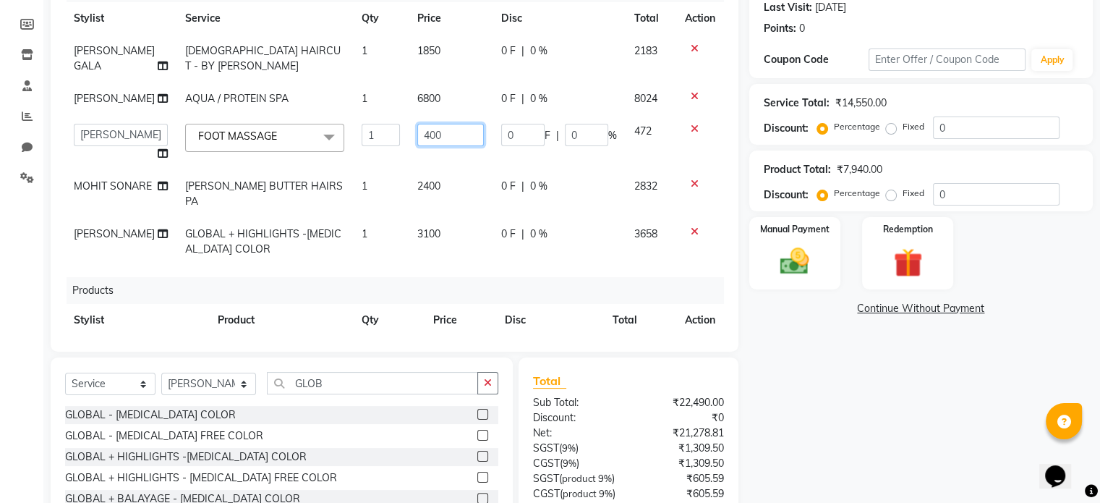
click at [448, 139] on input "400" at bounding box center [450, 135] width 67 height 22
drag, startPoint x: 448, startPoint y: 139, endPoint x: 445, endPoint y: 131, distance: 8.7
click at [445, 131] on td "400" at bounding box center [451, 142] width 84 height 55
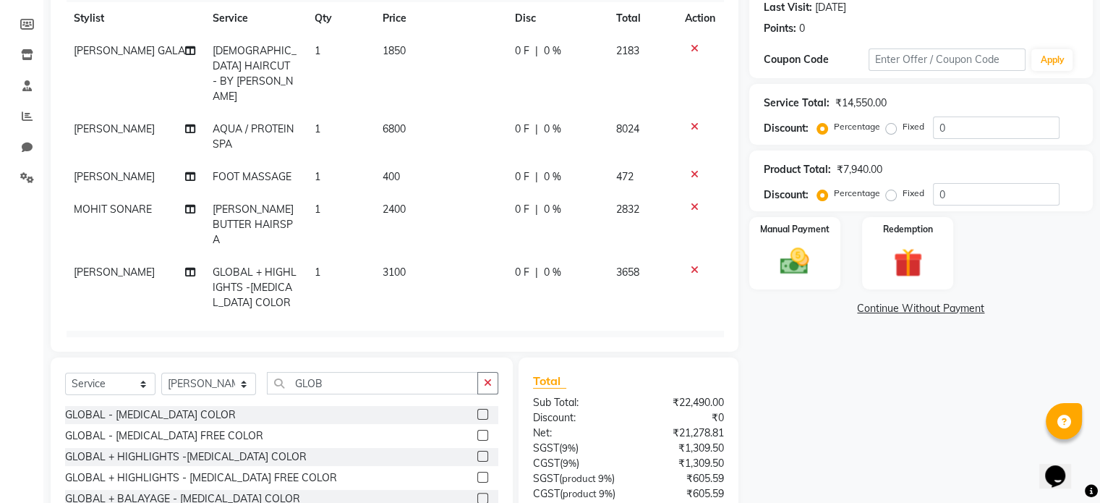
click at [431, 113] on td "6800" at bounding box center [440, 137] width 132 height 48
select select "70376"
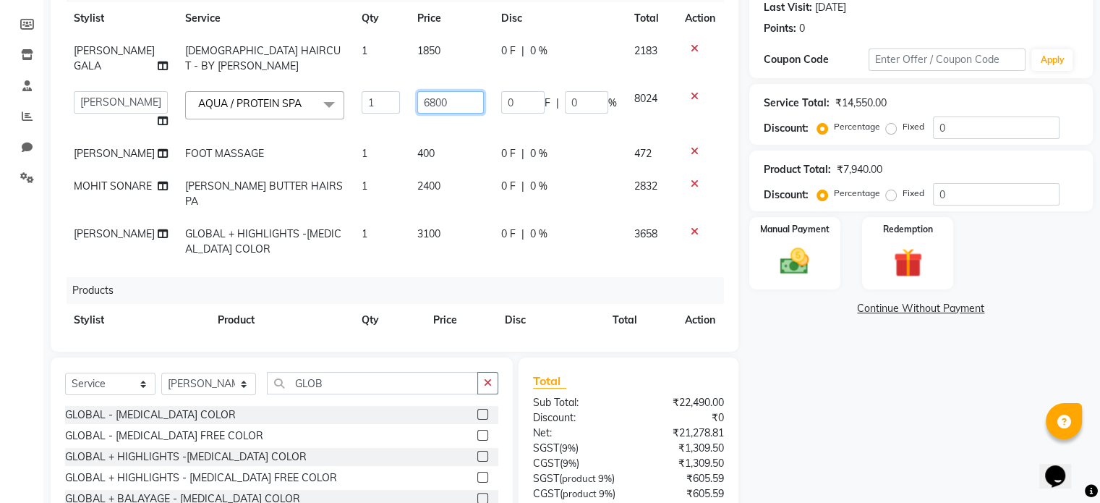
click at [452, 108] on input "6800" at bounding box center [450, 102] width 67 height 22
drag, startPoint x: 452, startPoint y: 108, endPoint x: 597, endPoint y: 454, distance: 375.6
click at [597, 454] on div "Client [PHONE_NUMBER] Date [DATE] Invoice Number V/2025 V/[PHONE_NUMBER] Servic…" at bounding box center [394, 253] width 709 height 696
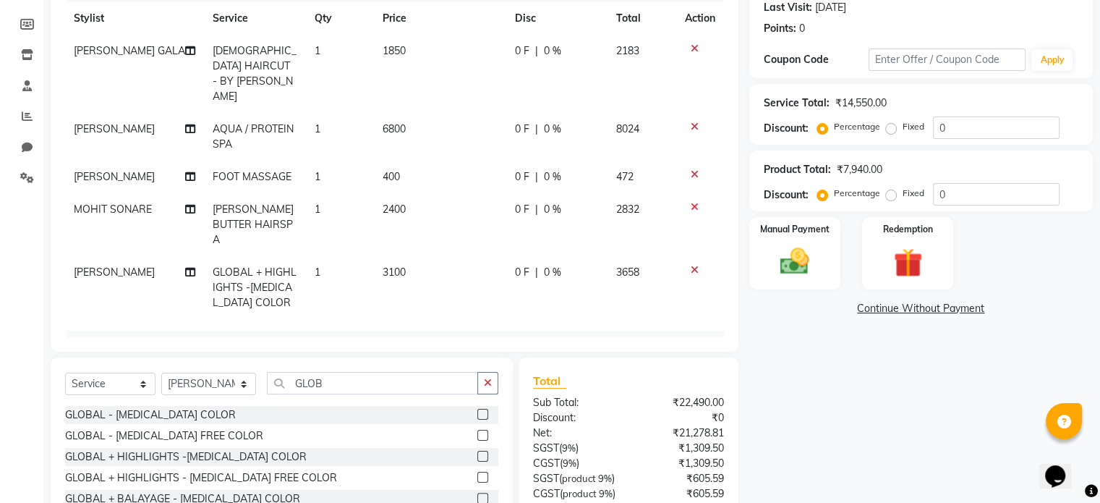
click at [450, 161] on td "400" at bounding box center [440, 177] width 132 height 33
select select "70377"
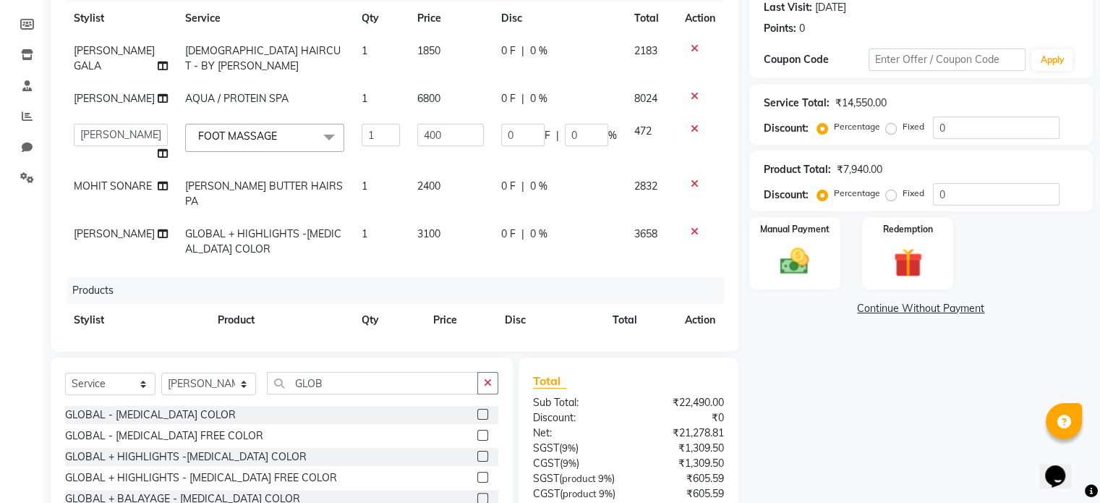
click at [439, 203] on td "2400" at bounding box center [451, 194] width 84 height 48
select select "85338"
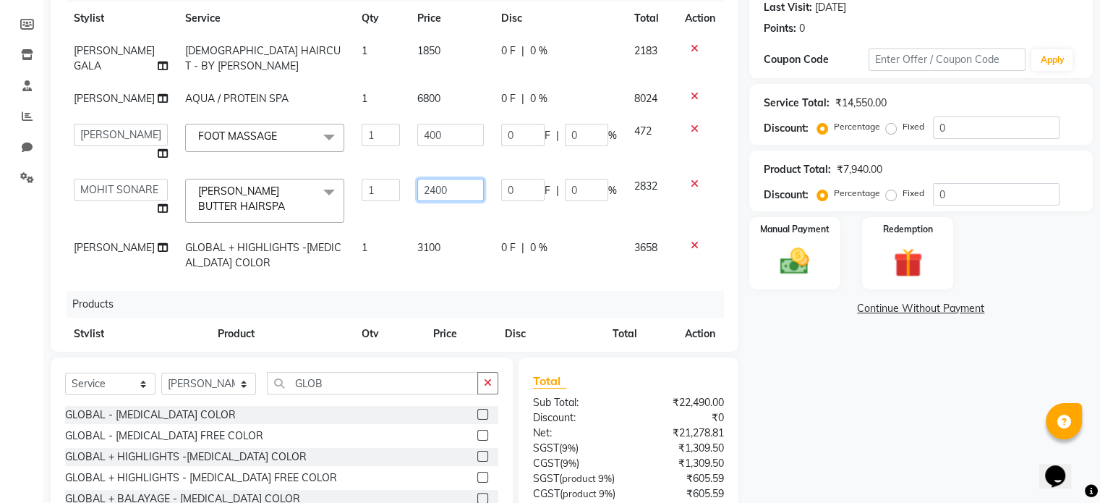
click at [439, 201] on input "2400" at bounding box center [450, 190] width 67 height 22
type input "2"
click at [439, 201] on input "number" at bounding box center [450, 190] width 67 height 22
drag, startPoint x: 439, startPoint y: 203, endPoint x: 437, endPoint y: 213, distance: 10.2
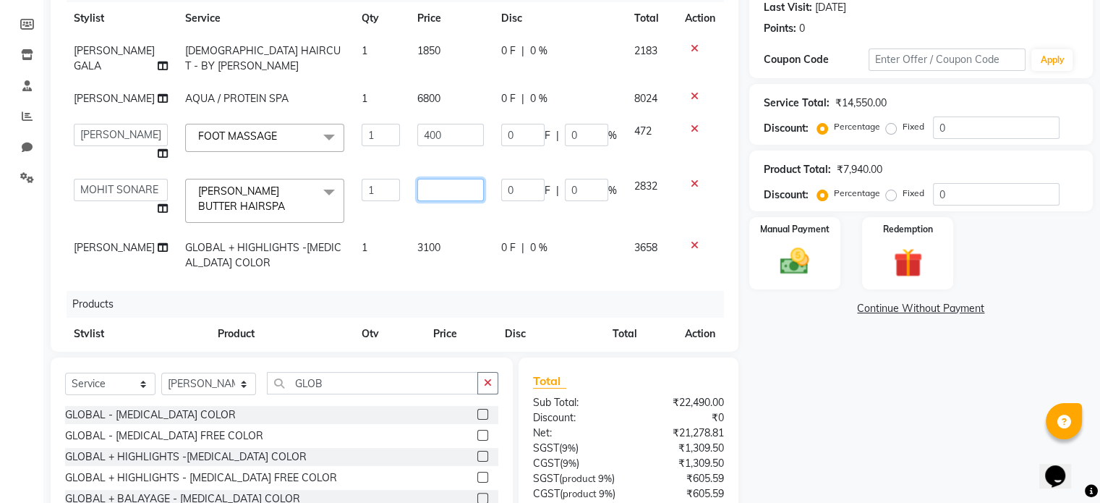
click at [437, 201] on input "number" at bounding box center [450, 190] width 67 height 22
type input "2850"
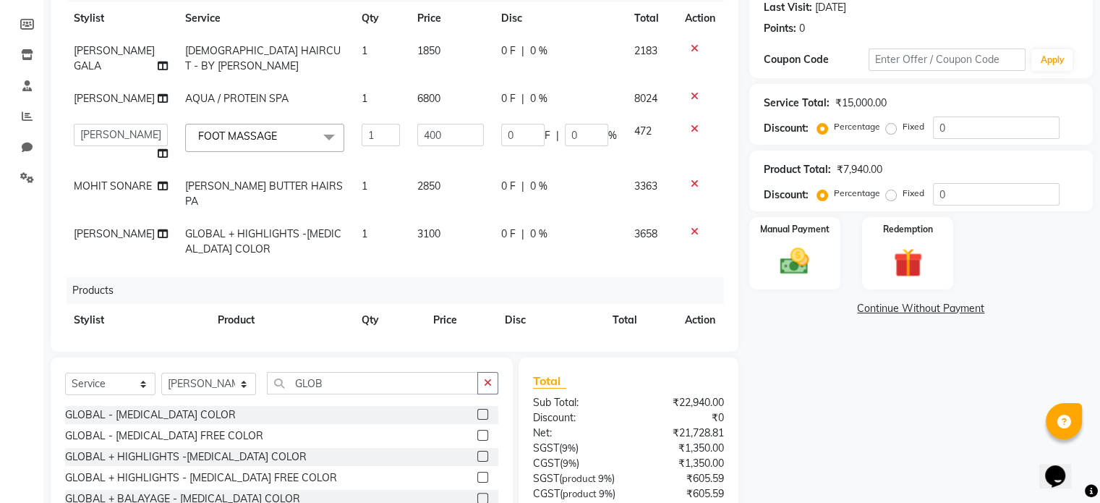
click at [451, 262] on td "3100" at bounding box center [451, 242] width 84 height 48
select select "70376"
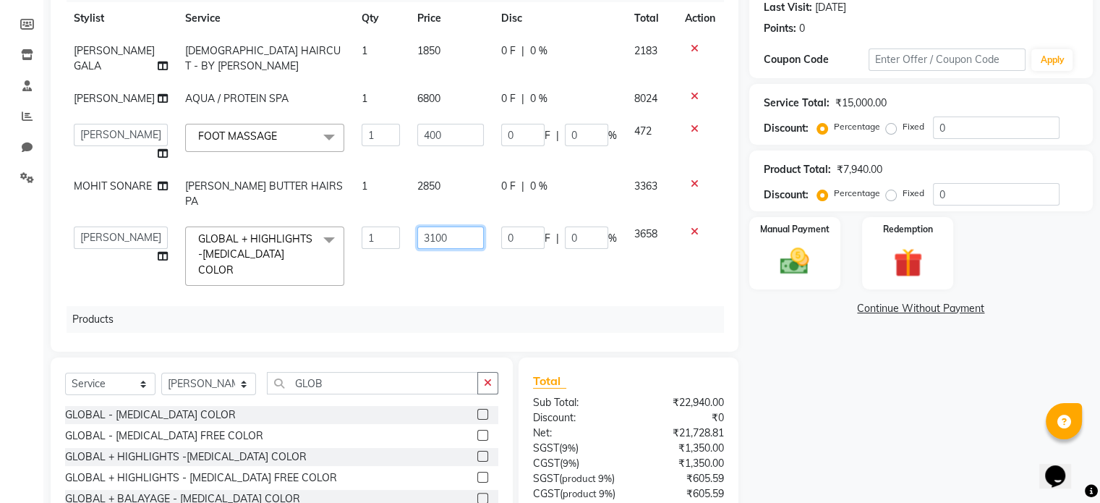
click at [450, 249] on input "3100" at bounding box center [450, 237] width 67 height 22
type input "3"
type input "11200"
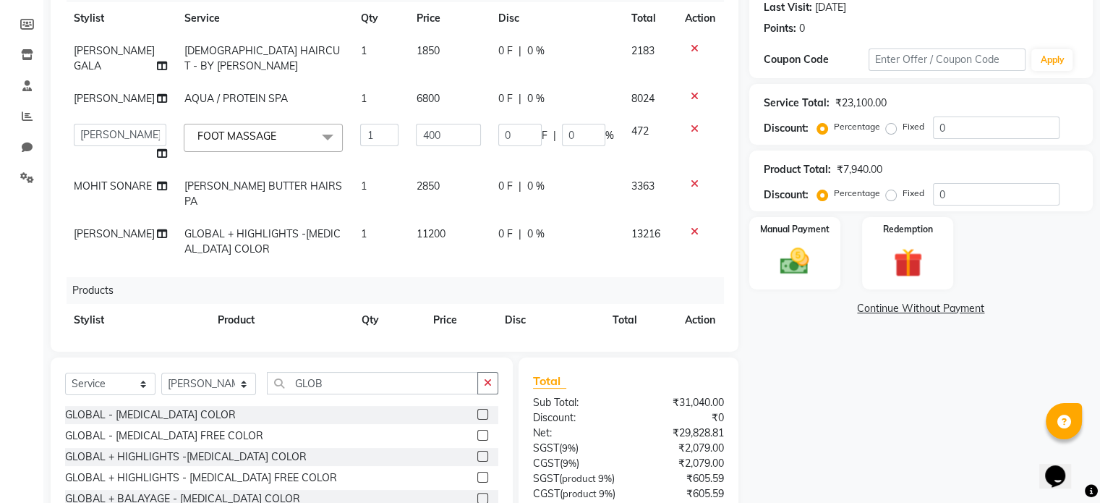
click at [625, 265] on td "13216" at bounding box center [649, 242] width 53 height 48
select select "70376"
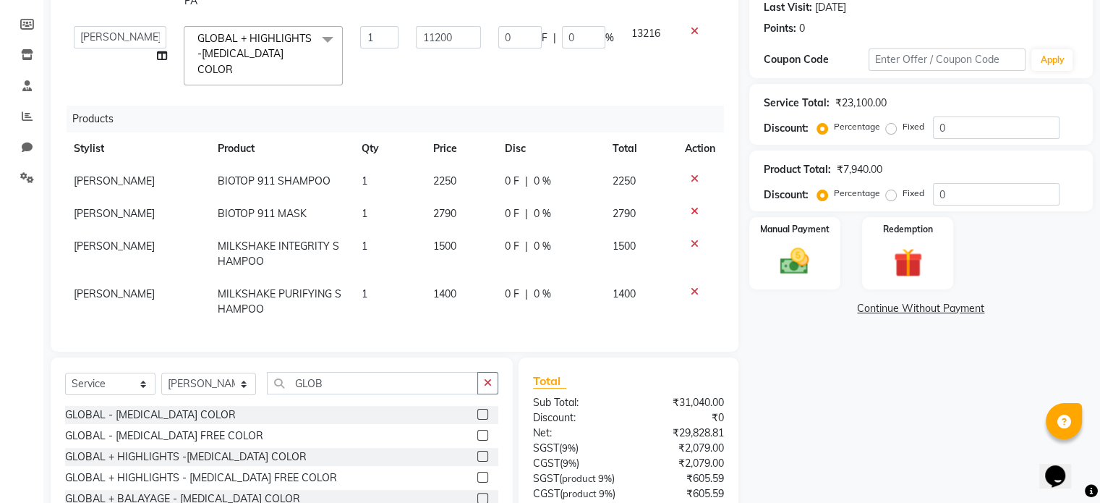
scroll to position [233, 0]
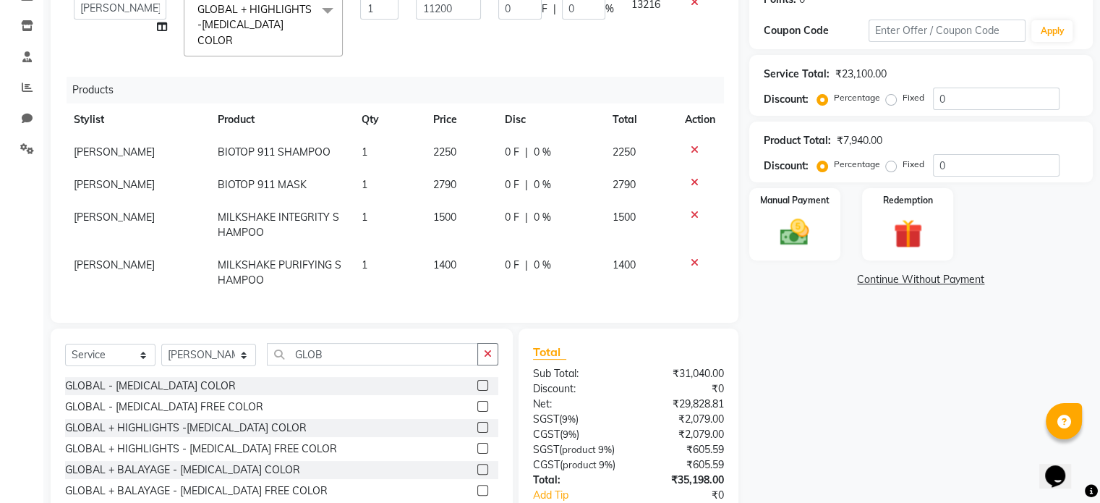
drag, startPoint x: 1109, startPoint y: 315, endPoint x: 934, endPoint y: 437, distance: 213.9
click at [934, 437] on div "Name: Meet Membership: No Active Membership Total Visits: 3 Card on file: 0 Las…" at bounding box center [926, 224] width 354 height 696
click at [902, 161] on label "Fixed" at bounding box center [913, 164] width 22 height 13
click at [893, 161] on input "Fixed" at bounding box center [894, 164] width 10 height 10
radio input "true"
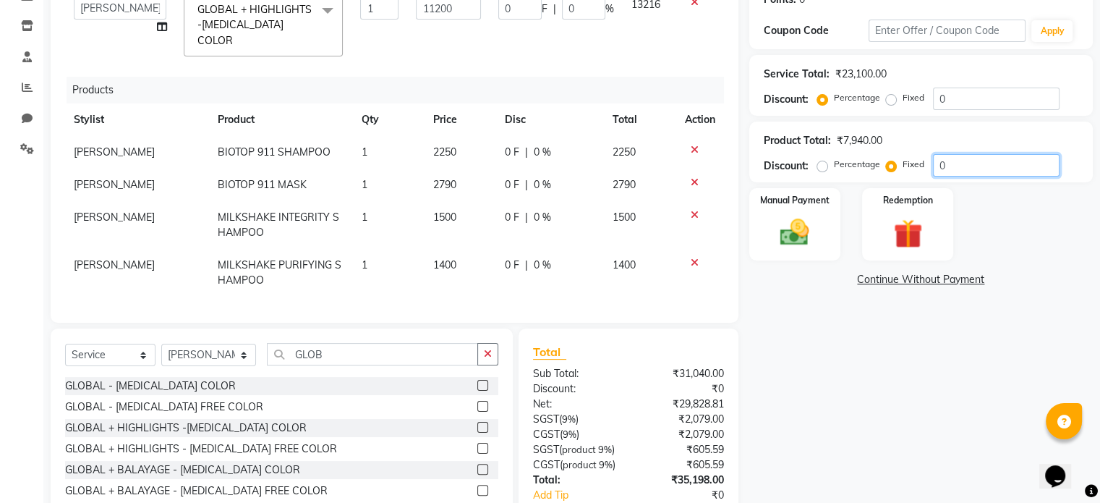
click at [972, 170] on input "0" at bounding box center [996, 165] width 127 height 22
click at [902, 98] on label "Fixed" at bounding box center [913, 97] width 22 height 13
click at [889, 98] on input "Fixed" at bounding box center [894, 98] width 10 height 10
radio input "true"
click at [983, 96] on input "0" at bounding box center [996, 98] width 127 height 22
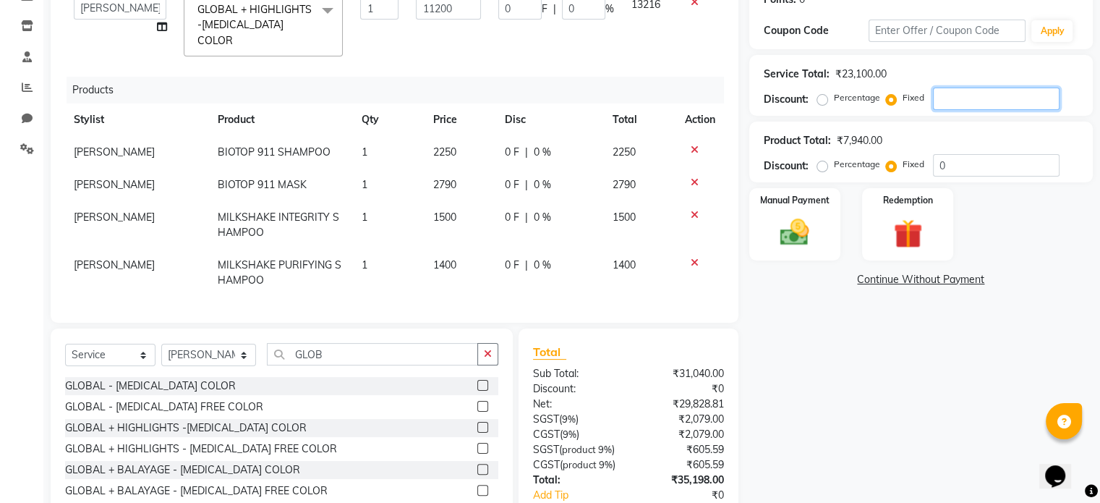
type input "3"
type input "0.05"
type input "0.01"
type input "1.45"
type input "0.01"
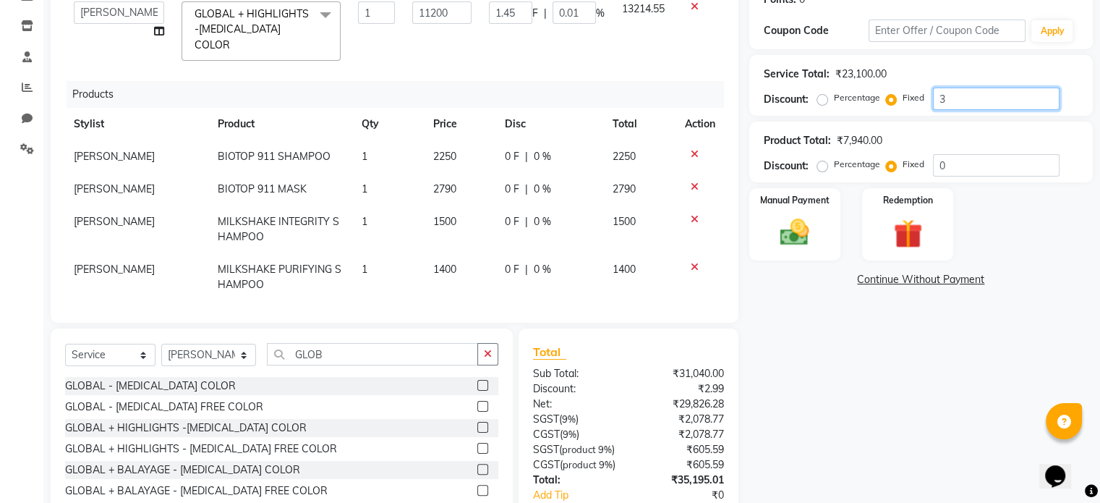
type input "38"
type input "0.66"
type input "0.17"
type input "18.42"
type input "0.16"
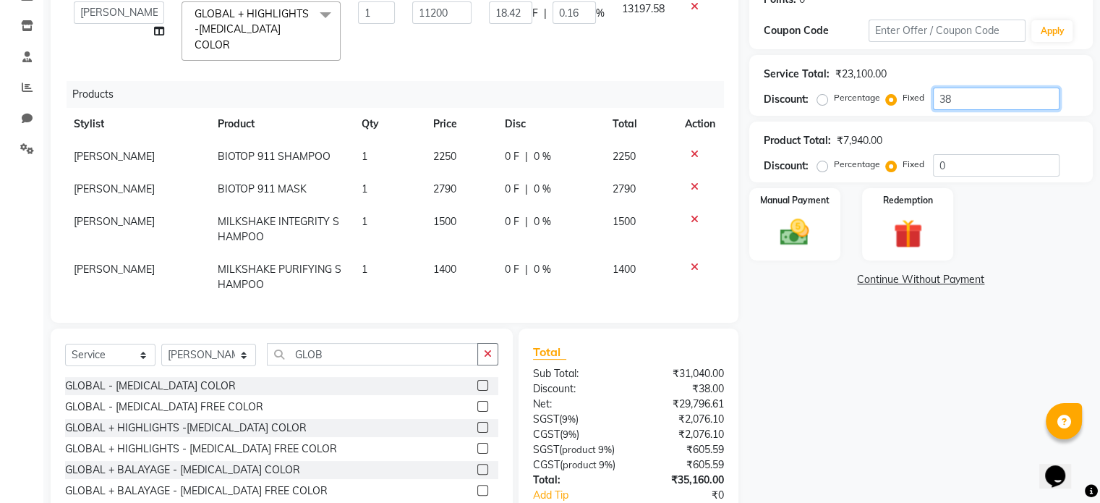
type input "382"
type input "6.61"
type input "1.65"
type input "185.21"
type input "1.65"
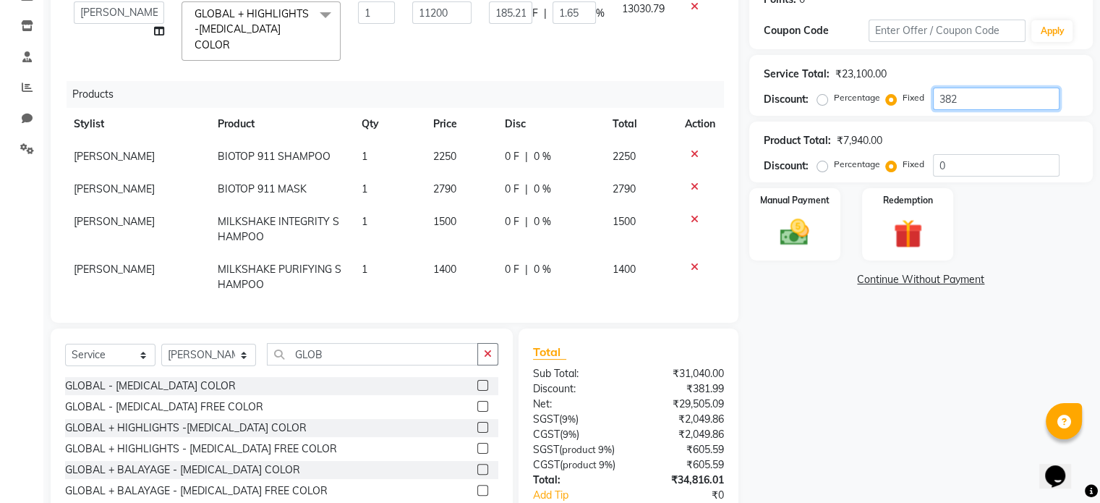
type input "3825"
type input "66.23"
type input "16.56"
type input "1854.55"
type input "16.56"
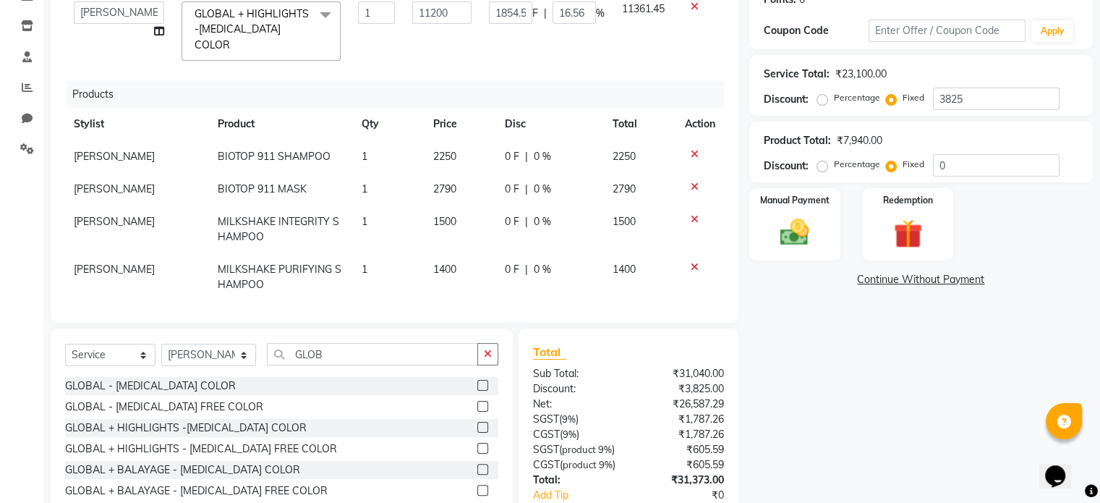
click at [893, 338] on div "Name: Meet Membership: No Active Membership Total Visits: 3 Card on file: 0 Las…" at bounding box center [926, 224] width 354 height 696
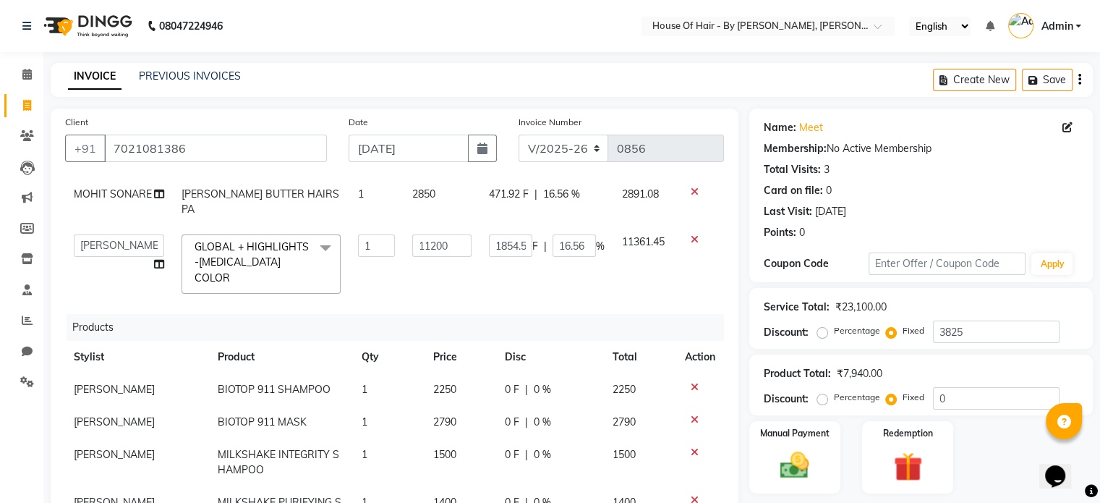
click at [1082, 81] on div "Create New Save" at bounding box center [1013, 80] width 160 height 34
click at [1078, 80] on icon "button" at bounding box center [1079, 80] width 3 height 1
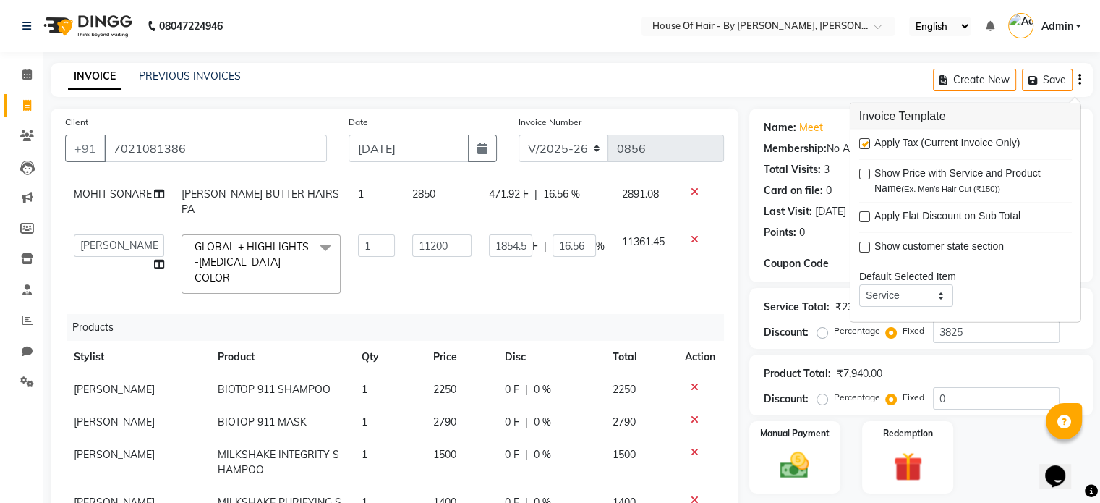
scroll to position [338, 0]
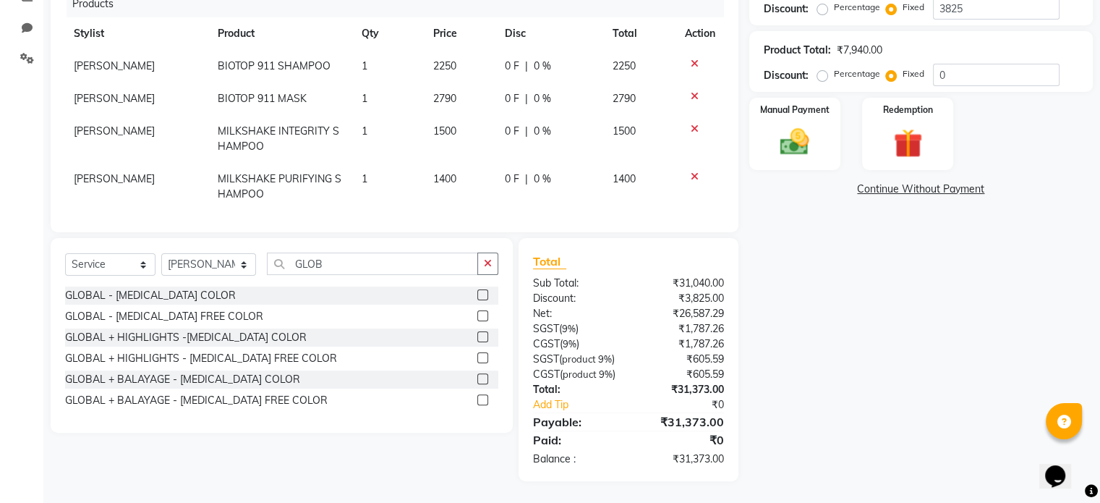
click at [772, 400] on div "Name: Meet Membership: No Active Membership Total Visits: 3 Card on file: 0 Las…" at bounding box center [926, 133] width 354 height 696
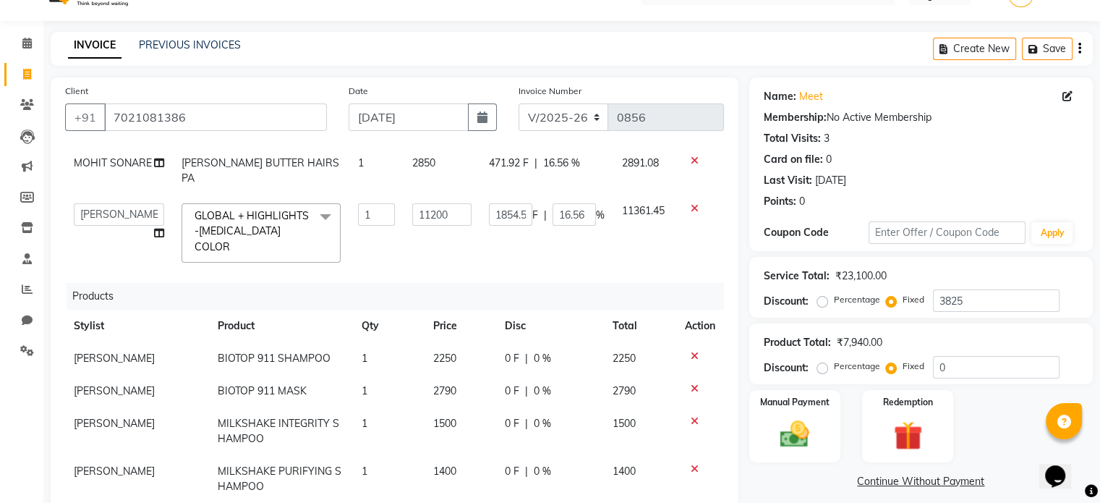
scroll to position [30, 0]
click at [966, 304] on input "3825" at bounding box center [996, 302] width 127 height 22
type input "382"
type input "6.61"
type input "1.65"
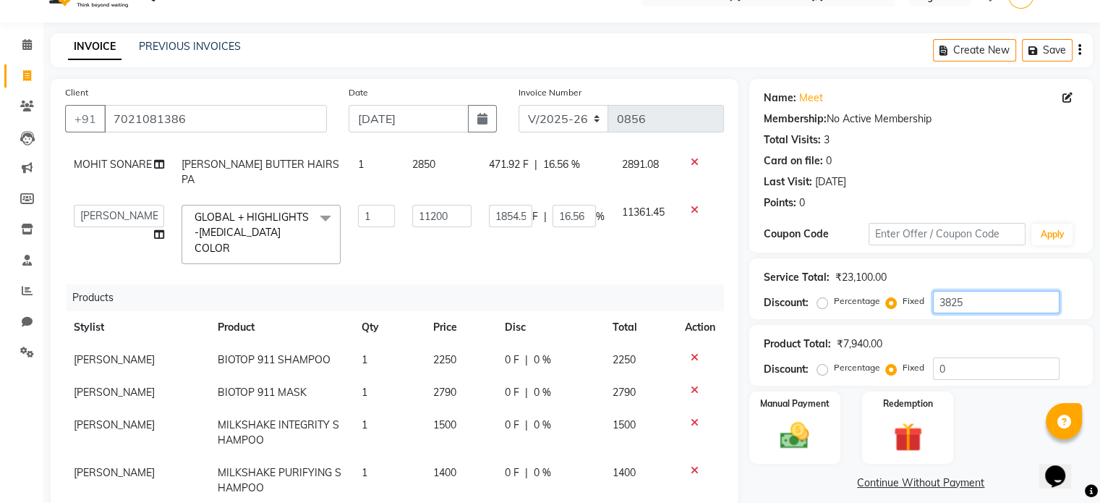
type input "185.21"
type input "1.65"
type input "38"
type input "0.66"
type input "0.17"
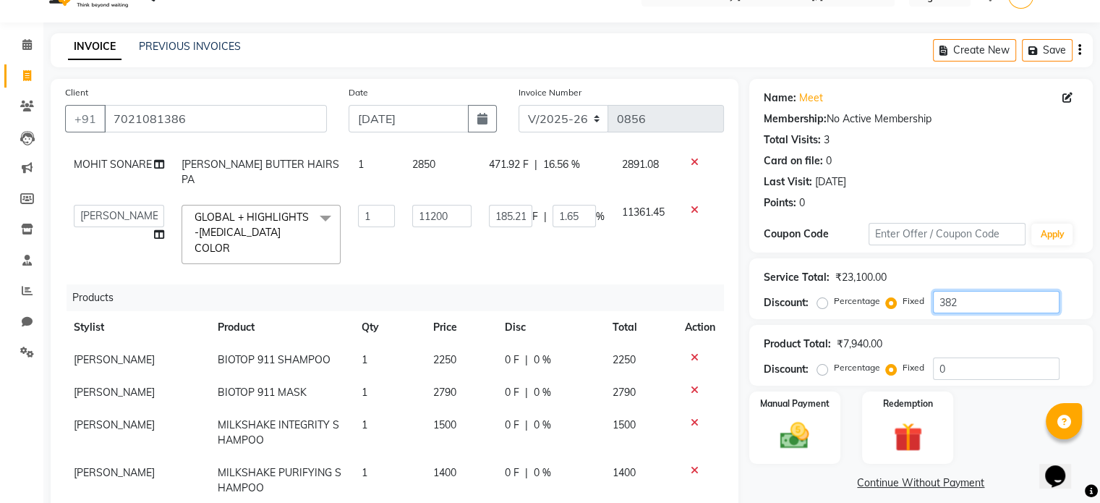
type input "18.42"
type input "0.16"
type input "3"
type input "0.05"
type input "0.01"
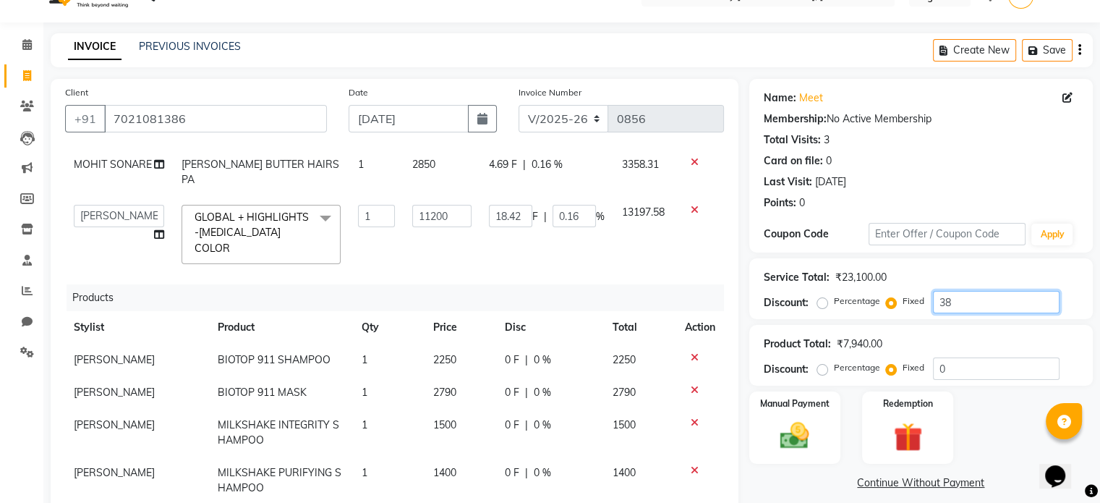
type input "1.45"
type input "0.01"
type input "0"
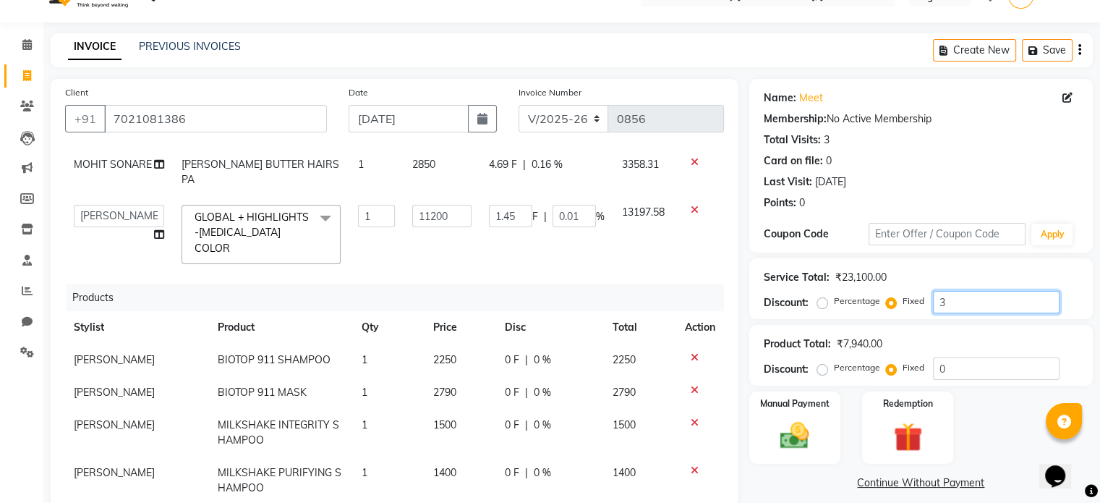
type input "0"
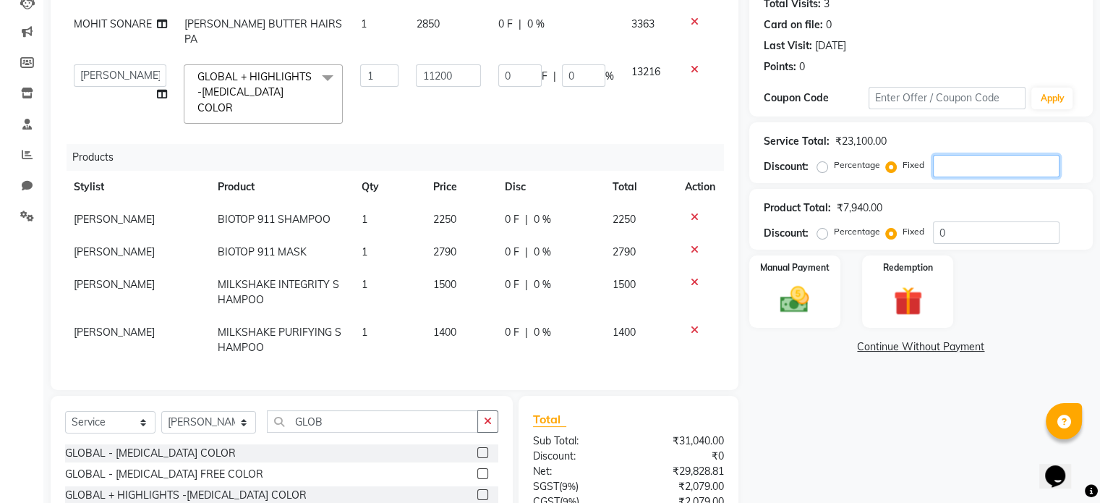
scroll to position [163, 0]
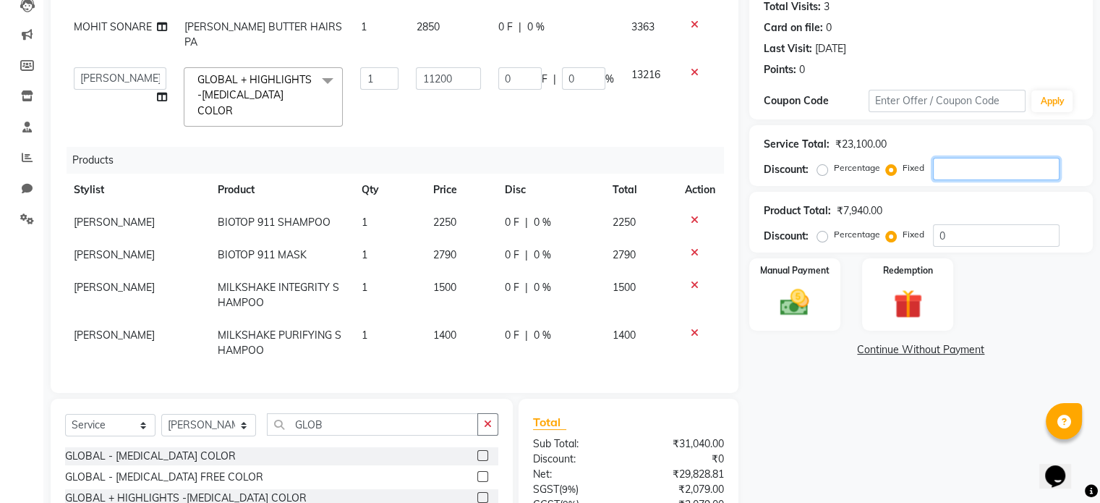
type input "3"
type input "0.05"
type input "0.01"
type input "1.45"
type input "0.01"
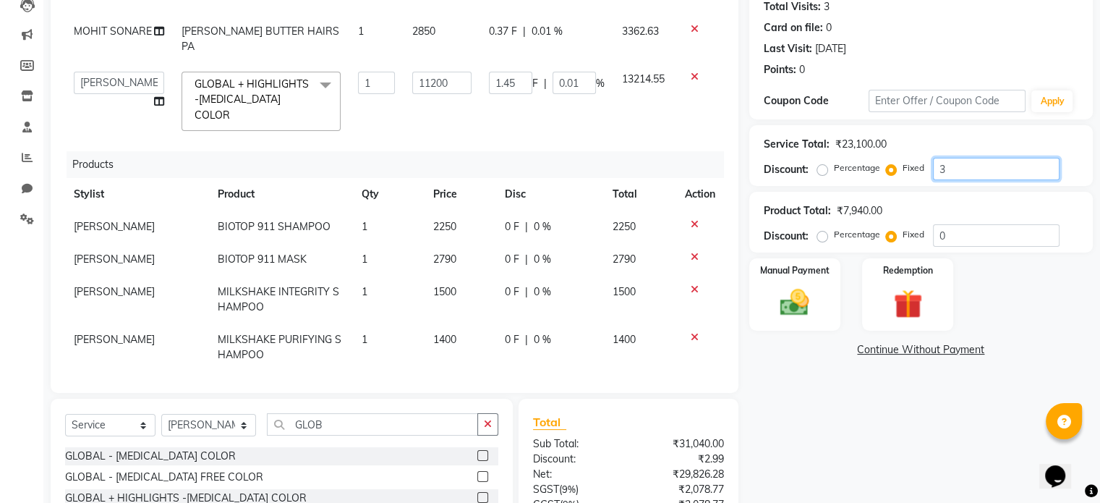
type input "38"
type input "0.66"
type input "0.17"
type input "18.42"
type input "0.16"
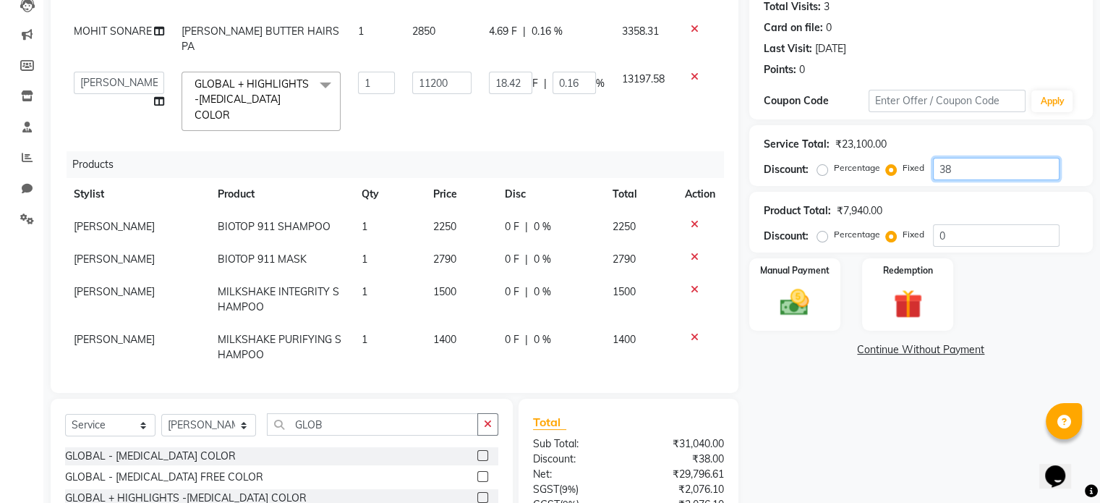
type input "382"
type input "6.61"
type input "1.65"
type input "185.21"
type input "1.65"
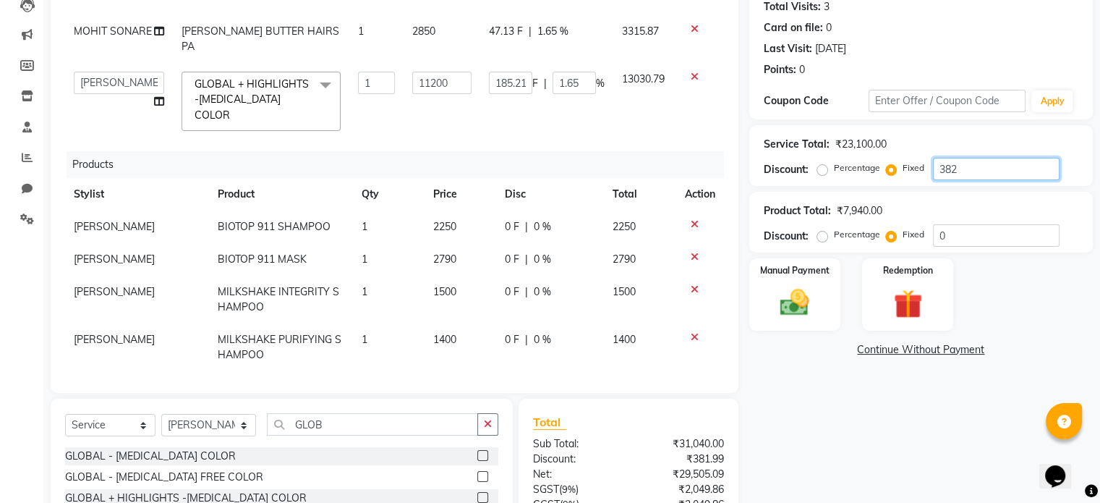
type input "3825"
type input "66.23"
type input "16.56"
type input "1854.55"
type input "16.56"
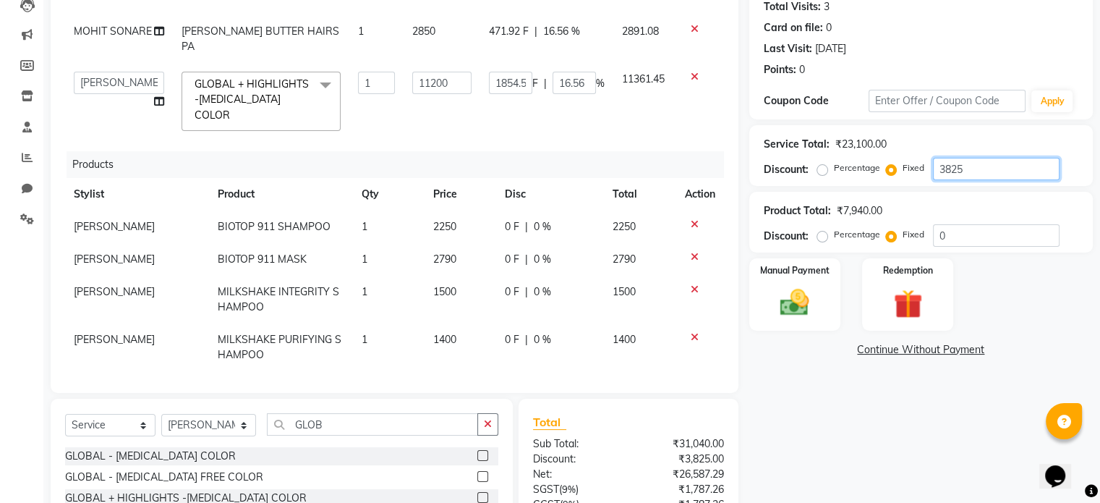
scroll to position [338, 0]
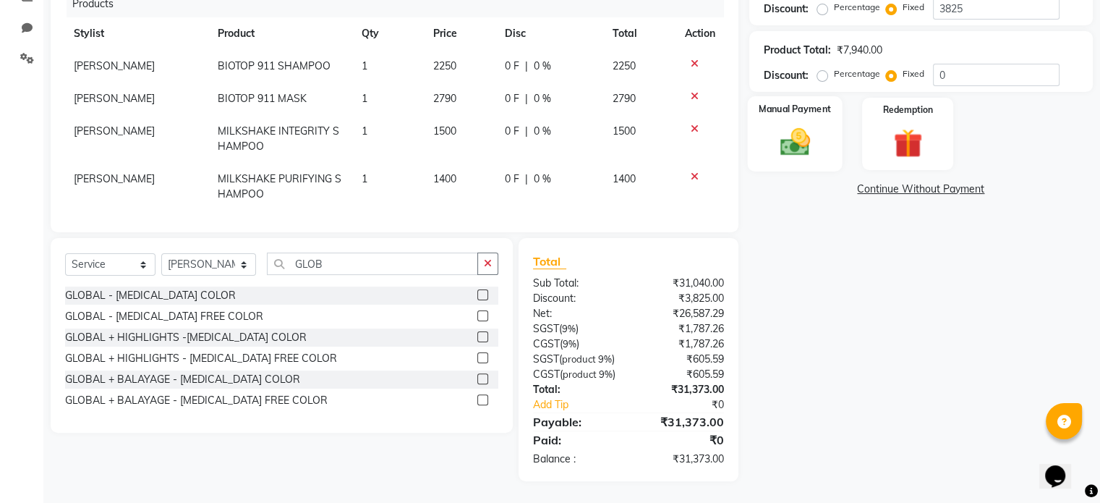
click at [817, 143] on div "Manual Payment" at bounding box center [794, 133] width 95 height 74
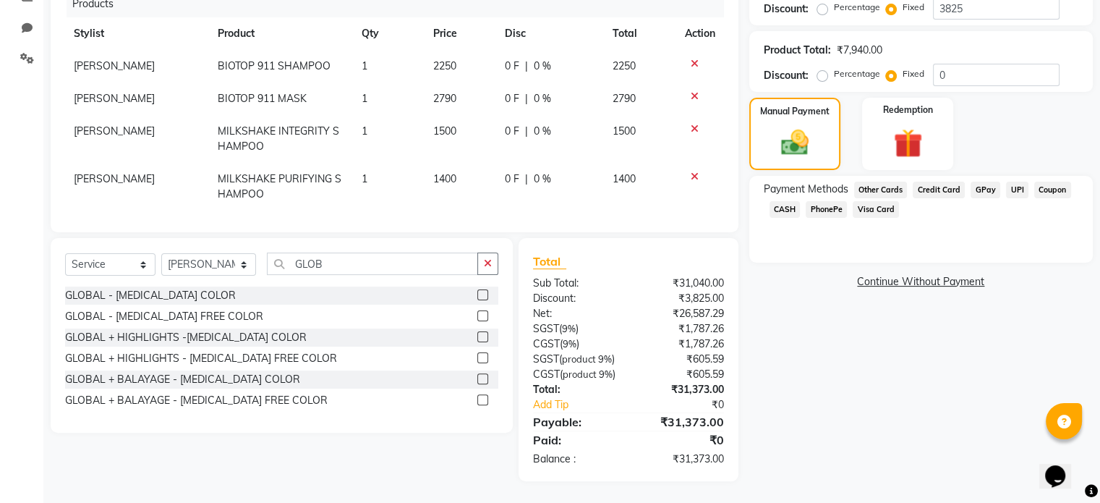
click at [932, 181] on span "Credit Card" at bounding box center [939, 189] width 52 height 17
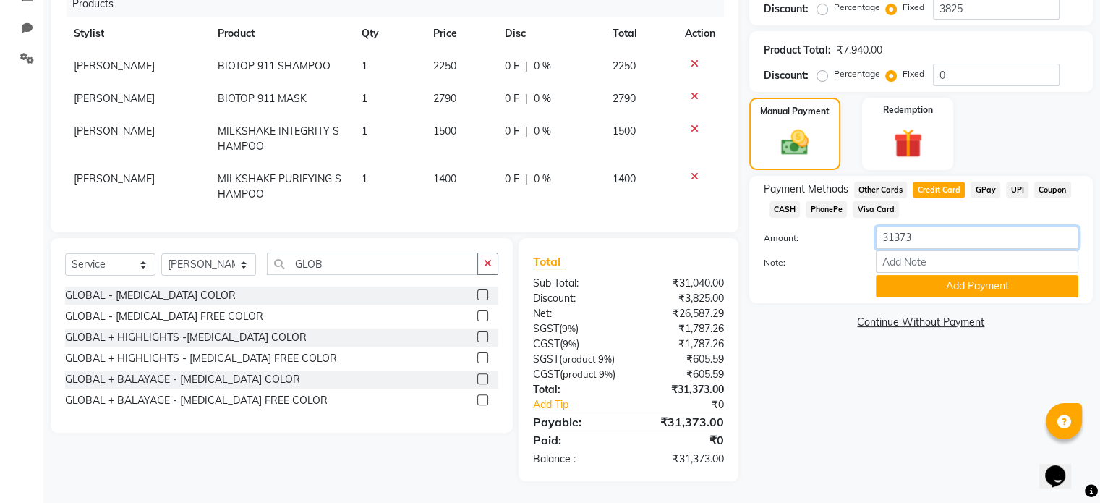
click at [922, 226] on input "31373" at bounding box center [977, 237] width 202 height 22
type input "3"
type input "15686.5"
click at [901, 275] on button "Add Payment" at bounding box center [977, 286] width 202 height 22
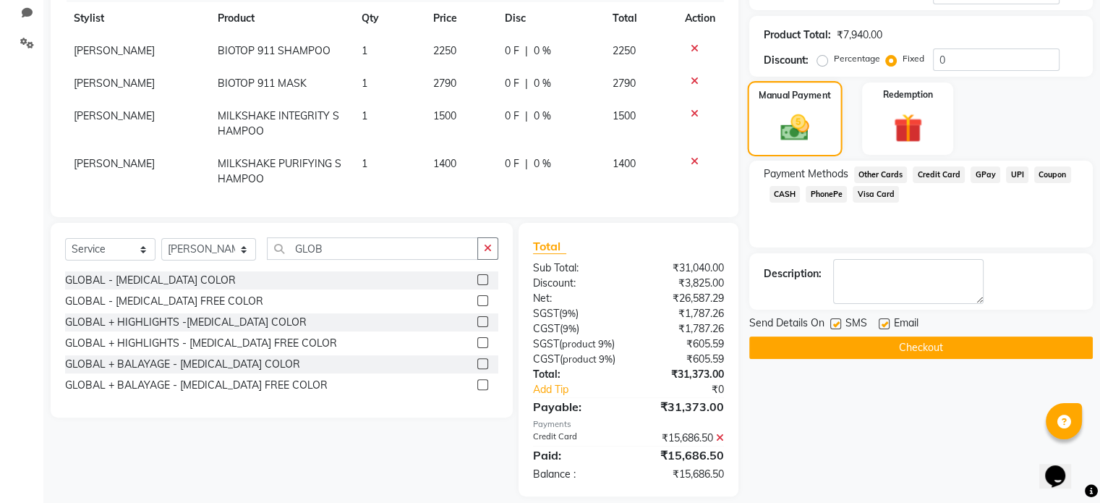
click at [818, 106] on div "Manual Payment" at bounding box center [794, 118] width 95 height 74
click at [790, 197] on span "CASH" at bounding box center [784, 194] width 31 height 17
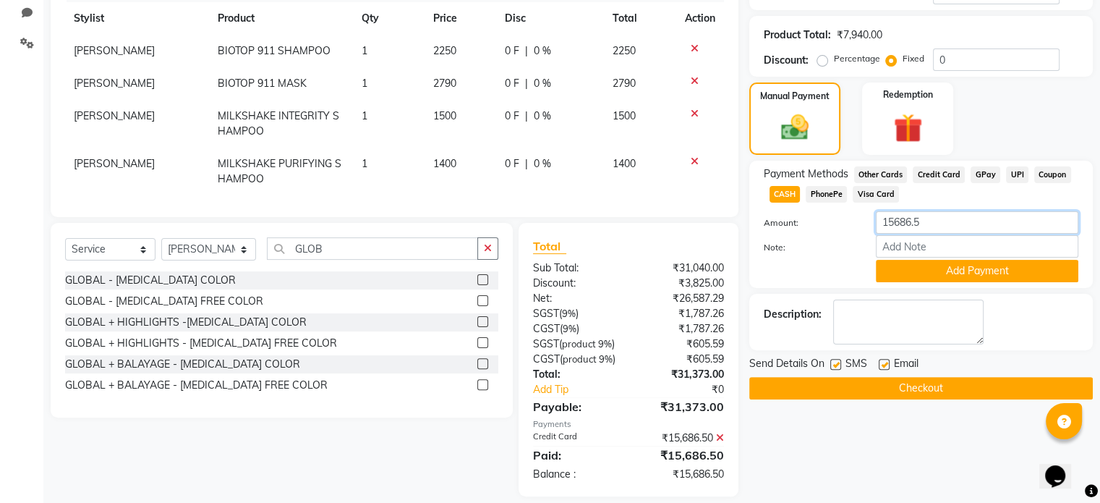
click at [963, 221] on input "15686.5" at bounding box center [977, 222] width 202 height 22
type input "1"
type input "10980.55"
click at [949, 274] on button "Add Payment" at bounding box center [977, 271] width 202 height 22
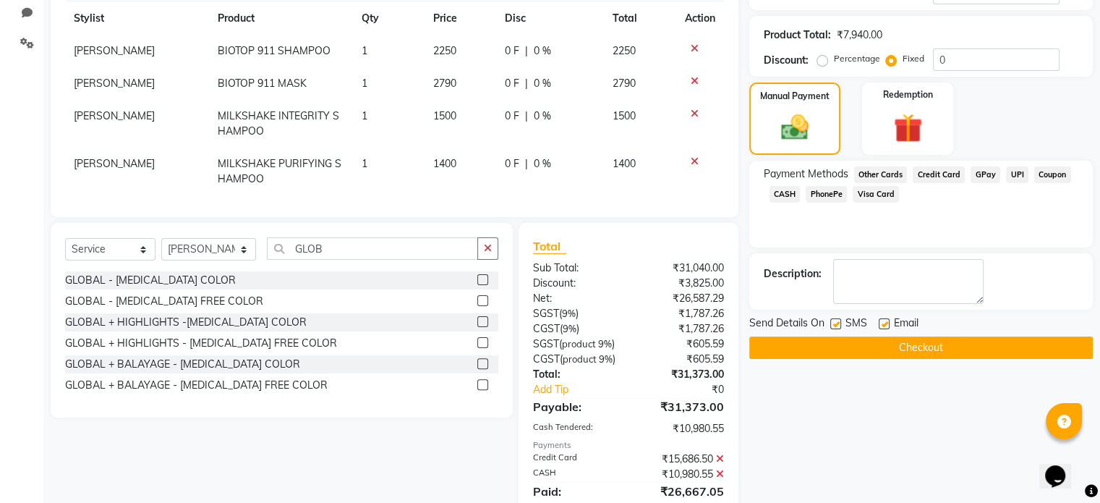
click at [986, 176] on span "GPay" at bounding box center [985, 174] width 30 height 17
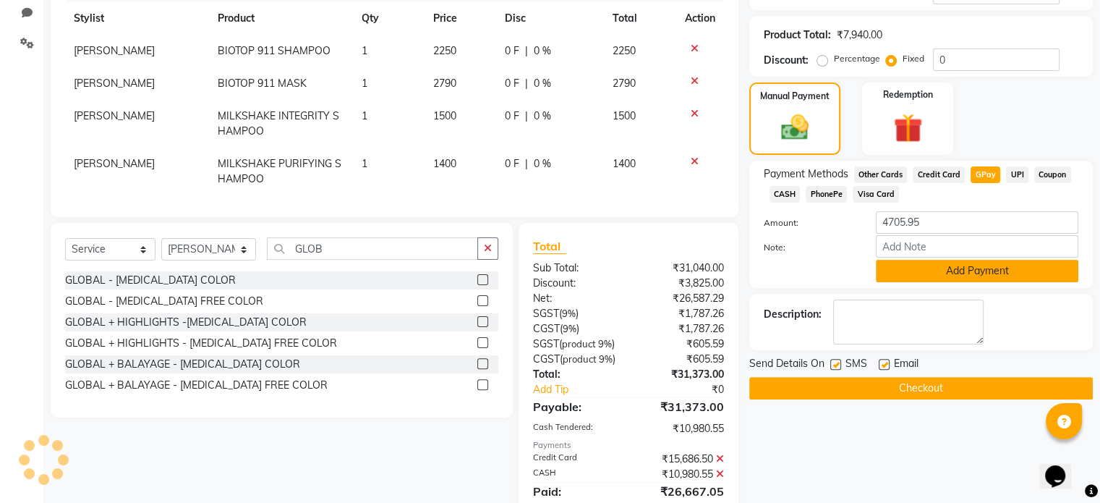
click at [926, 277] on button "Add Payment" at bounding box center [977, 271] width 202 height 22
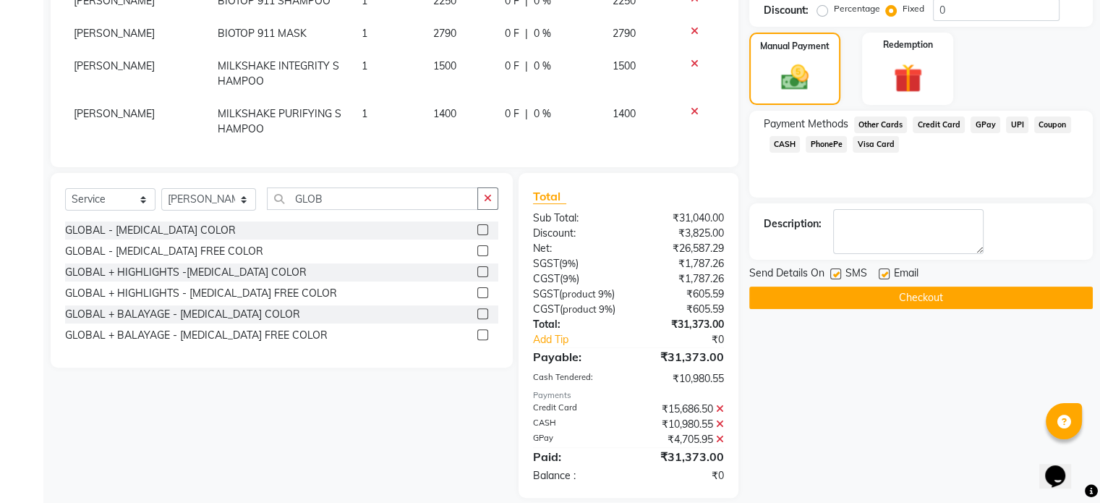
scroll to position [420, 0]
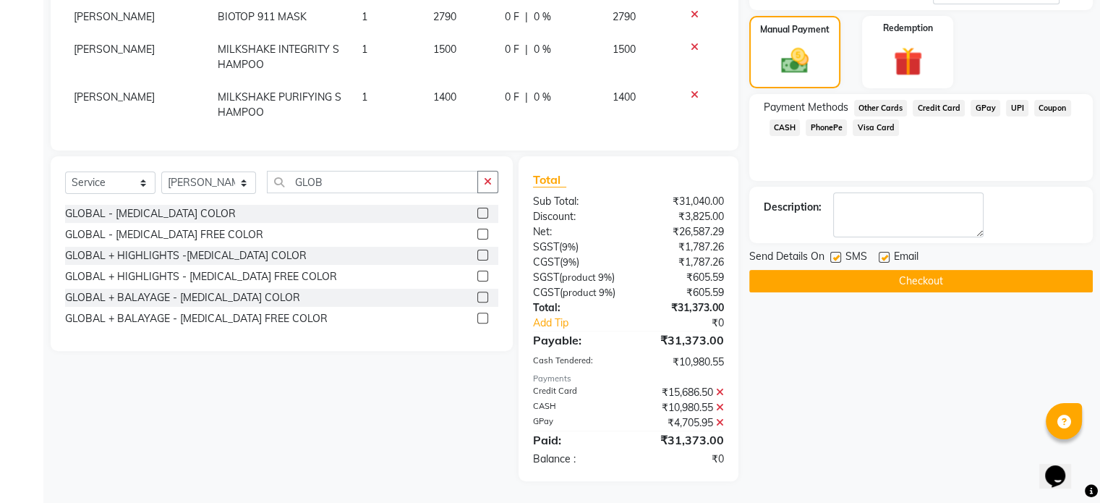
drag, startPoint x: 1098, startPoint y: 289, endPoint x: 1098, endPoint y: 271, distance: 18.1
click at [1098, 271] on div "Name: Meet Membership: No Active Membership Total Visits: 3 Card on file: 0 Las…" at bounding box center [926, 92] width 354 height 777
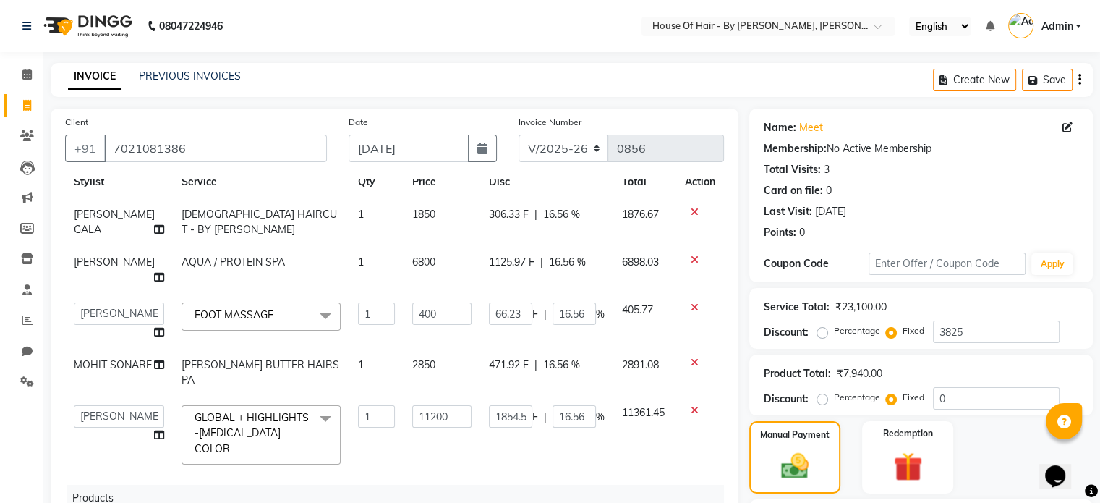
scroll to position [43, 0]
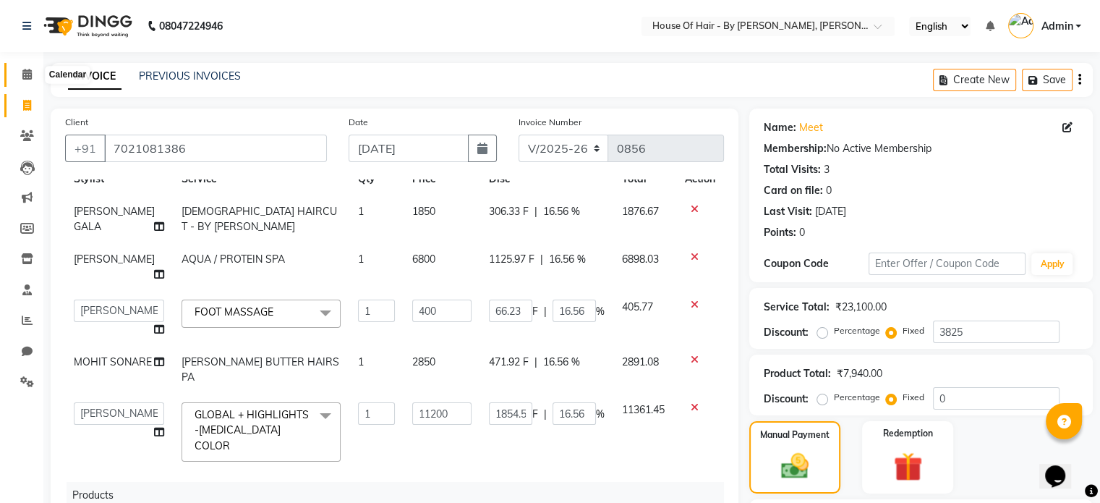
click at [23, 67] on span at bounding box center [26, 75] width 25 height 17
